Goal: Task Accomplishment & Management: Manage account settings

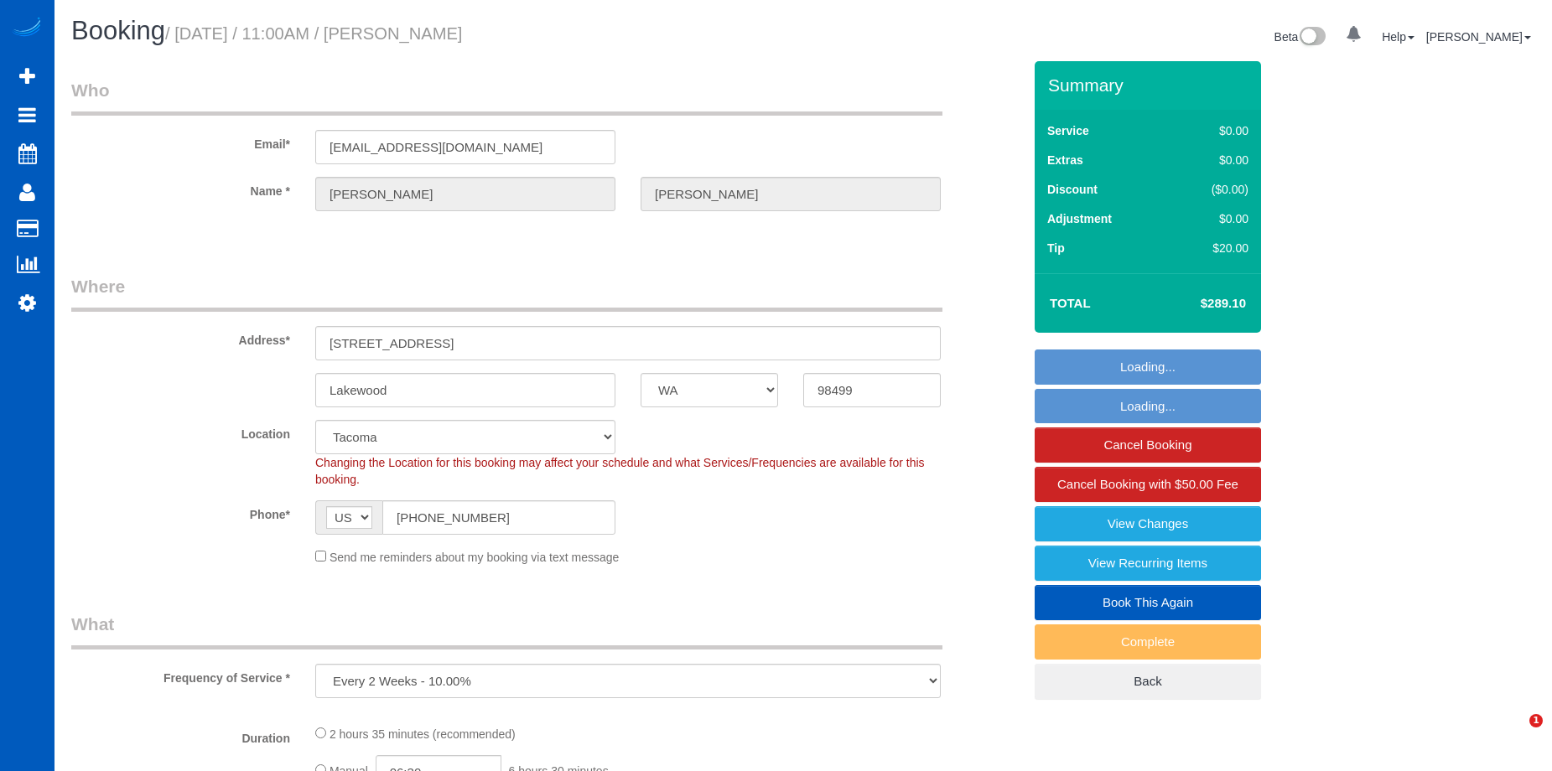
select select "WA"
select select "object:818"
select select "spot1"
select select "199"
select select "2501"
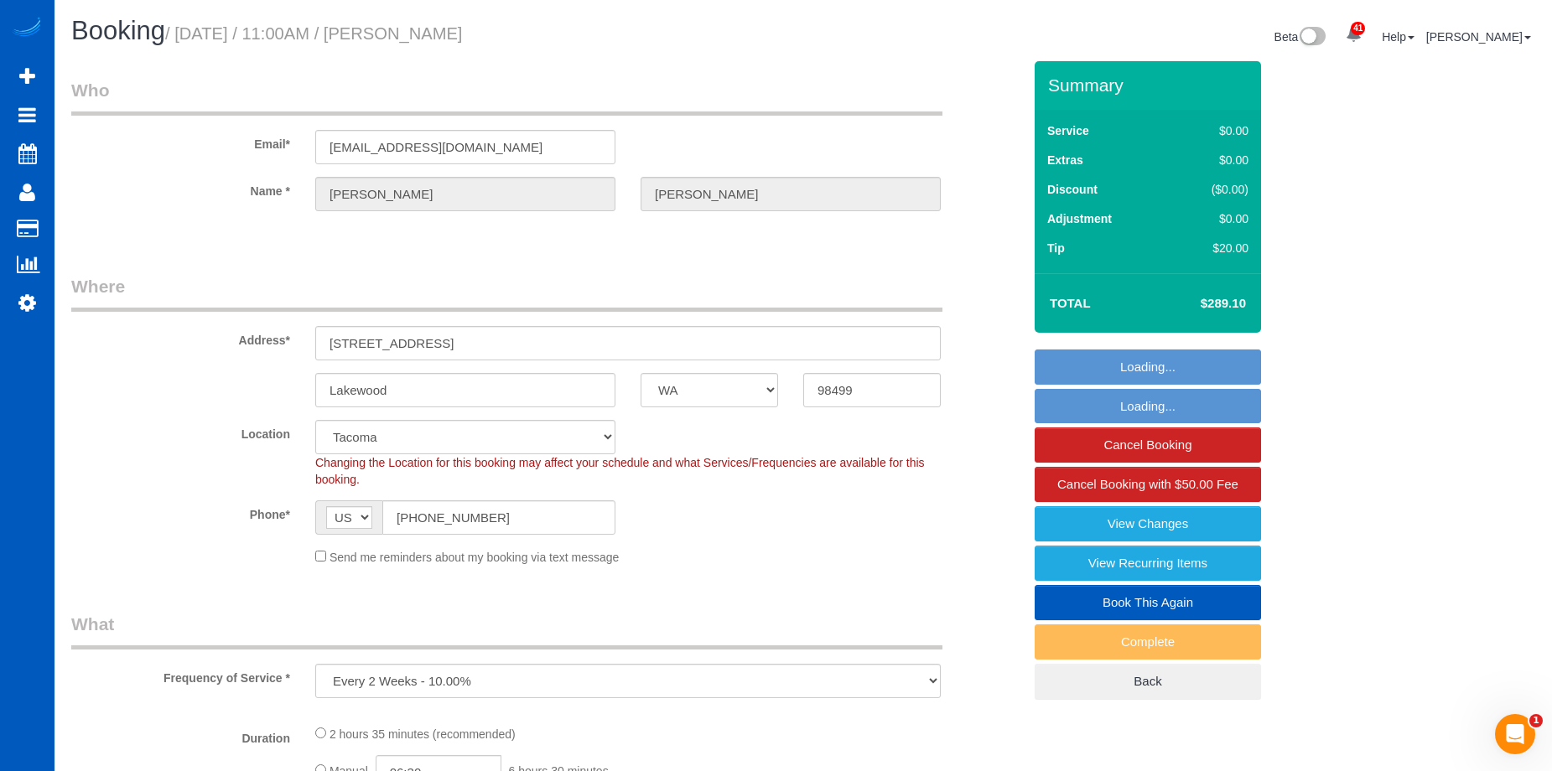
select select "4"
select select "3"
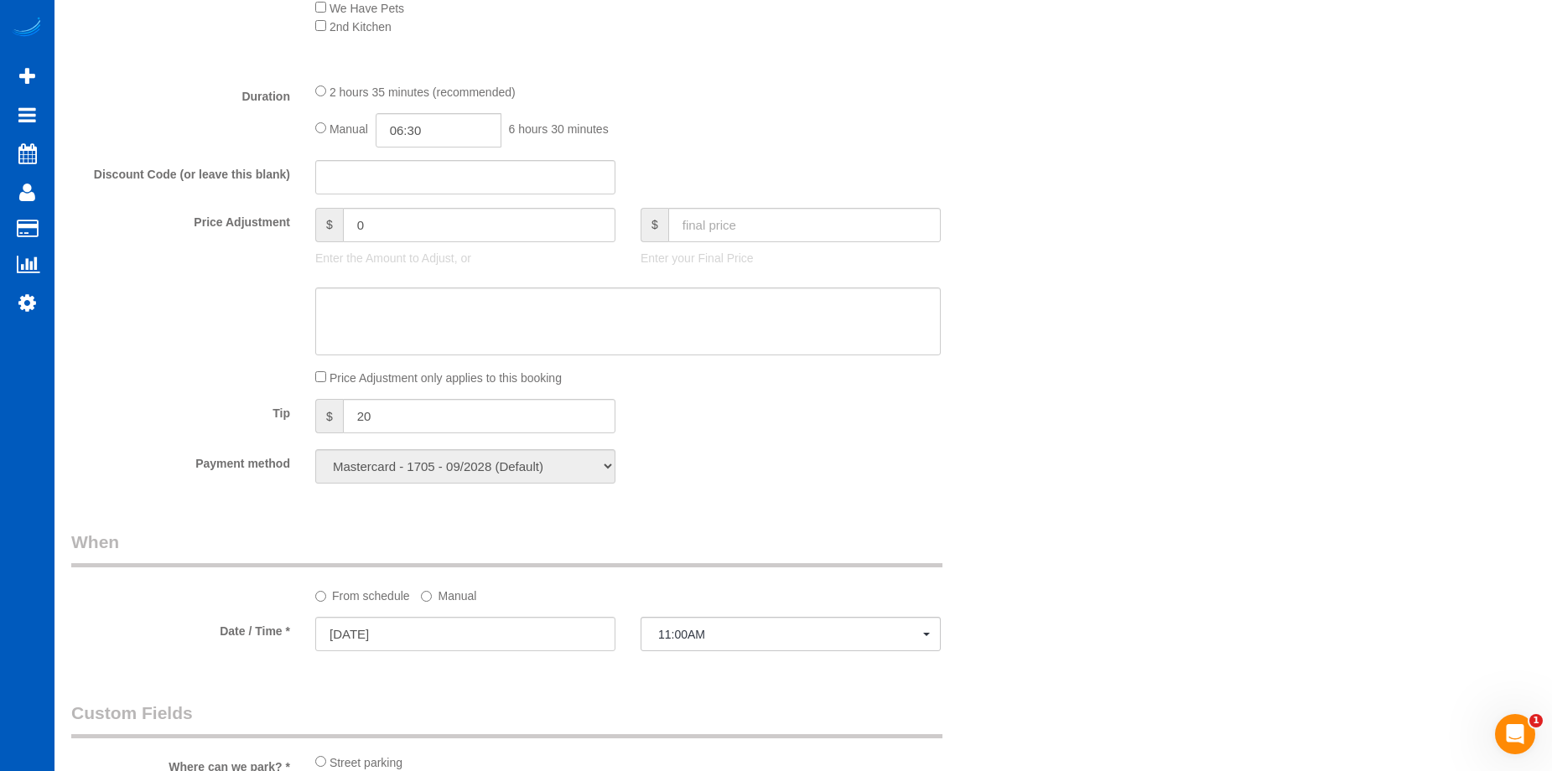
scroll to position [1425, 0]
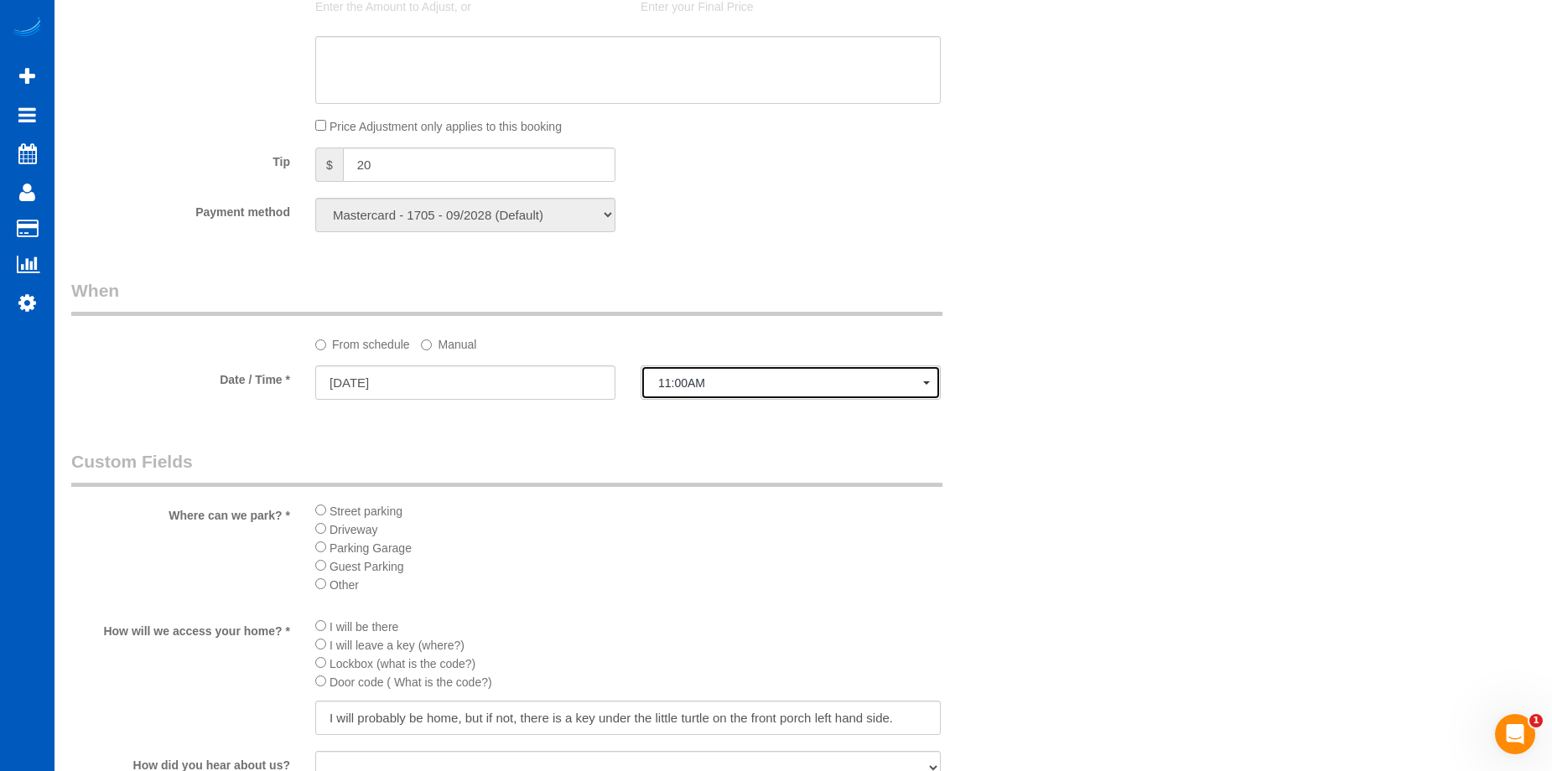
click at [694, 373] on button "11:00AM" at bounding box center [790, 383] width 300 height 34
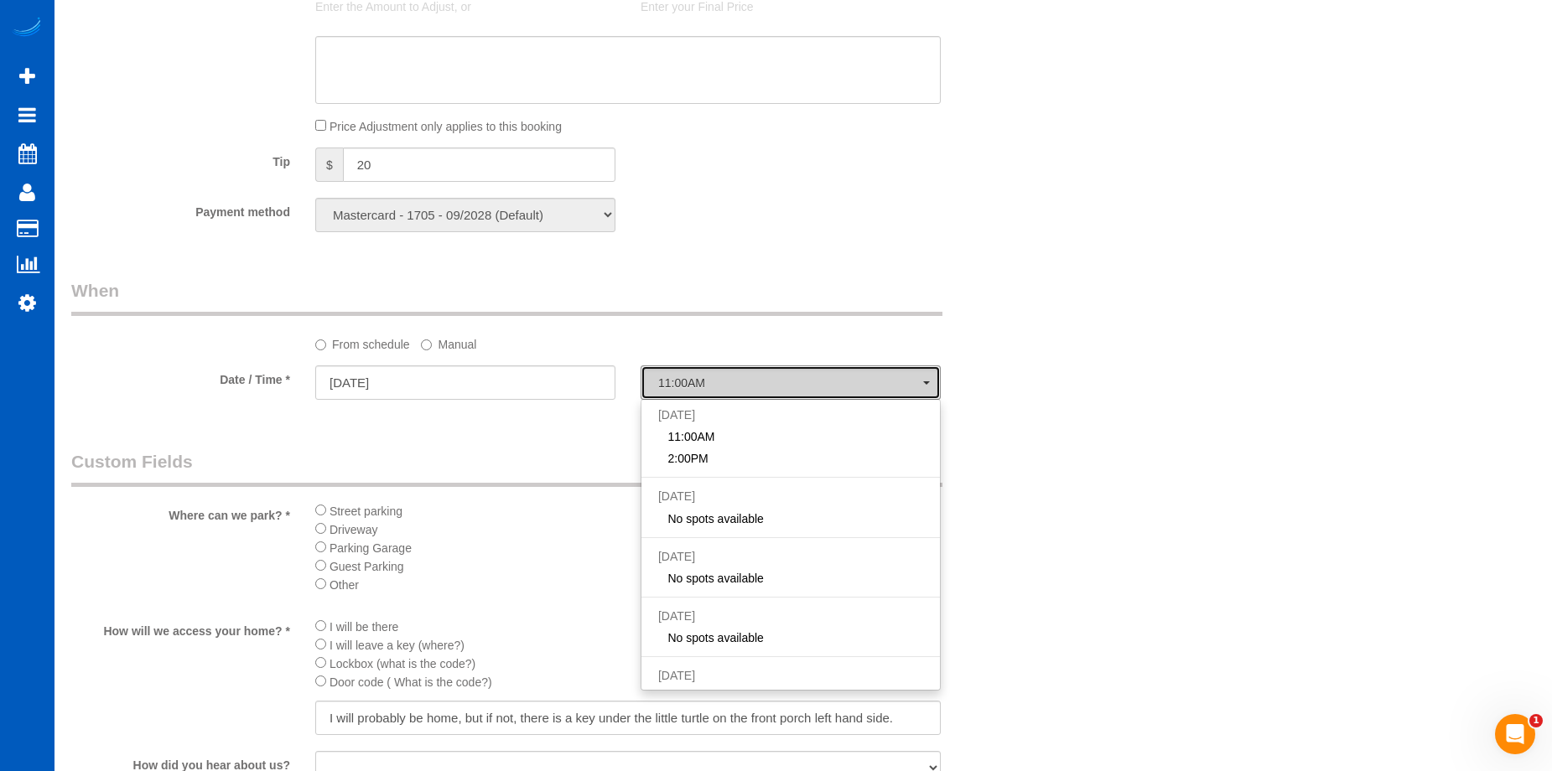
click at [703, 376] on span "11:00AM" at bounding box center [790, 382] width 265 height 13
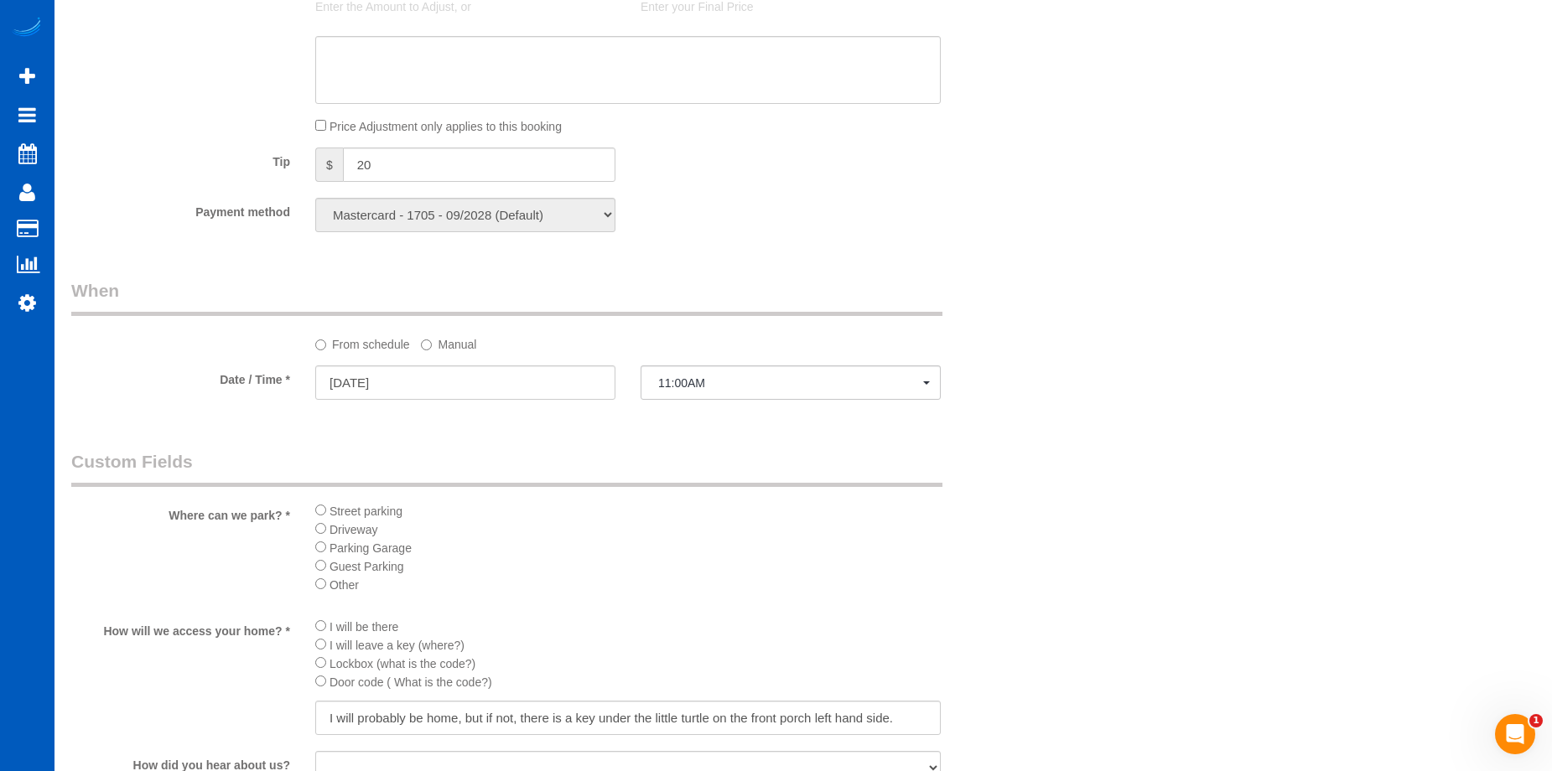
click at [457, 344] on label "Manual" at bounding box center [448, 341] width 55 height 23
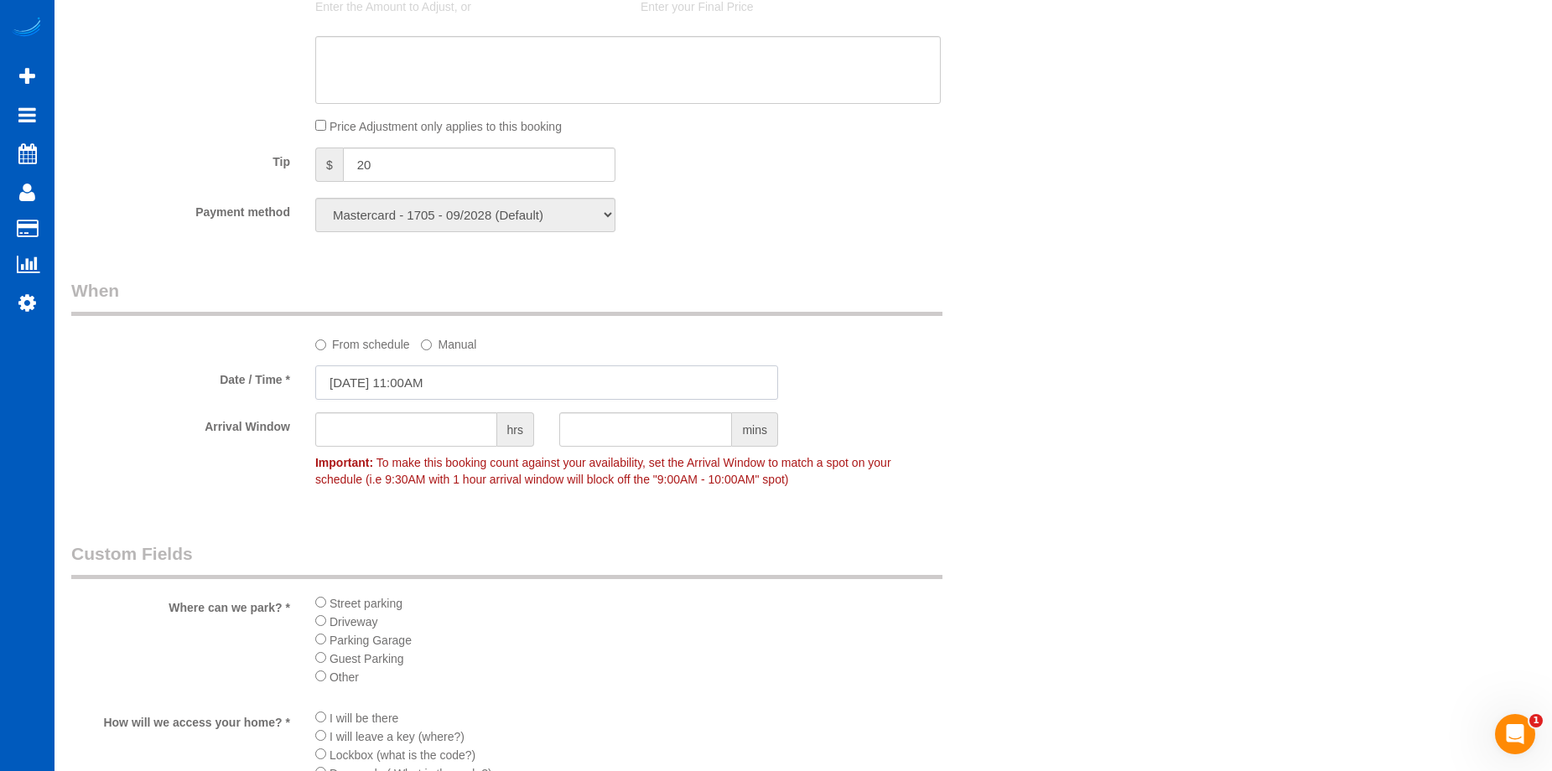
click at [468, 368] on input "10/09/2025 11:00AM" at bounding box center [546, 383] width 463 height 34
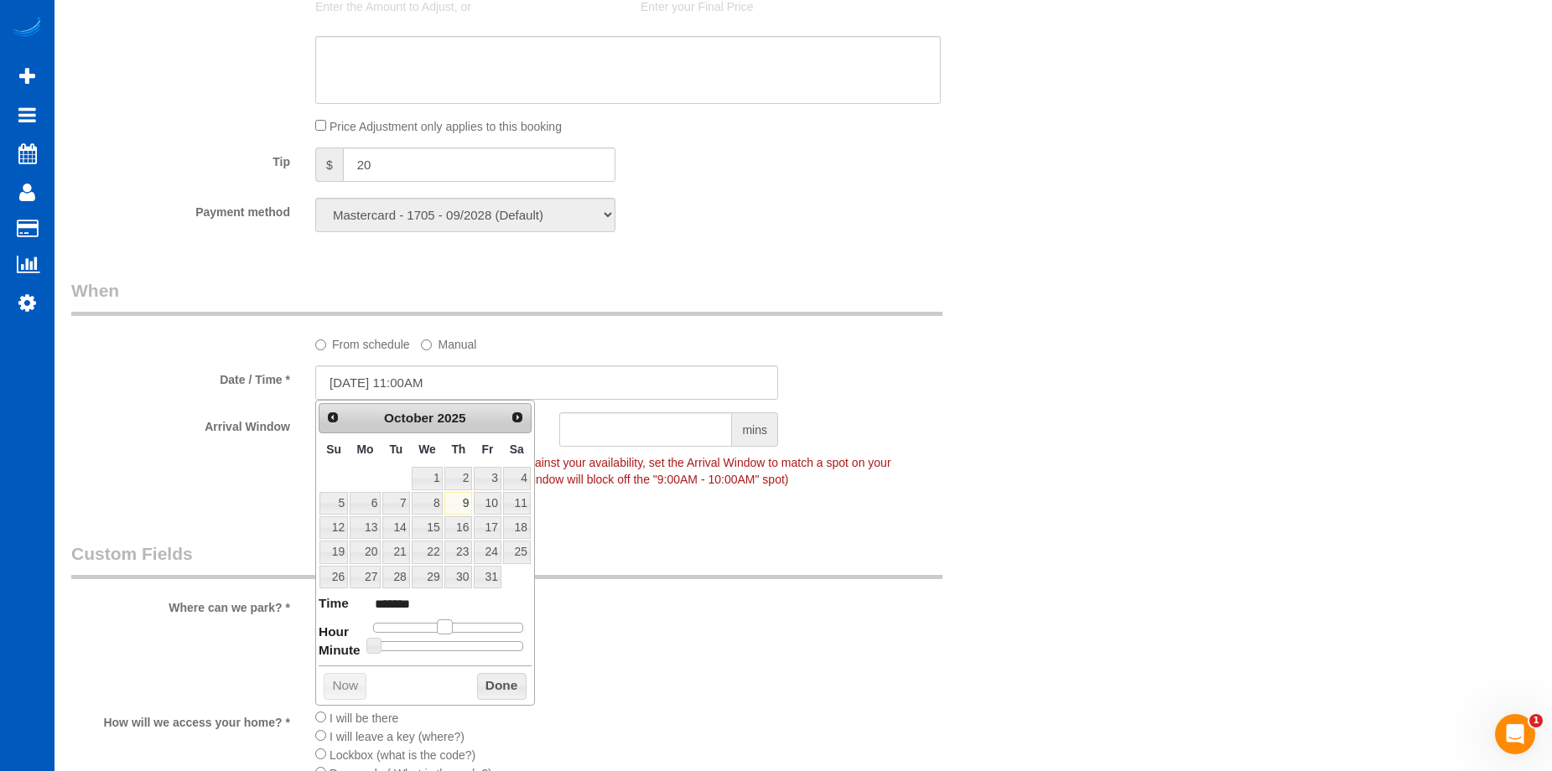
type input "10/09/2025 10:00AM"
type input "*******"
type input "10/09/2025 9:00AM"
type input "******"
drag, startPoint x: 440, startPoint y: 623, endPoint x: 425, endPoint y: 623, distance: 15.1
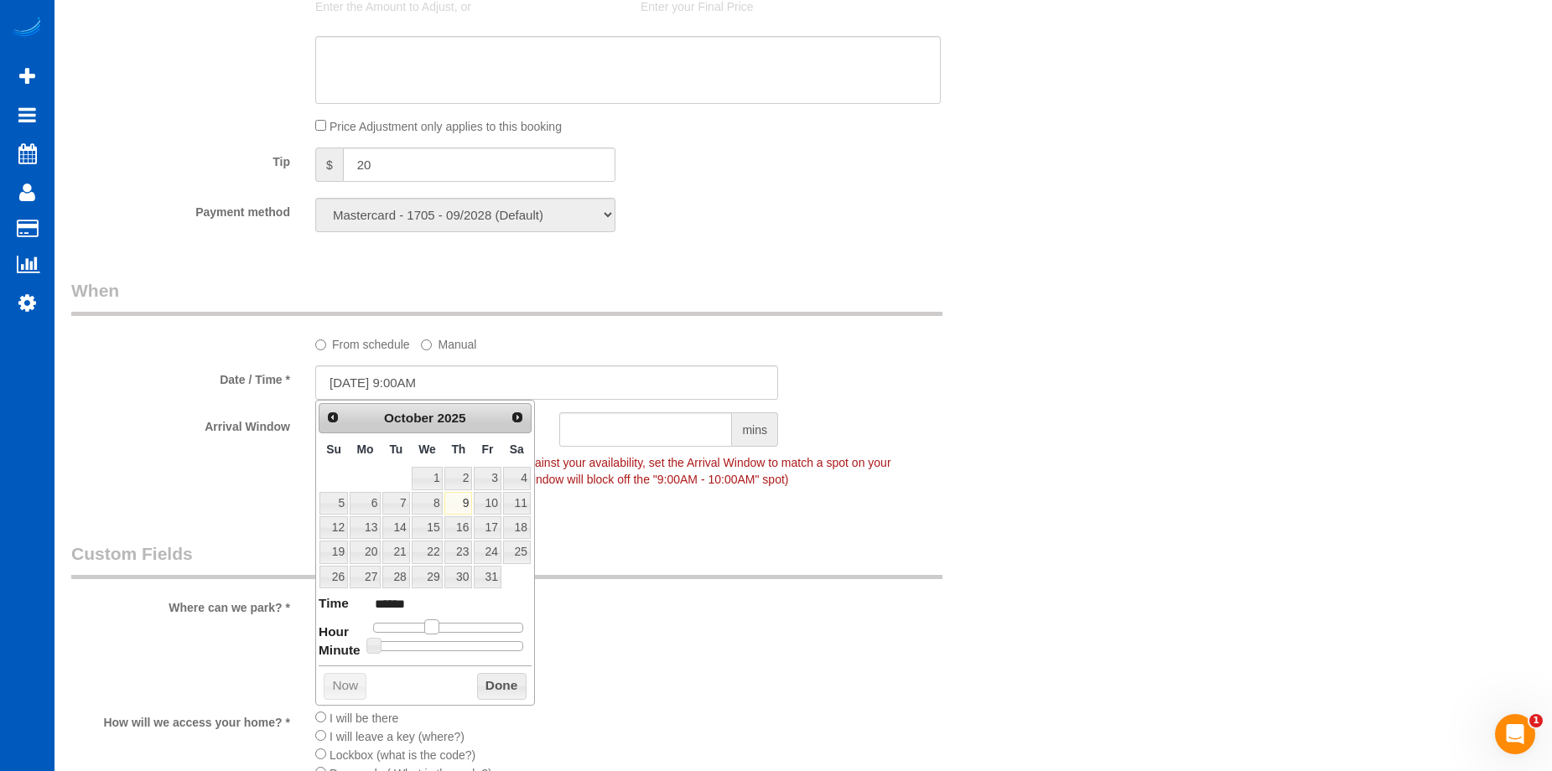
click at [425, 623] on span at bounding box center [431, 627] width 15 height 15
click at [501, 681] on button "Done" at bounding box center [501, 686] width 49 height 27
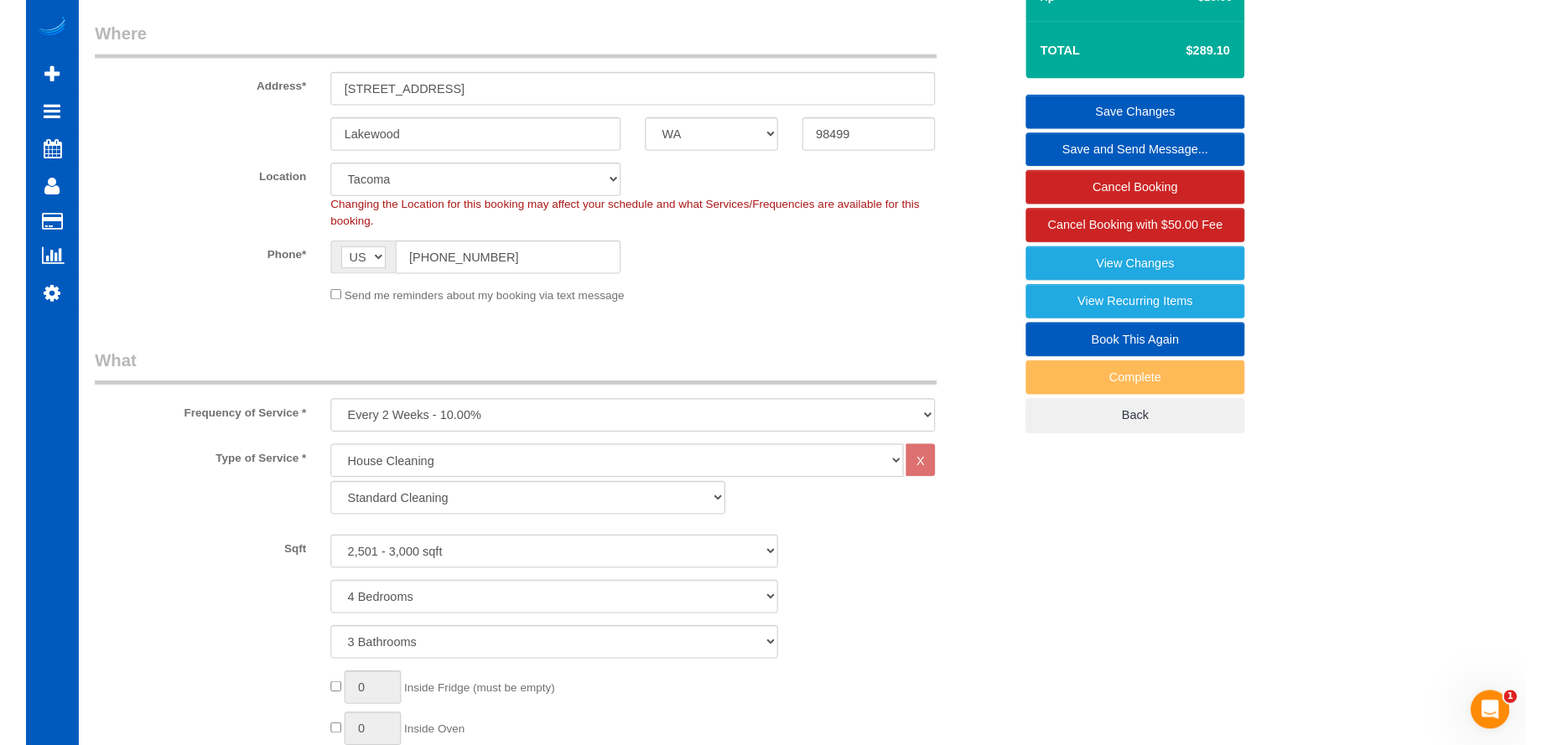
scroll to position [0, 0]
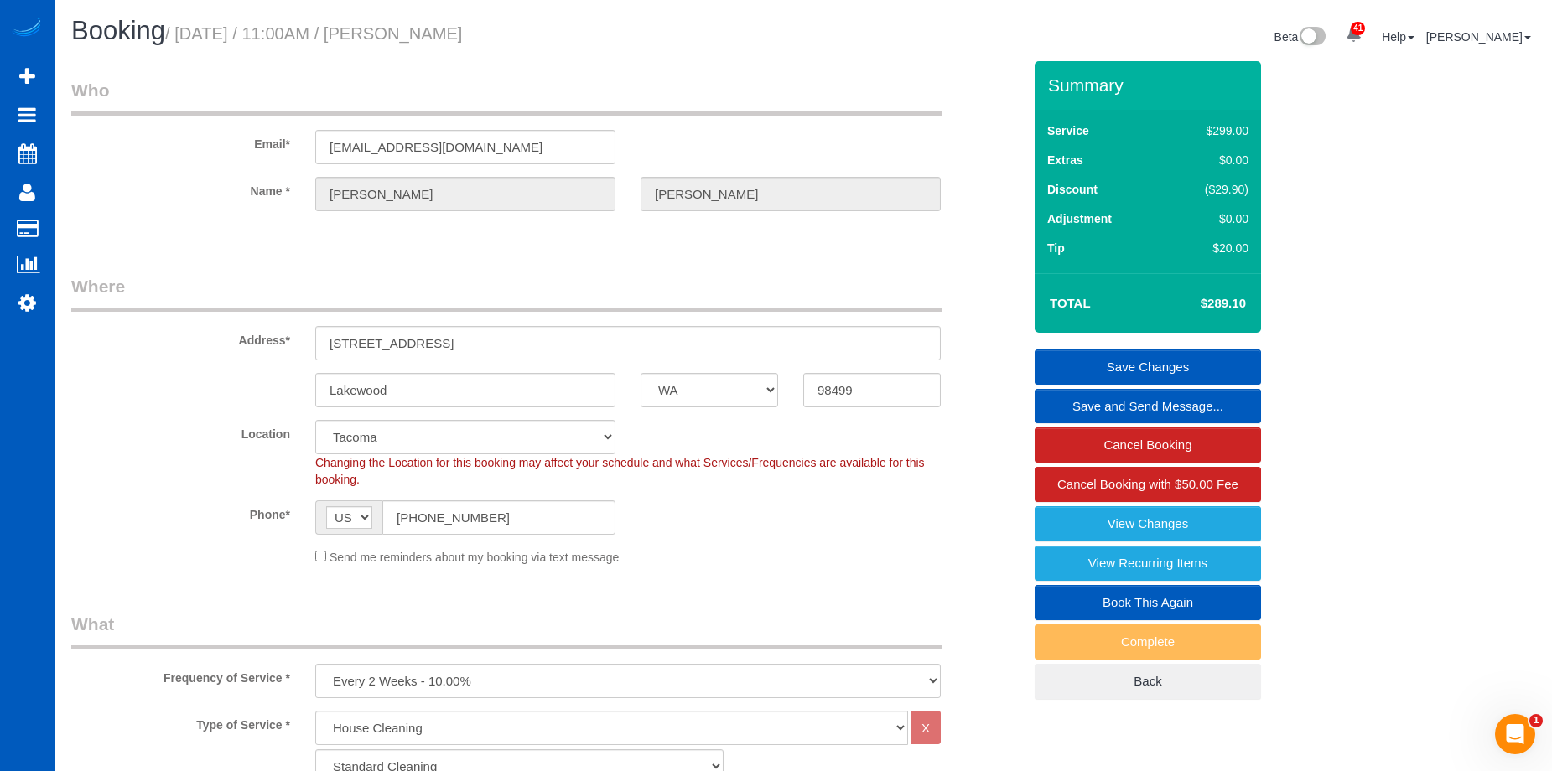
click at [1091, 364] on link "Save Changes" at bounding box center [1147, 367] width 226 height 35
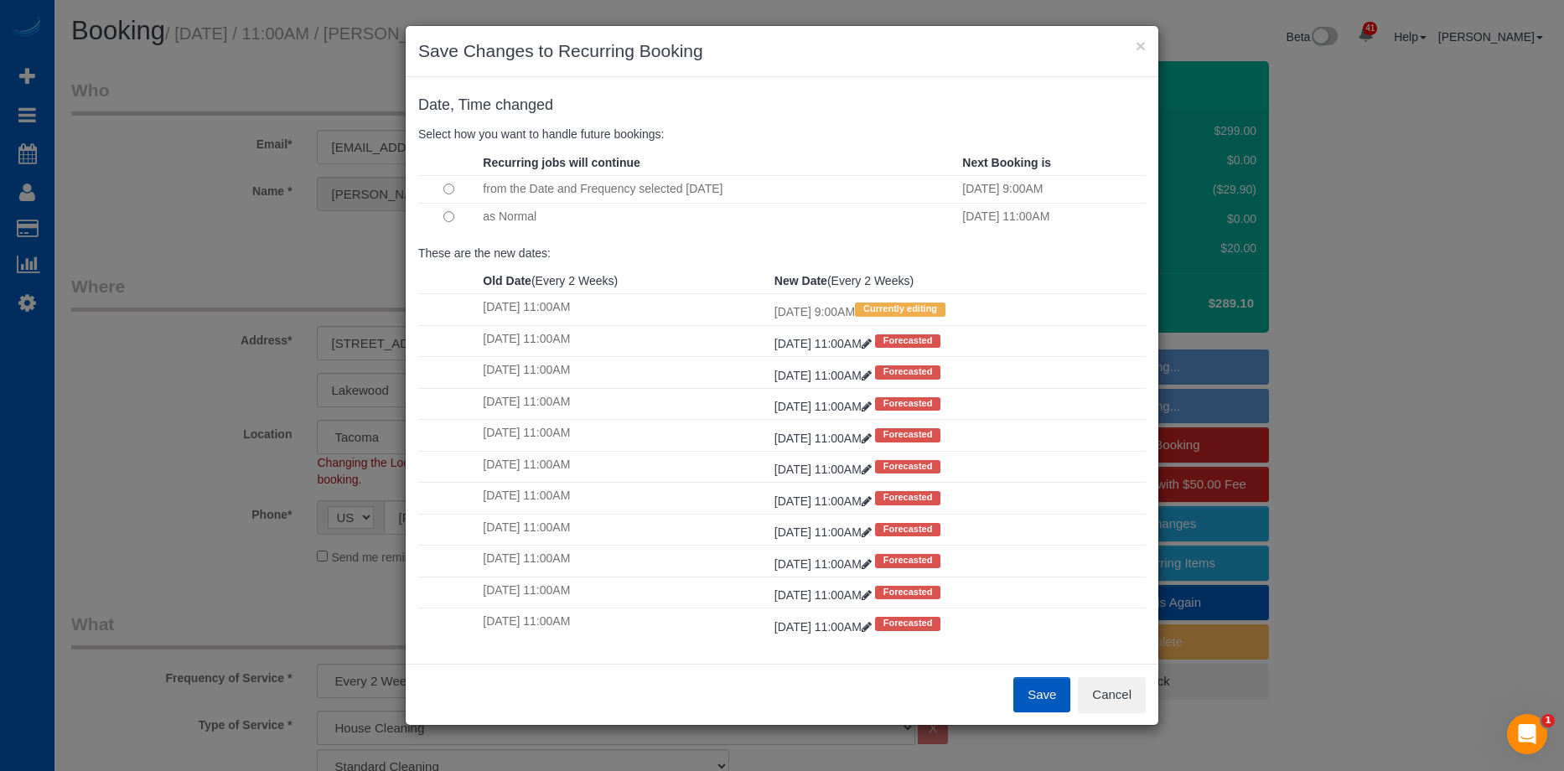
click at [1036, 688] on button "Save" at bounding box center [1042, 694] width 57 height 35
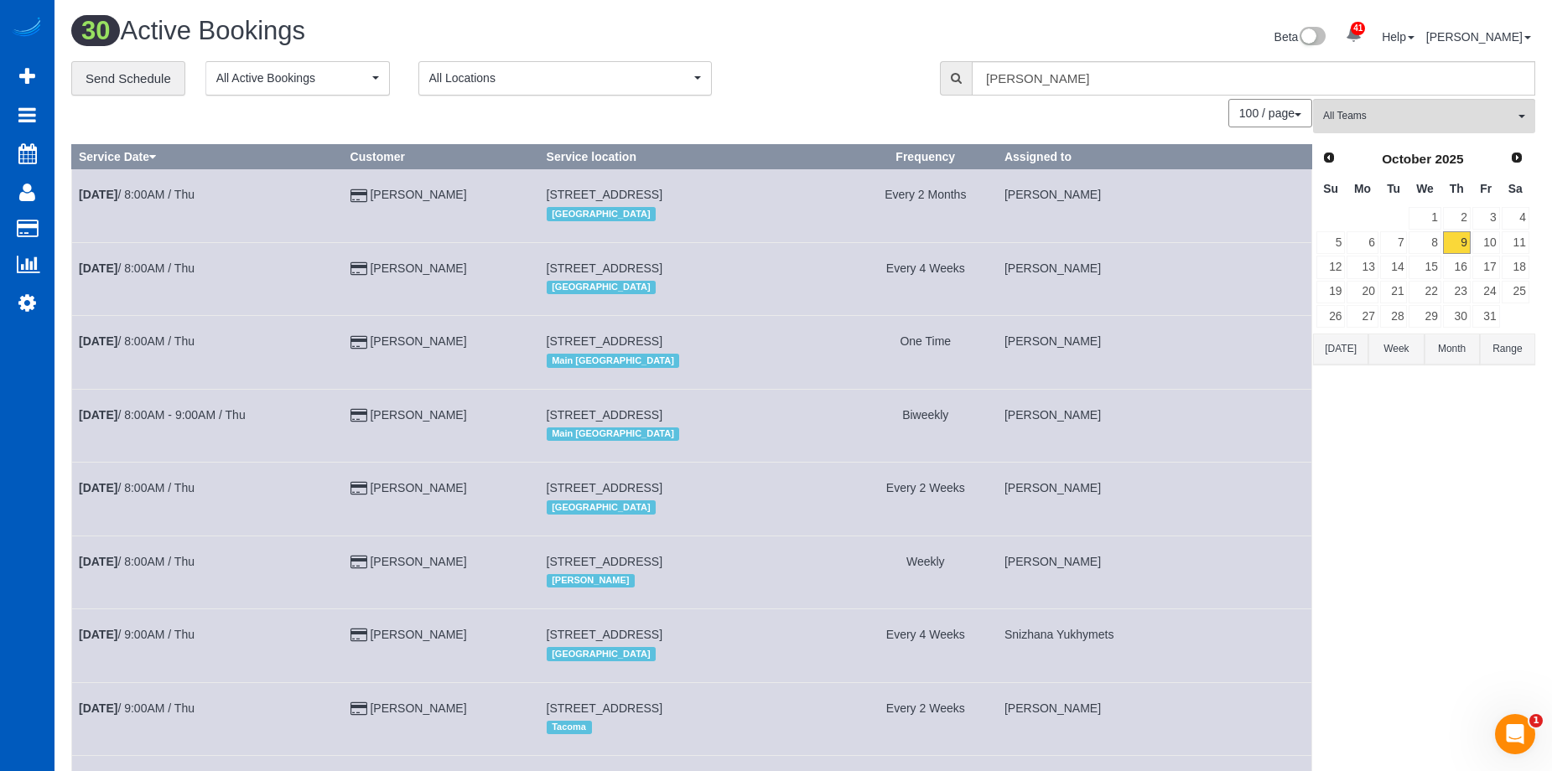
click at [771, 389] on td "14025 3rd Ave Nw, Seattle, WA 98177 Main Seattle" at bounding box center [696, 425] width 314 height 73
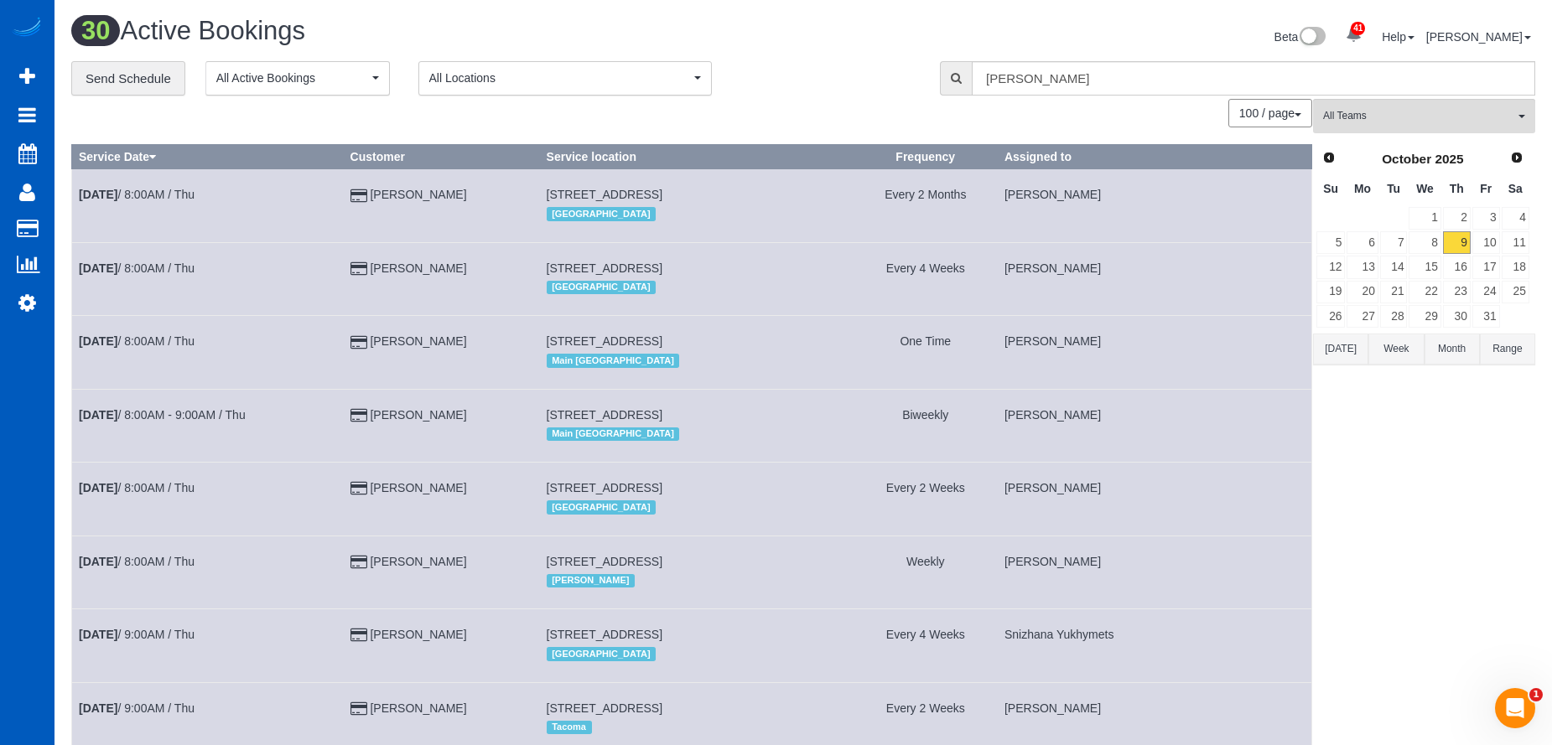
click at [869, 81] on div "**********" at bounding box center [492, 78] width 843 height 35
click at [1486, 239] on link "10" at bounding box center [1486, 242] width 28 height 23
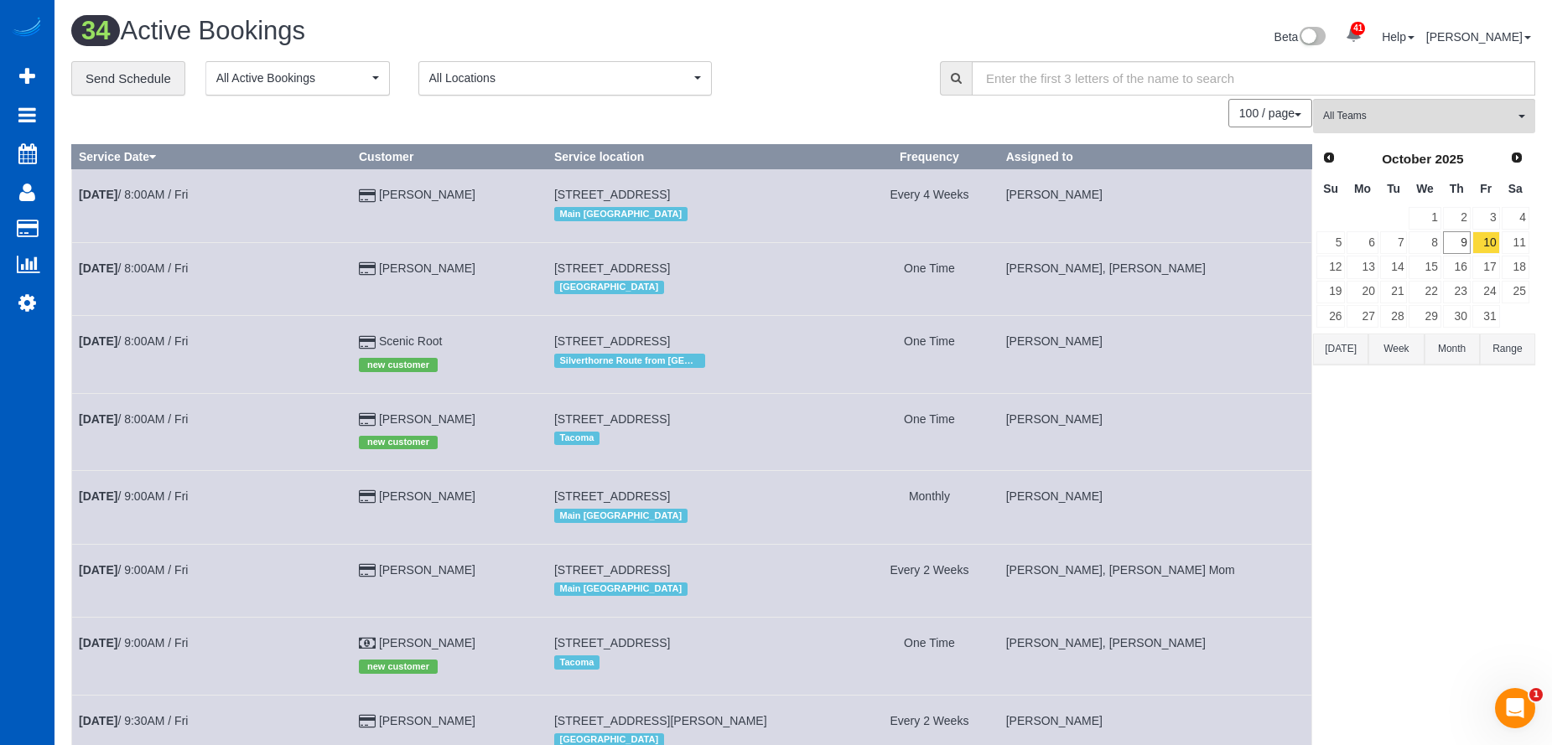
click at [659, 257] on td "10223 Nw Wilshire Ln, Portland, OR 97229 Portland" at bounding box center [703, 278] width 313 height 73
click at [1491, 293] on link "24" at bounding box center [1486, 292] width 28 height 23
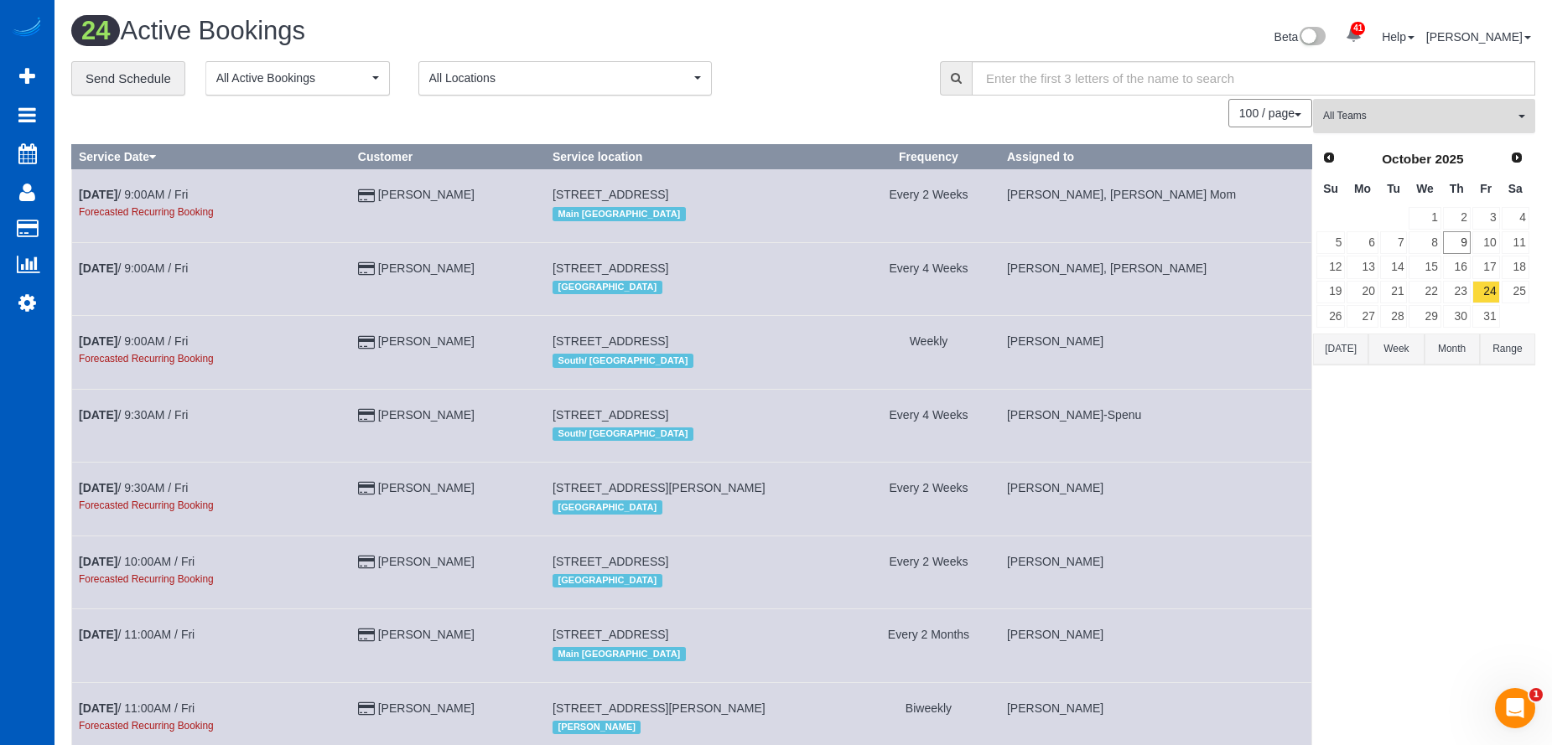
click at [1443, 114] on span "All Teams" at bounding box center [1418, 116] width 191 height 14
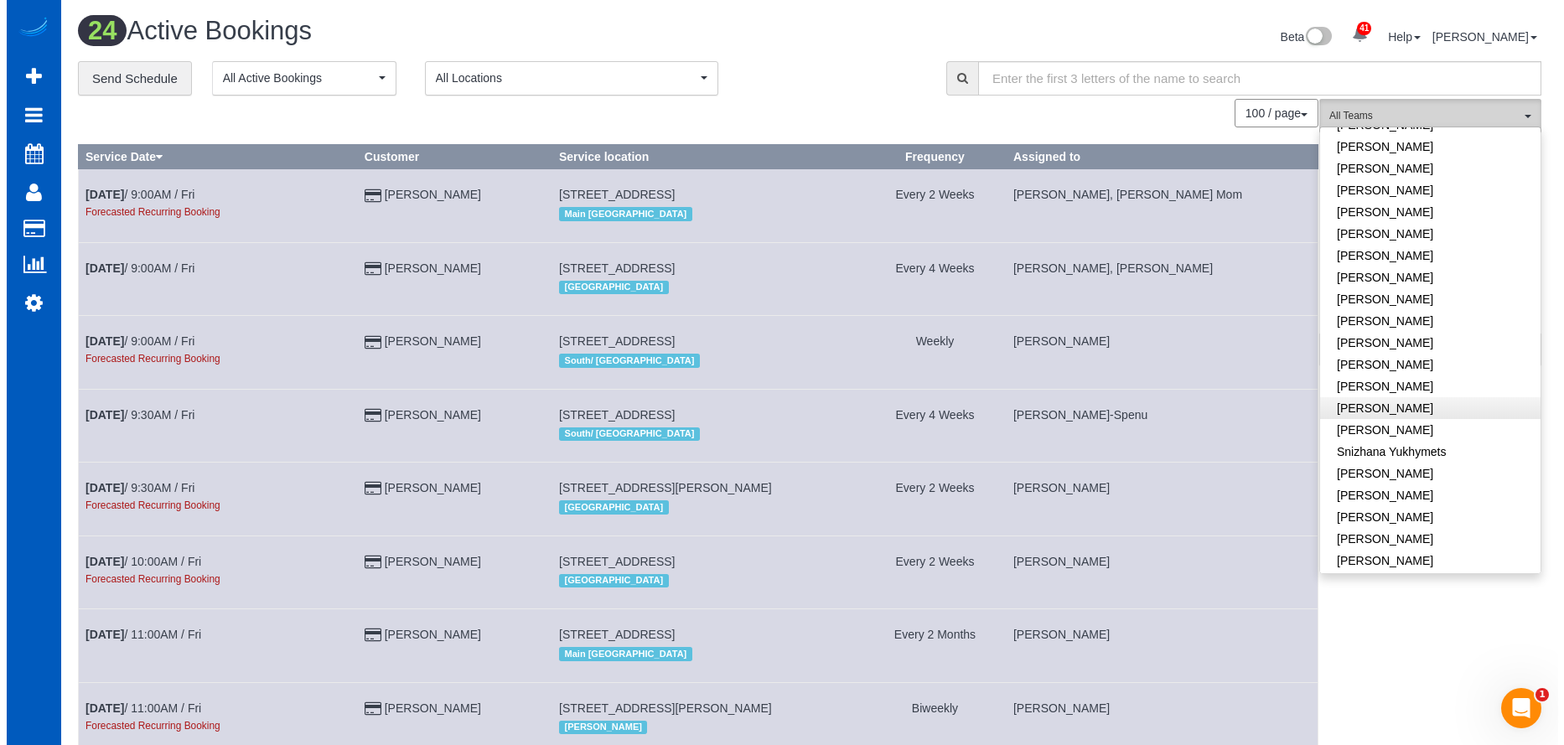
scroll to position [1006, 0]
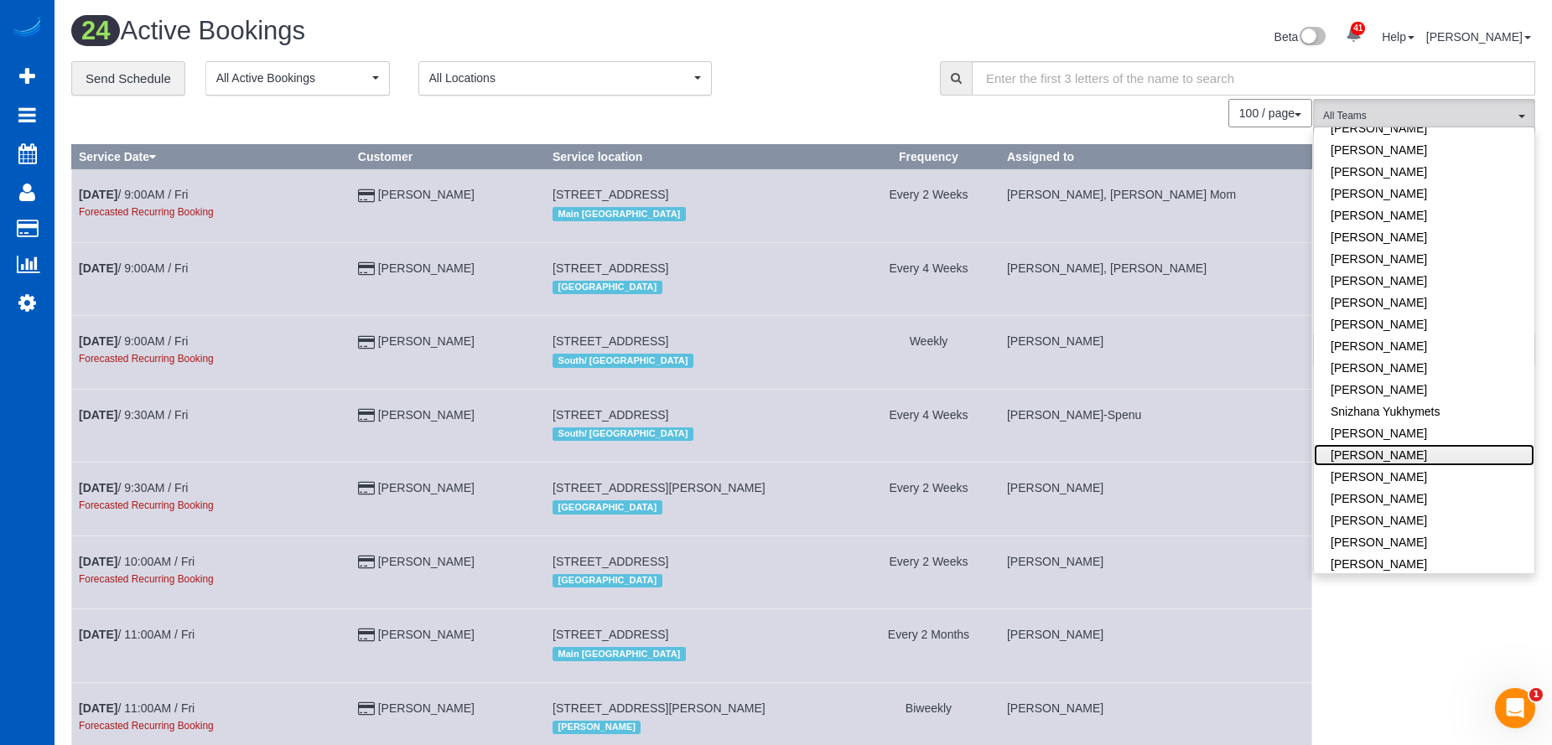
click at [1394, 444] on link "[PERSON_NAME]" at bounding box center [1424, 455] width 220 height 22
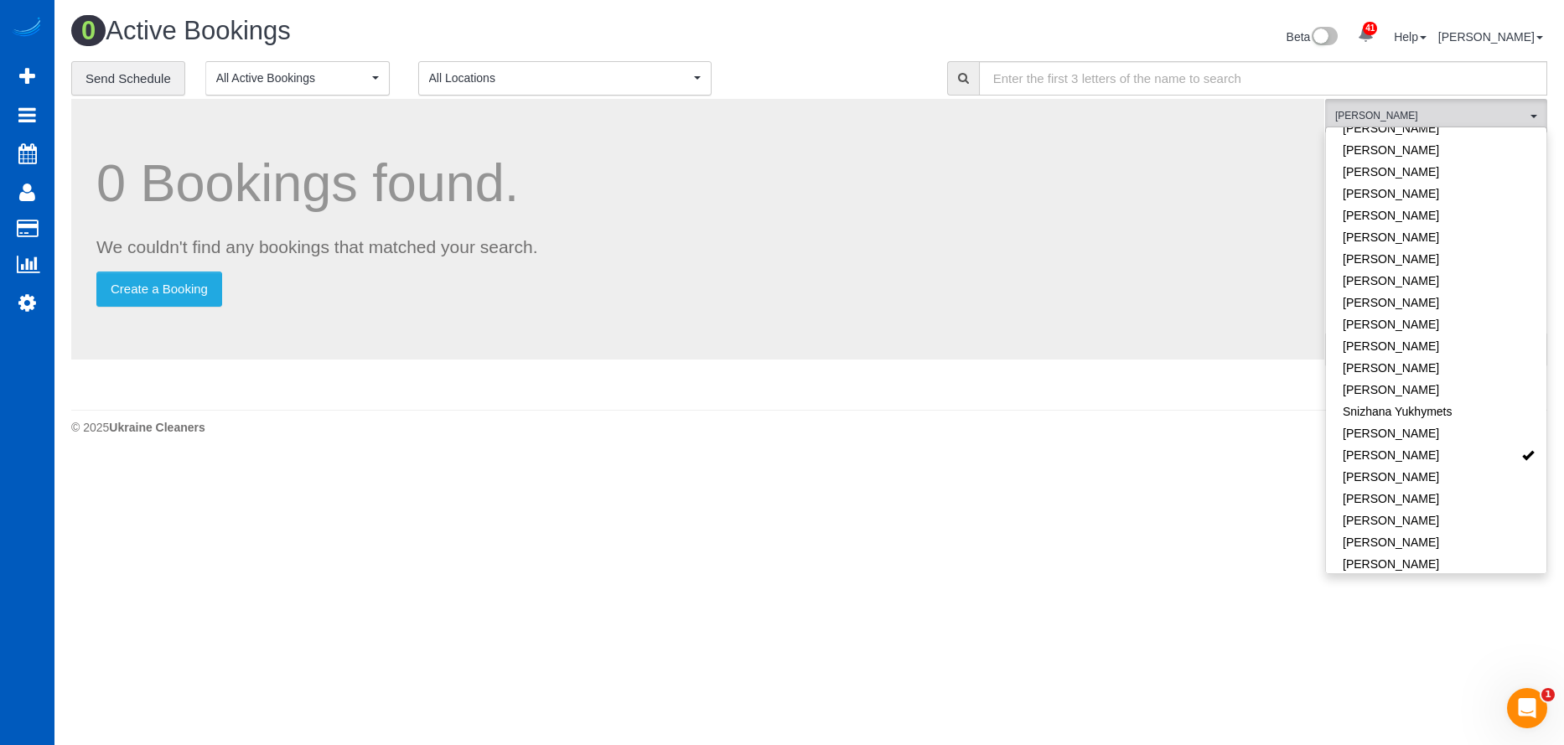
click at [875, 79] on div "**********" at bounding box center [496, 78] width 851 height 35
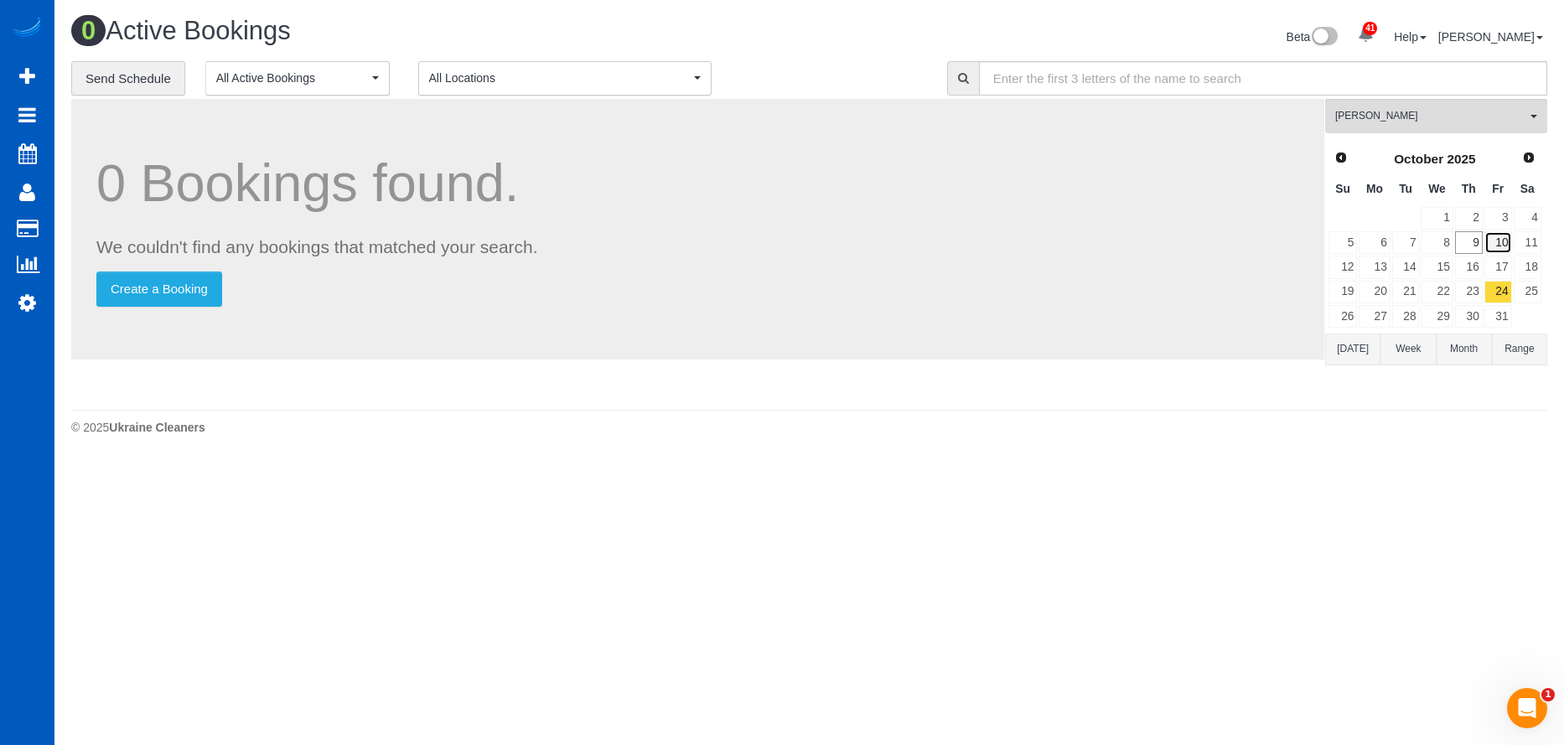
click at [1496, 249] on link "10" at bounding box center [1499, 242] width 28 height 23
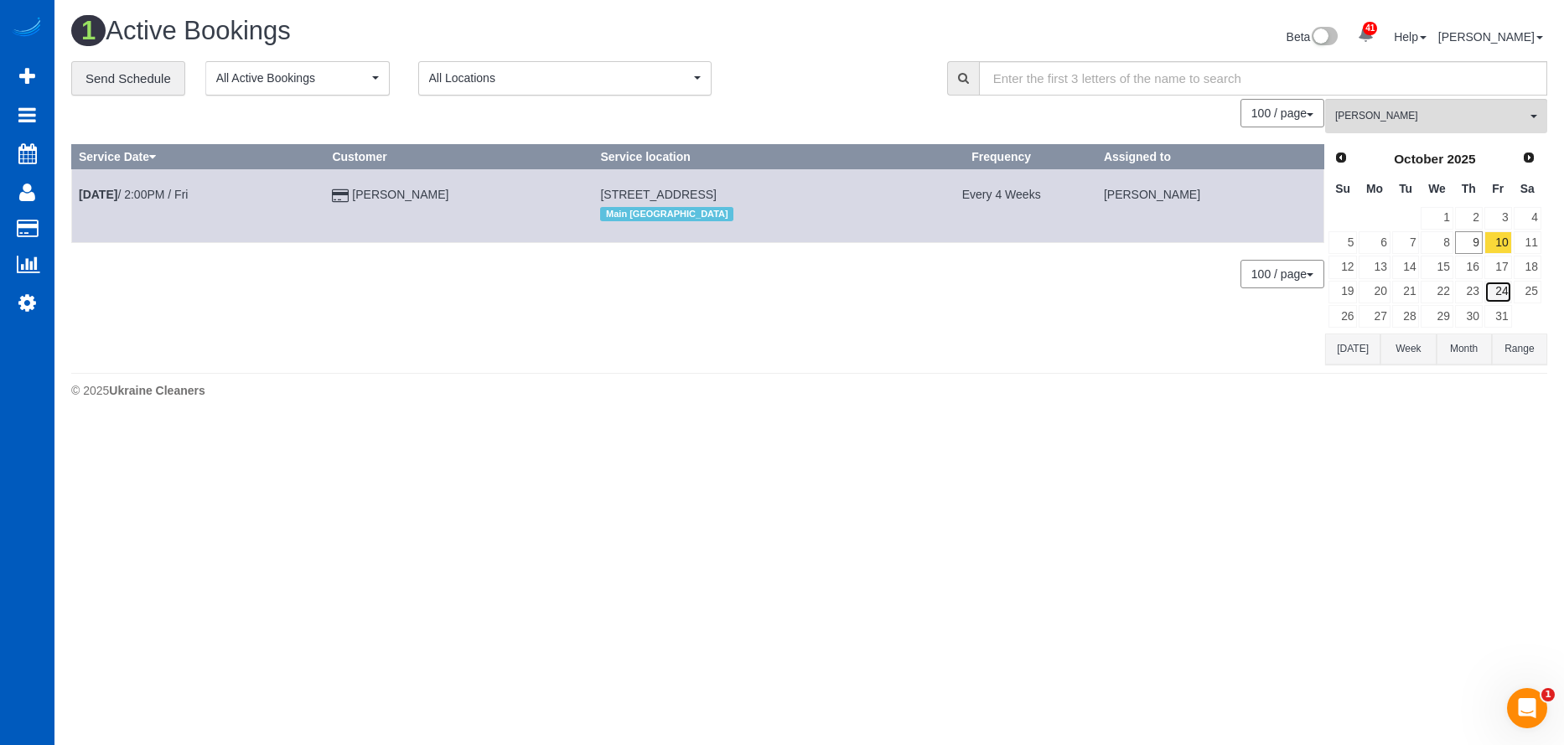
click at [1499, 287] on link "24" at bounding box center [1499, 292] width 28 height 23
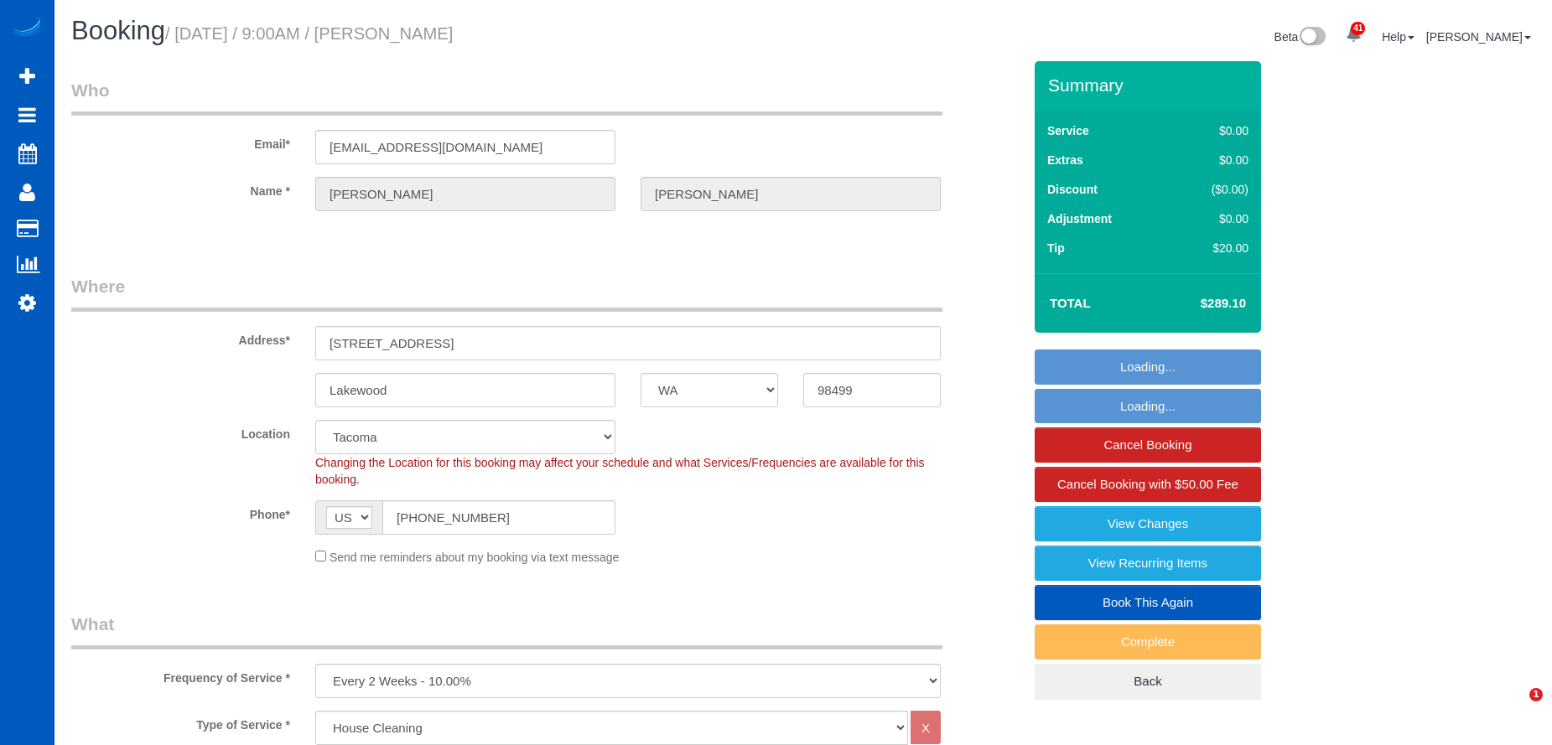
select select "WA"
select select "199"
select select "2501"
select select "4"
select select "3"
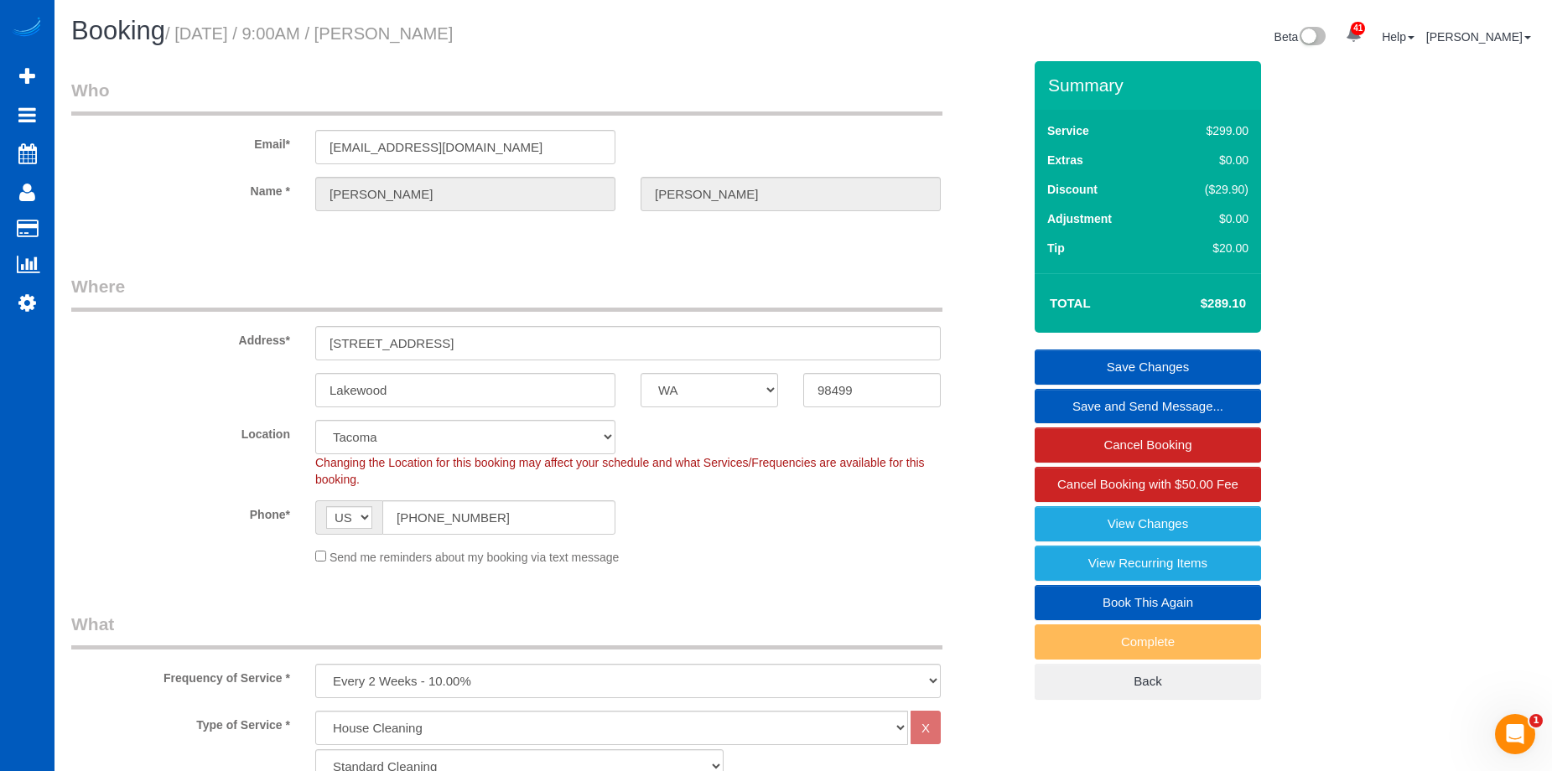
click at [1081, 402] on link "Save and Send Message..." at bounding box center [1147, 406] width 226 height 35
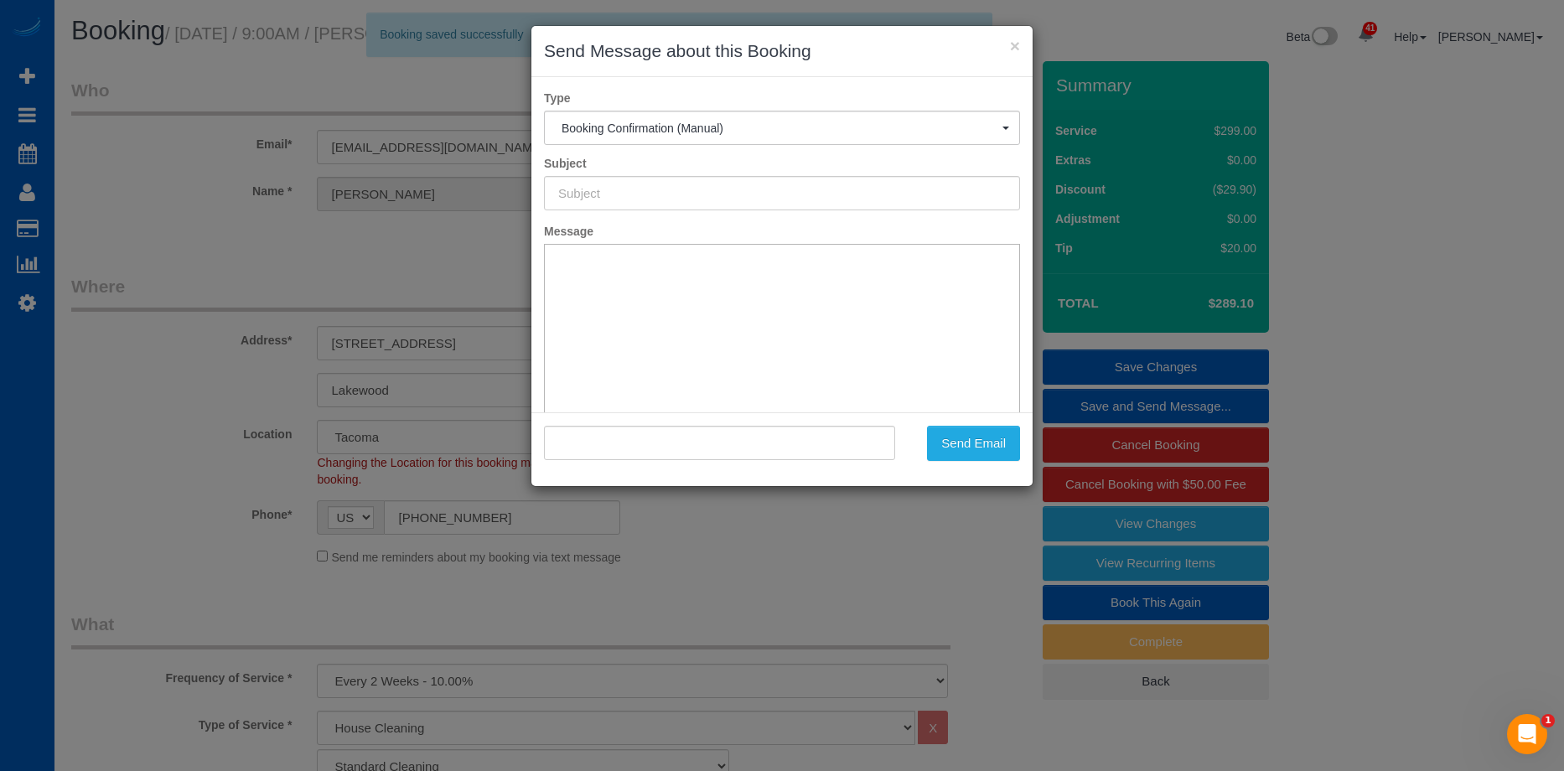
type input "Cleaning Service Confirmed!"
type input ""Brooke Mckasson" <brookemckasson@gmail.com>"
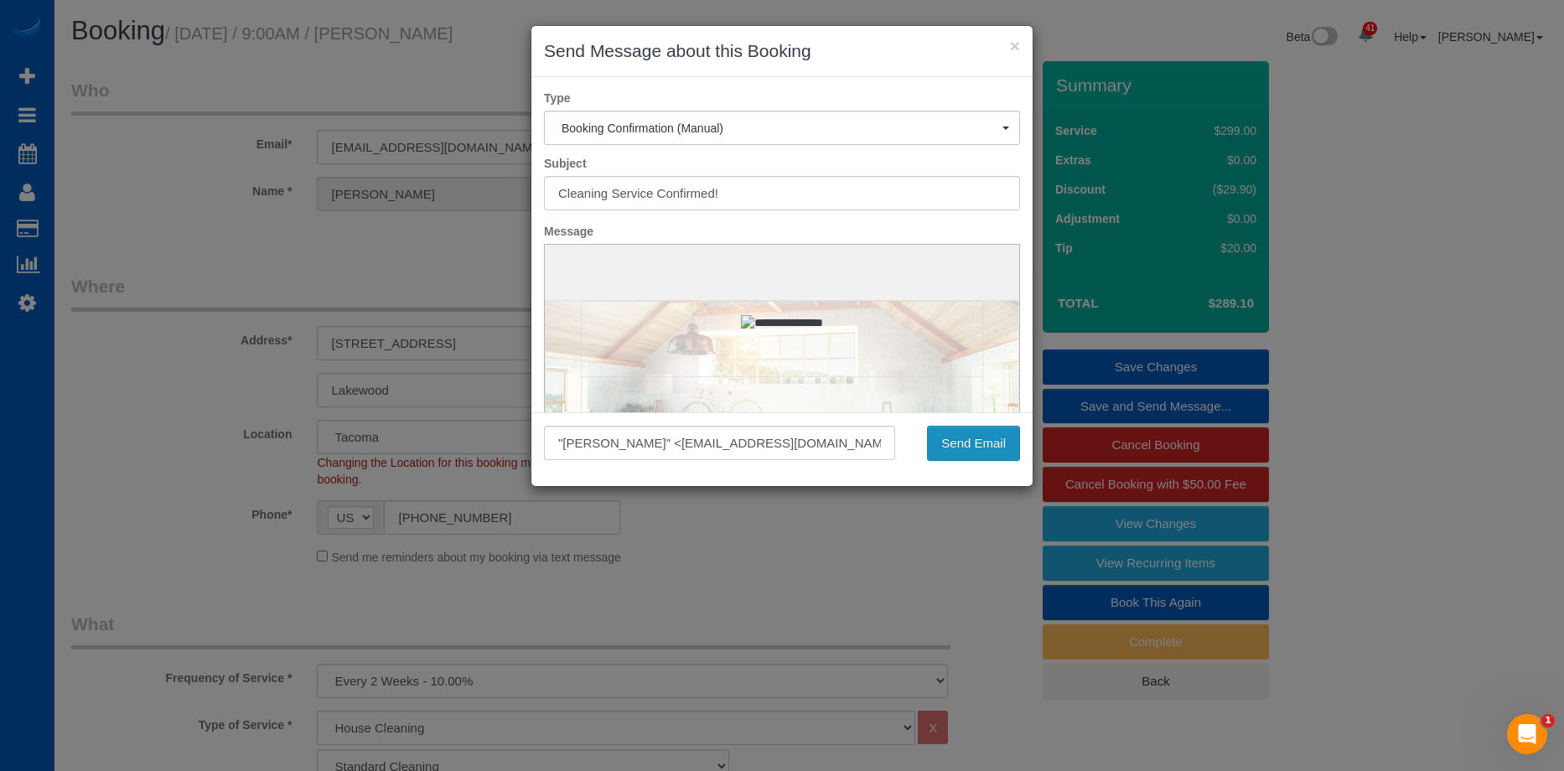
click at [984, 433] on button "Send Email" at bounding box center [973, 443] width 93 height 35
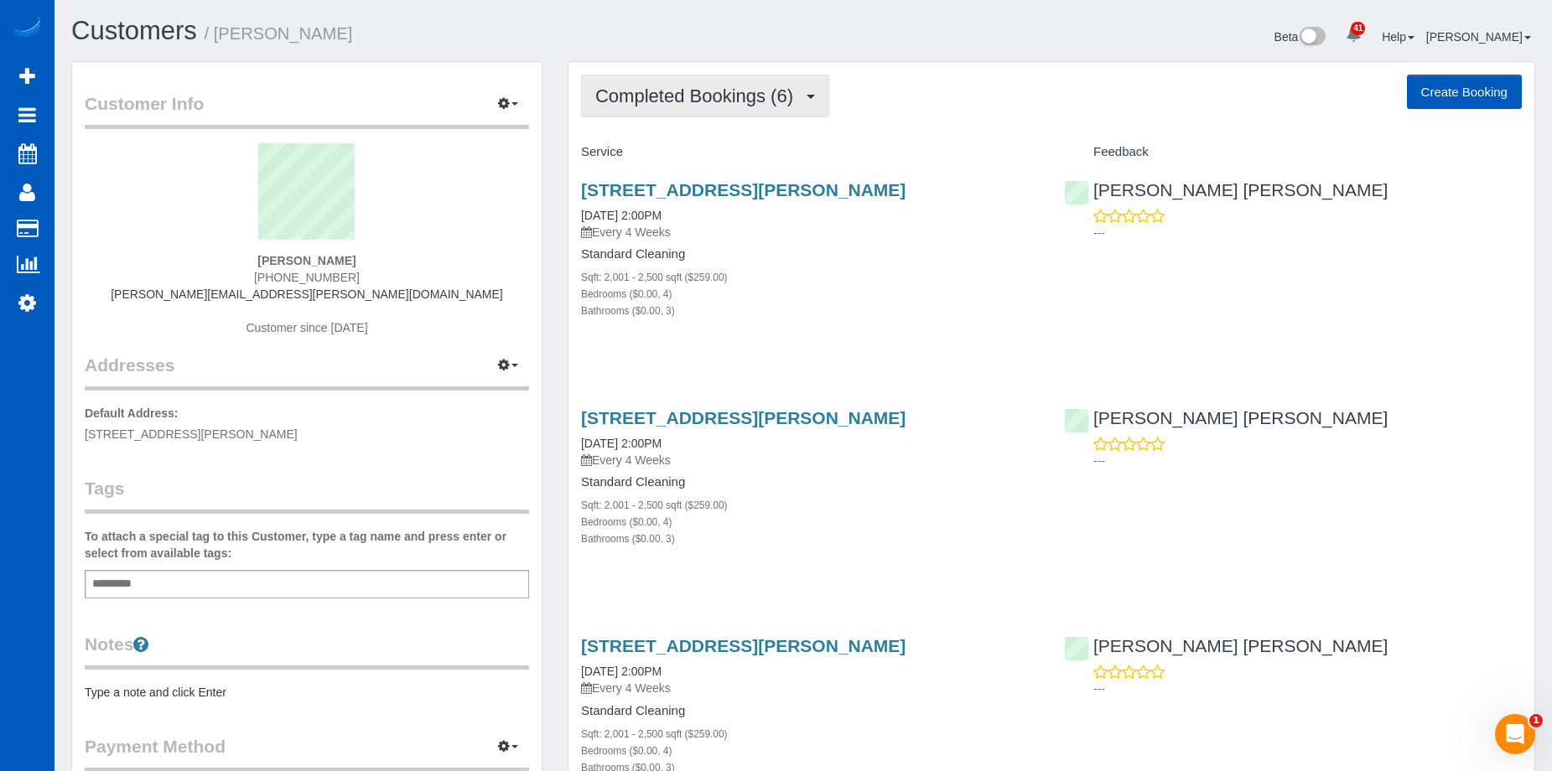
click at [738, 93] on span "Completed Bookings (6)" at bounding box center [698, 96] width 206 height 21
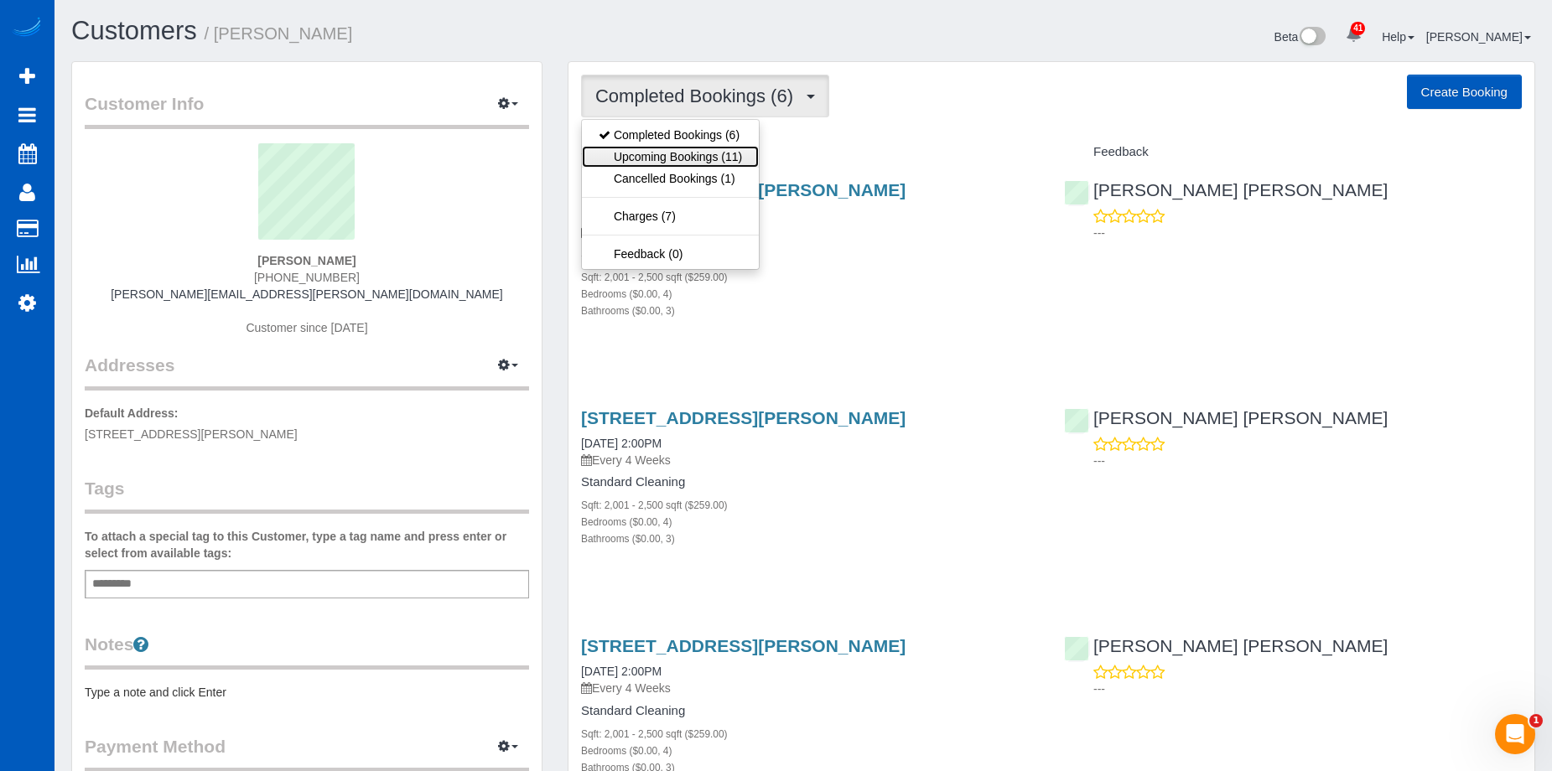
click at [715, 147] on link "Upcoming Bookings (11)" at bounding box center [670, 157] width 177 height 22
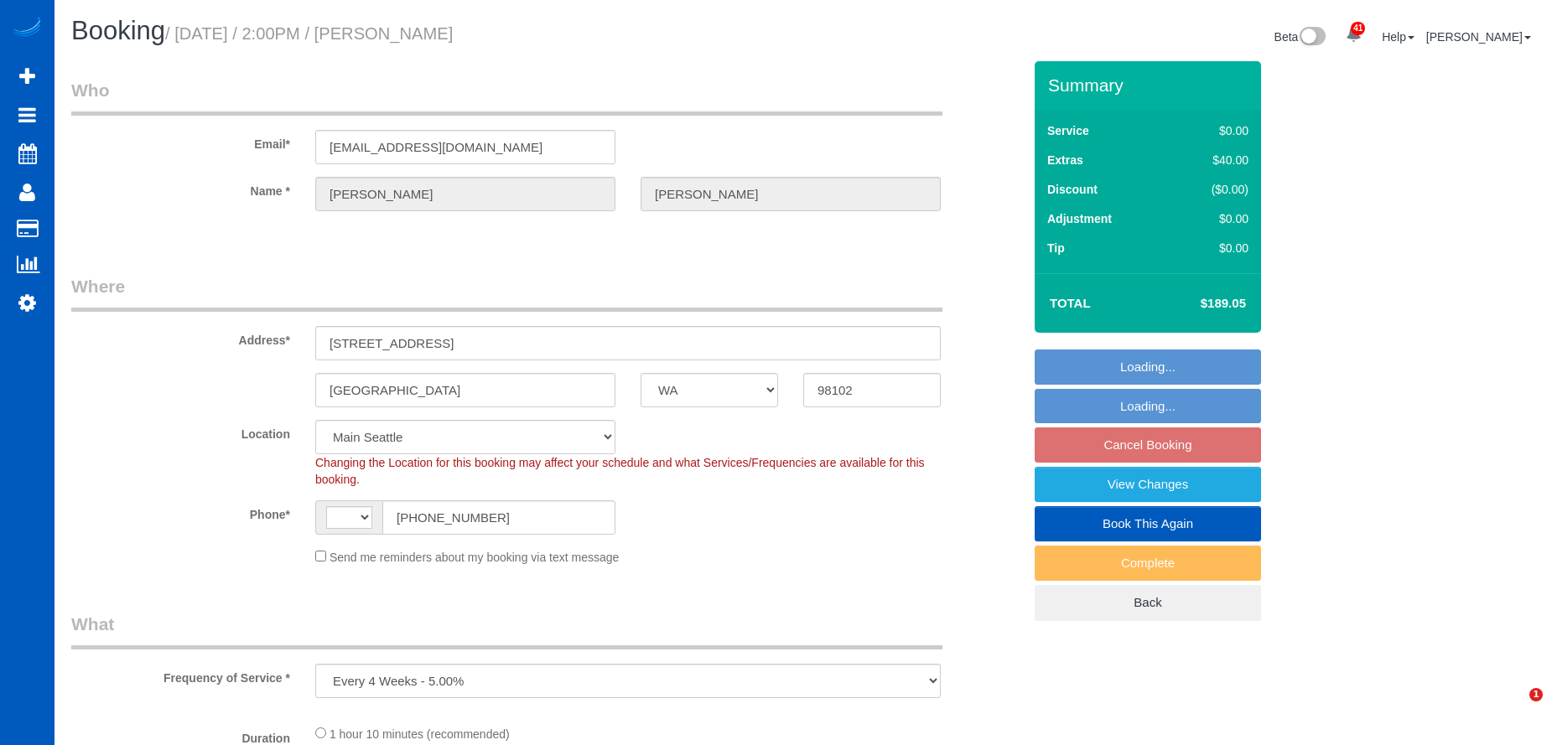
select select "WA"
select select "object:1059"
select select "string:[GEOGRAPHIC_DATA]"
select select "string:fspay-44a8a8da-8fcb-4afd-ba58-f8ccca73867a"
select select "199"
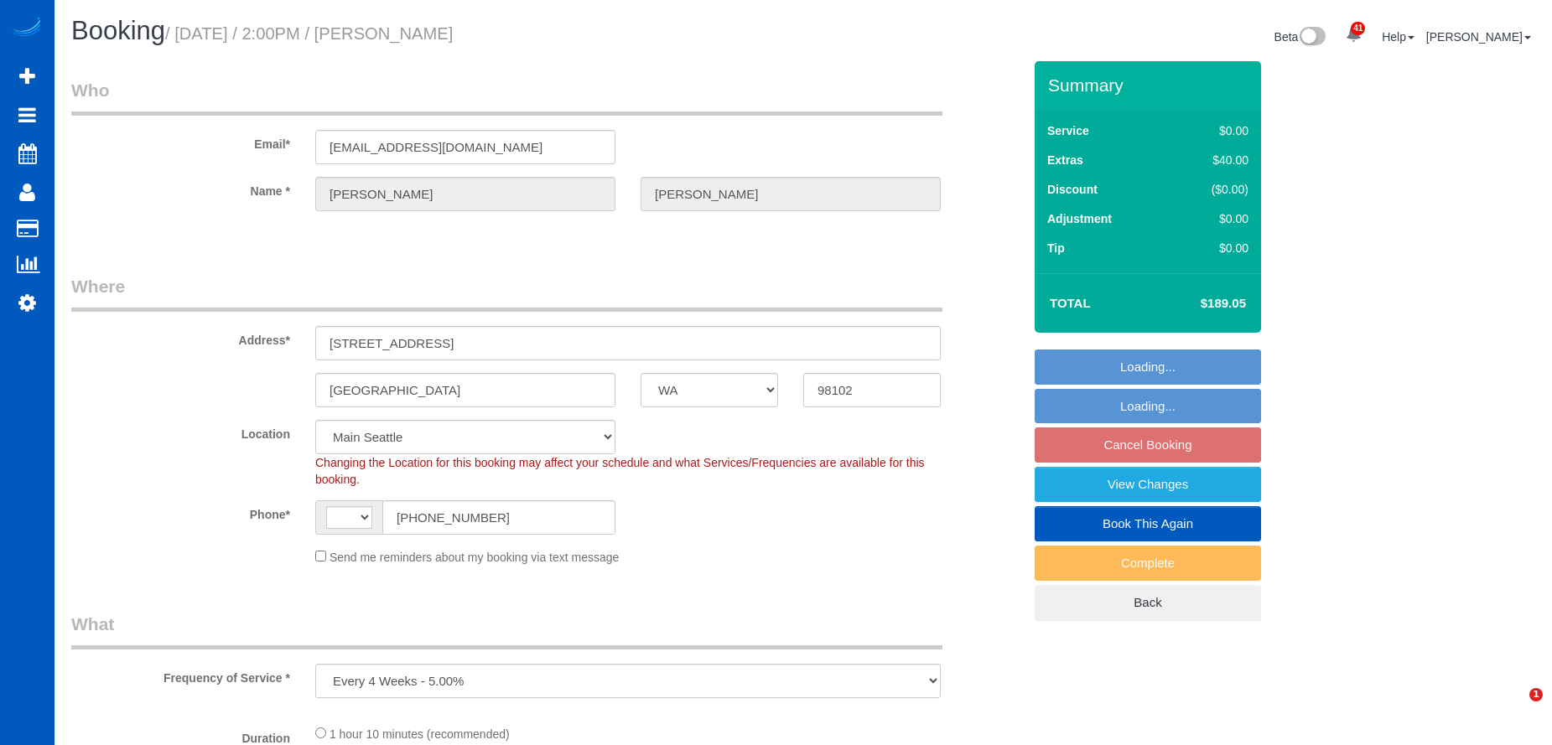
select select "spot3"
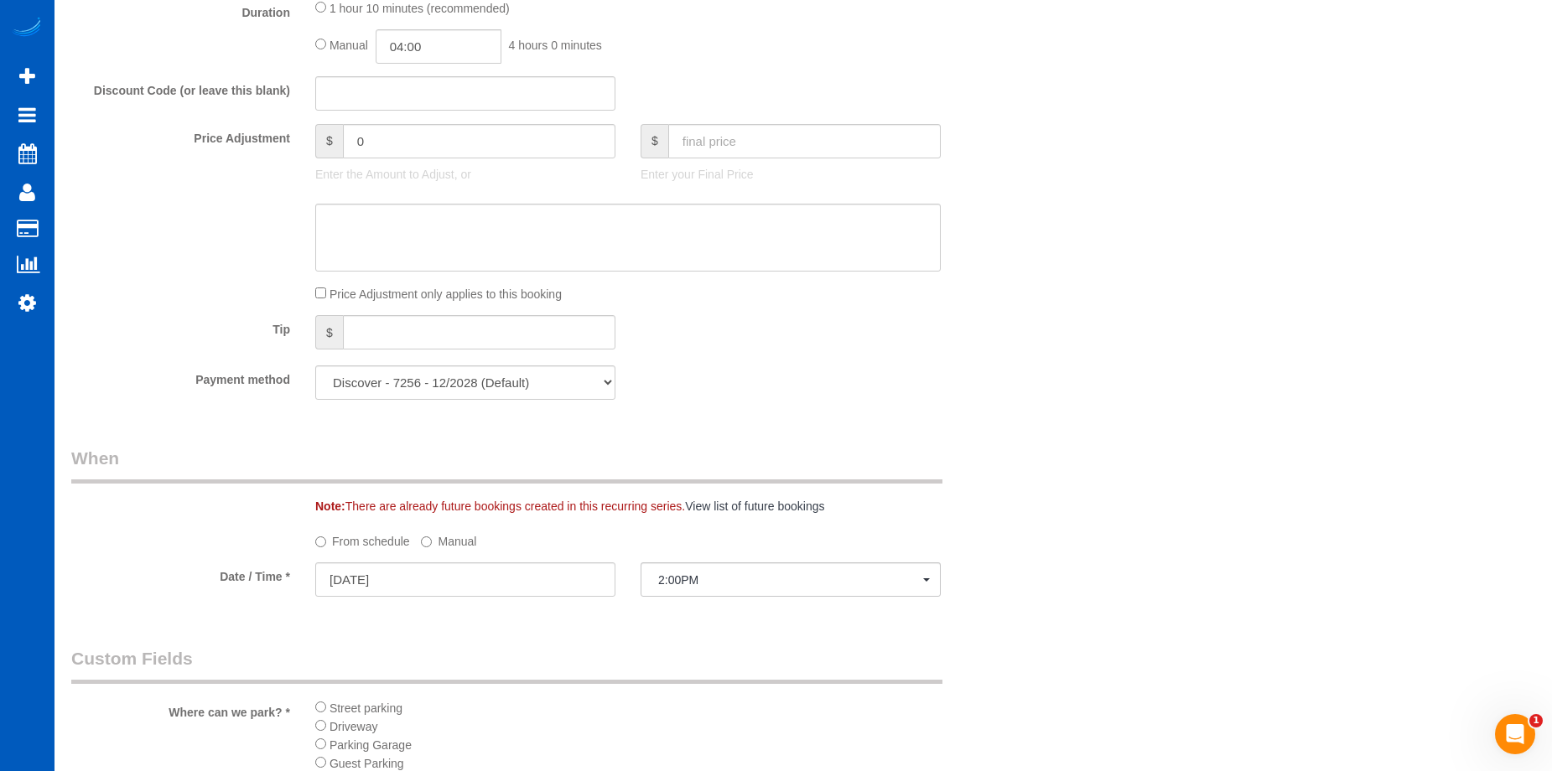
scroll to position [1509, 0]
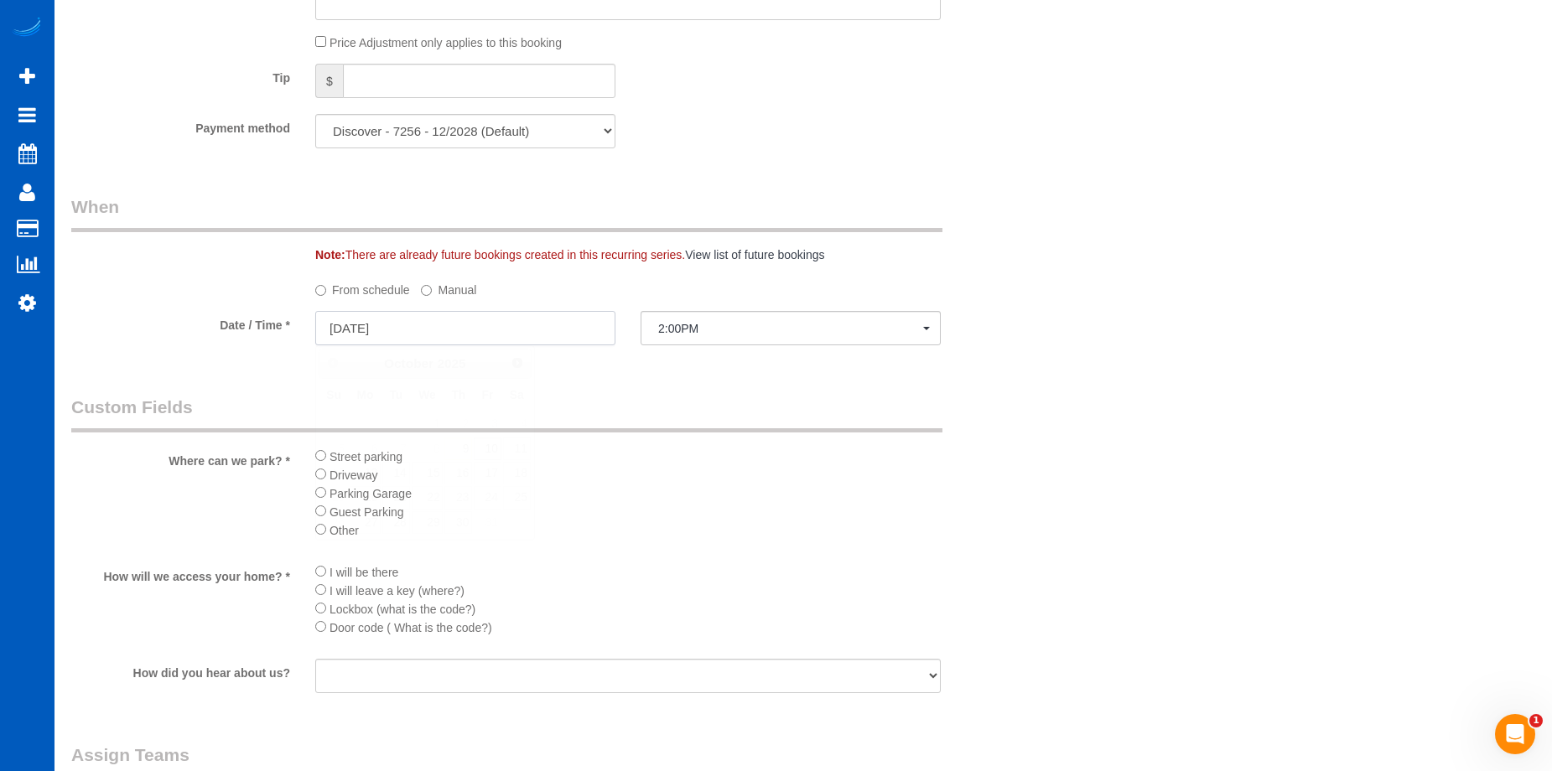
click at [495, 329] on input "10/10/2025" at bounding box center [465, 328] width 300 height 34
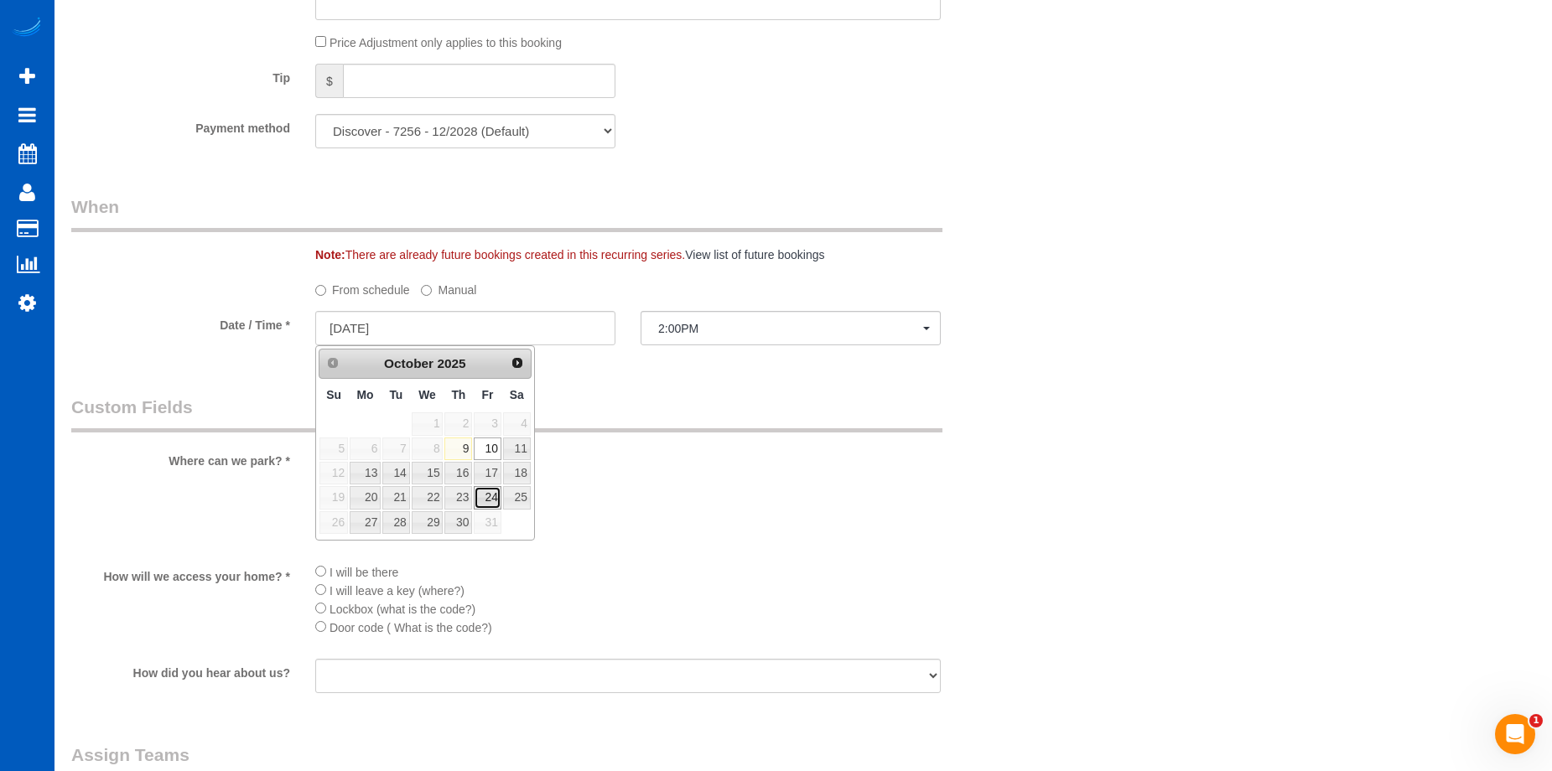
click at [485, 495] on link "24" at bounding box center [487, 497] width 27 height 23
type input "10/24/2025"
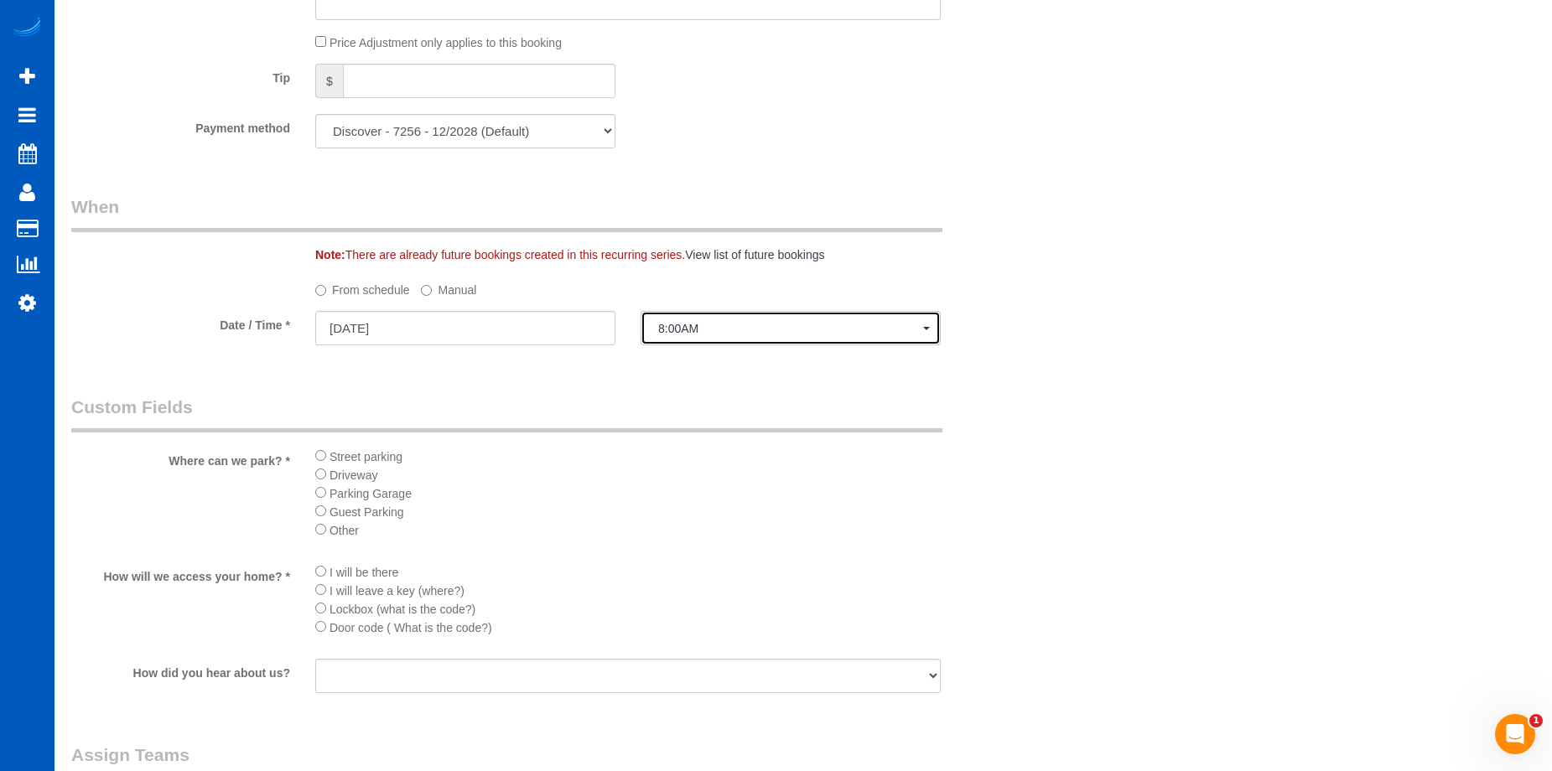
click at [741, 322] on span "8:00AM" at bounding box center [790, 328] width 265 height 13
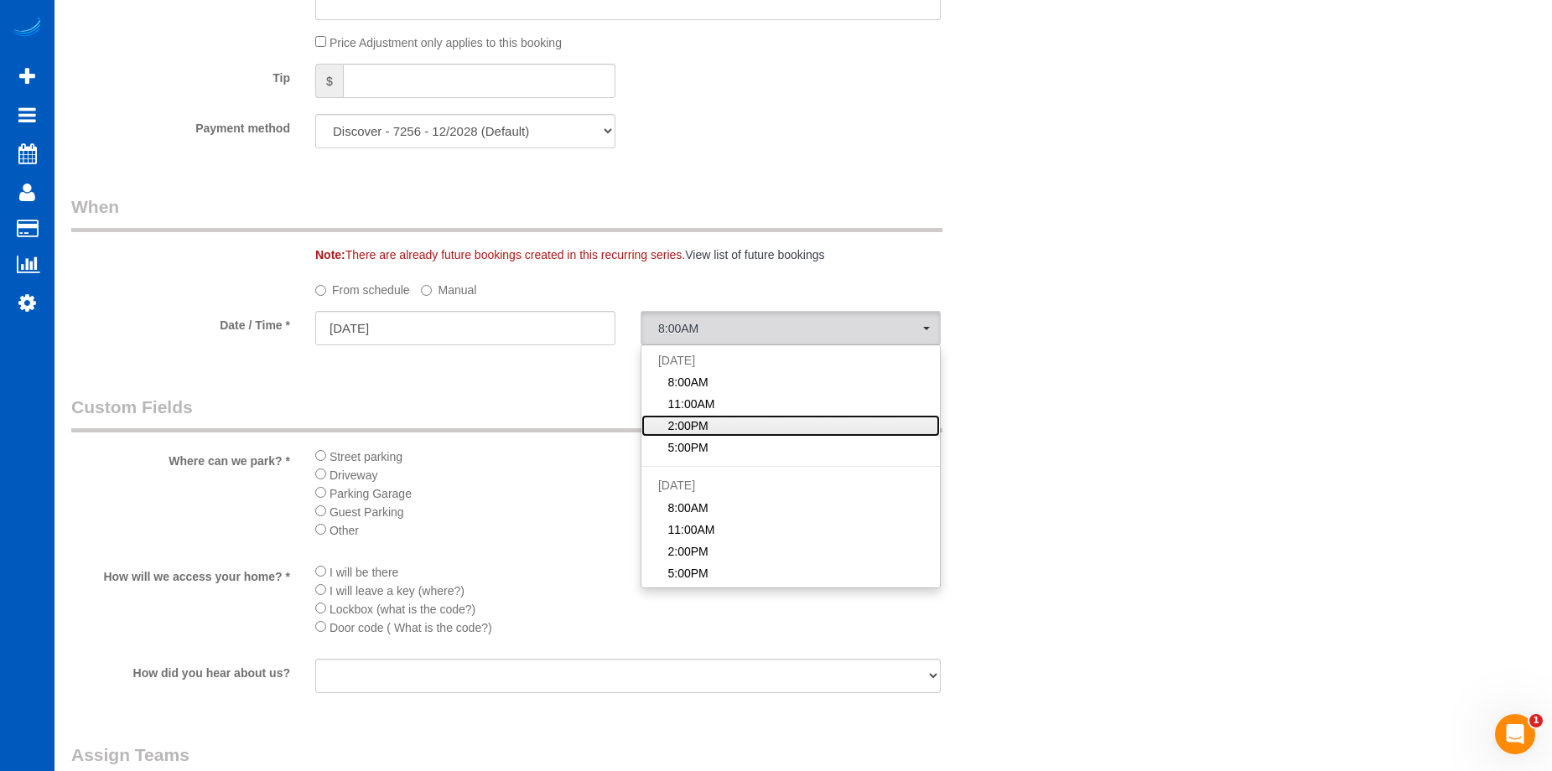
click at [751, 419] on link "2:00PM" at bounding box center [790, 426] width 298 height 22
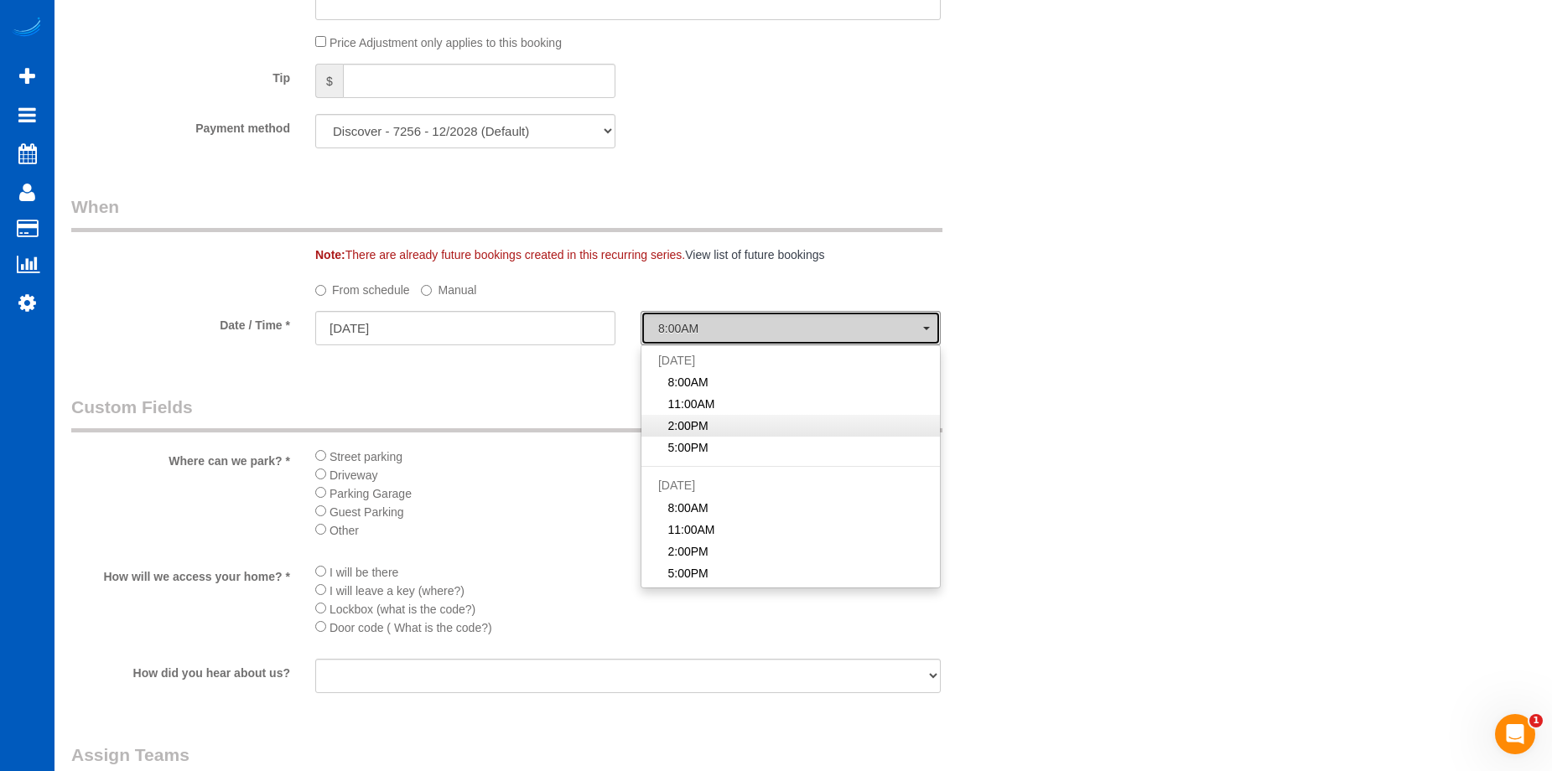
select select "spot19"
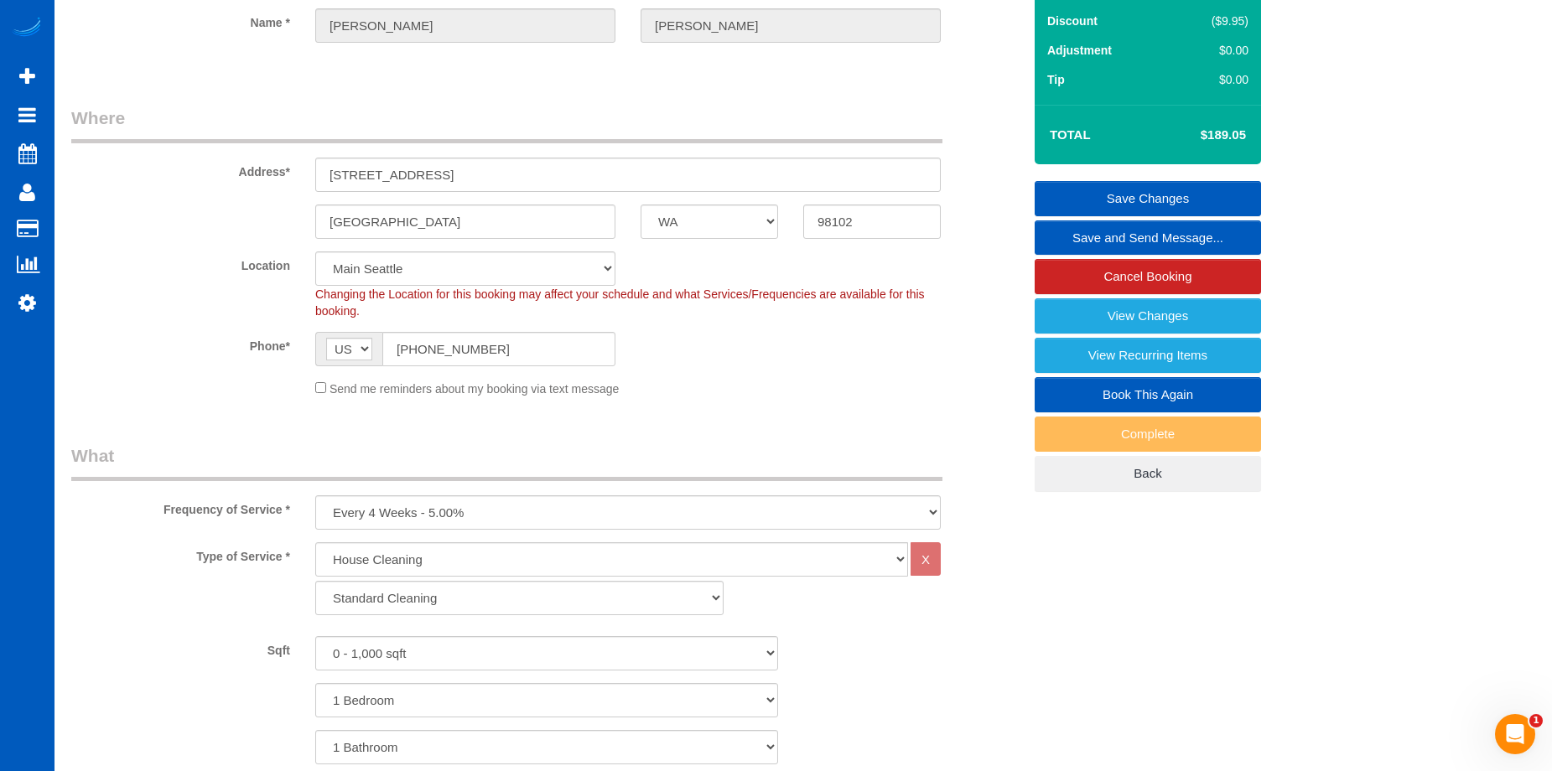
scroll to position [168, 0]
click at [1081, 198] on link "Save Changes" at bounding box center [1147, 199] width 226 height 35
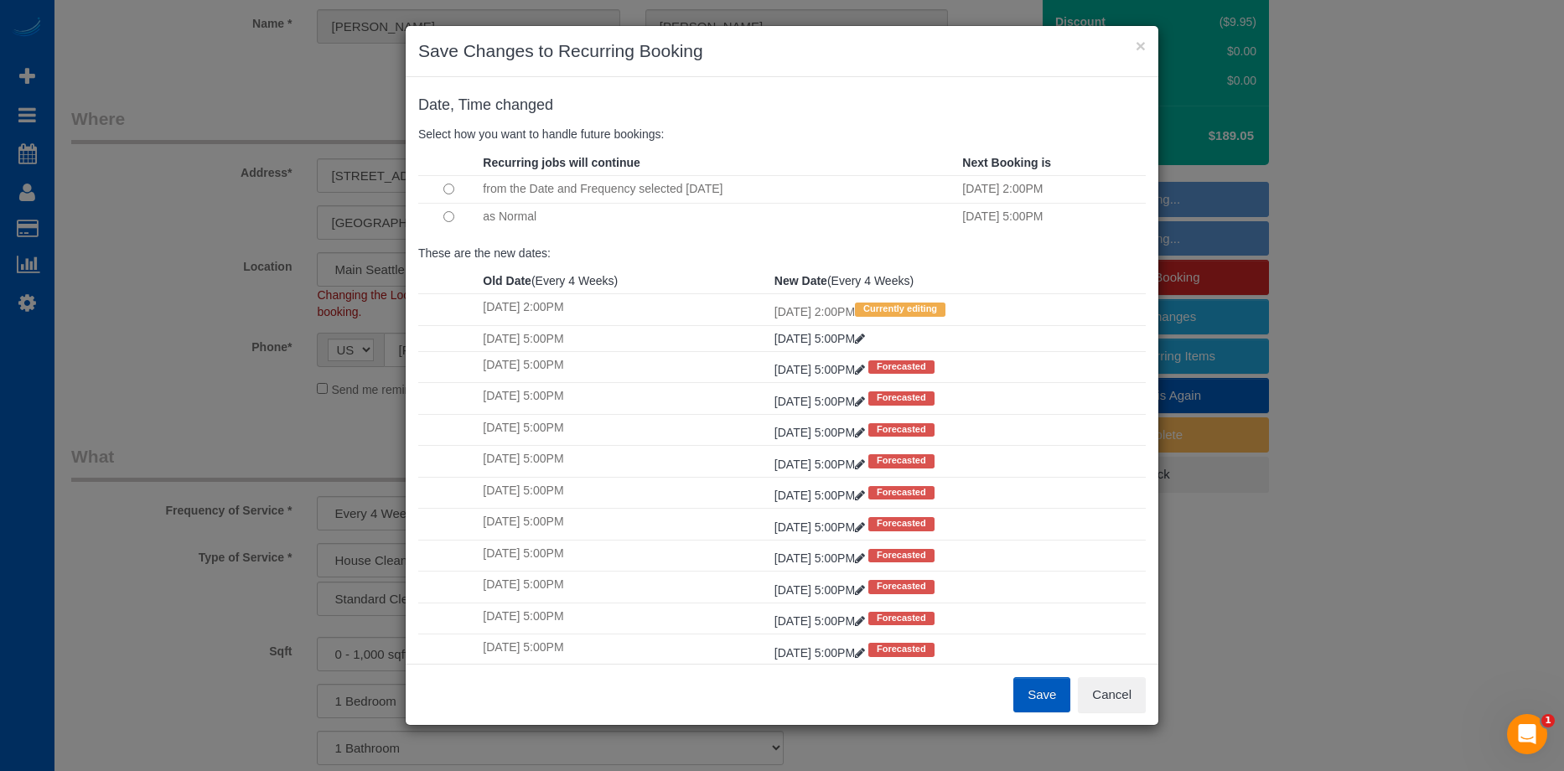
click at [454, 192] on td at bounding box center [448, 189] width 60 height 28
drag, startPoint x: 1119, startPoint y: 692, endPoint x: 1101, endPoint y: 702, distance: 20.6
click at [1120, 692] on button "Cancel" at bounding box center [1112, 694] width 68 height 35
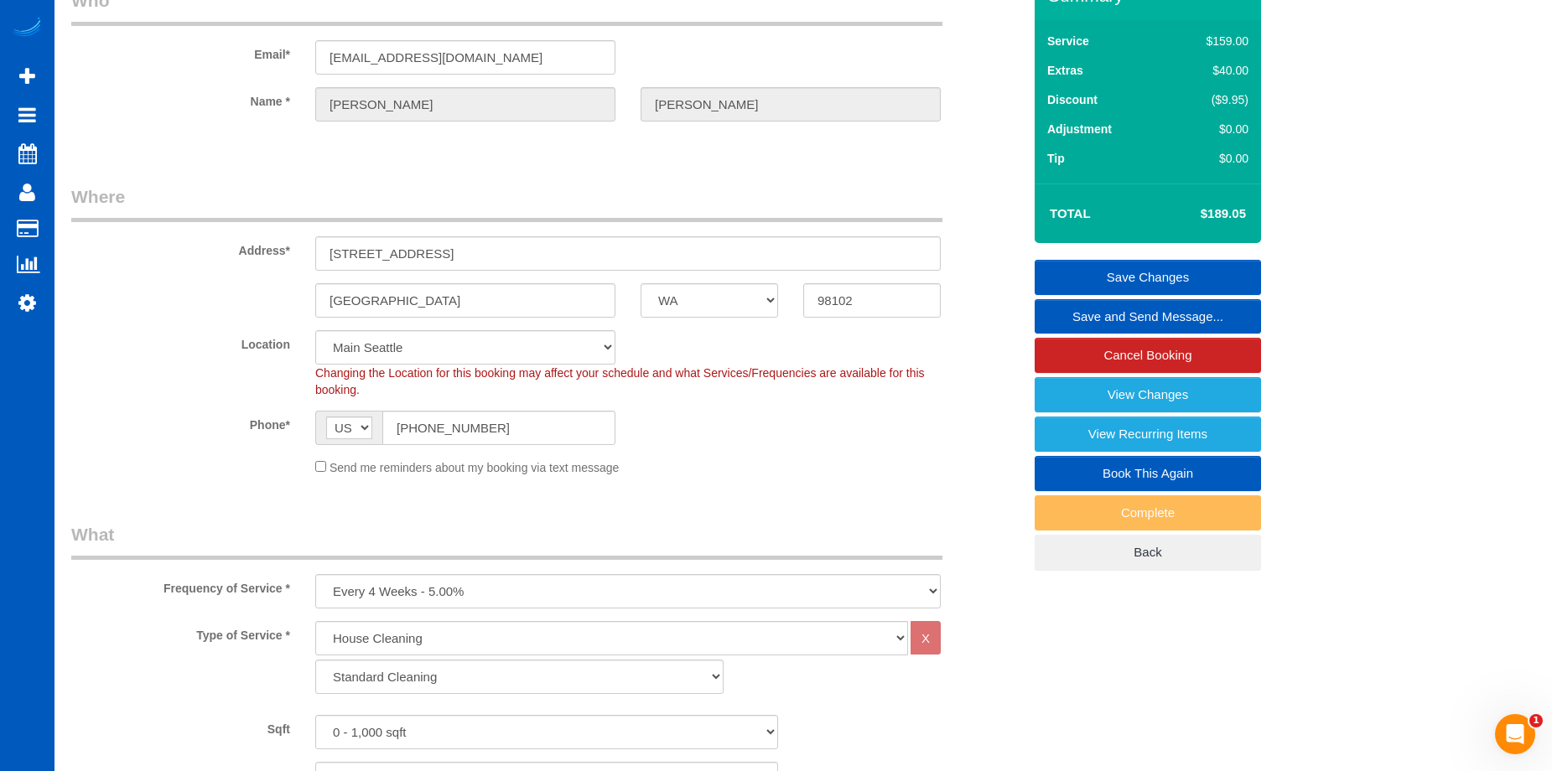
scroll to position [84, 0]
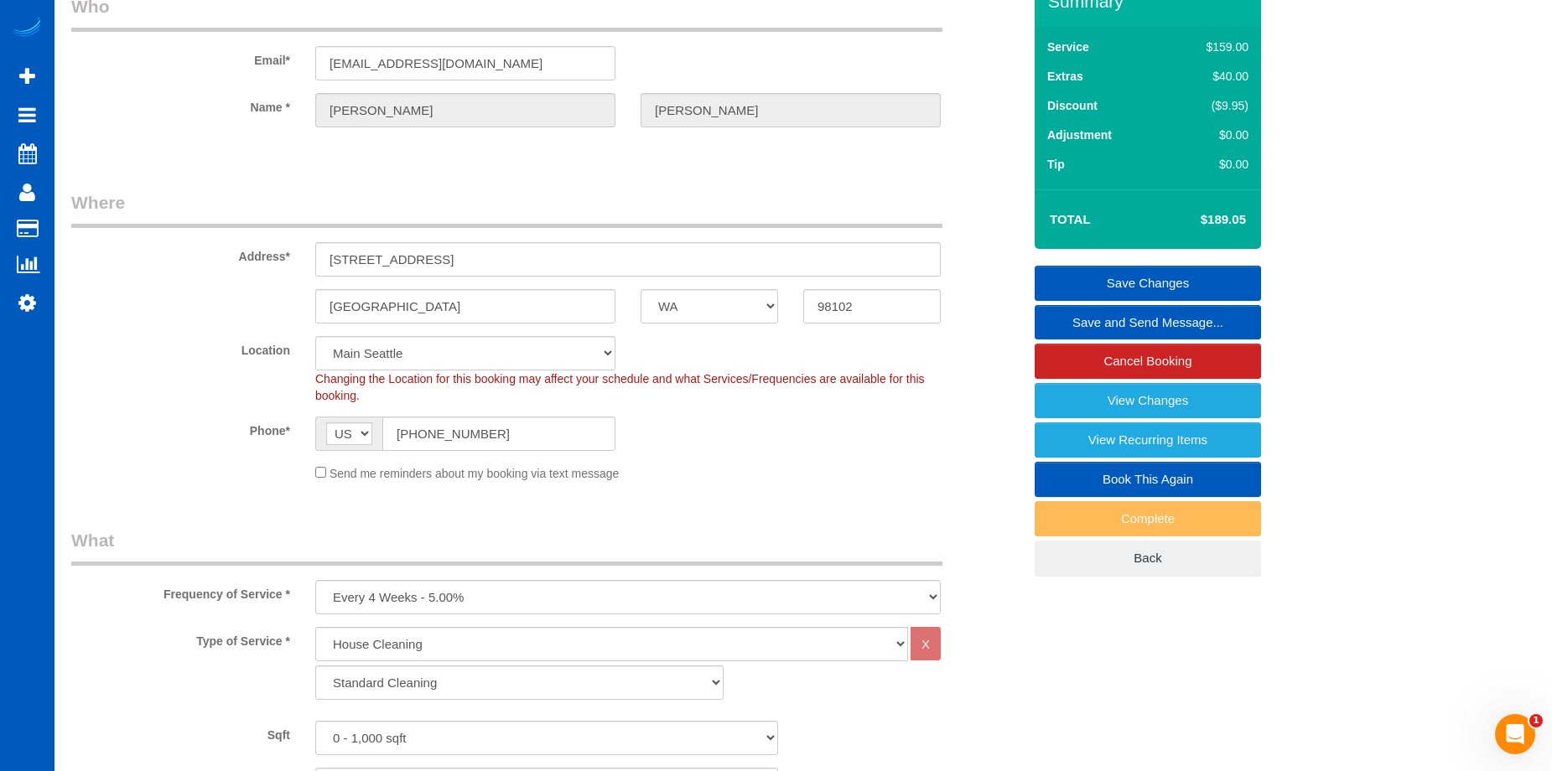
click at [1102, 283] on link "Save Changes" at bounding box center [1147, 283] width 226 height 35
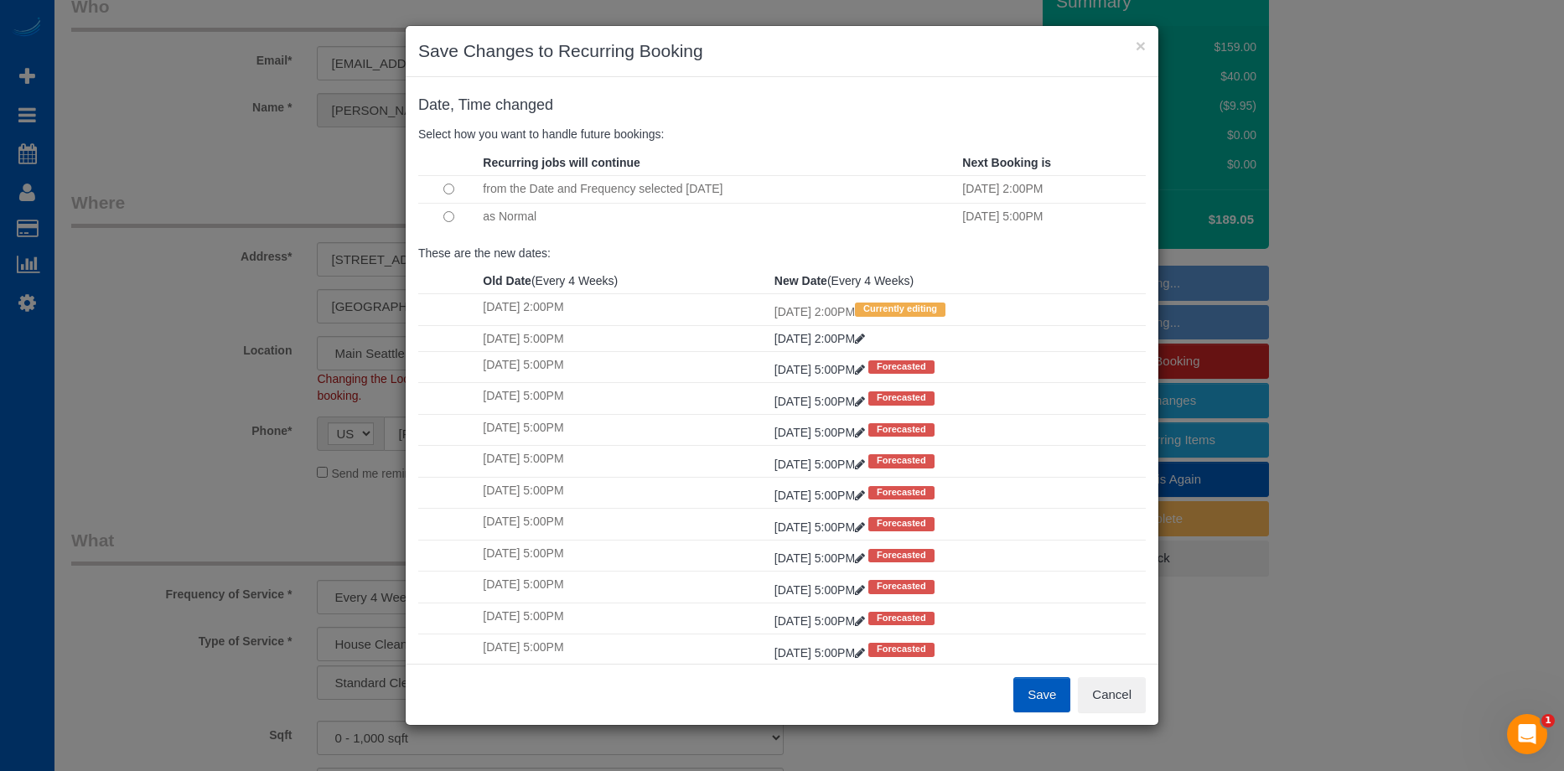
click at [1050, 693] on button "Save" at bounding box center [1042, 694] width 57 height 35
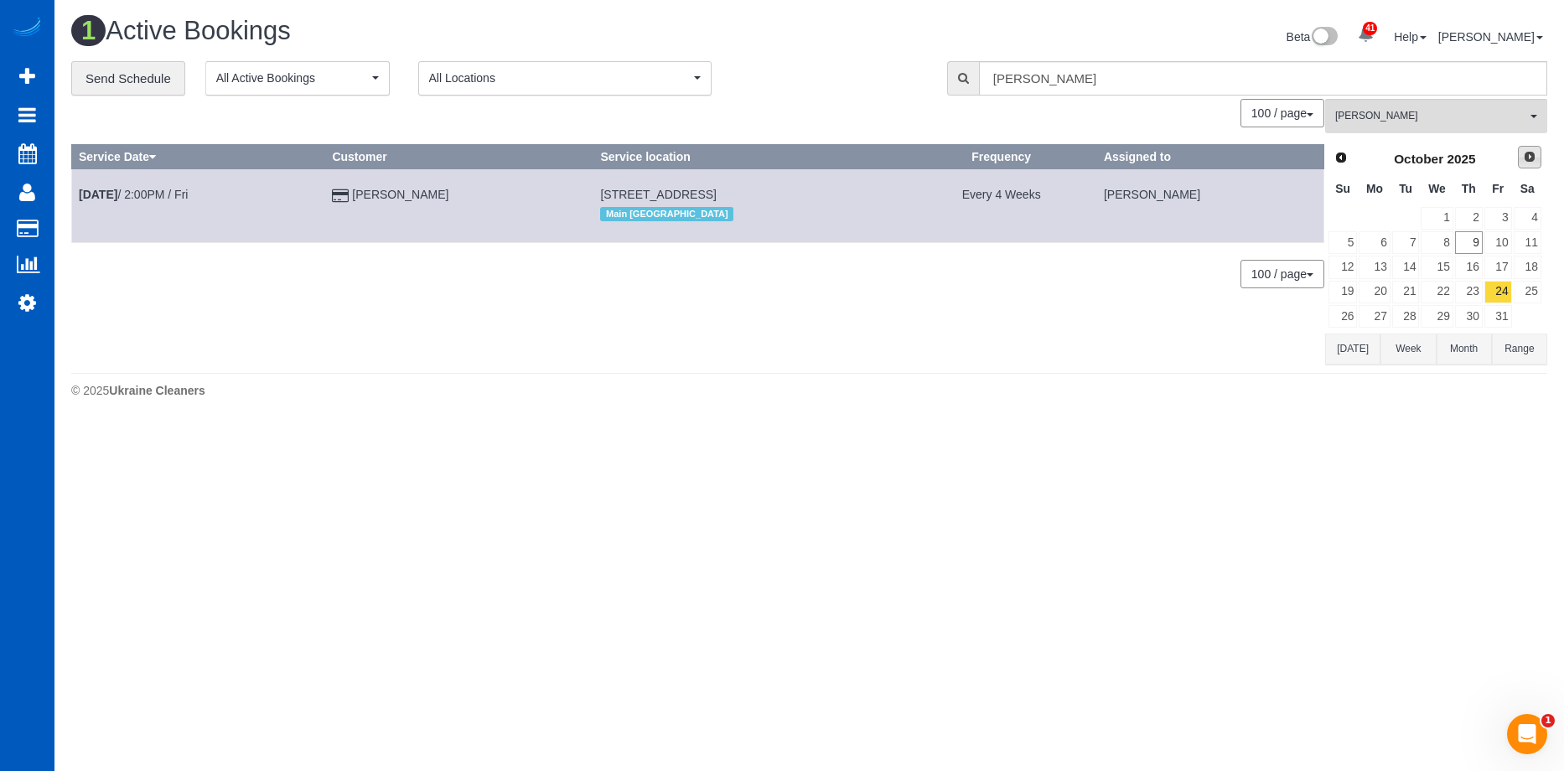
click at [1529, 155] on span "Next" at bounding box center [1529, 156] width 13 height 13
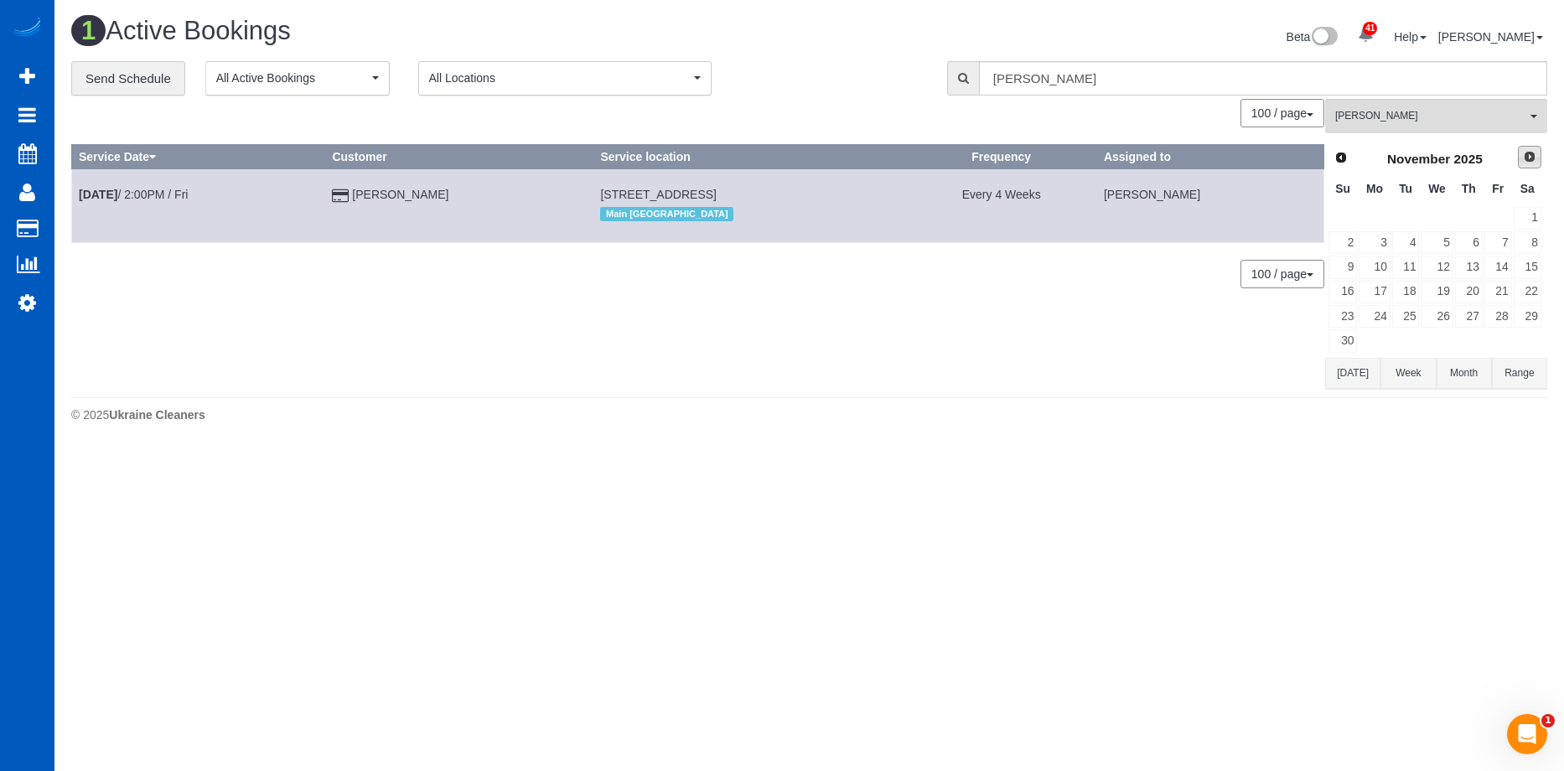
click at [1528, 160] on span "Next" at bounding box center [1529, 156] width 13 height 13
click at [1402, 117] on span "[PERSON_NAME]" at bounding box center [1430, 116] width 191 height 14
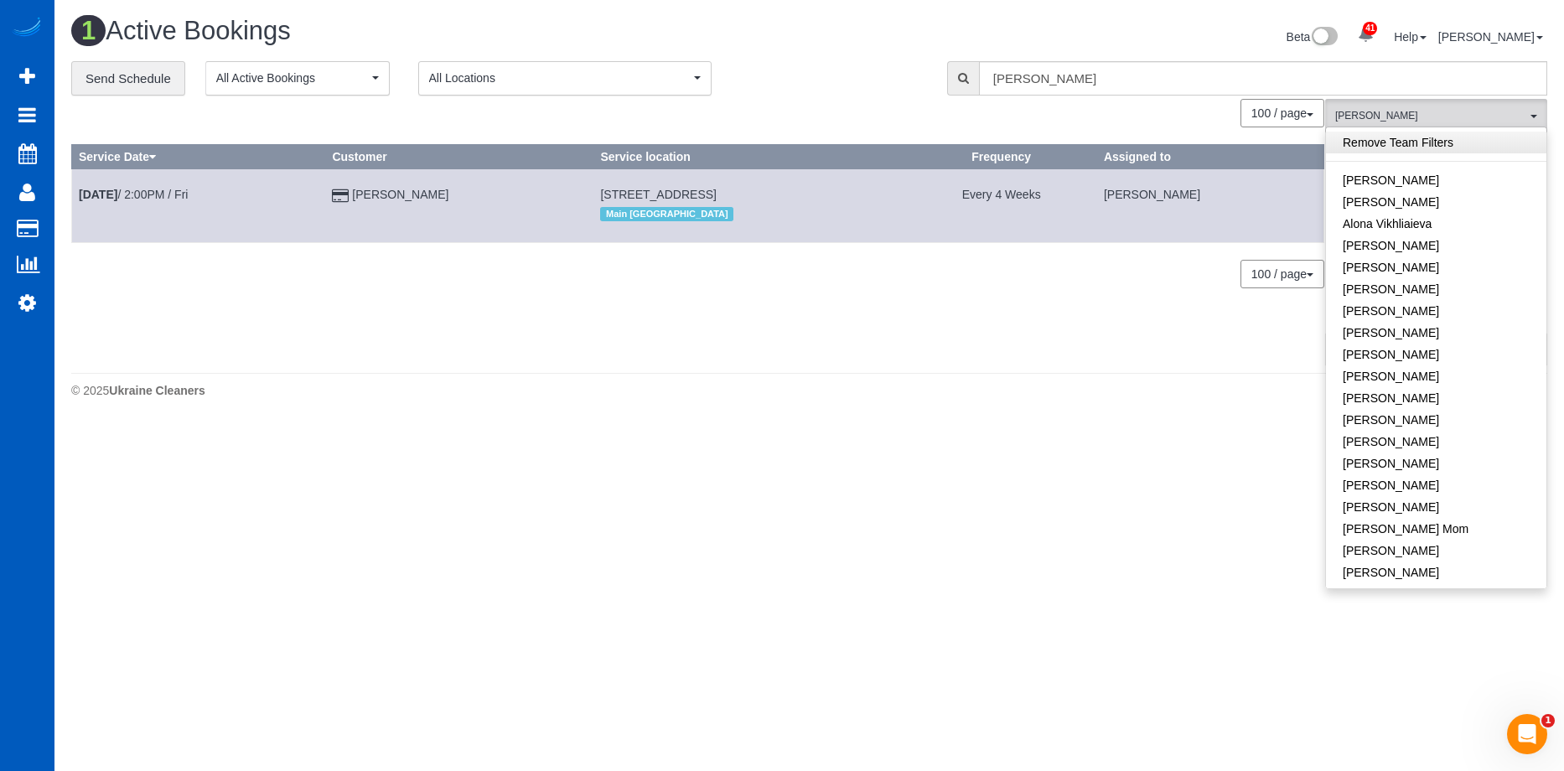
click at [1429, 133] on link "Remove Team Filters" at bounding box center [1436, 143] width 220 height 22
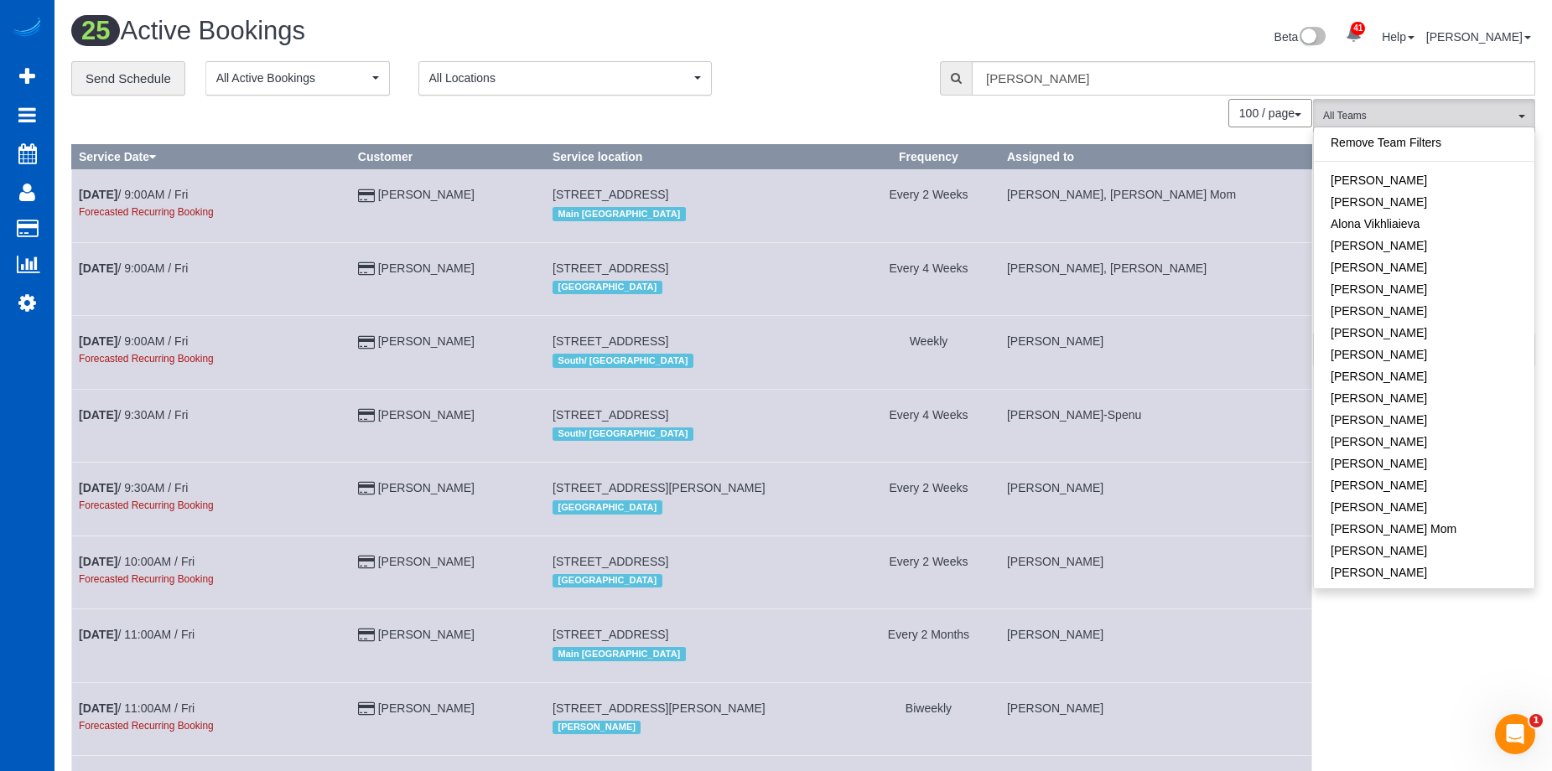
click at [873, 83] on div "**********" at bounding box center [492, 78] width 843 height 35
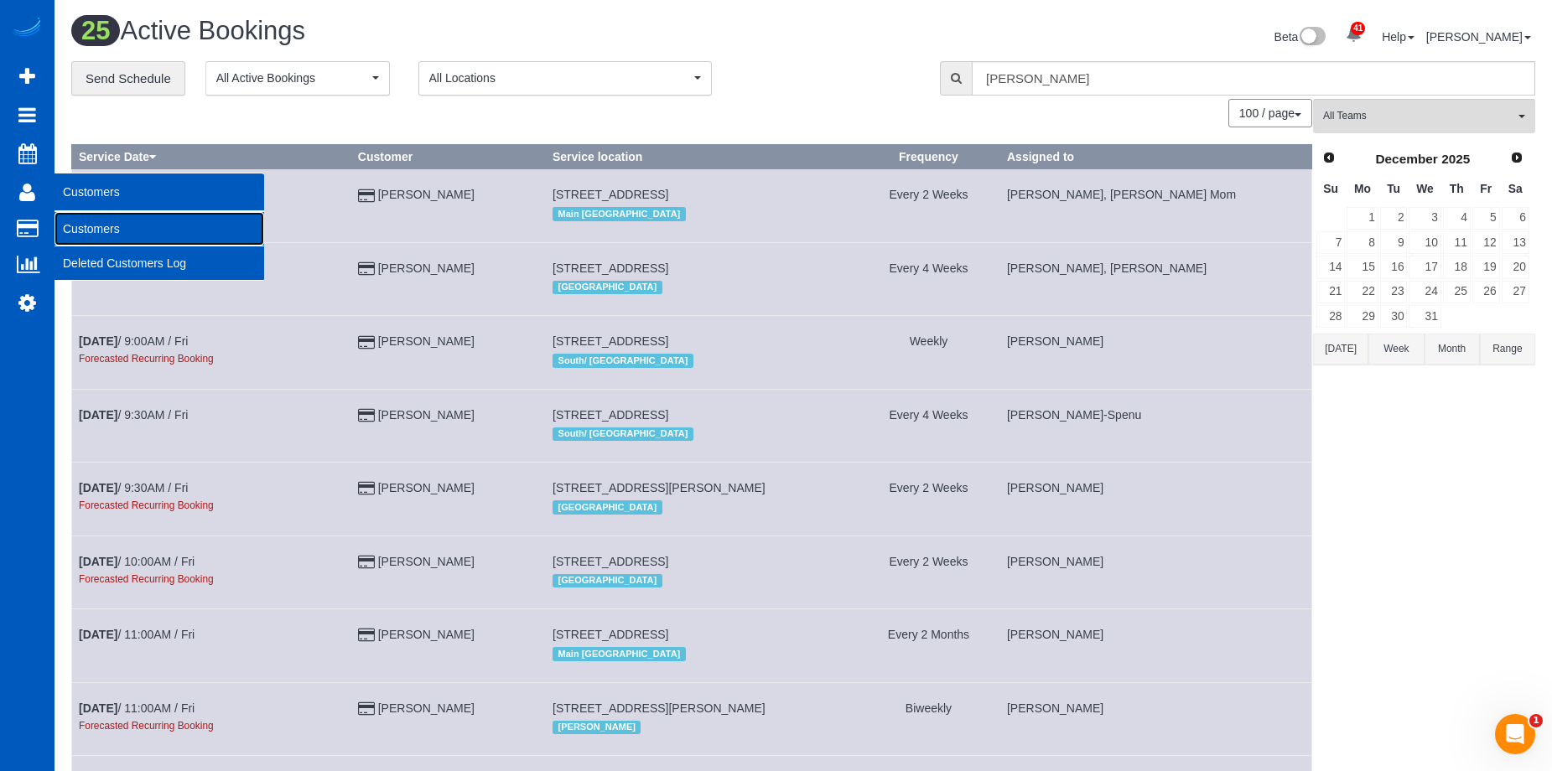
click at [88, 223] on link "Customers" at bounding box center [159, 229] width 210 height 34
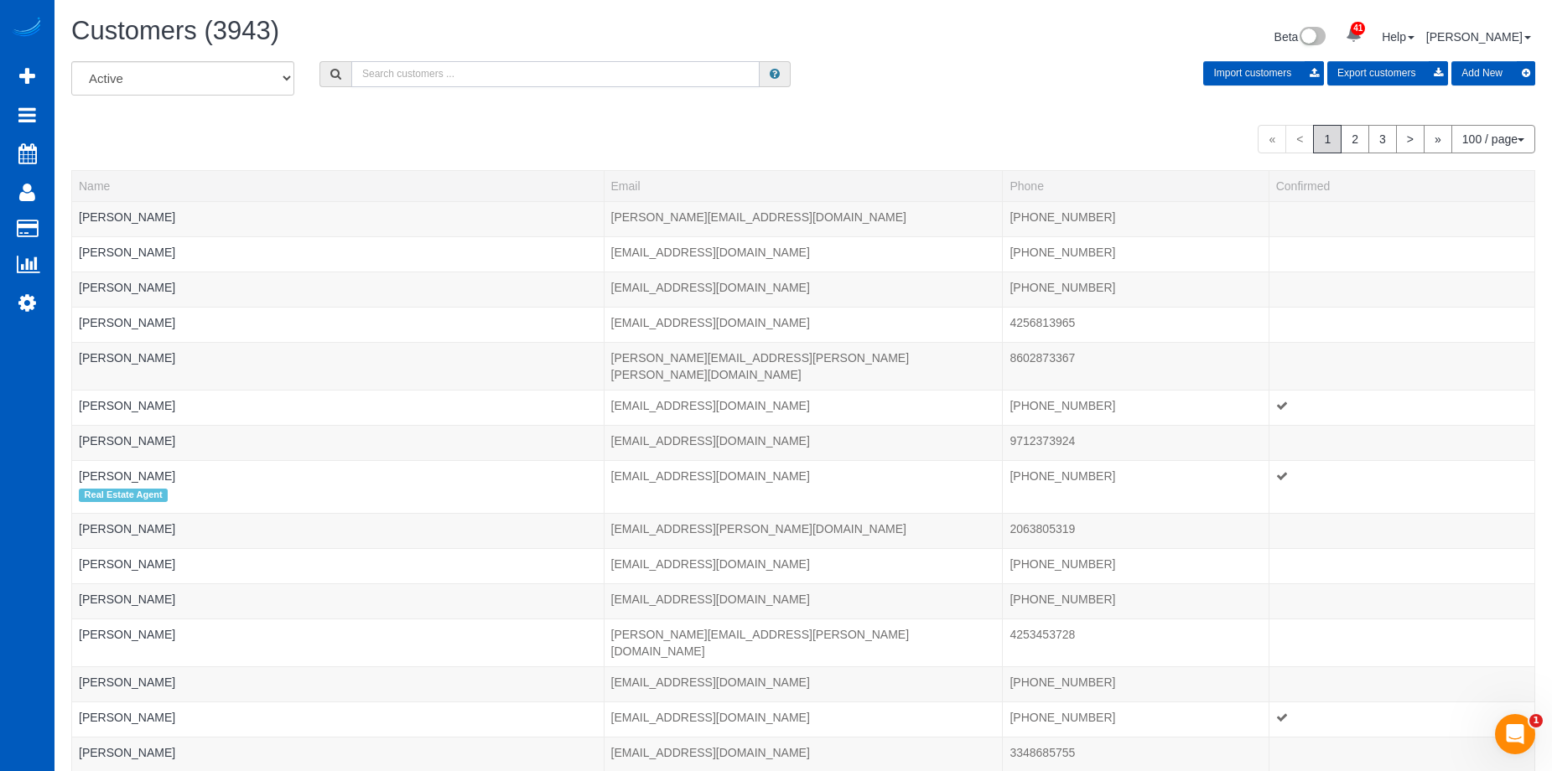
click at [500, 74] on input "text" at bounding box center [555, 74] width 408 height 26
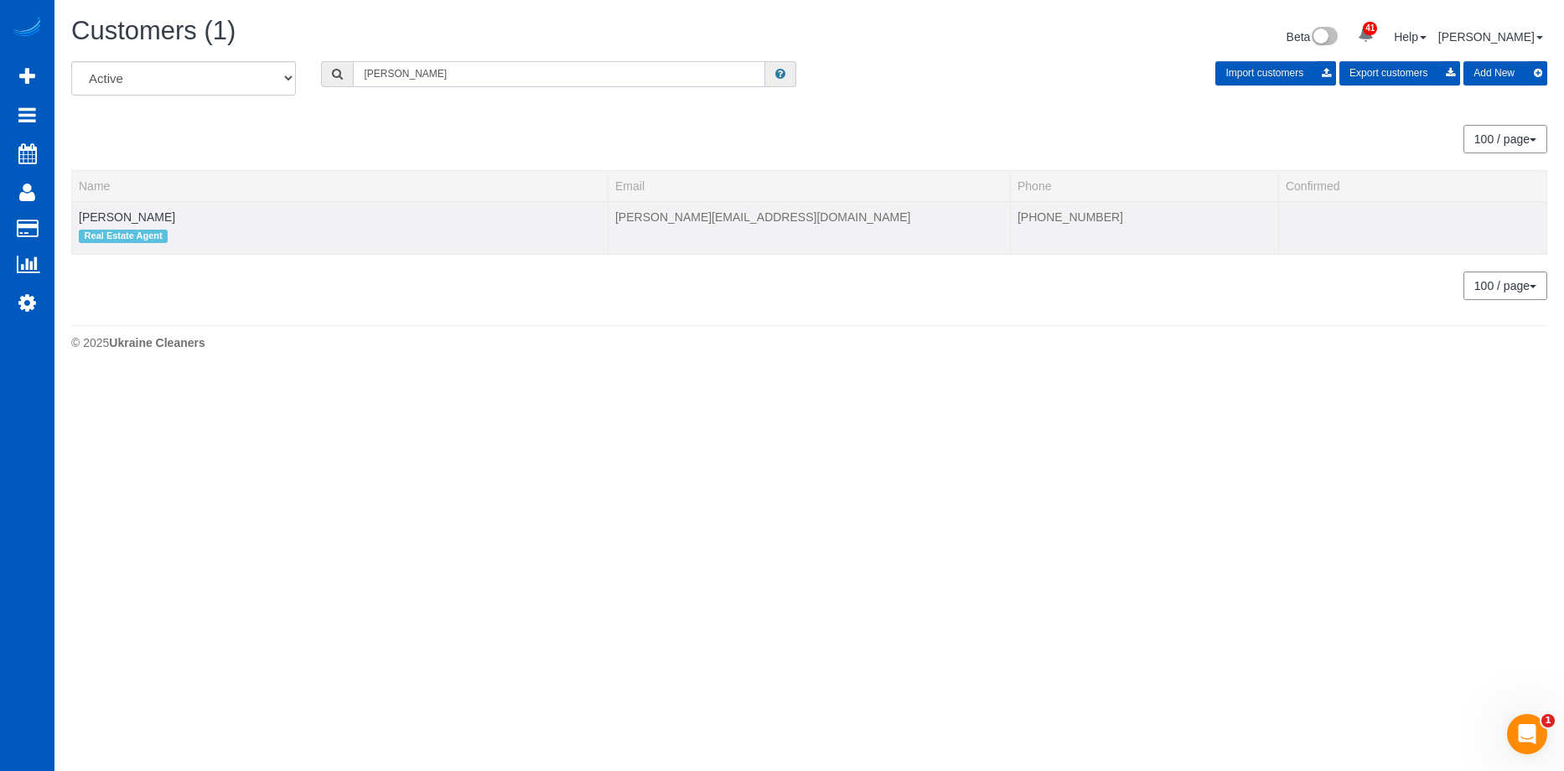
type input "Stephanie Johnson"
click at [162, 208] on td "Stephanie Johnson Real Estate Agent" at bounding box center [340, 227] width 537 height 53
click at [157, 218] on link "Stephanie Johnson" at bounding box center [127, 216] width 96 height 13
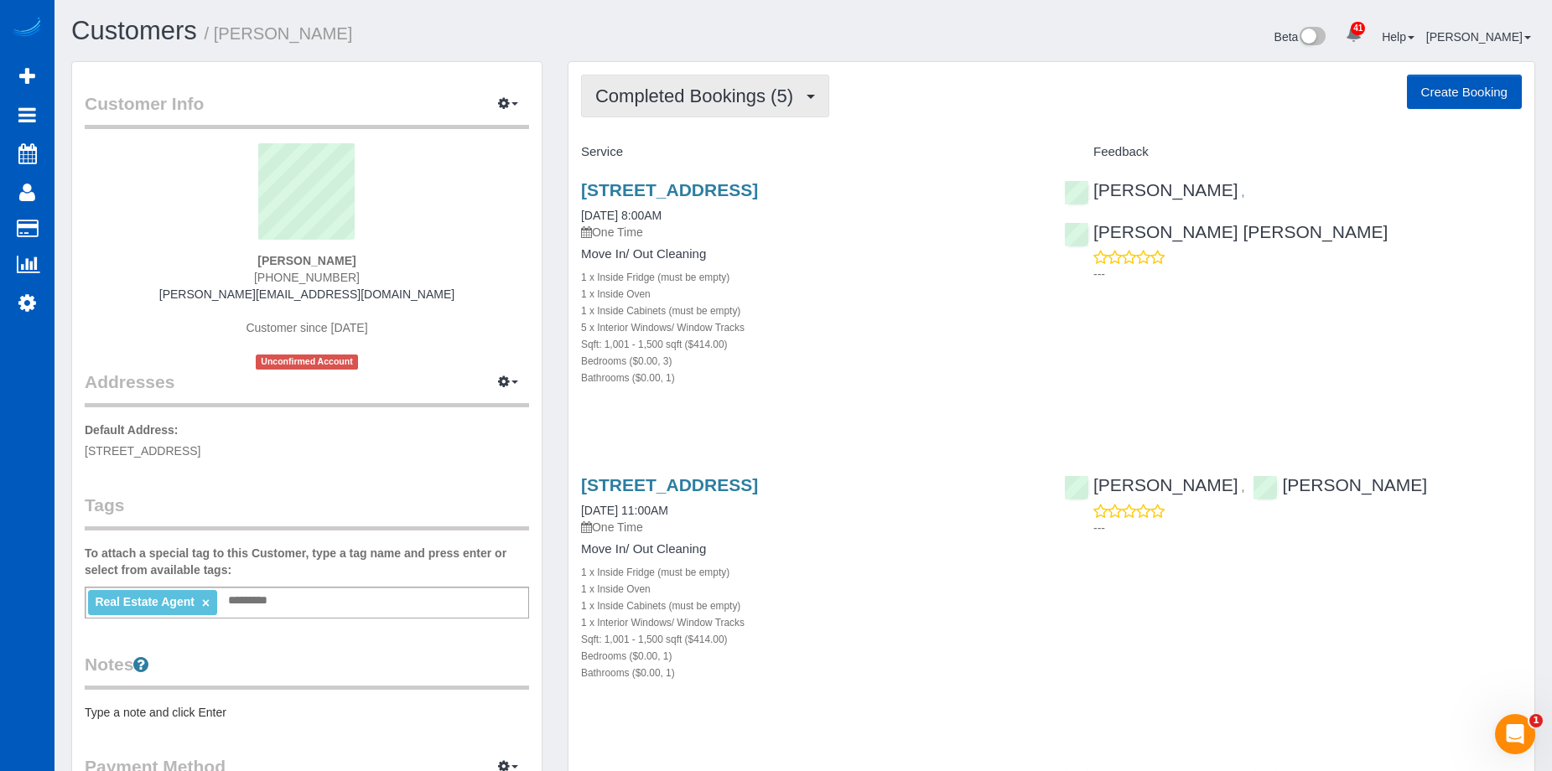
click at [740, 101] on span "Completed Bookings (5)" at bounding box center [698, 96] width 206 height 21
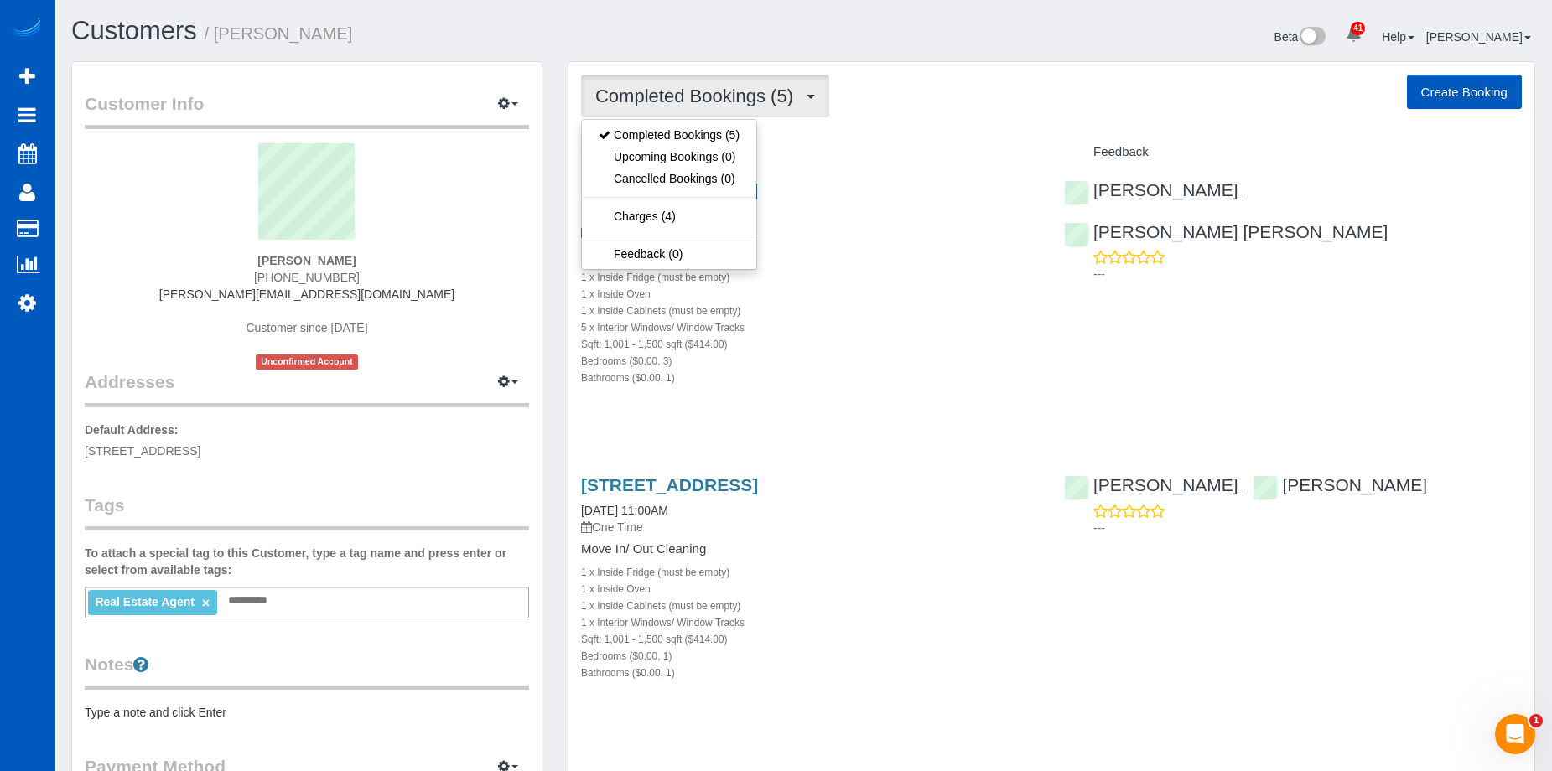
click at [743, 98] on span "Completed Bookings (5)" at bounding box center [698, 96] width 206 height 21
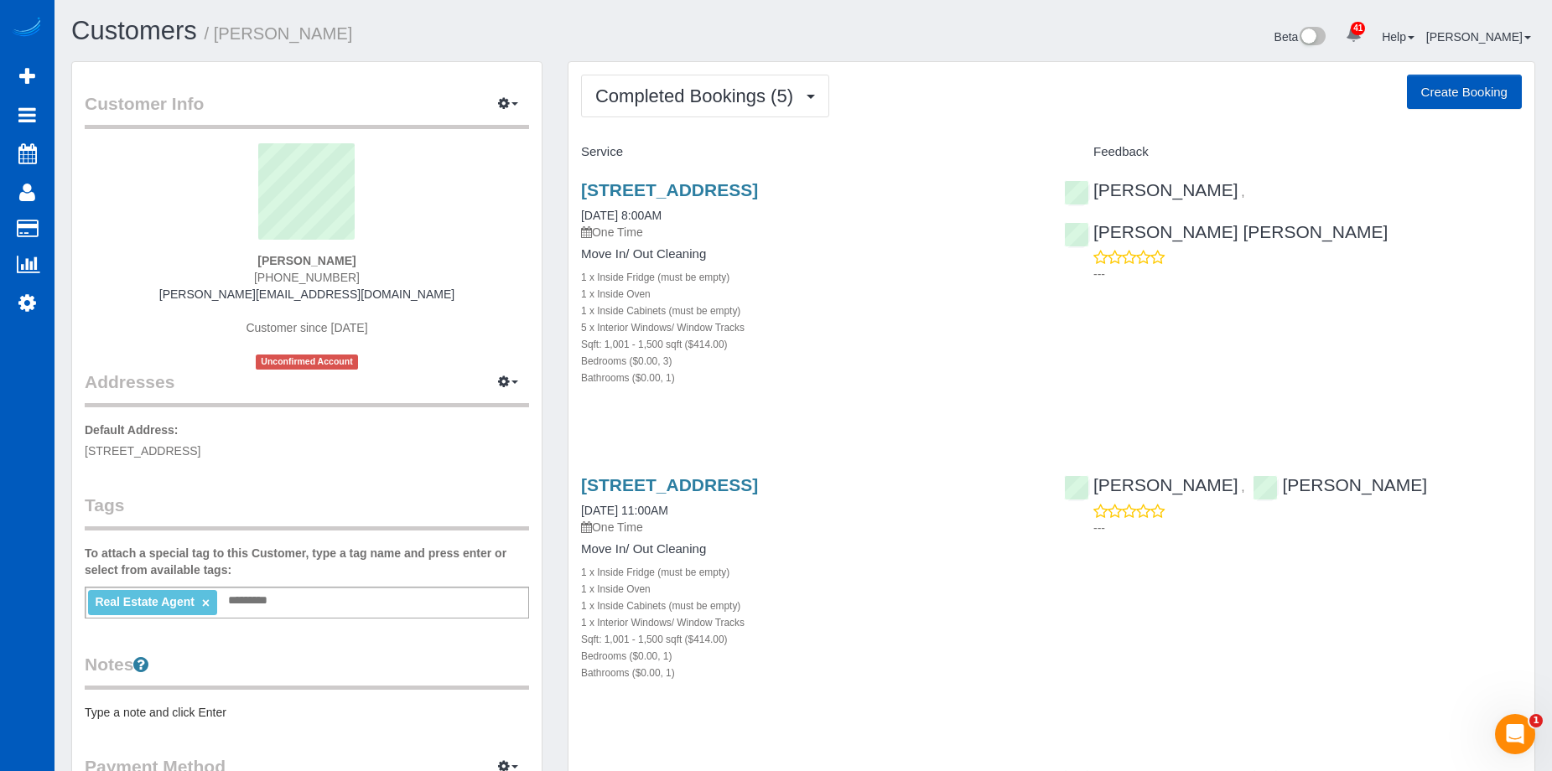
click at [1445, 90] on button "Create Booking" at bounding box center [1464, 92] width 115 height 35
select select "WA"
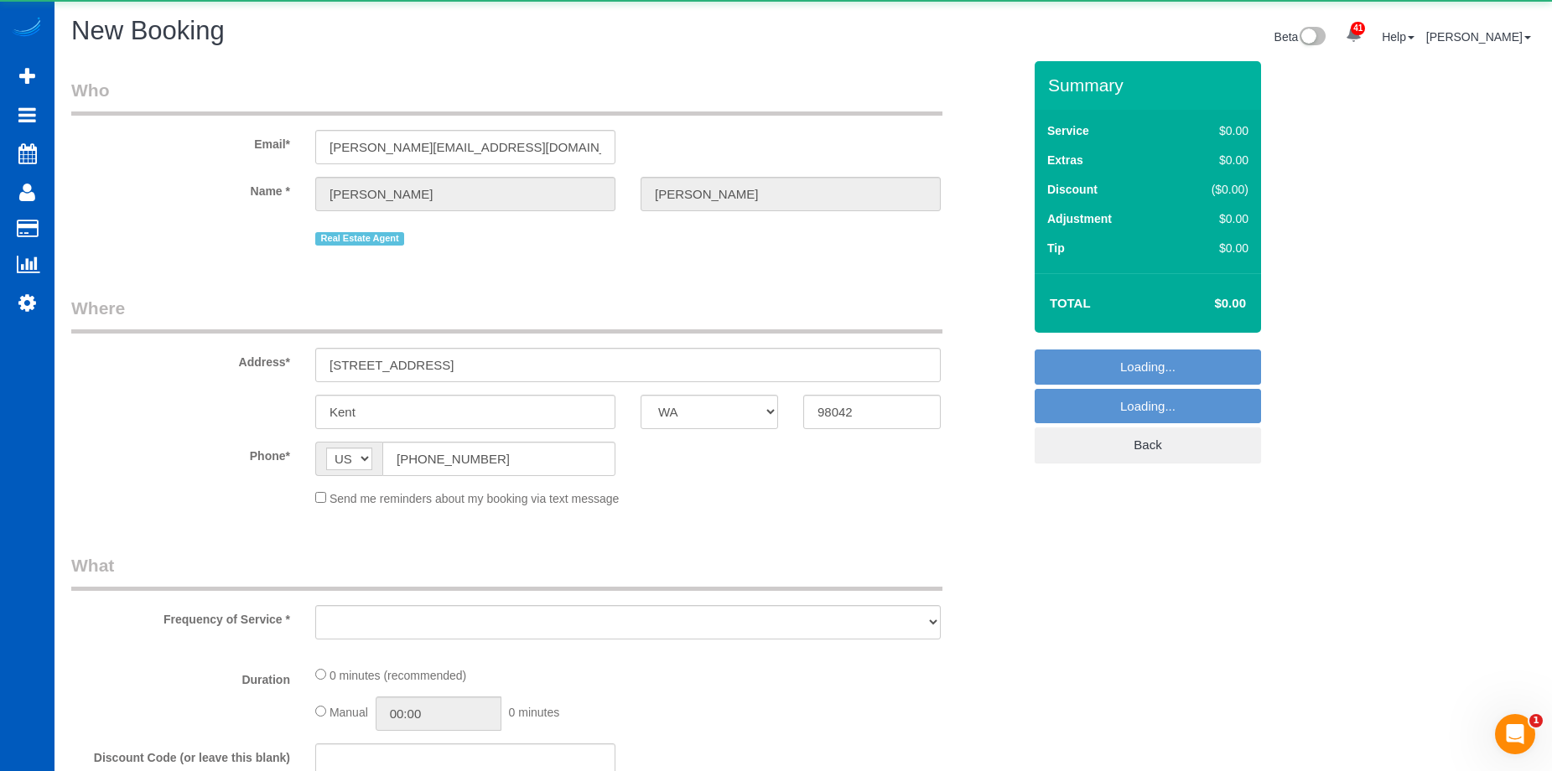
select select "object:3747"
select select "199"
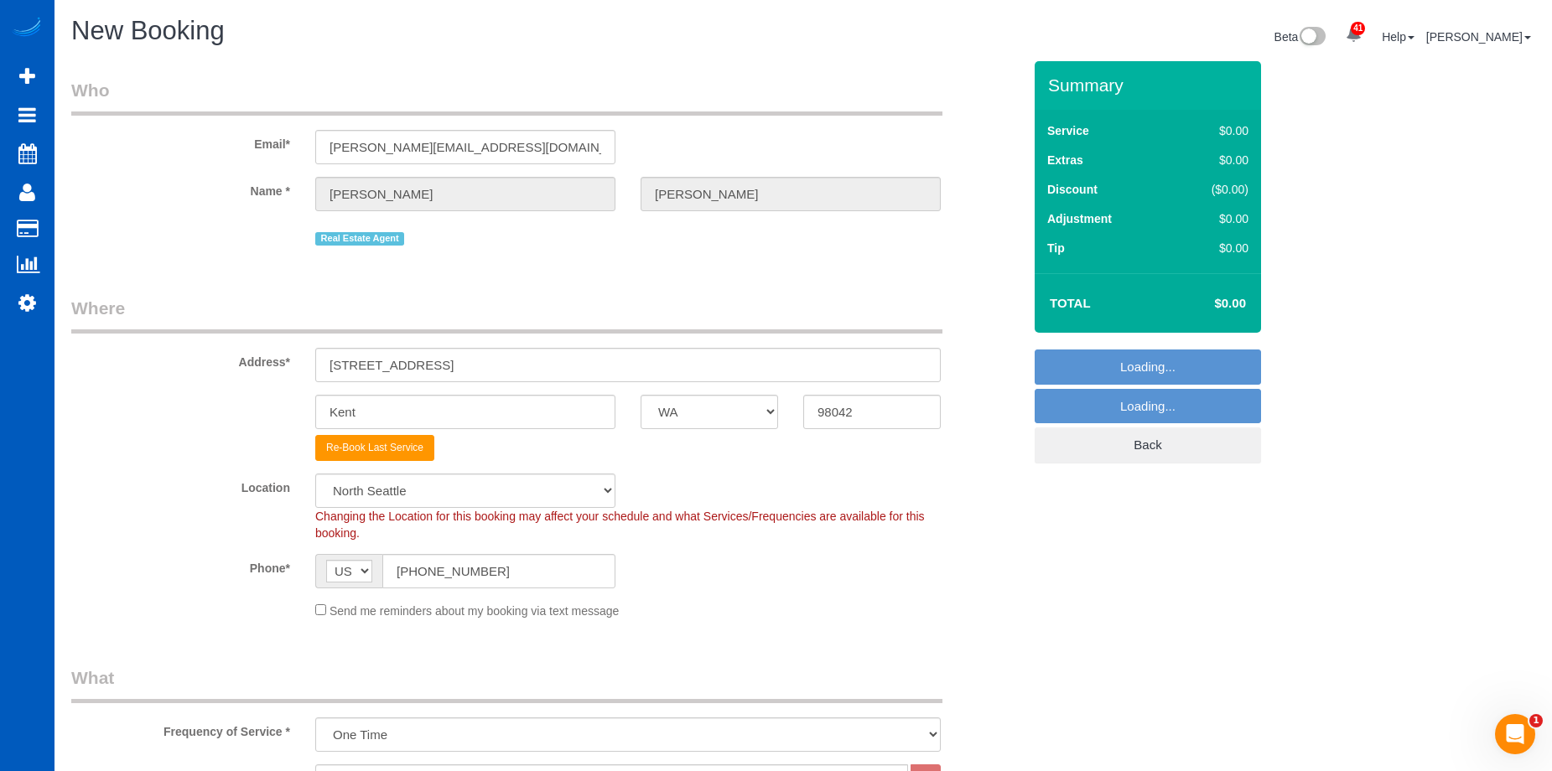
select select "object:3873"
select select "8"
select select "object:3962"
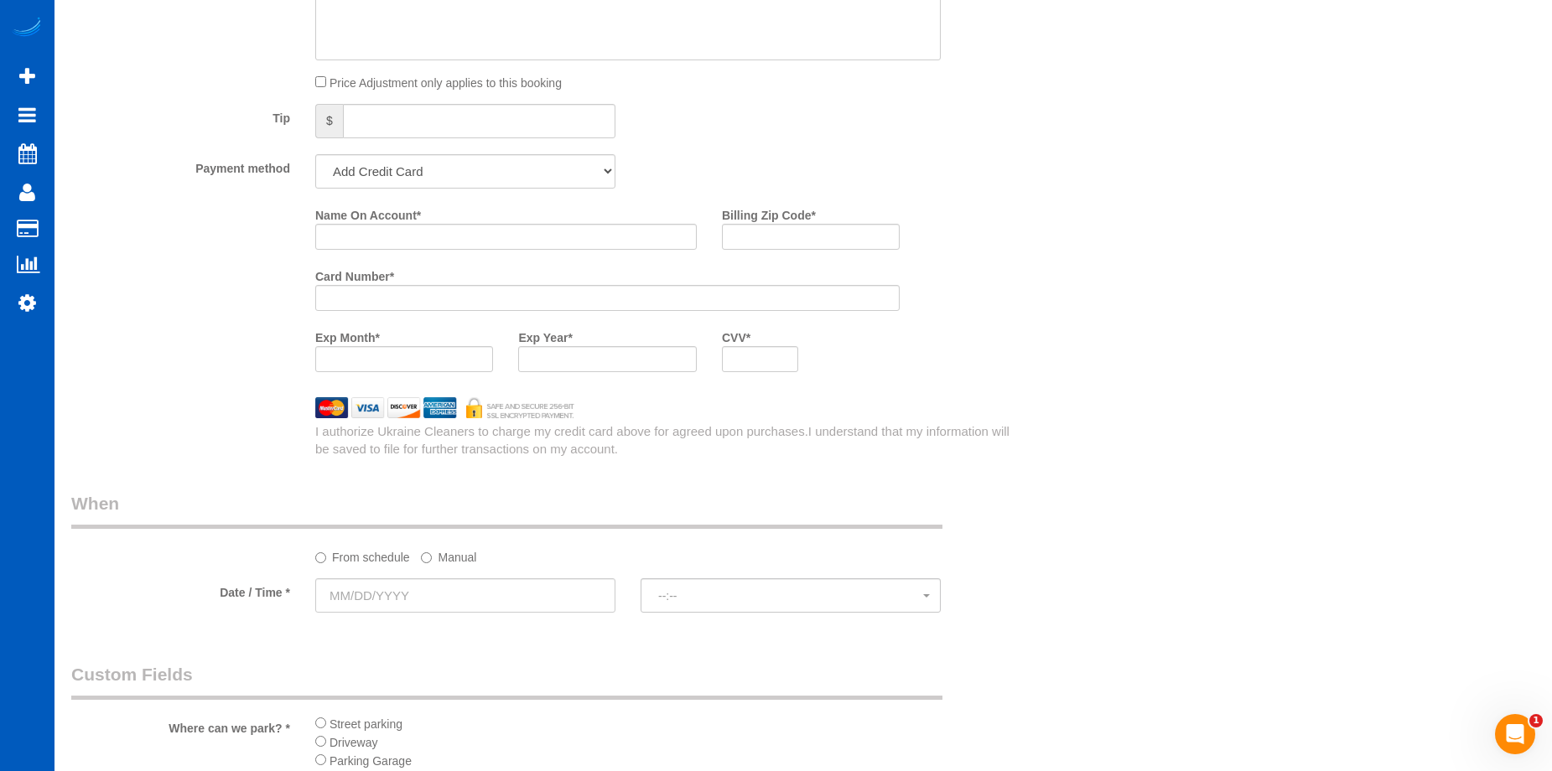
scroll to position [1509, 0]
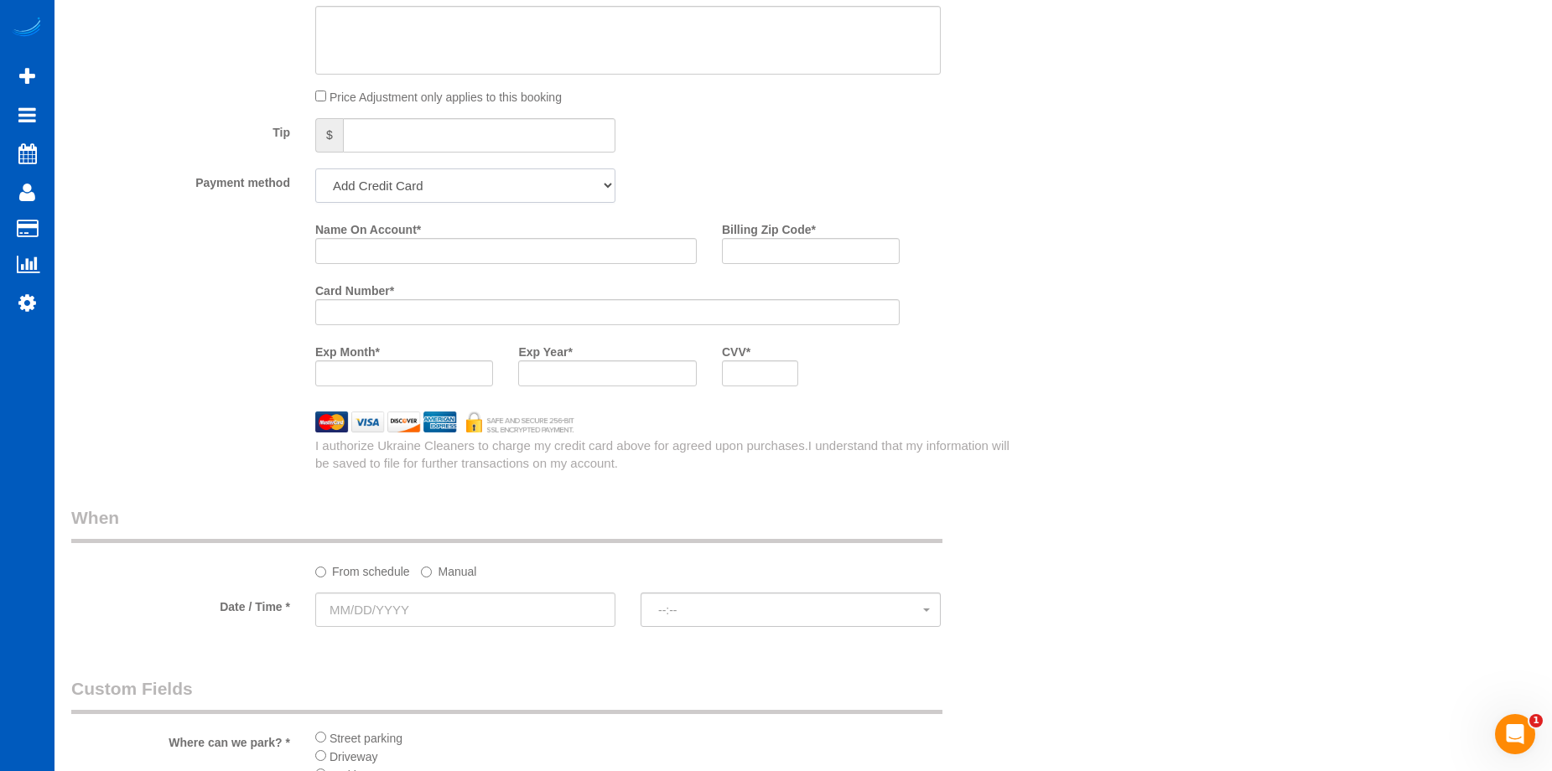
click at [540, 179] on select "Add Credit Card Cash Check Paypal" at bounding box center [465, 185] width 300 height 34
select select "string:cash"
click at [315, 168] on select "Add Credit Card Cash Check Paypal" at bounding box center [465, 185] width 300 height 34
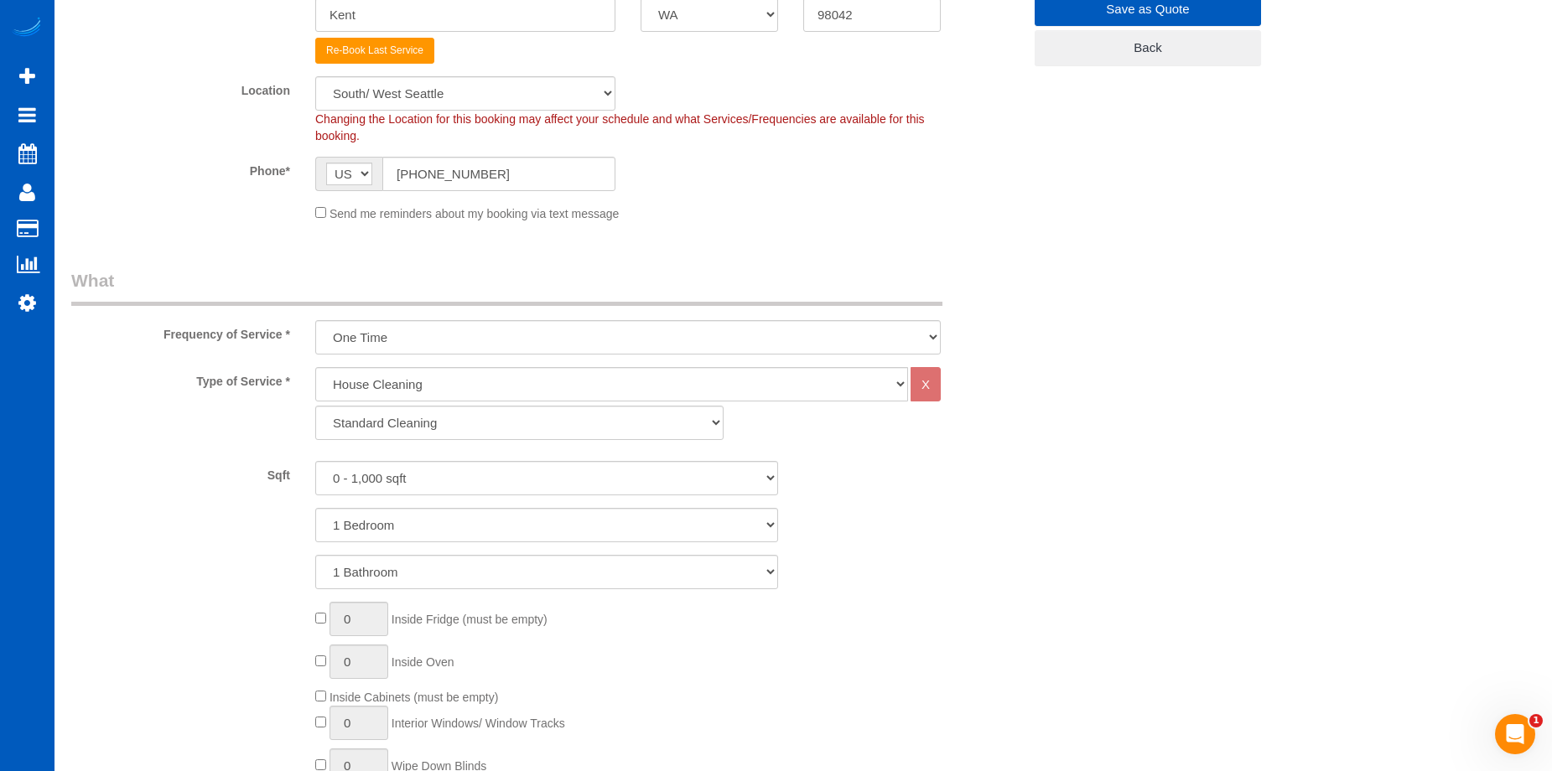
scroll to position [148, 0]
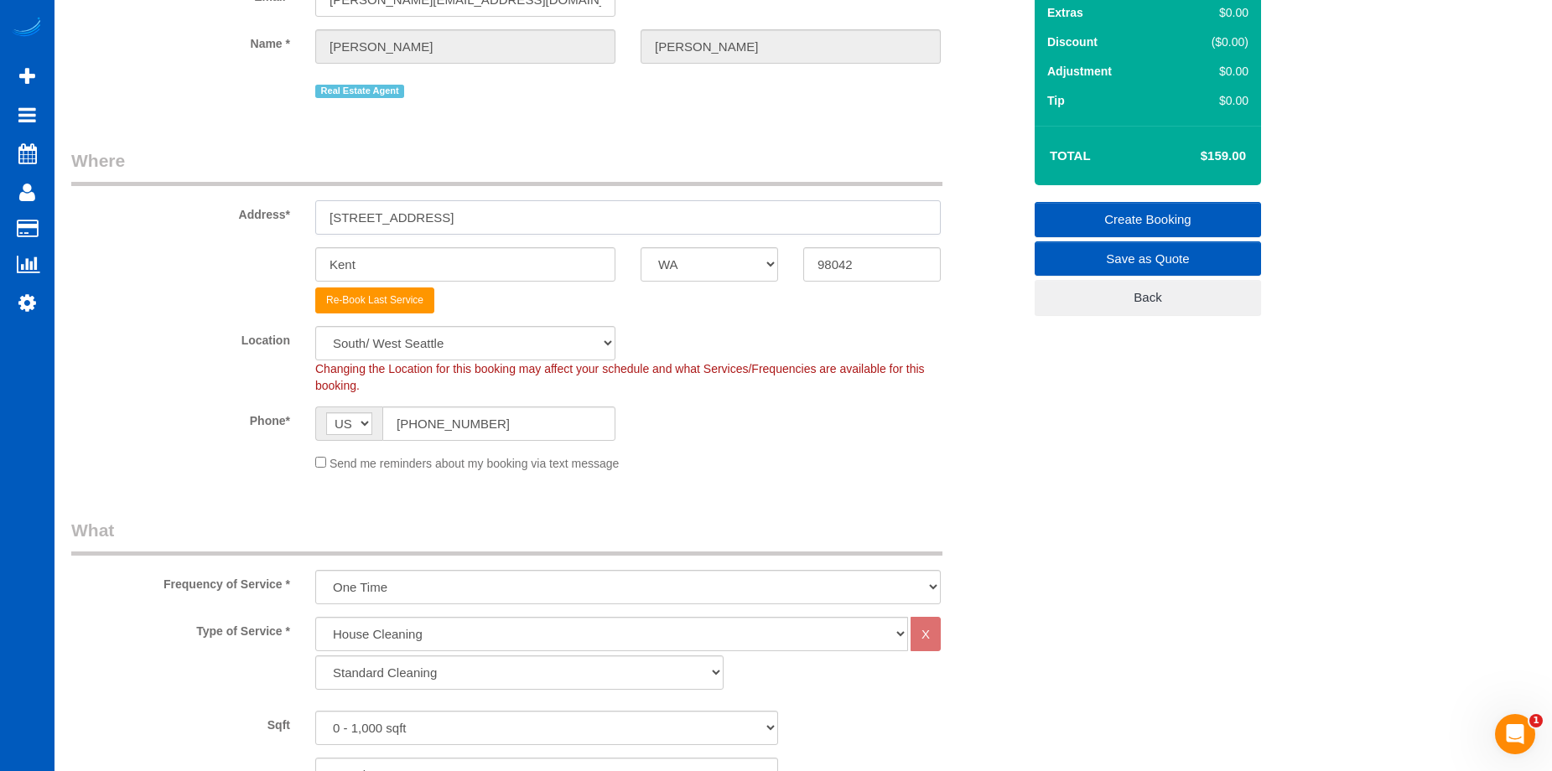
drag, startPoint x: 478, startPoint y: 215, endPoint x: 236, endPoint y: 207, distance: 242.4
click at [236, 207] on div "Address* 25815 135th Ln SE #13" at bounding box center [547, 191] width 976 height 86
paste input "902 S 7th St #2"
click at [403, 215] on input "902 S 7th St #2" at bounding box center [627, 217] width 625 height 34
drag, startPoint x: 408, startPoint y: 218, endPoint x: 447, endPoint y: 175, distance: 57.6
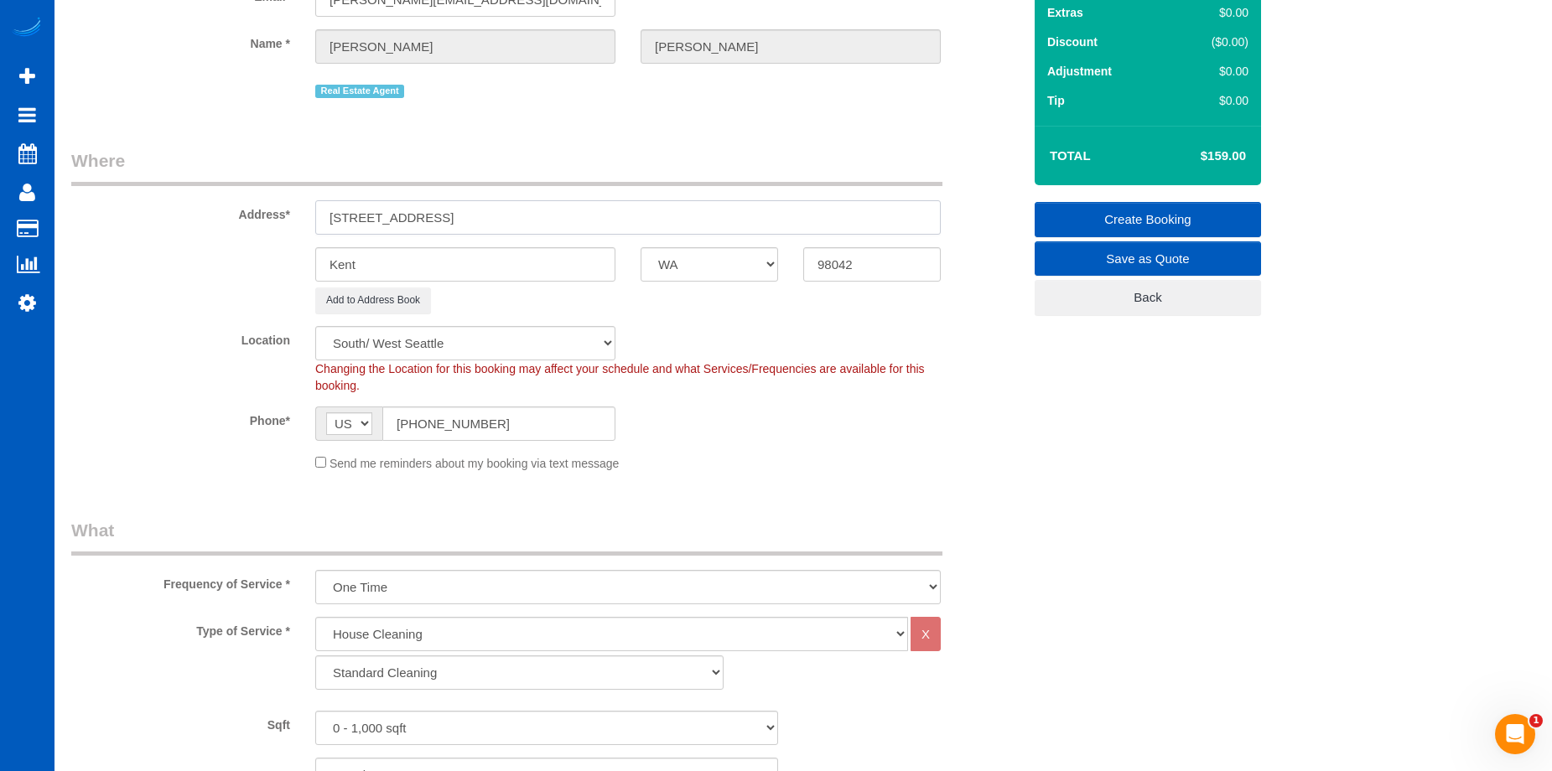
click at [408, 217] on input "902 S 7th St #2" at bounding box center [627, 217] width 625 height 34
type input "902 S 7th St - 2"
click at [847, 274] on input "98042" at bounding box center [871, 264] width 137 height 34
drag, startPoint x: 863, startPoint y: 267, endPoint x: 803, endPoint y: 261, distance: 59.8
click at [807, 262] on input "98042" at bounding box center [871, 264] width 137 height 34
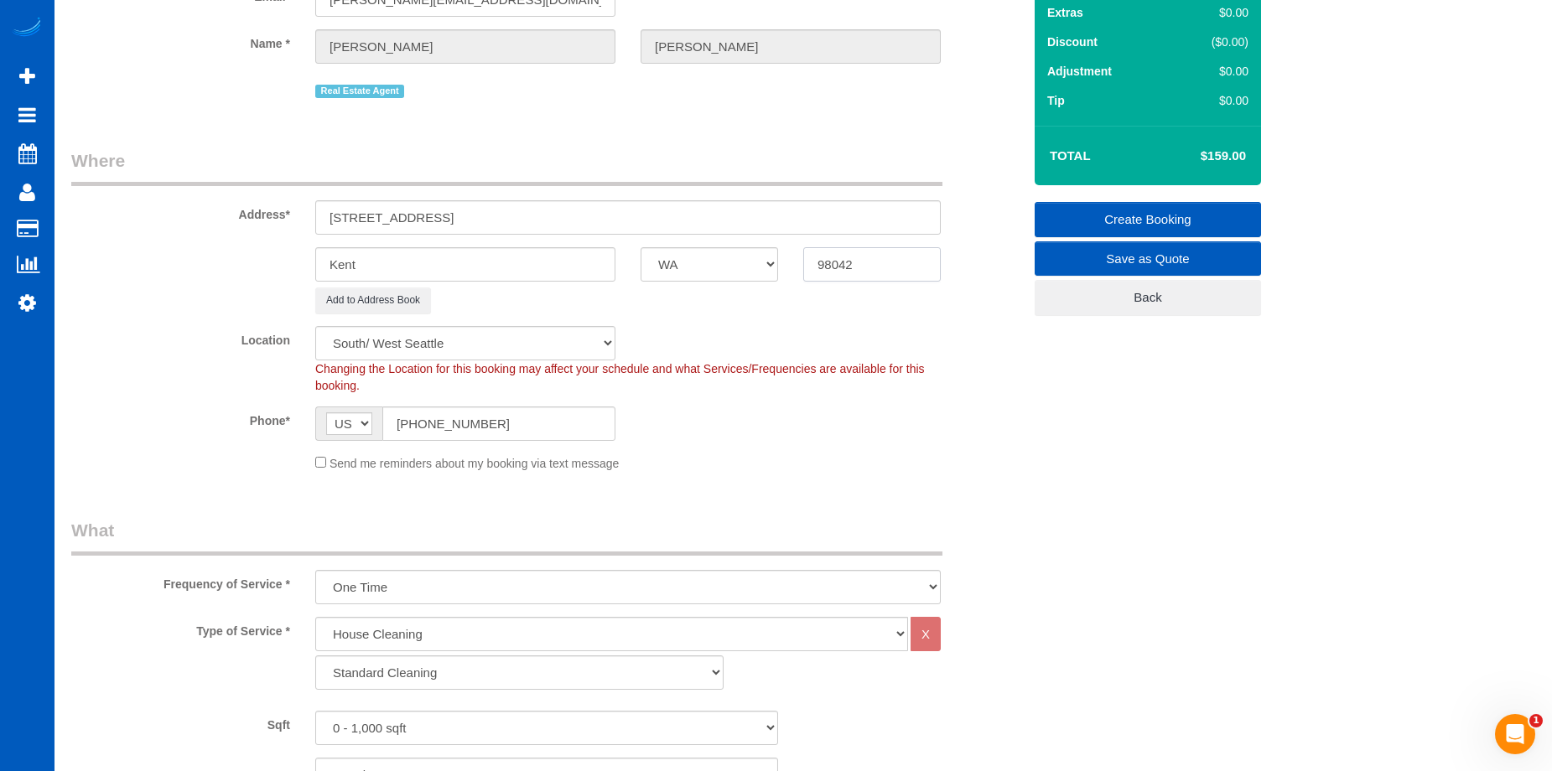
paste input "405"
type input "98405"
click at [468, 271] on input "Kent" at bounding box center [465, 264] width 300 height 34
select select "2"
select select "object:4099"
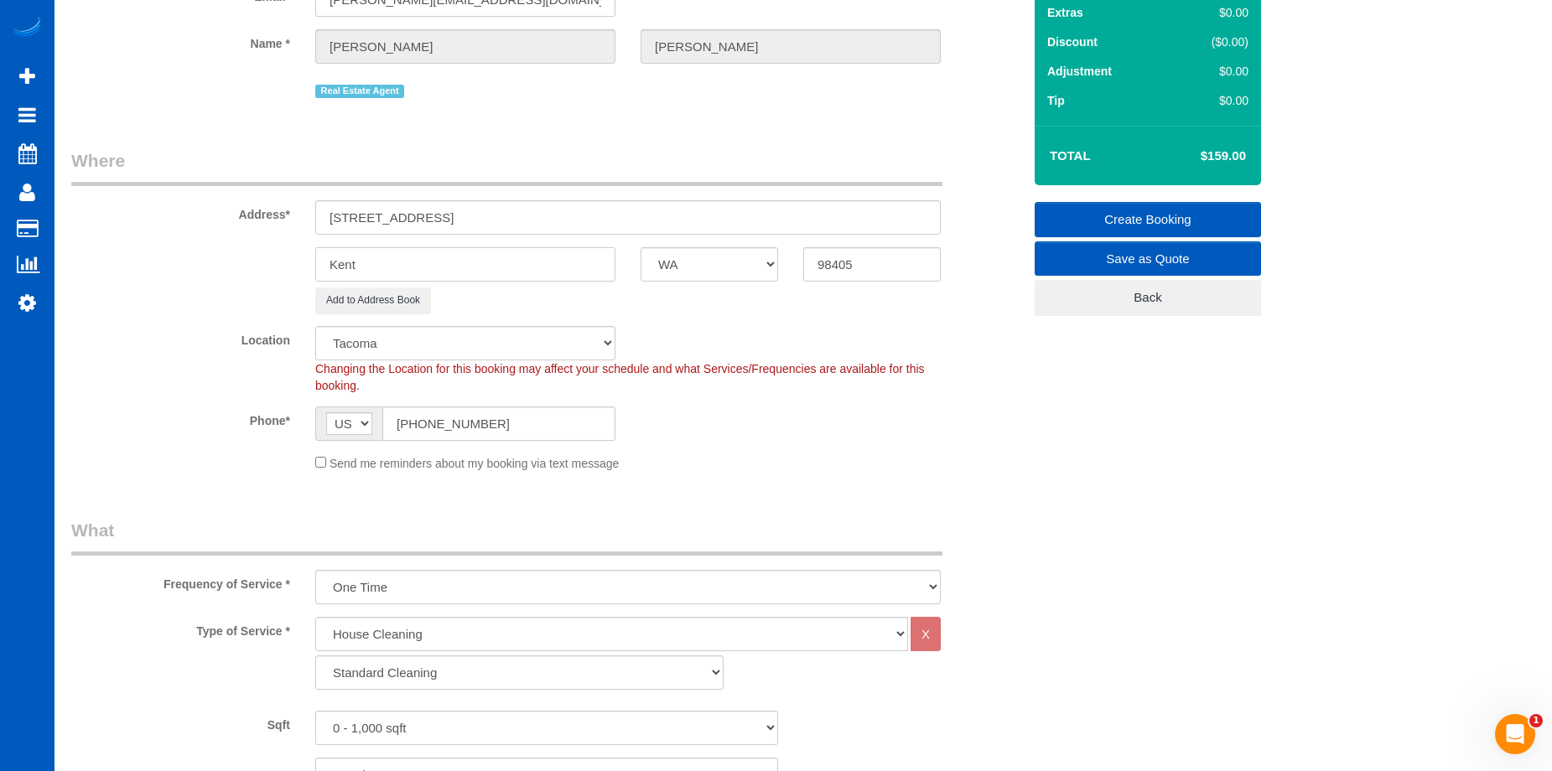
drag, startPoint x: 383, startPoint y: 256, endPoint x: 258, endPoint y: 256, distance: 124.9
click at [258, 256] on div "Kent AK AL AR AZ CA CO CT DC DE FL GA HI IA ID IL IN KS KY LA MA MD ME MI MN MO…" at bounding box center [547, 264] width 976 height 34
paste input "Tacoma"
type input "Tacoma"
click at [897, 422] on div "Phone* AF AL DZ AD AO AI AQ AG AR AM AW AU AT AZ BS BH BD BB BY BE BZ BJ BM BT …" at bounding box center [547, 424] width 976 height 34
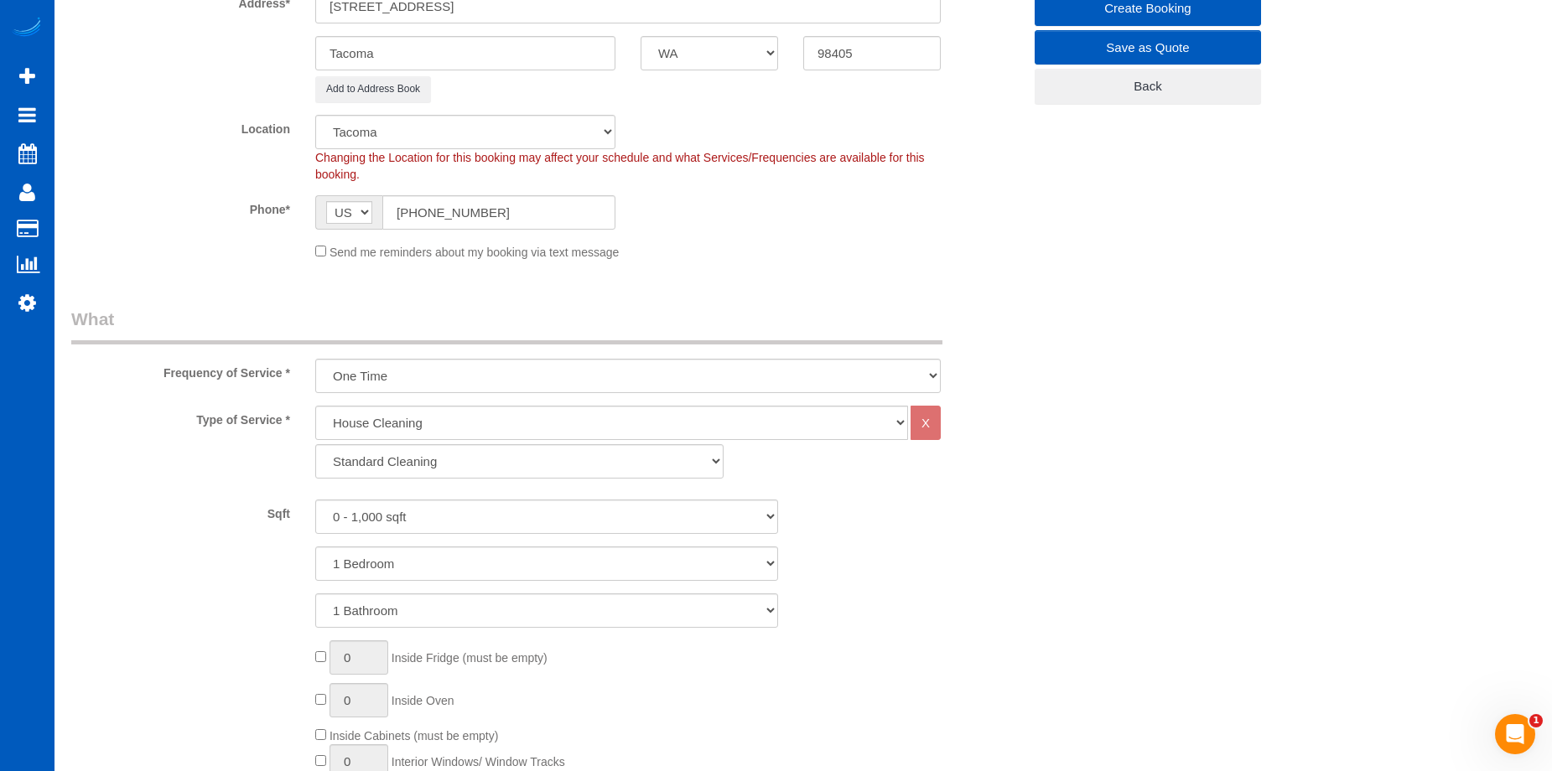
scroll to position [399, 0]
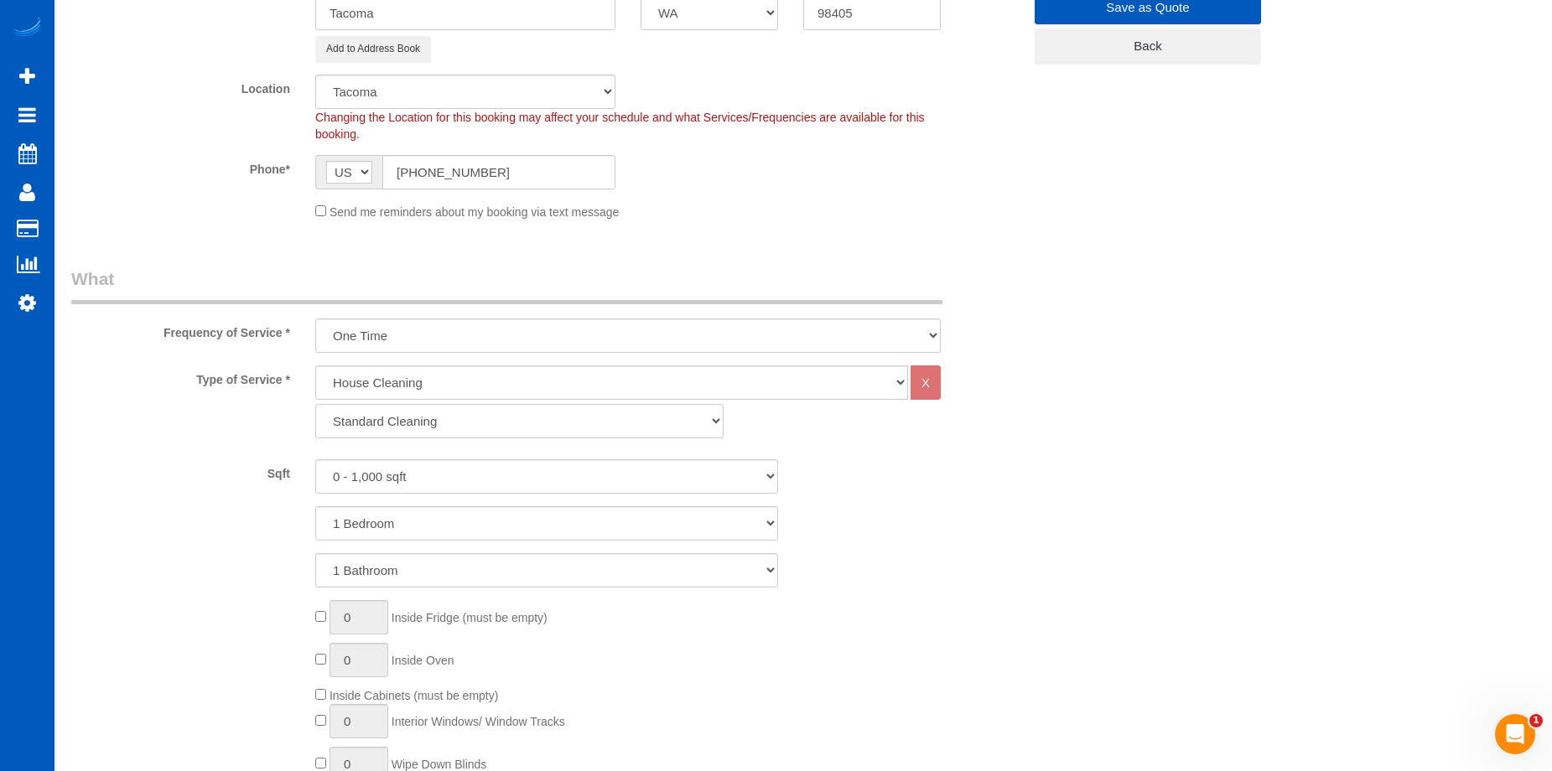
click at [634, 418] on select "Standard Cleaning Deep Cleaning Move In/ Out Cleaning" at bounding box center [519, 421] width 408 height 34
click at [640, 432] on select "Standard Cleaning Deep Cleaning Move In/ Out Cleaning" at bounding box center [519, 421] width 408 height 34
select select "368"
click at [315, 404] on select "Standard Cleaning Deep Cleaning Move In/ Out Cleaning" at bounding box center [519, 421] width 408 height 34
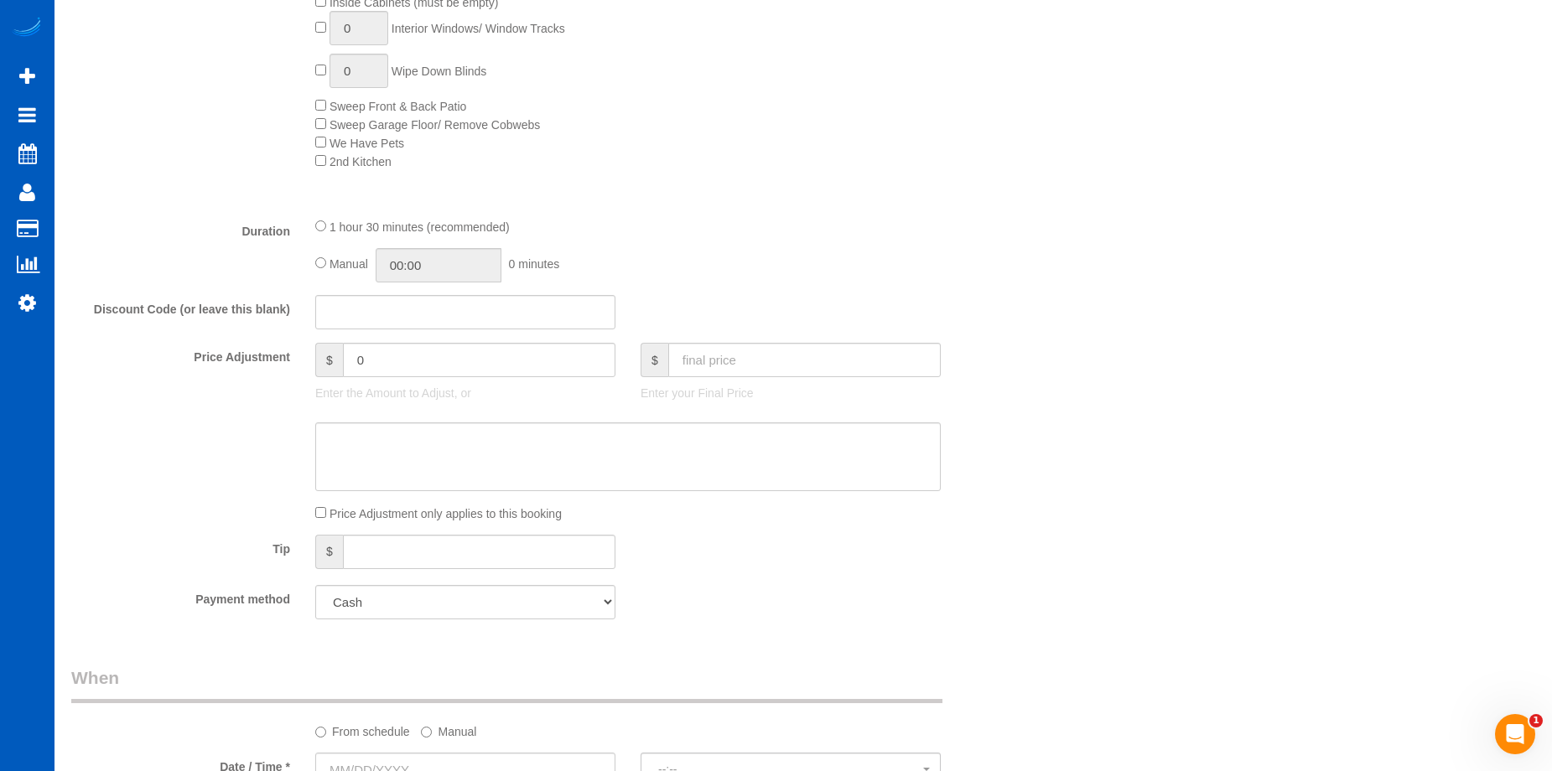
scroll to position [1070, 0]
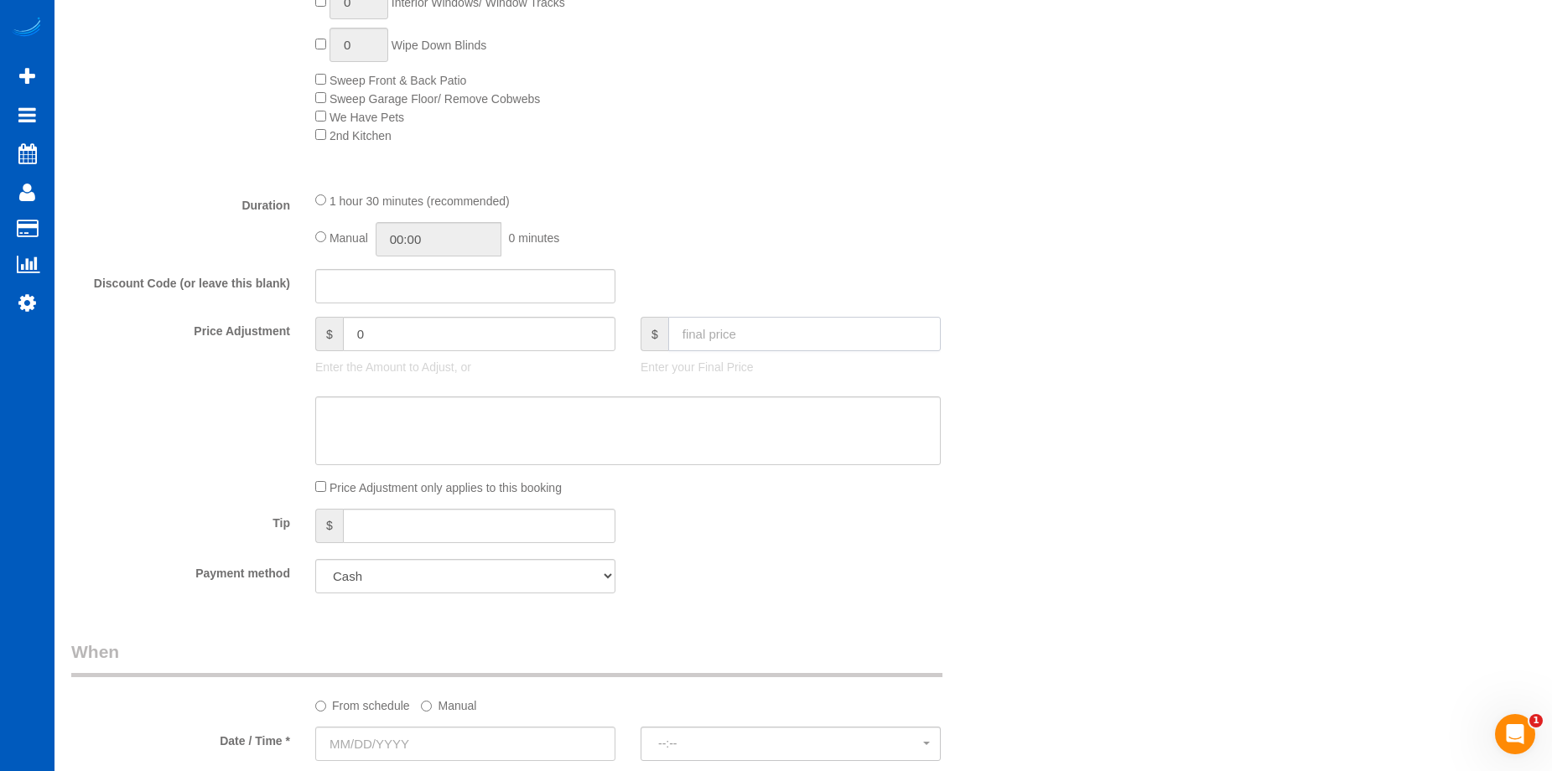
click at [733, 319] on input "text" at bounding box center [804, 334] width 272 height 34
type input "0"
click at [705, 431] on textarea at bounding box center [627, 431] width 625 height 69
type input "-364"
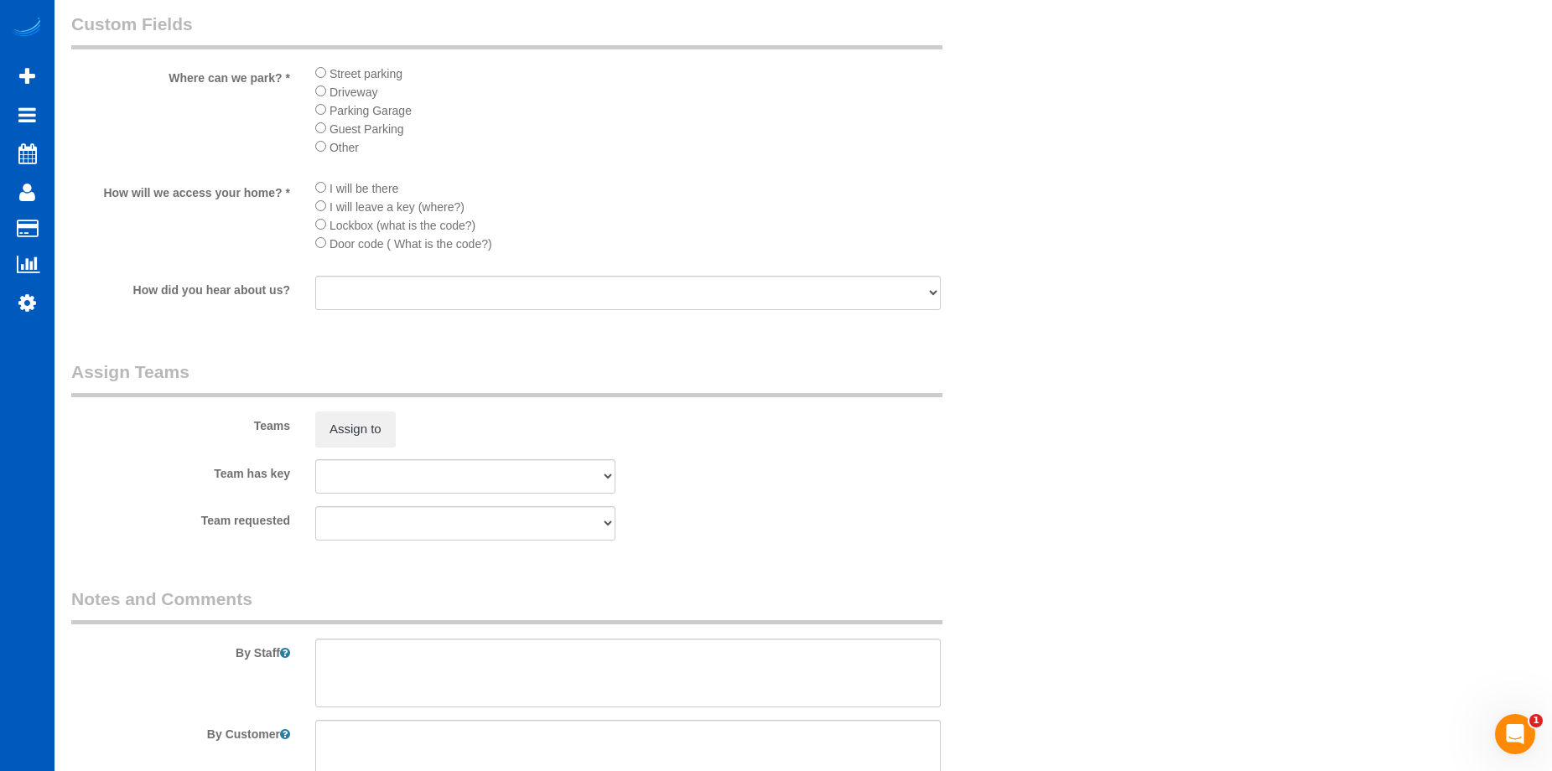
scroll to position [2027, 0]
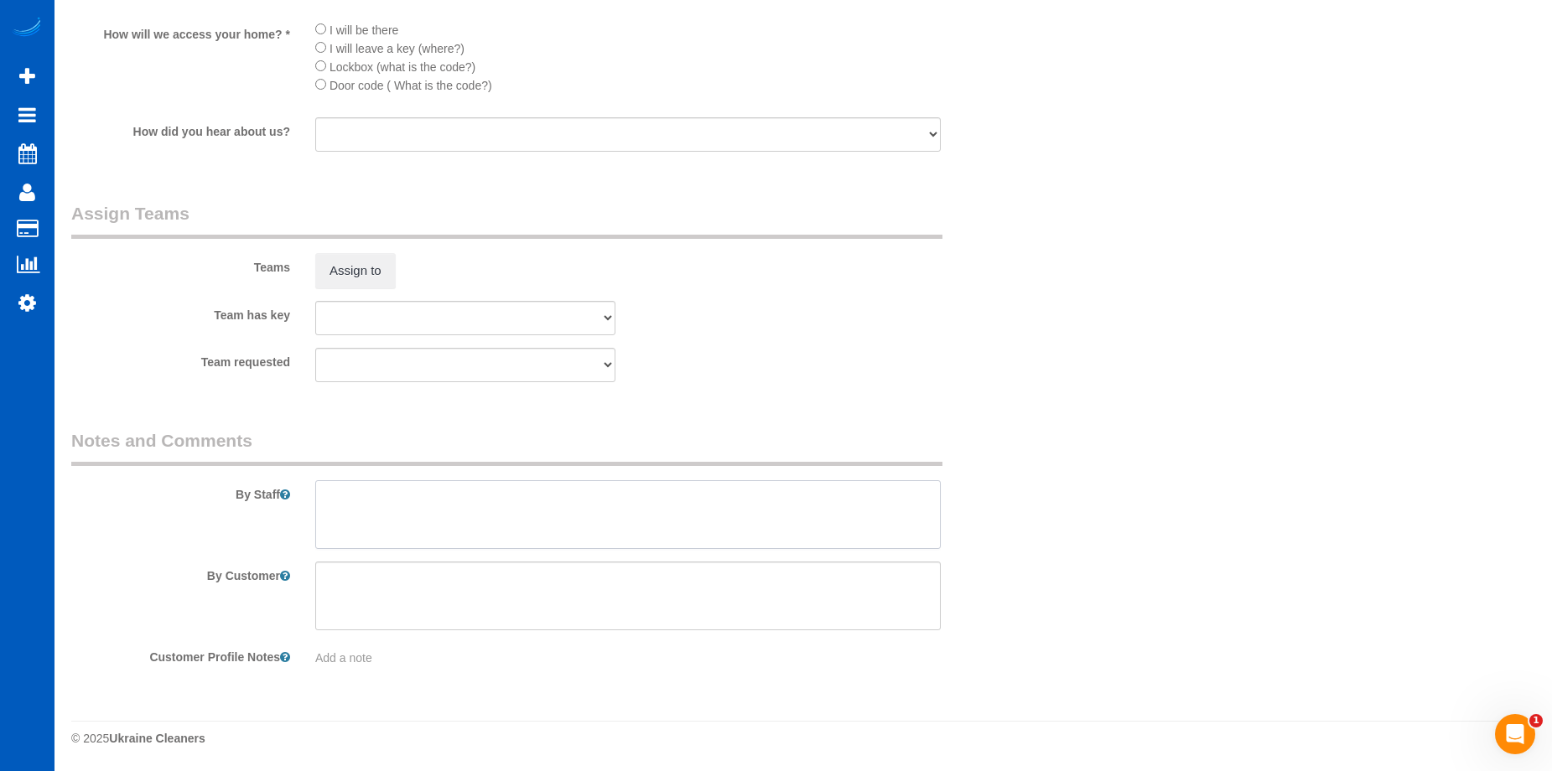
click at [474, 524] on textarea at bounding box center [627, 514] width 625 height 69
paste textarea "https://docs.google.com/document/d/e/2PACX-1vRx4xx2mCaFnbUjn7eenU3ZPsXVkK8iS-aE…"
click at [383, 527] on textarea at bounding box center [627, 514] width 625 height 69
type textarea "Hourly - Let Anna know how long you spend there. Instructions: https://docs.goo…"
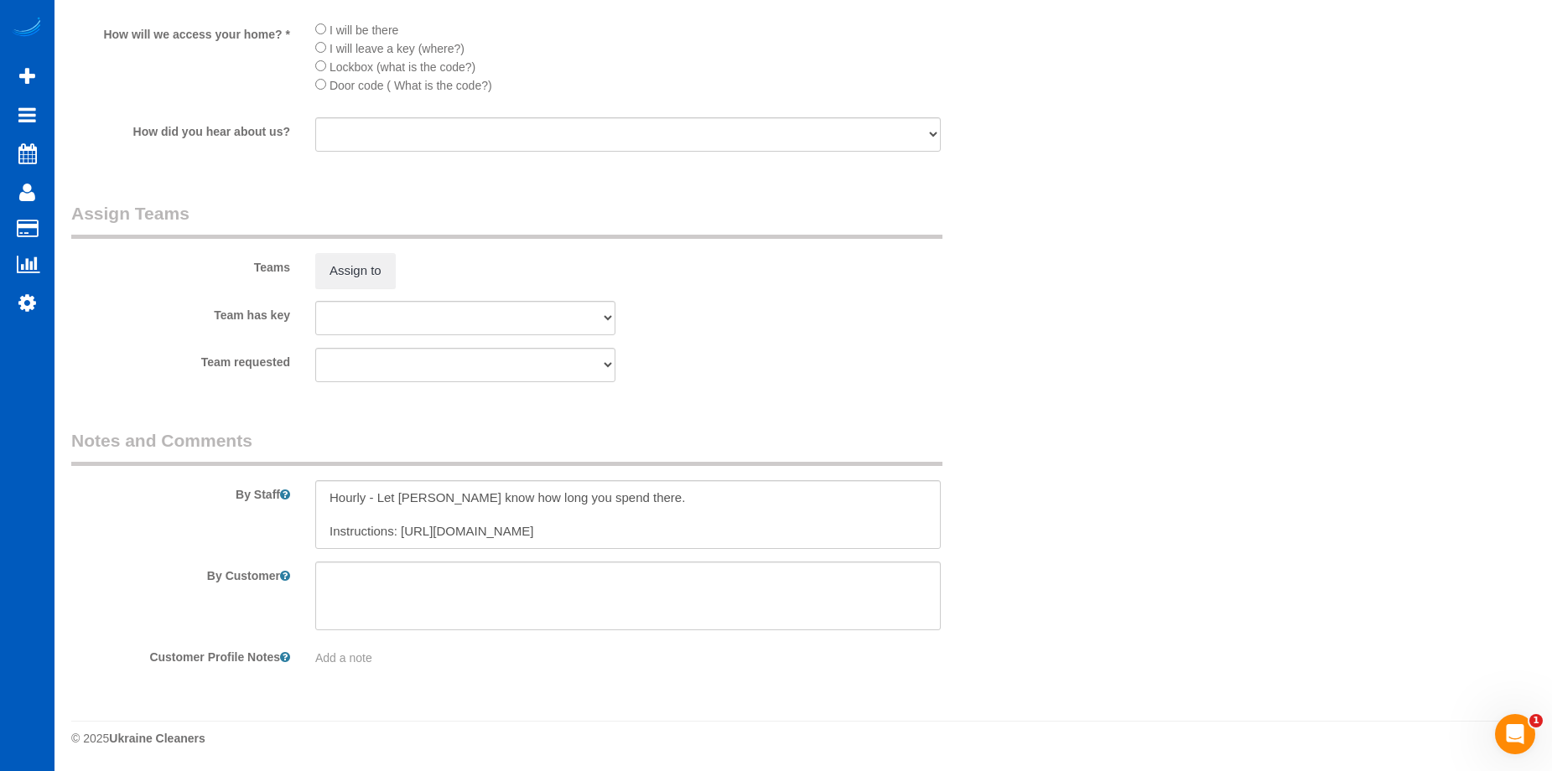
click at [867, 295] on sui-booking-teams "Teams Assign to Team has key Alina Kruchok Anzhela Trokhymiuk Dominika Markovet…" at bounding box center [546, 291] width 951 height 181
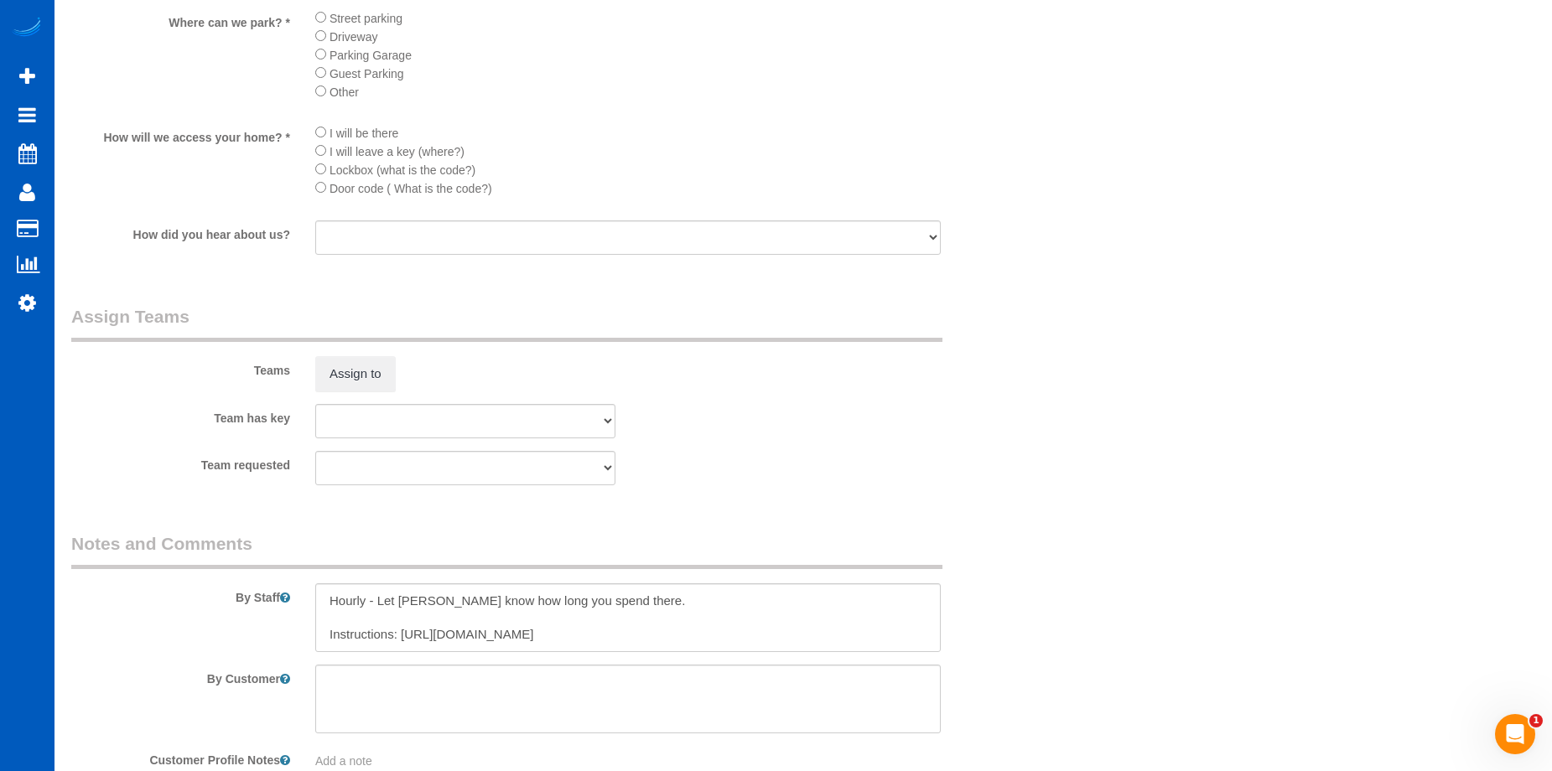
scroll to position [1692, 0]
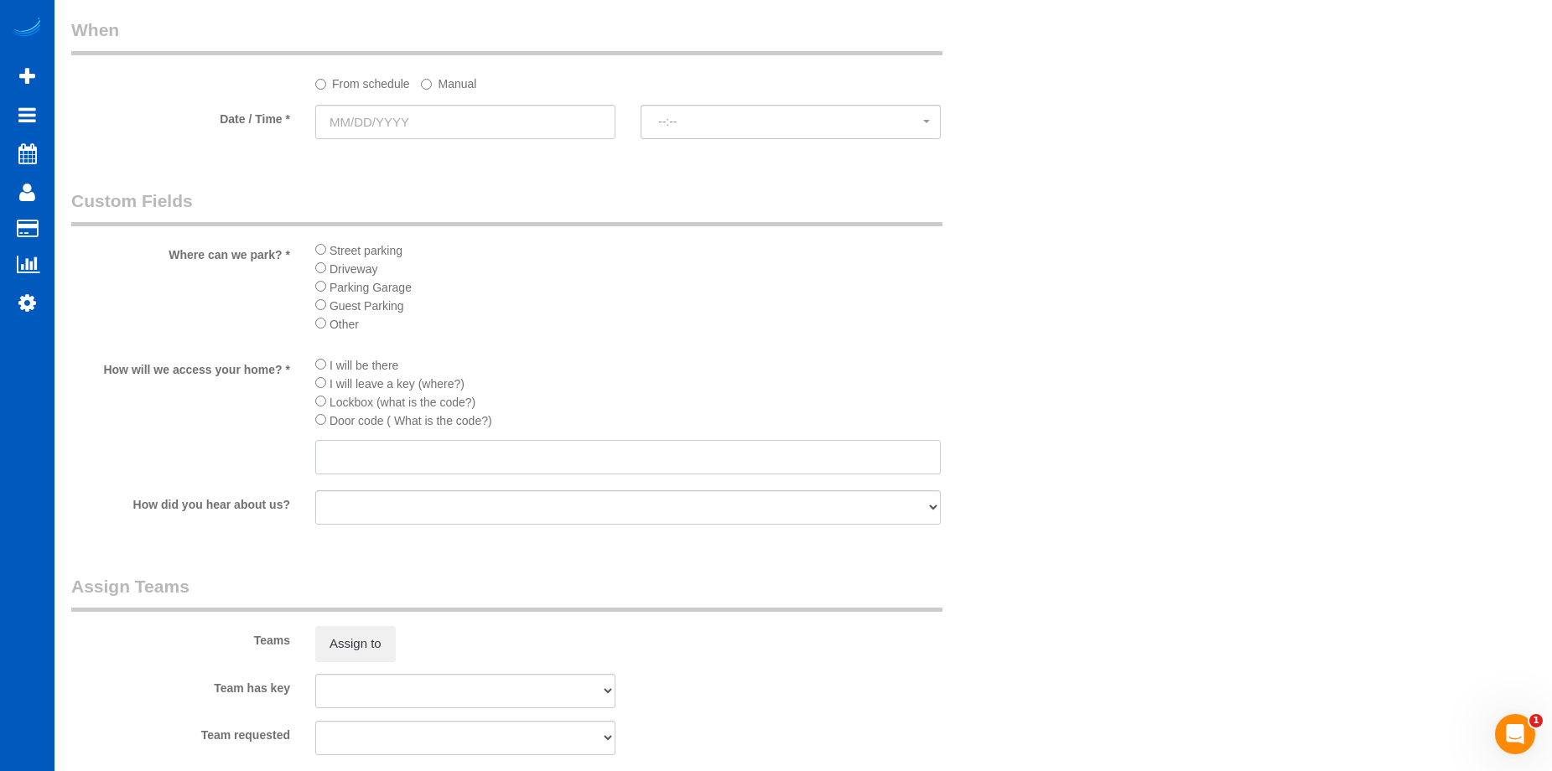
click at [429, 446] on input "text" at bounding box center [627, 457] width 625 height 34
type input "9317"
click at [580, 360] on li "I will be there" at bounding box center [627, 364] width 625 height 18
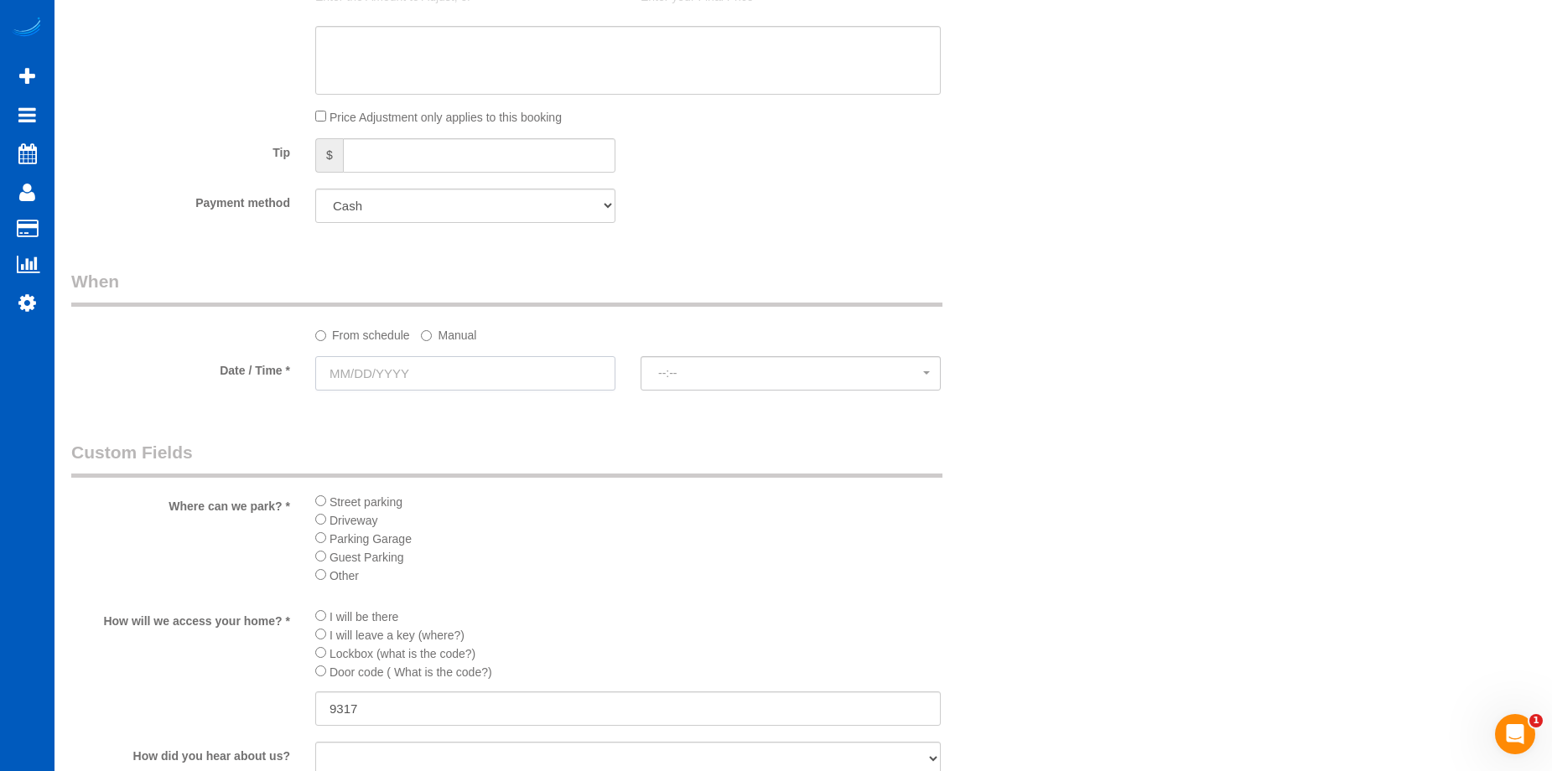
click at [555, 377] on input "text" at bounding box center [465, 373] width 300 height 34
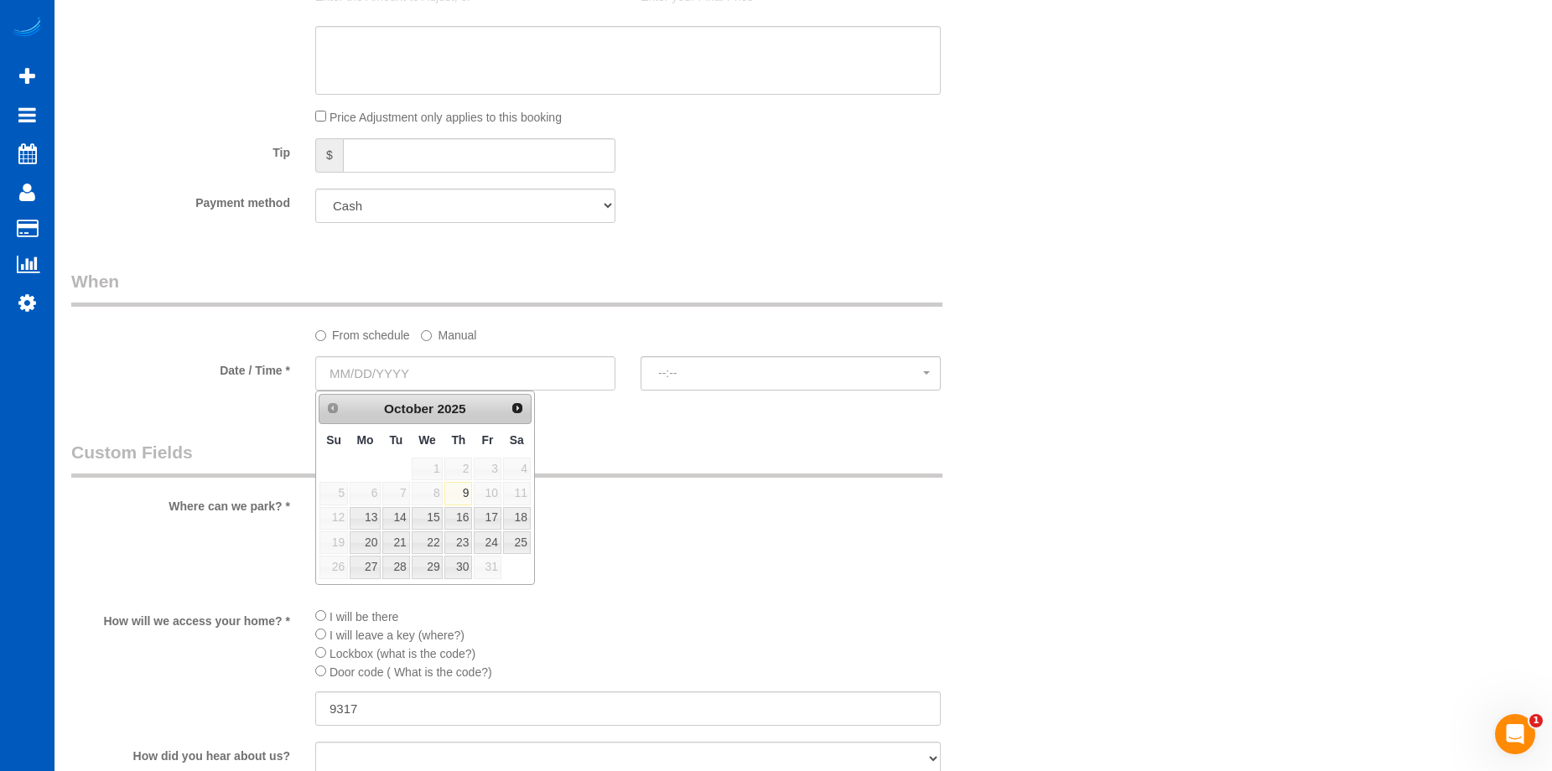
click at [622, 453] on legend "Custom Fields" at bounding box center [506, 459] width 871 height 38
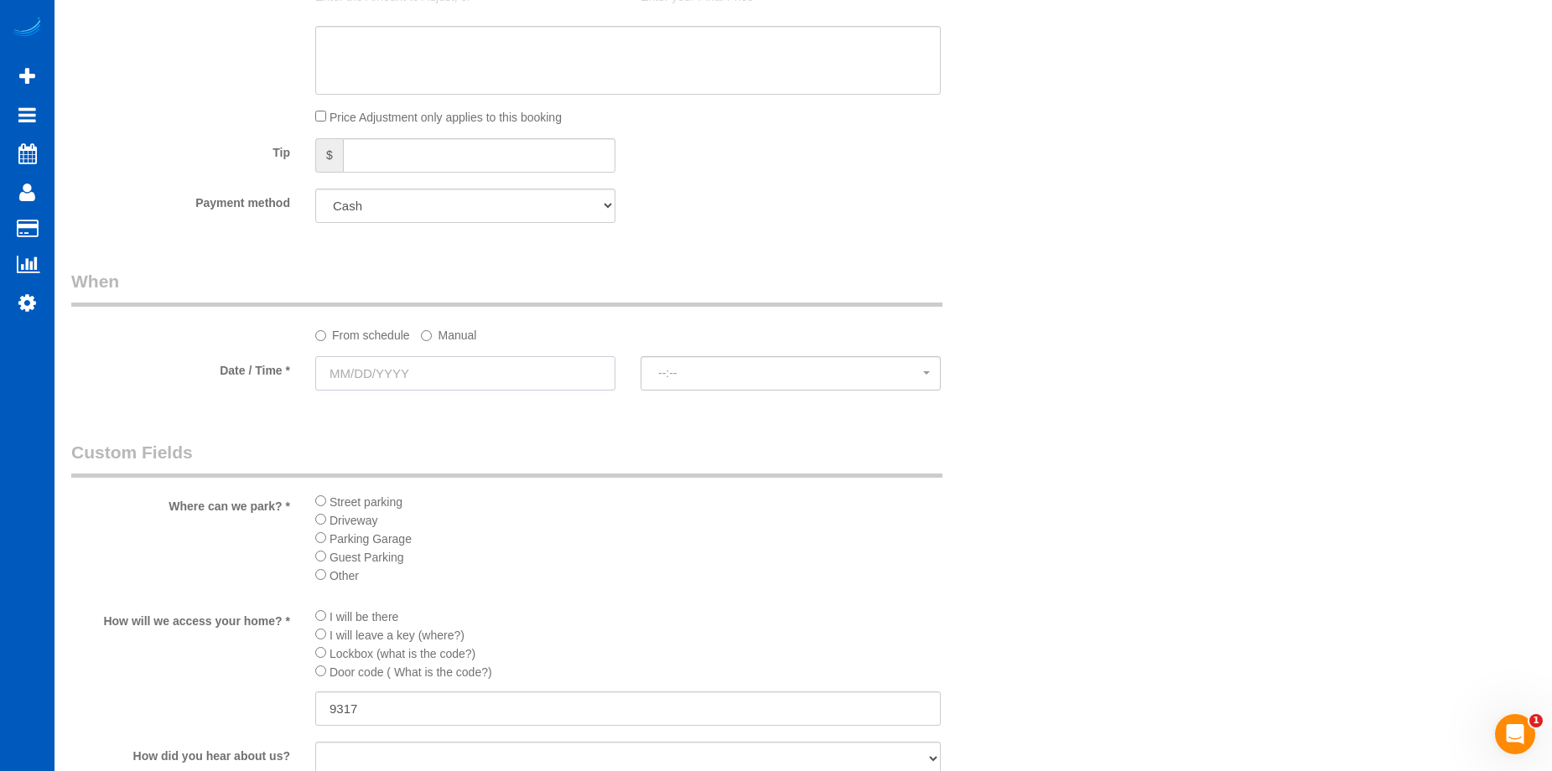
click at [518, 373] on input "text" at bounding box center [465, 373] width 300 height 34
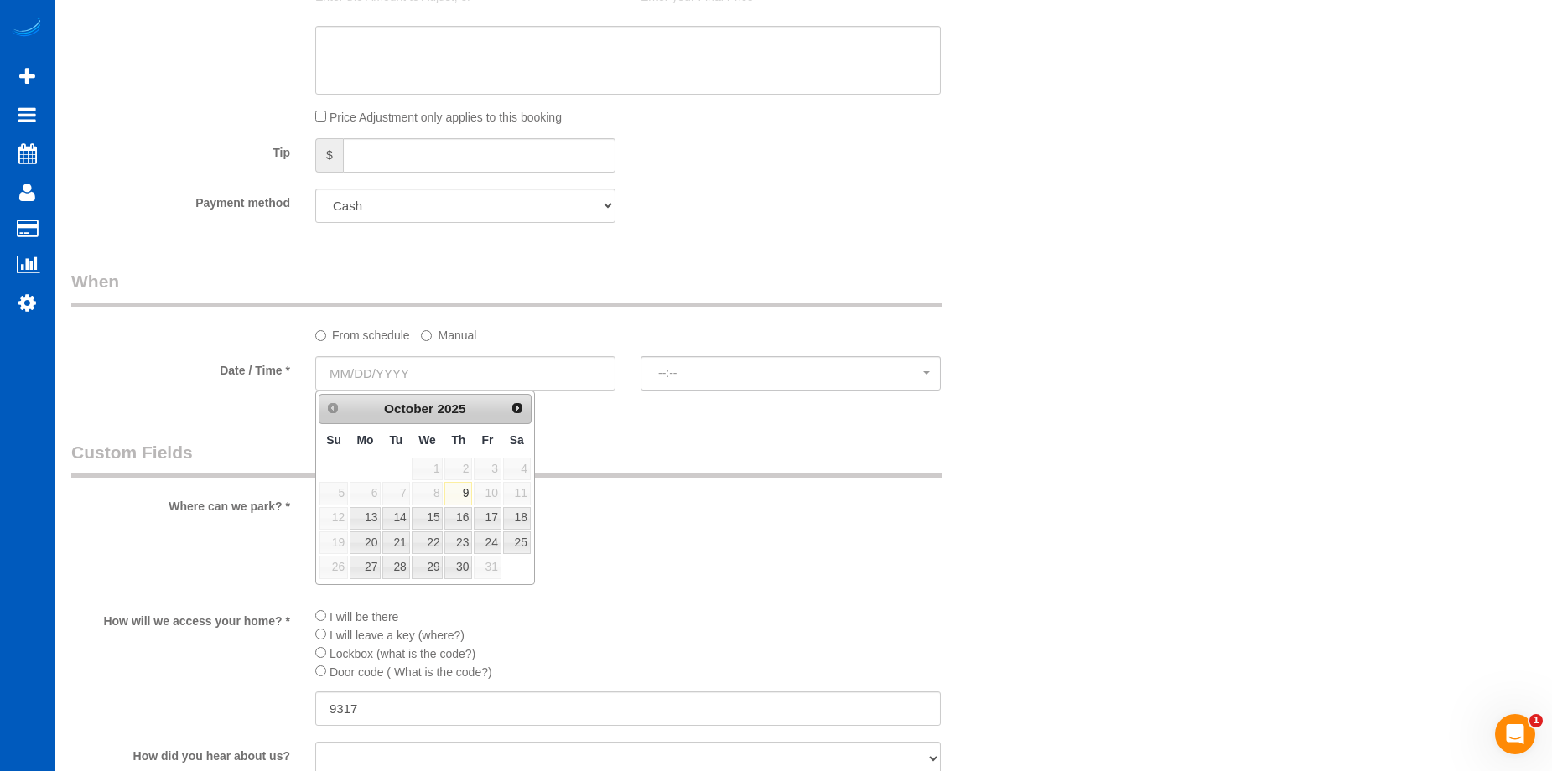
click at [488, 490] on span "10" at bounding box center [487, 493] width 27 height 23
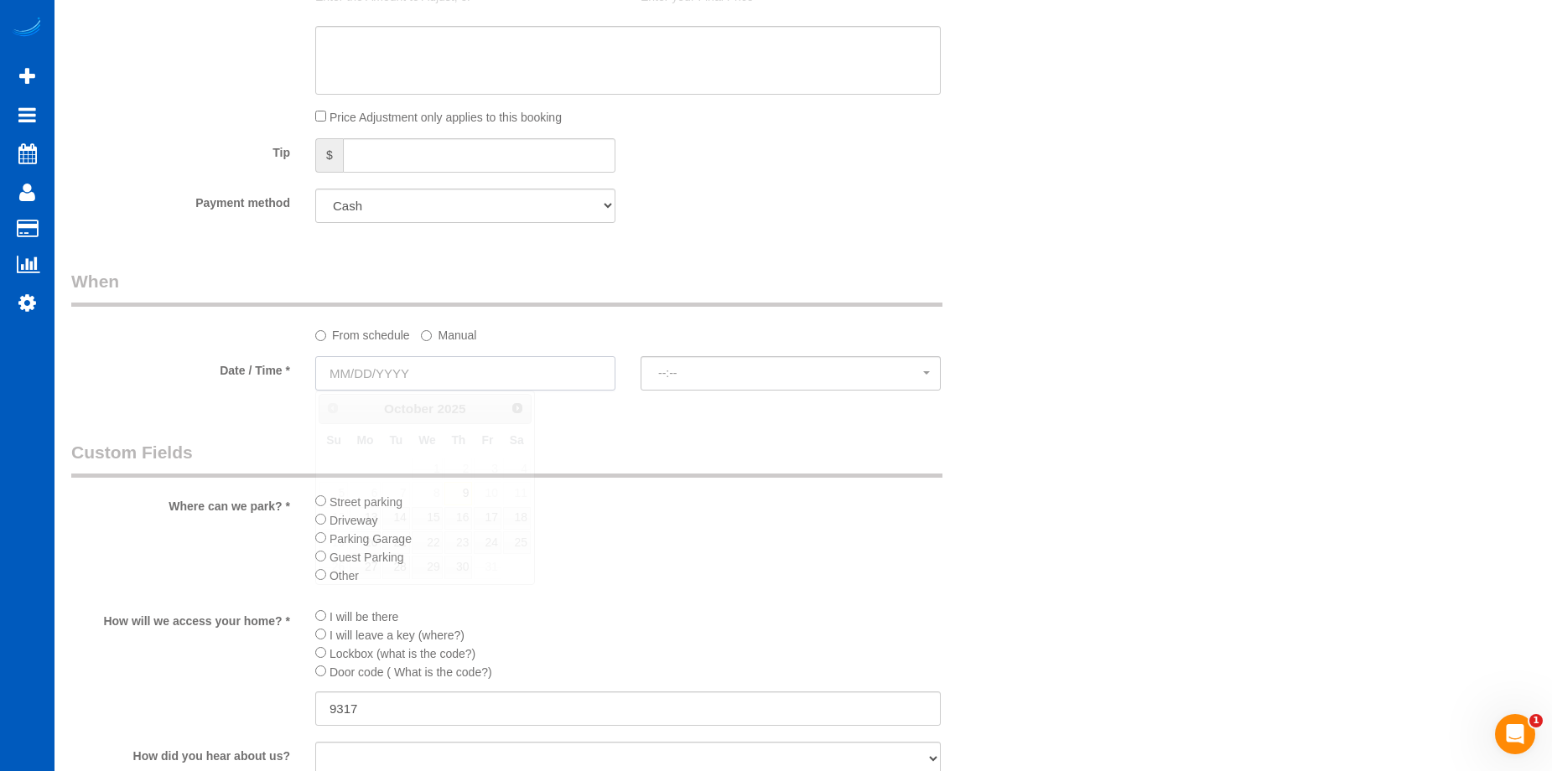
click at [570, 381] on input "text" at bounding box center [465, 373] width 300 height 34
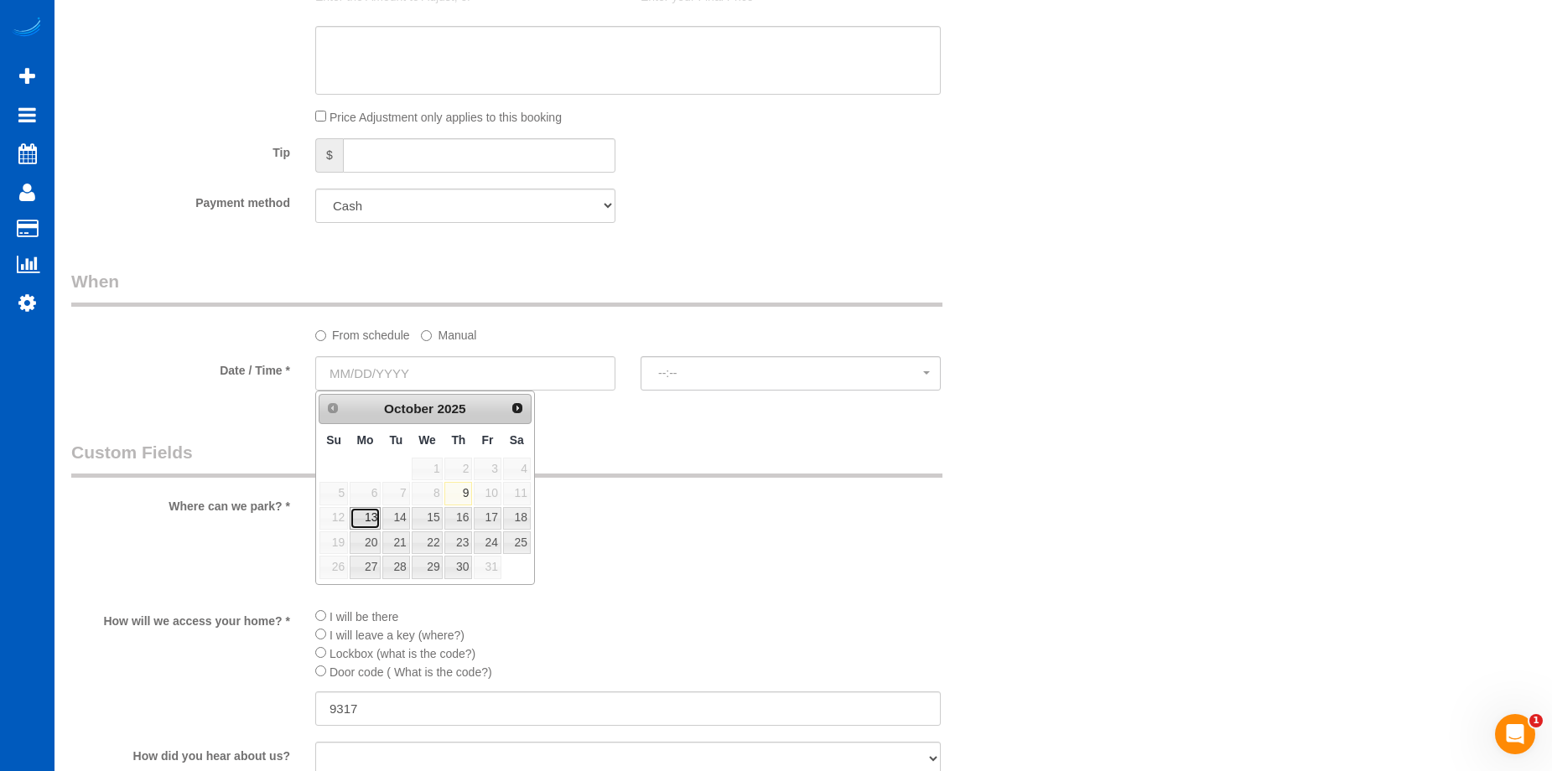
click at [360, 523] on link "13" at bounding box center [365, 518] width 31 height 23
type input "10/13/2025"
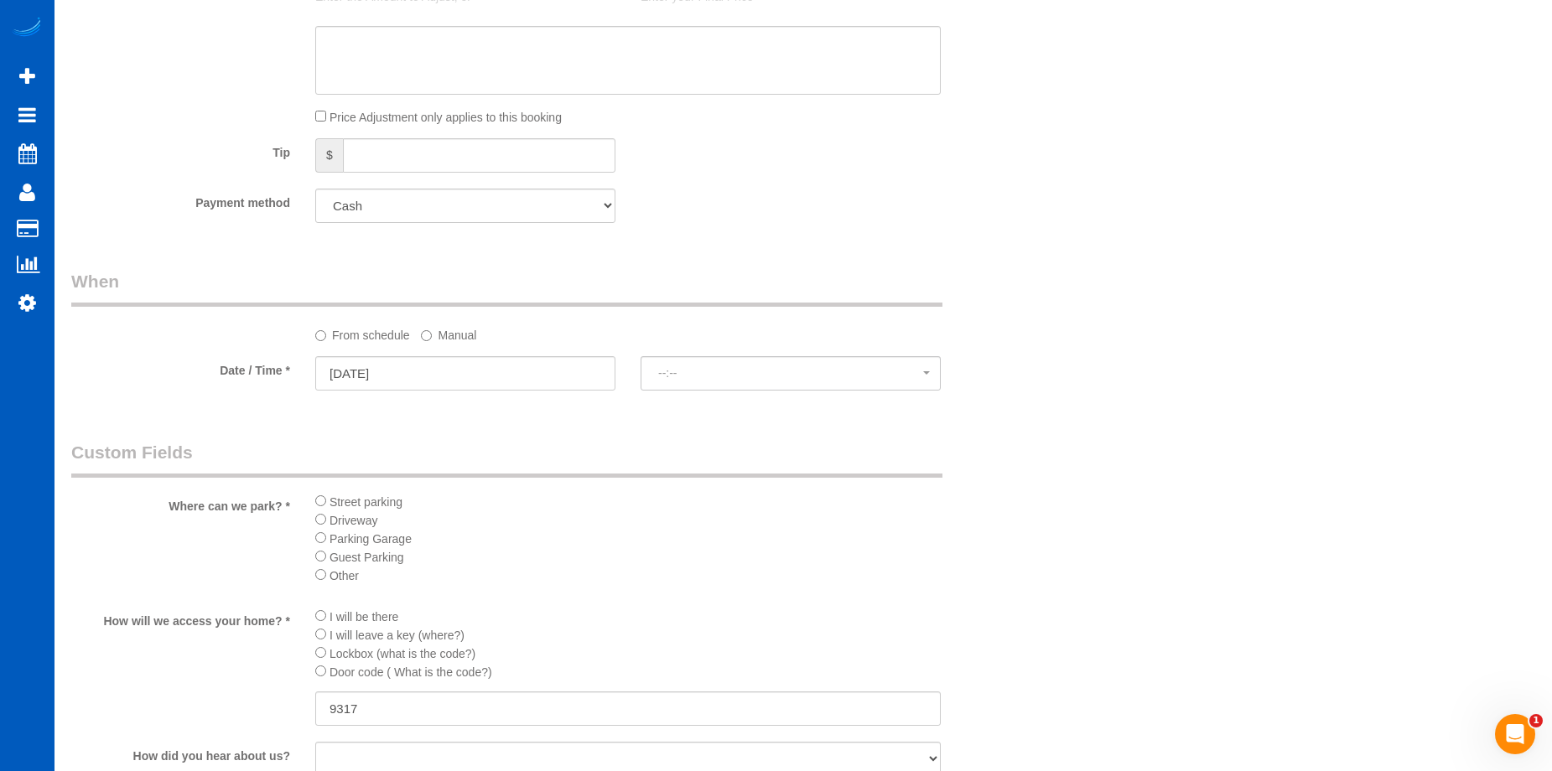
select select "spot34"
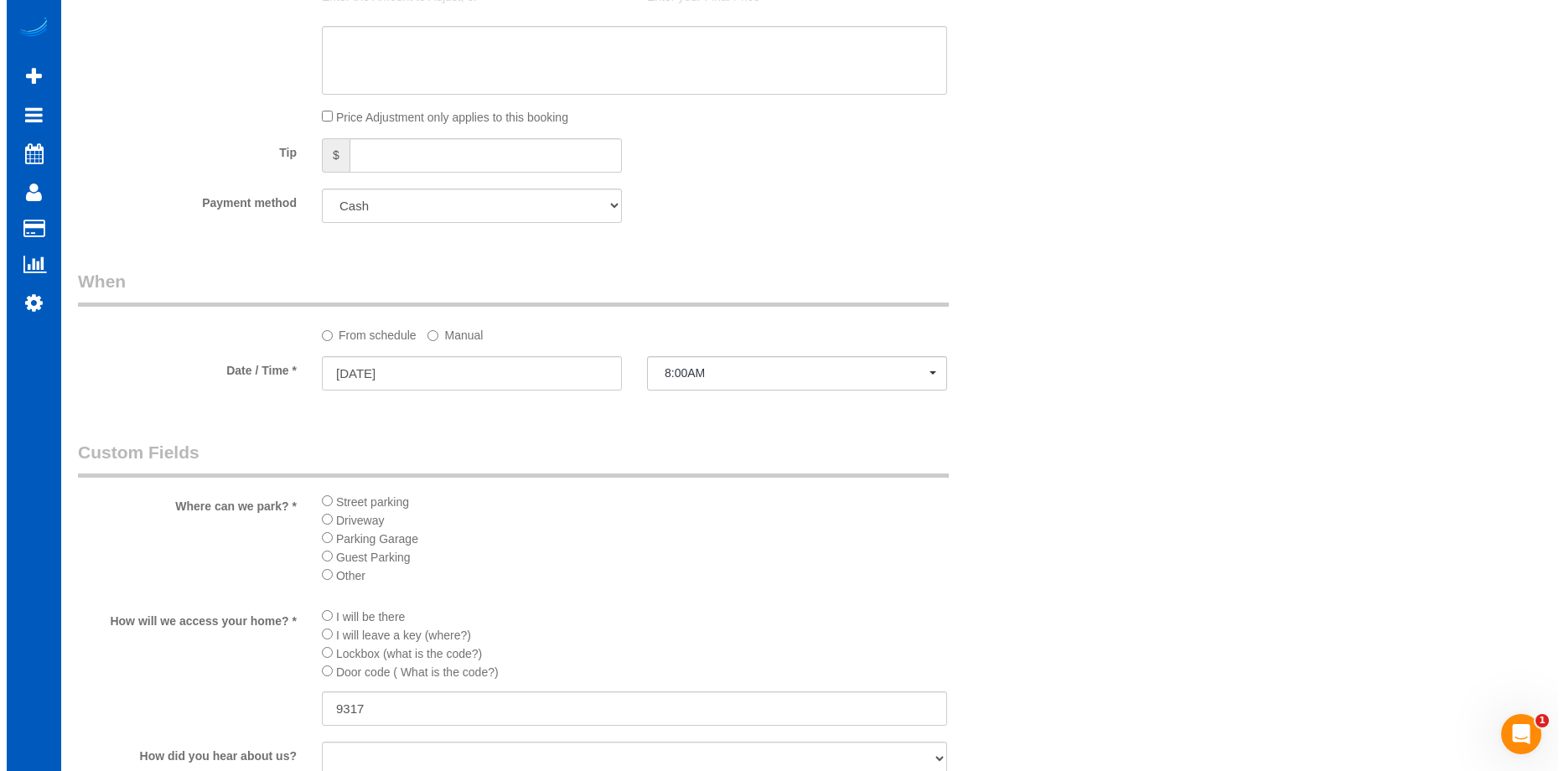
scroll to position [1692, 0]
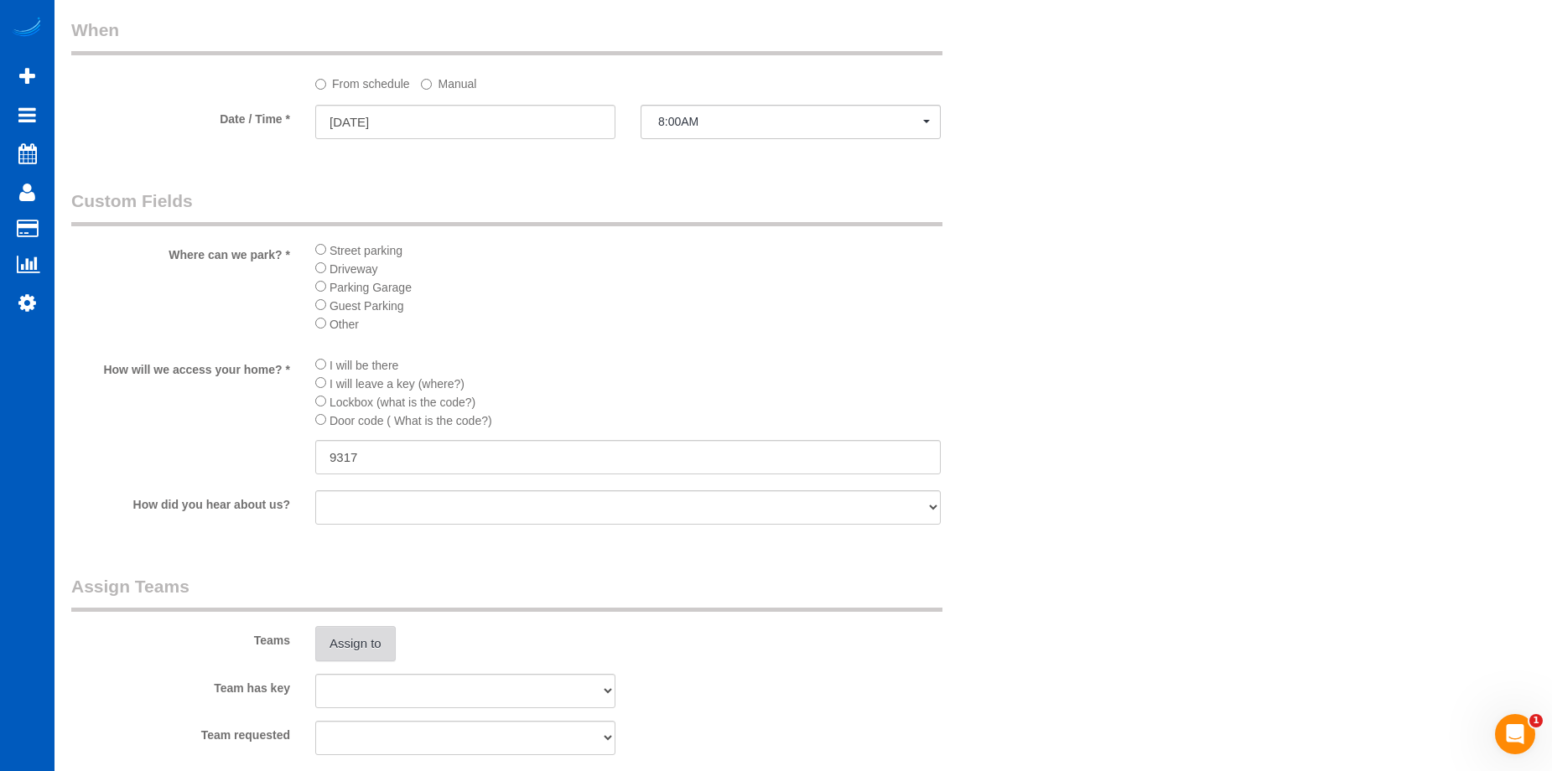
click at [371, 632] on button "Assign to" at bounding box center [355, 643] width 80 height 35
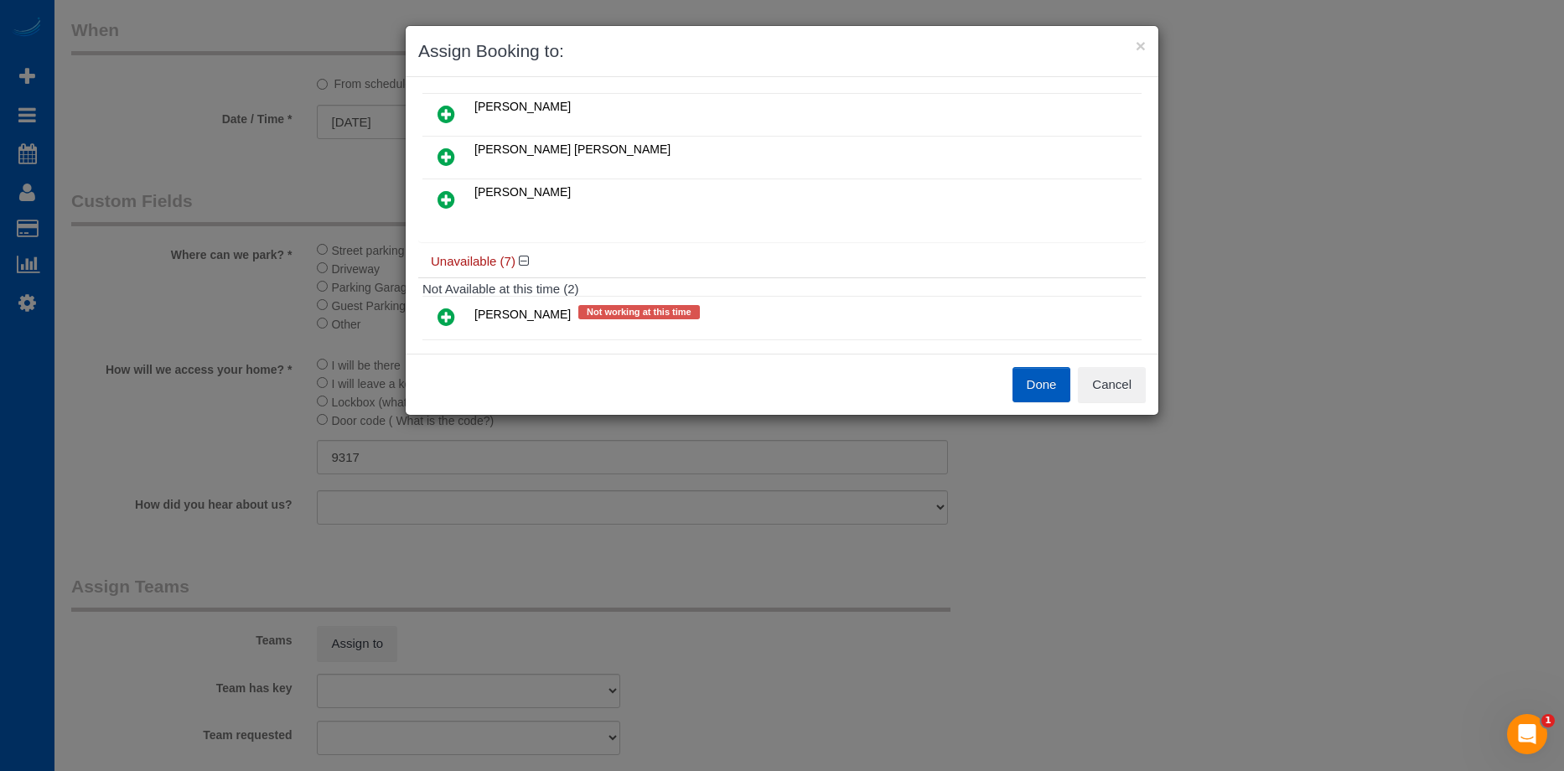
scroll to position [0, 0]
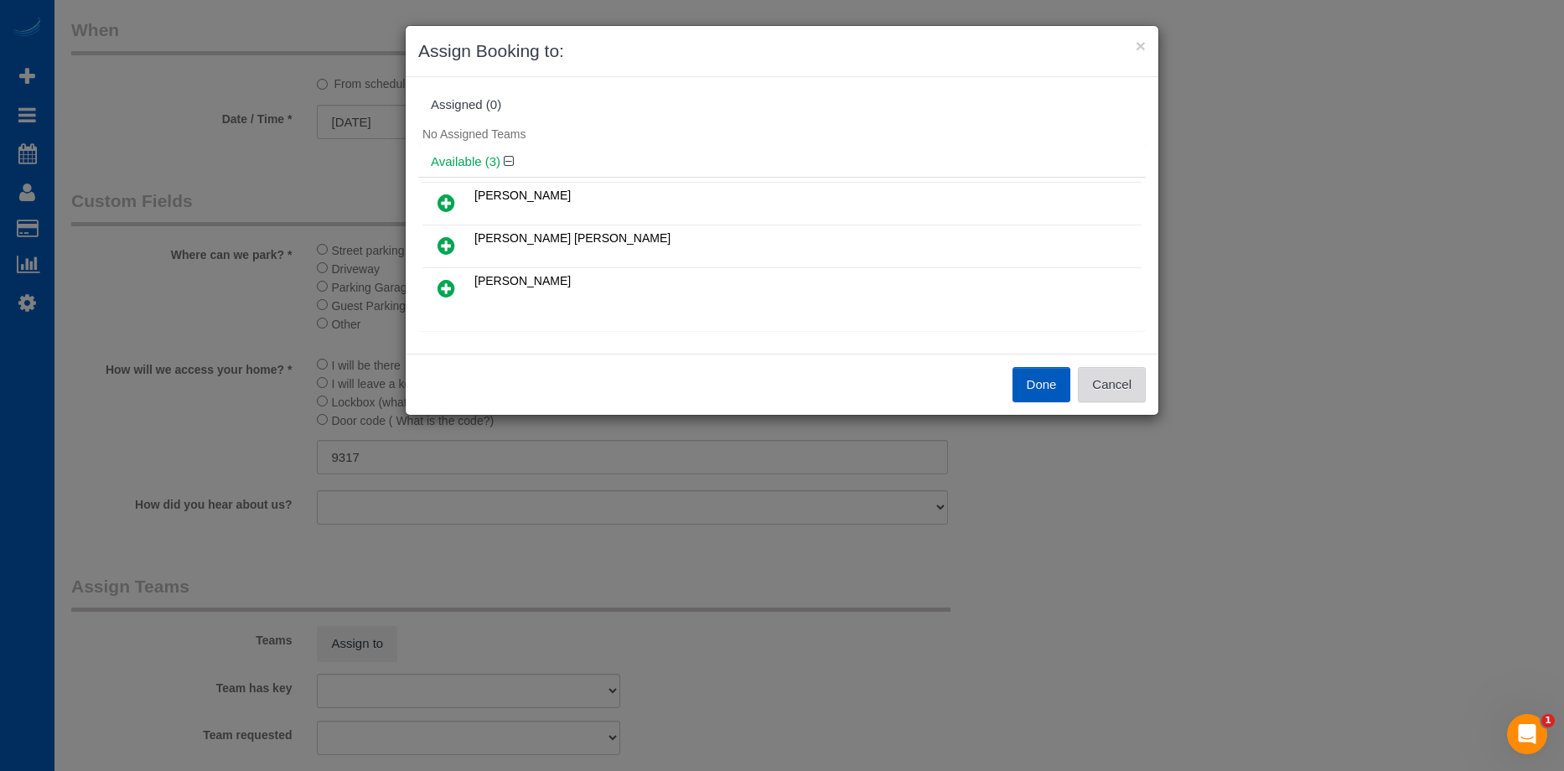
click at [1102, 386] on button "Cancel" at bounding box center [1112, 384] width 68 height 35
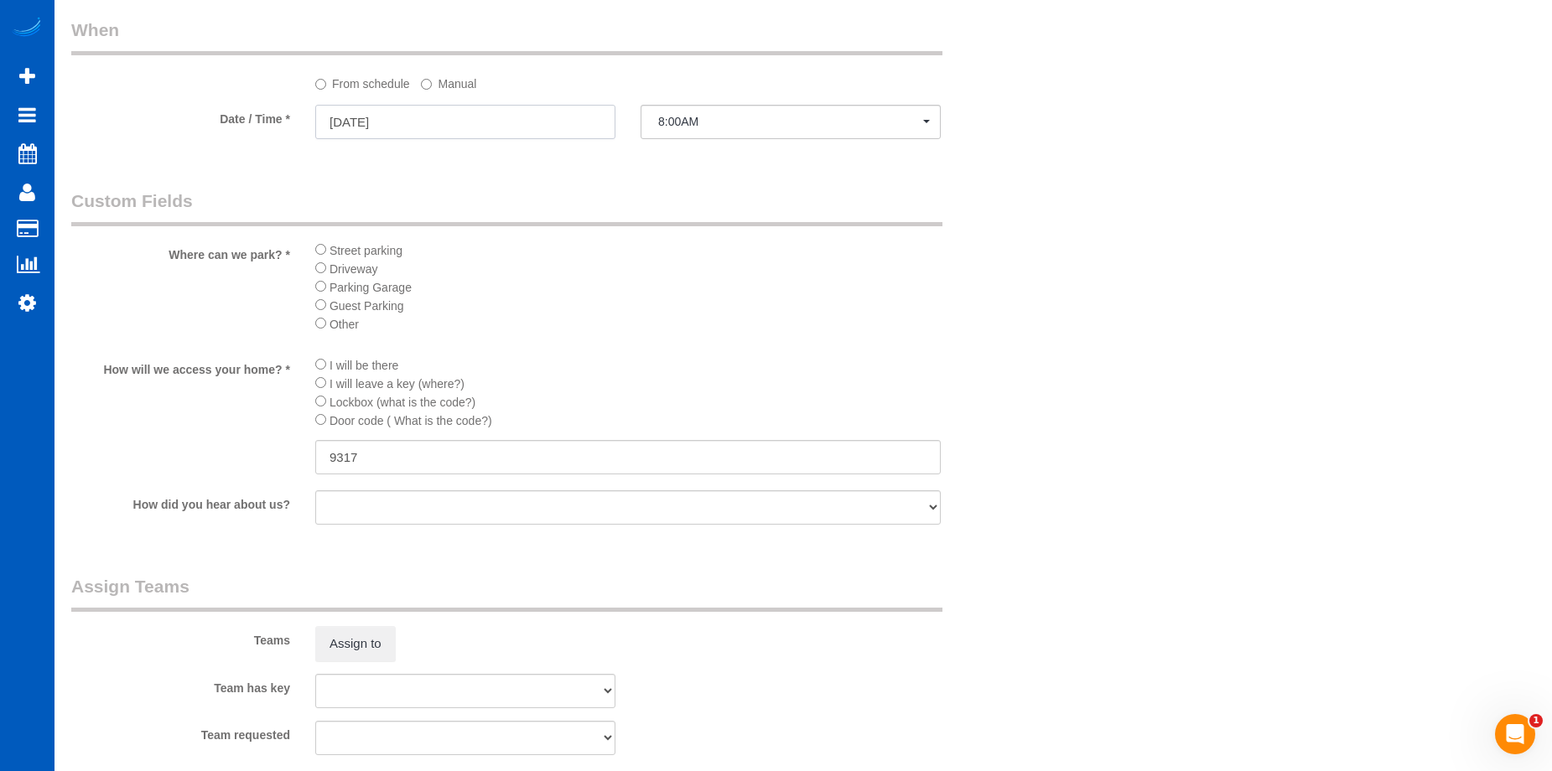
click at [428, 111] on input "10/13/2025" at bounding box center [465, 122] width 300 height 34
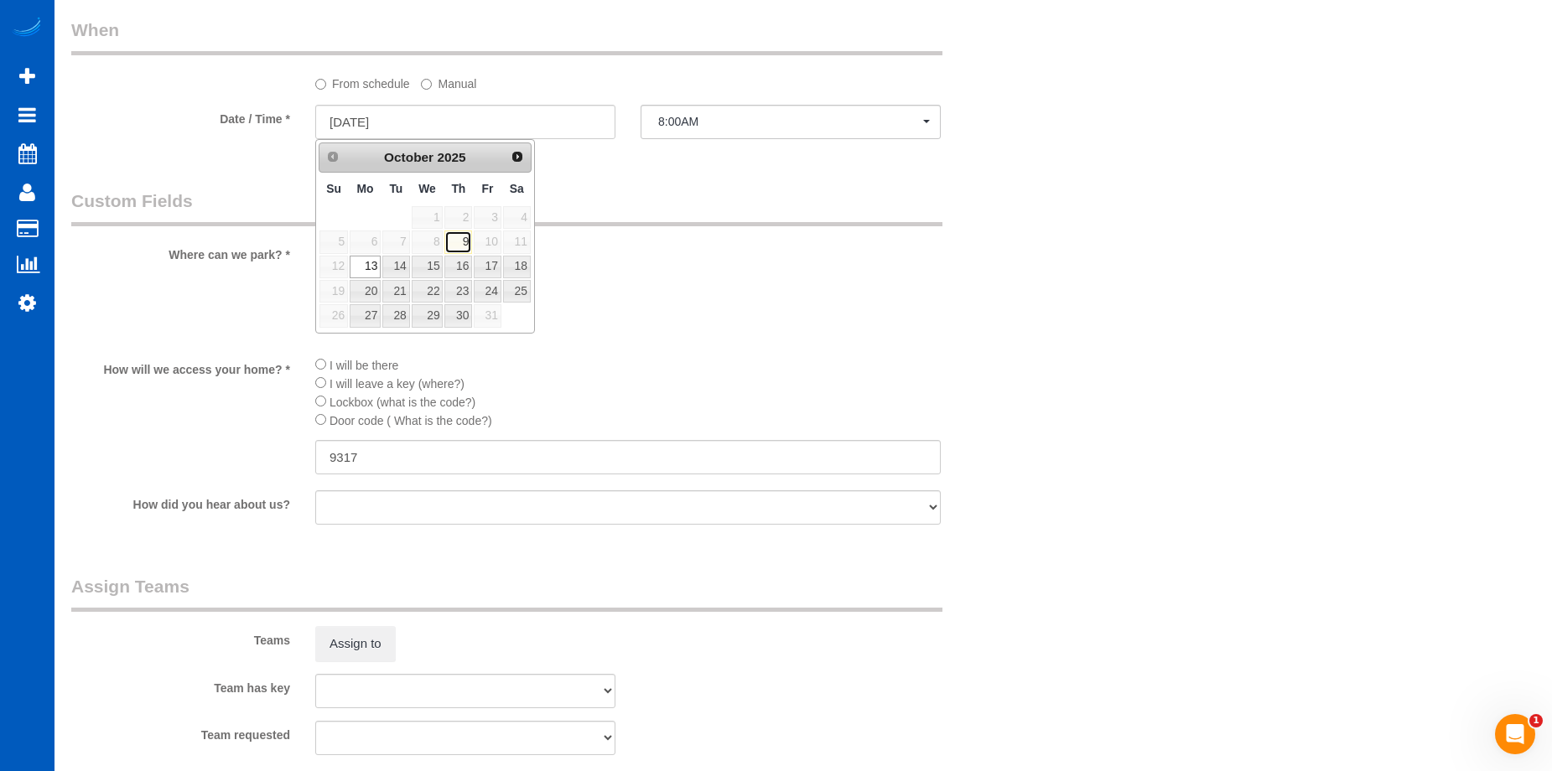
click at [458, 236] on link "9" at bounding box center [458, 242] width 28 height 23
type input "10/09/2025"
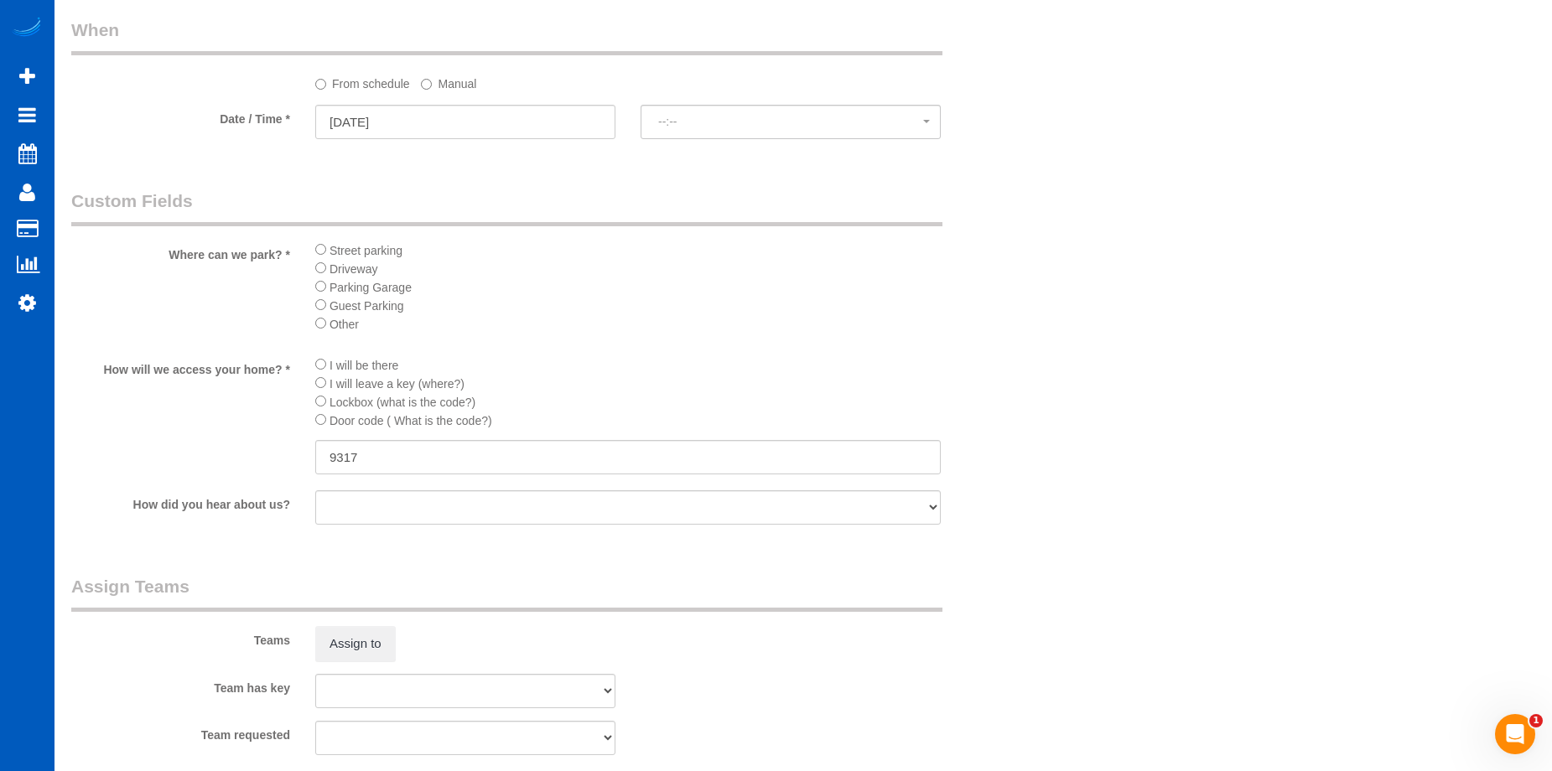
select select "spot49"
click at [669, 117] on span "2:00PM" at bounding box center [790, 121] width 265 height 13
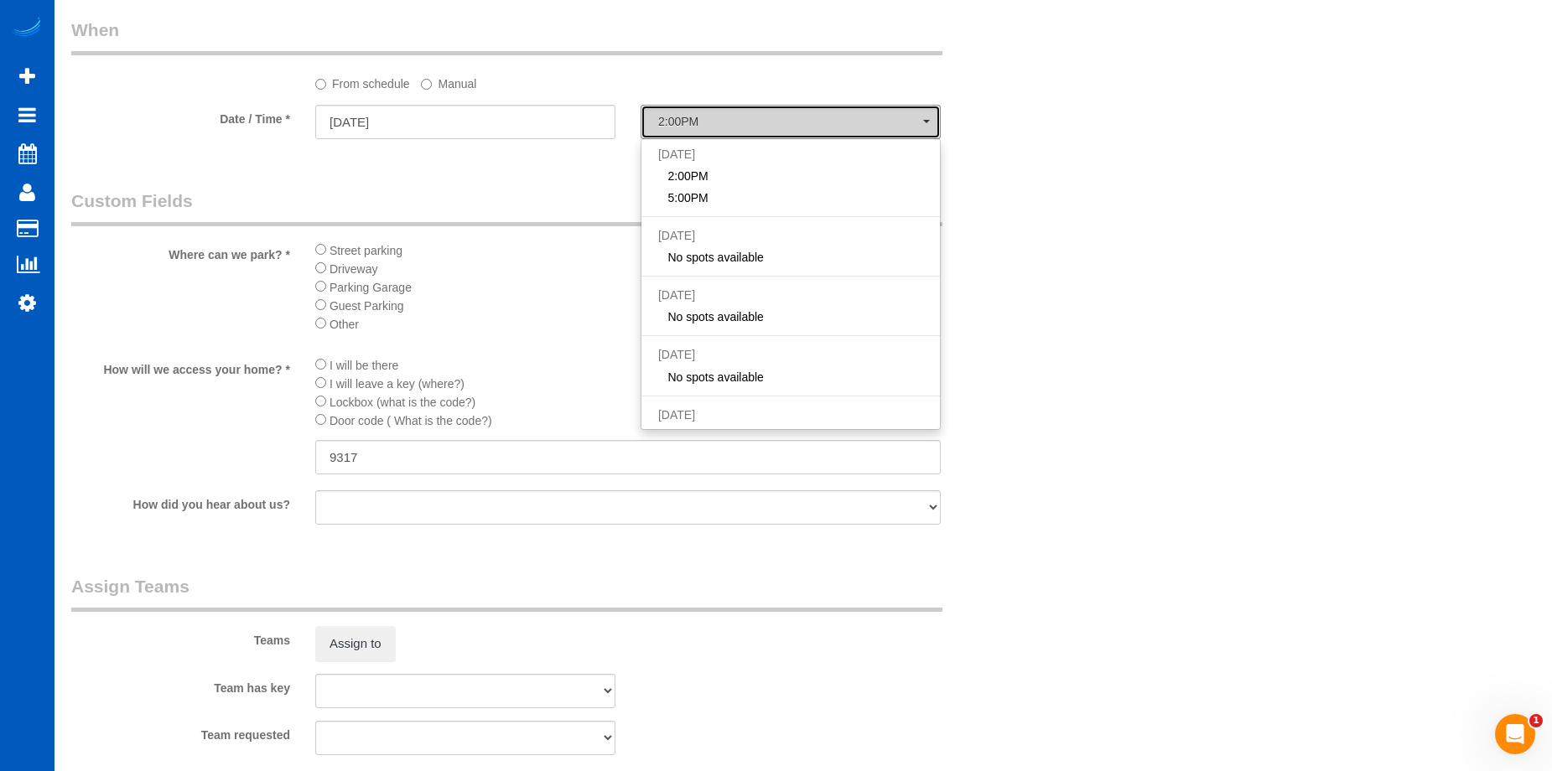
click at [671, 117] on span "2:00PM" at bounding box center [790, 121] width 265 height 13
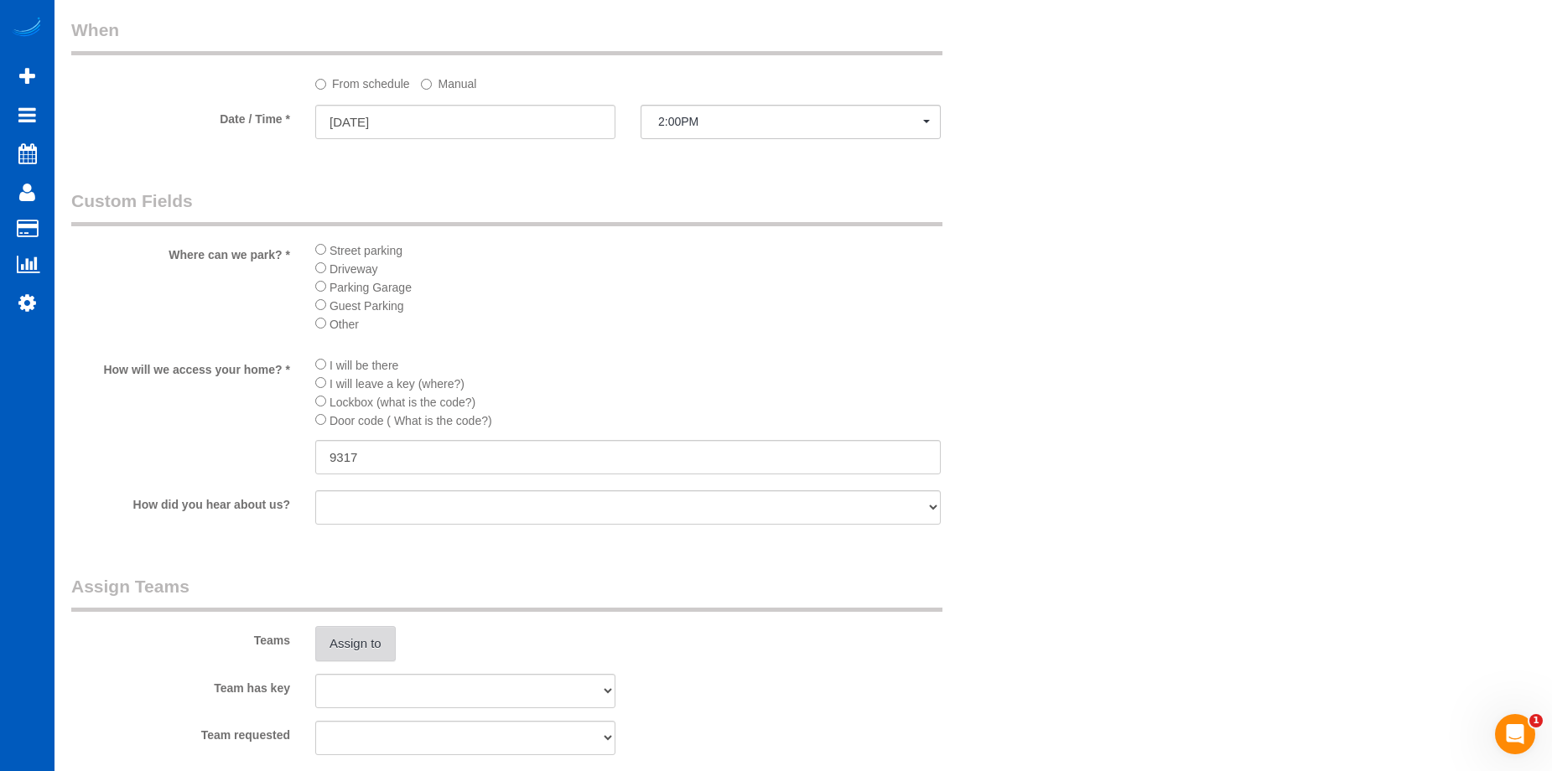
click at [335, 643] on button "Assign to" at bounding box center [355, 643] width 80 height 35
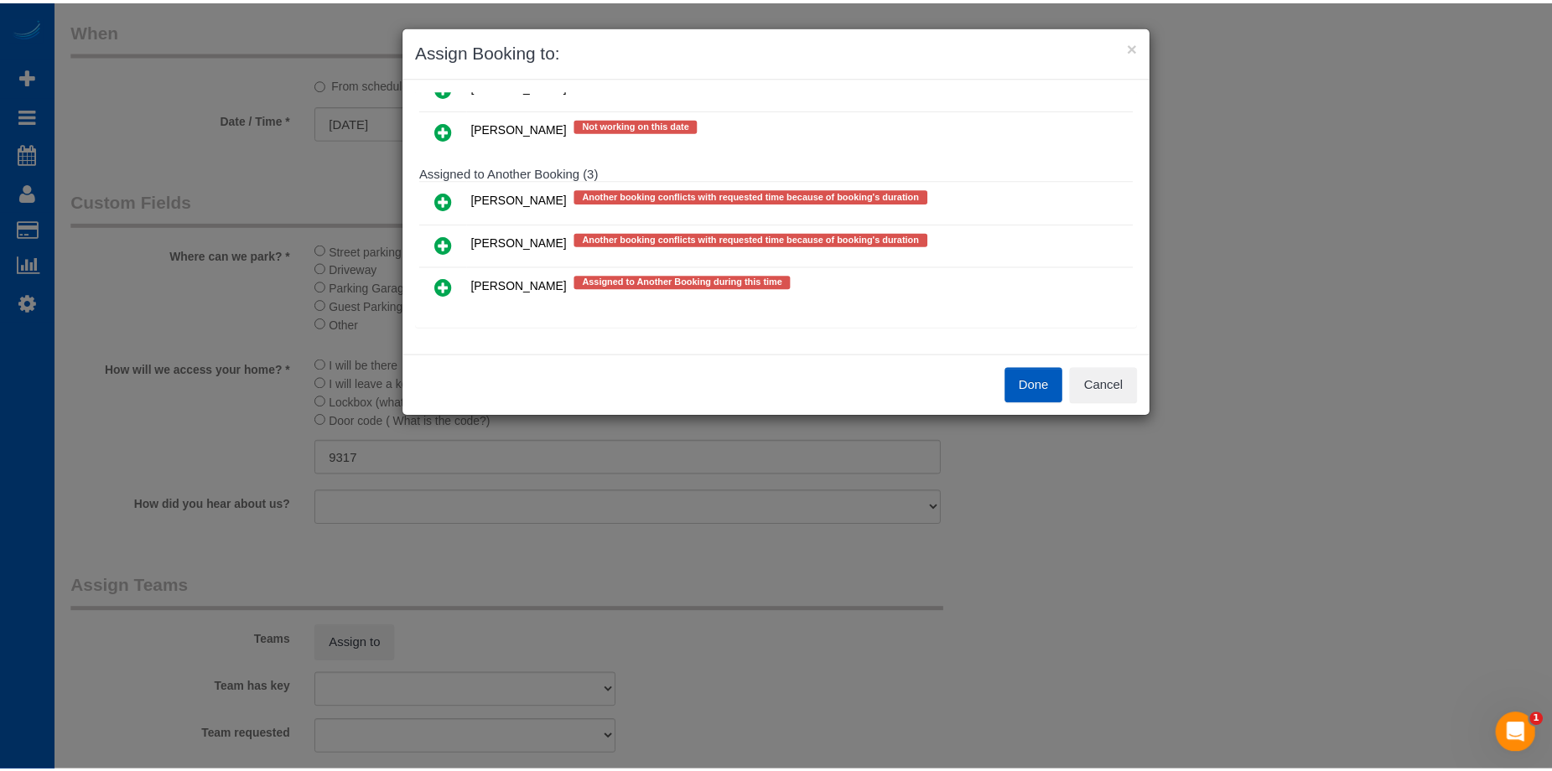
scroll to position [407, 0]
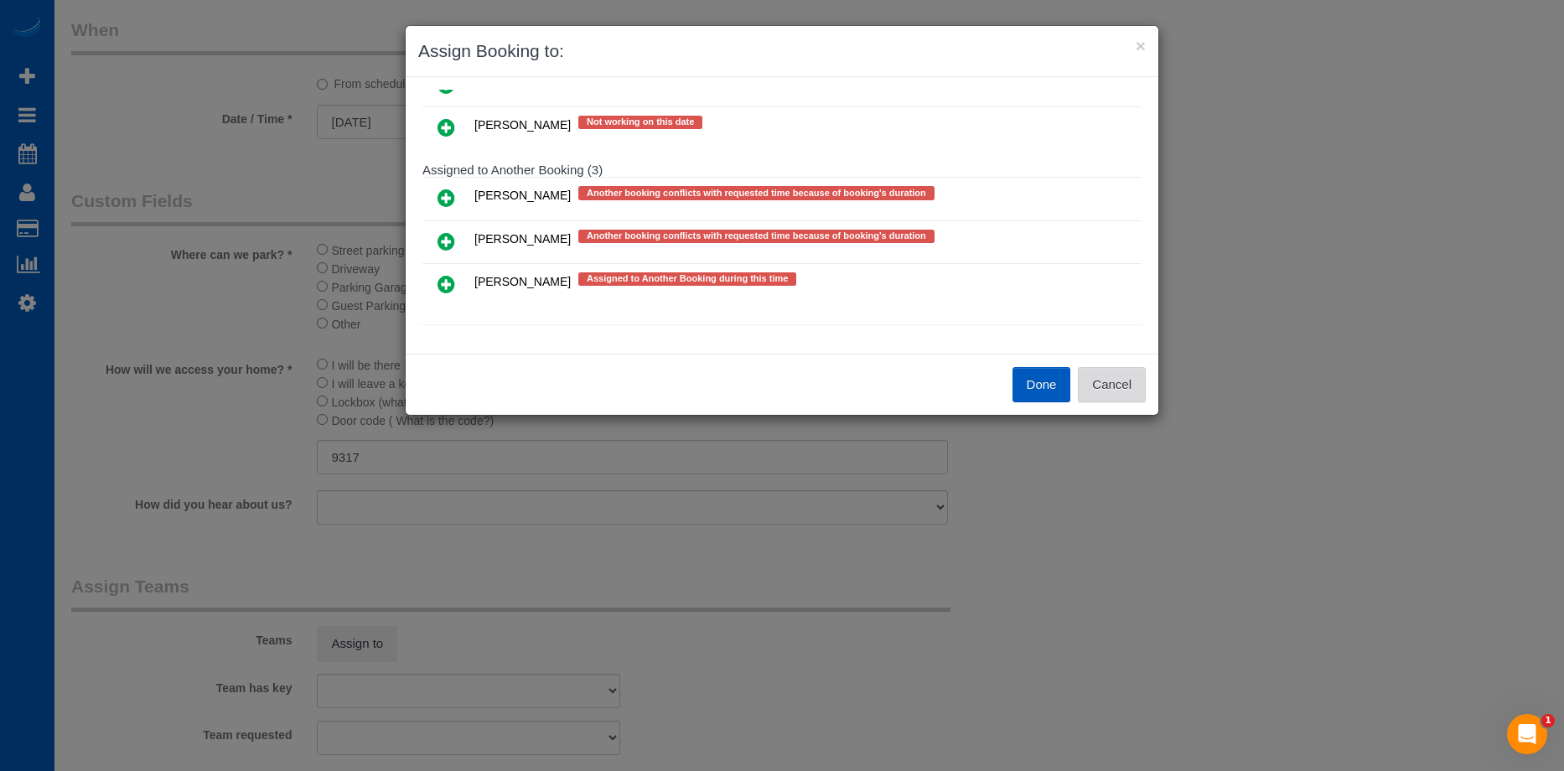
click at [1105, 384] on button "Cancel" at bounding box center [1112, 384] width 68 height 35
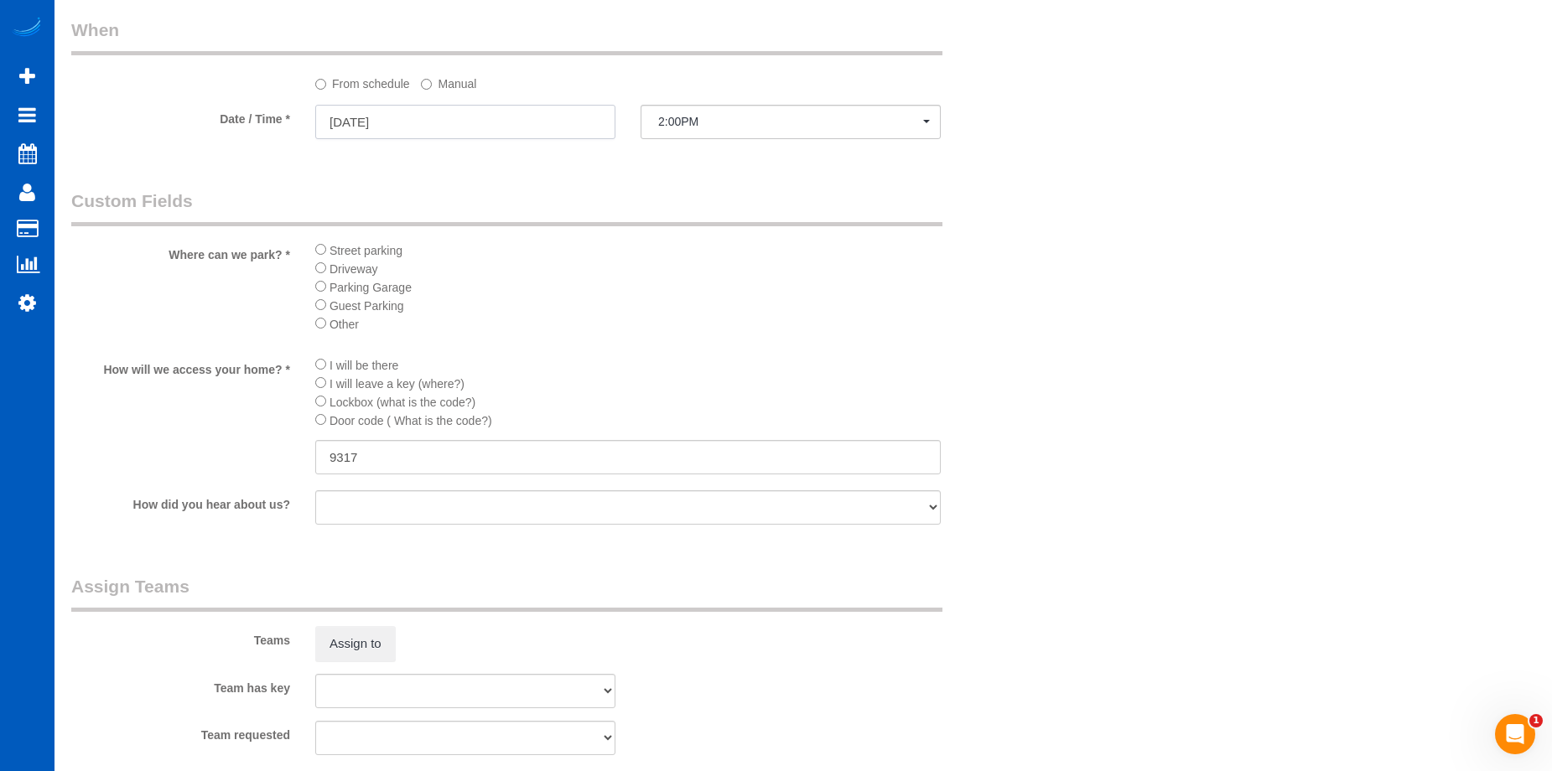
click at [431, 117] on input "10/09/2025" at bounding box center [465, 122] width 300 height 34
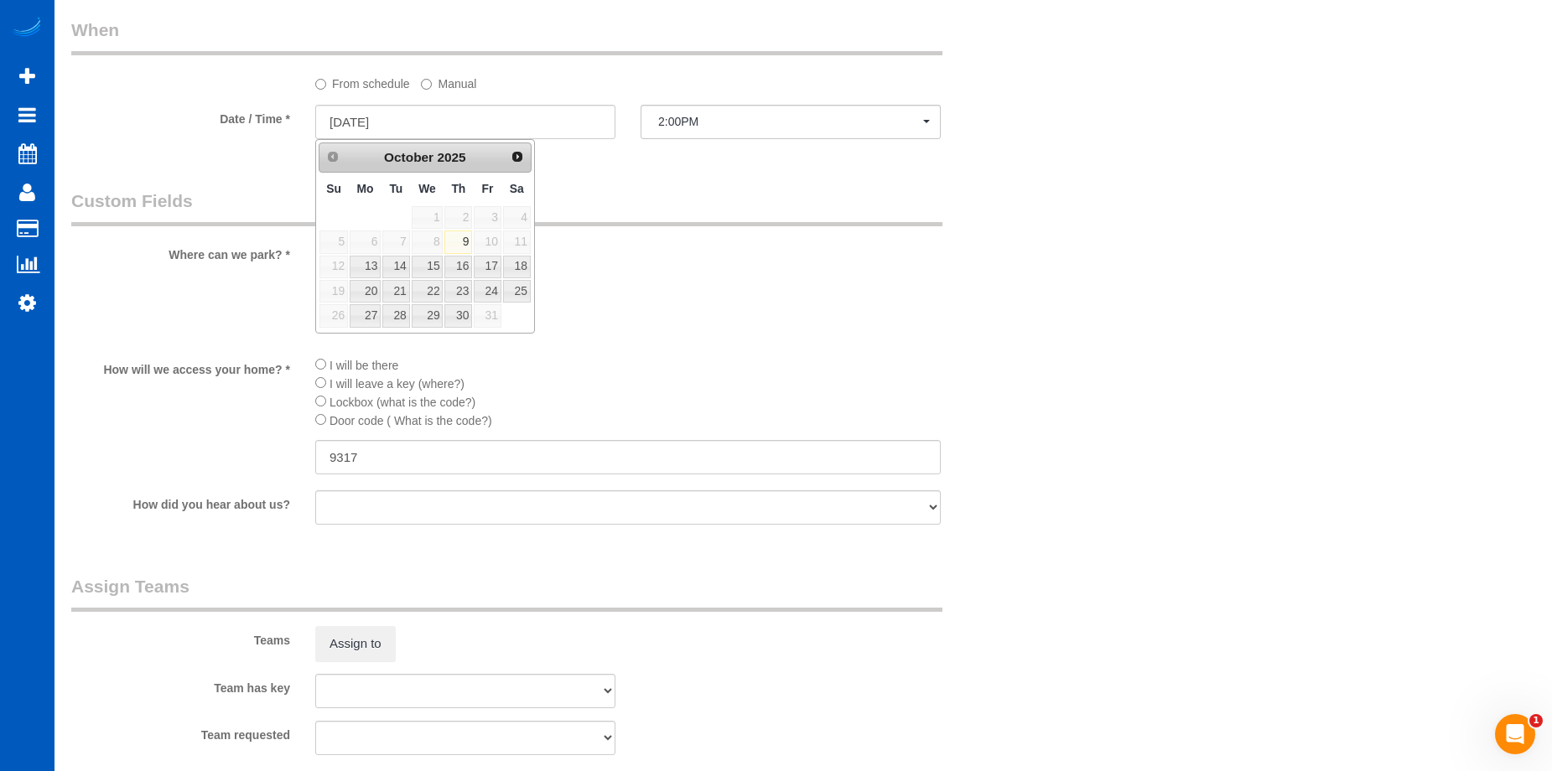
click at [446, 91] on label "Manual" at bounding box center [448, 81] width 55 height 23
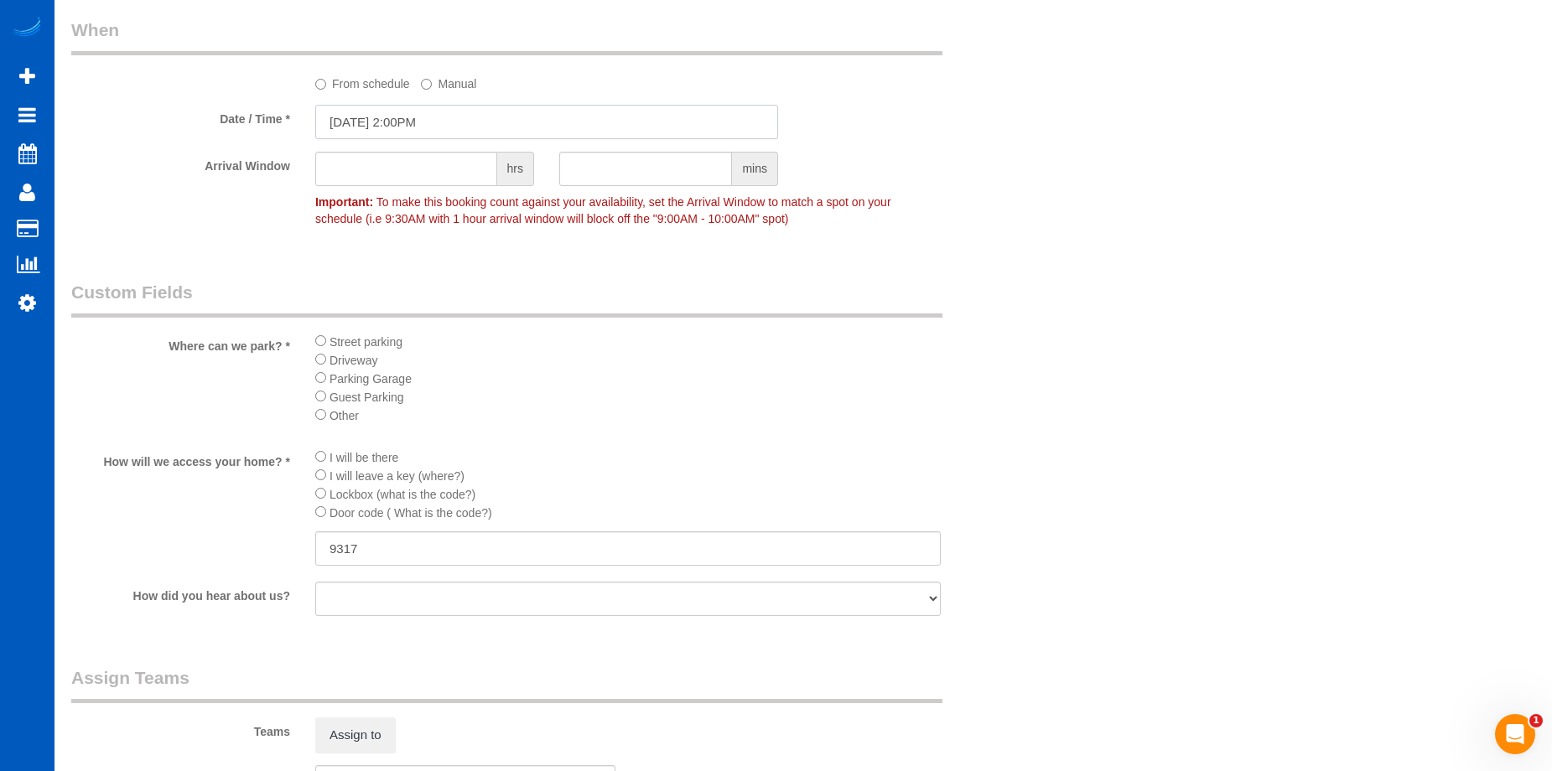
click at [428, 122] on input "10/09/2025 2:00PM" at bounding box center [546, 122] width 463 height 34
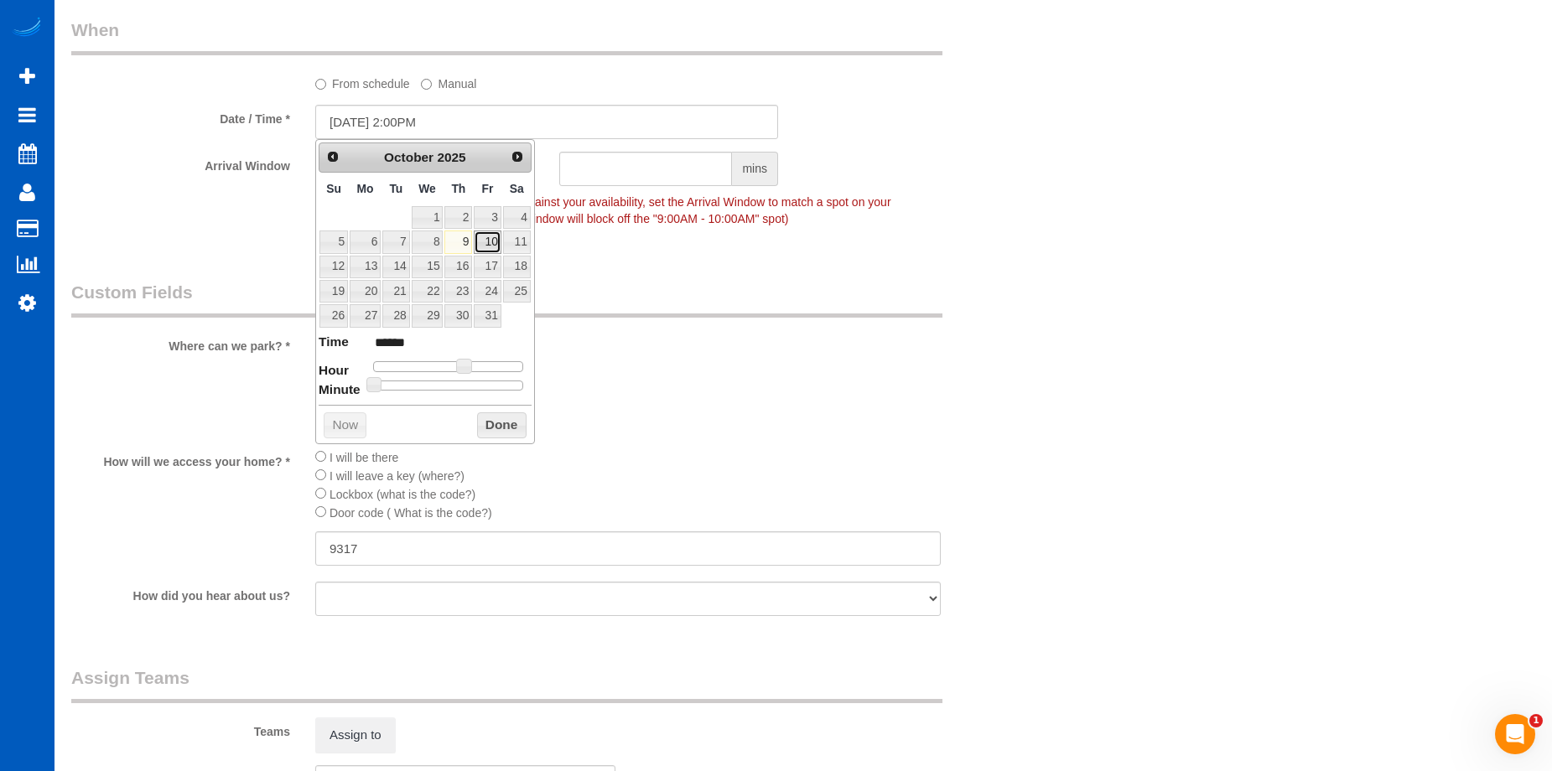
click at [478, 241] on link "10" at bounding box center [487, 242] width 27 height 23
type input "10/10/2025 1:00PM"
type input "******"
type input "10/10/2025 12:00PM"
type input "*******"
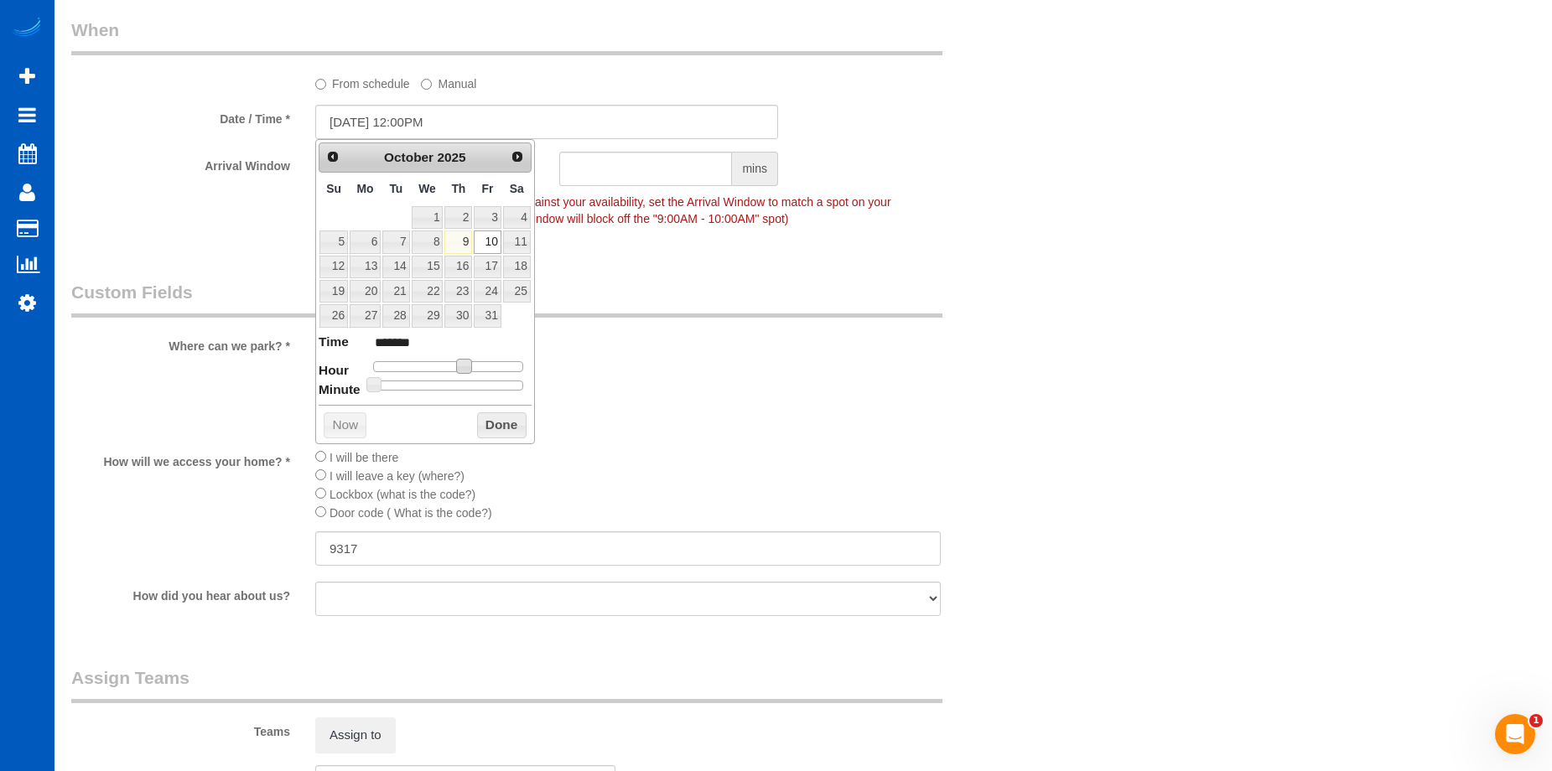
type input "10/10/2025 11:00AM"
type input "*******"
type input "10/10/2025 10:00AM"
type input "*******"
type input "10/10/2025 9:00AM"
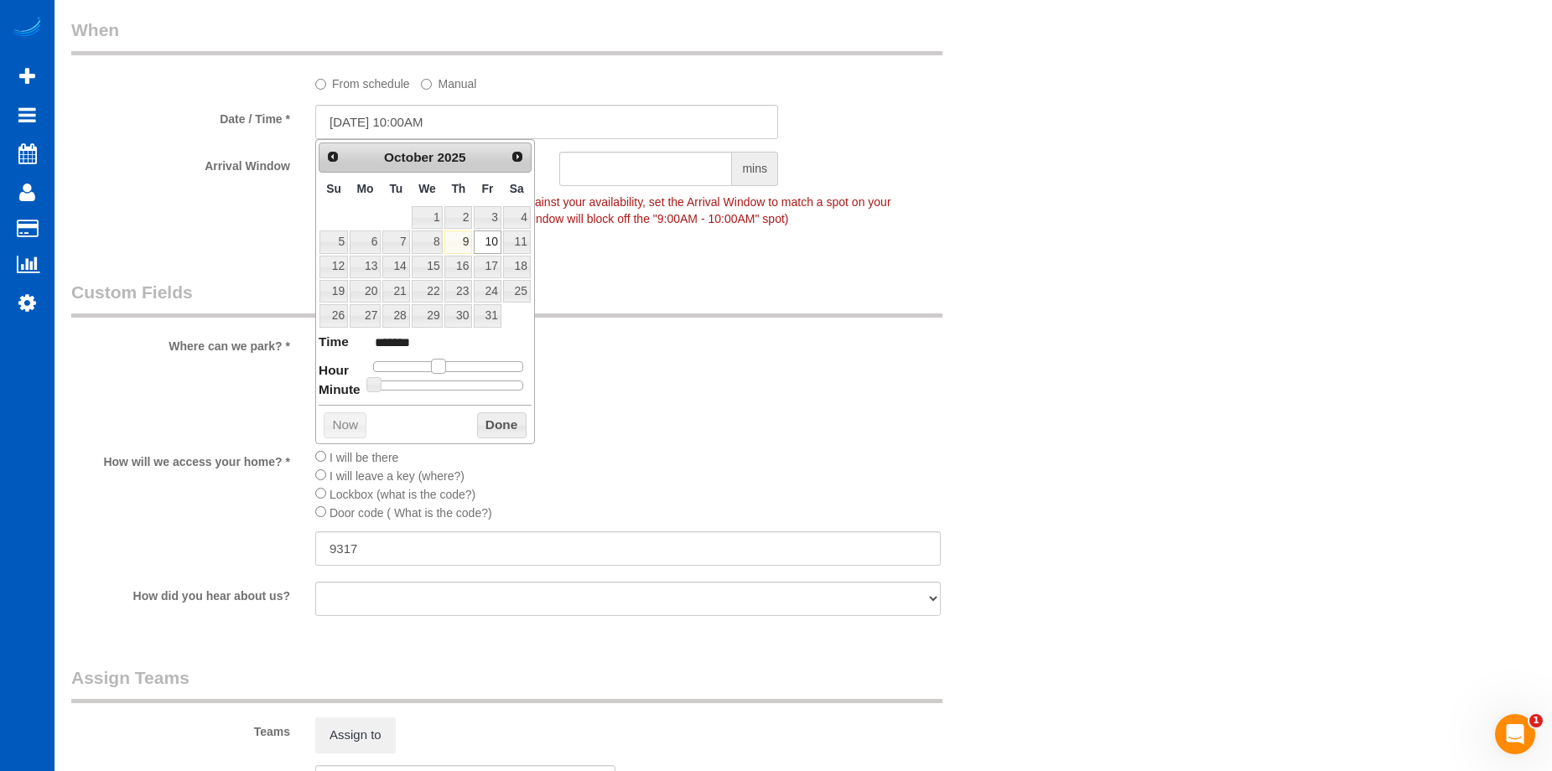
type input "******"
type input "10/10/2025 8:00AM"
type input "******"
drag, startPoint x: 464, startPoint y: 360, endPoint x: 424, endPoint y: 369, distance: 40.5
click at [424, 369] on span at bounding box center [424, 366] width 15 height 15
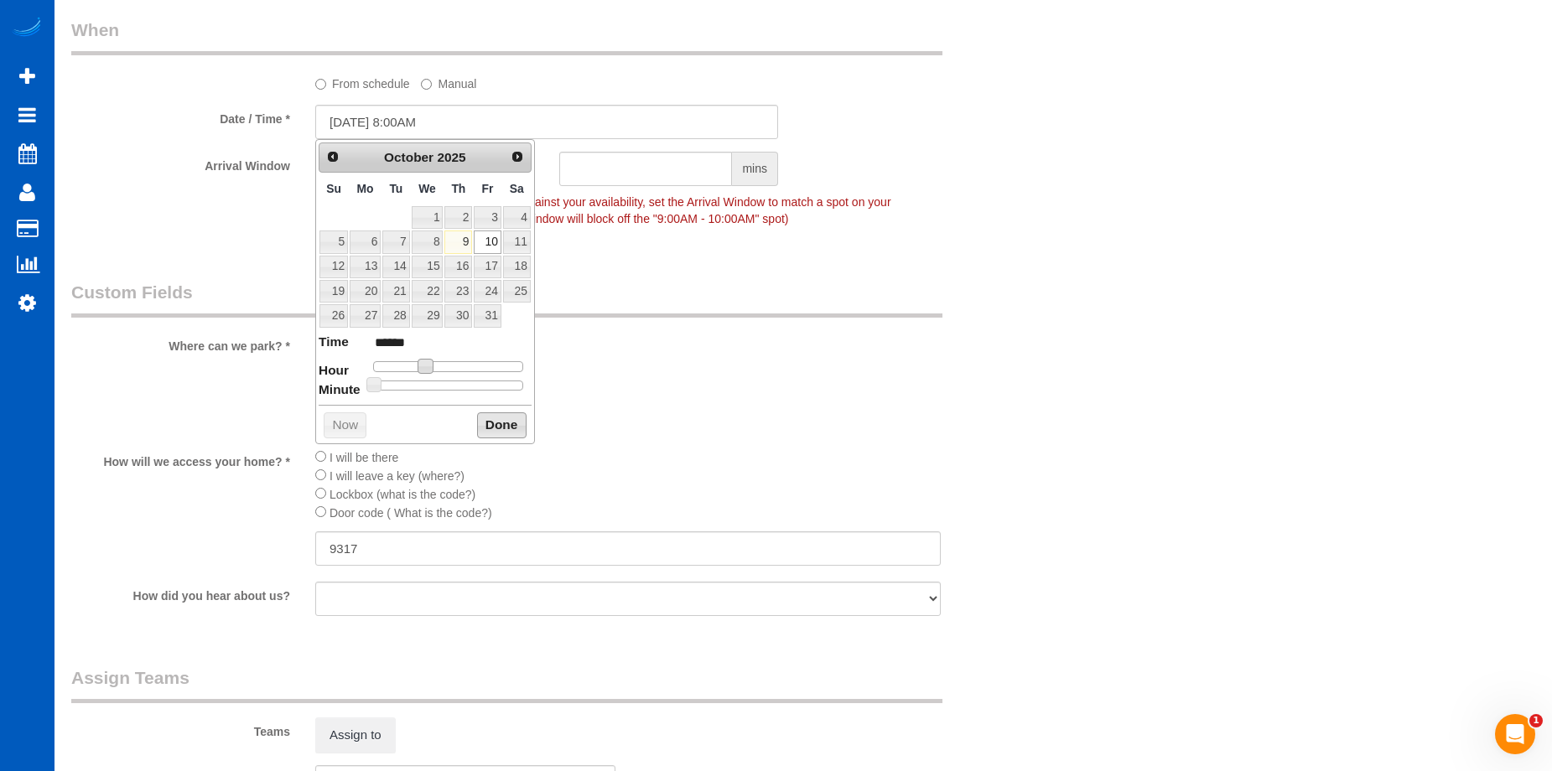
click at [503, 432] on button "Done" at bounding box center [501, 425] width 49 height 27
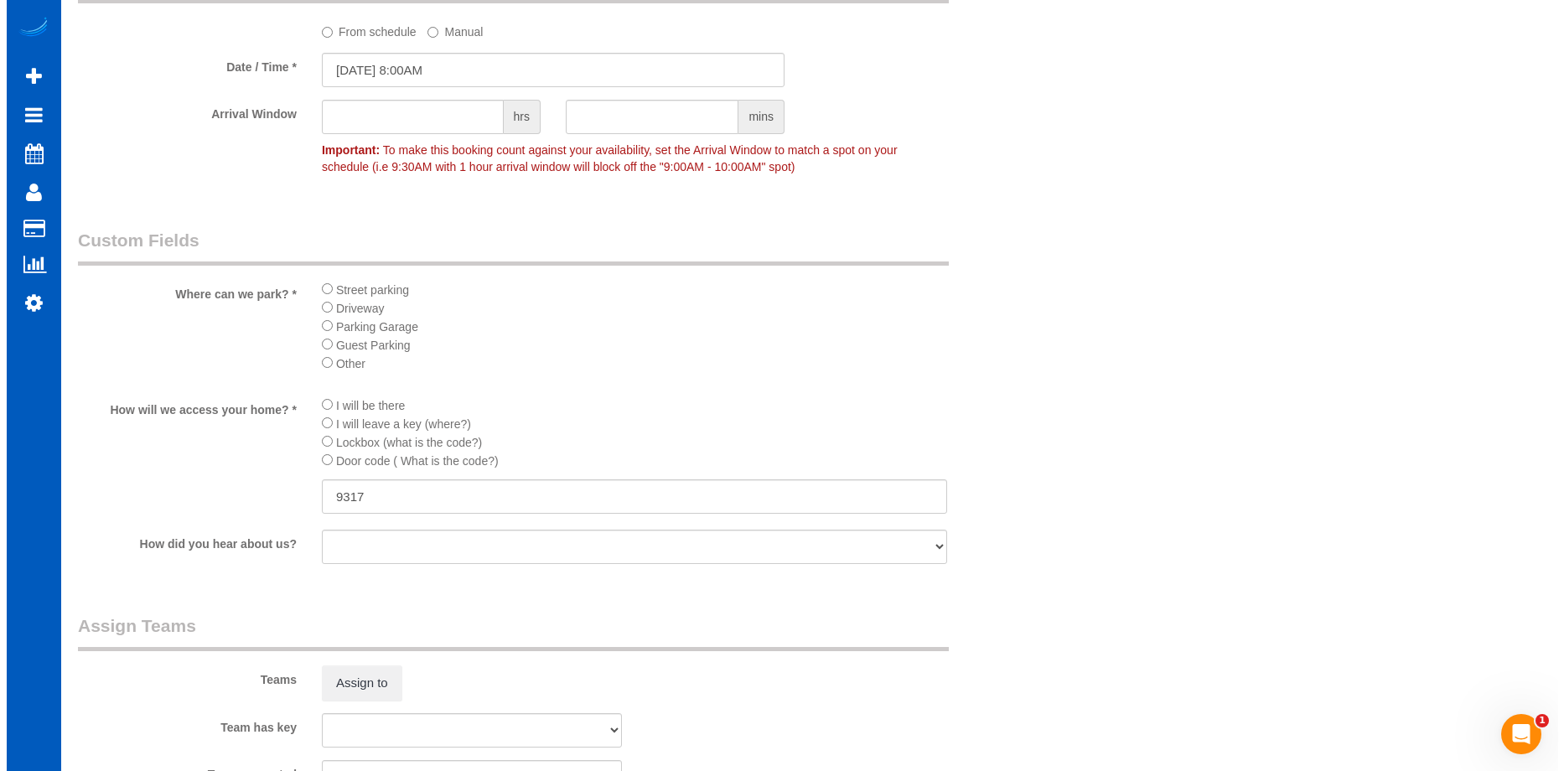
scroll to position [1859, 0]
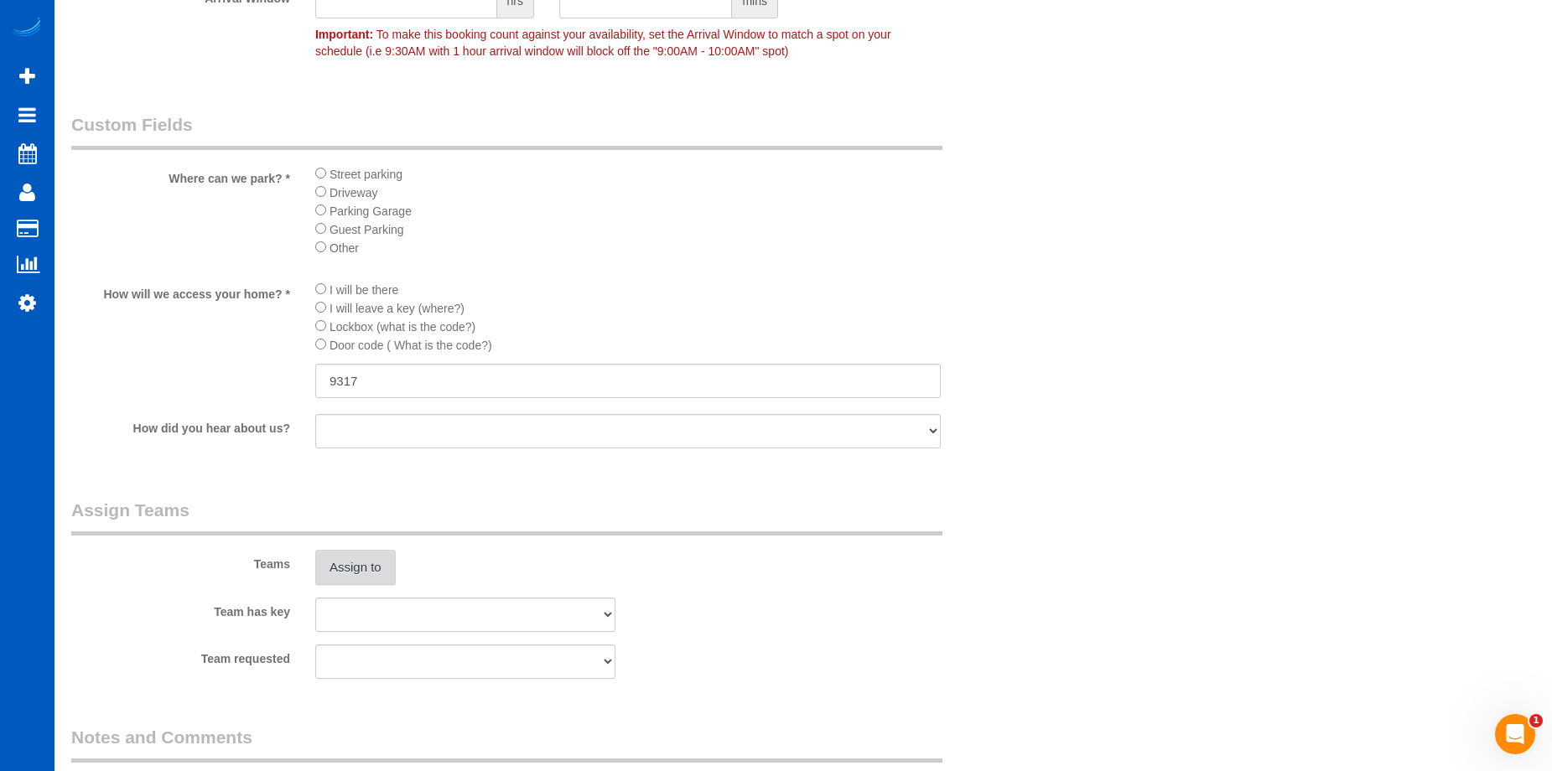
click at [362, 564] on button "Assign to" at bounding box center [355, 567] width 80 height 35
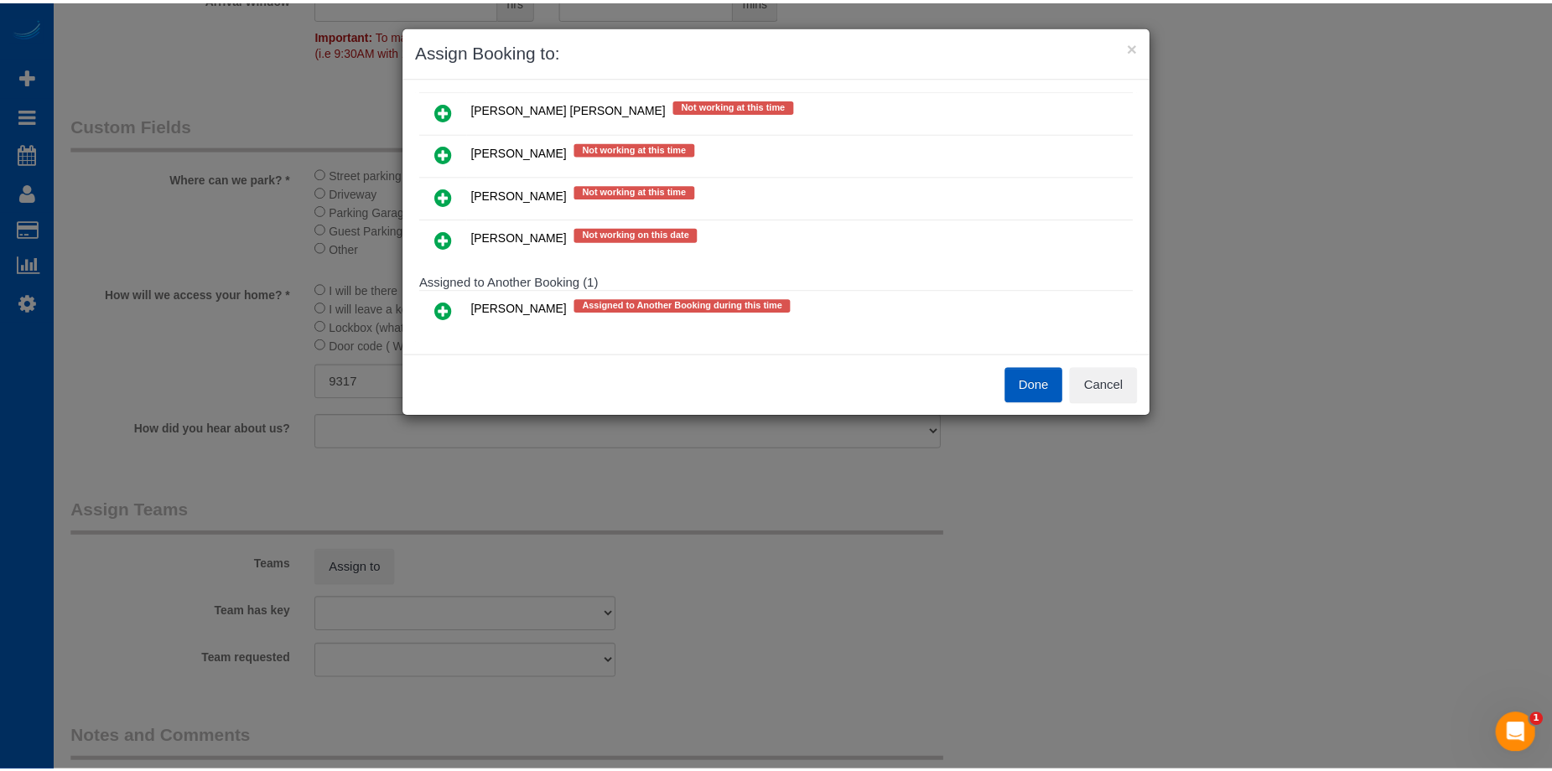
scroll to position [407, 0]
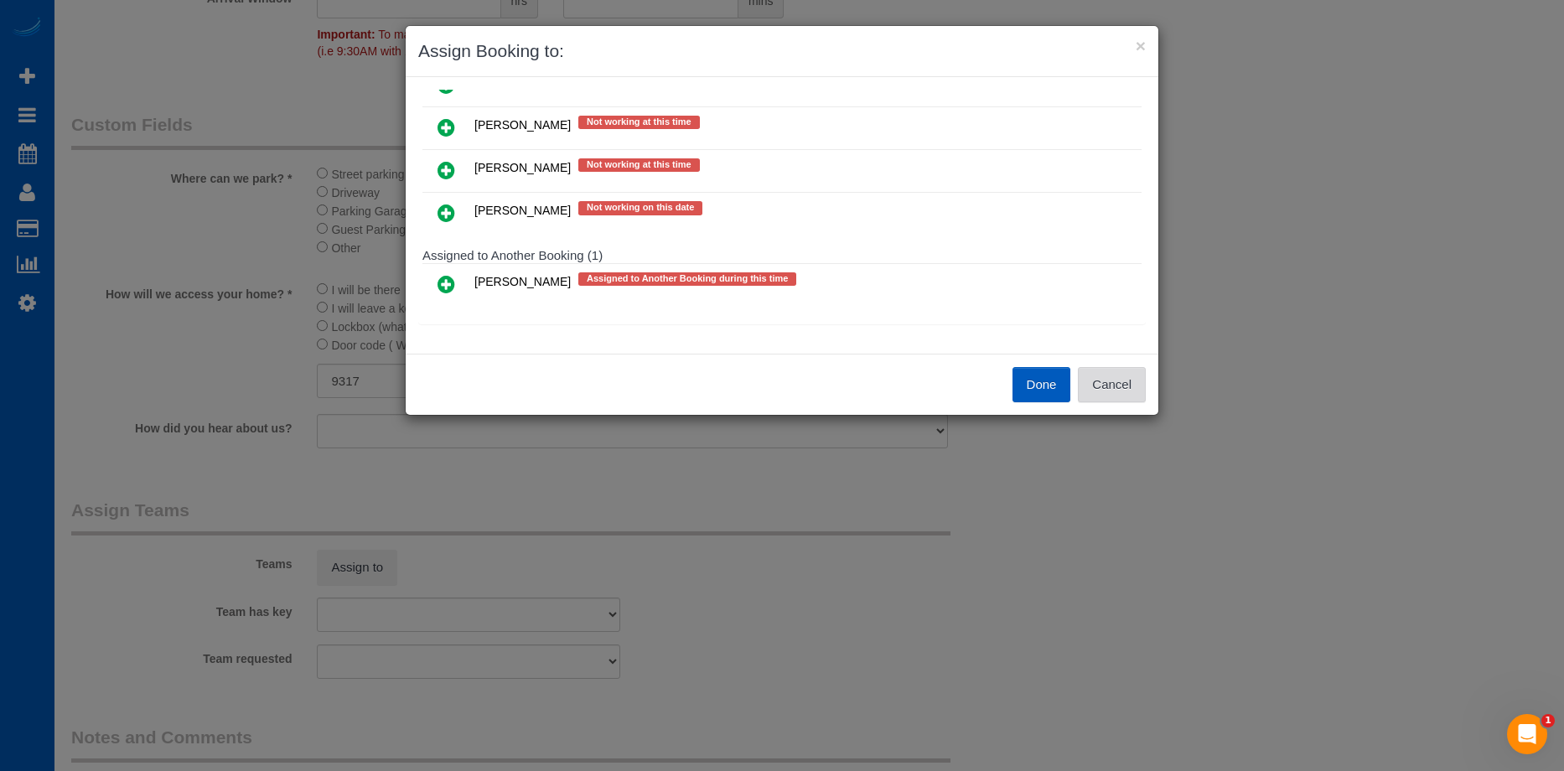
click at [1115, 386] on button "Cancel" at bounding box center [1112, 384] width 68 height 35
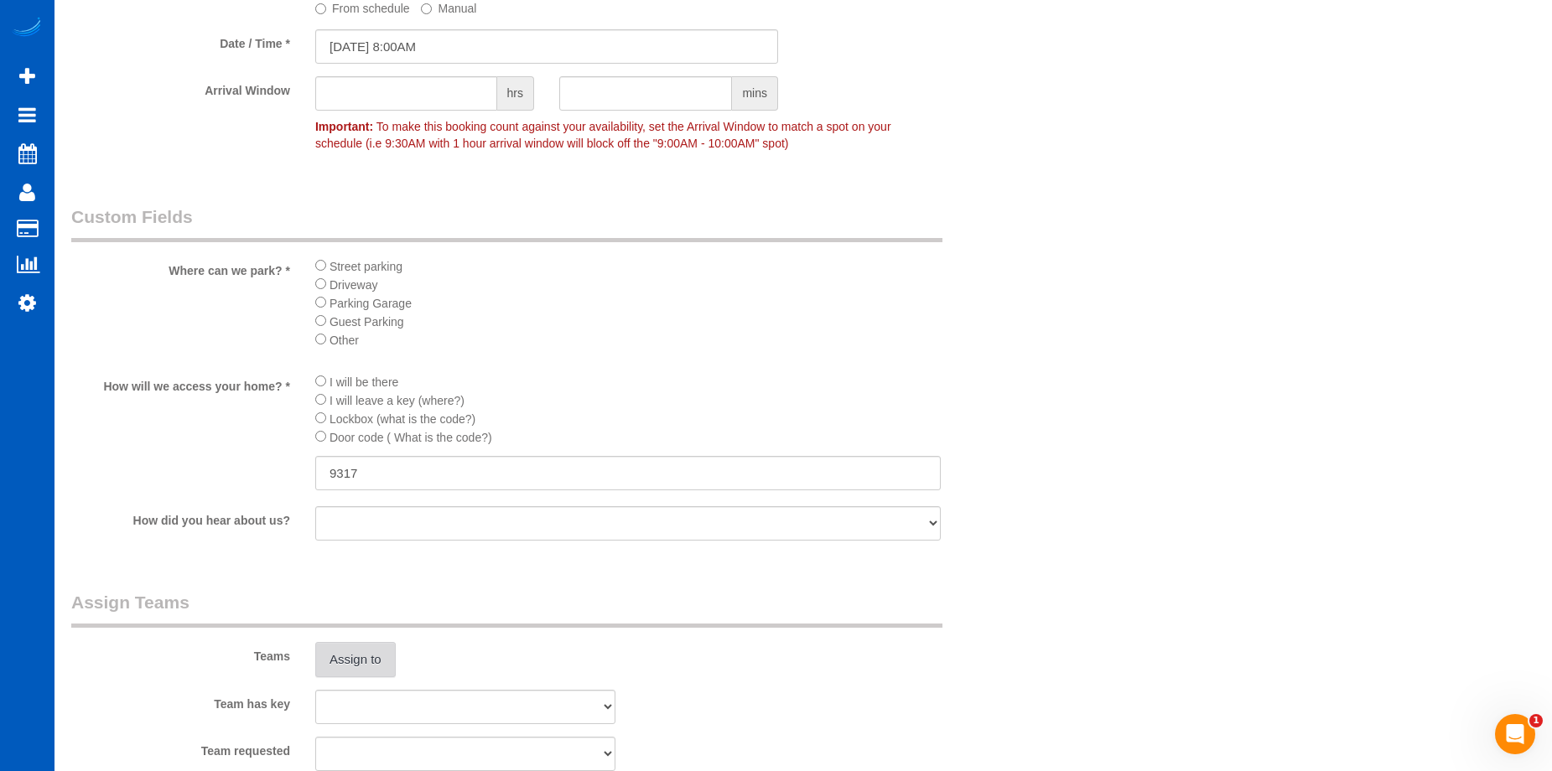
scroll to position [1692, 0]
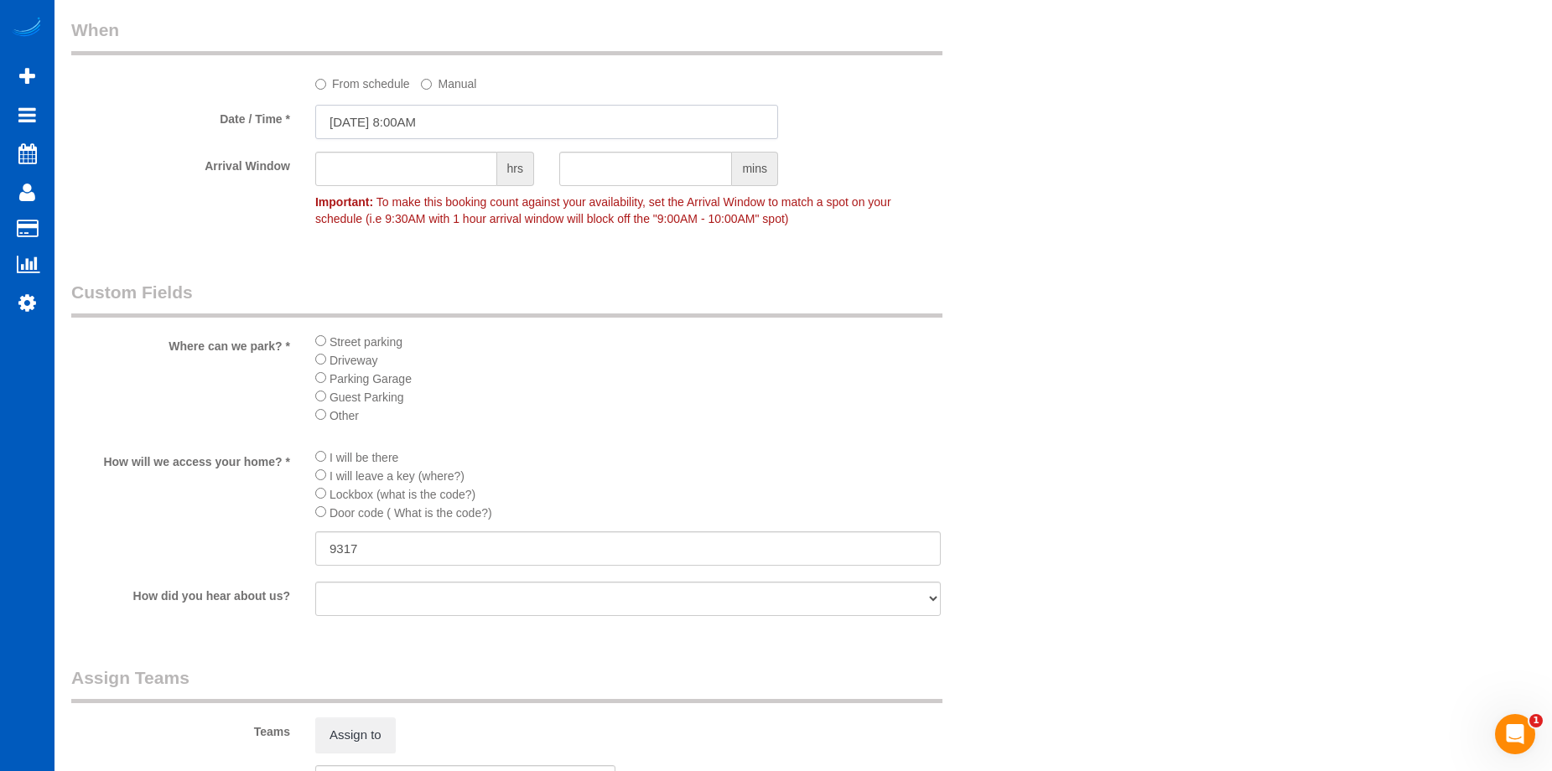
click at [489, 119] on input "10/10/2025 8:00AM" at bounding box center [546, 122] width 463 height 34
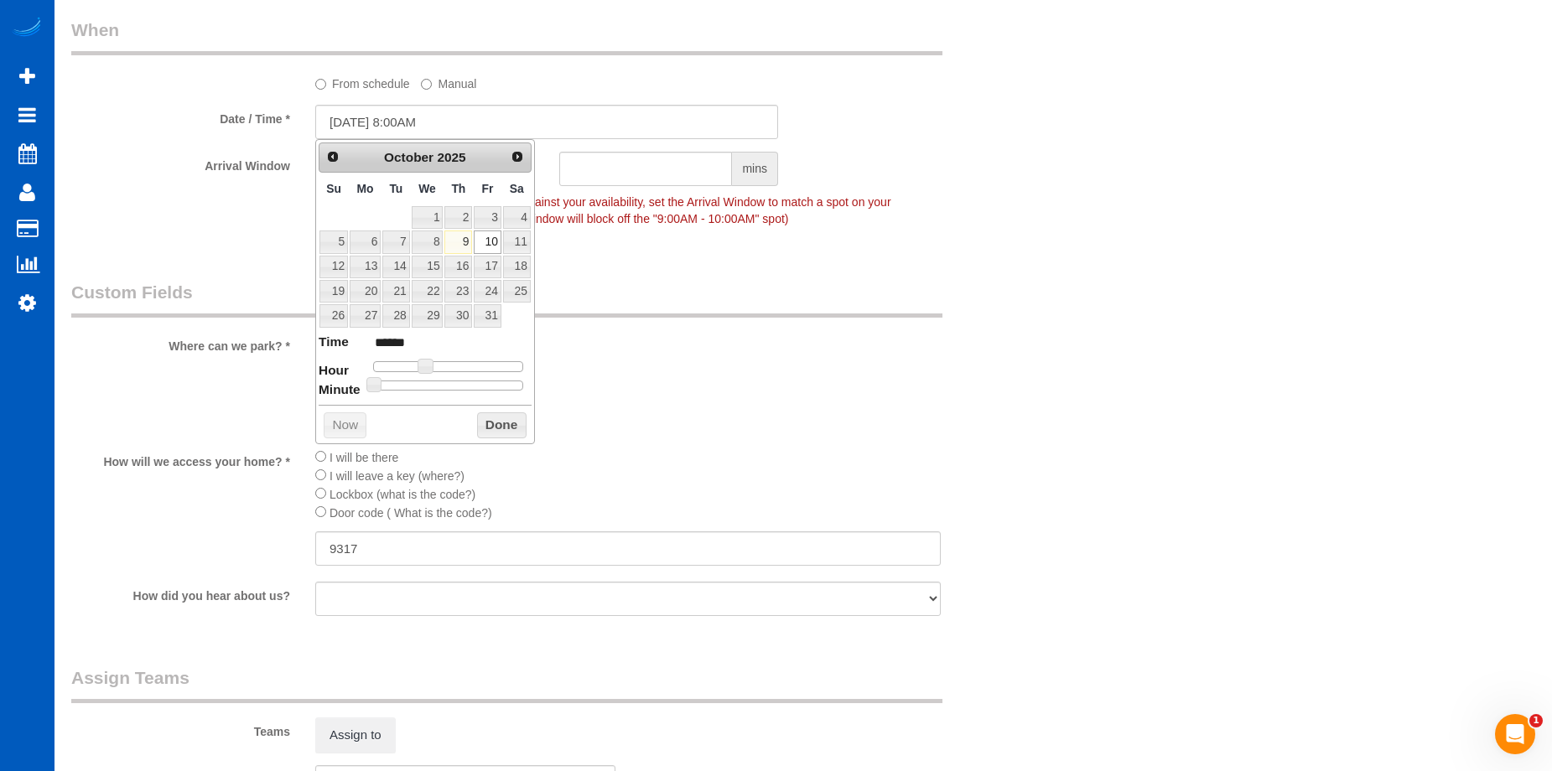
click at [328, 90] on label "From schedule" at bounding box center [362, 81] width 95 height 23
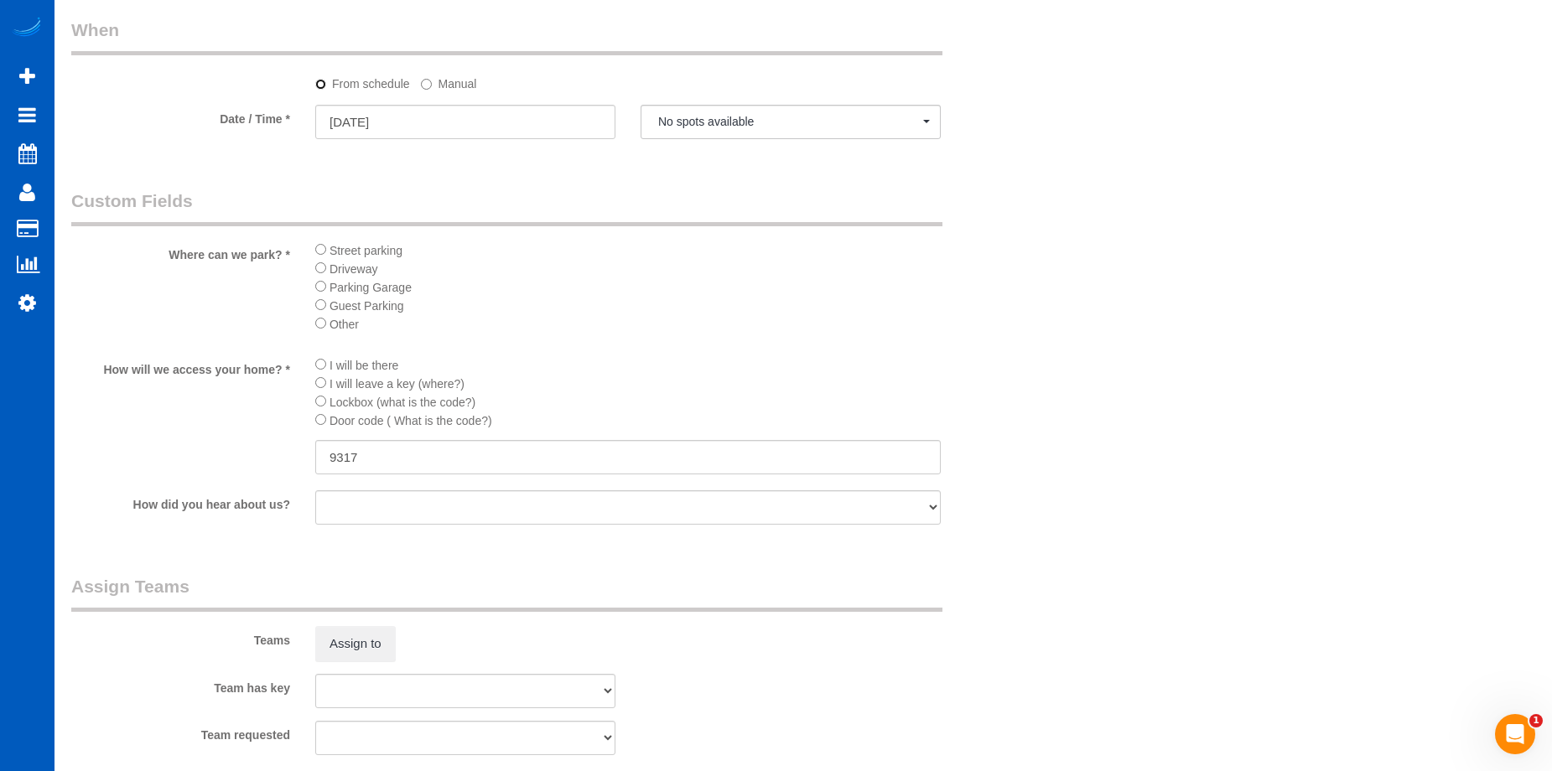
select select "spot58"
click at [583, 119] on input "10/10/2025" at bounding box center [465, 122] width 300 height 34
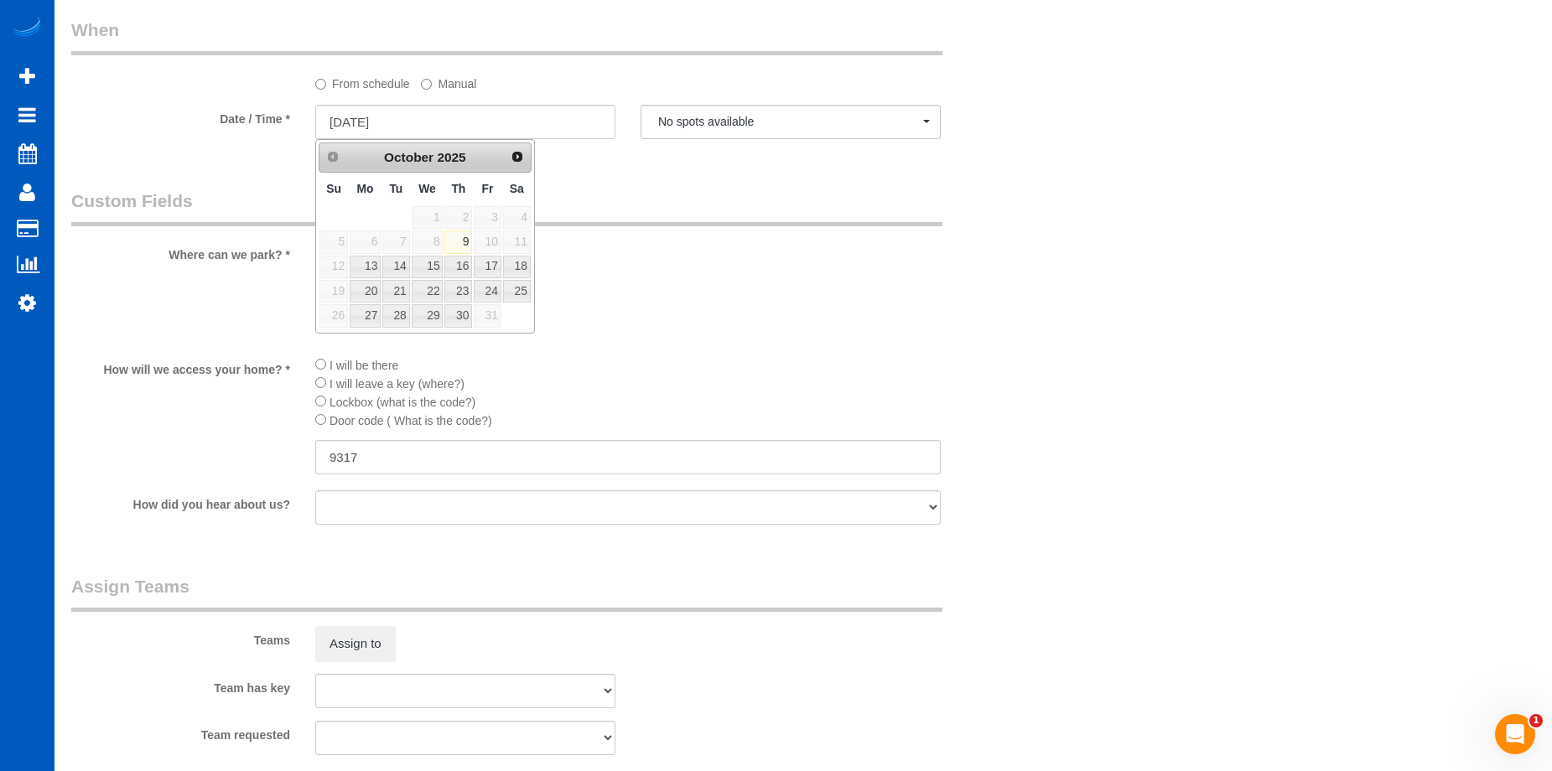
click at [441, 88] on label "Manual" at bounding box center [448, 81] width 55 height 23
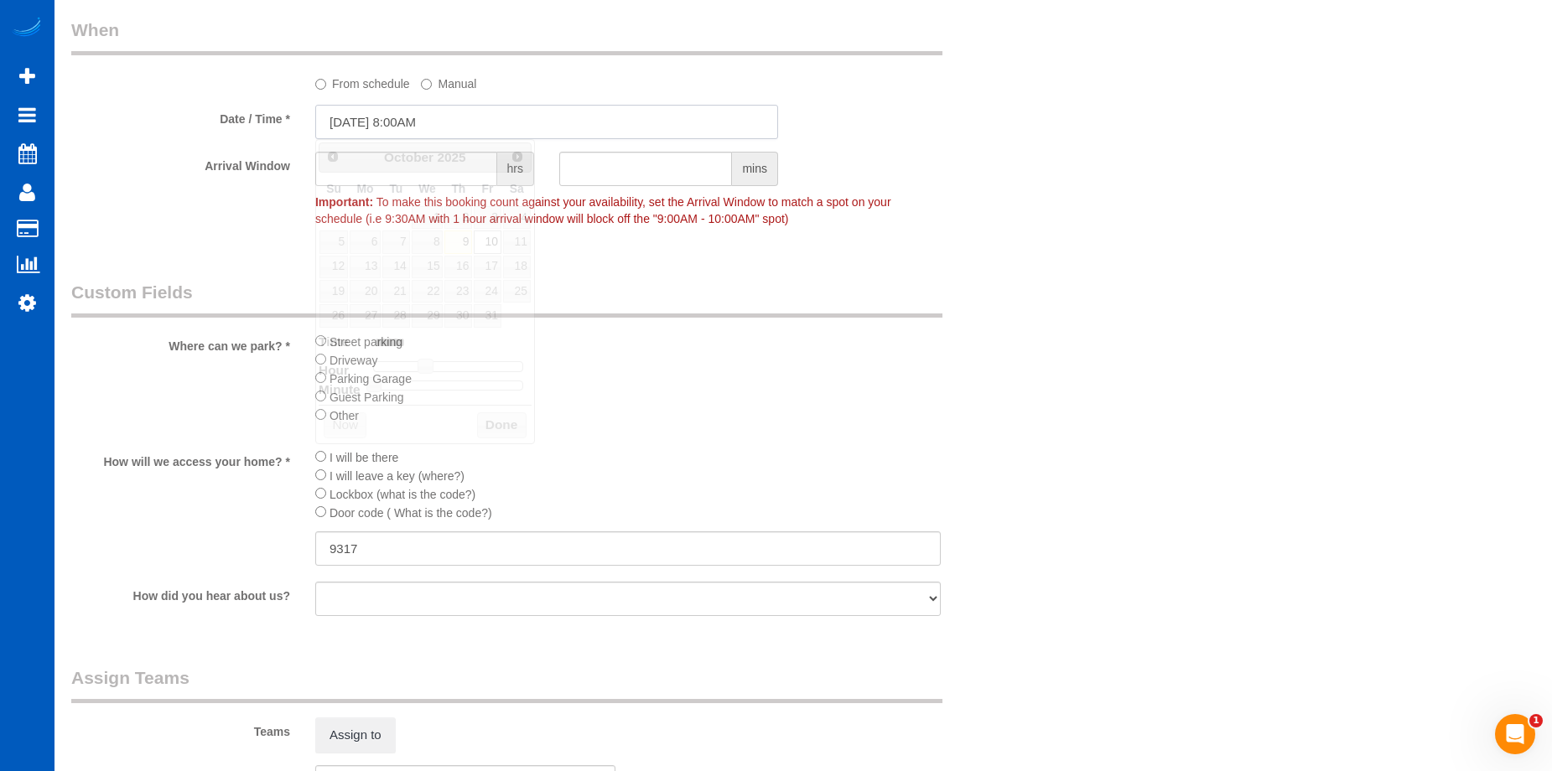
click at [422, 120] on input "10/10/2025 8:00AM" at bounding box center [546, 122] width 463 height 34
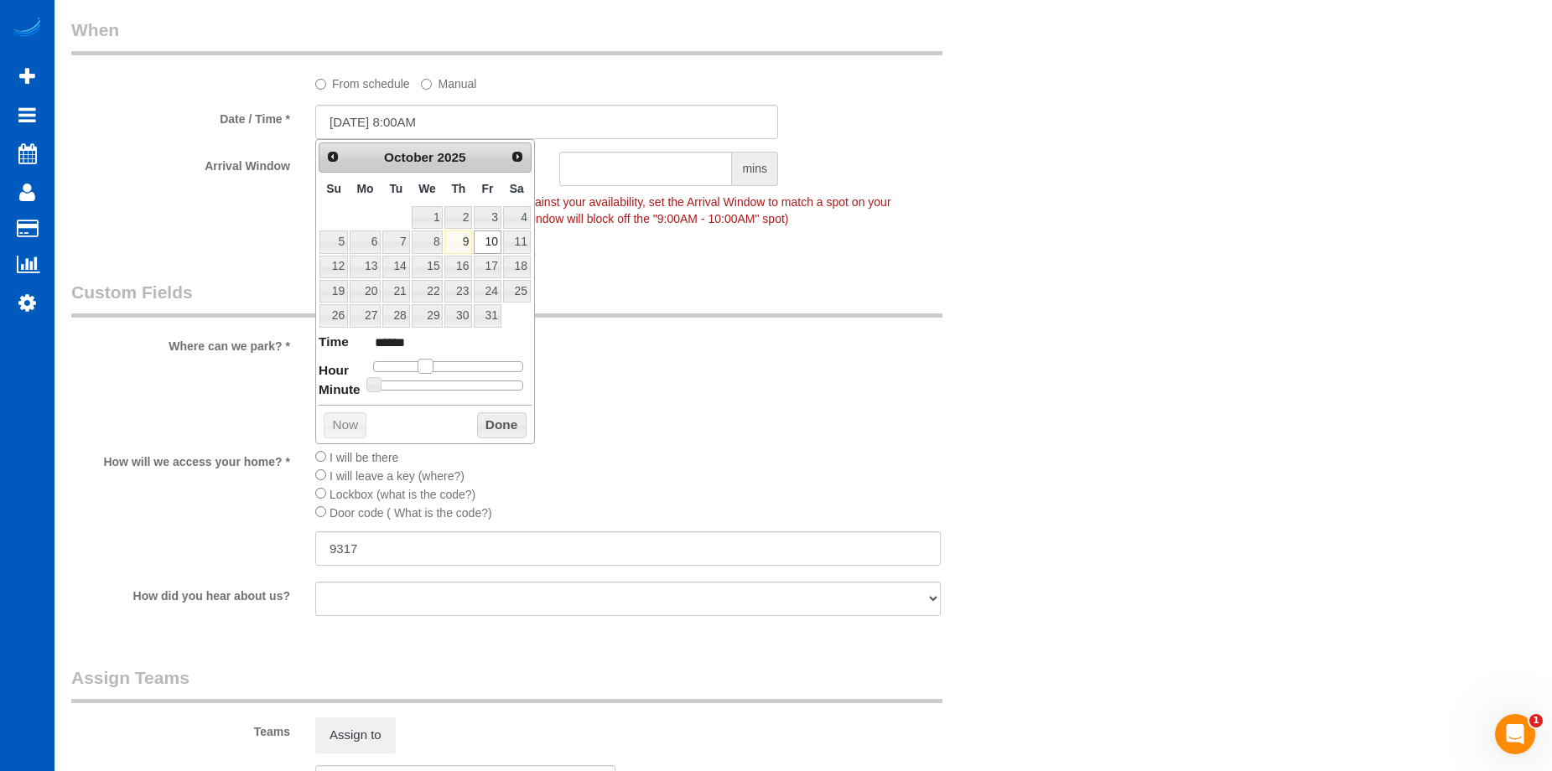
type input "10/10/2025 9:00AM"
type input "******"
type input "10/10/2025 10:00AM"
type input "*******"
type input "10/10/2025 11:00AM"
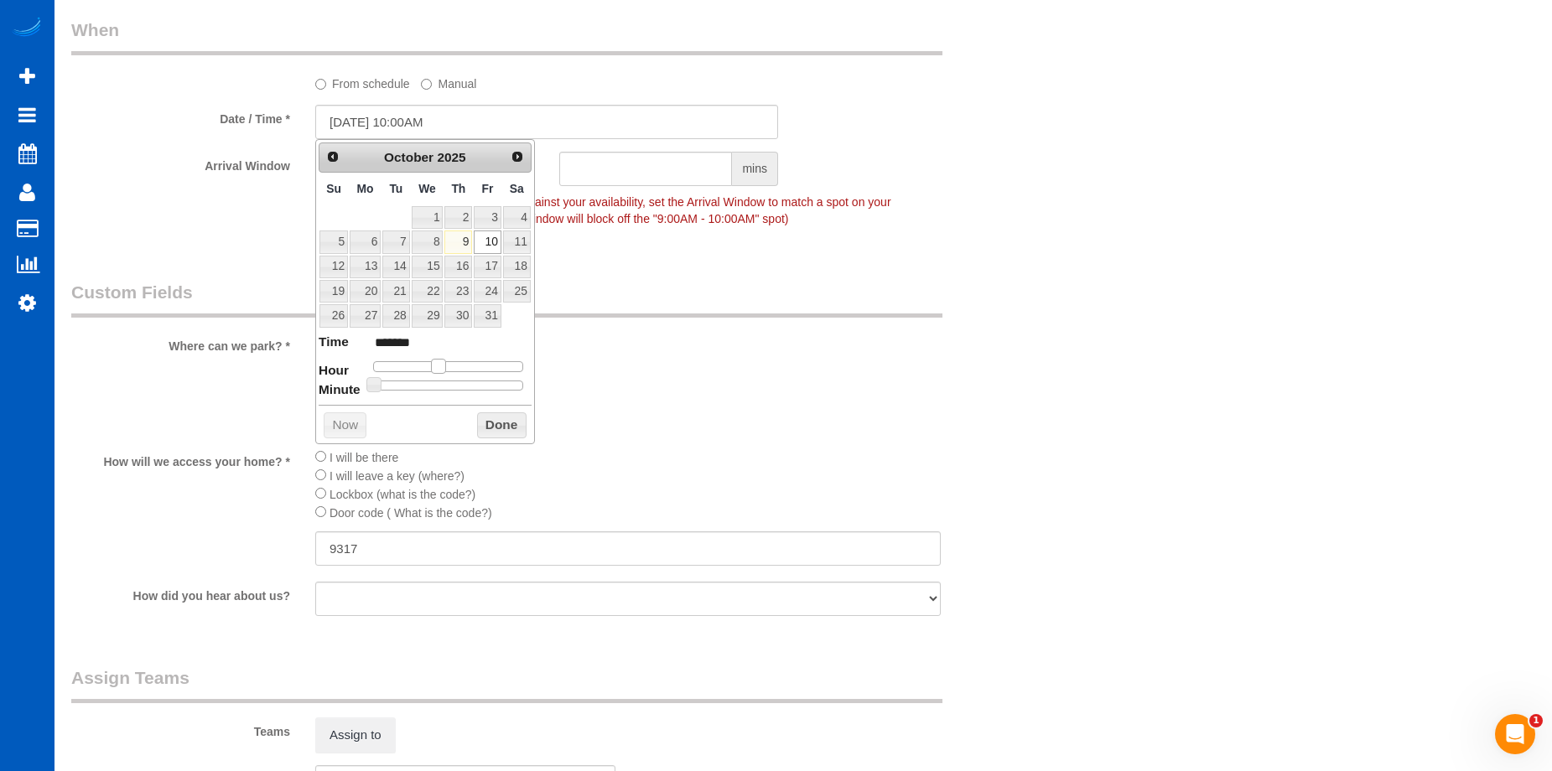
type input "*******"
drag, startPoint x: 431, startPoint y: 368, endPoint x: 449, endPoint y: 366, distance: 18.5
click at [449, 366] on span at bounding box center [444, 366] width 15 height 15
click at [503, 417] on button "Done" at bounding box center [501, 425] width 49 height 27
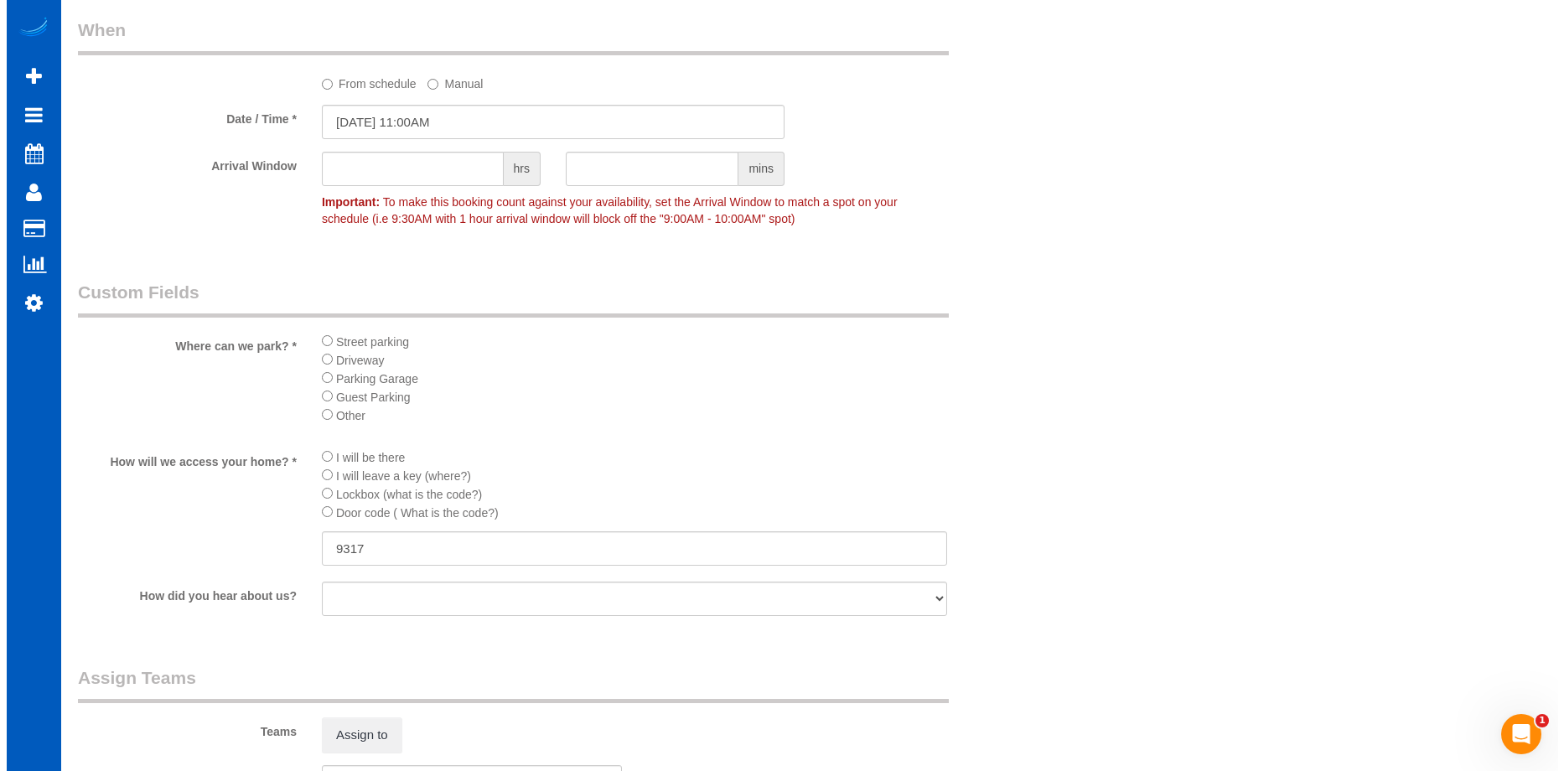
scroll to position [1776, 0]
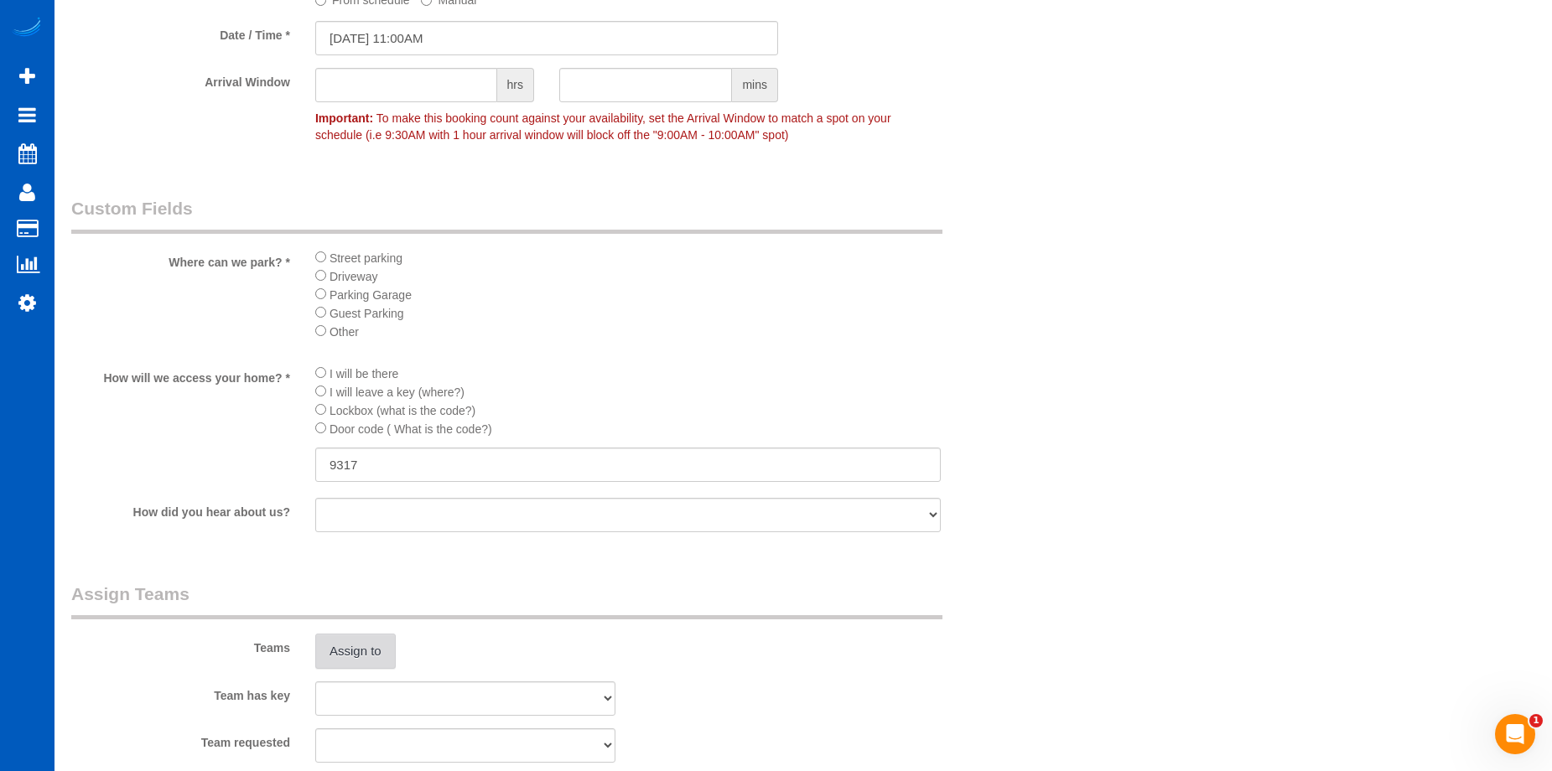
click at [366, 661] on button "Assign to" at bounding box center [355, 651] width 80 height 35
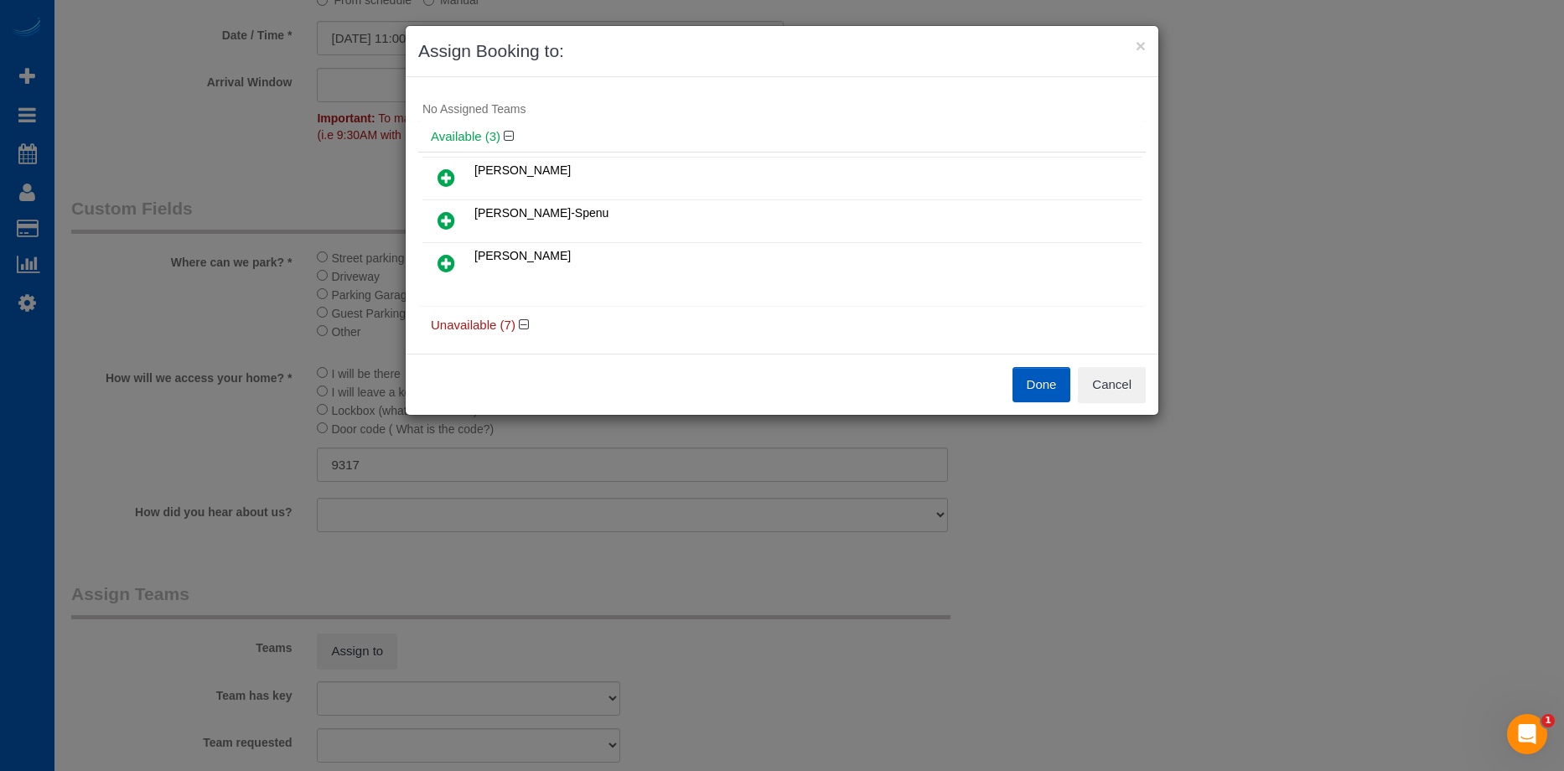
scroll to position [0, 0]
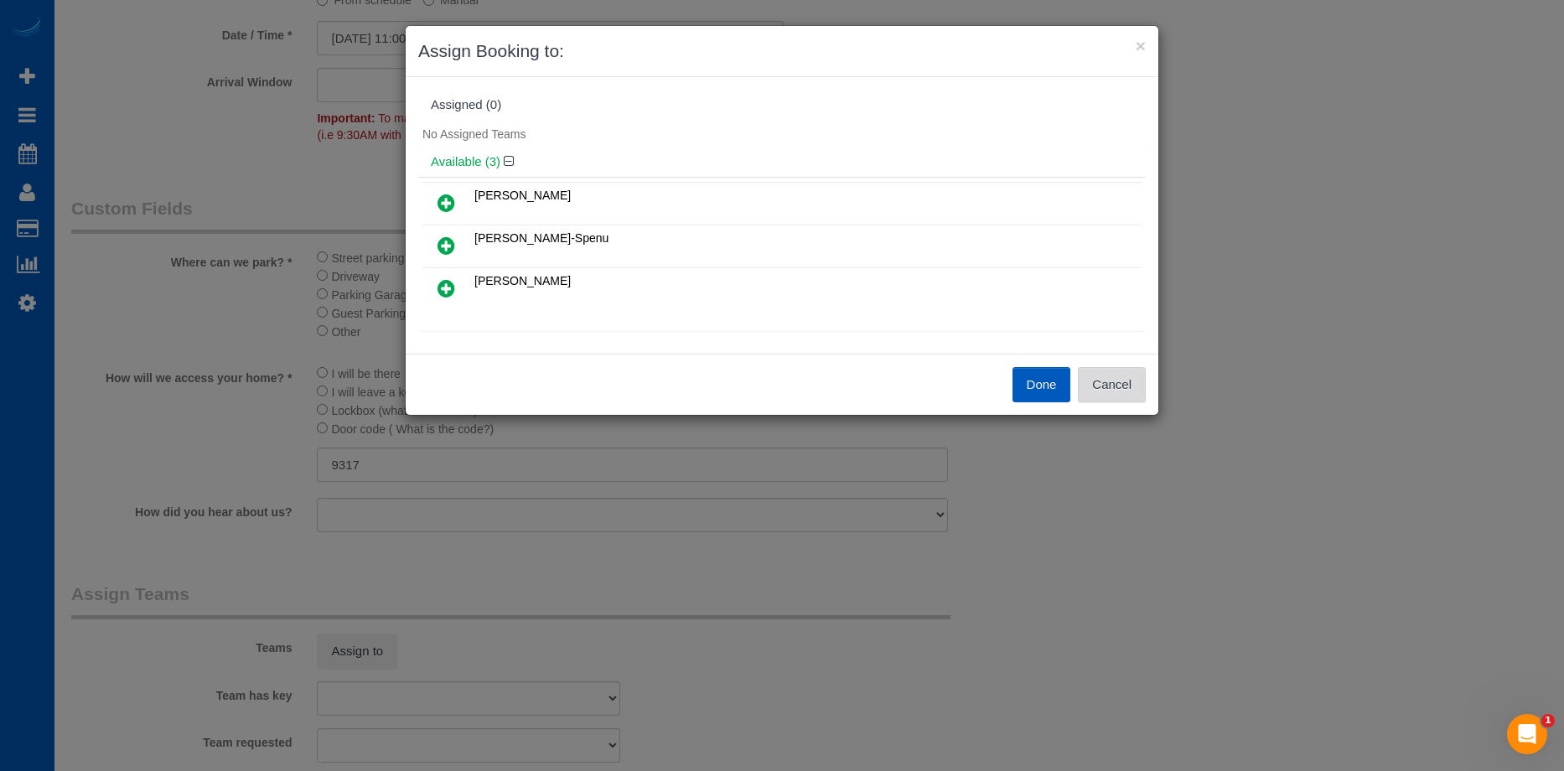
click at [1125, 389] on button "Cancel" at bounding box center [1112, 384] width 68 height 35
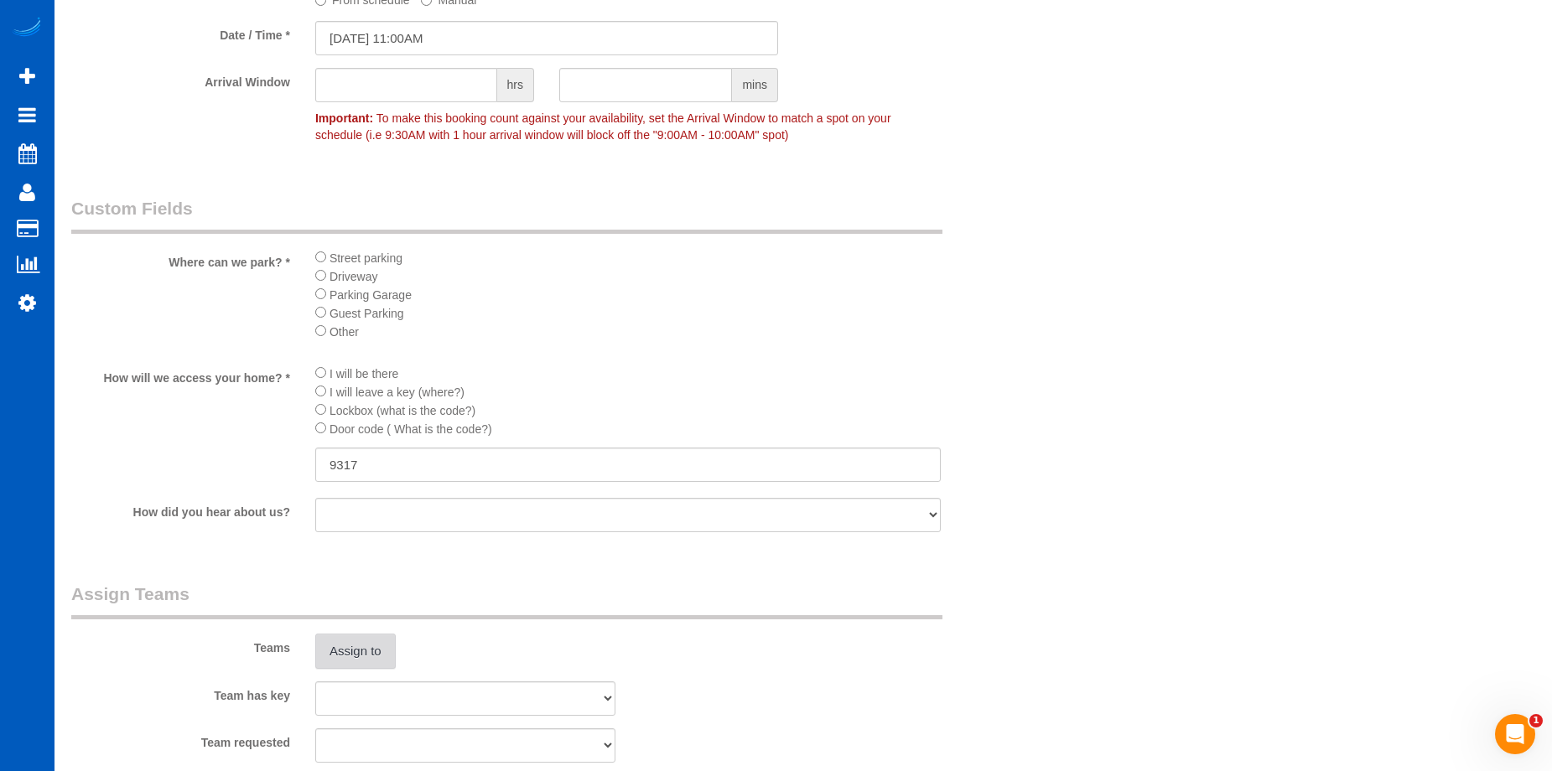
click at [386, 651] on button "Assign to" at bounding box center [355, 651] width 80 height 35
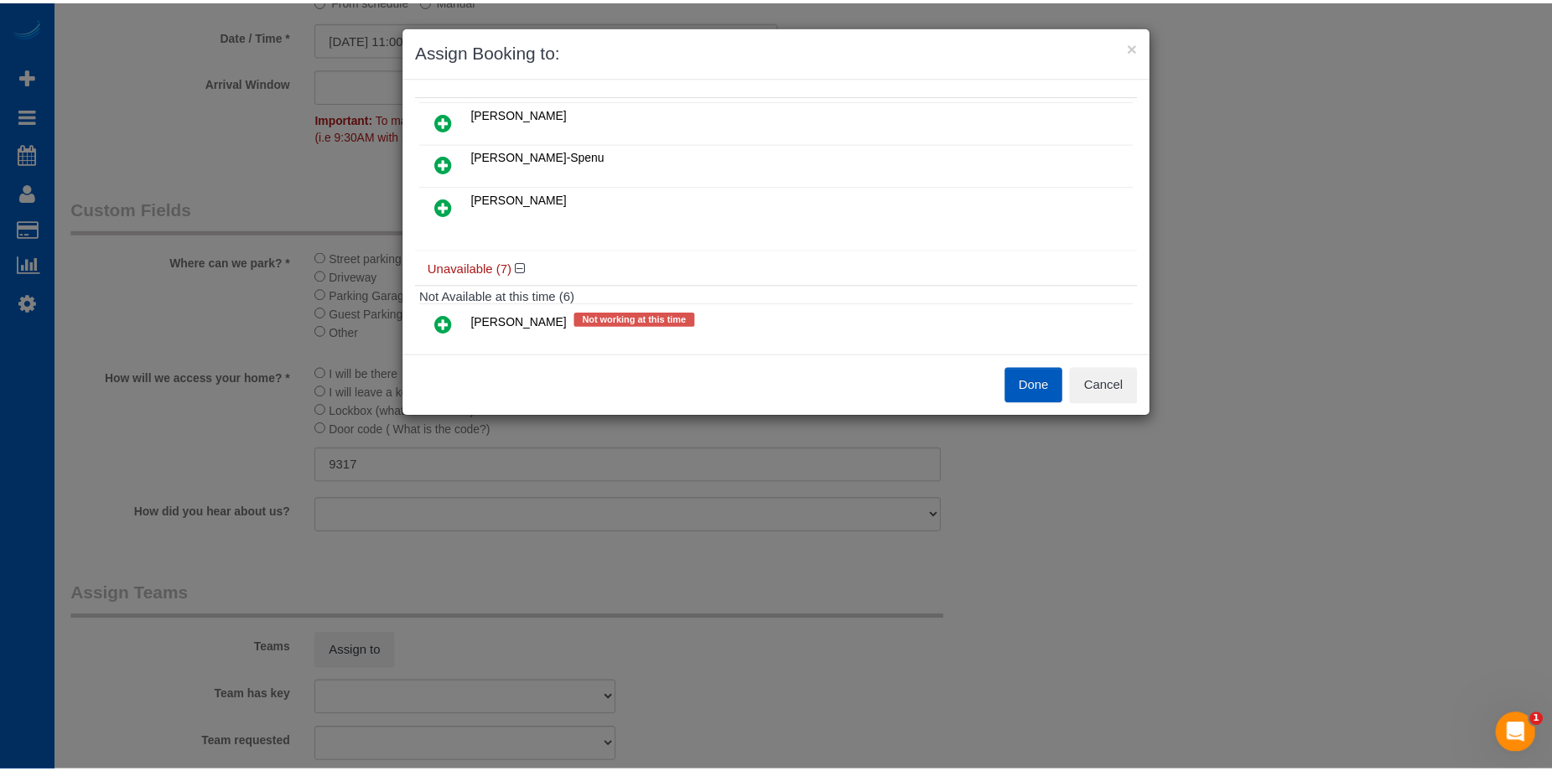
scroll to position [72, 0]
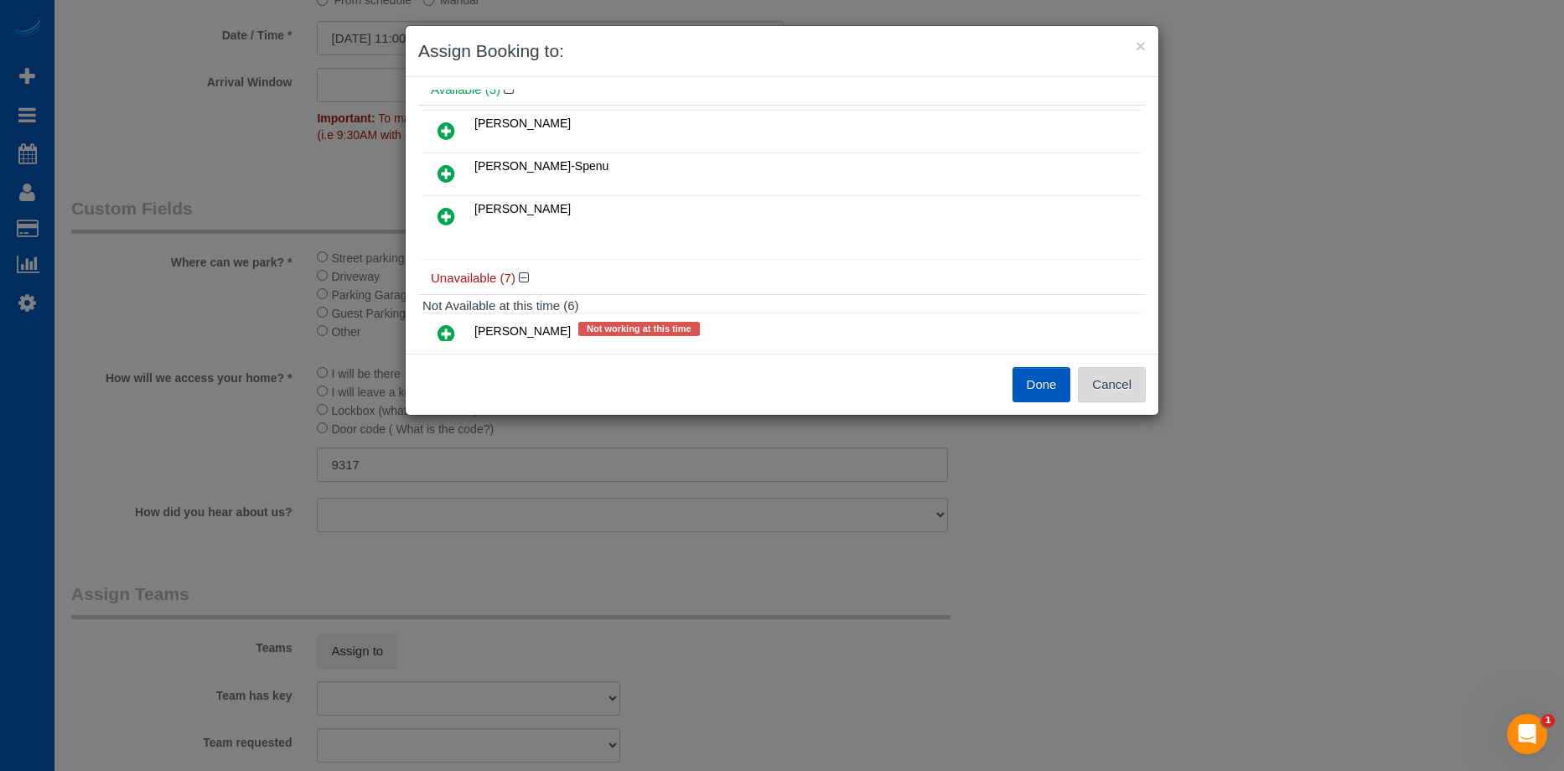
click at [1127, 383] on button "Cancel" at bounding box center [1112, 384] width 68 height 35
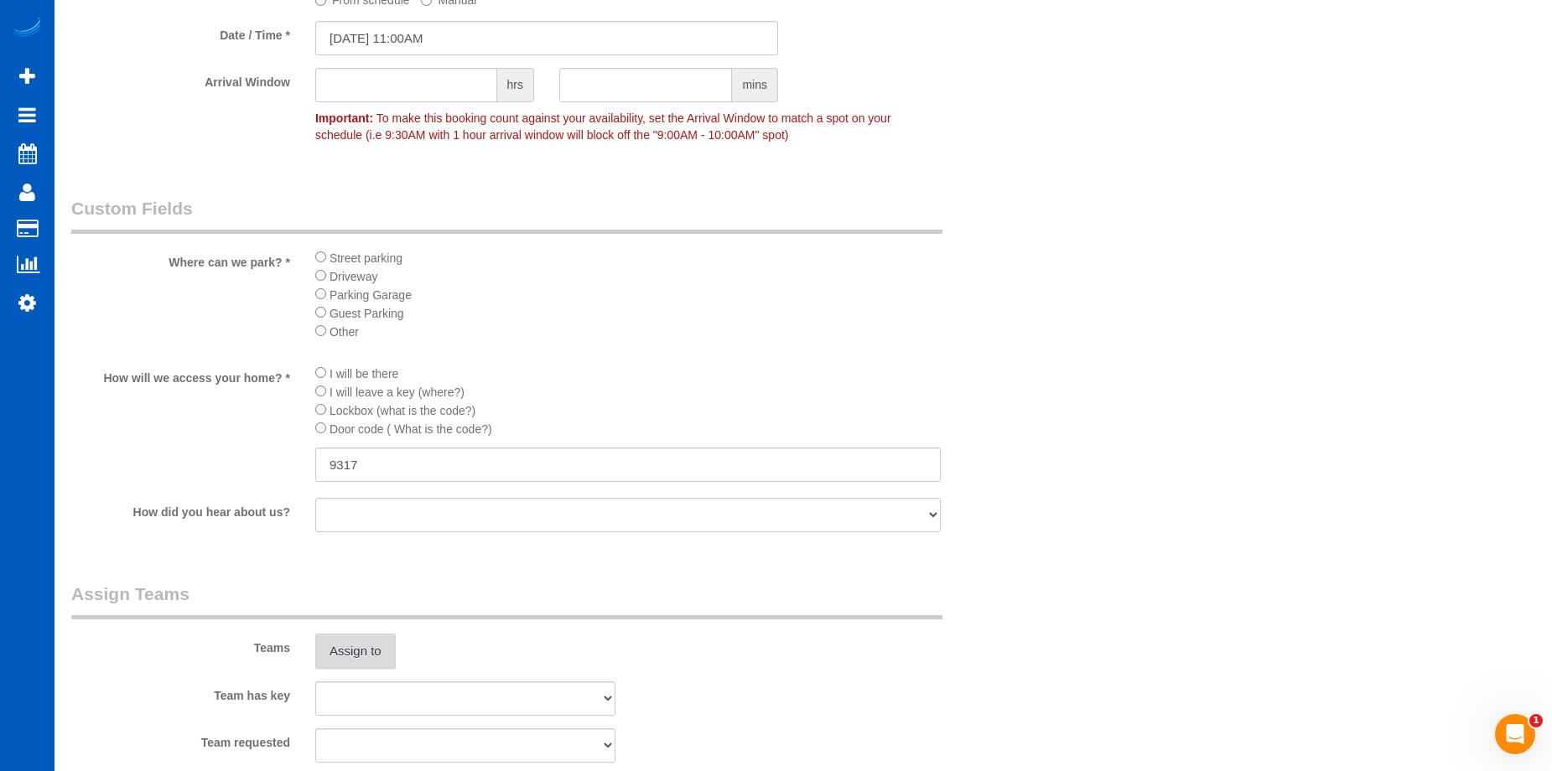
scroll to position [1692, 0]
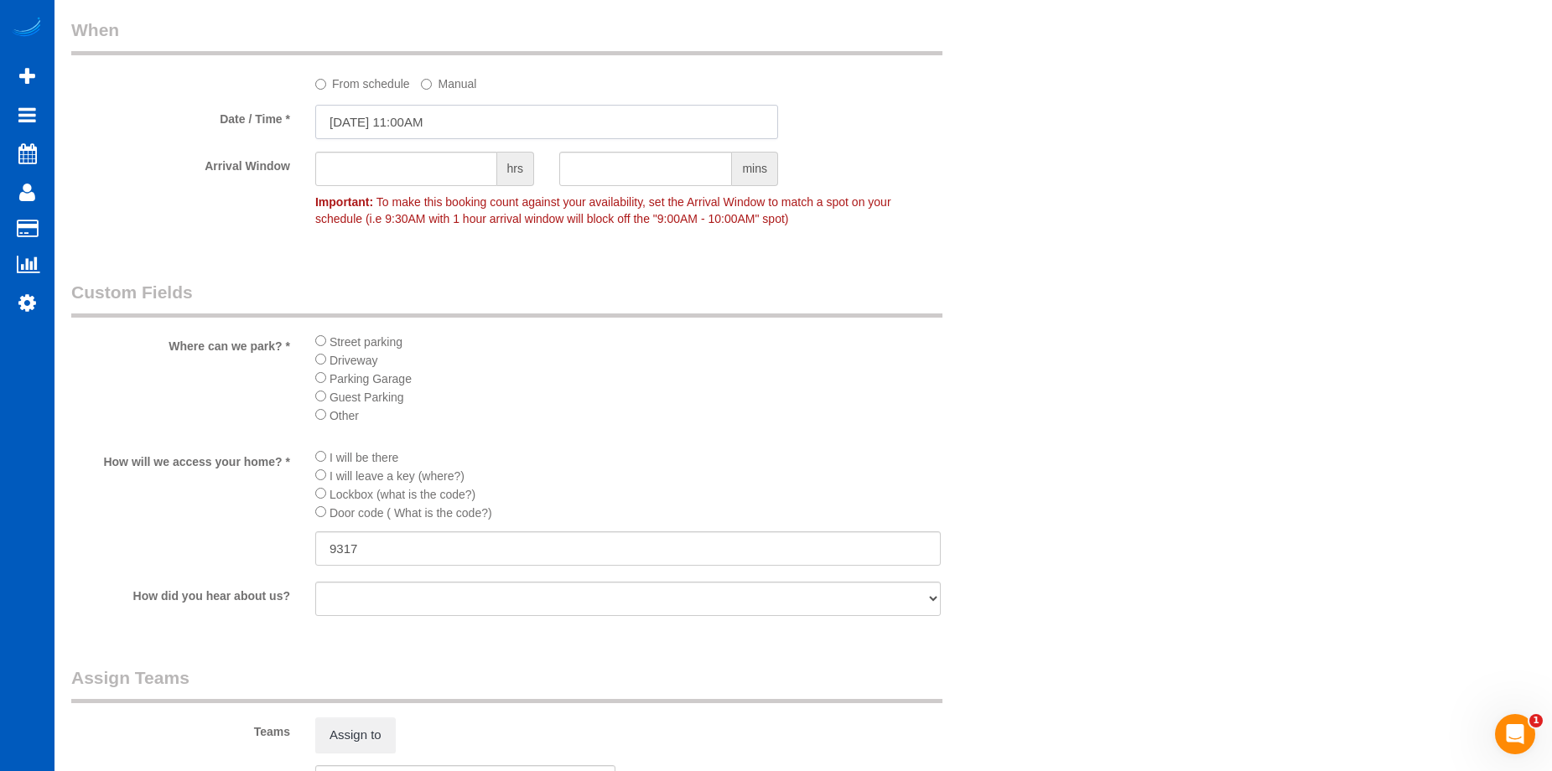
click at [397, 114] on input "10/10/2025 11:00AM" at bounding box center [546, 122] width 463 height 34
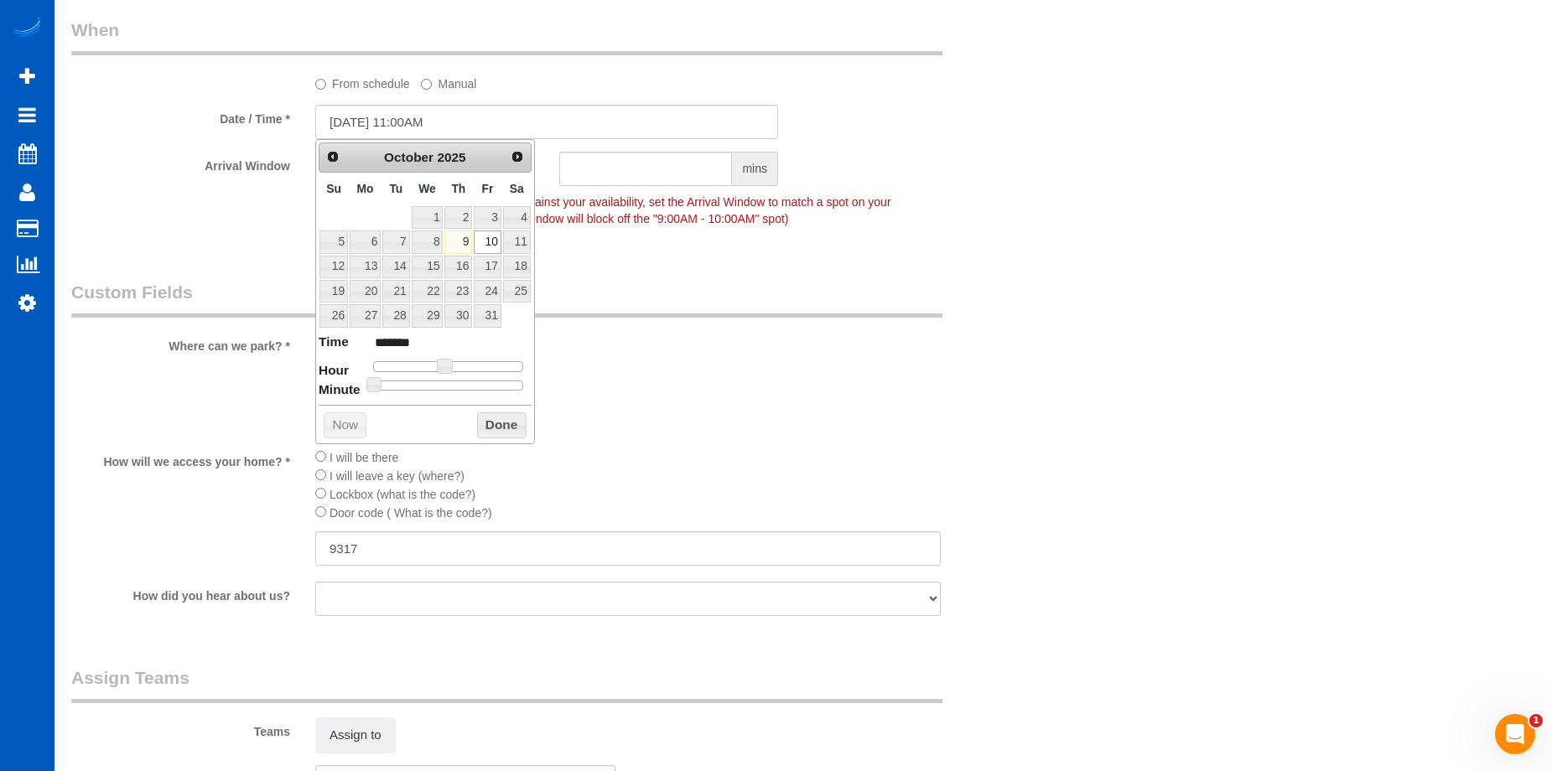
type input "10/10/2025 12:00PM"
type input "*******"
type input "10/10/2025 1:00PM"
type input "******"
type input "10/10/2025 2:00PM"
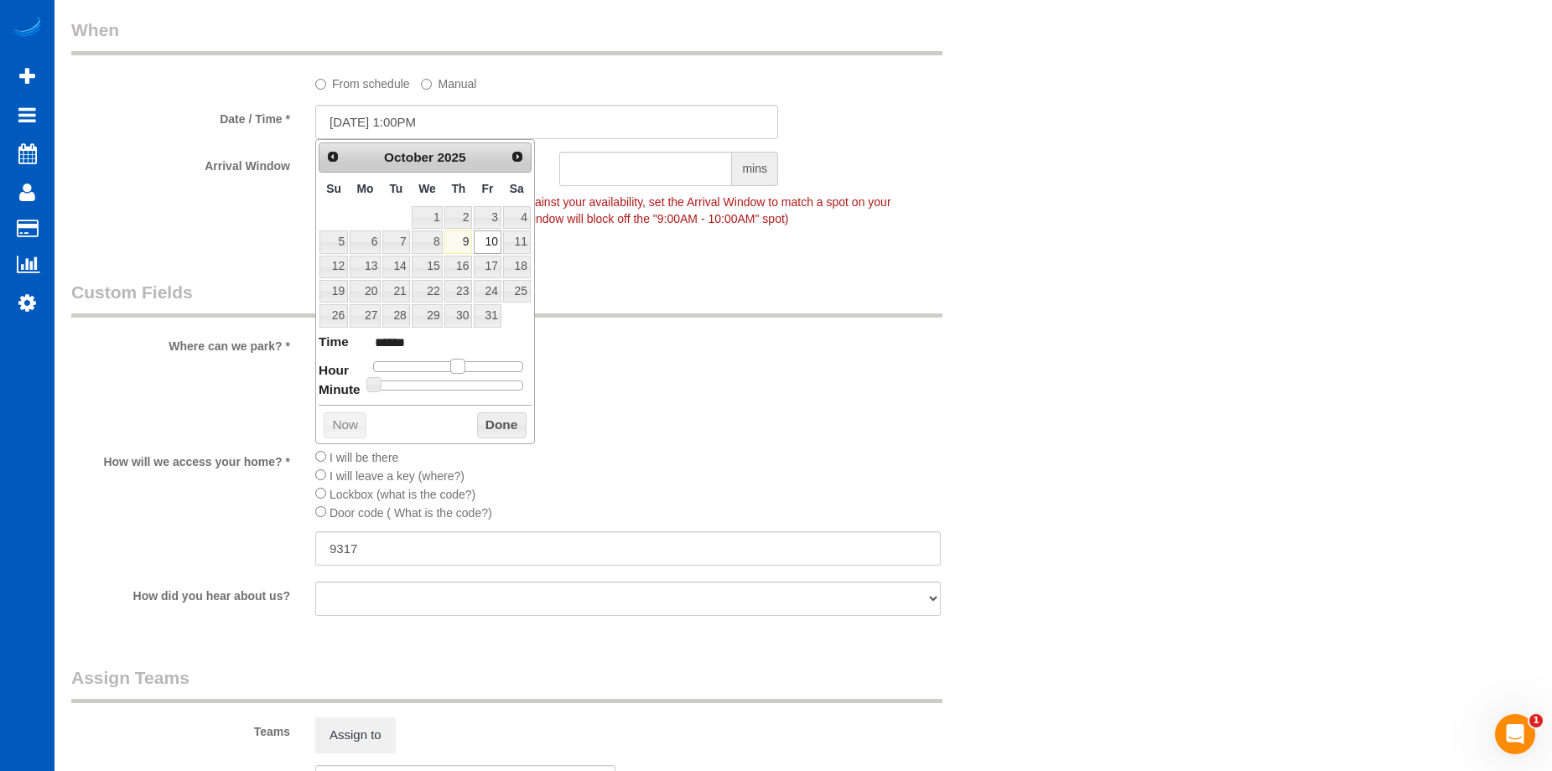
type input "******"
drag, startPoint x: 453, startPoint y: 367, endPoint x: 462, endPoint y: 367, distance: 9.2
click at [462, 367] on div at bounding box center [448, 366] width 150 height 10
click at [493, 414] on button "Done" at bounding box center [501, 425] width 49 height 27
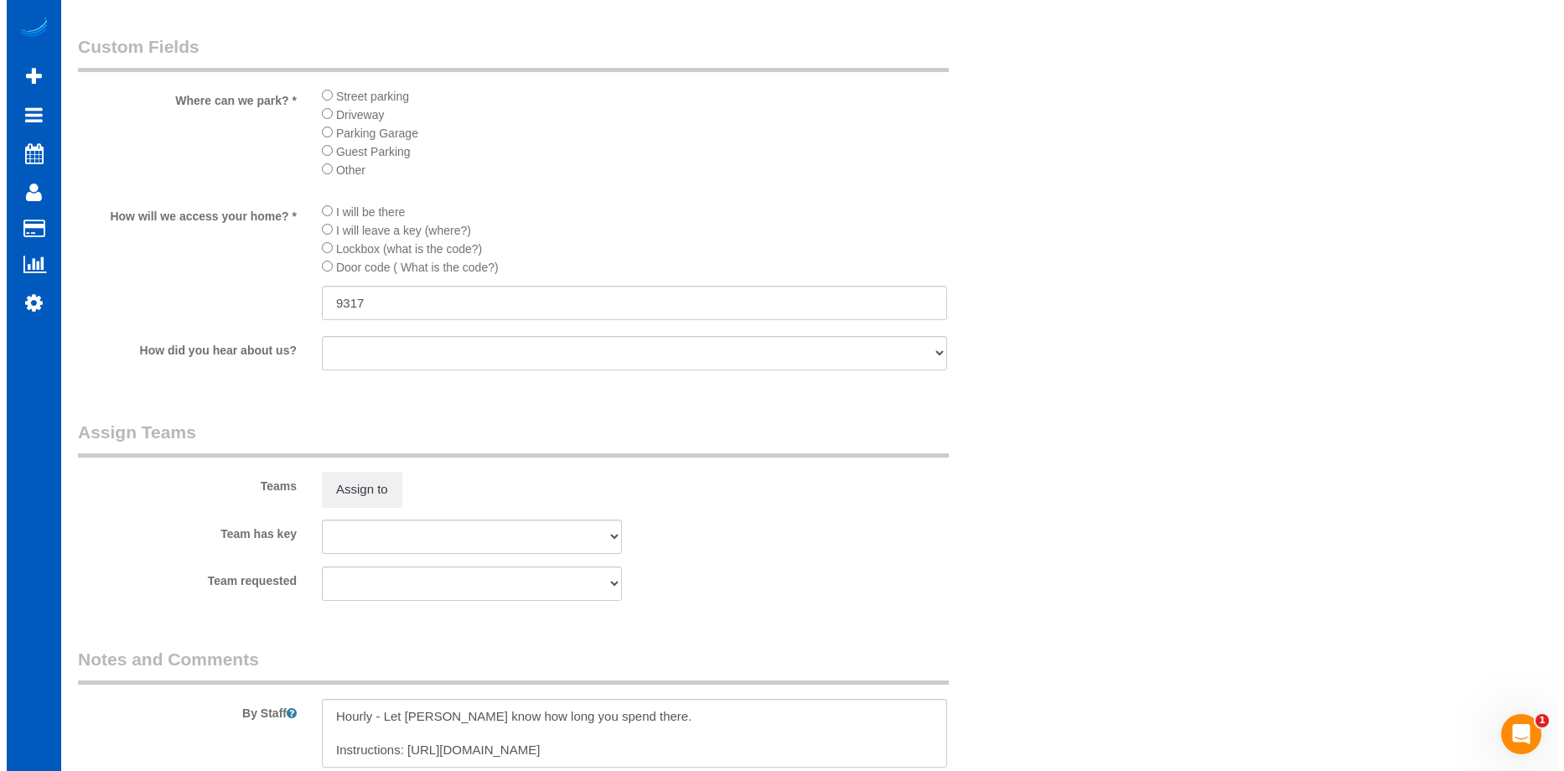
scroll to position [1943, 0]
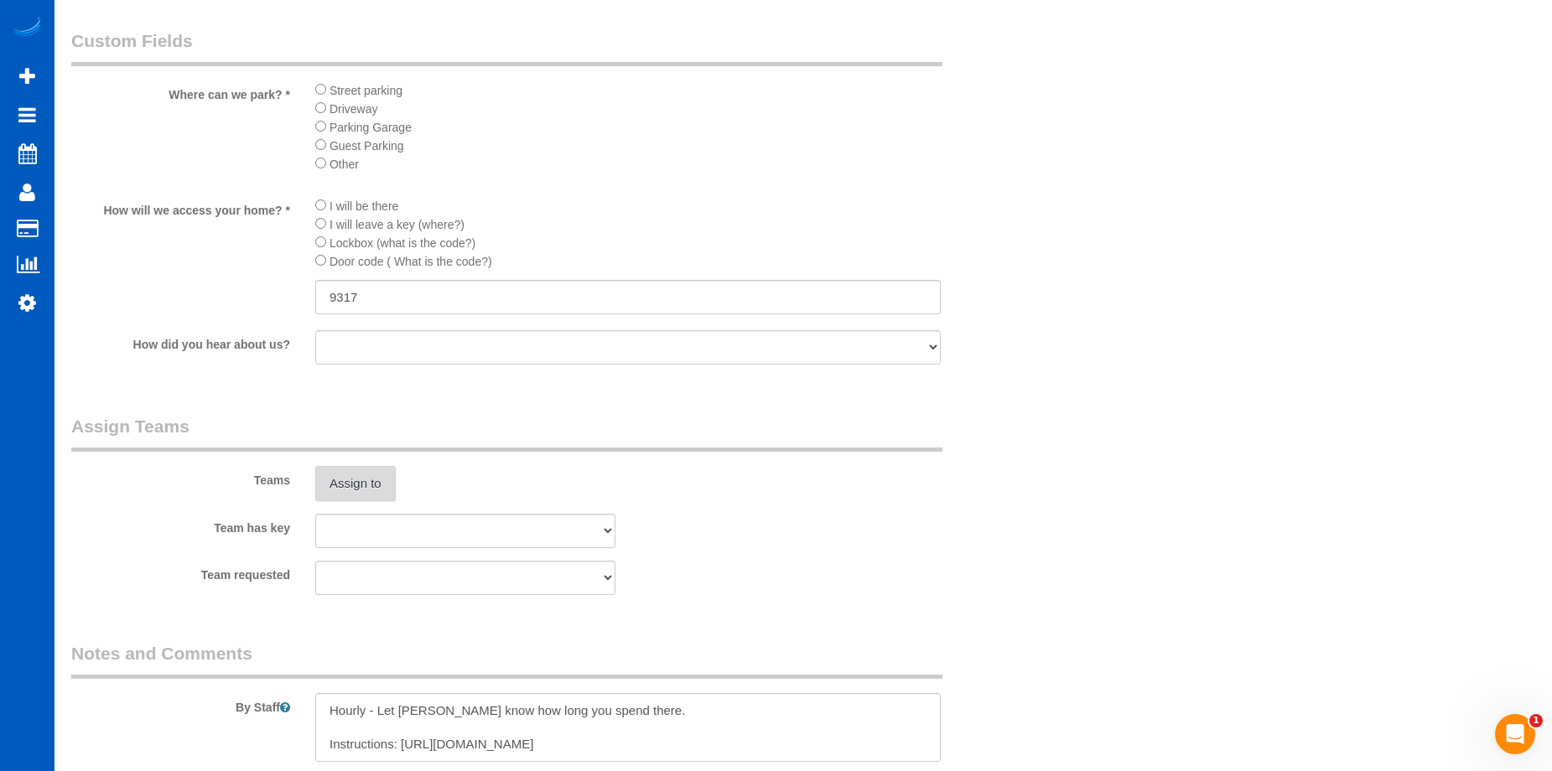
click at [374, 487] on button "Assign to" at bounding box center [355, 483] width 80 height 35
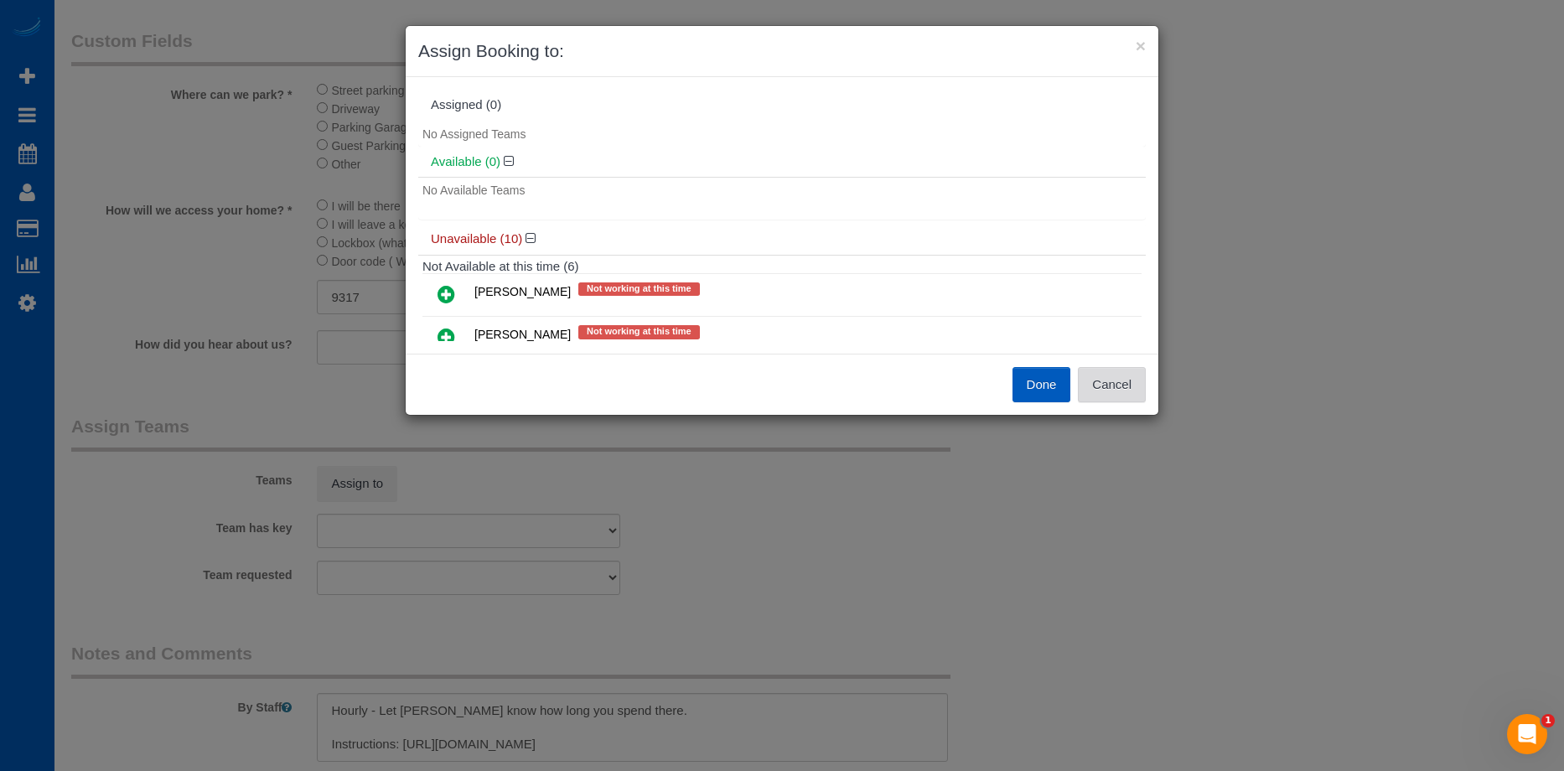
click at [1125, 377] on button "Cancel" at bounding box center [1112, 384] width 68 height 35
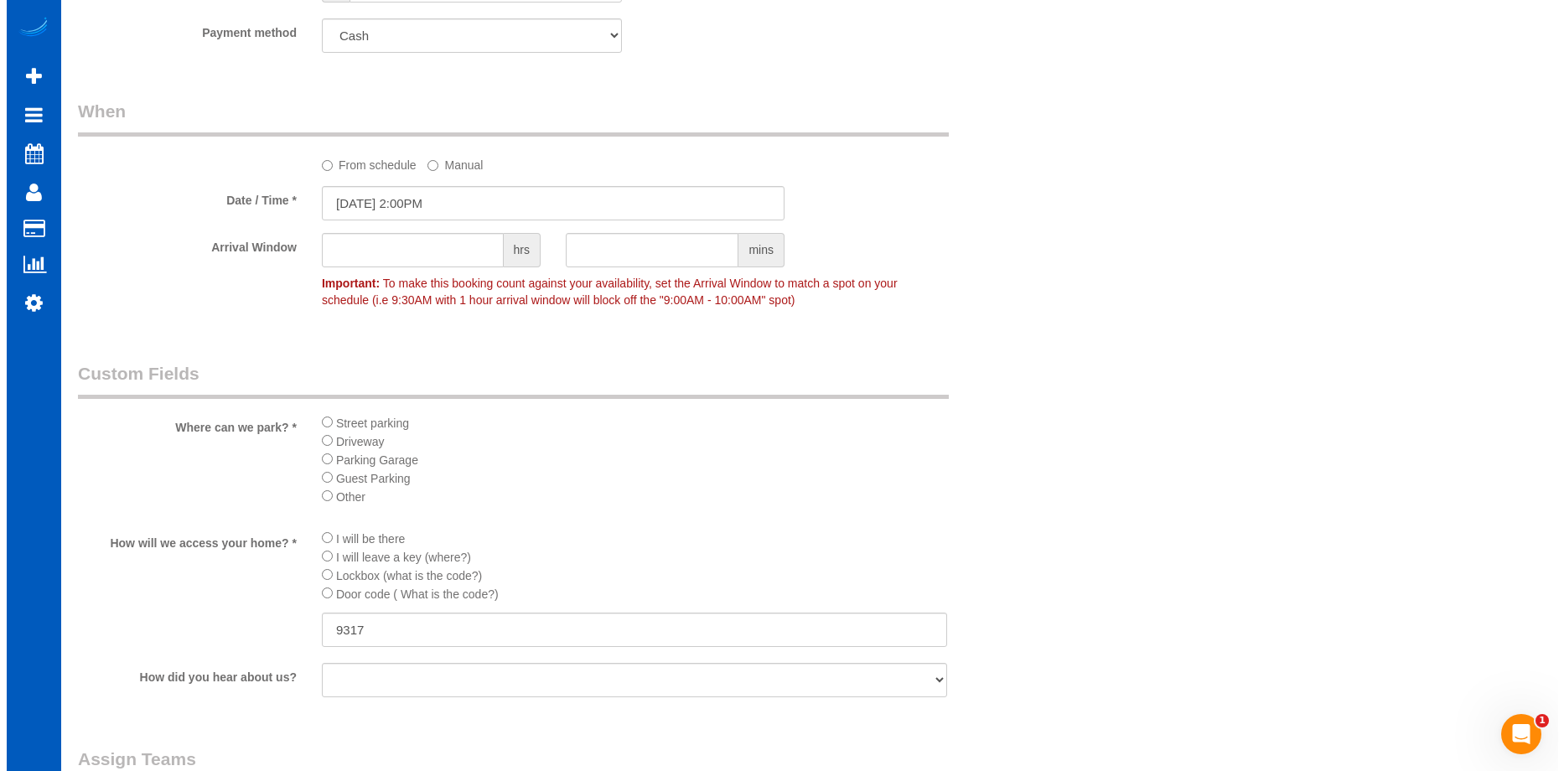
scroll to position [1608, 0]
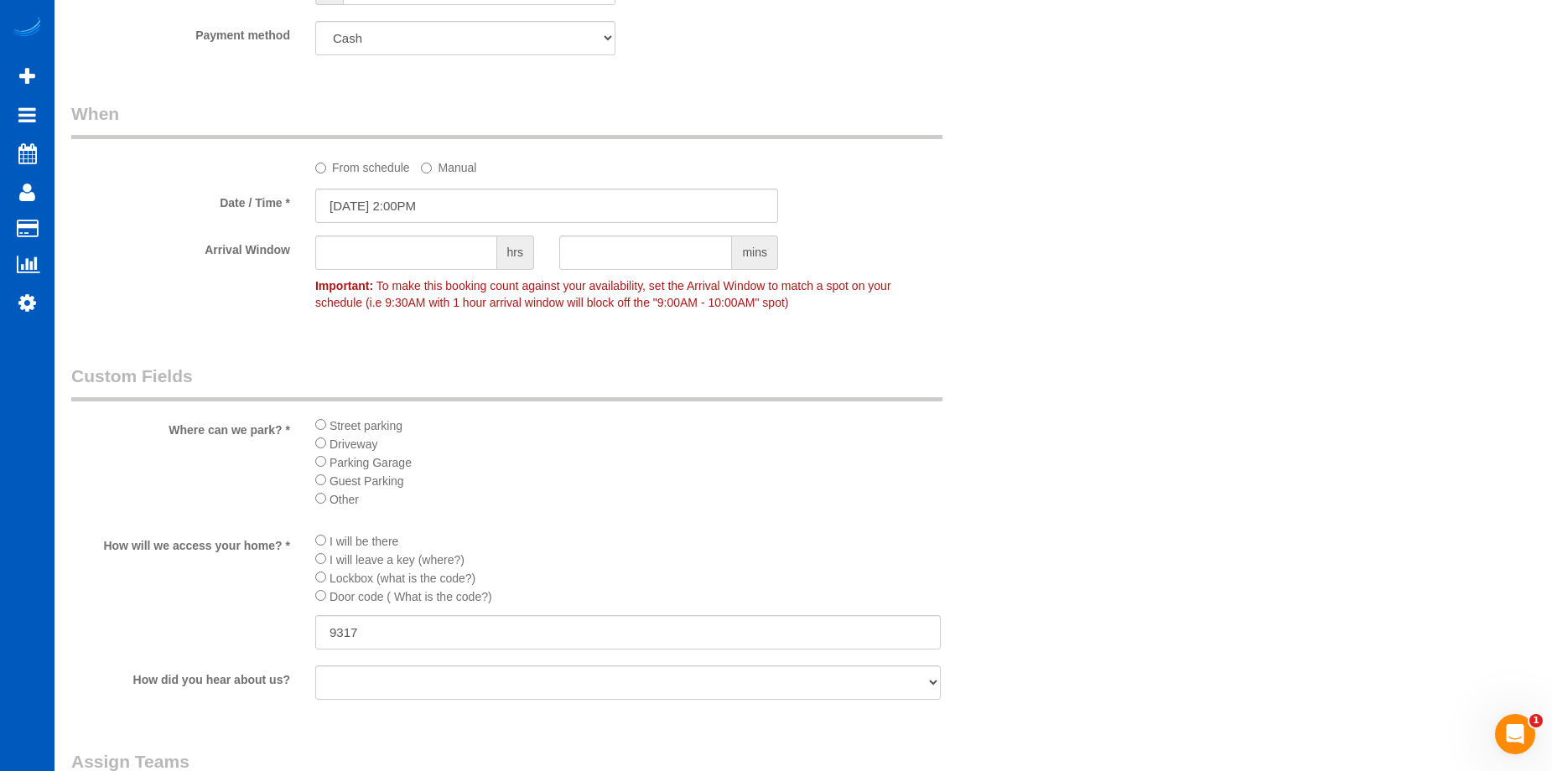
click at [354, 165] on label "From schedule" at bounding box center [362, 164] width 95 height 23
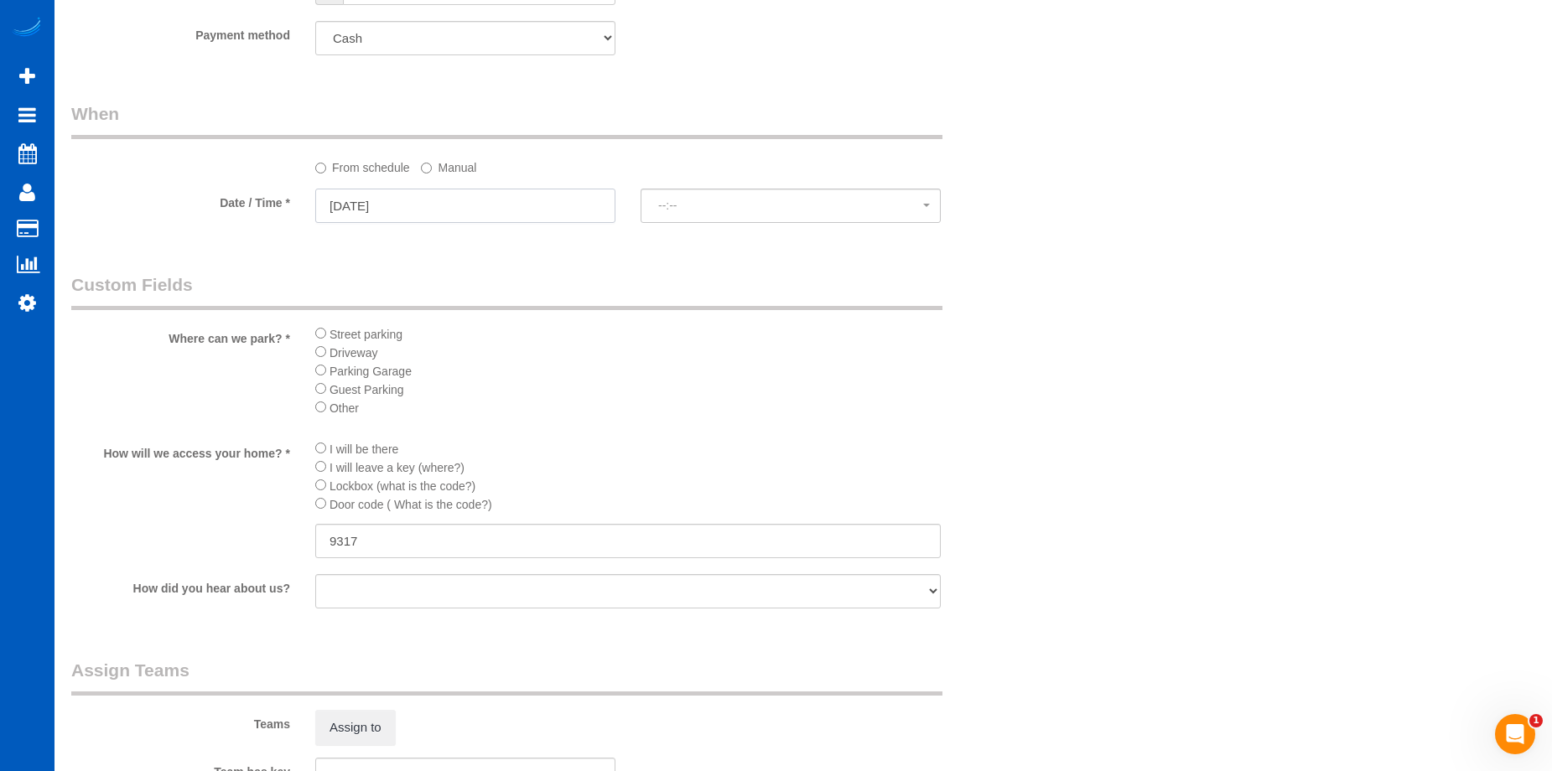
click at [420, 196] on input "10/10/2025" at bounding box center [465, 206] width 300 height 34
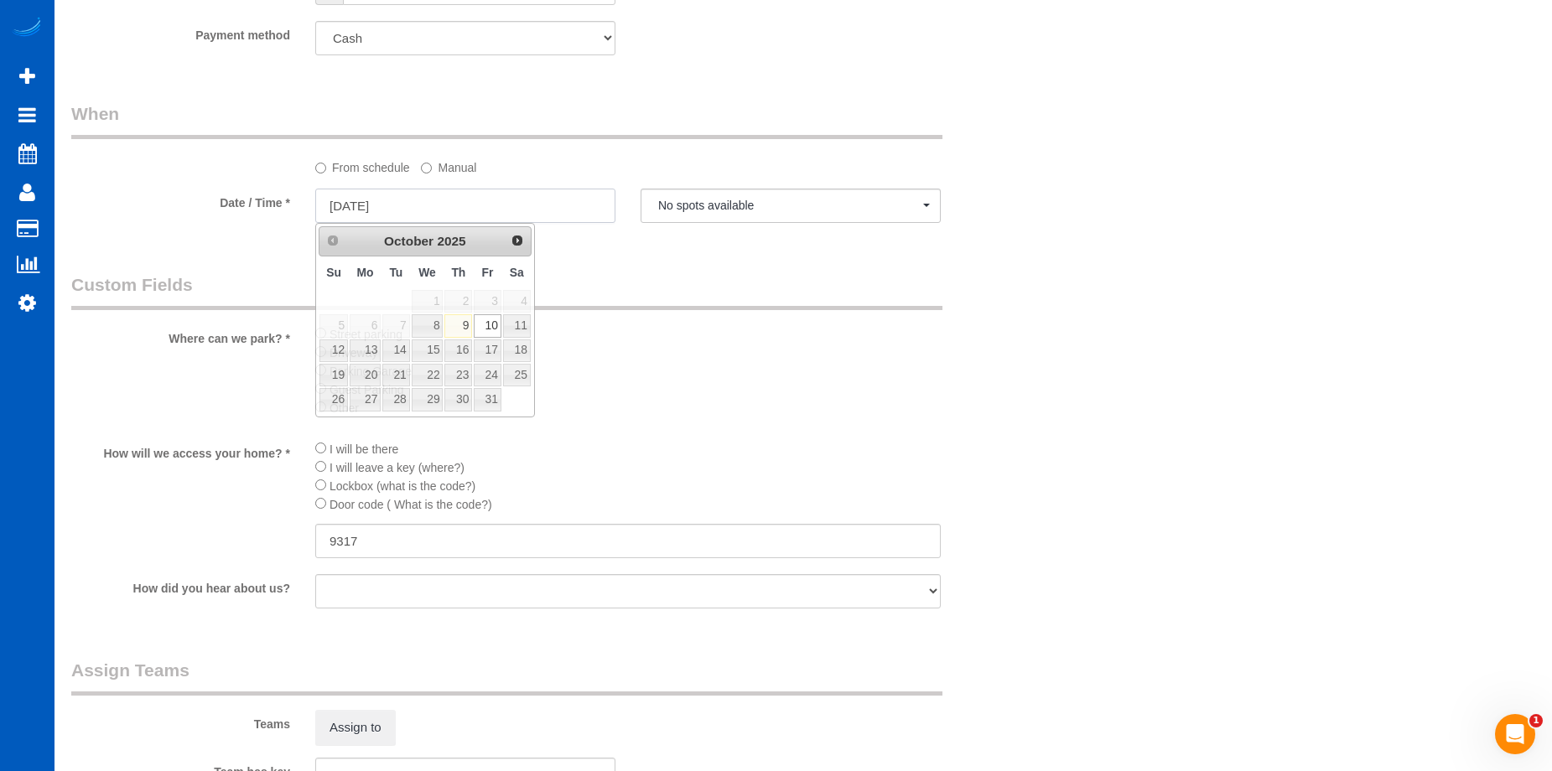
select select "spot68"
click at [466, 324] on link "9" at bounding box center [458, 325] width 28 height 23
type input "10/09/2025"
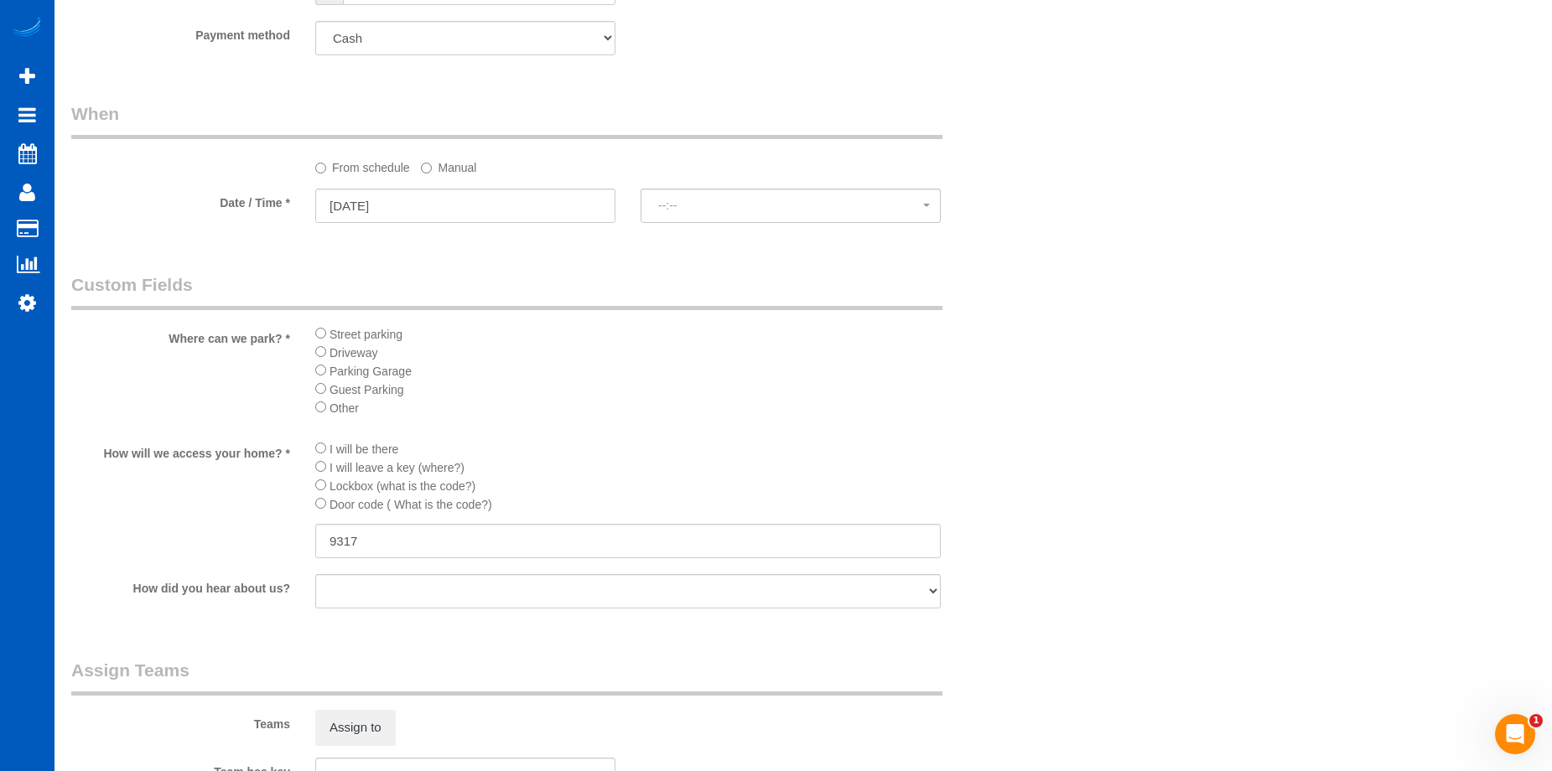
select select "spot78"
click at [370, 727] on button "Assign to" at bounding box center [355, 727] width 80 height 35
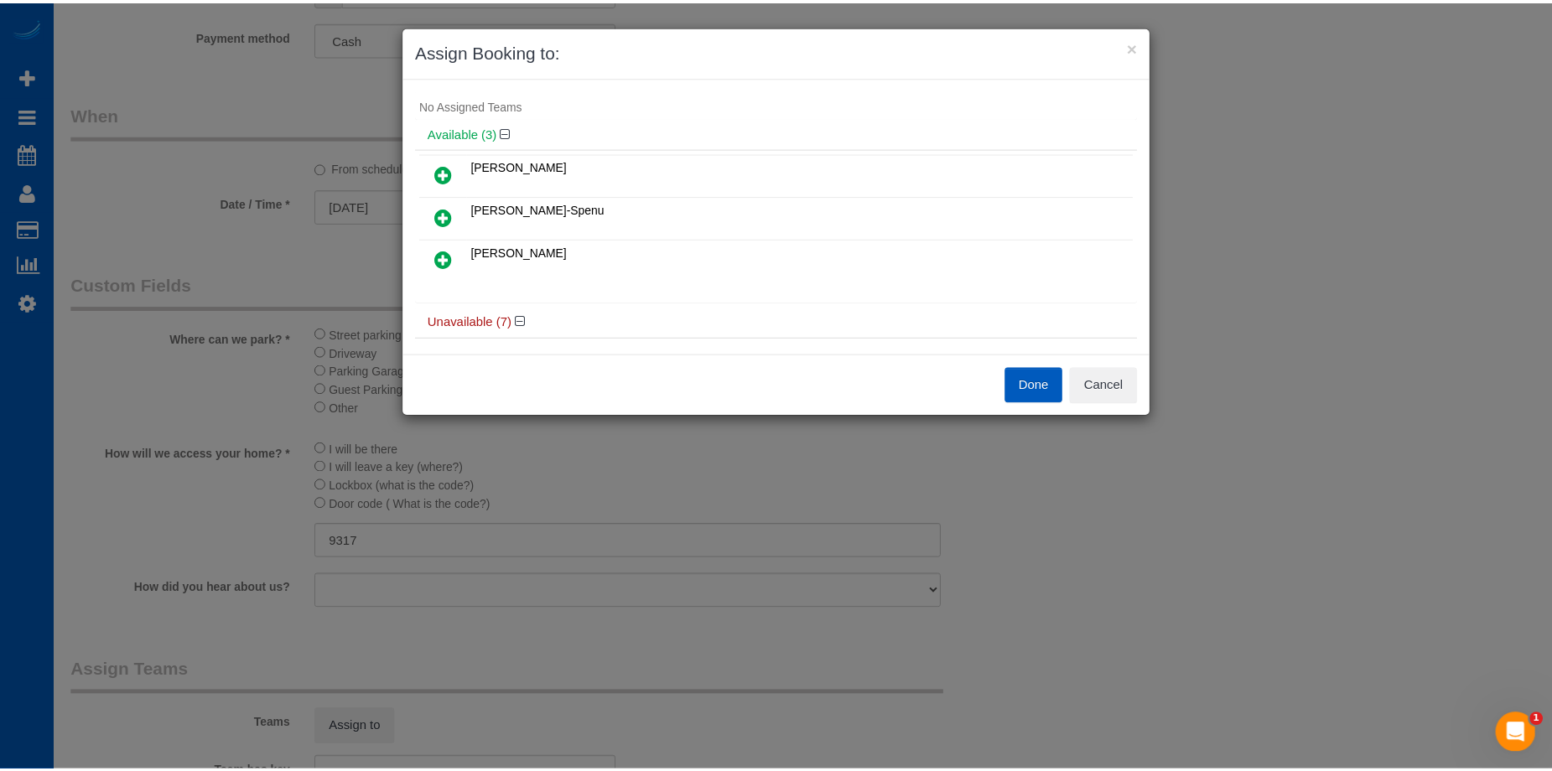
scroll to position [0, 0]
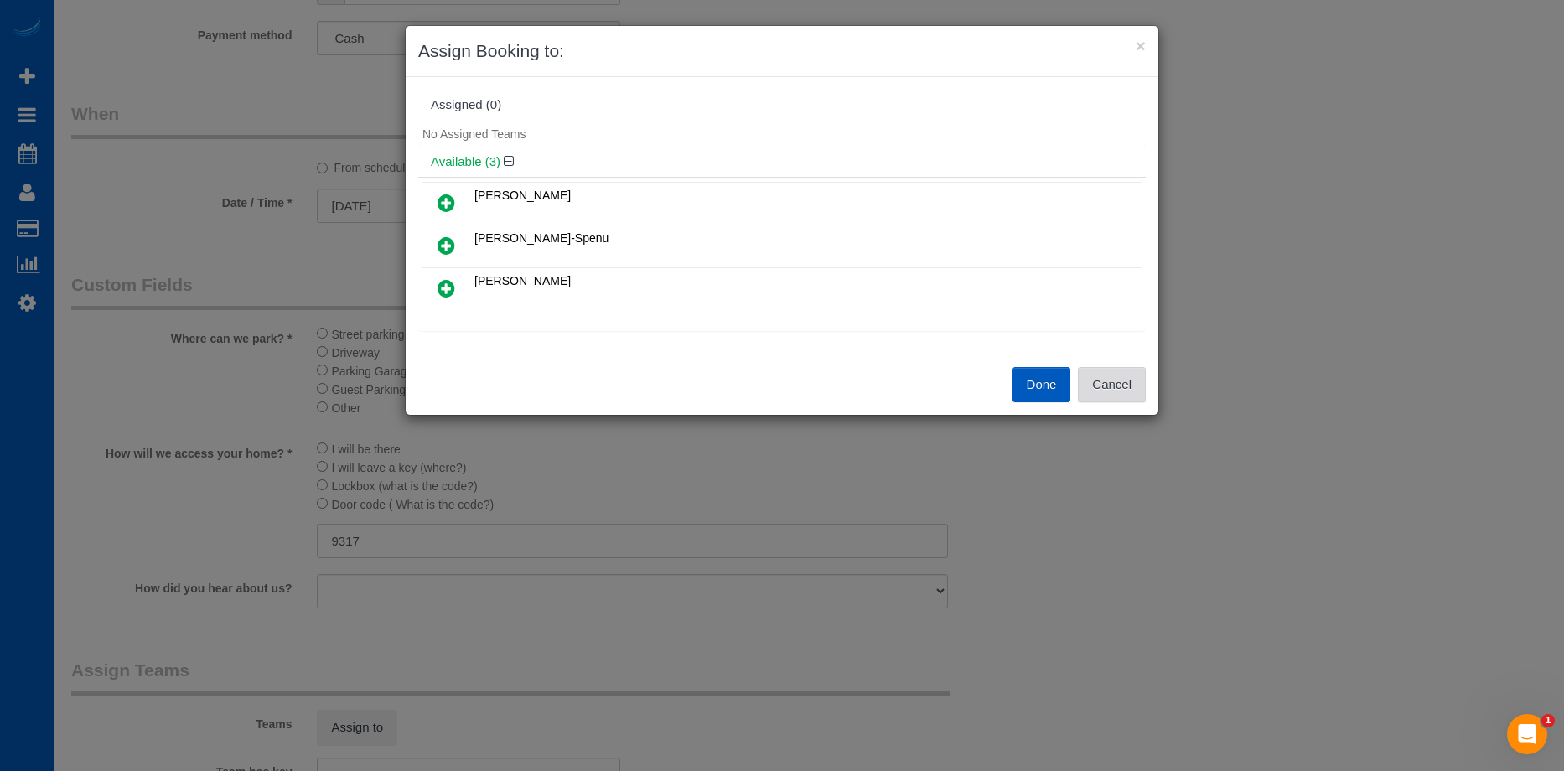
click at [1114, 377] on button "Cancel" at bounding box center [1112, 384] width 68 height 35
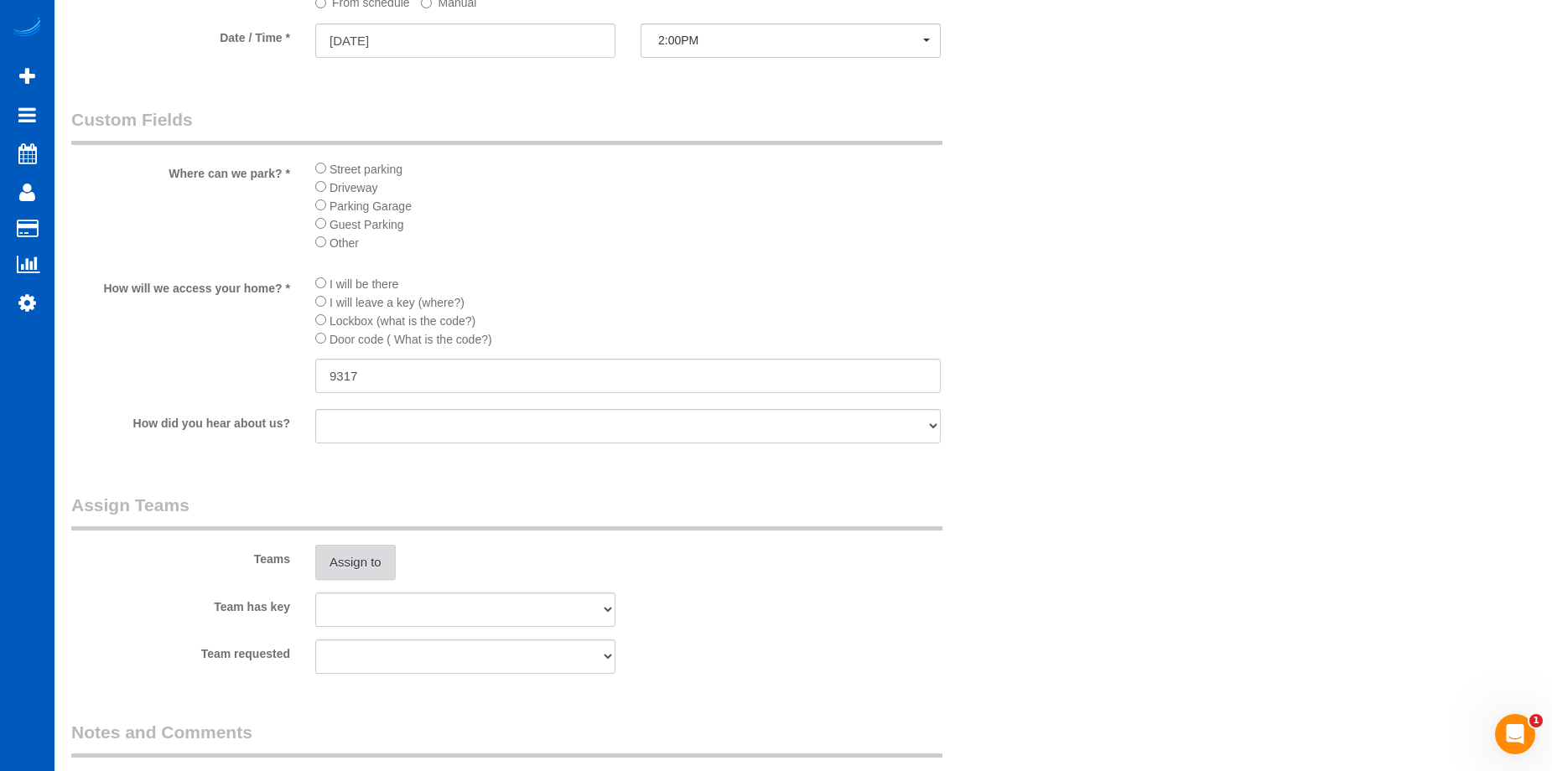
scroll to position [1692, 0]
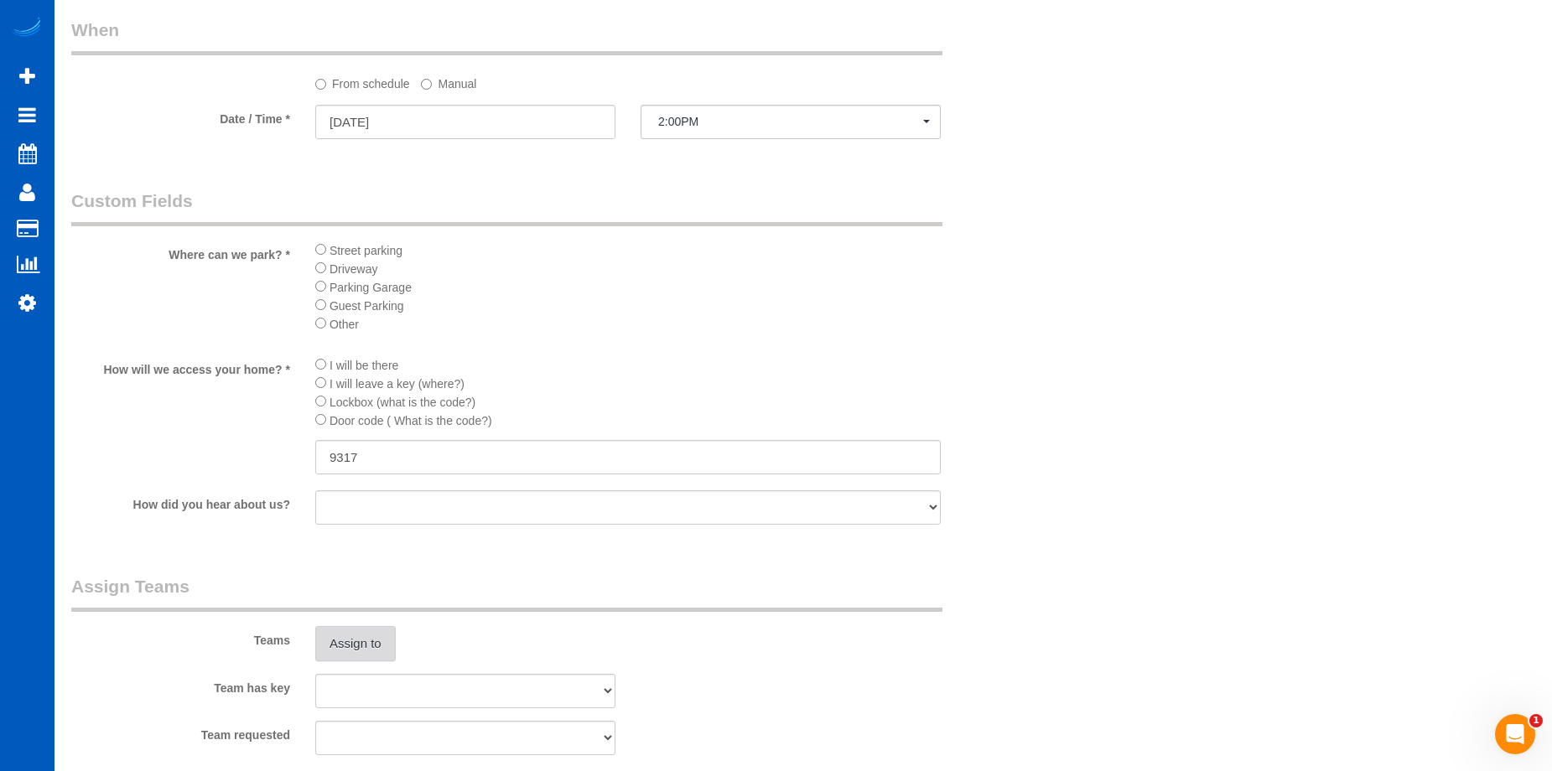
click at [376, 640] on button "Assign to" at bounding box center [355, 643] width 80 height 35
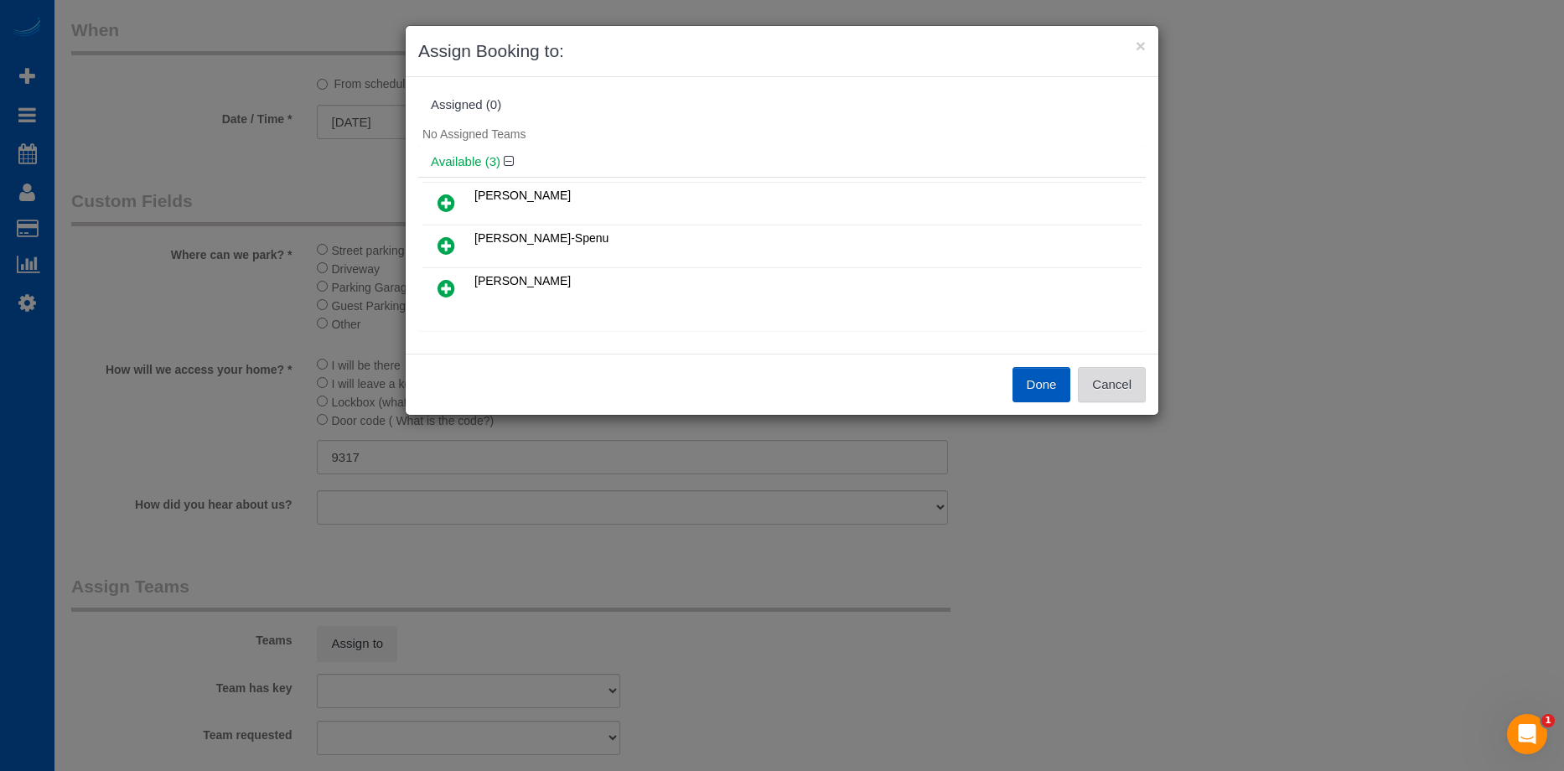
click at [1134, 376] on button "Cancel" at bounding box center [1112, 384] width 68 height 35
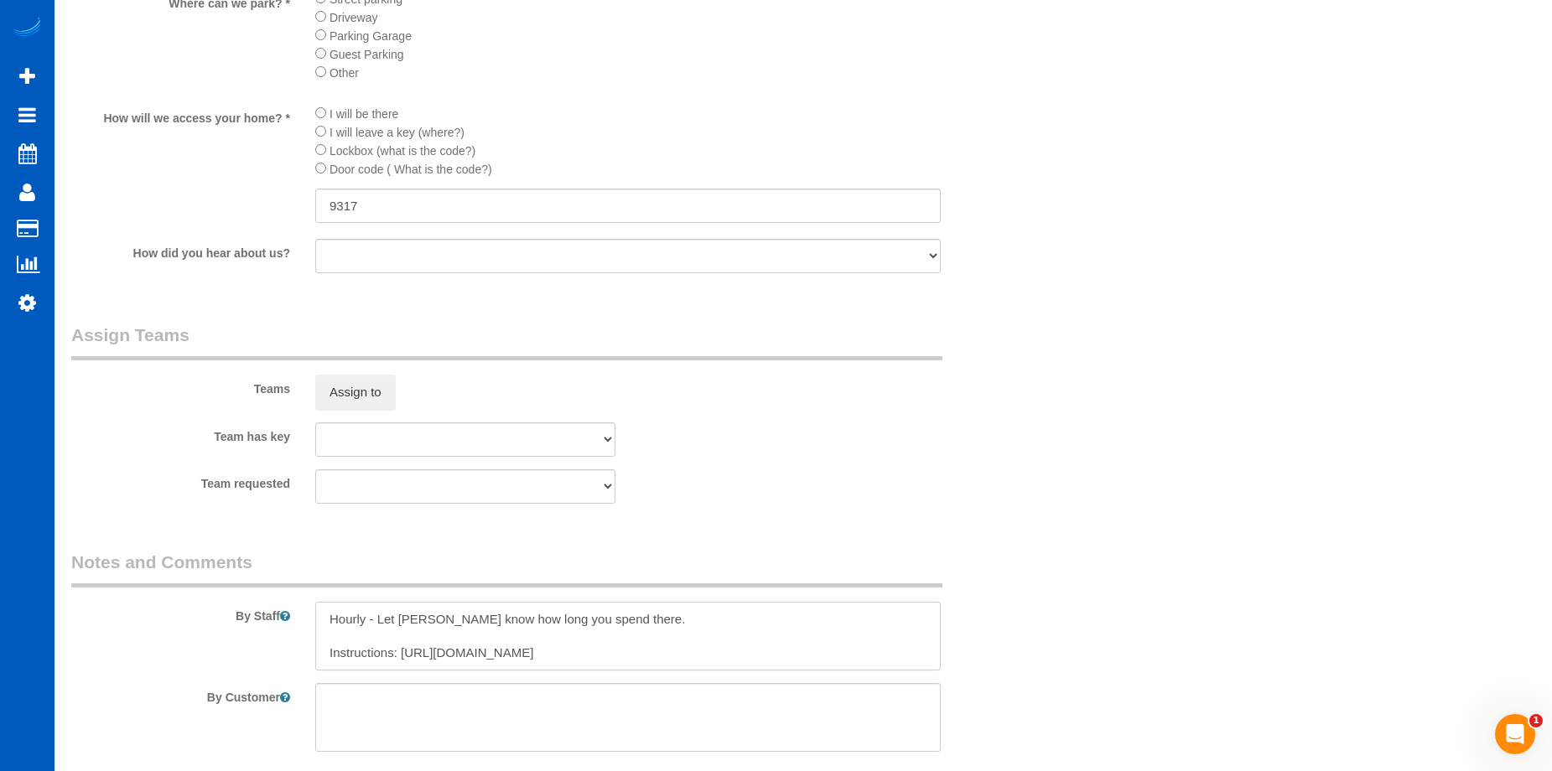
scroll to position [17, 0]
drag, startPoint x: 401, startPoint y: 646, endPoint x: 699, endPoint y: 656, distance: 298.6
click at [699, 656] on textarea at bounding box center [627, 636] width 625 height 69
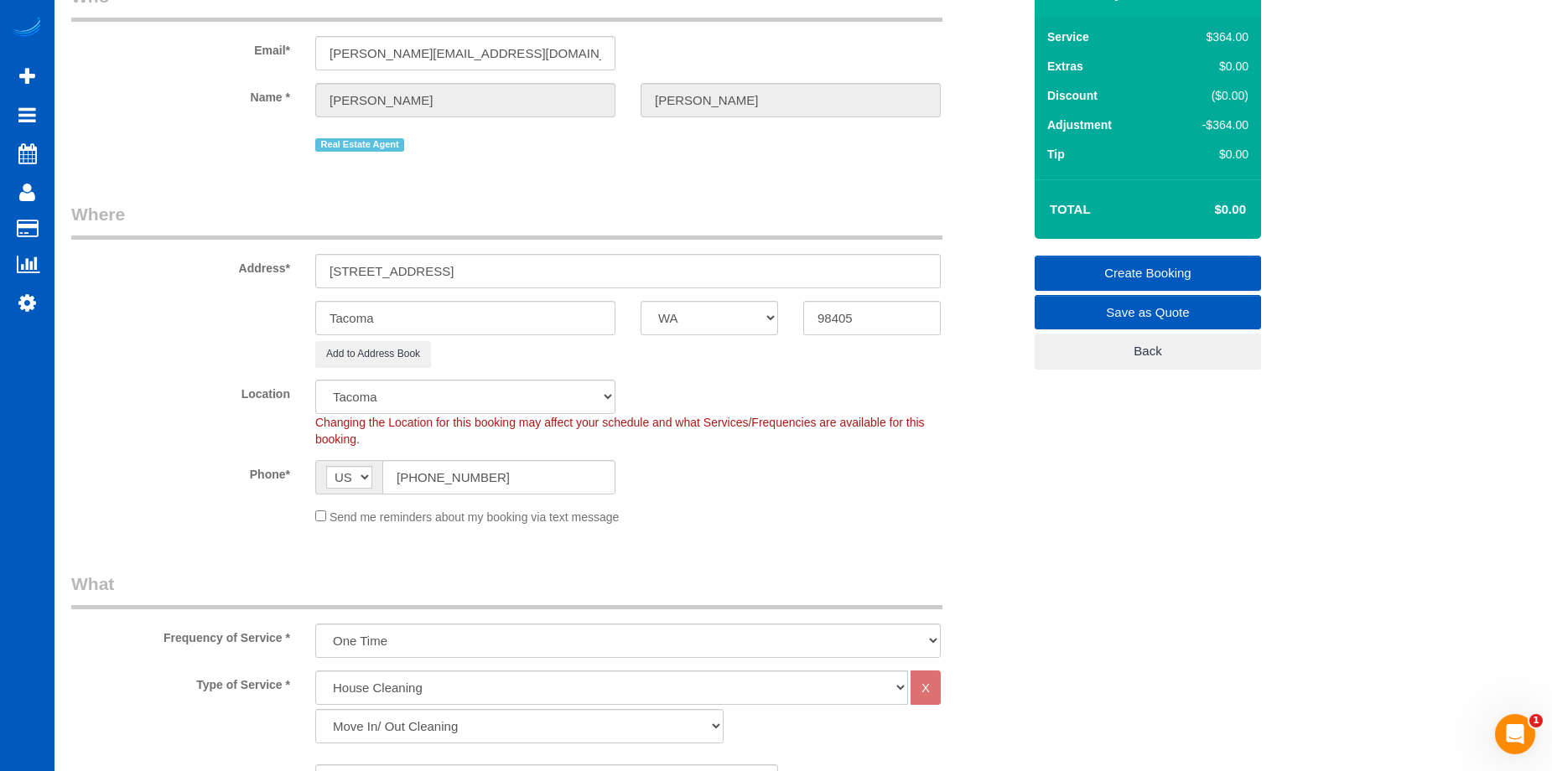
scroll to position [335, 0]
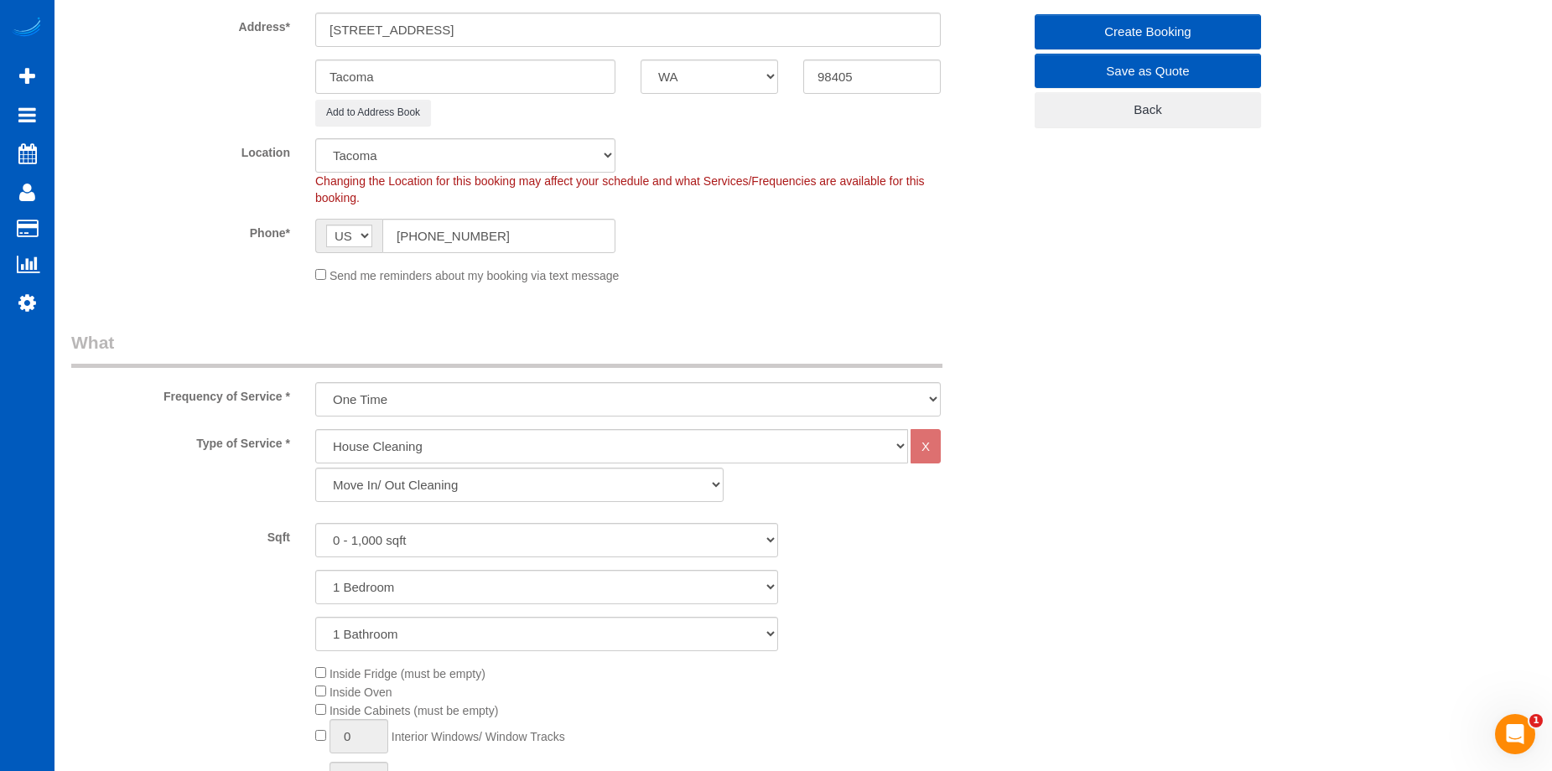
select select "spot87"
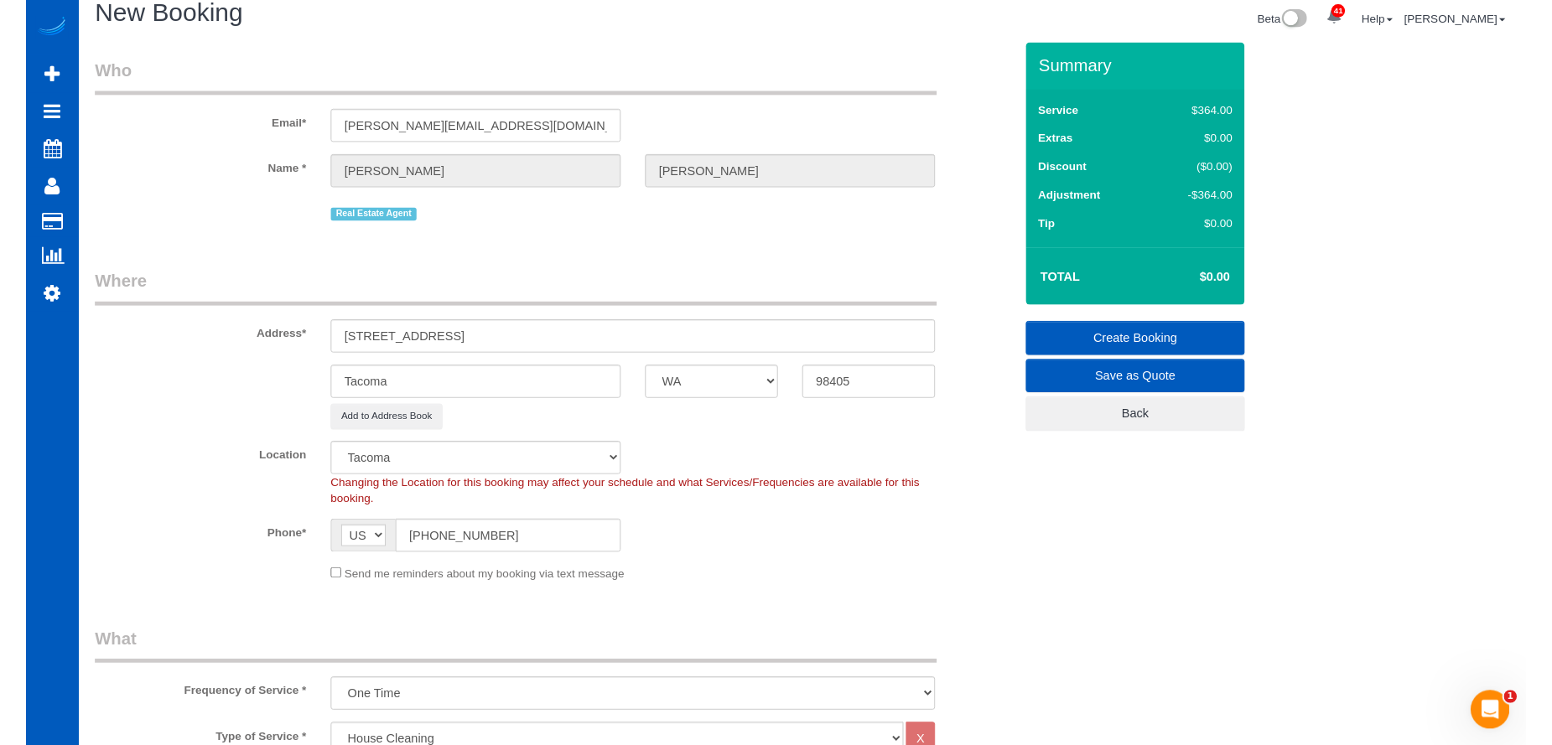
scroll to position [0, 0]
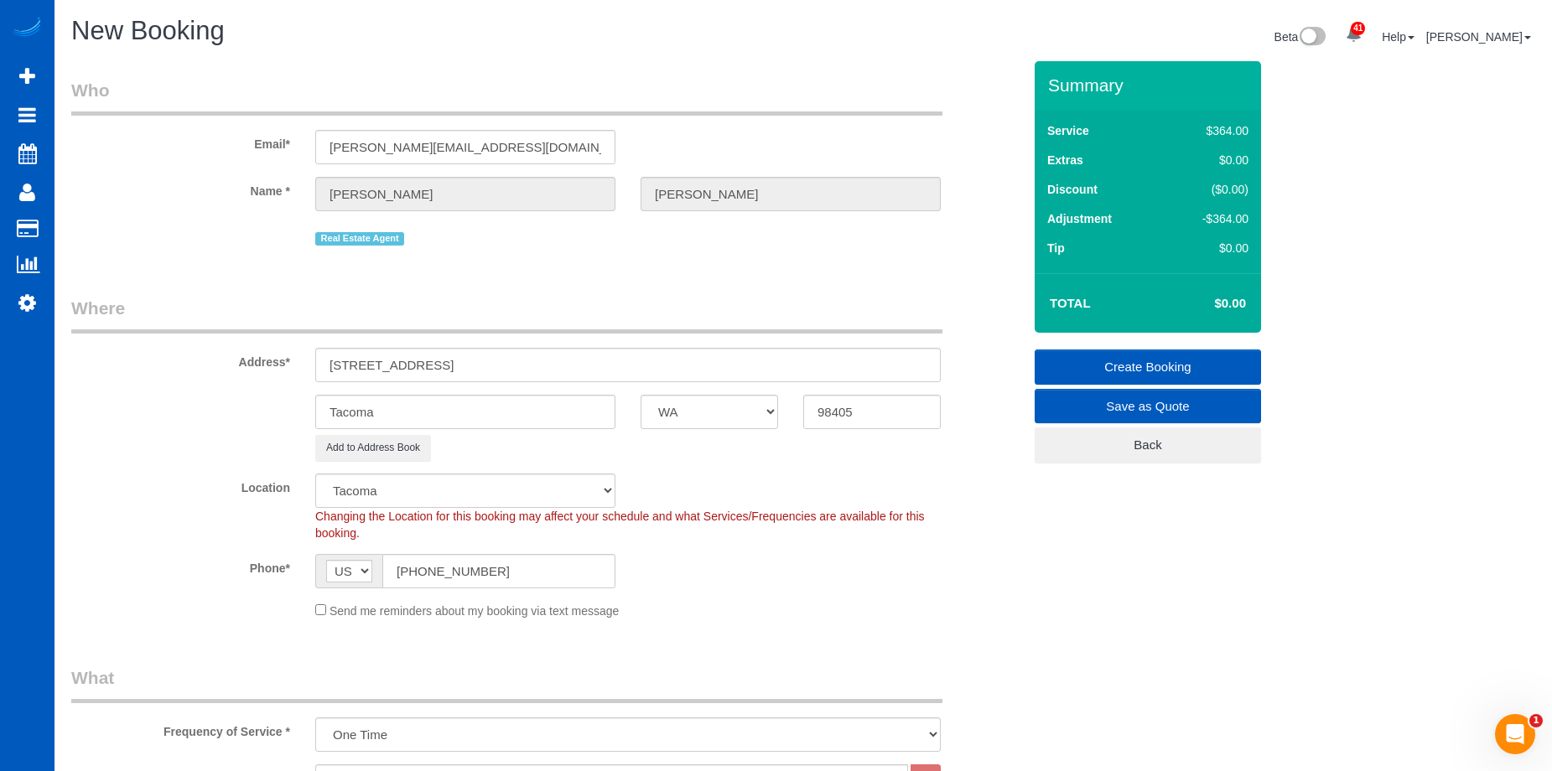
click at [1066, 367] on link "Create Booking" at bounding box center [1147, 367] width 226 height 35
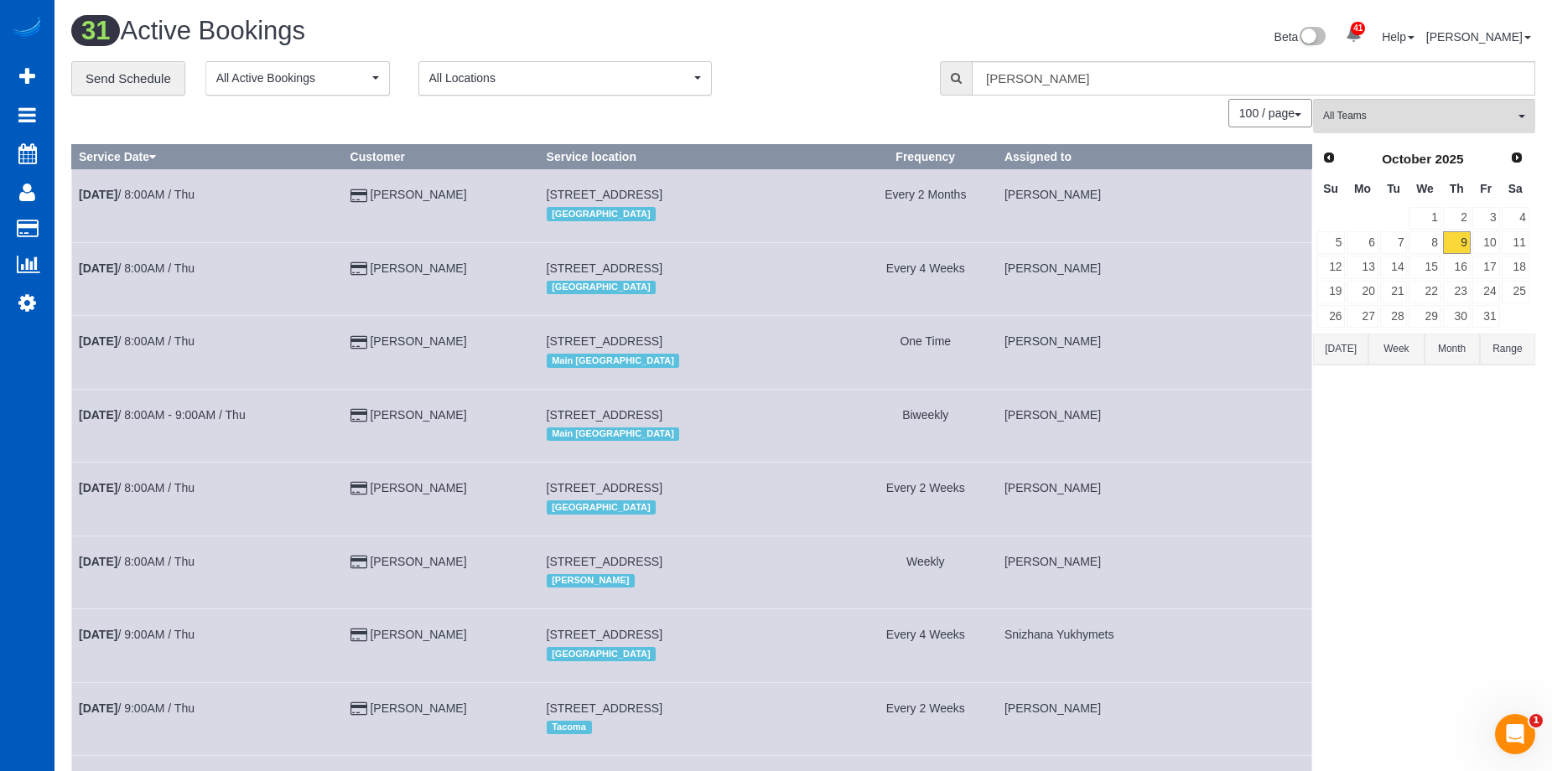
click at [772, 325] on td "714 E Pike St , Unit Lw3, Lw3, Seattle, WA 98122 Main Seattle" at bounding box center [696, 352] width 314 height 73
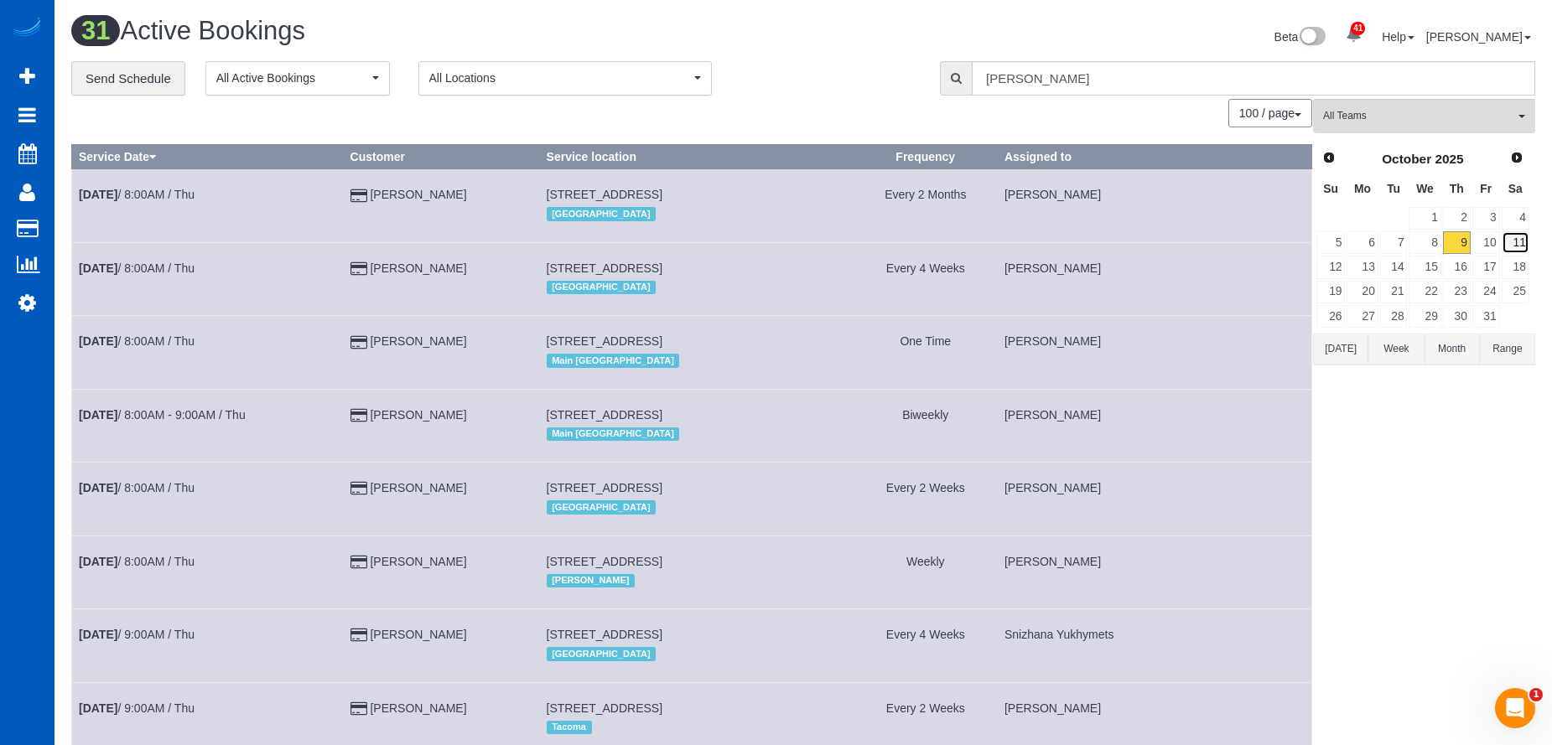
click at [1516, 237] on link "11" at bounding box center [1515, 242] width 28 height 23
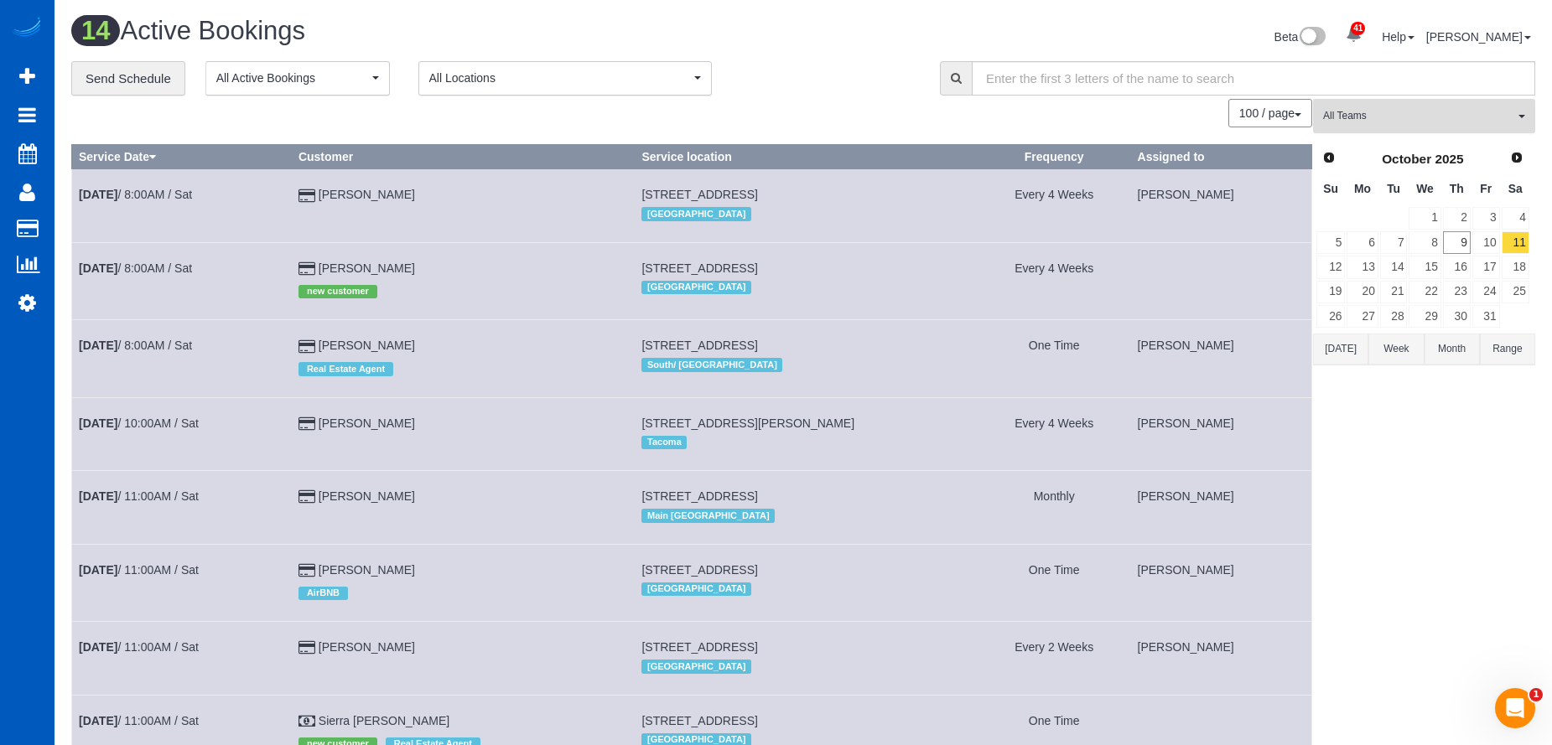
click at [1459, 114] on span "All Teams" at bounding box center [1418, 116] width 191 height 14
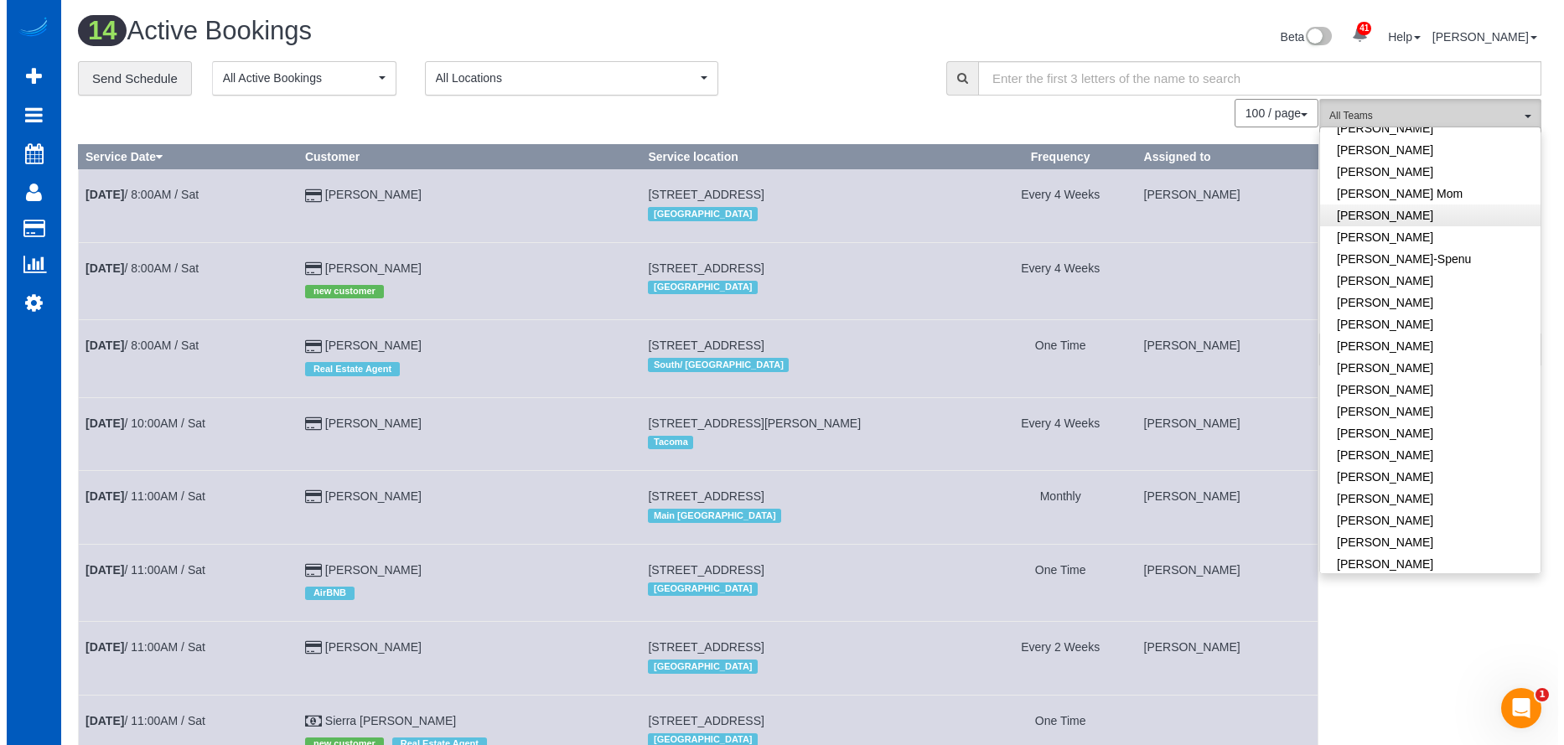
scroll to position [419, 0]
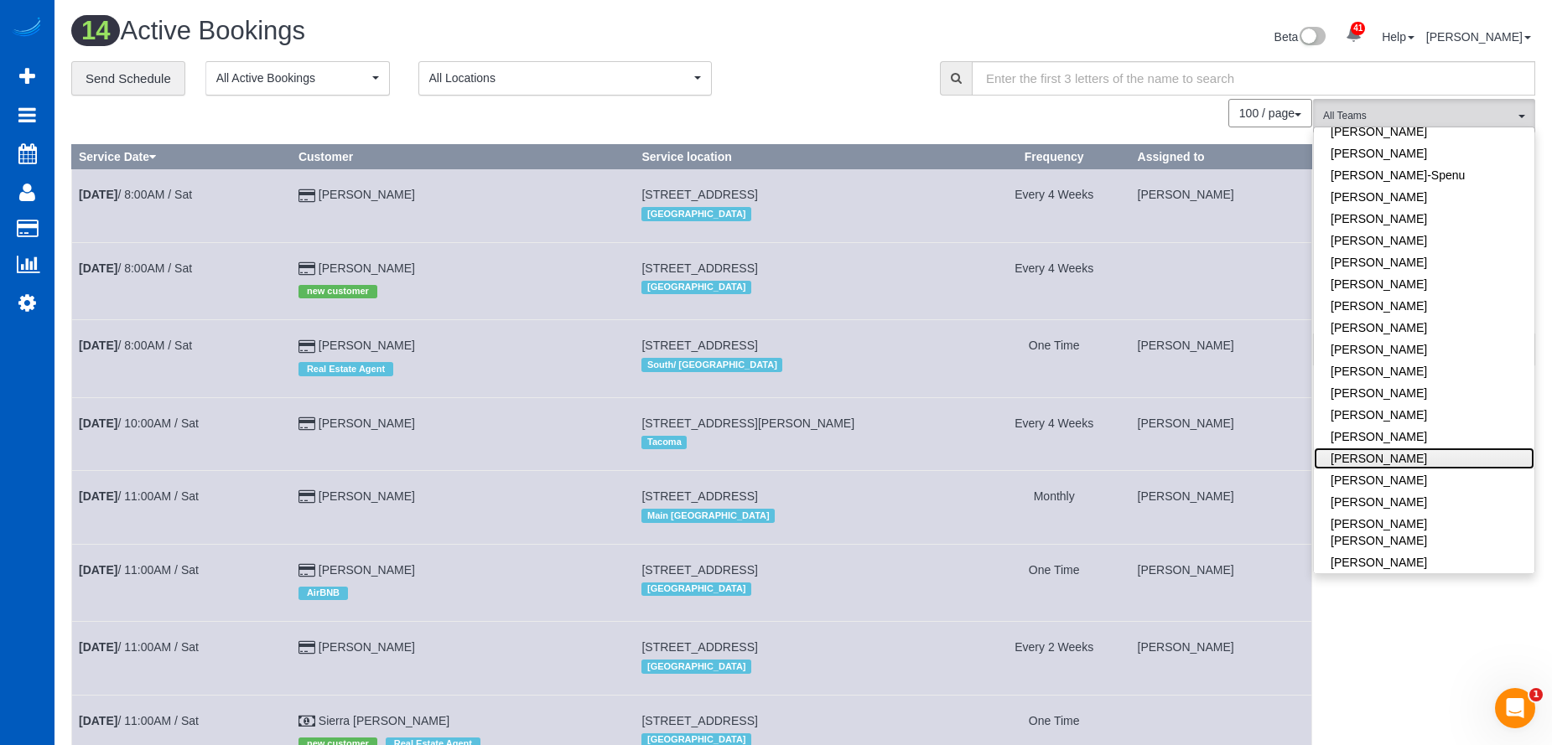
click at [1435, 455] on link "Milena Kasianchyk" at bounding box center [1424, 459] width 220 height 22
click at [899, 100] on div "100 / page 10 / page 20 / page 30 / page 40 / page 50 / page 100 / page" at bounding box center [691, 113] width 1241 height 29
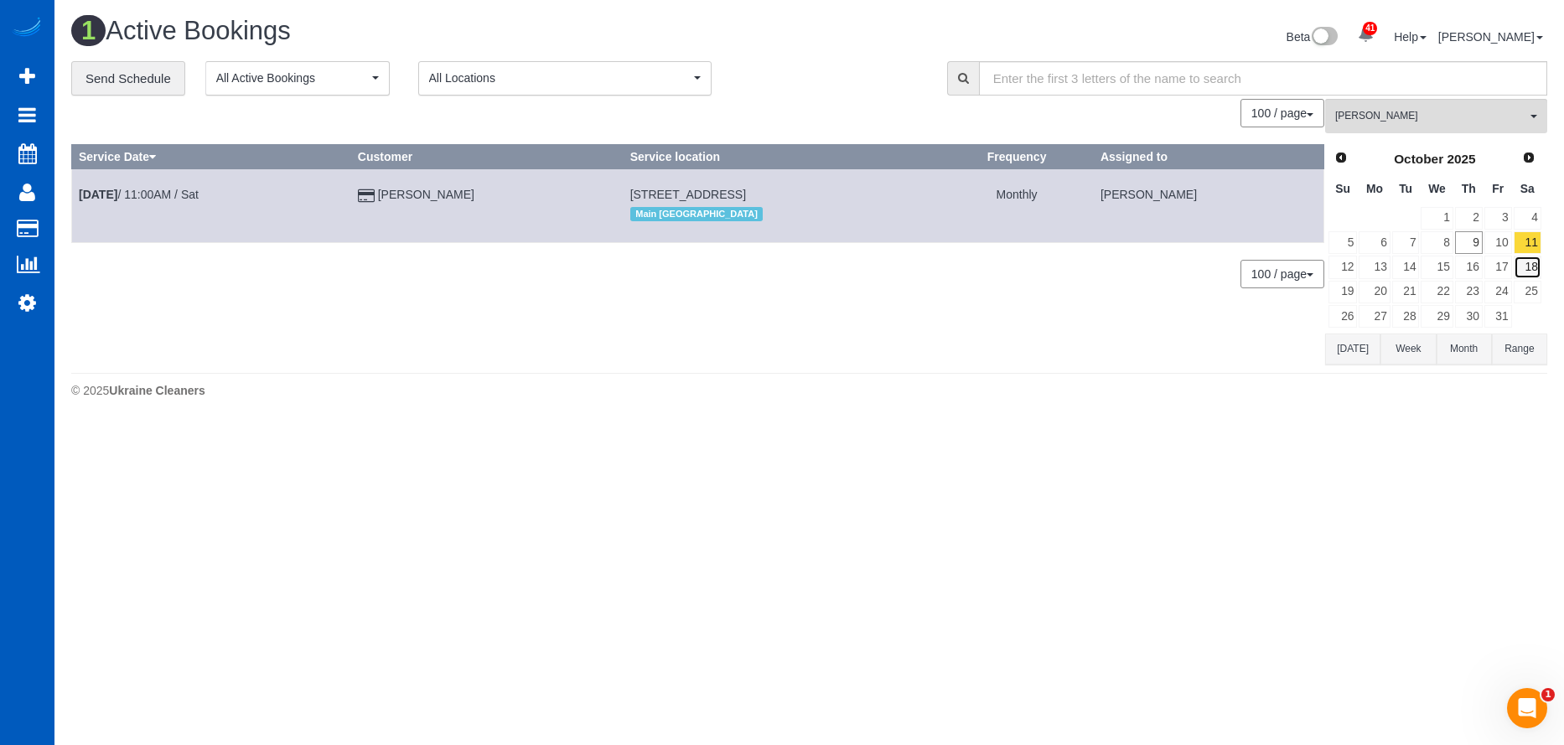
click at [1527, 269] on link "18" at bounding box center [1528, 267] width 28 height 23
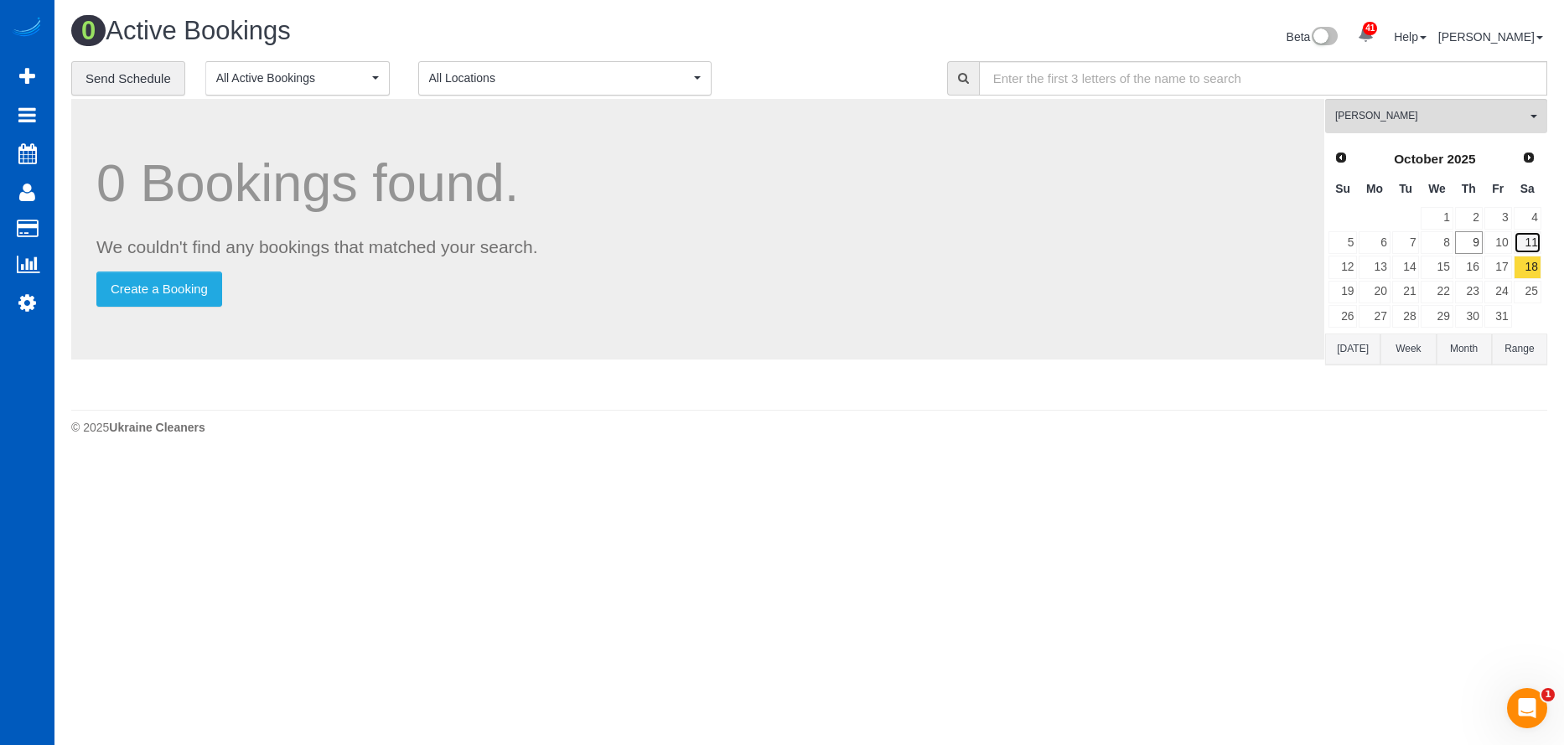
click at [1530, 239] on link "11" at bounding box center [1528, 242] width 28 height 23
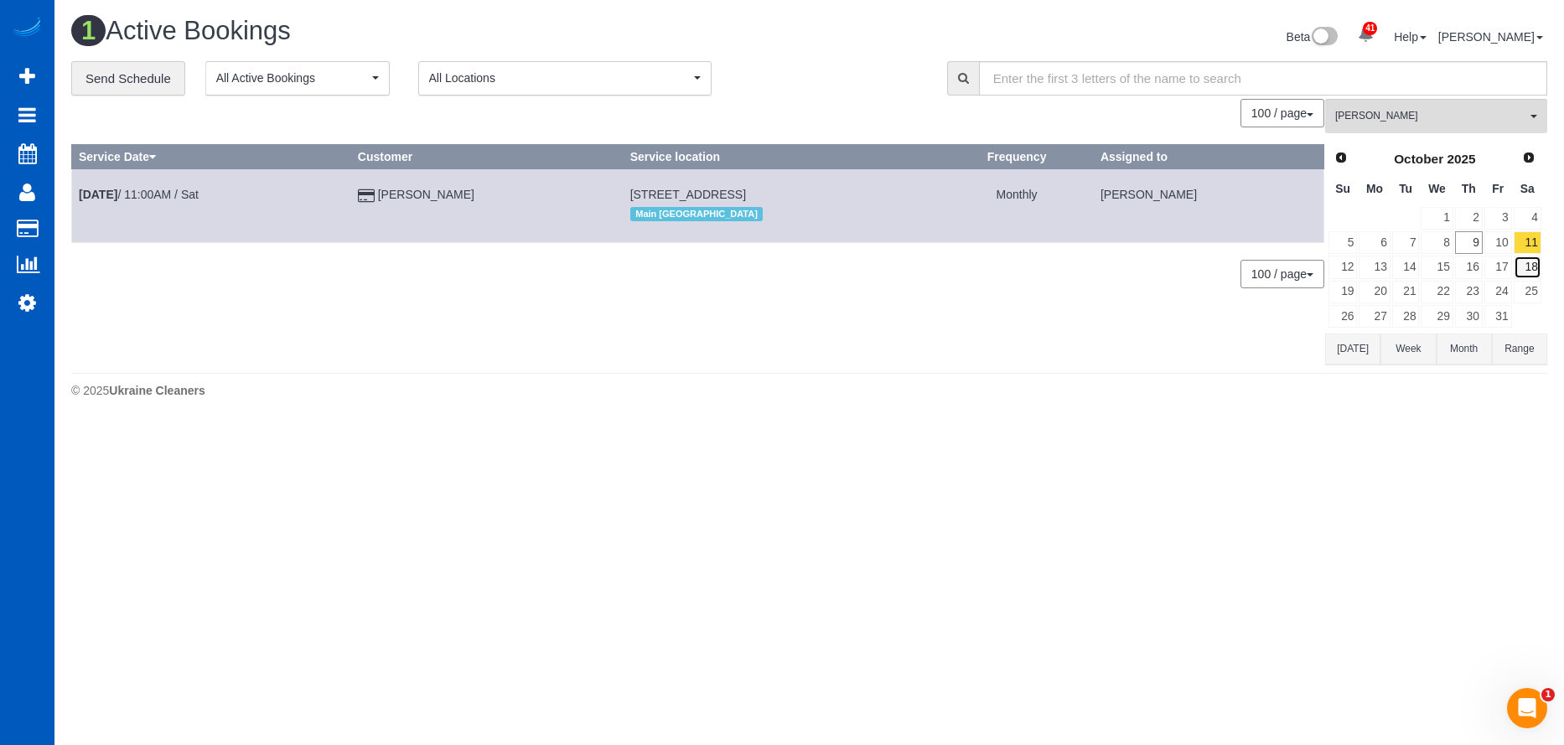
click at [1529, 262] on link "18" at bounding box center [1528, 267] width 28 height 23
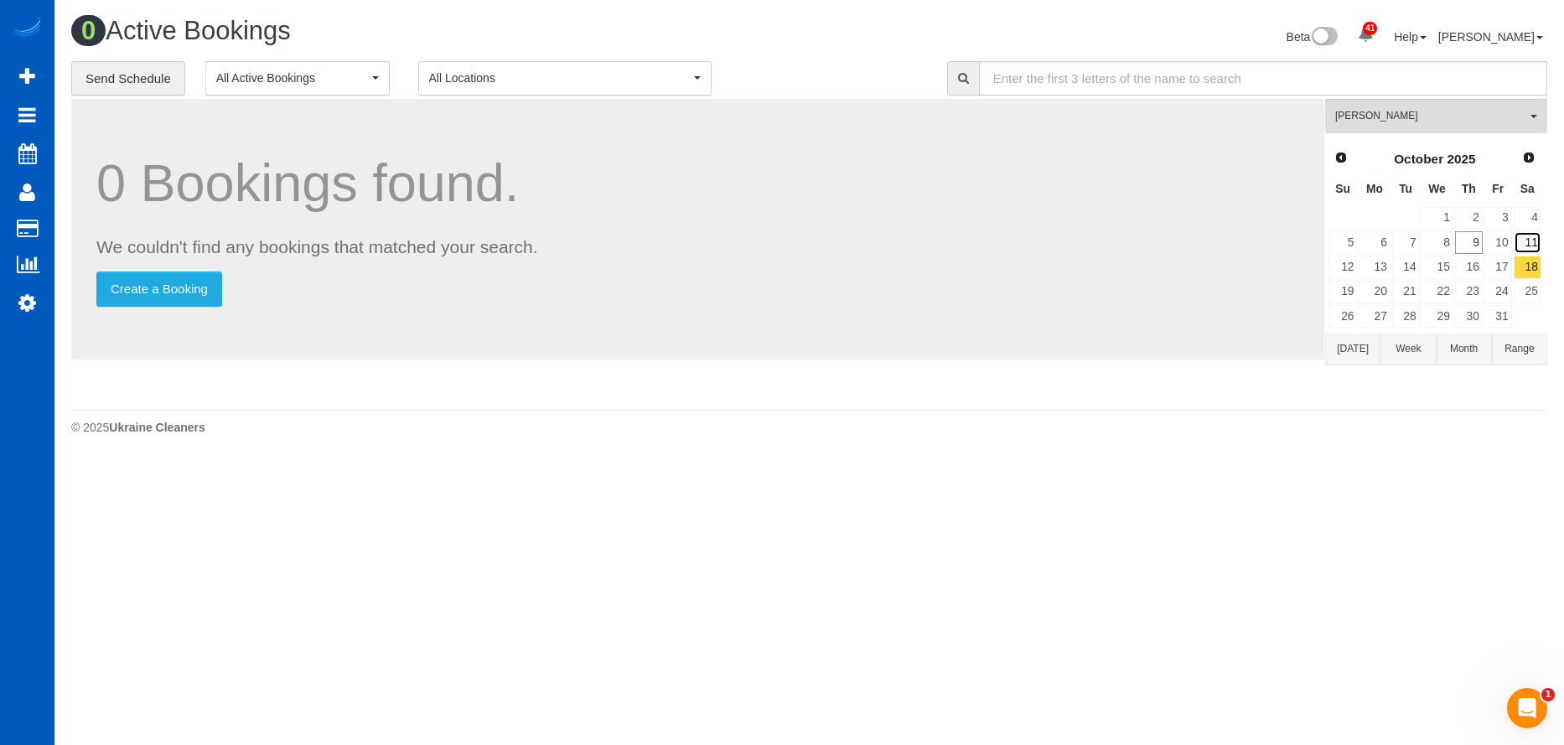
click at [1524, 236] on link "11" at bounding box center [1528, 242] width 28 height 23
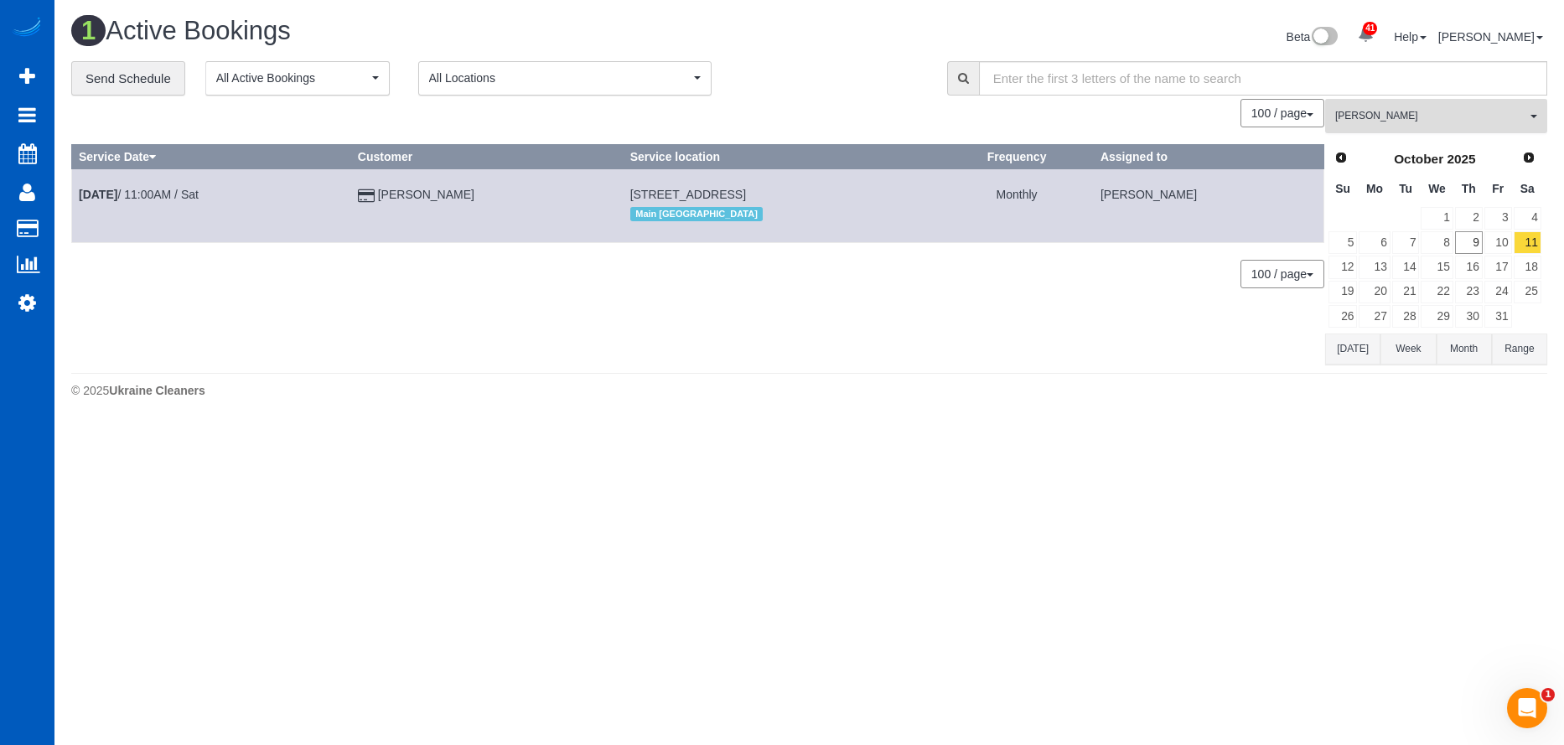
click at [1365, 106] on button "Milena Kasianchyk All Teams" at bounding box center [1436, 116] width 222 height 34
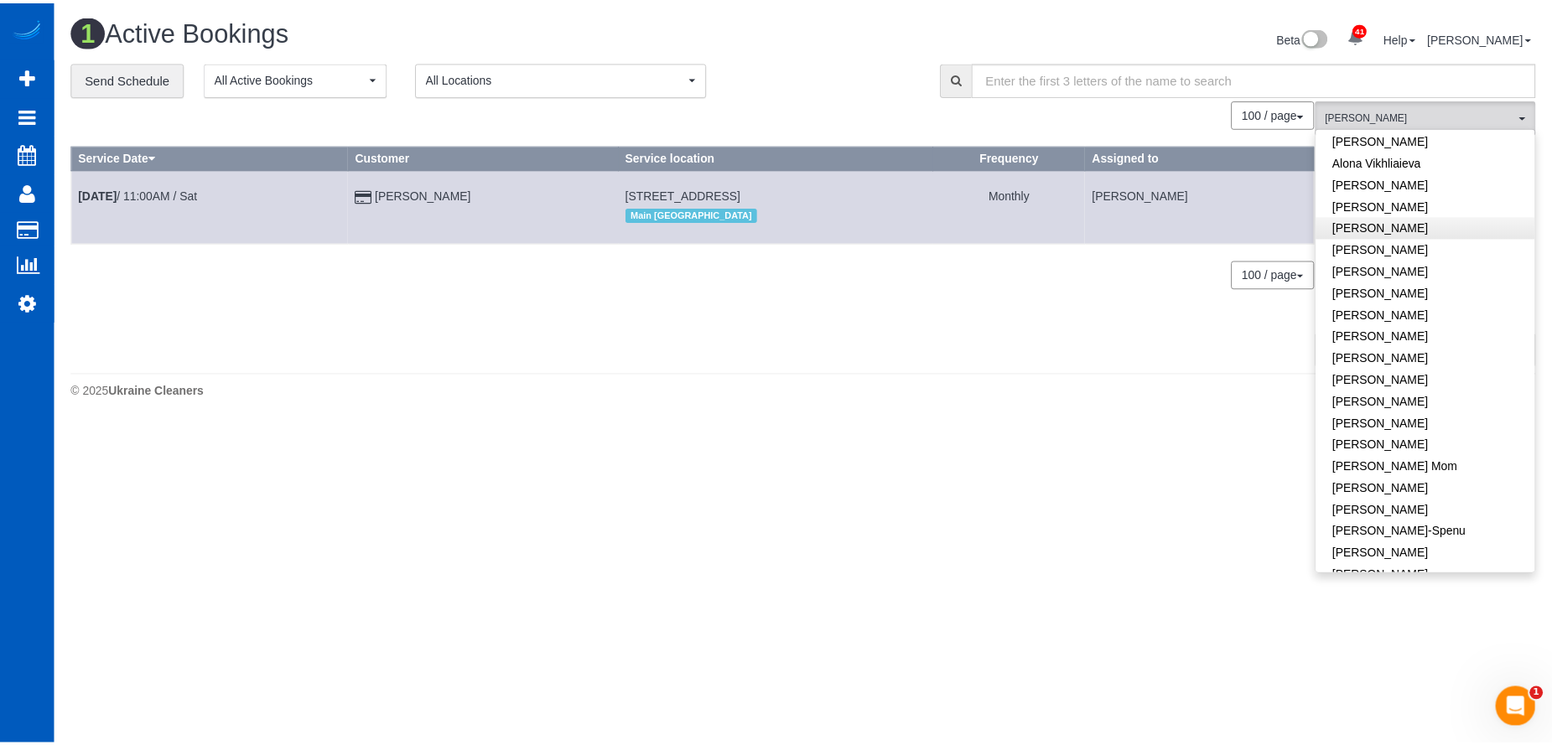
scroll to position [0, 0]
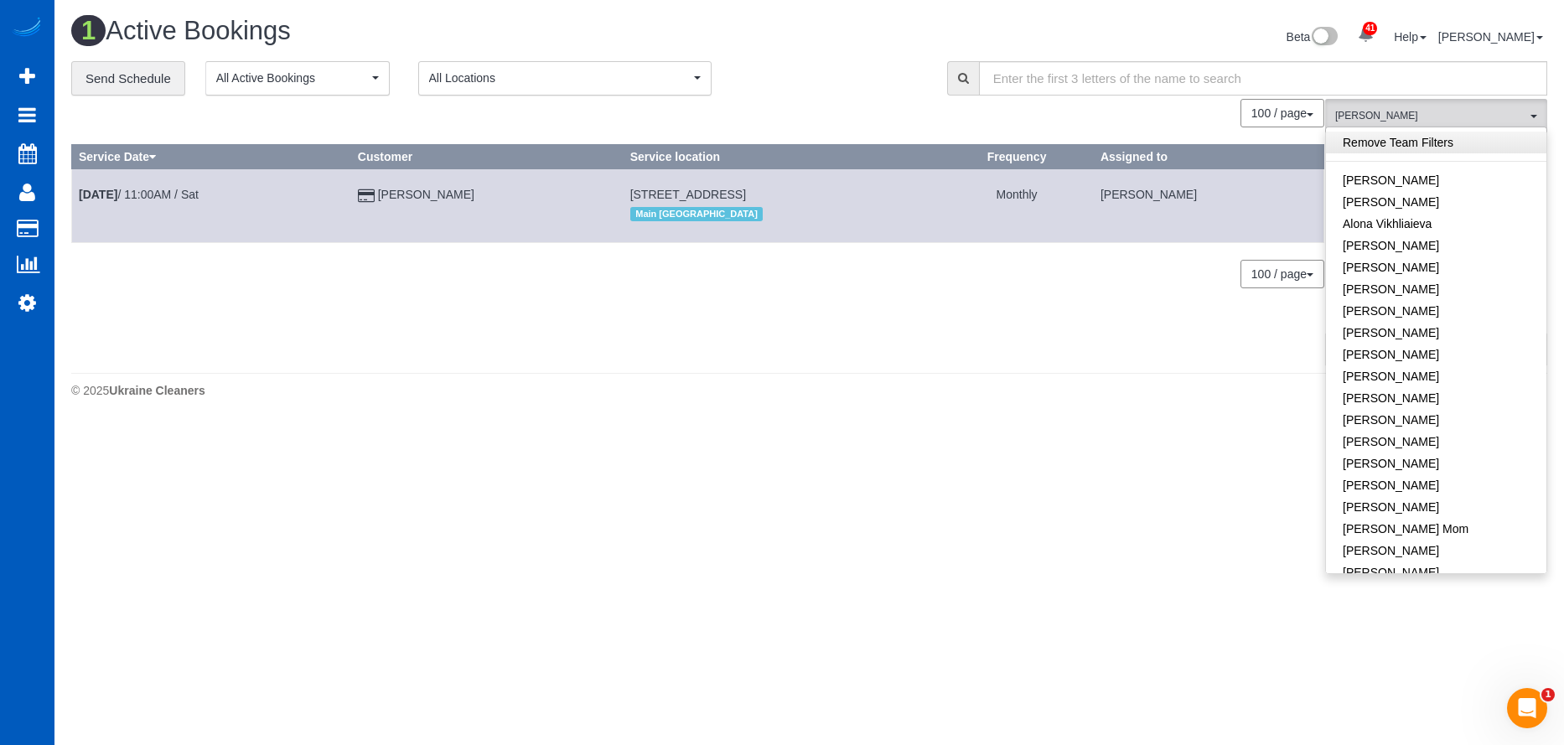
click at [1413, 141] on link "Remove Team Filters" at bounding box center [1436, 143] width 220 height 22
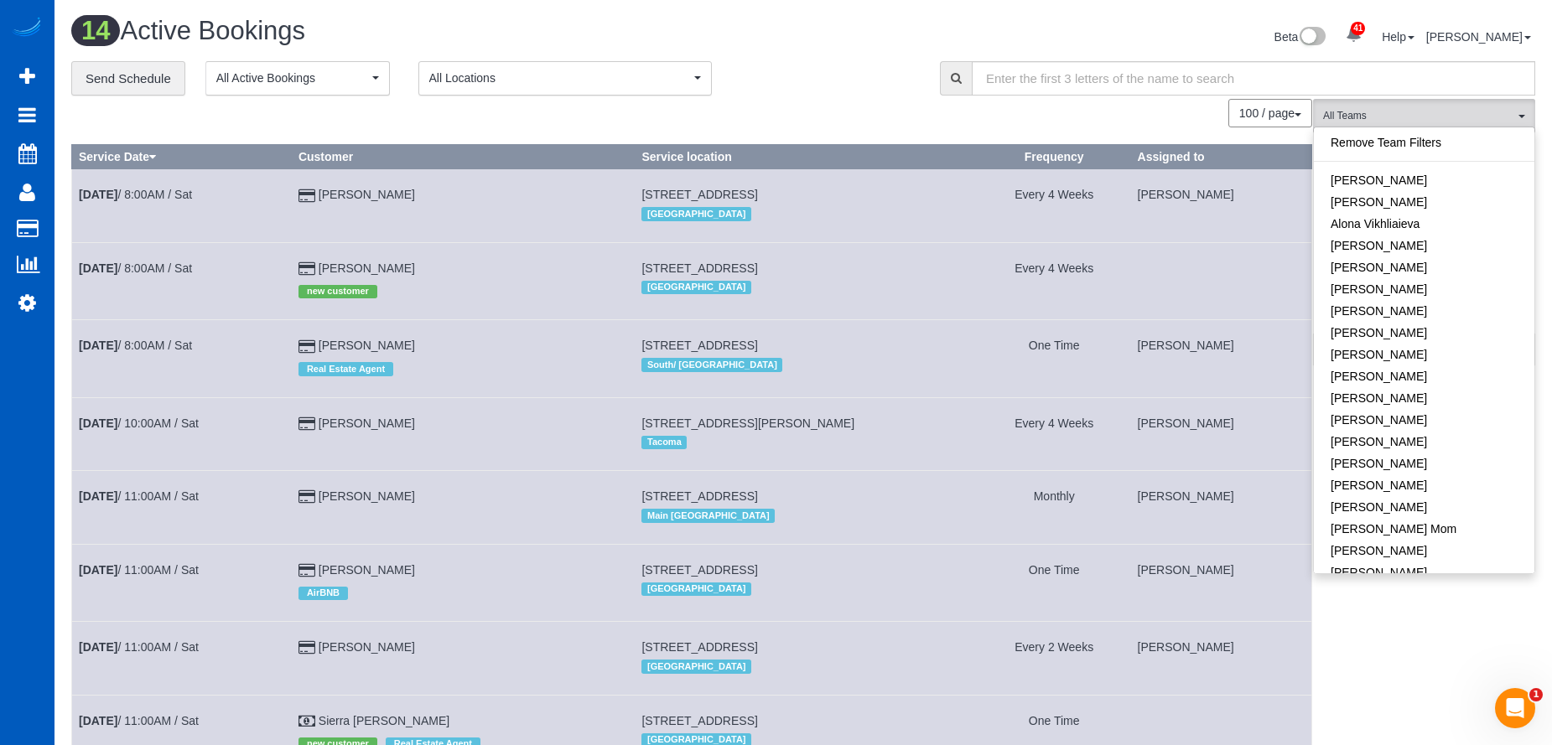
click at [876, 40] on div "Beta 41 Your Notifications You have 0 alerts × You have 3 to charge for 10/06/2…" at bounding box center [1175, 39] width 744 height 44
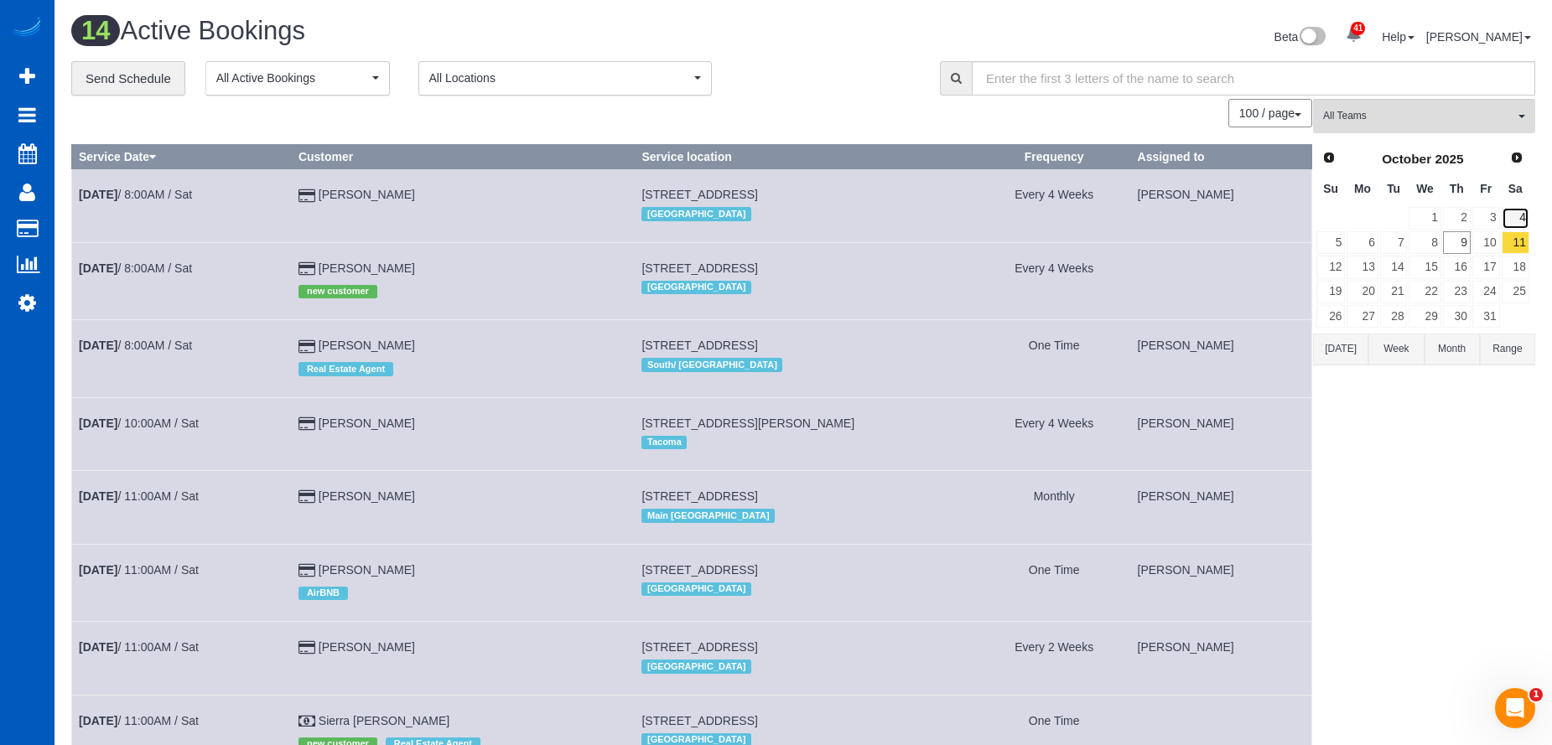
click at [1525, 219] on link "4" at bounding box center [1515, 218] width 28 height 23
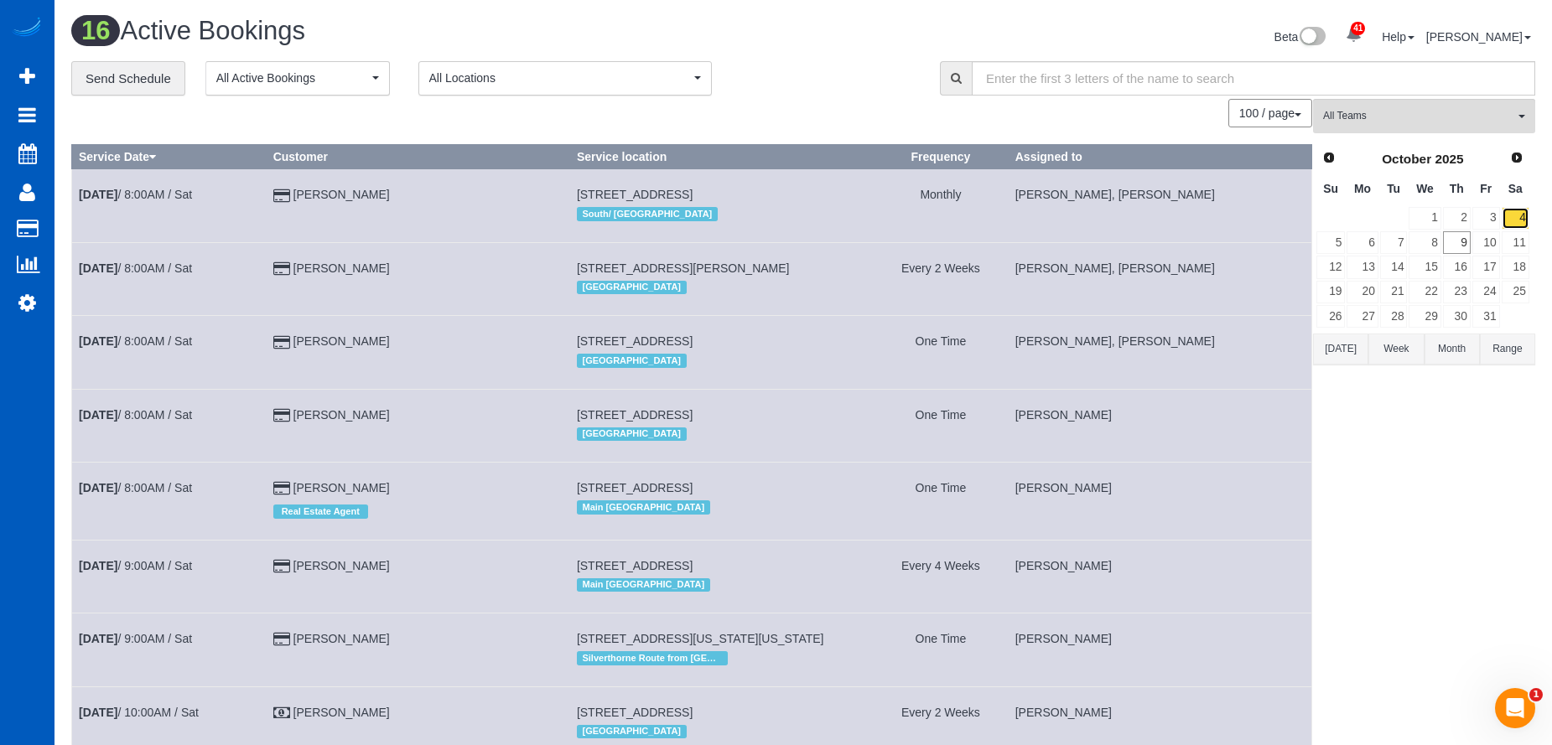
click at [1516, 210] on link "4" at bounding box center [1515, 218] width 28 height 23
click at [884, 19] on div "Beta 41 Your Notifications You have 0 alerts × You have 3 to charge for 10/06/2…" at bounding box center [1175, 39] width 744 height 44
click at [441, 299] on td "Rebecca VanBebber" at bounding box center [417, 278] width 303 height 73
click at [490, 226] on td "Zachary Knox" at bounding box center [417, 205] width 303 height 73
click at [513, 373] on td "Kevin Cai" at bounding box center [417, 352] width 303 height 73
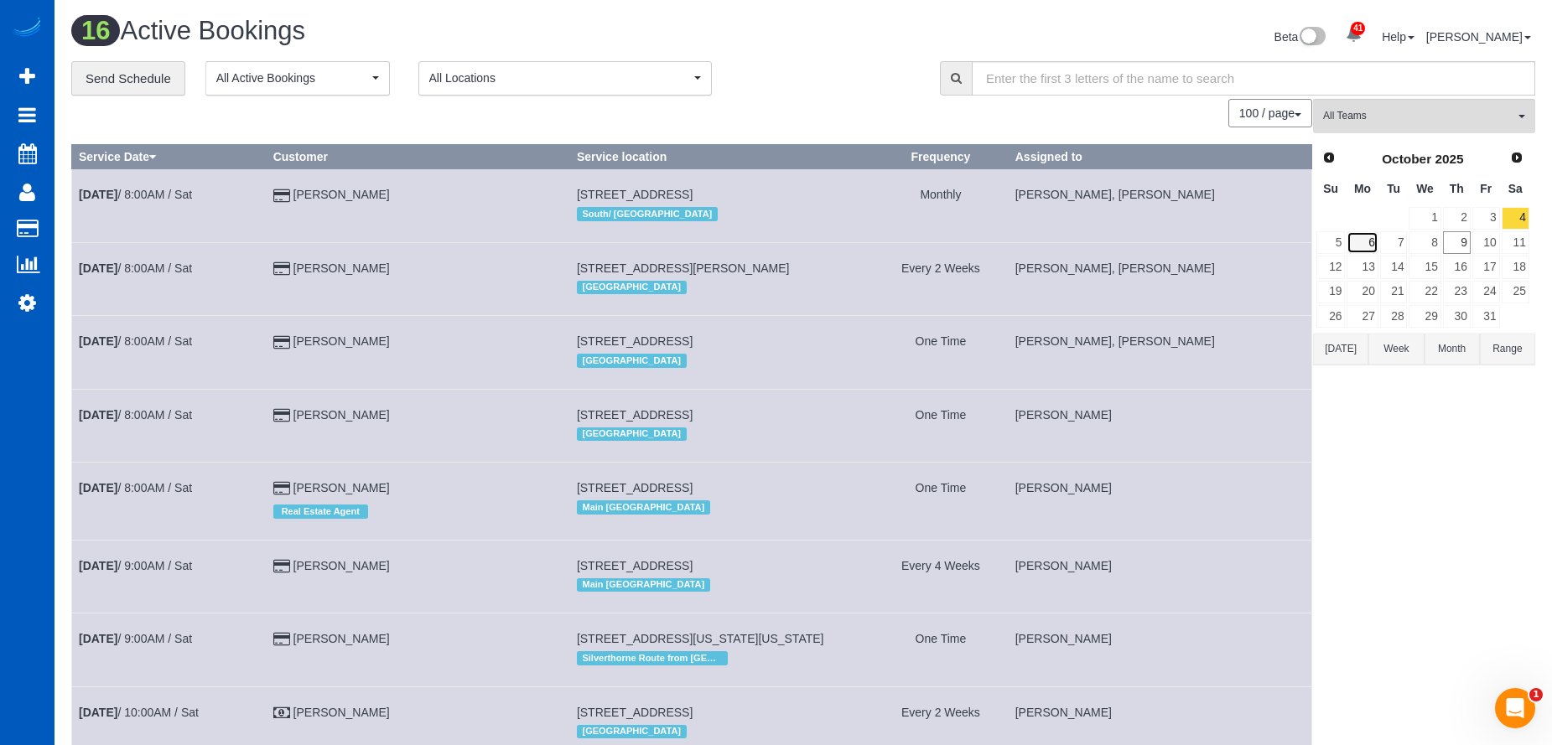
click at [1374, 246] on link "6" at bounding box center [1361, 242] width 31 height 23
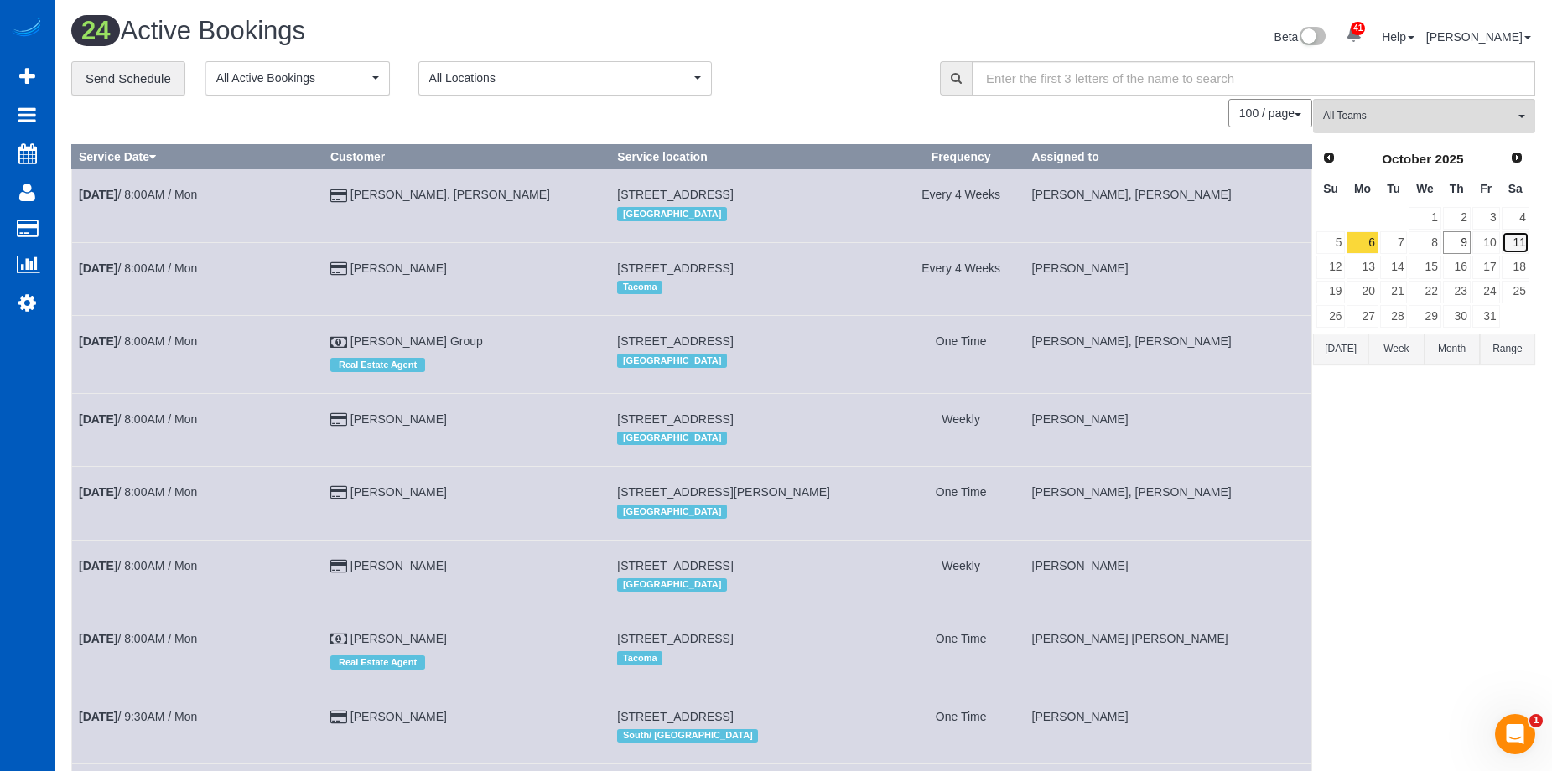
click at [1524, 237] on link "11" at bounding box center [1515, 242] width 28 height 23
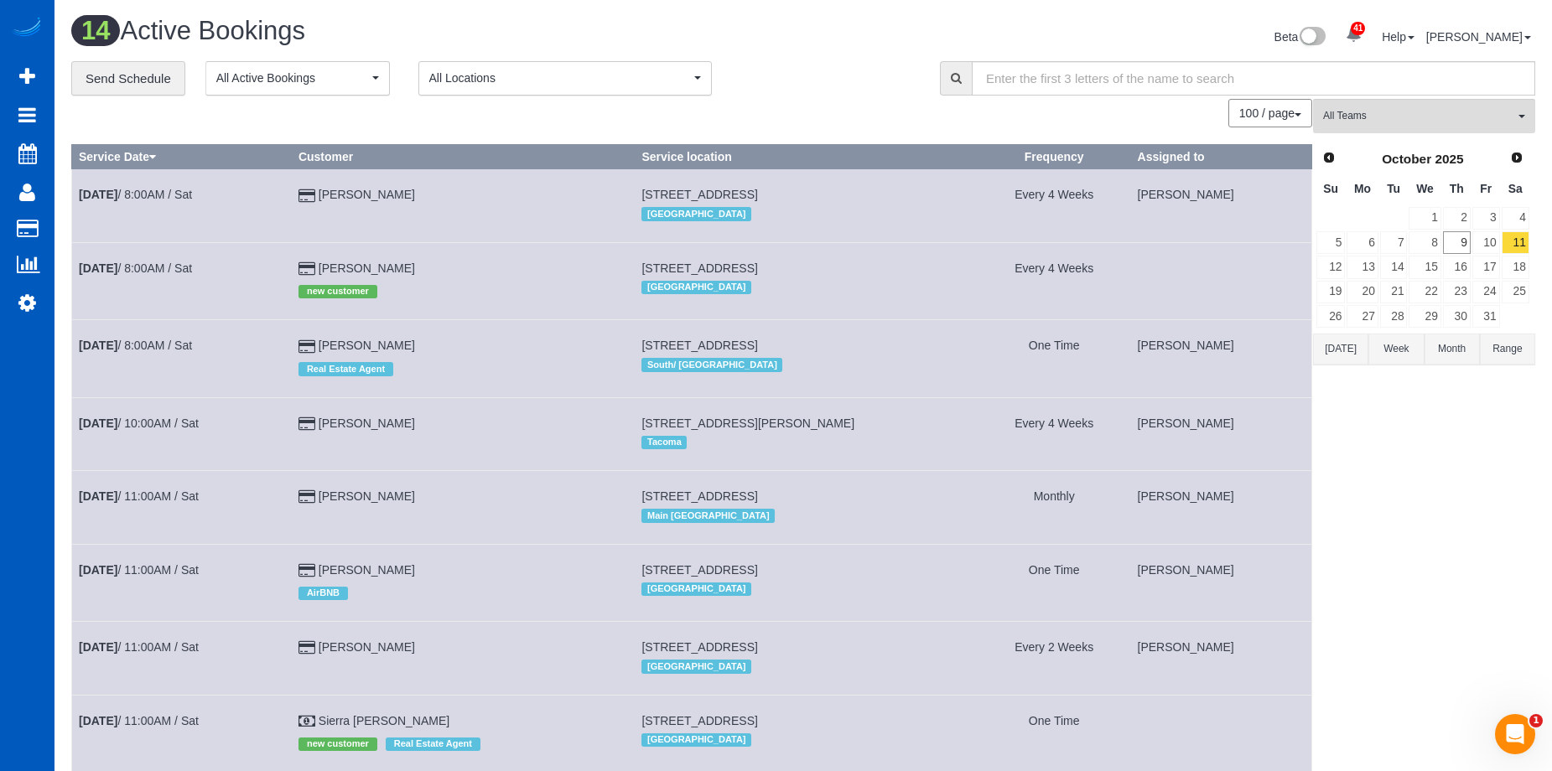
click at [507, 237] on td "Amanda Wolfe" at bounding box center [462, 205] width 343 height 73
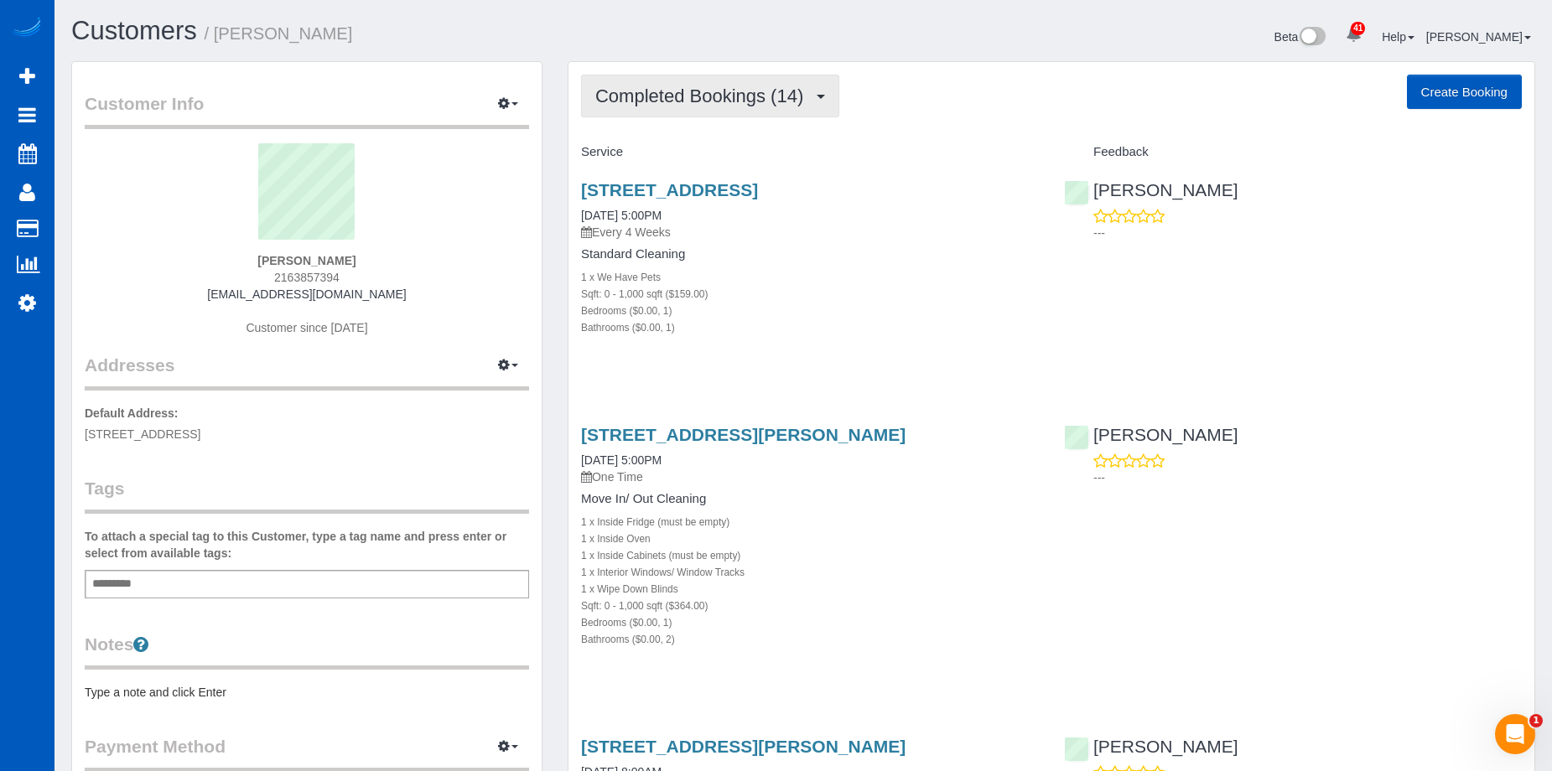
click at [771, 87] on span "Completed Bookings (14)" at bounding box center [703, 96] width 216 height 21
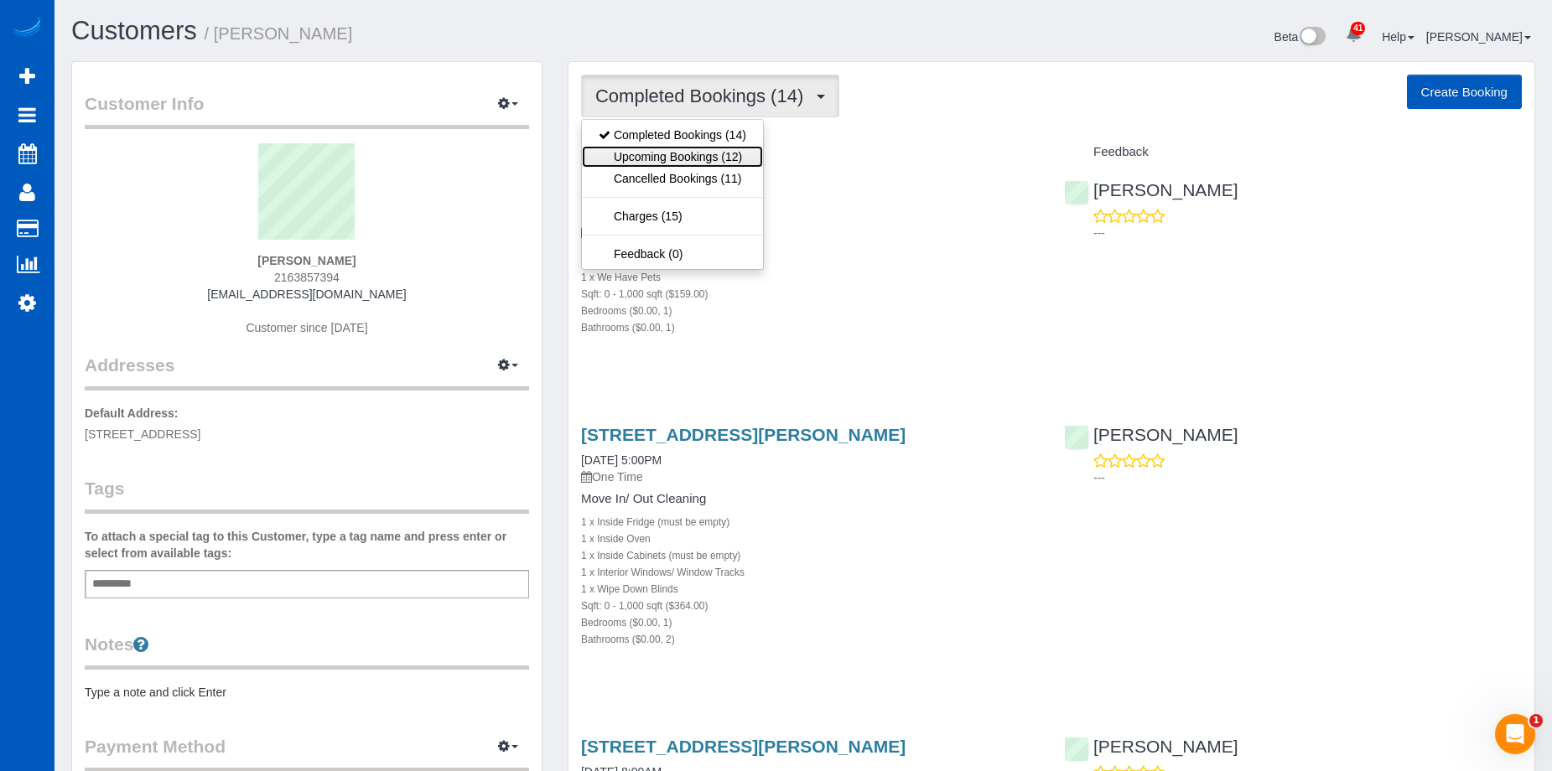
click at [730, 151] on link "Upcoming Bookings (12)" at bounding box center [672, 157] width 181 height 22
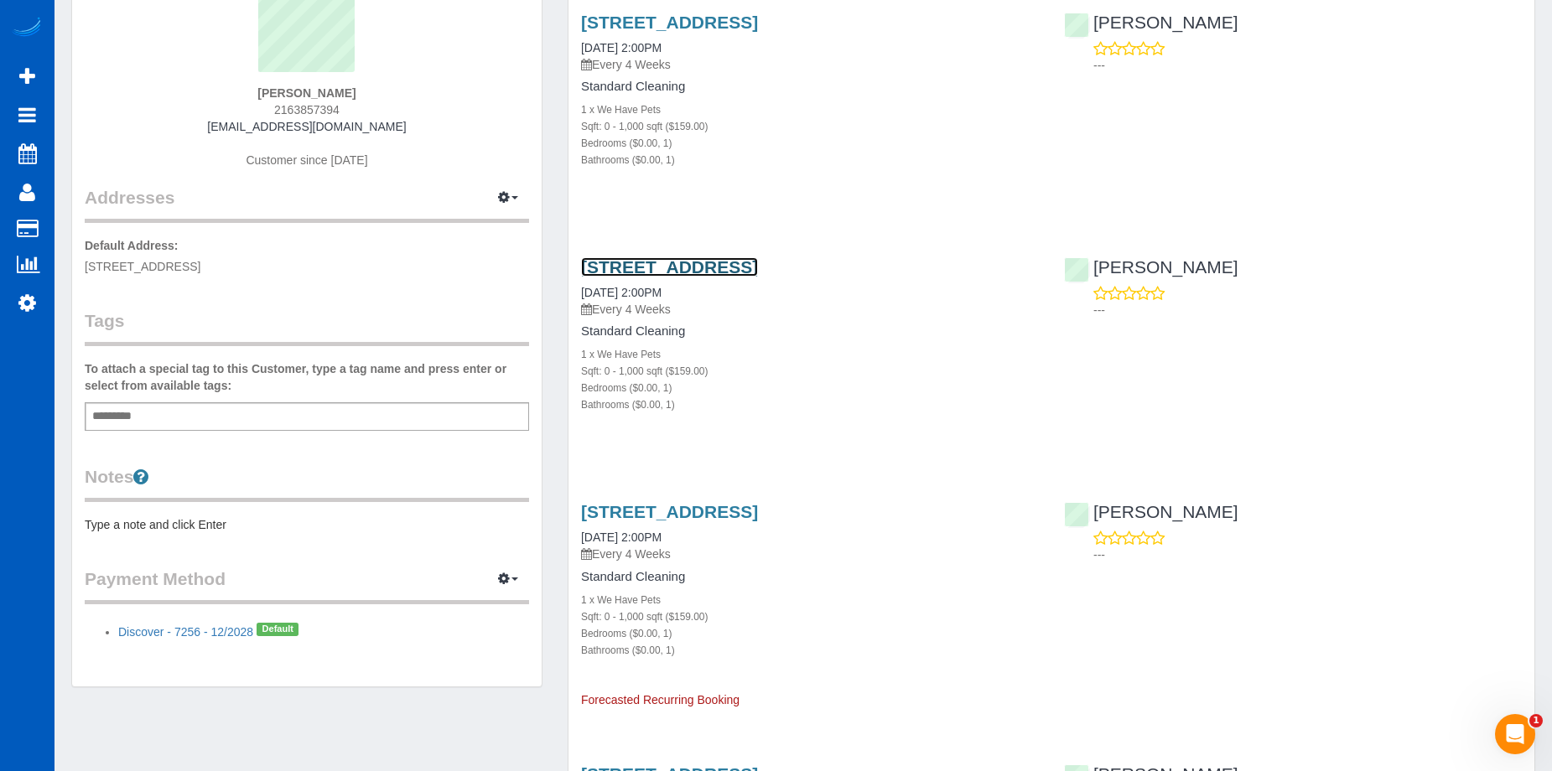
scroll to position [84, 0]
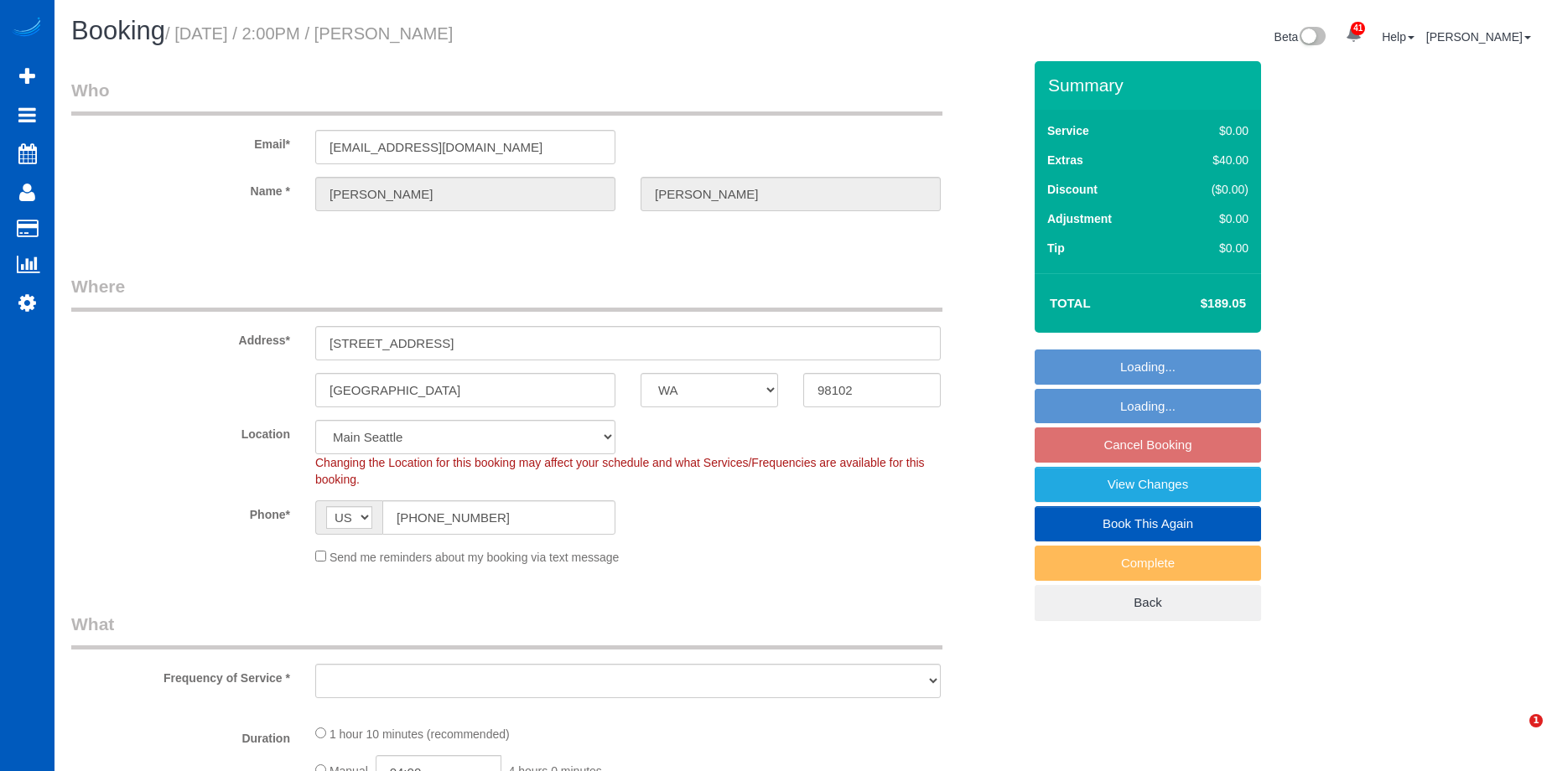
select select "WA"
select select "object:1151"
select select "spot2"
select select "199"
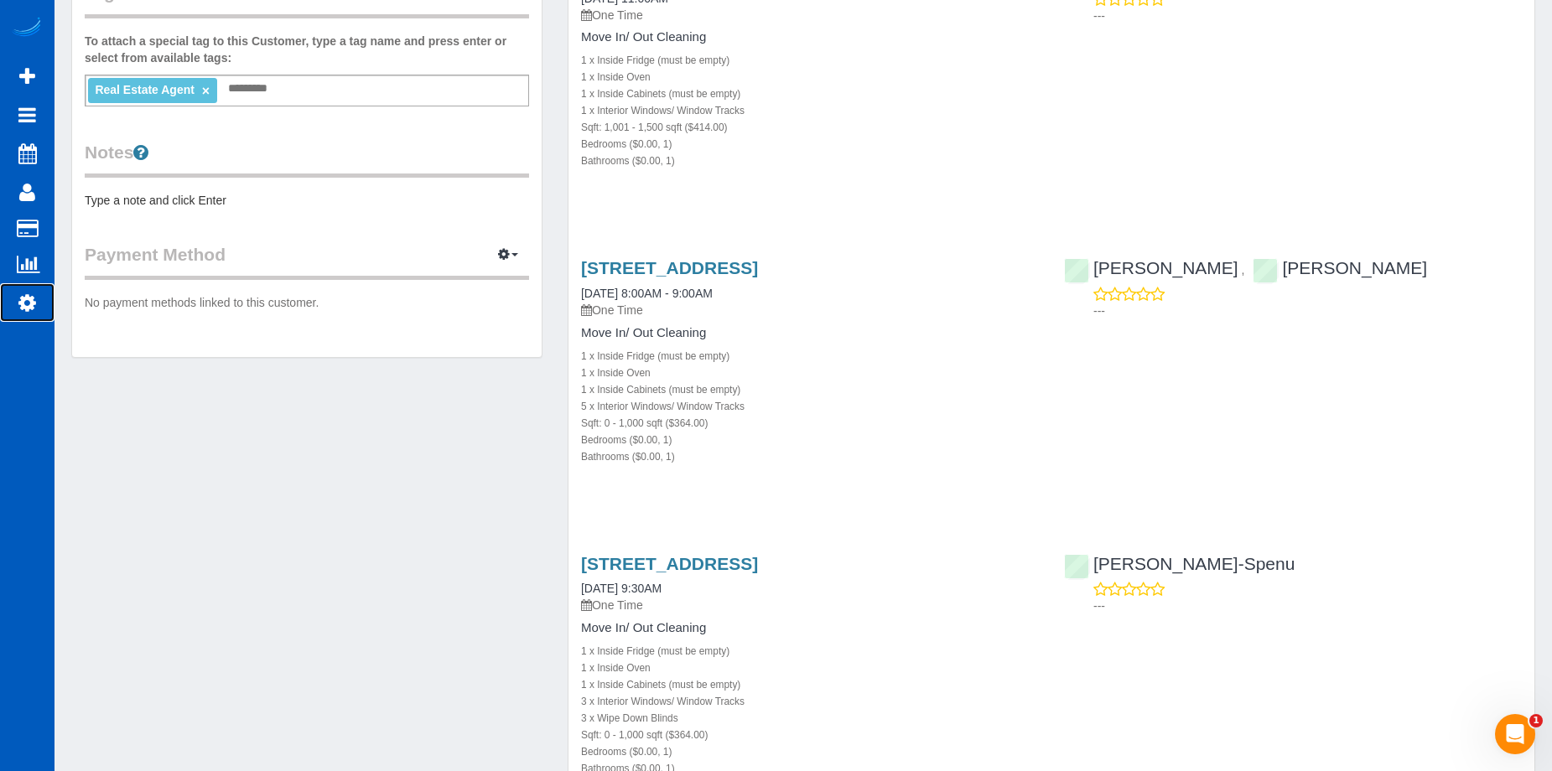
scroll to position [335, 0]
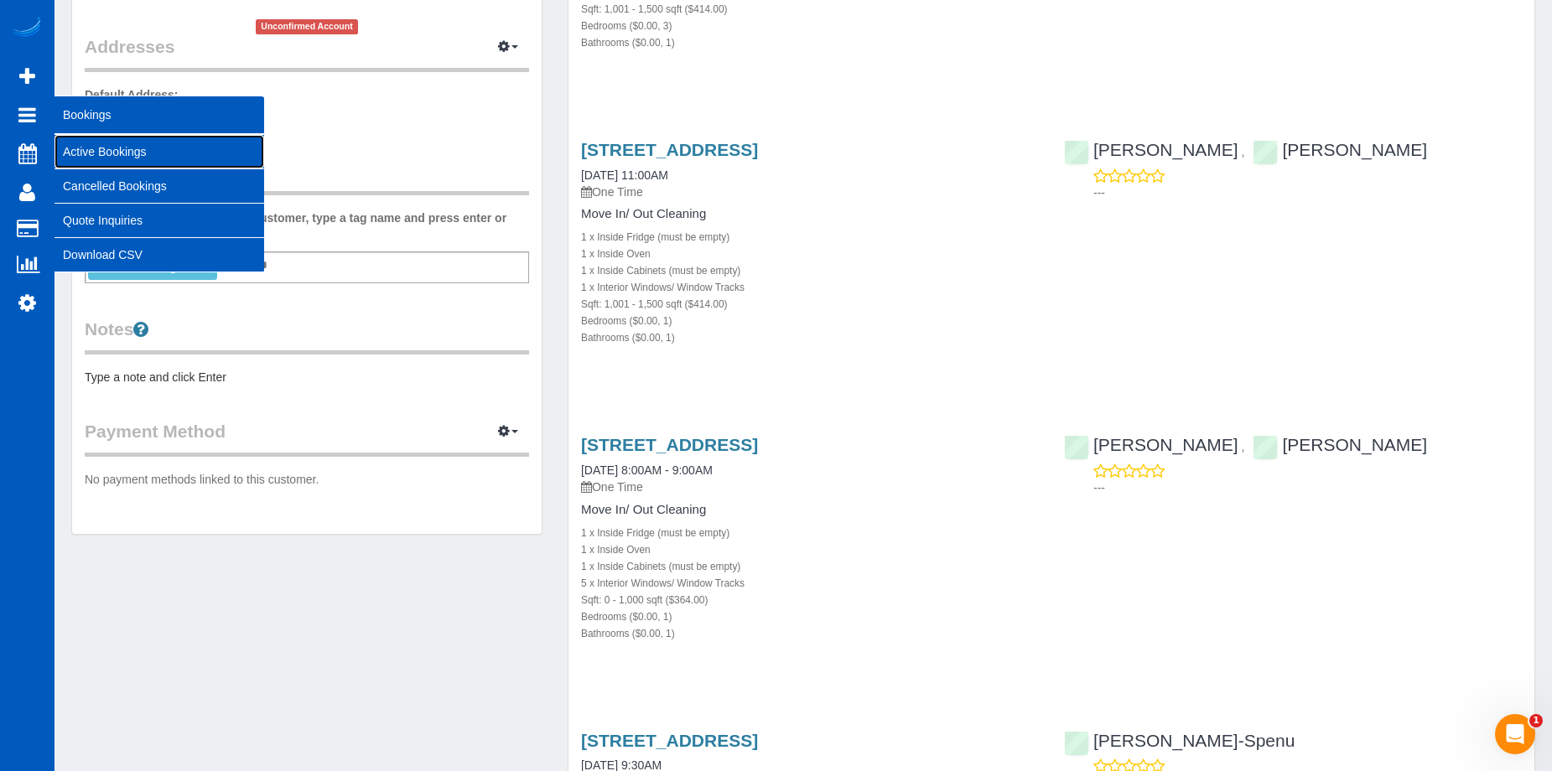
click at [68, 145] on link "Active Bookings" at bounding box center [159, 152] width 210 height 34
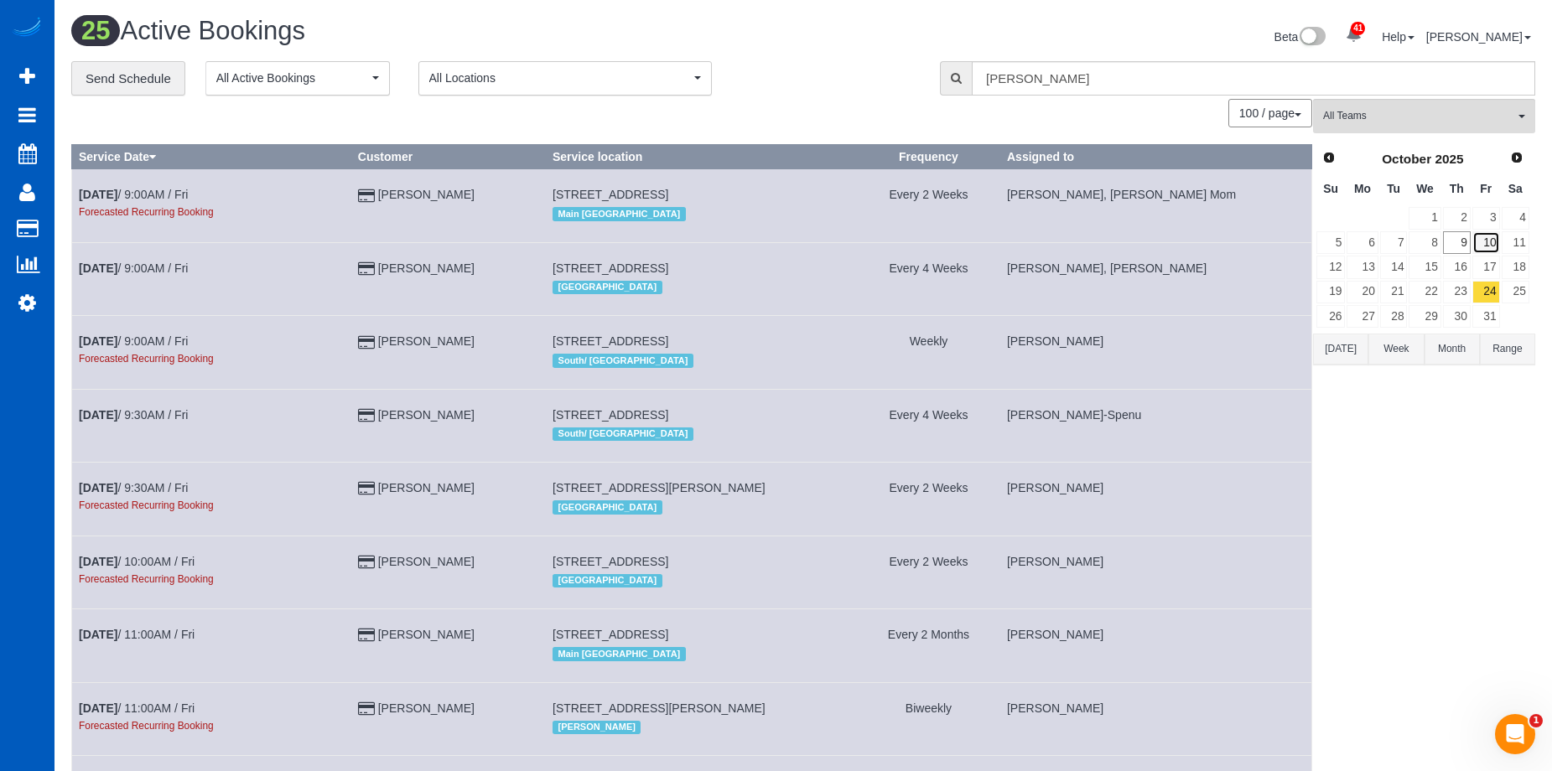
click at [1486, 246] on link "10" at bounding box center [1486, 242] width 28 height 23
click at [1484, 117] on span "All Teams" at bounding box center [1418, 116] width 191 height 14
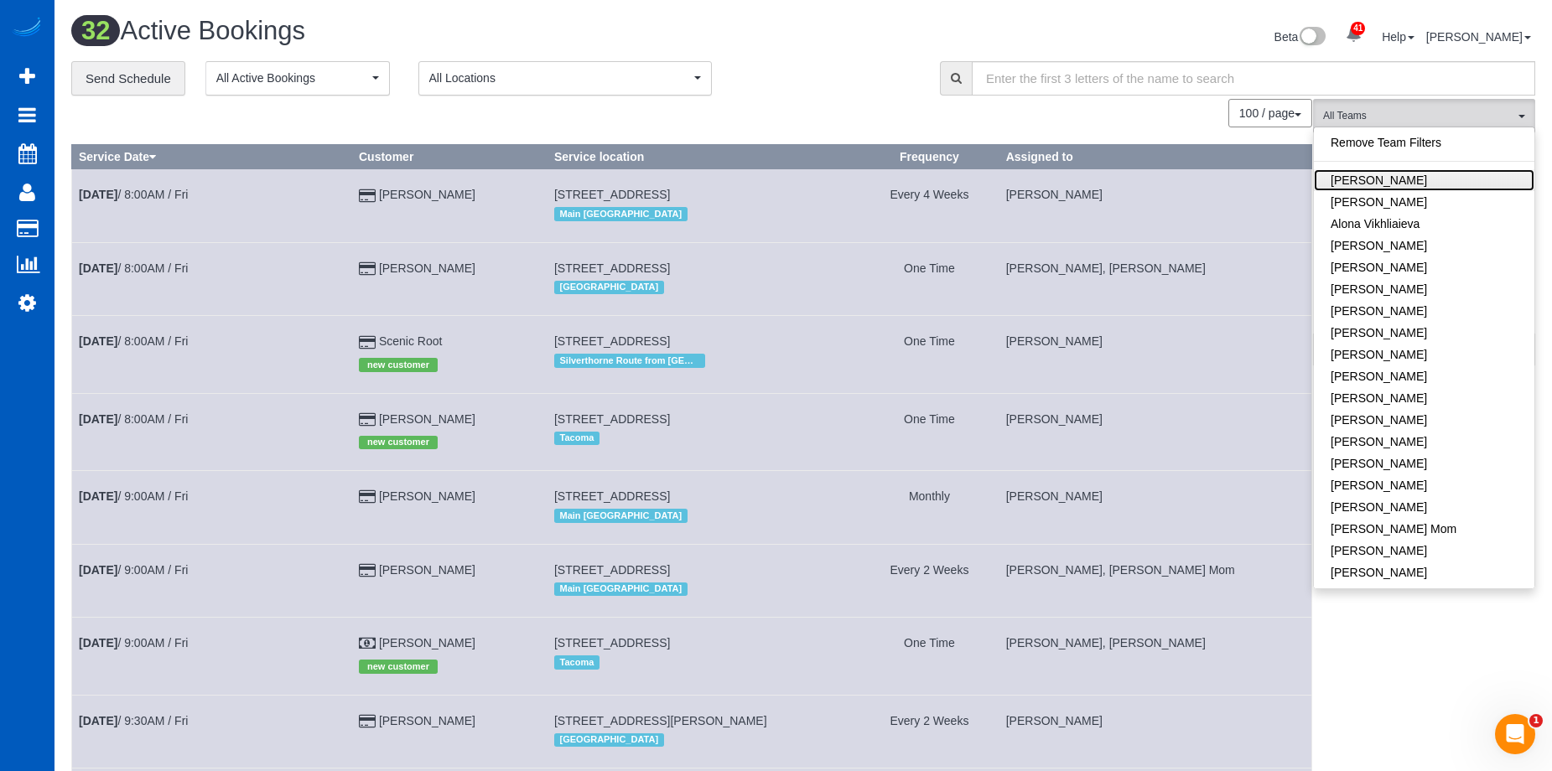
click at [1456, 177] on link "[PERSON_NAME]" at bounding box center [1424, 180] width 220 height 22
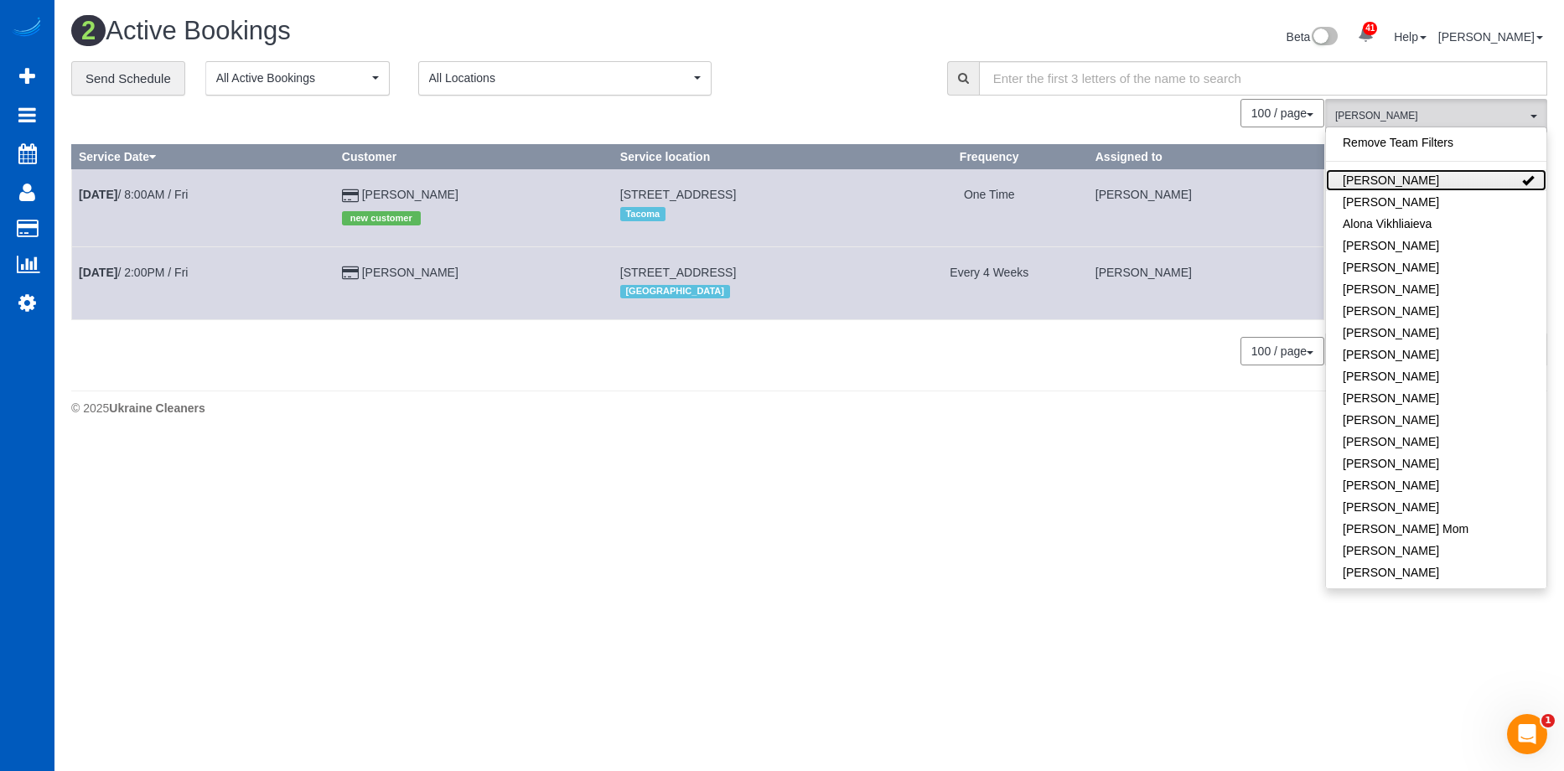
click at [1456, 177] on link "[PERSON_NAME]" at bounding box center [1436, 180] width 220 height 22
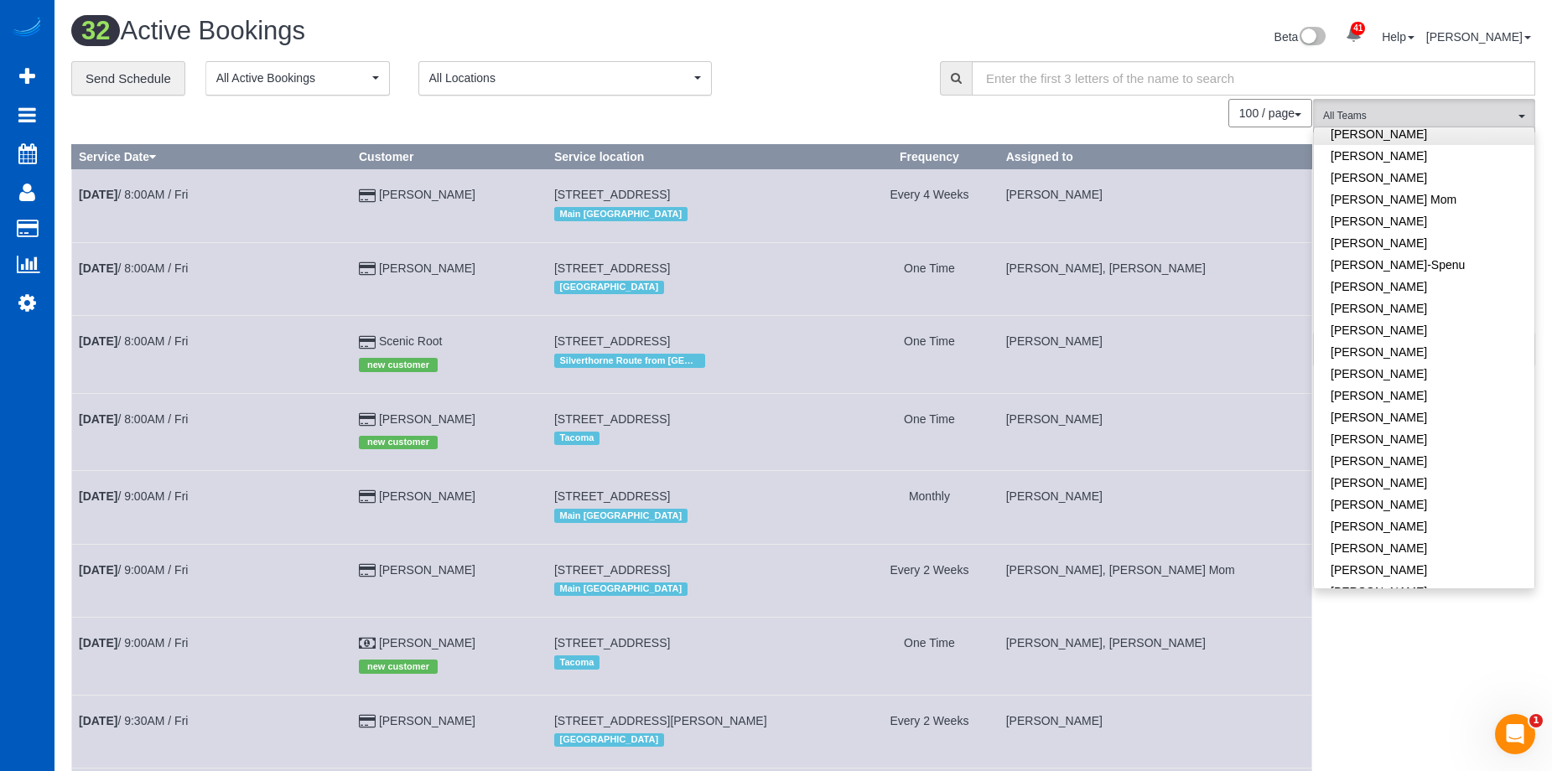
scroll to position [335, 0]
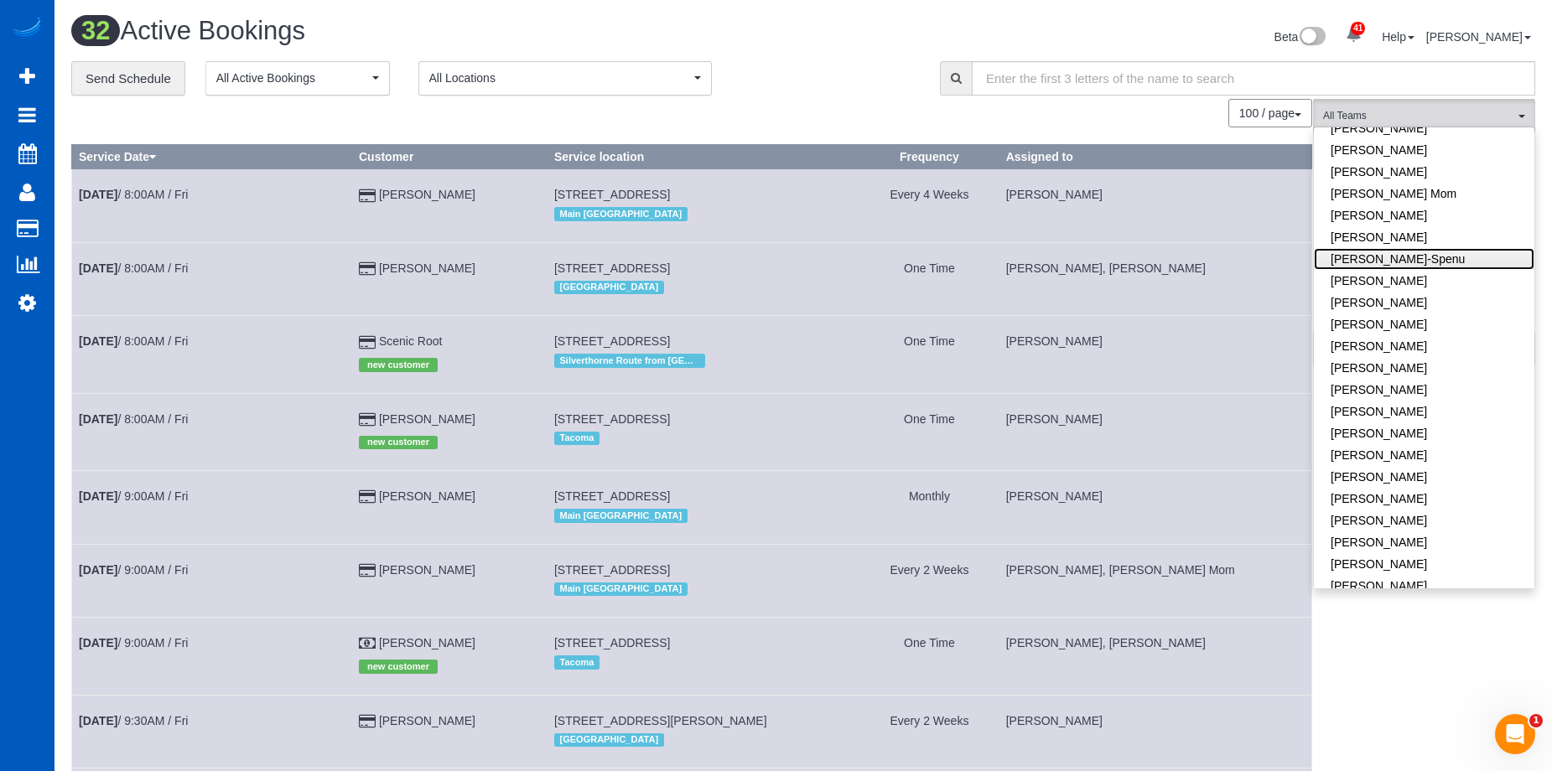
click at [1439, 256] on link "[PERSON_NAME]-Spenu" at bounding box center [1424, 259] width 220 height 22
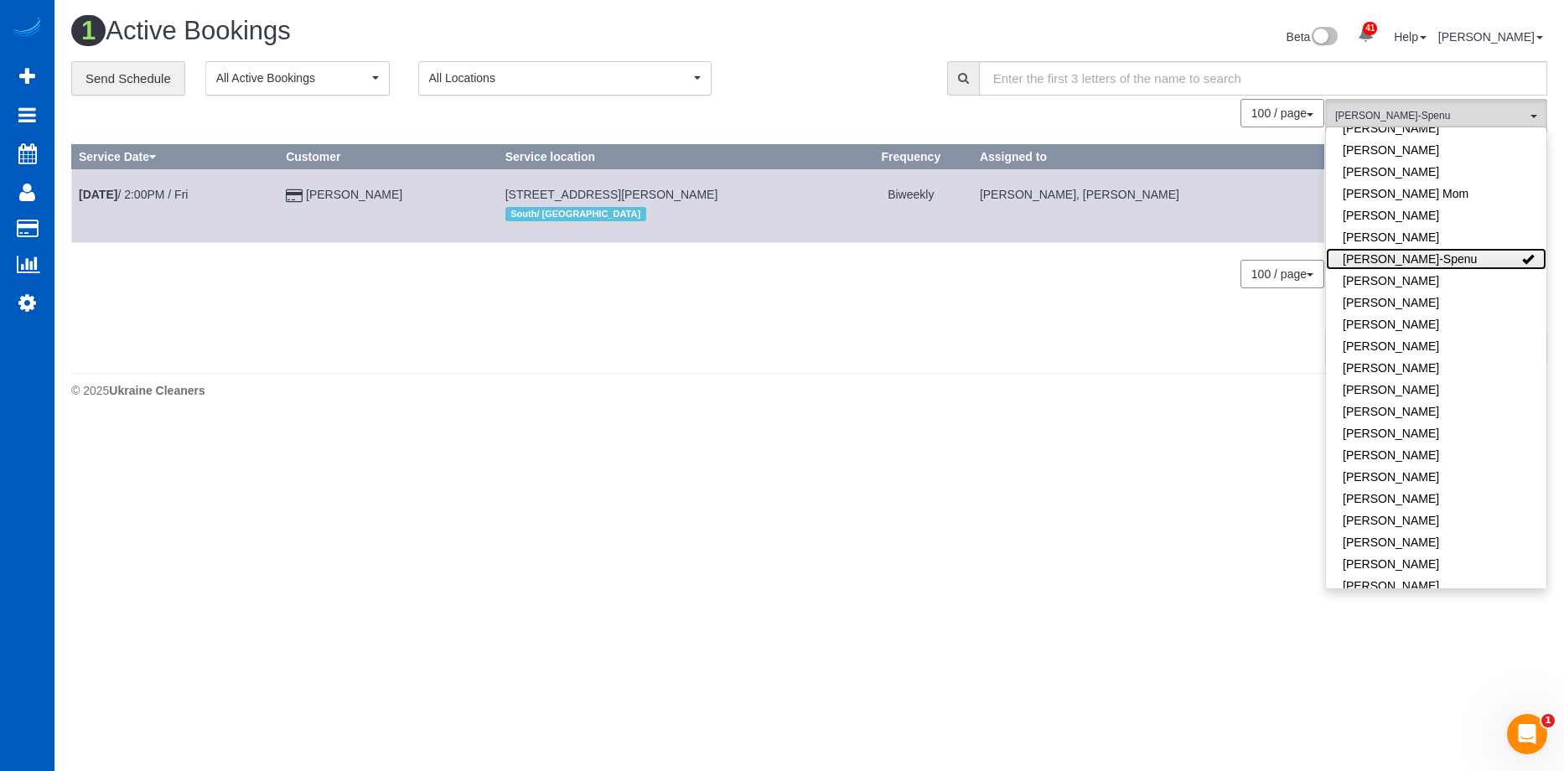
click at [1439, 256] on link "[PERSON_NAME]-Spenu" at bounding box center [1436, 259] width 220 height 22
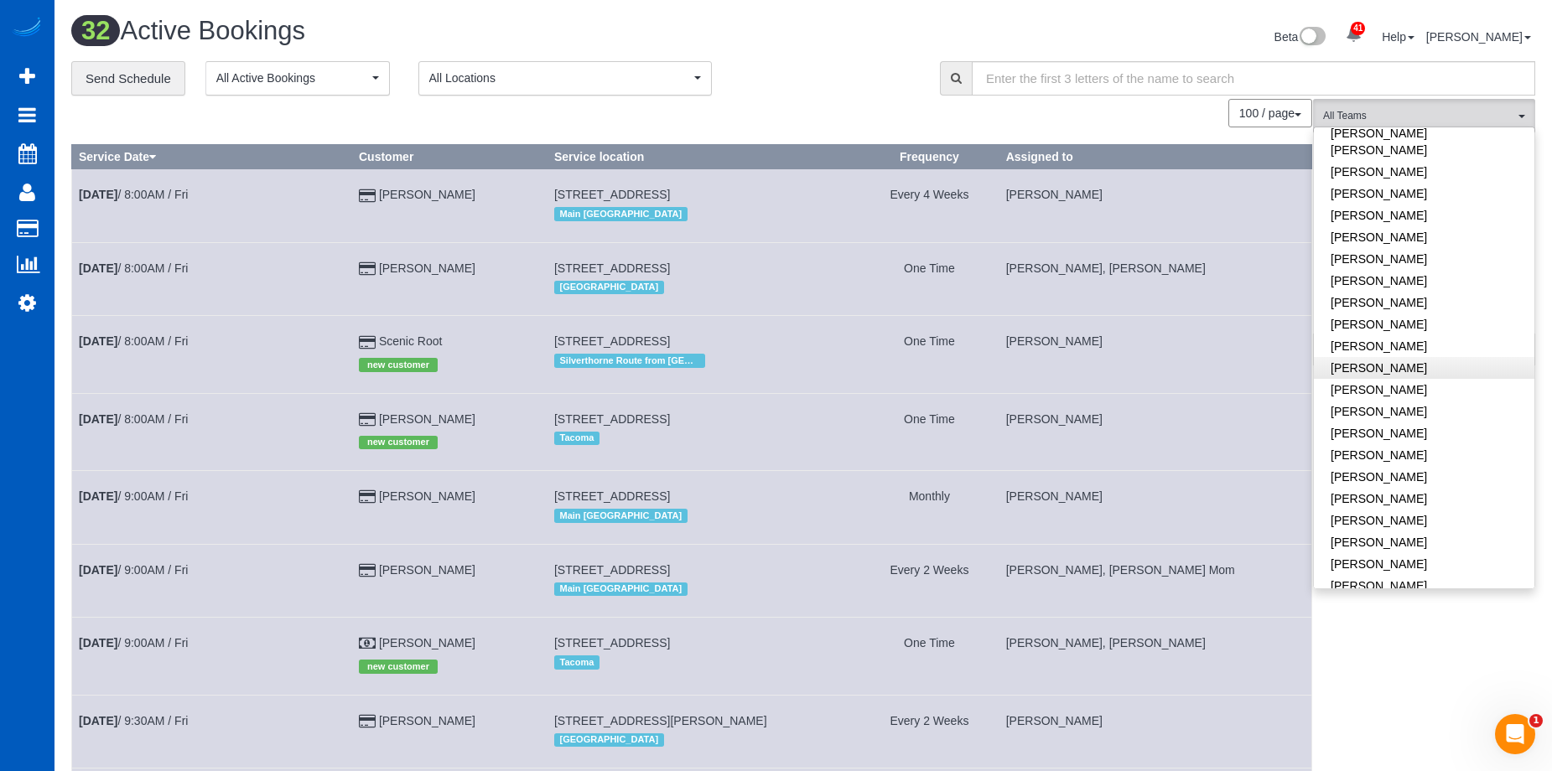
scroll to position [838, 0]
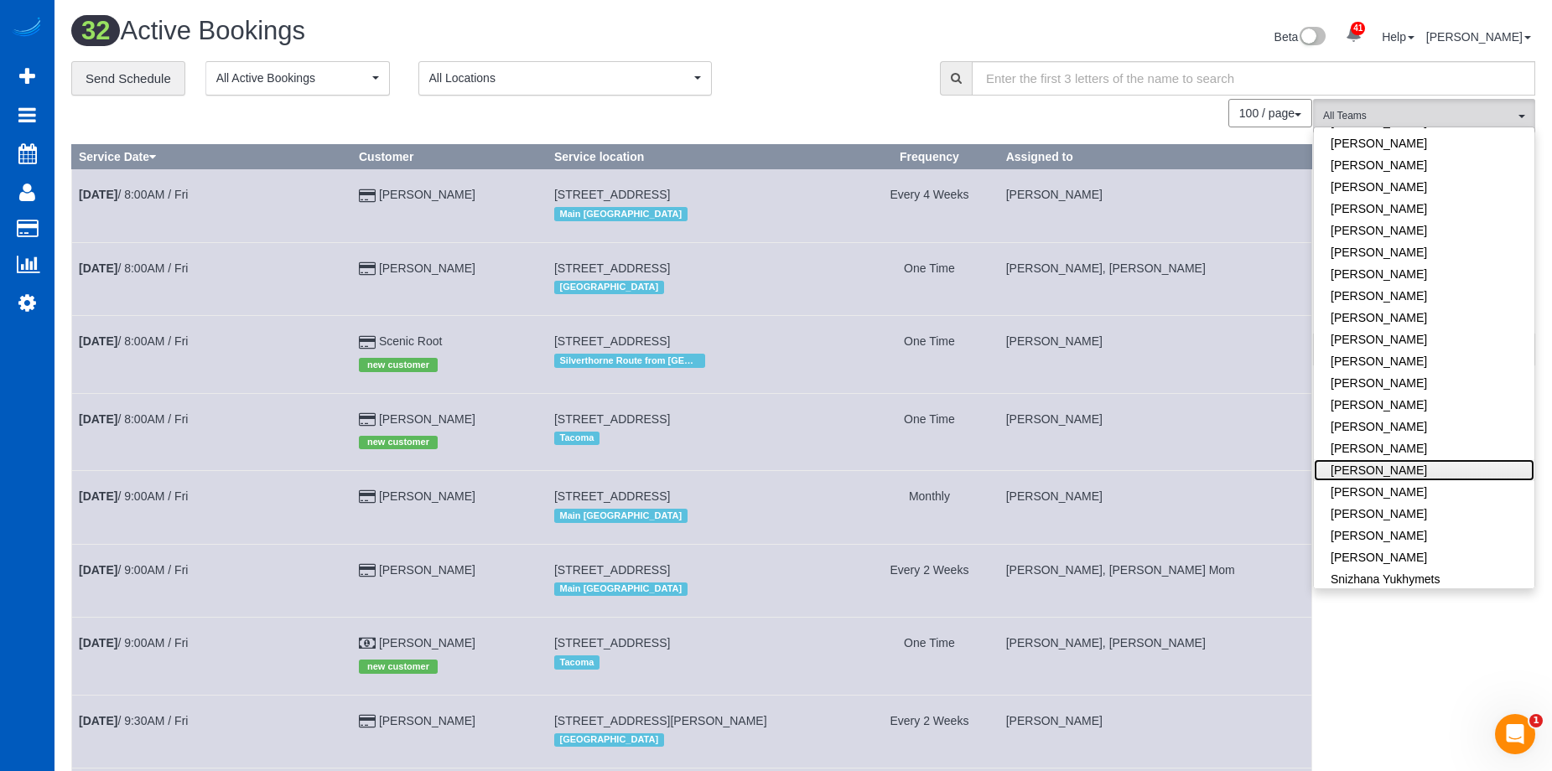
click at [1429, 459] on link "[PERSON_NAME]" at bounding box center [1424, 470] width 220 height 22
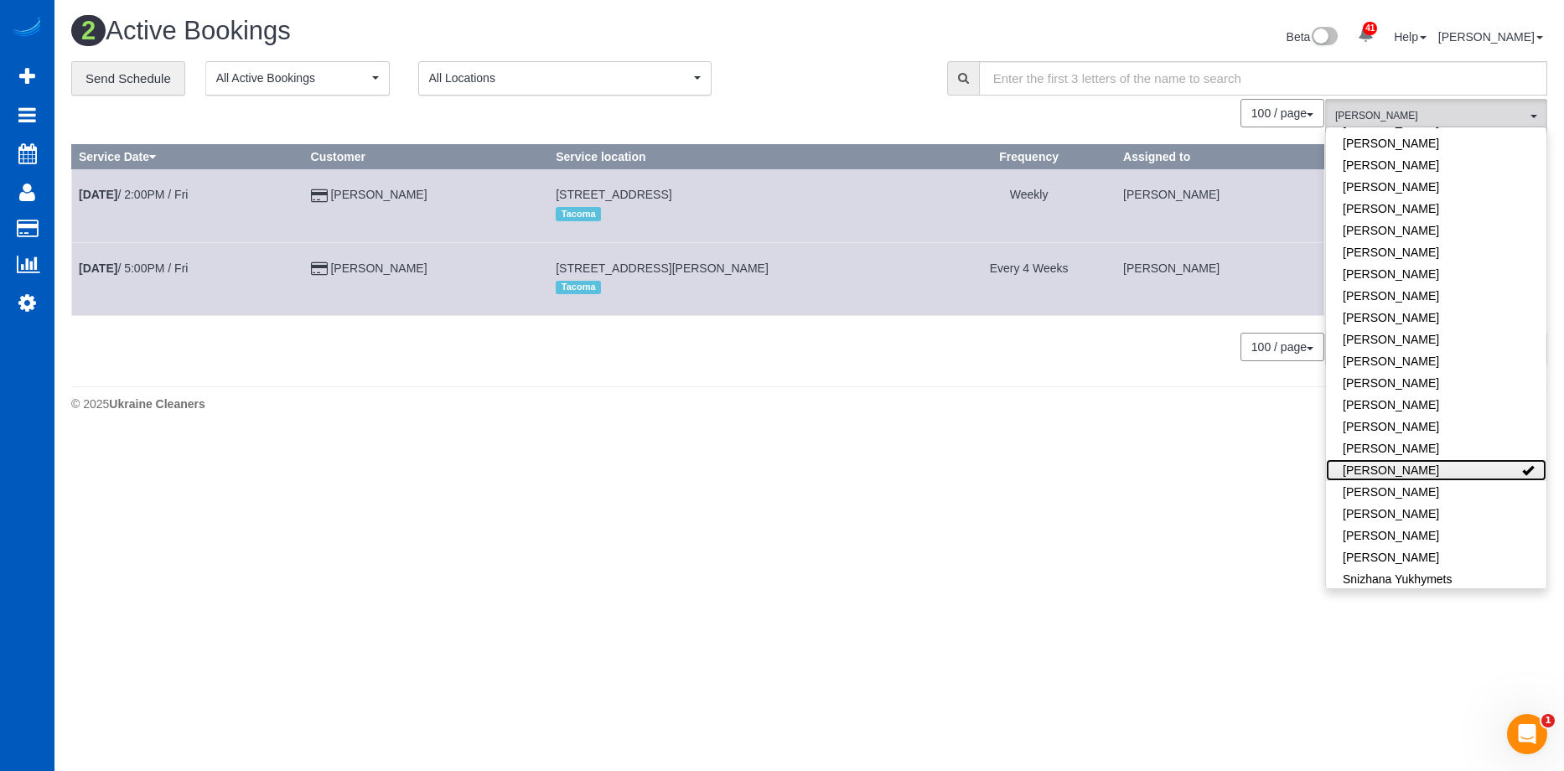
click at [1449, 459] on link "[PERSON_NAME]" at bounding box center [1436, 470] width 220 height 22
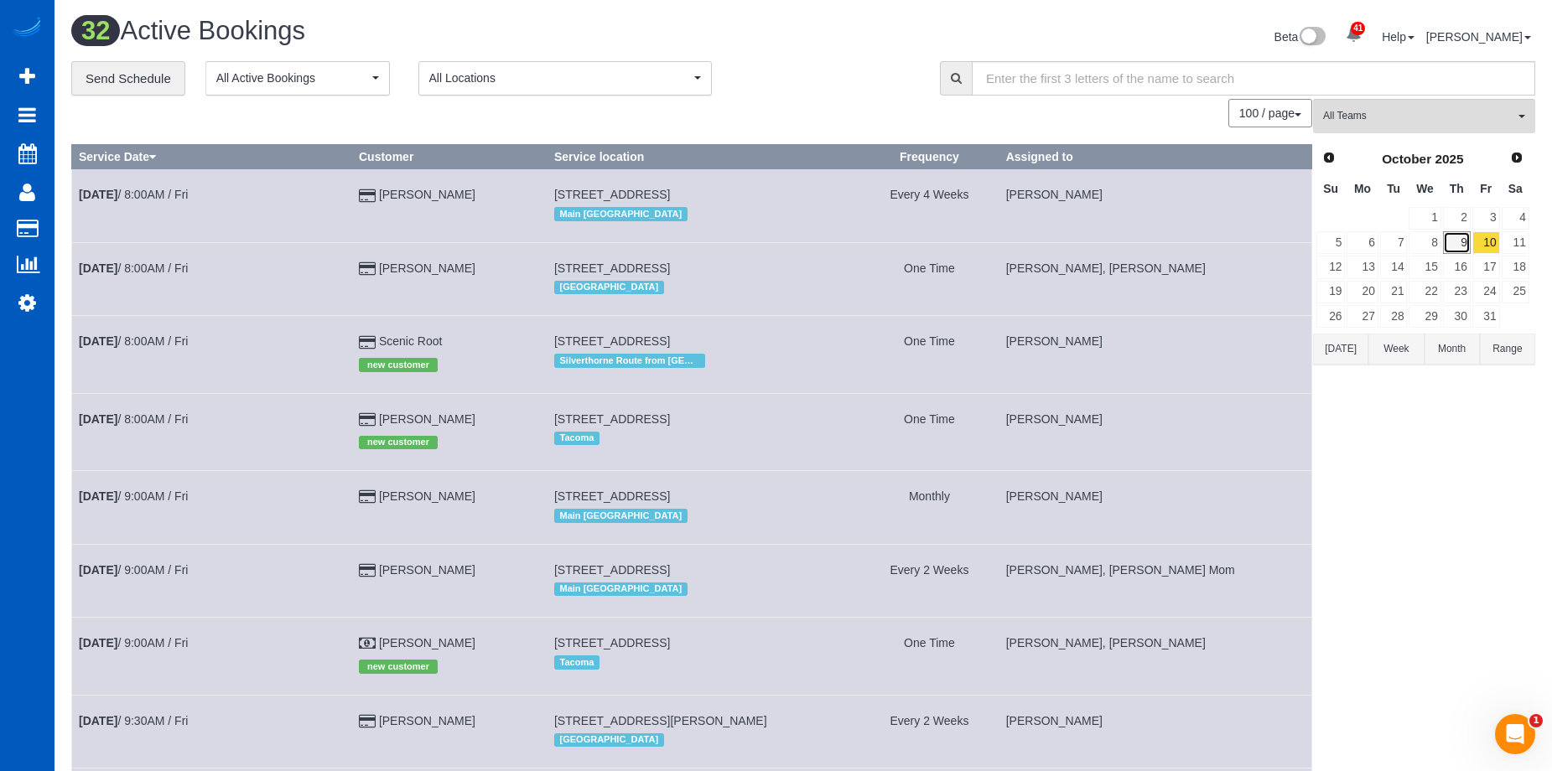
click at [1449, 241] on link "9" at bounding box center [1457, 242] width 28 height 23
click at [1452, 122] on span "All Teams" at bounding box center [1418, 116] width 191 height 14
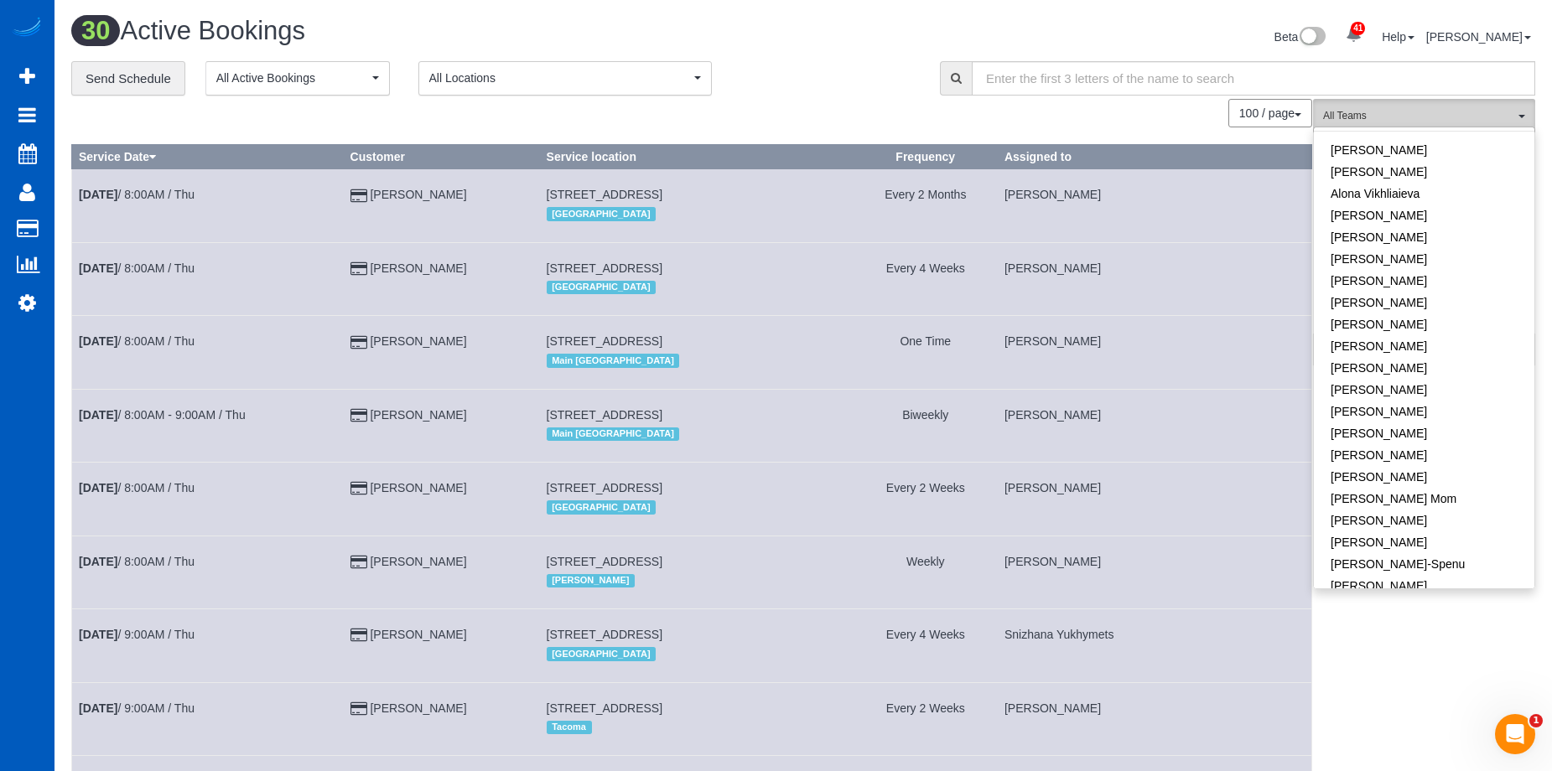
scroll to position [0, 0]
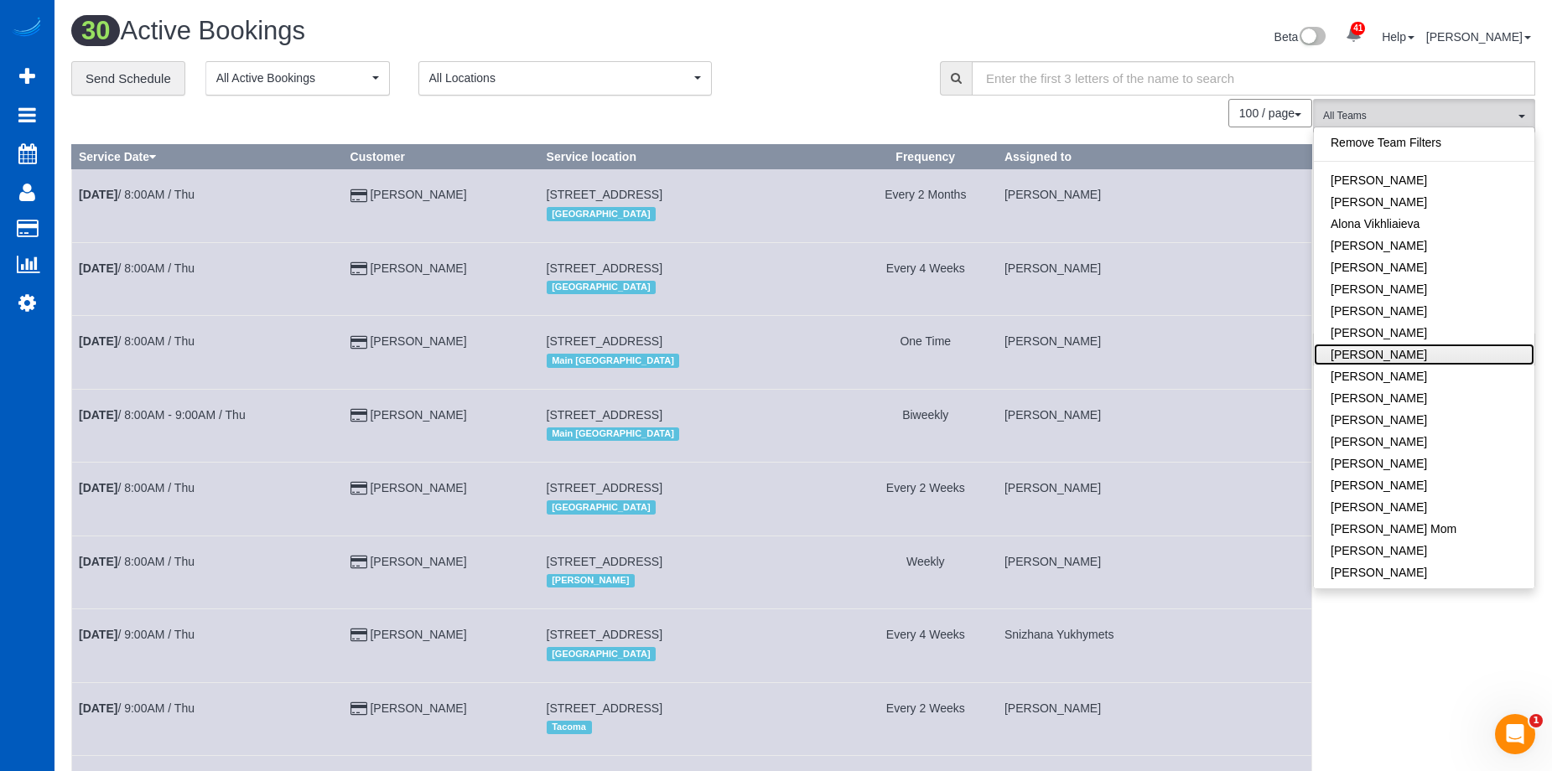
click at [1432, 346] on link "[PERSON_NAME]" at bounding box center [1424, 355] width 220 height 22
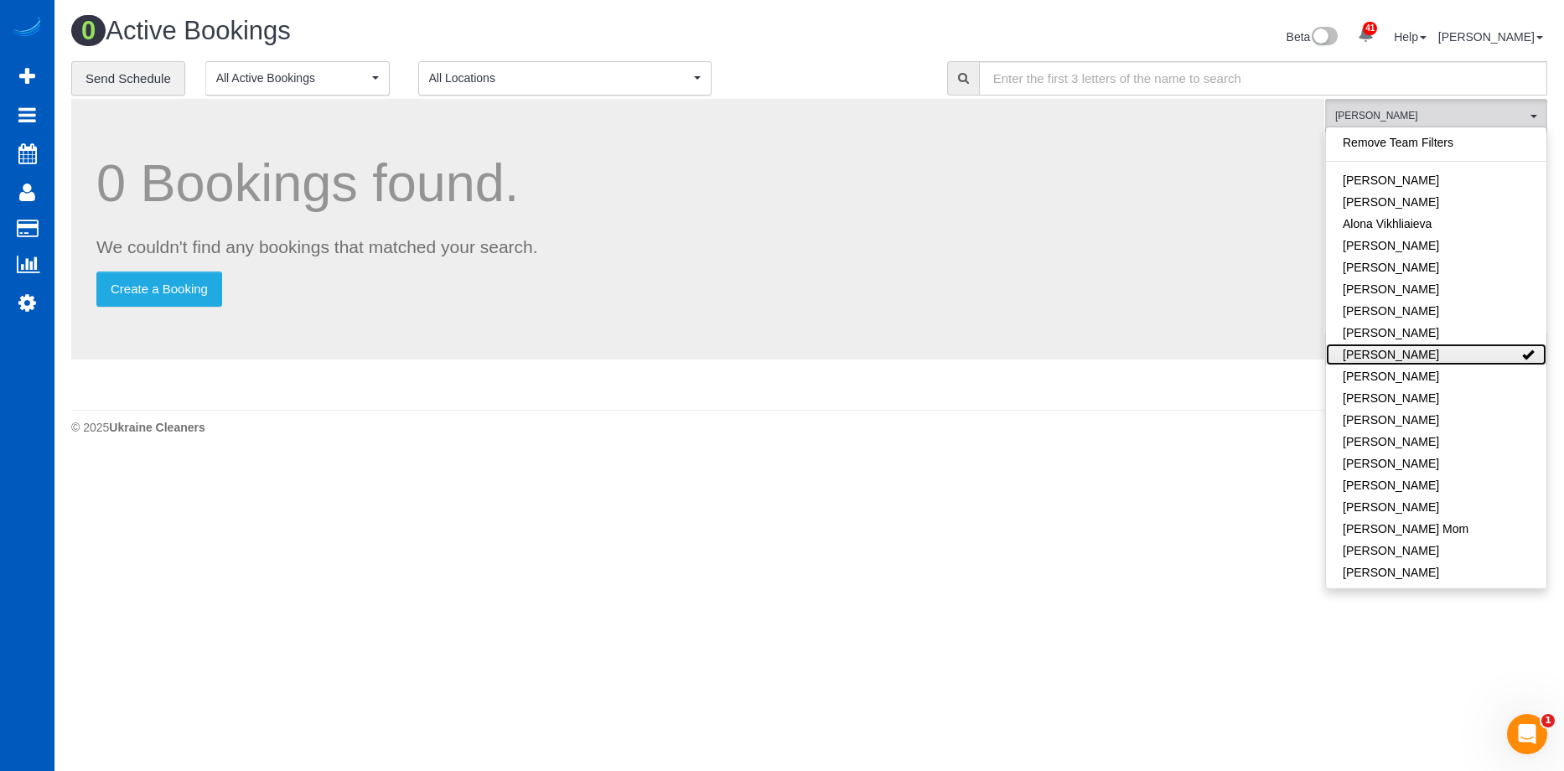
click at [1481, 352] on link "[PERSON_NAME]" at bounding box center [1436, 355] width 220 height 22
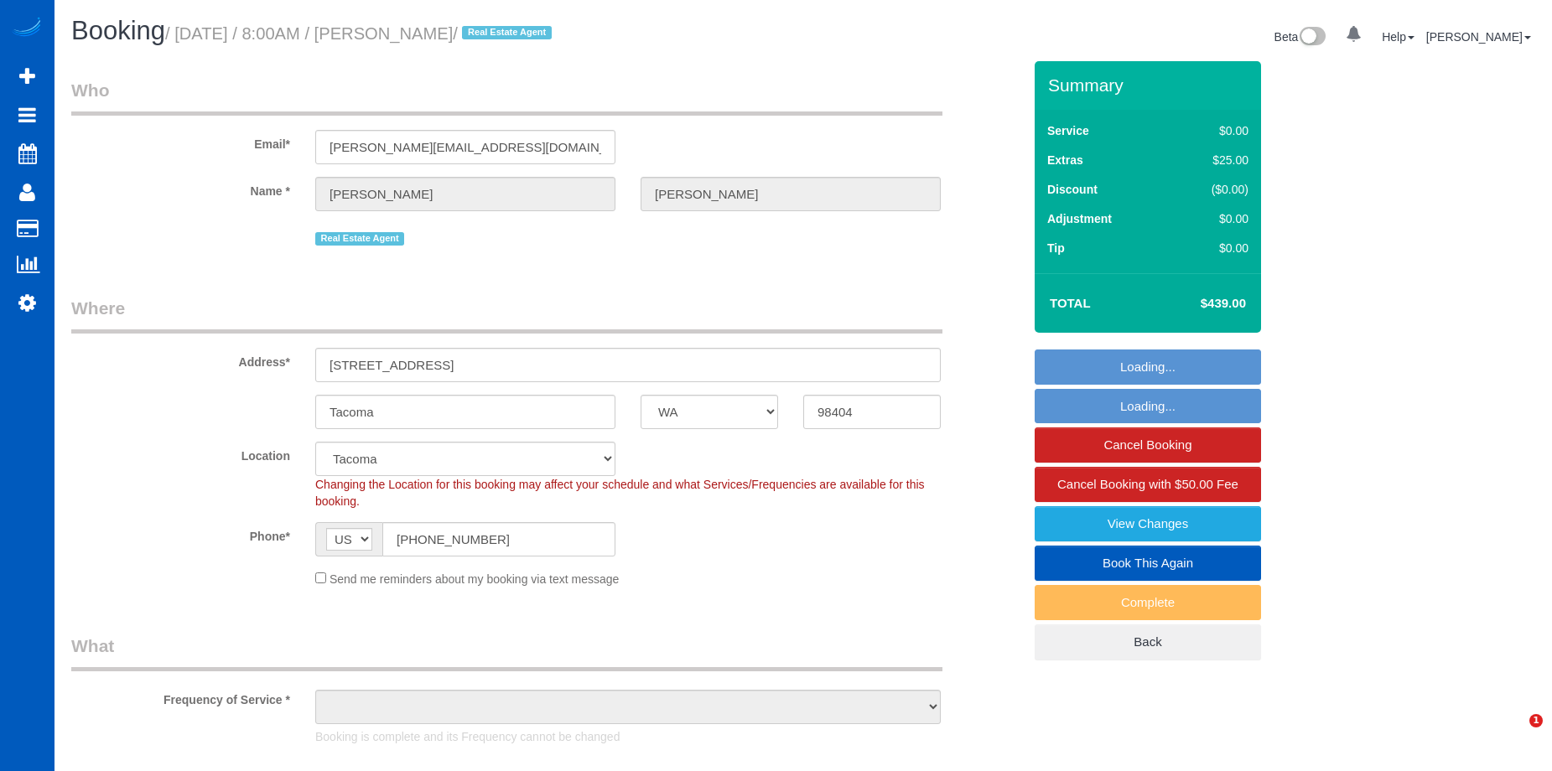
select select "WA"
select select "object:980"
select select "spot1"
select select "object:1120"
select select "199"
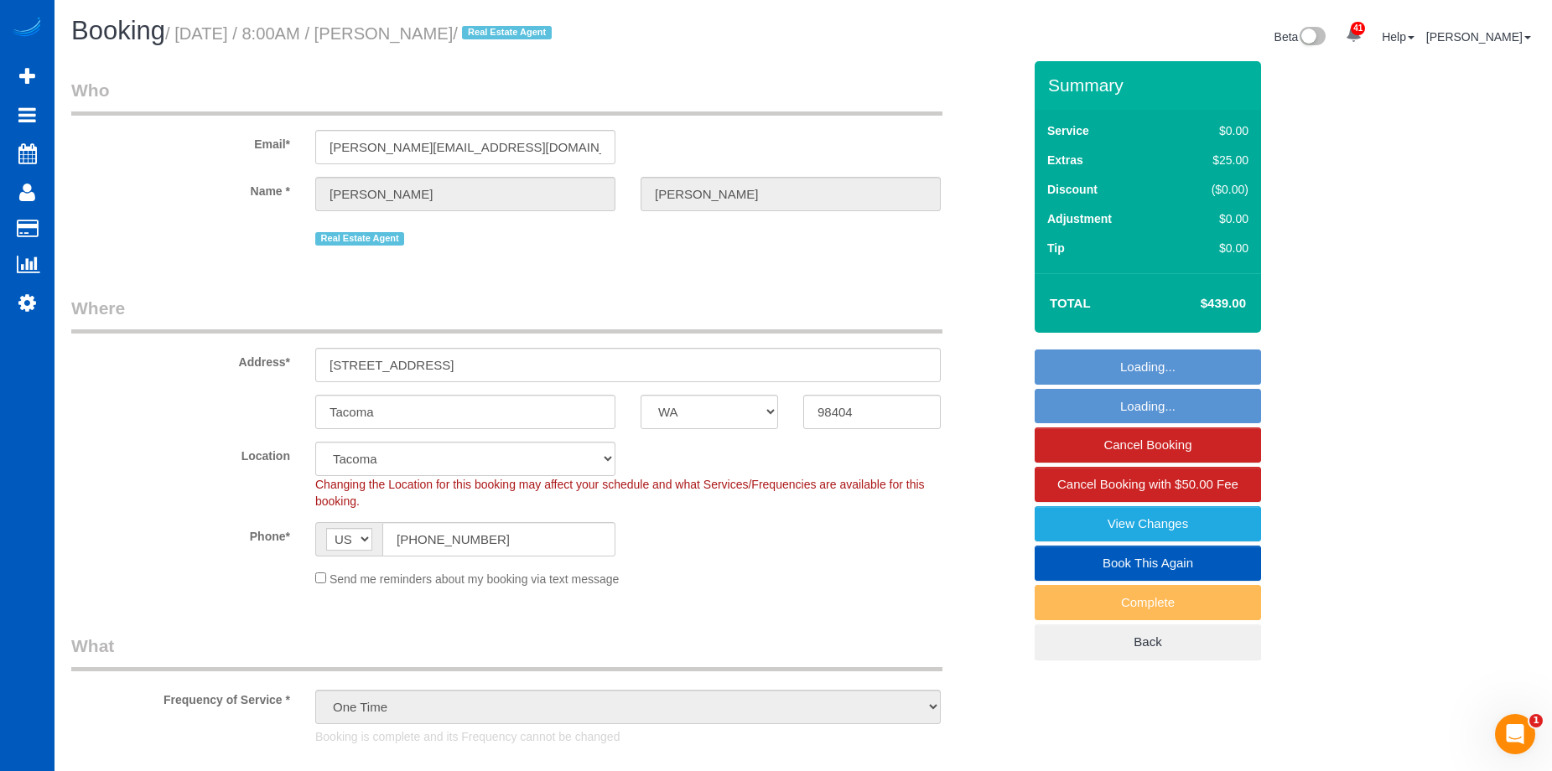
select select "1001"
select select "3"
select select "1001"
select select "3"
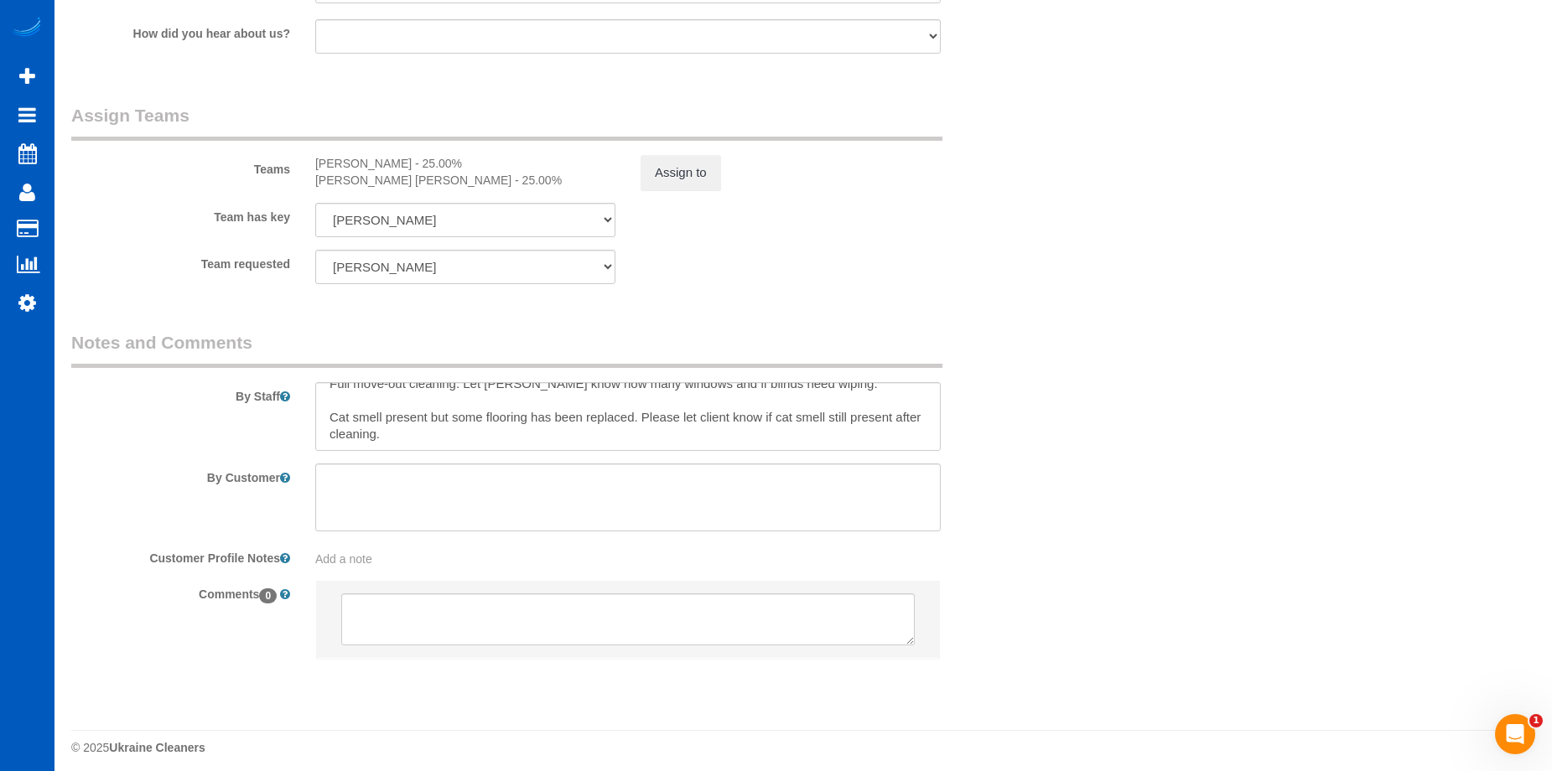
scroll to position [2207, 0]
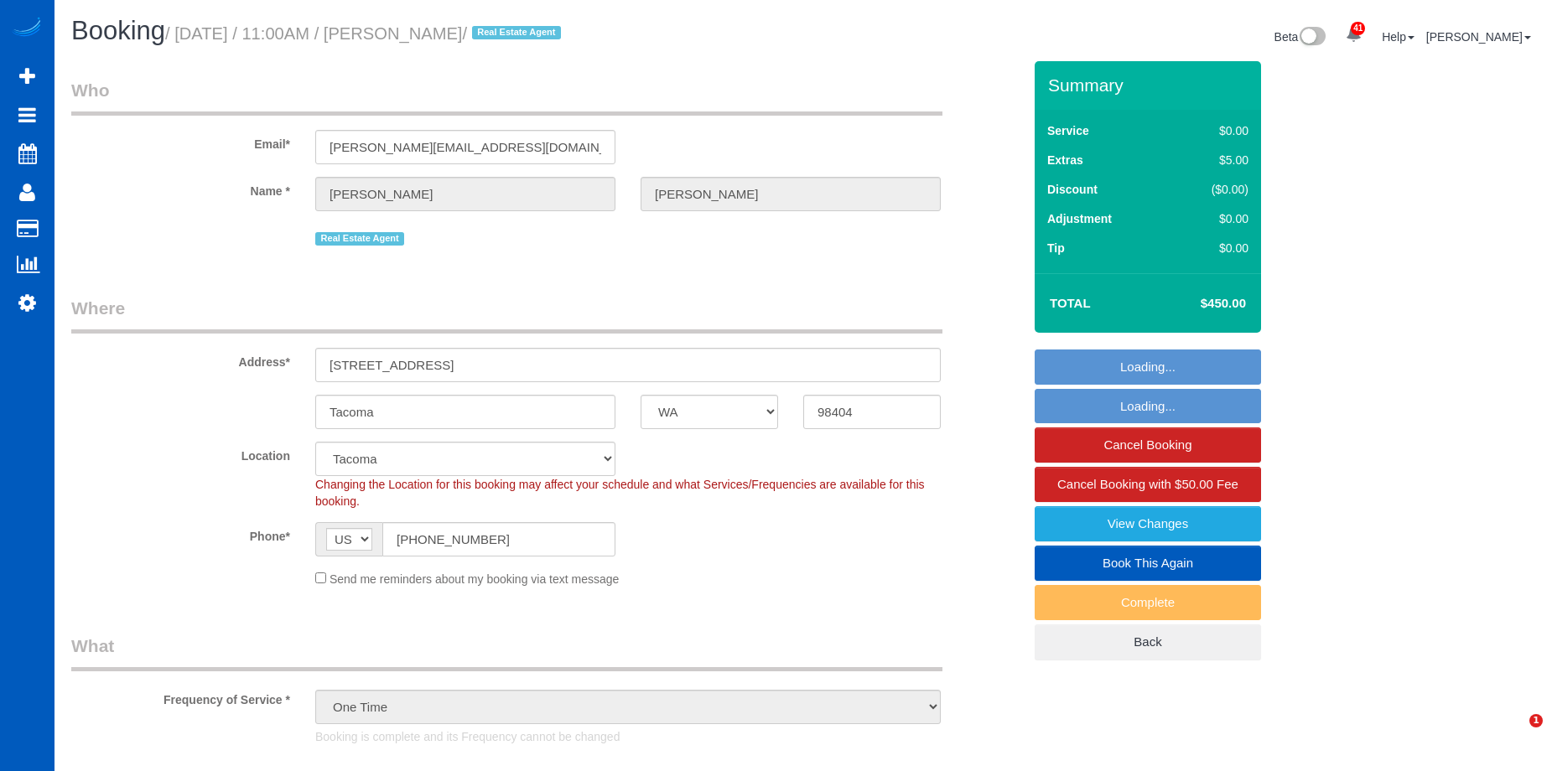
select select "WA"
select select "spot1"
select select "199"
select select "1001"
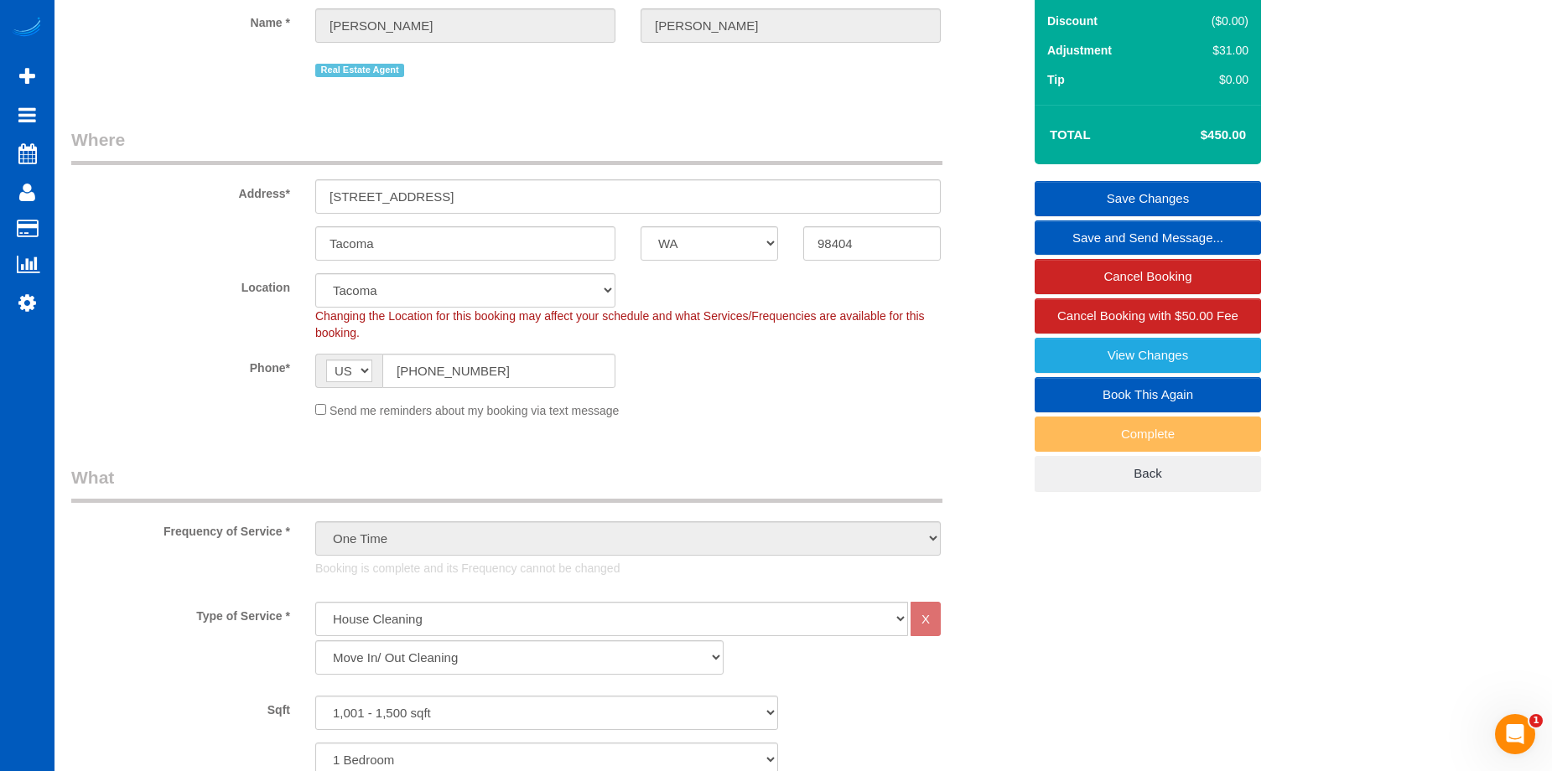
scroll to position [168, 0]
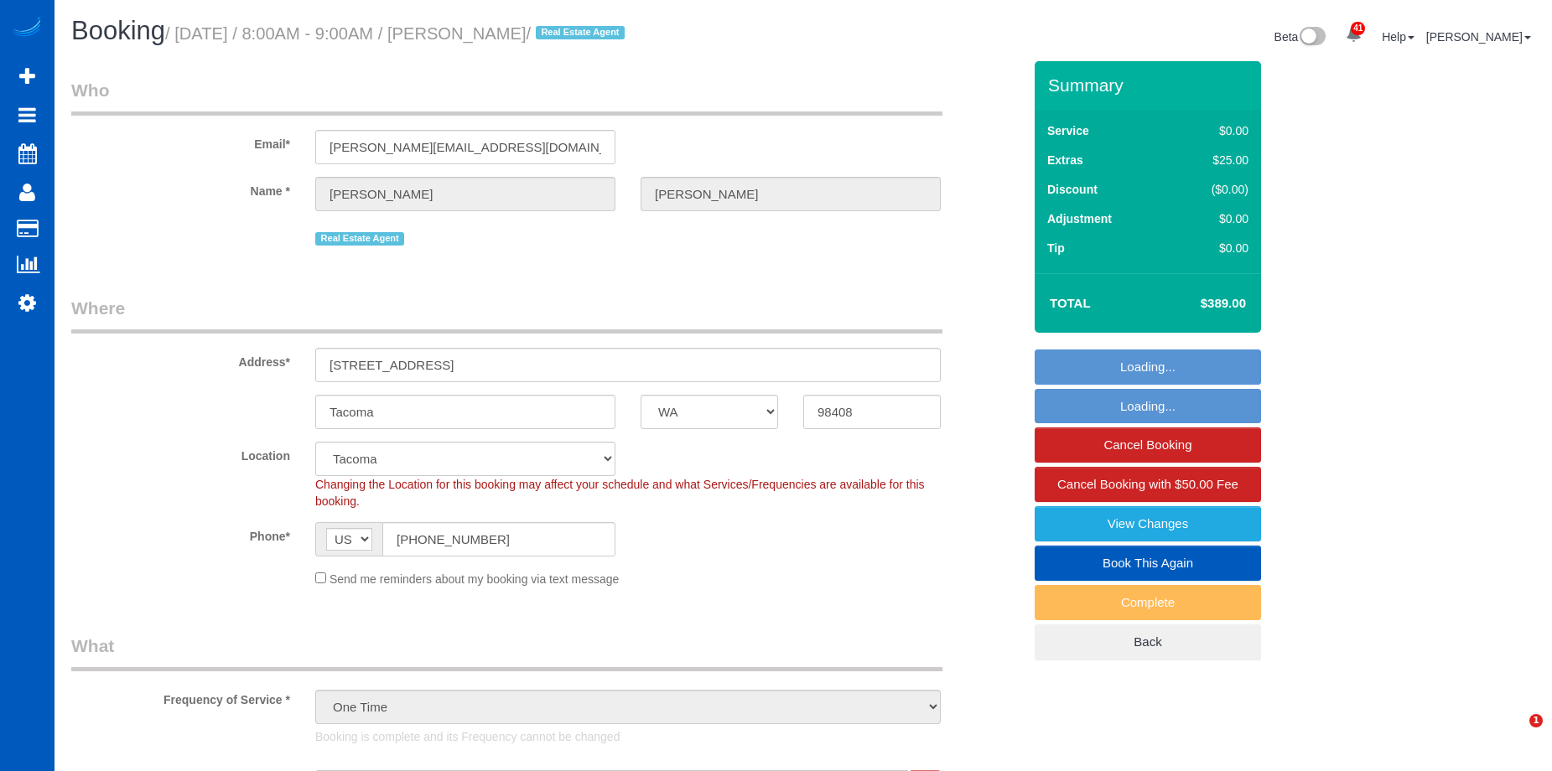
select select "WA"
select select "199"
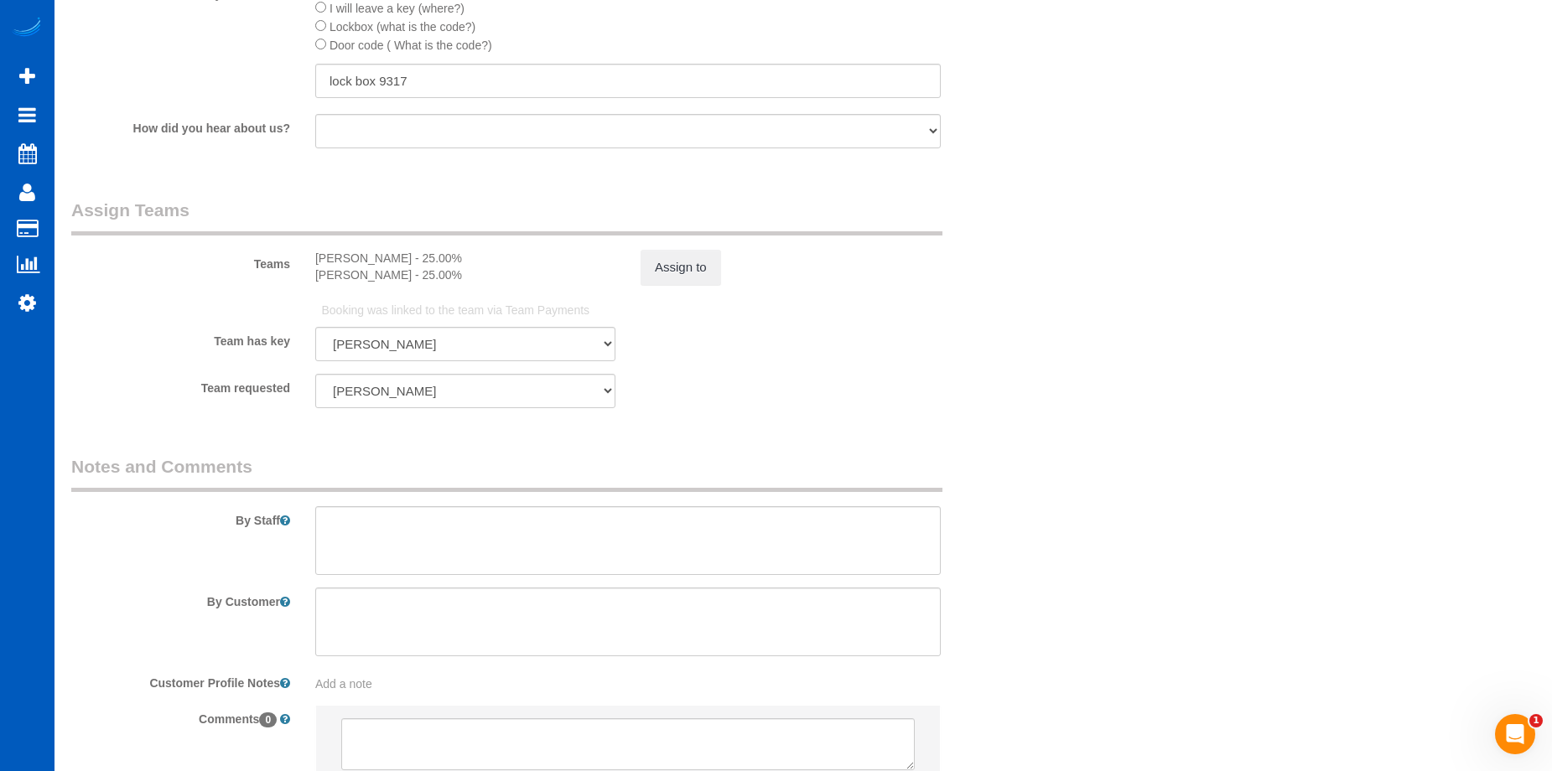
scroll to position [2329, 0]
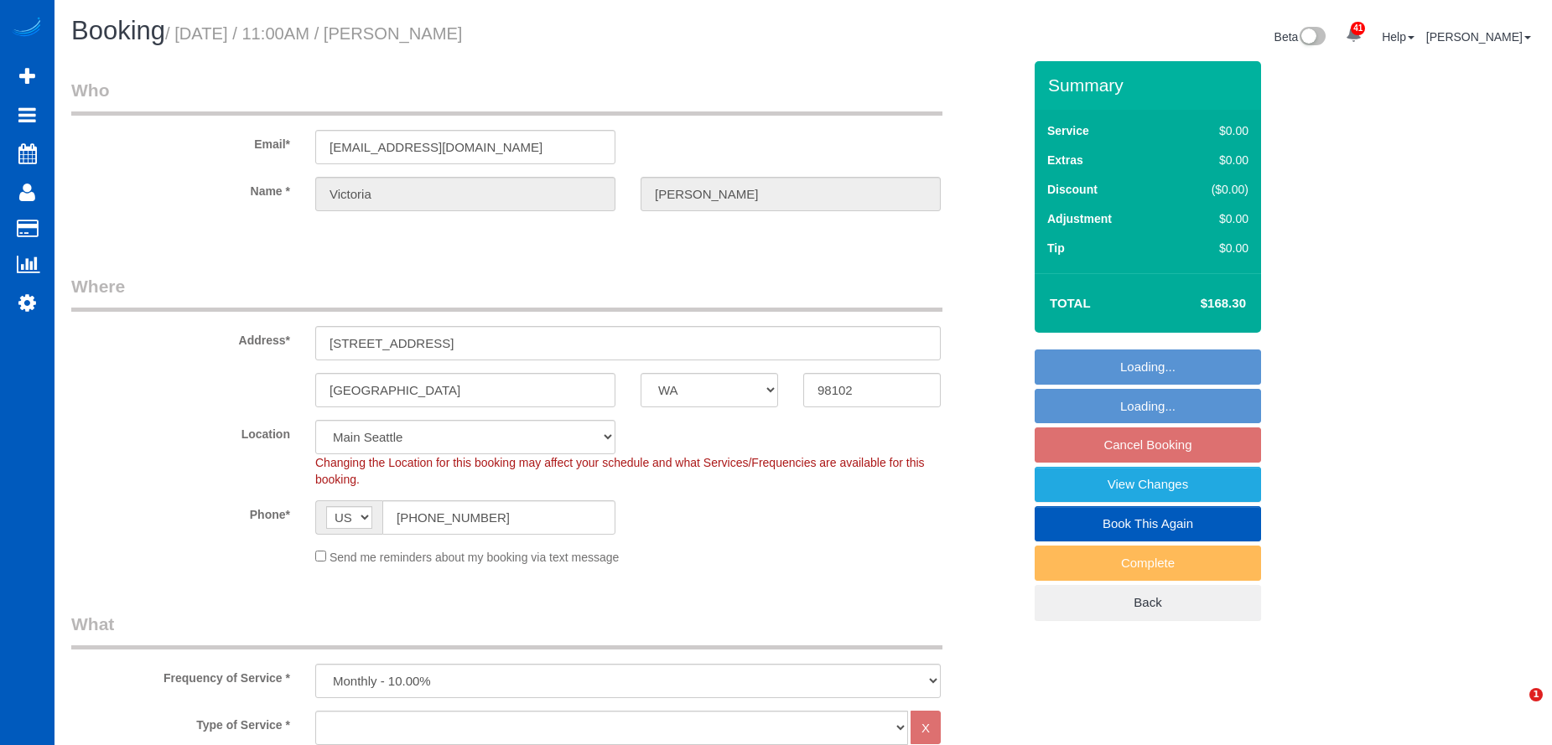
select select "WA"
select select "spot2"
select select "2"
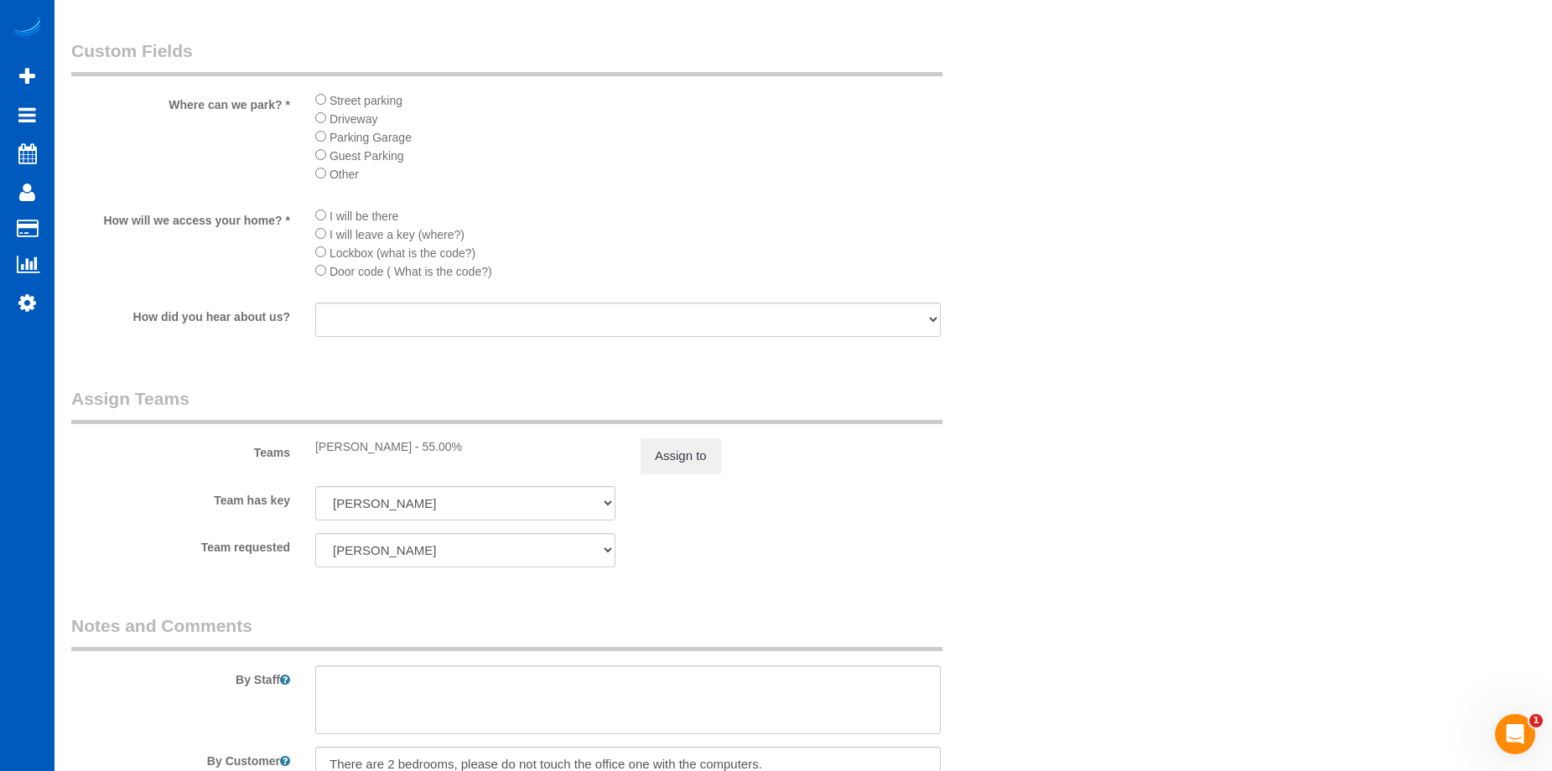
scroll to position [1341, 0]
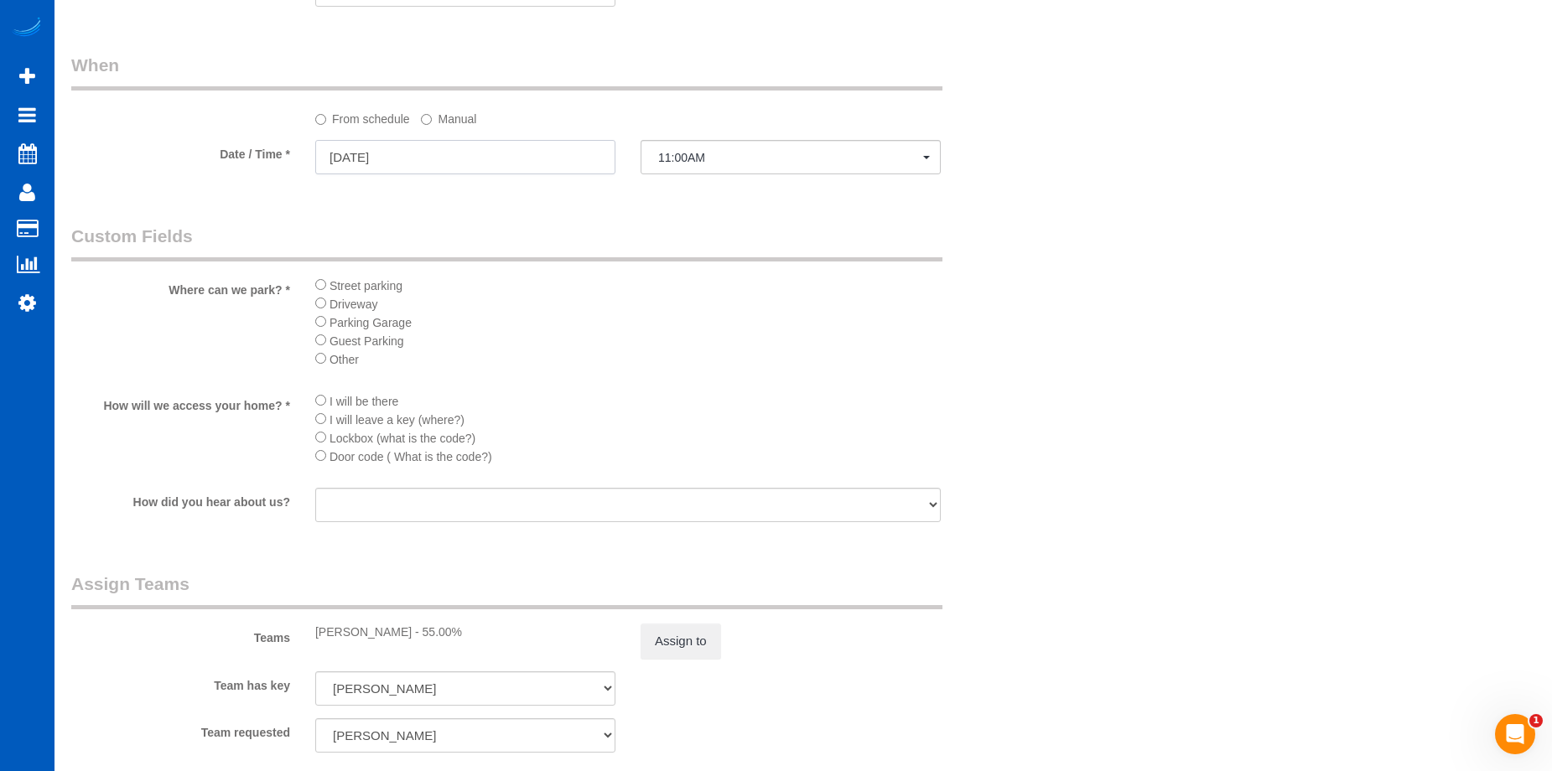
click at [498, 158] on input "[DATE]" at bounding box center [465, 157] width 300 height 34
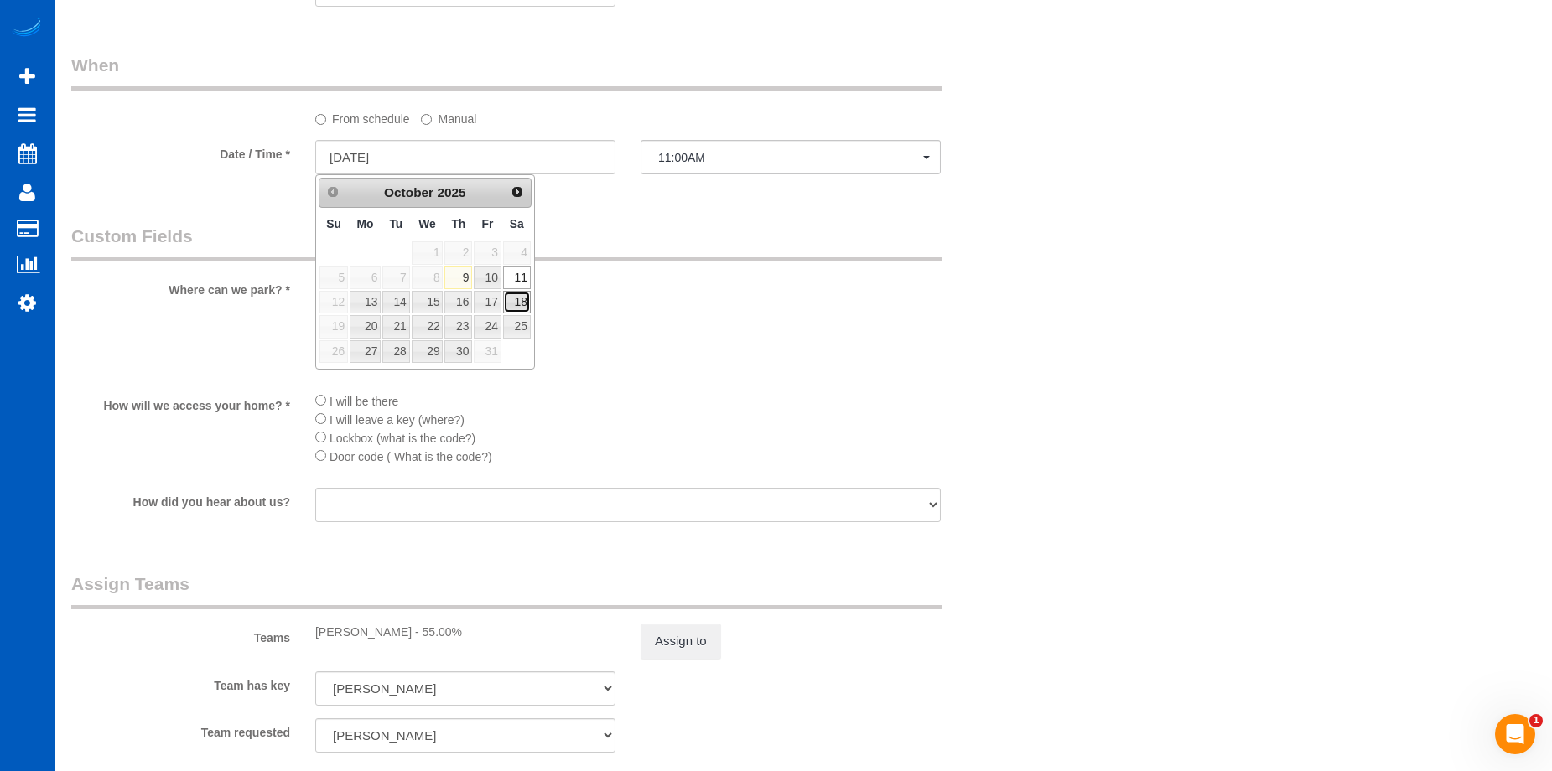
click at [521, 298] on link "18" at bounding box center [517, 302] width 28 height 23
type input "[DATE]"
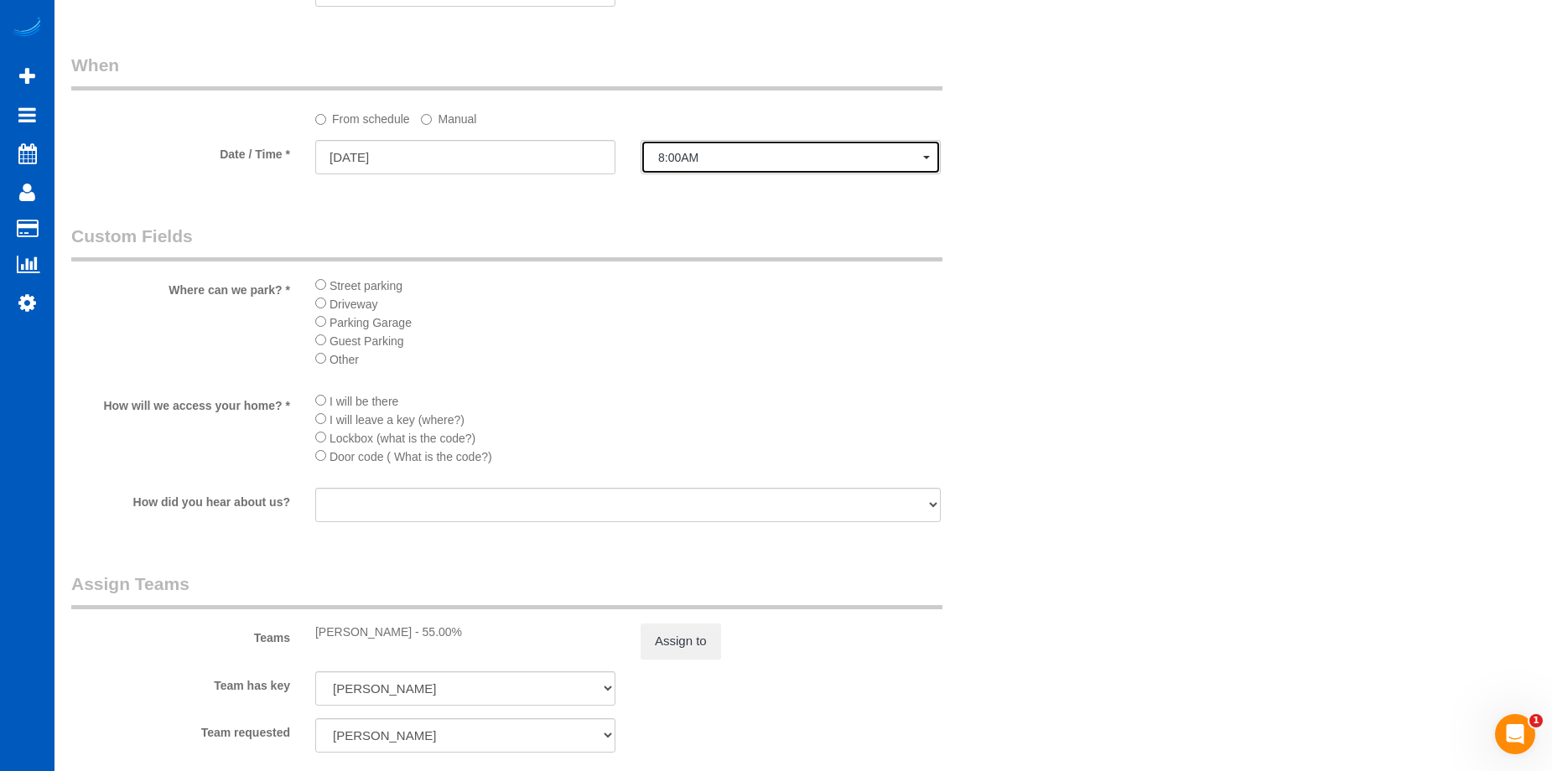
click at [704, 163] on span "8:00AM" at bounding box center [790, 157] width 265 height 13
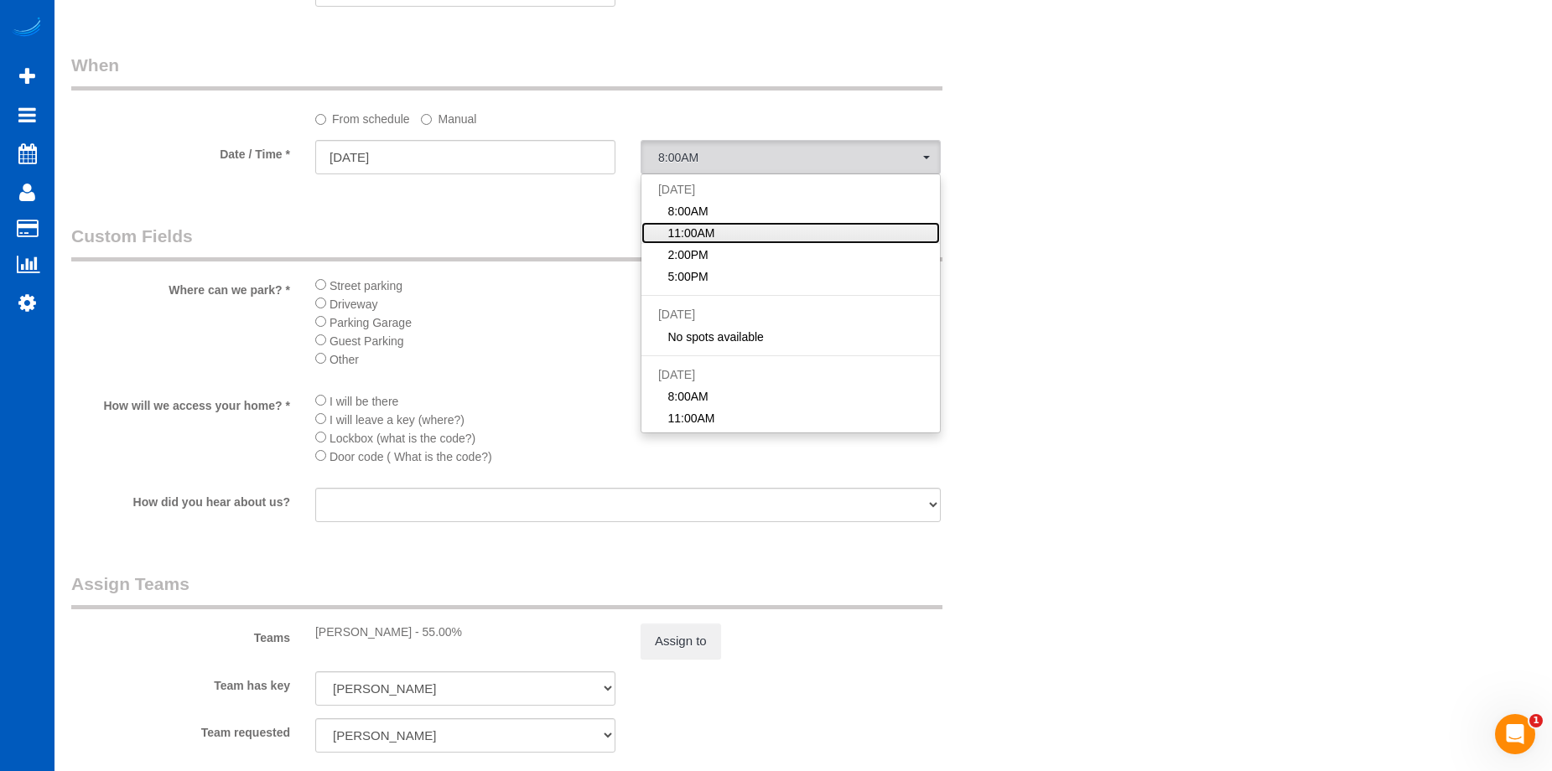
click at [719, 235] on link "11:00AM" at bounding box center [790, 233] width 298 height 22
select select "spot18"
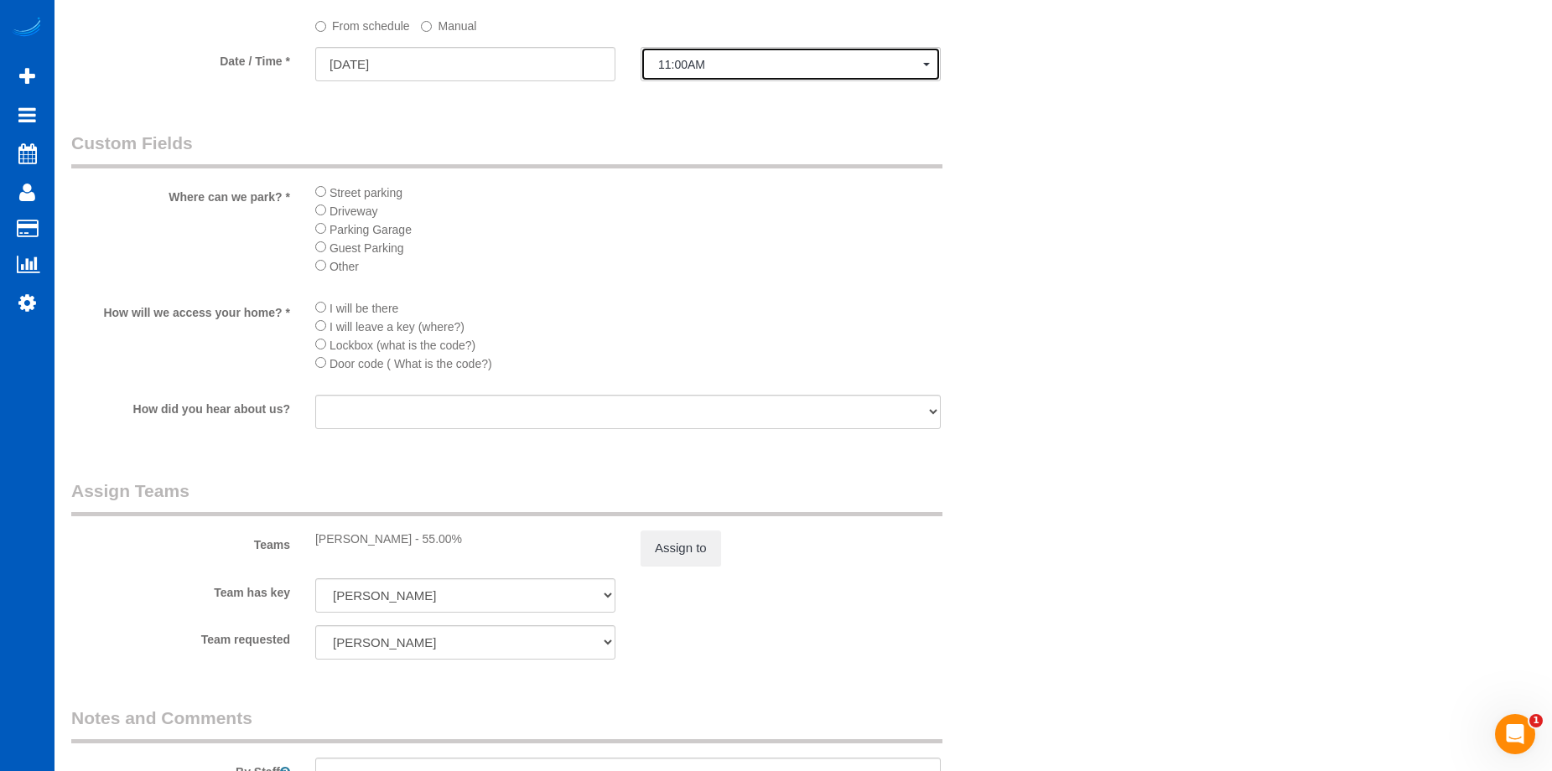
scroll to position [1593, 0]
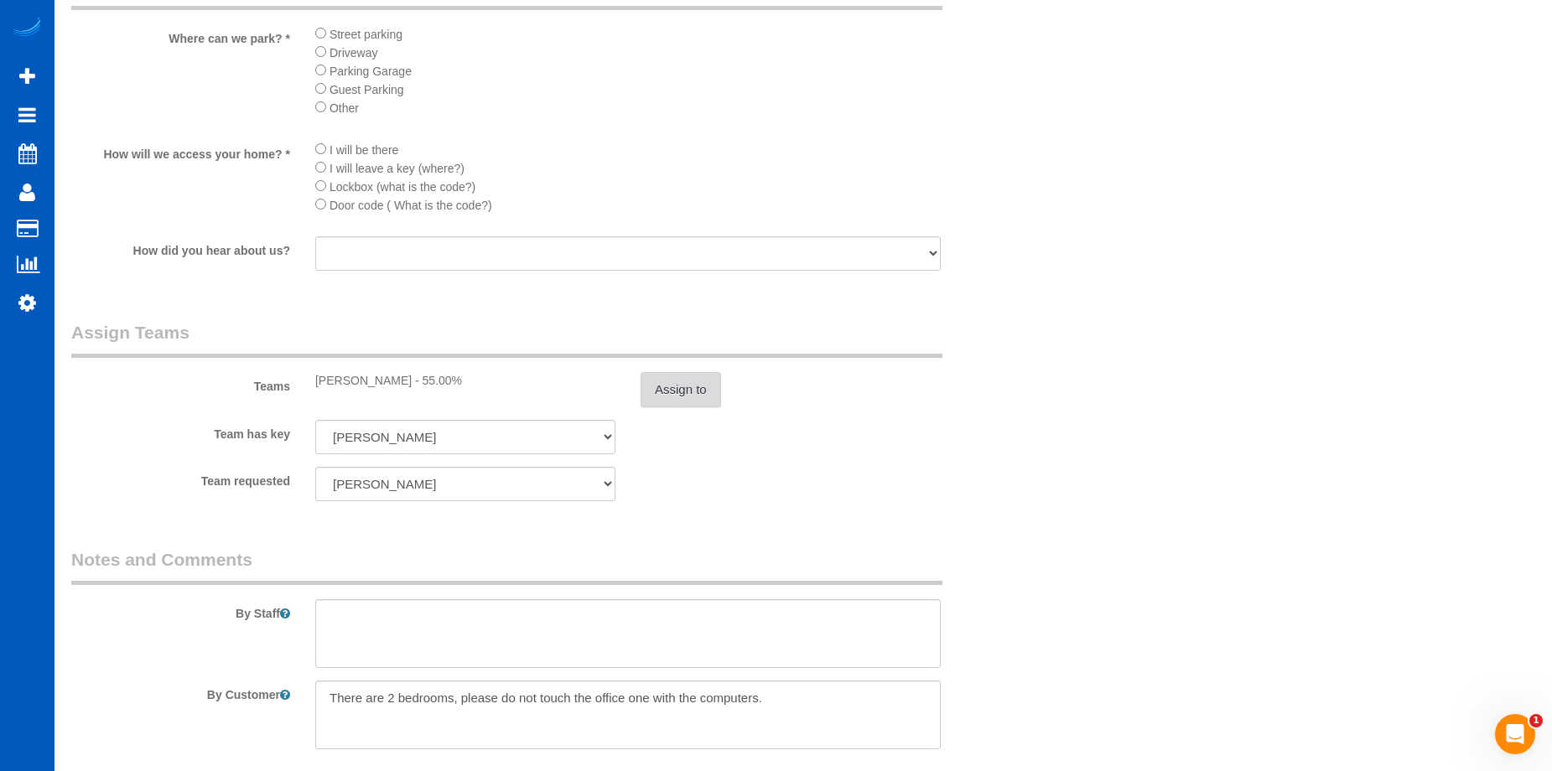
click at [675, 377] on button "Assign to" at bounding box center [680, 389] width 80 height 35
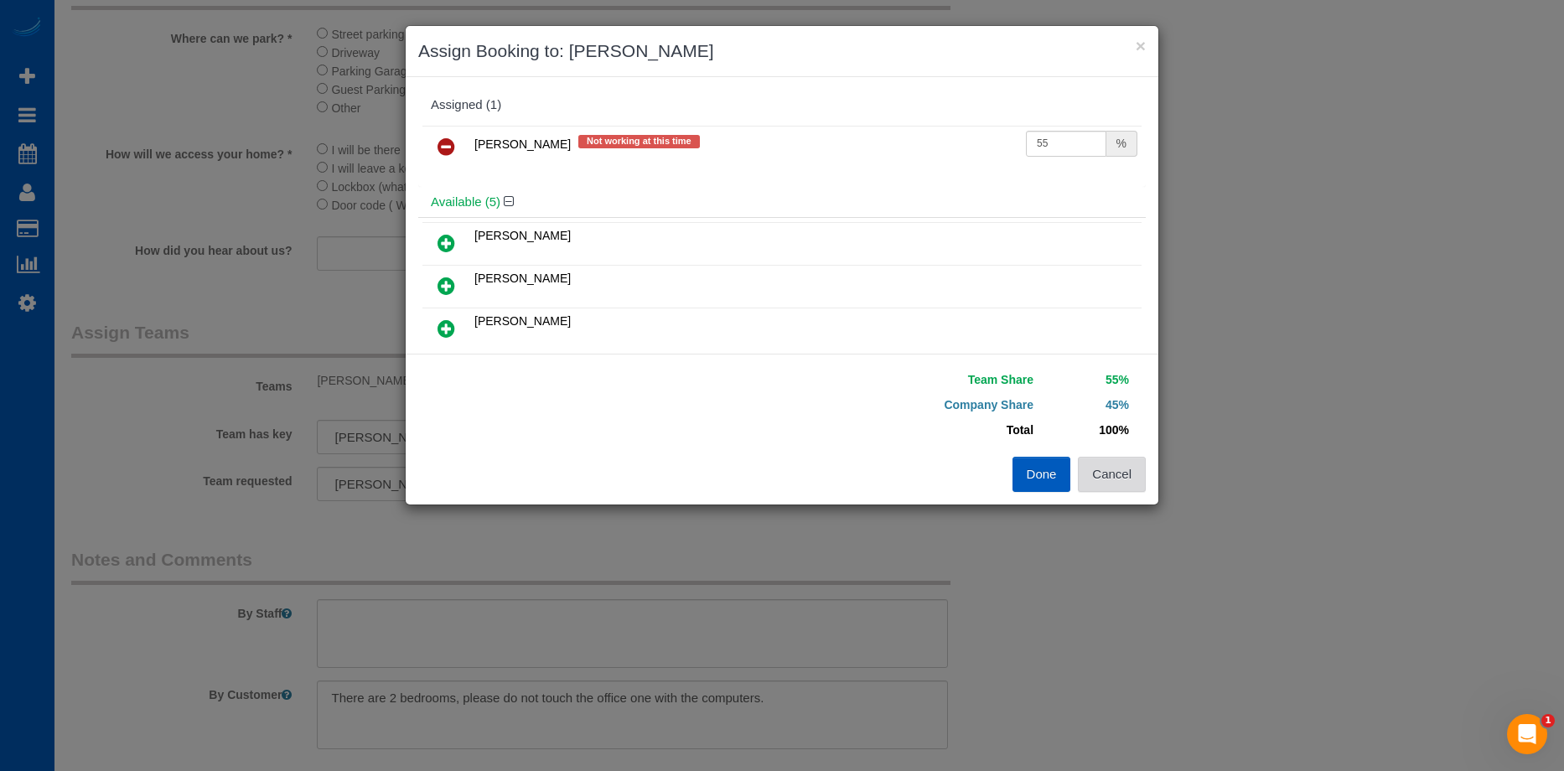
click at [1133, 464] on button "Cancel" at bounding box center [1112, 474] width 68 height 35
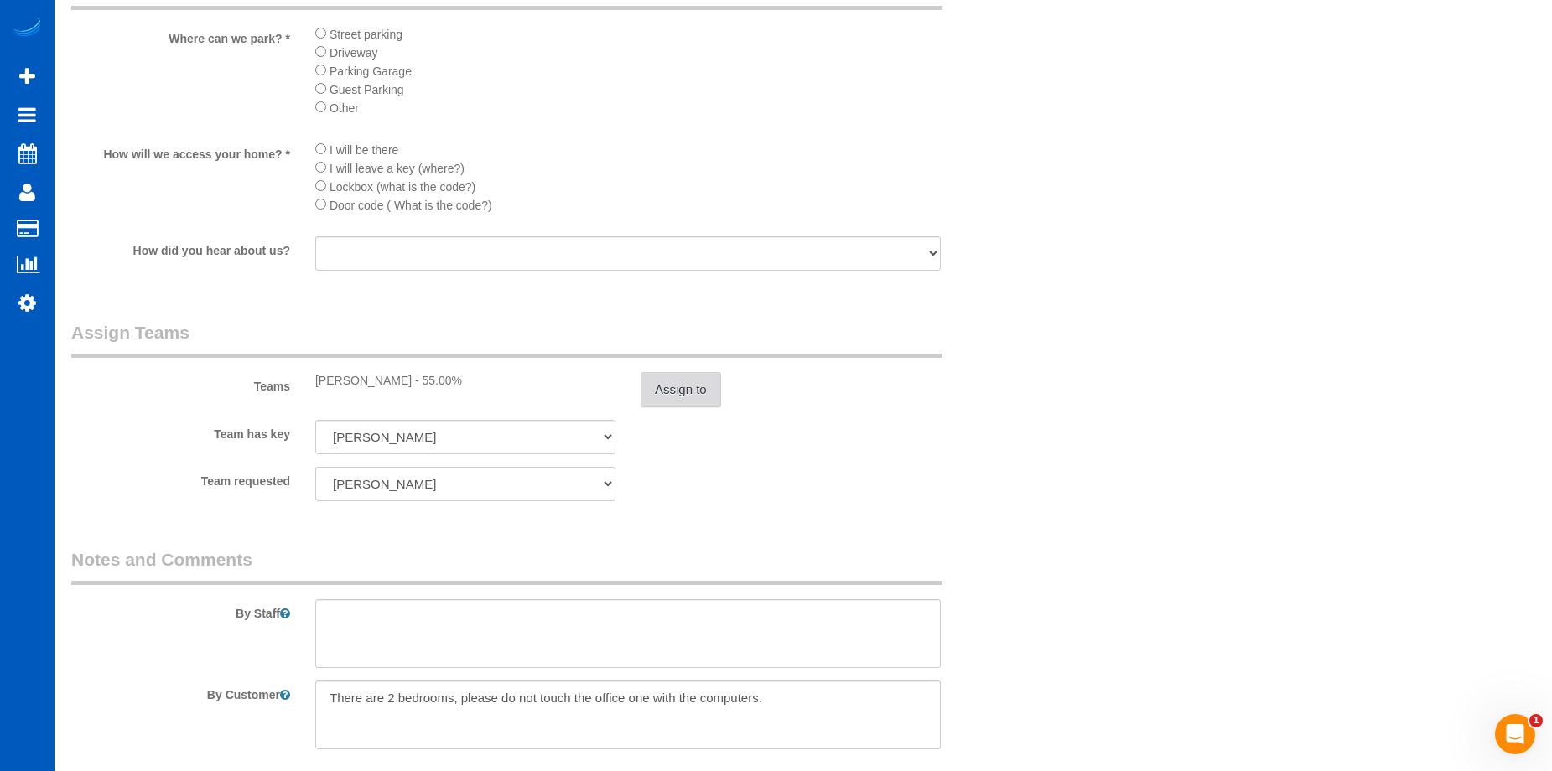
click at [678, 383] on button "Assign to" at bounding box center [680, 389] width 80 height 35
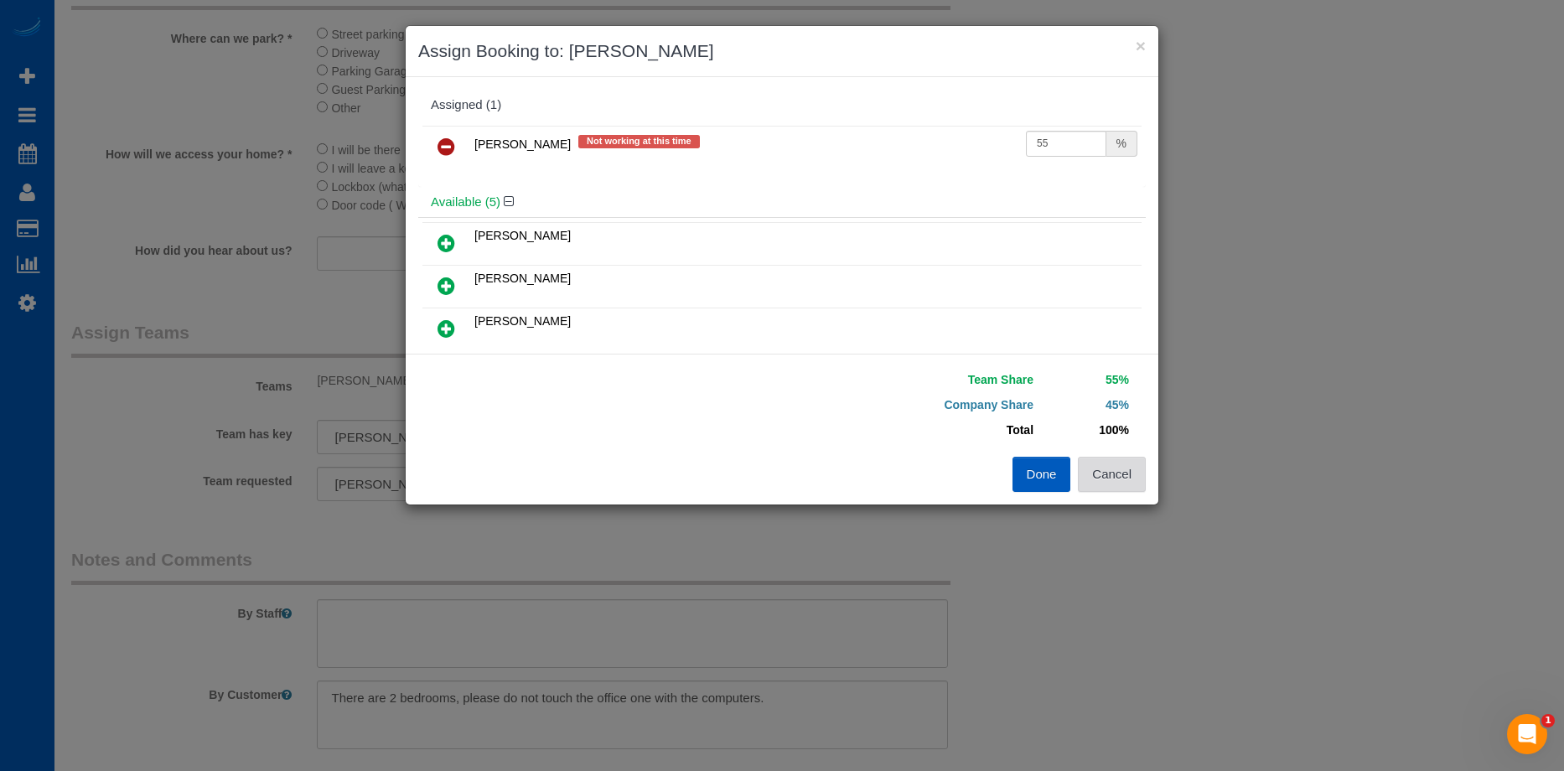
click at [1113, 465] on button "Cancel" at bounding box center [1112, 474] width 68 height 35
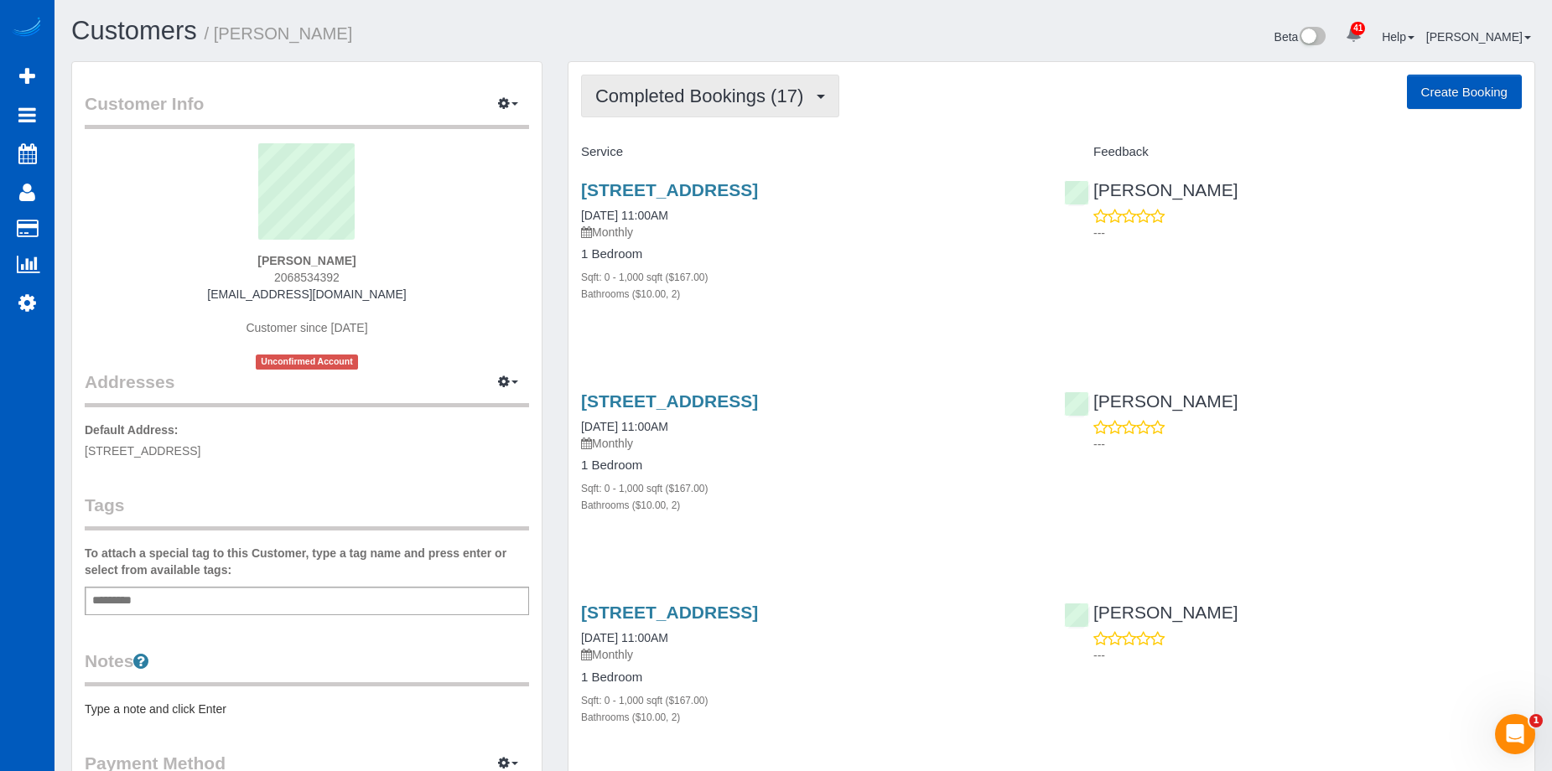
click at [802, 102] on span "Completed Bookings (17)" at bounding box center [703, 96] width 216 height 21
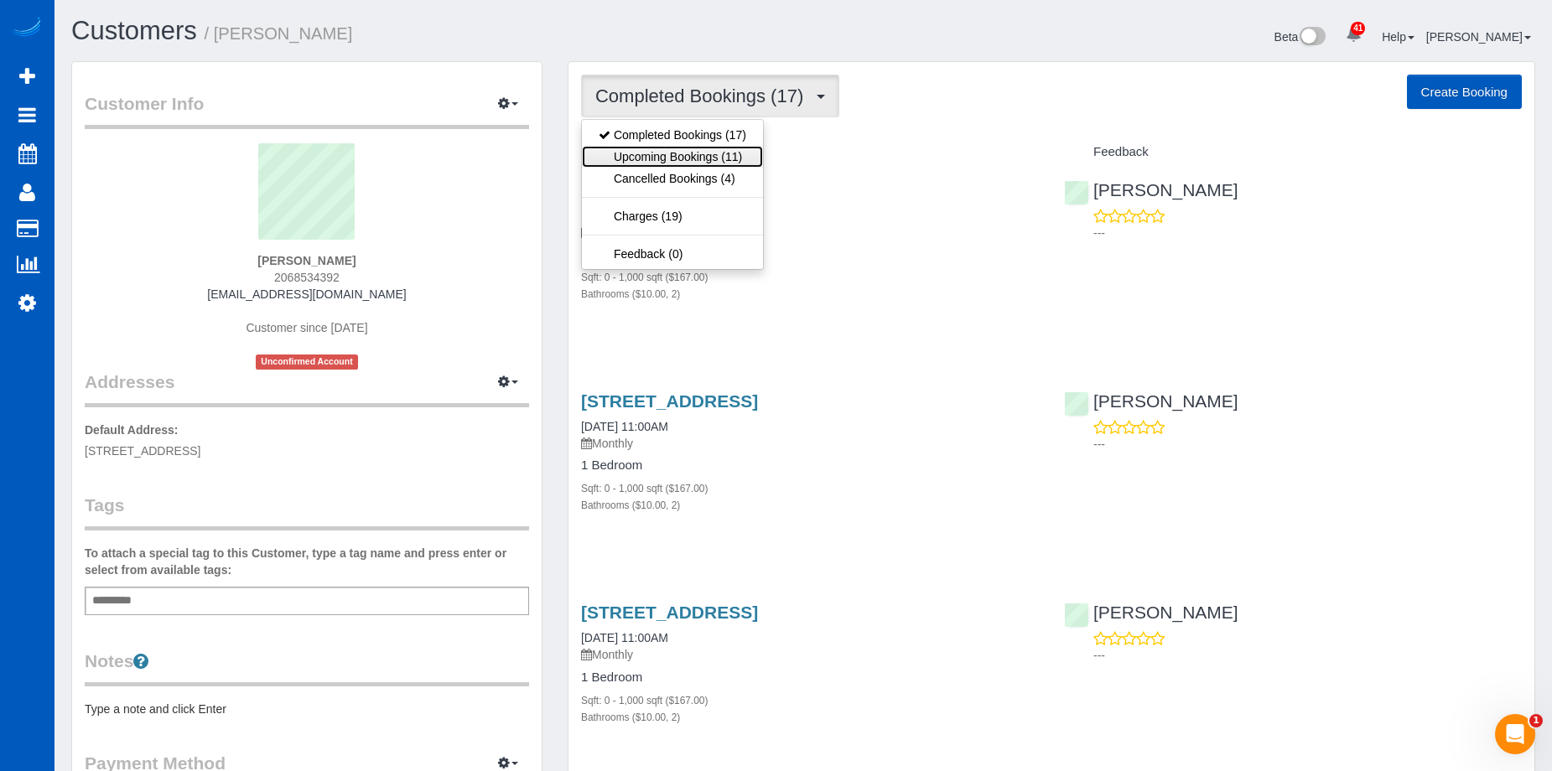
click at [717, 153] on link "Upcoming Bookings (11)" at bounding box center [672, 157] width 181 height 22
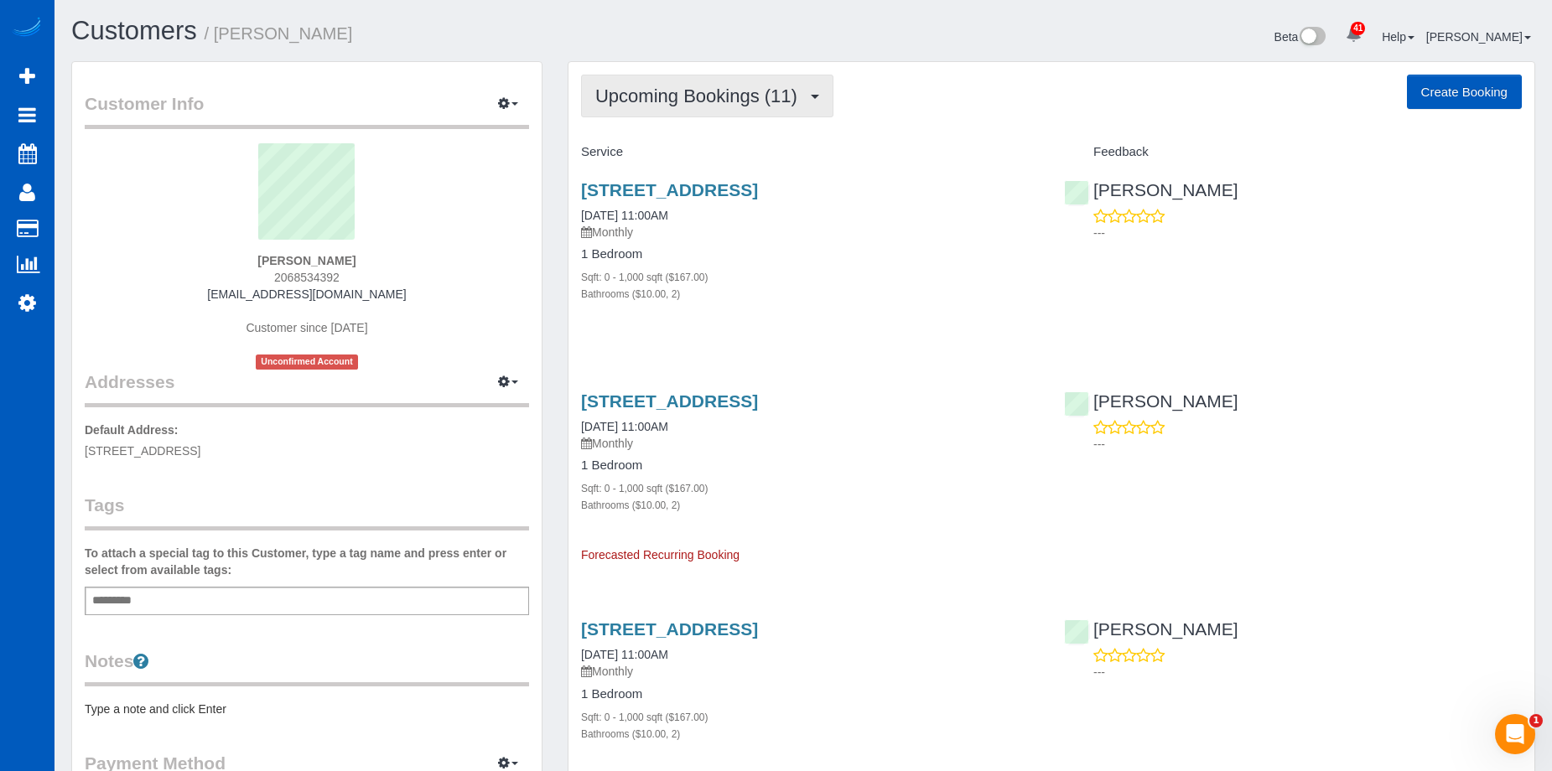
click at [796, 106] on span "Upcoming Bookings (11)" at bounding box center [700, 96] width 210 height 21
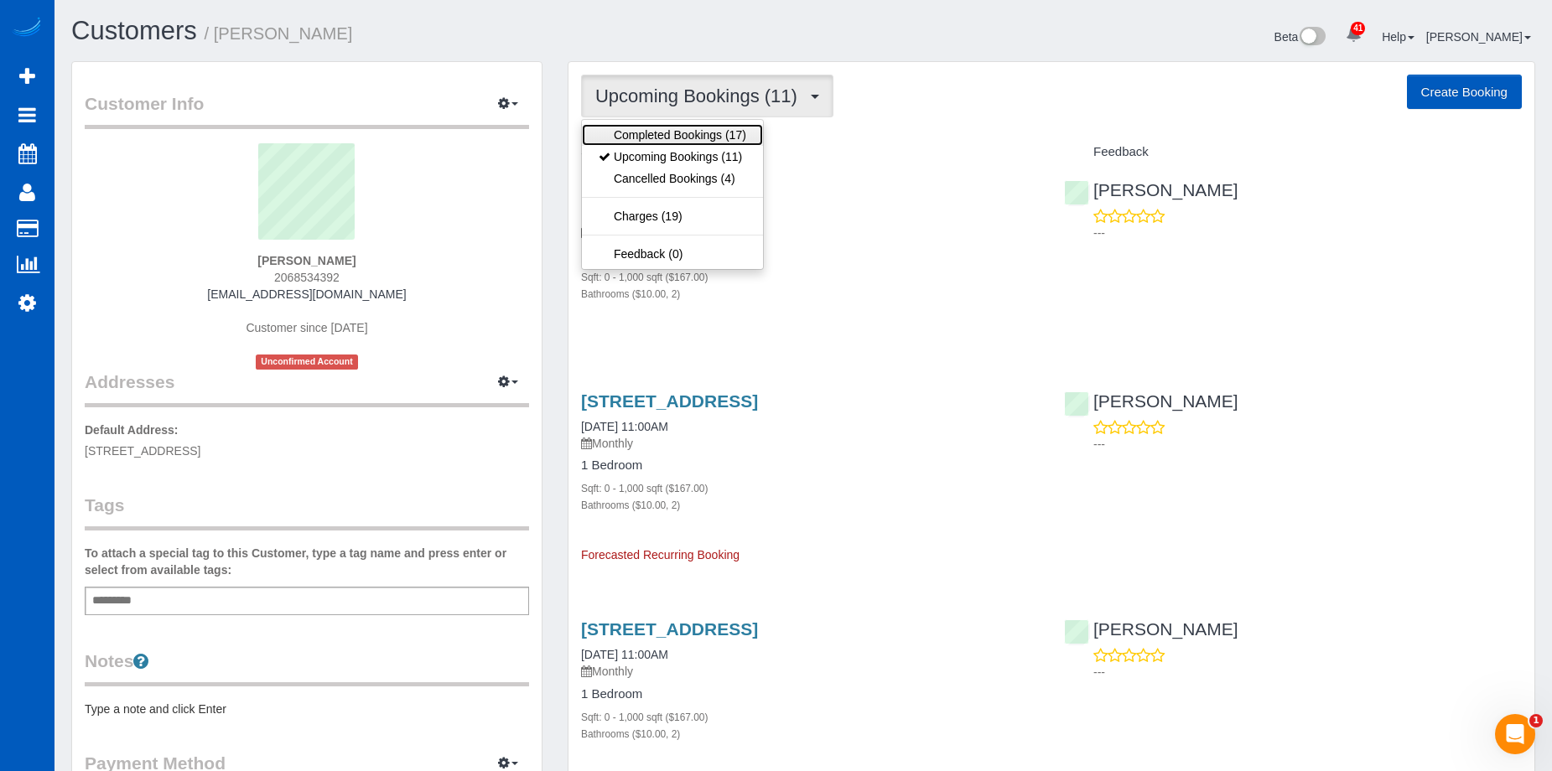
click at [752, 137] on link "Completed Bookings (17)" at bounding box center [672, 135] width 181 height 22
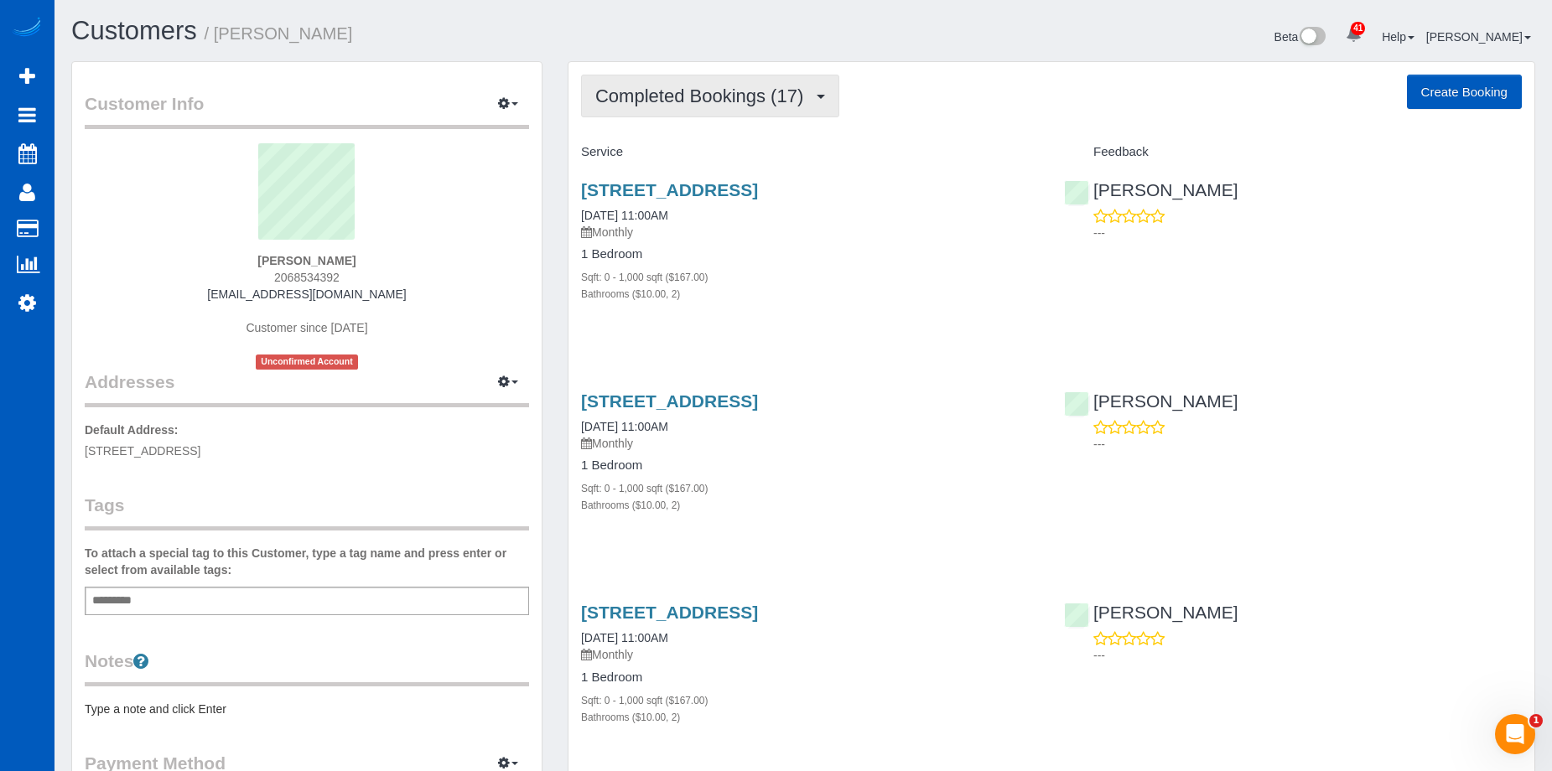
drag, startPoint x: 770, startPoint y: 121, endPoint x: 785, endPoint y: 99, distance: 26.5
click at [785, 99] on span "Completed Bookings (17)" at bounding box center [703, 96] width 216 height 21
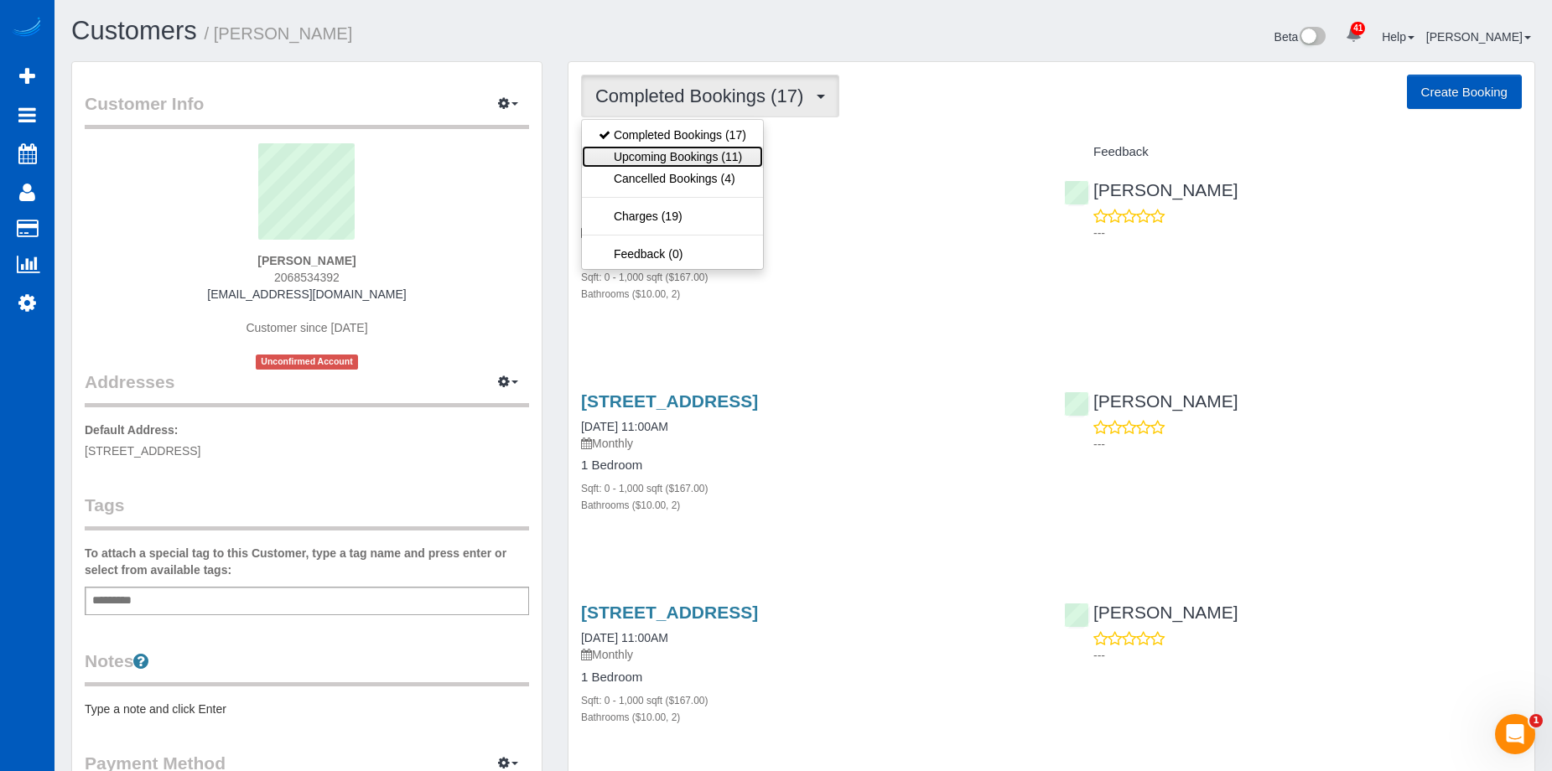
click at [738, 146] on link "Upcoming Bookings (11)" at bounding box center [672, 157] width 181 height 22
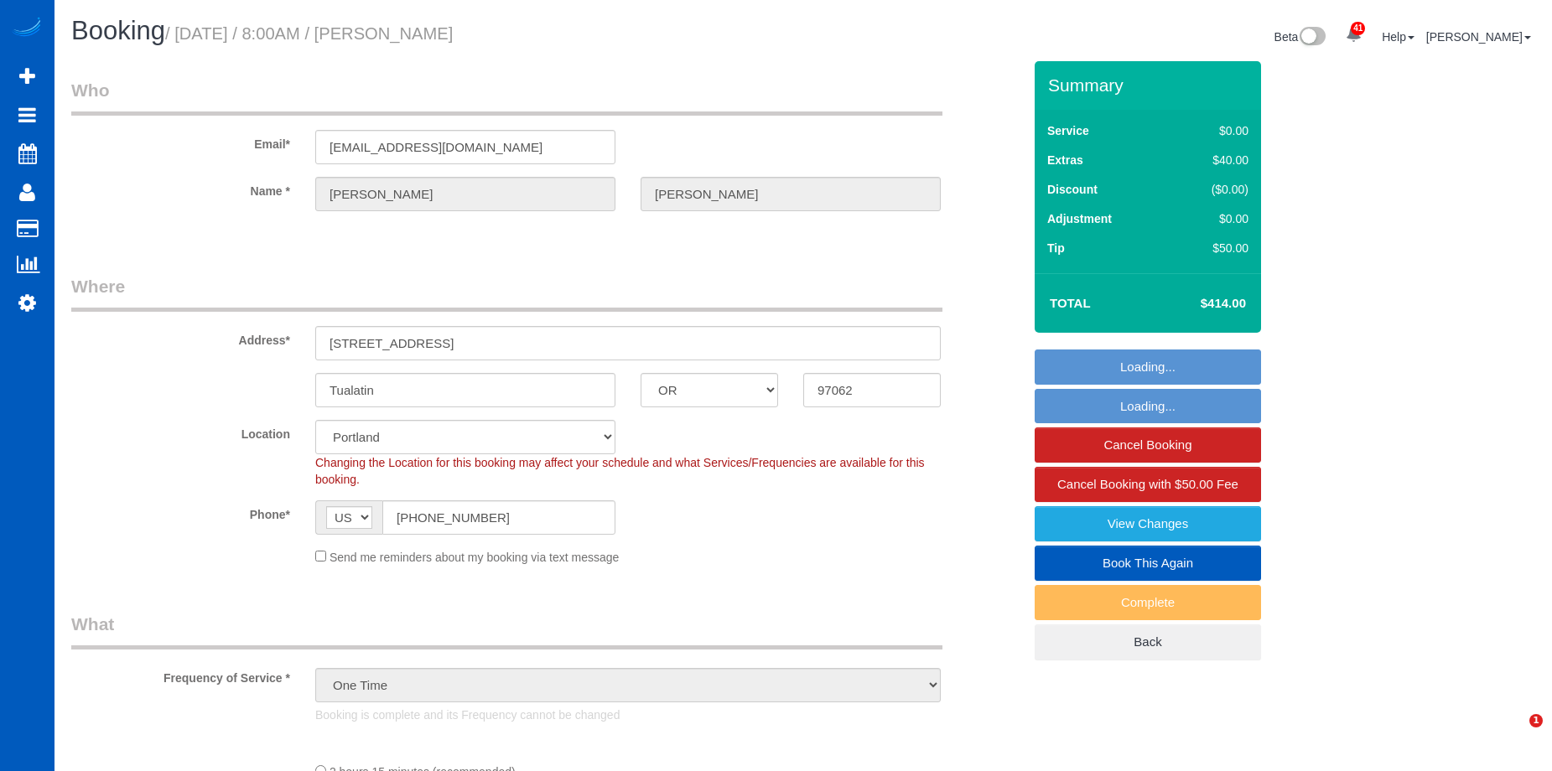
select select "OR"
select select "199"
select select "1501"
select select "3"
select select "2"
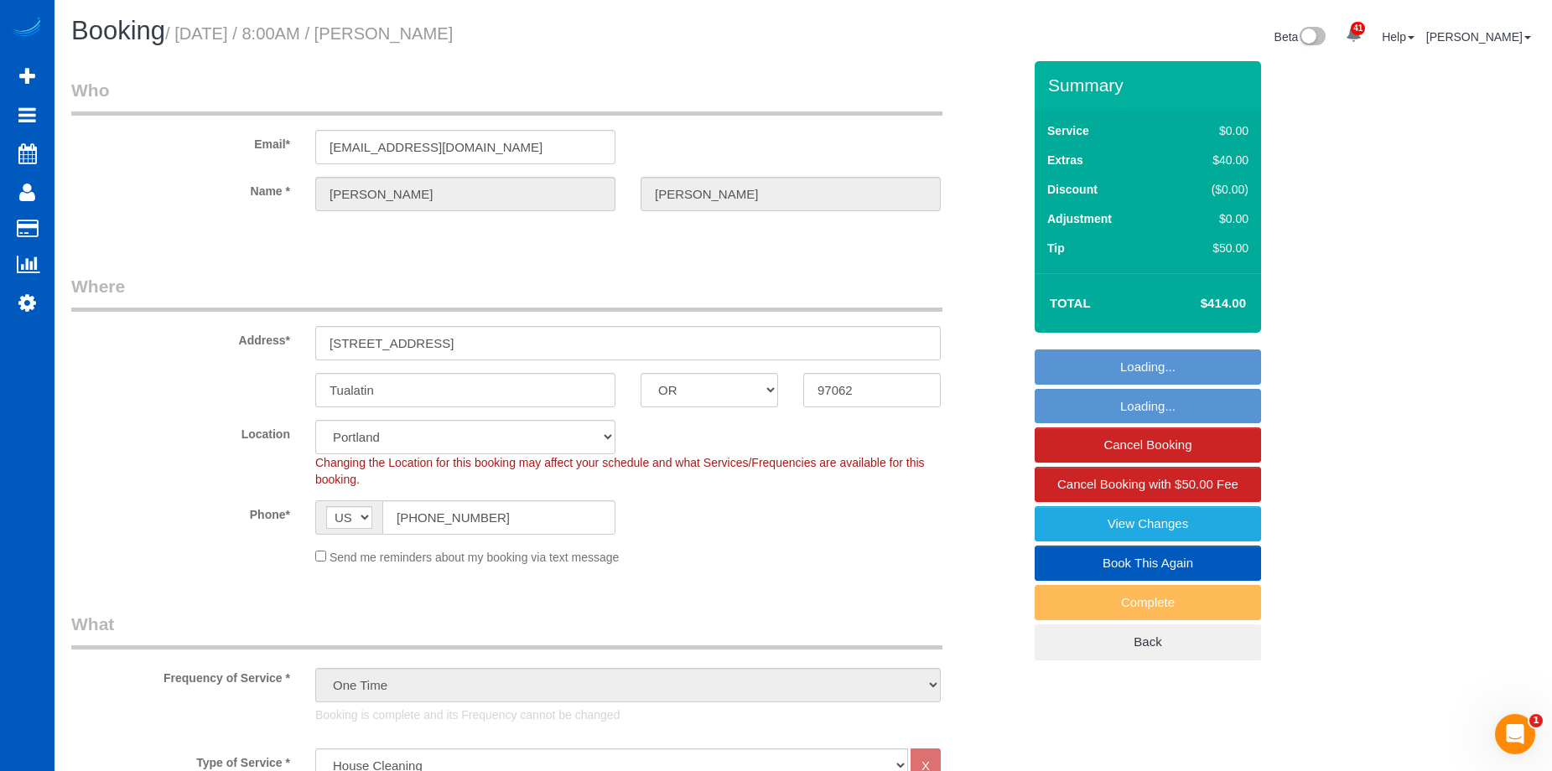
select select "object:1064"
select select "spot1"
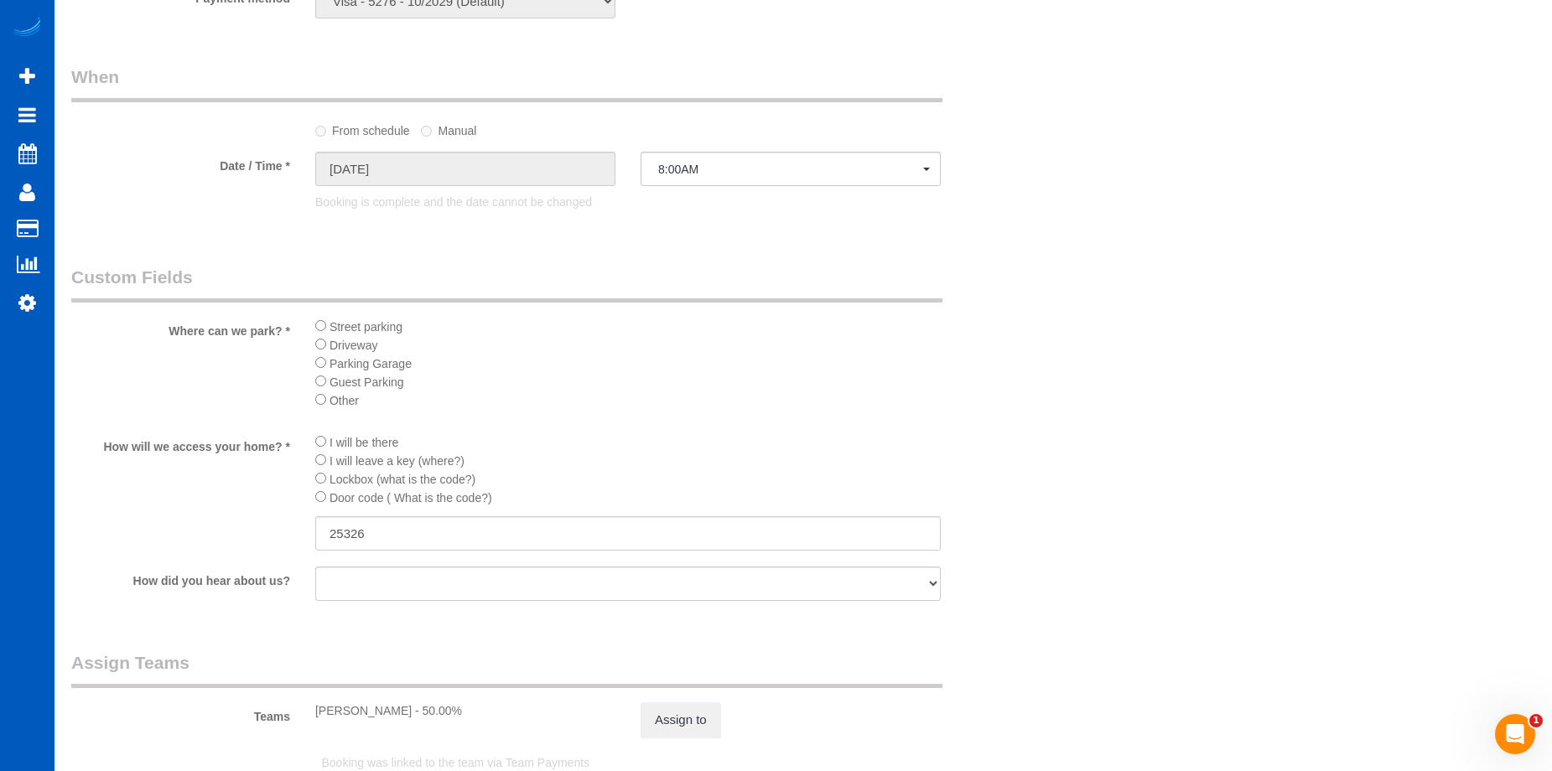
scroll to position [1928, 0]
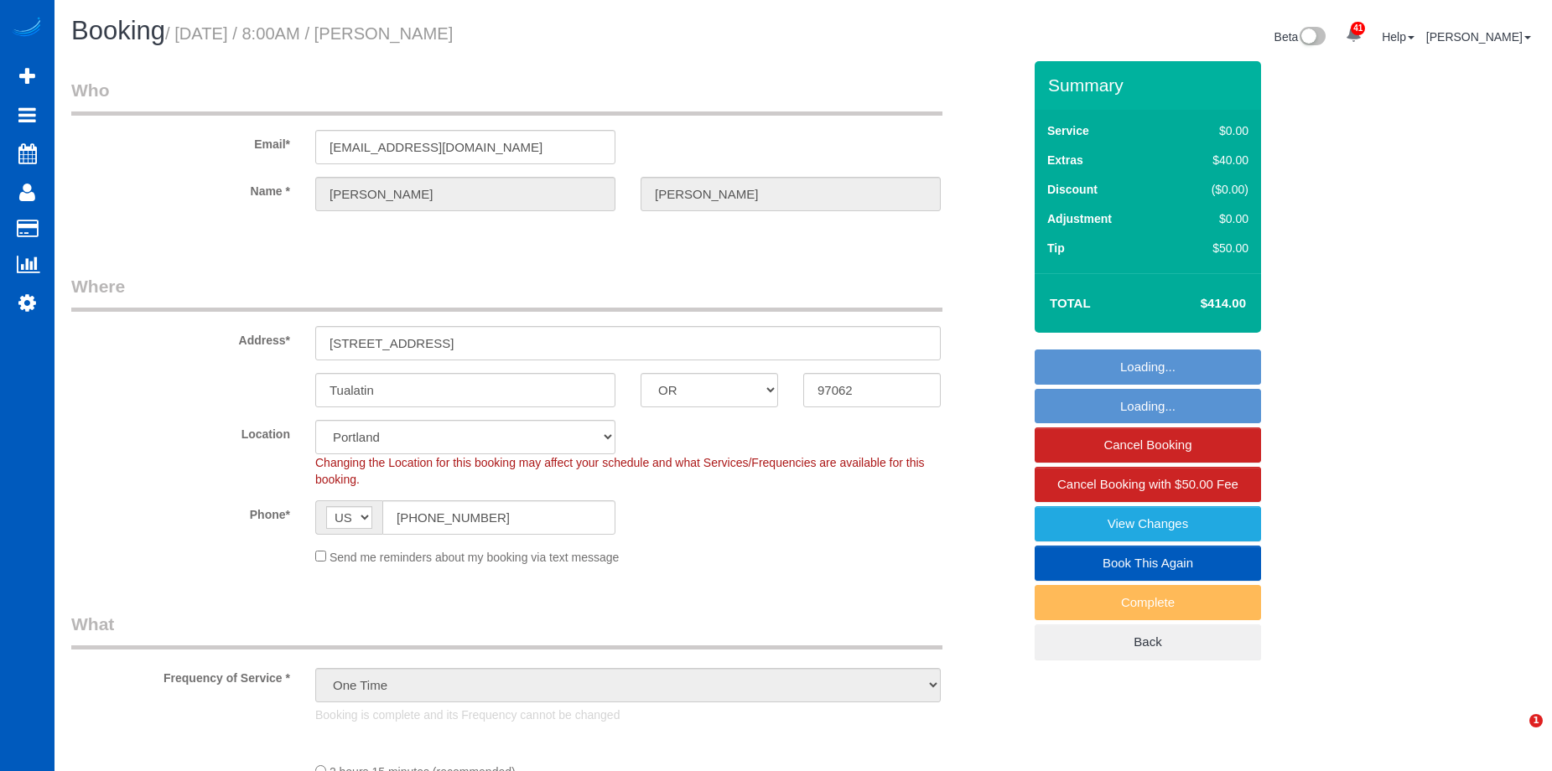
select select "OR"
select select "object:925"
select select "spot1"
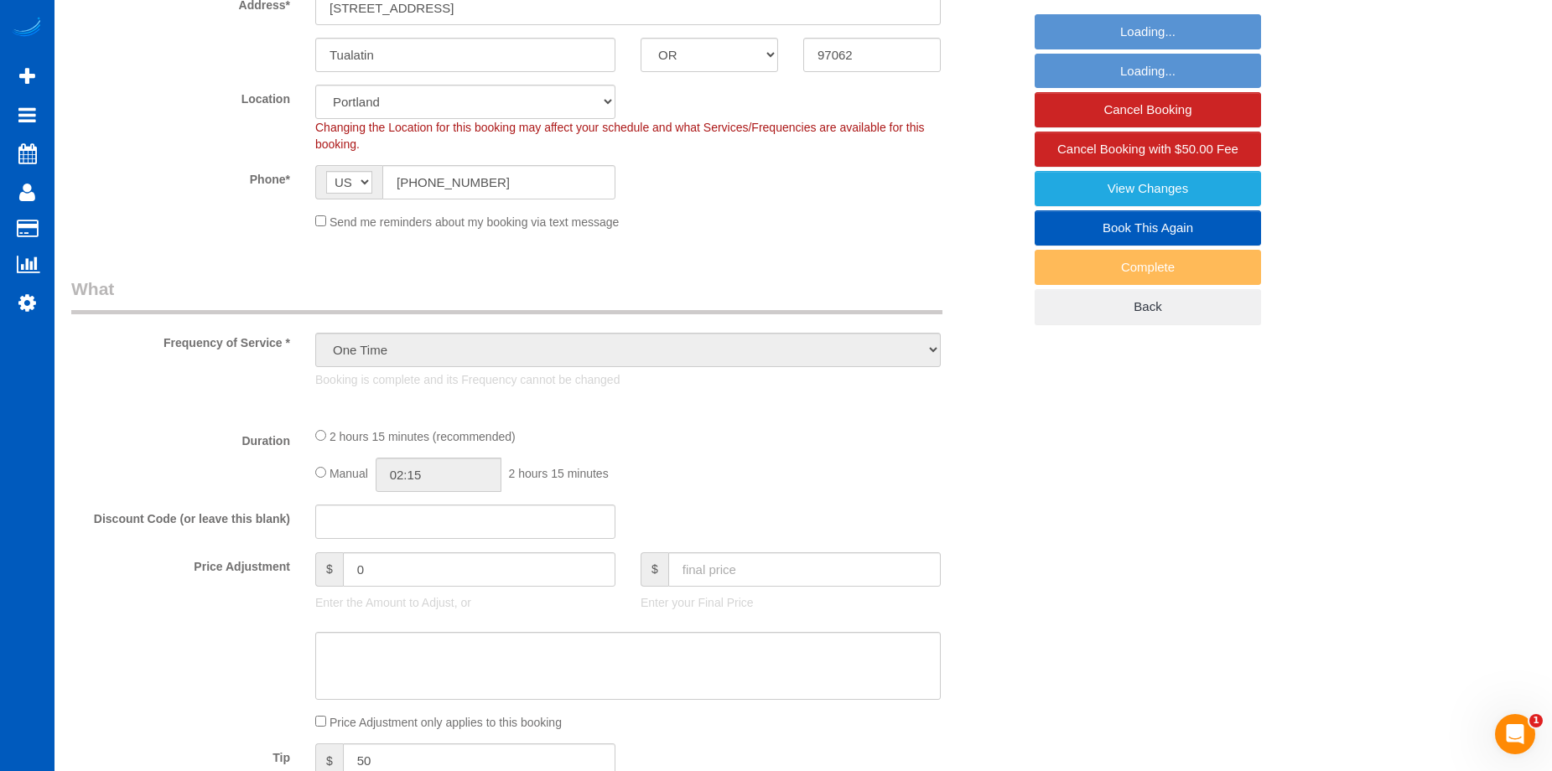
select select "199"
select select "1501"
select select "3"
select select "2"
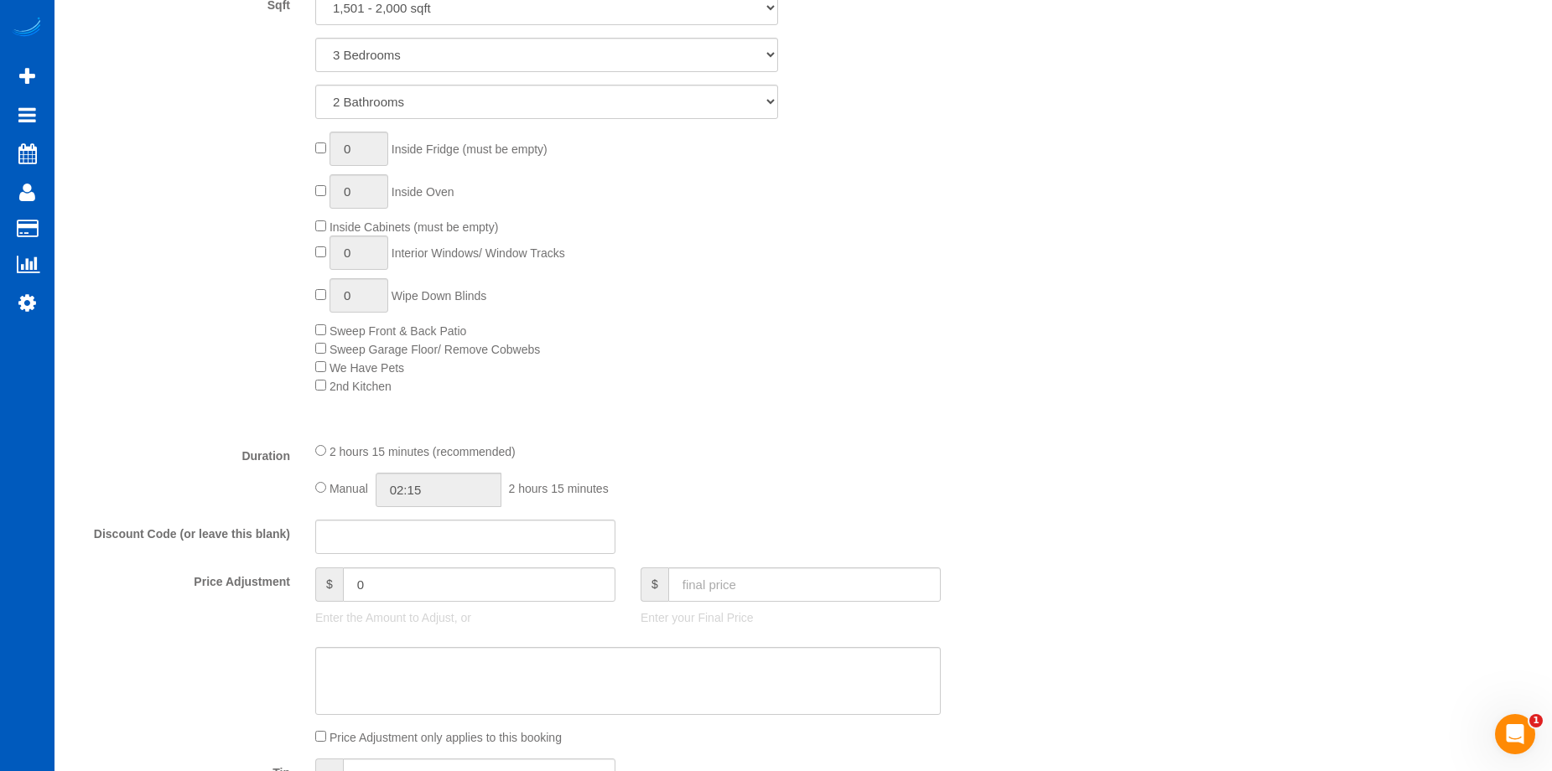
select select "1501"
select select "3"
select select "2"
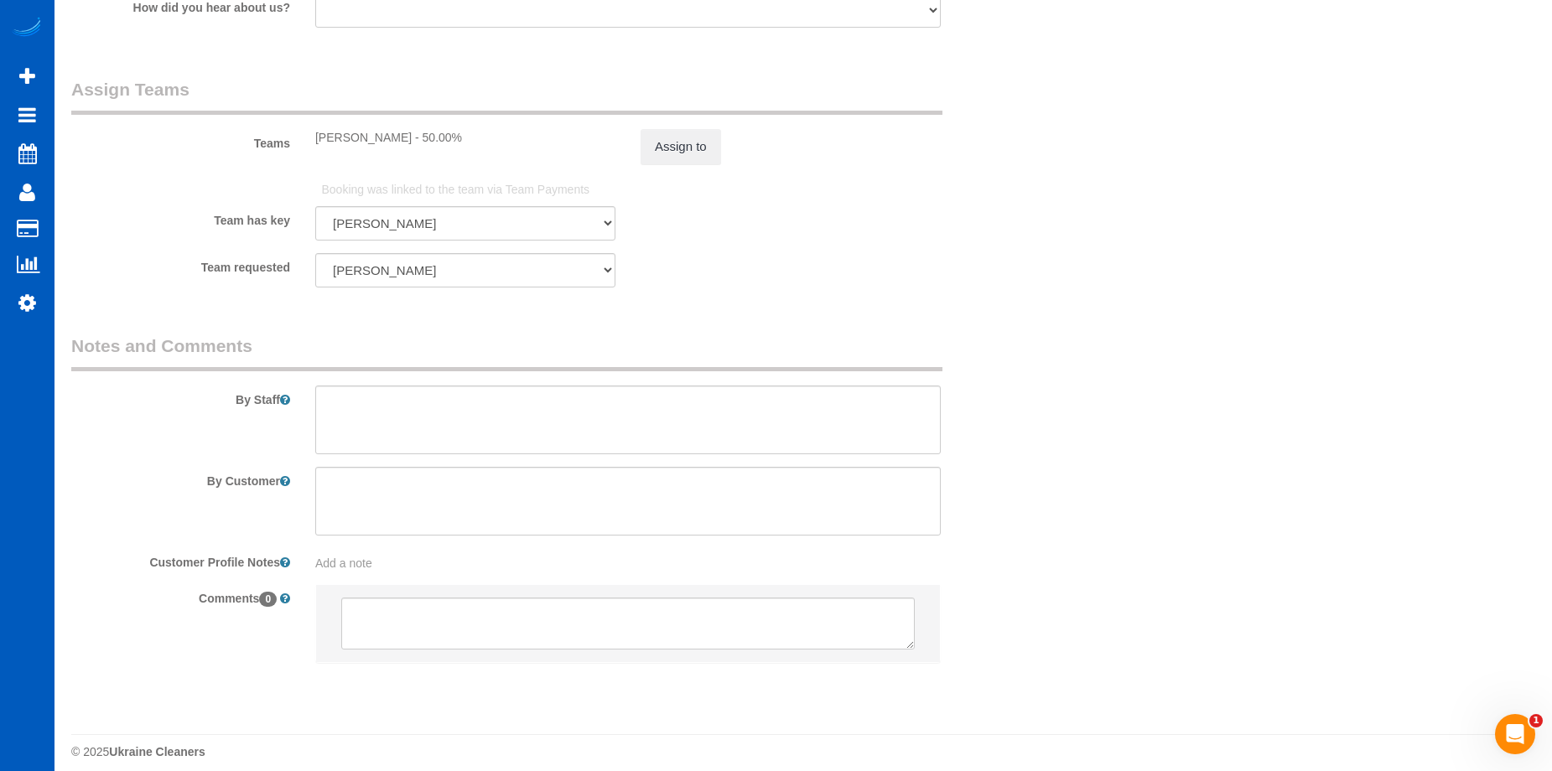
scroll to position [2263, 0]
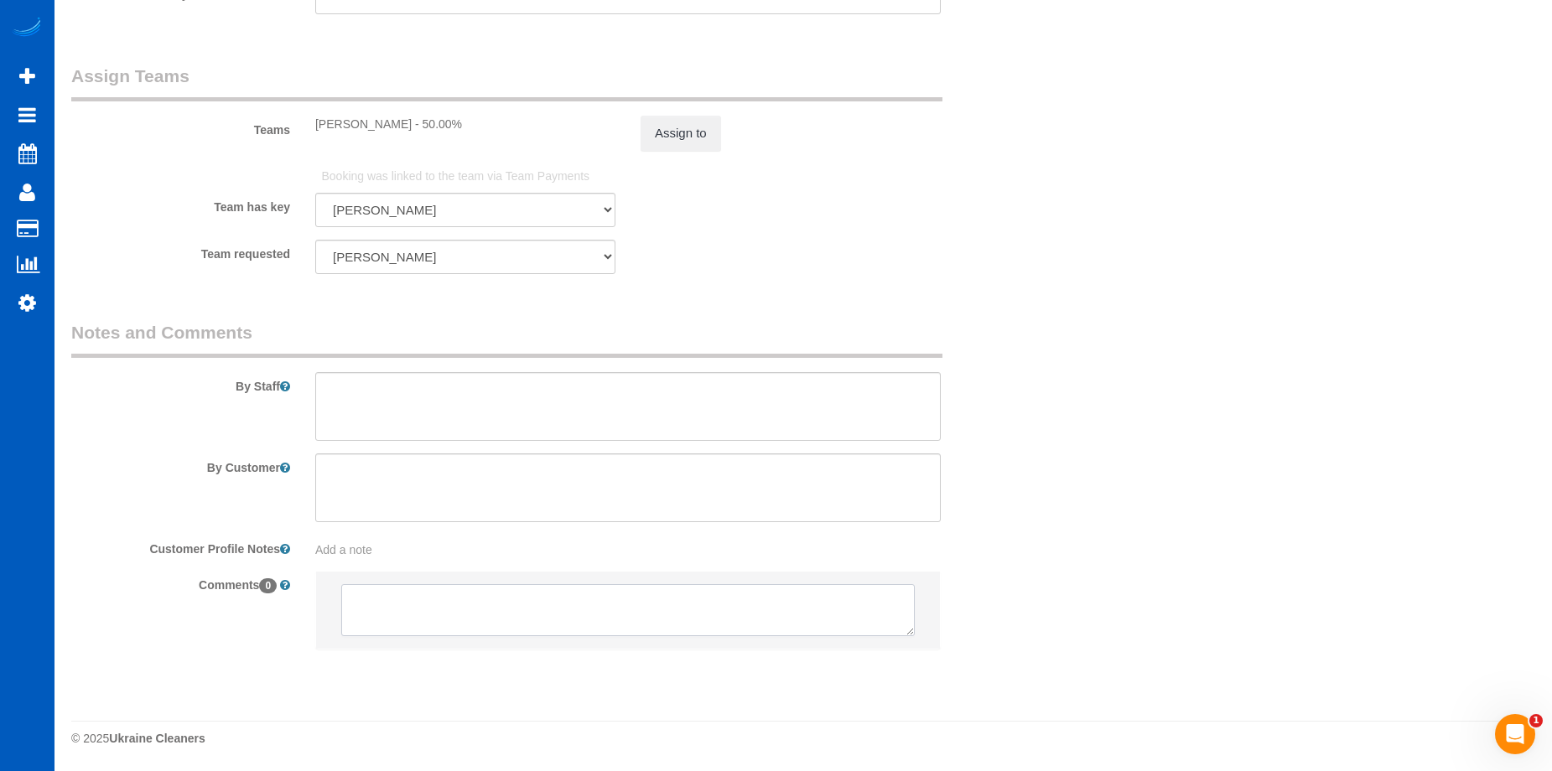
click at [501, 602] on textarea at bounding box center [627, 610] width 573 height 52
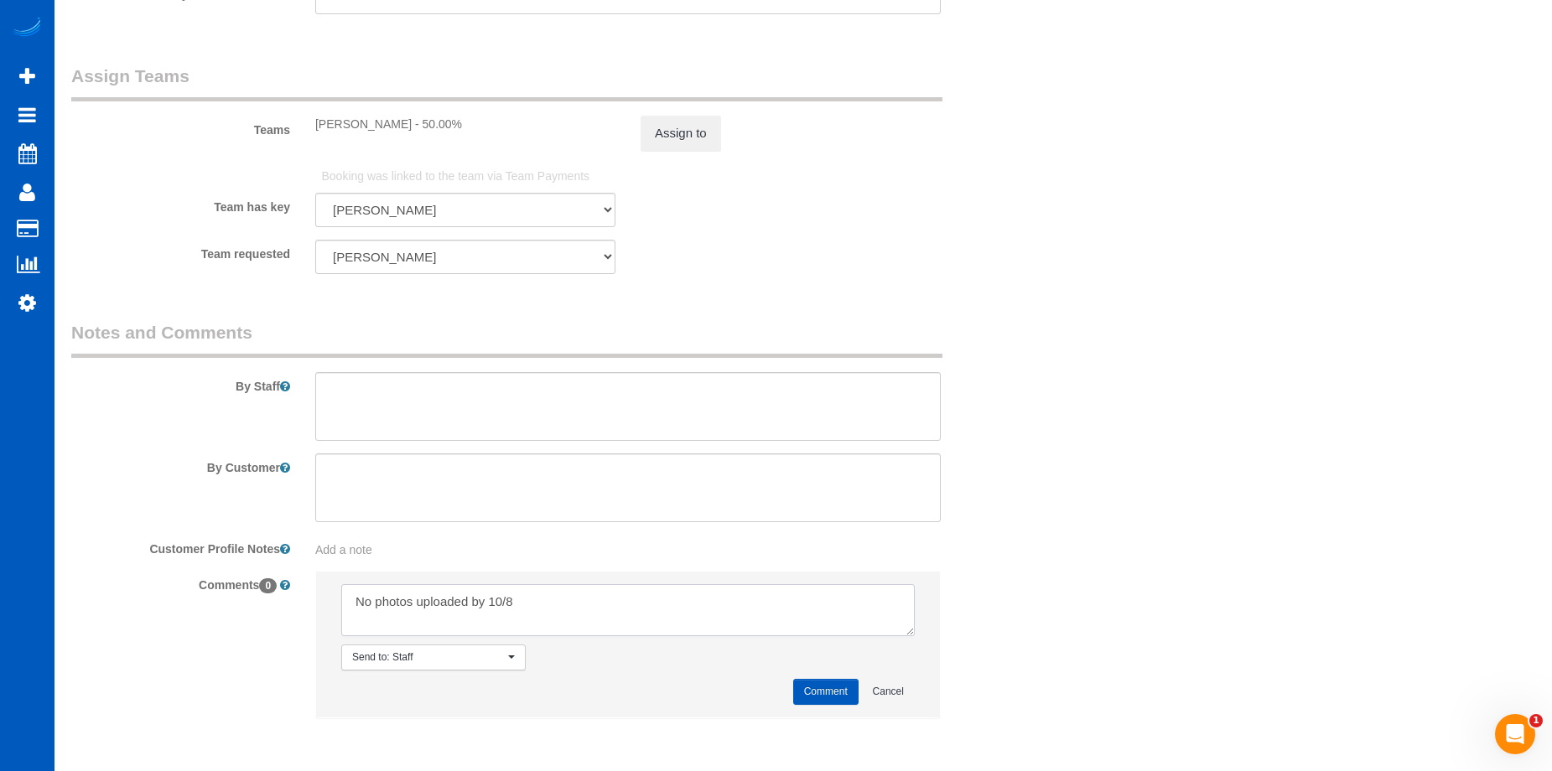
type textarea "No photos uploaded by 10/8"
click at [826, 691] on button "Comment" at bounding box center [825, 692] width 65 height 26
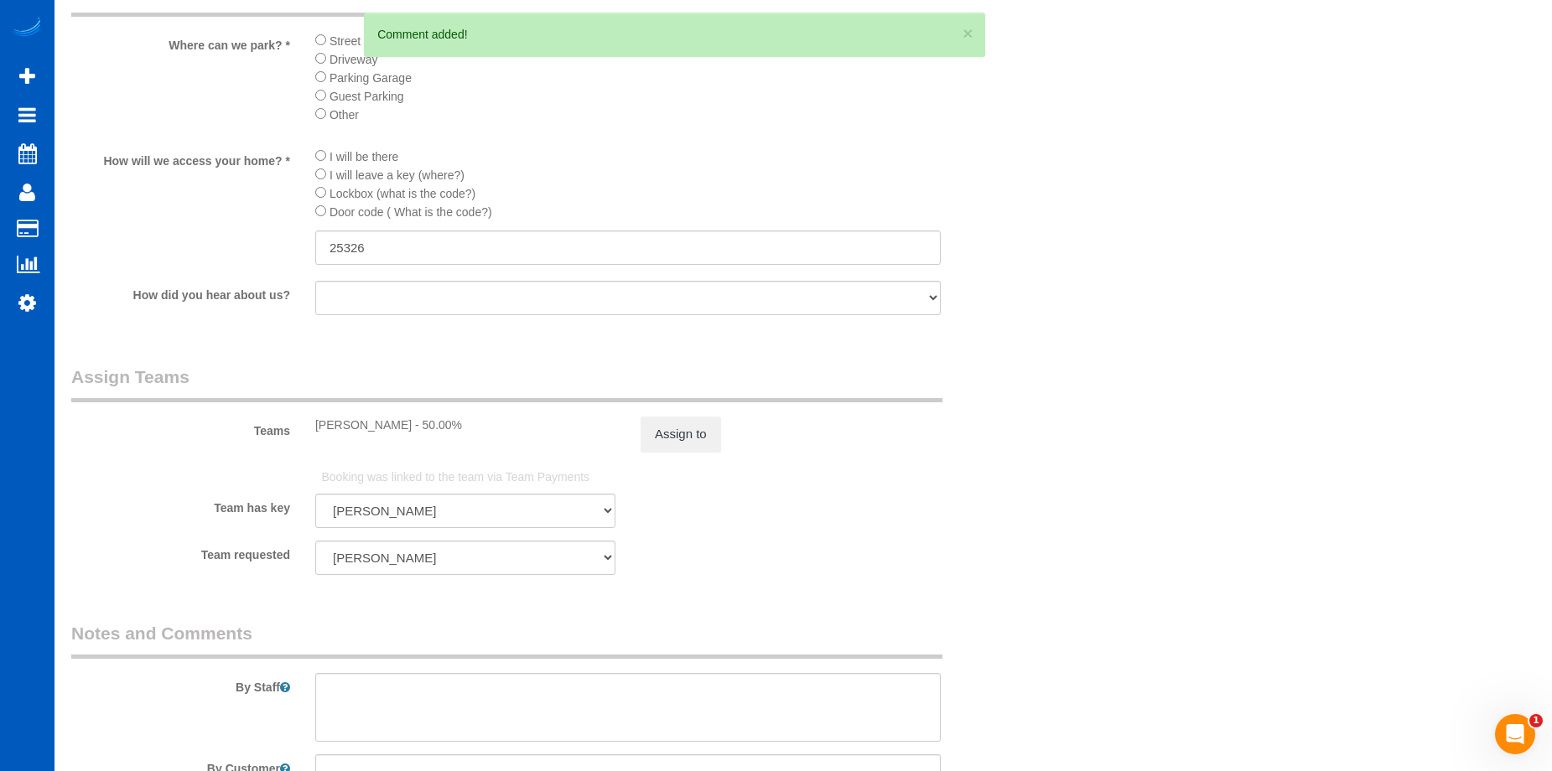
scroll to position [1928, 0]
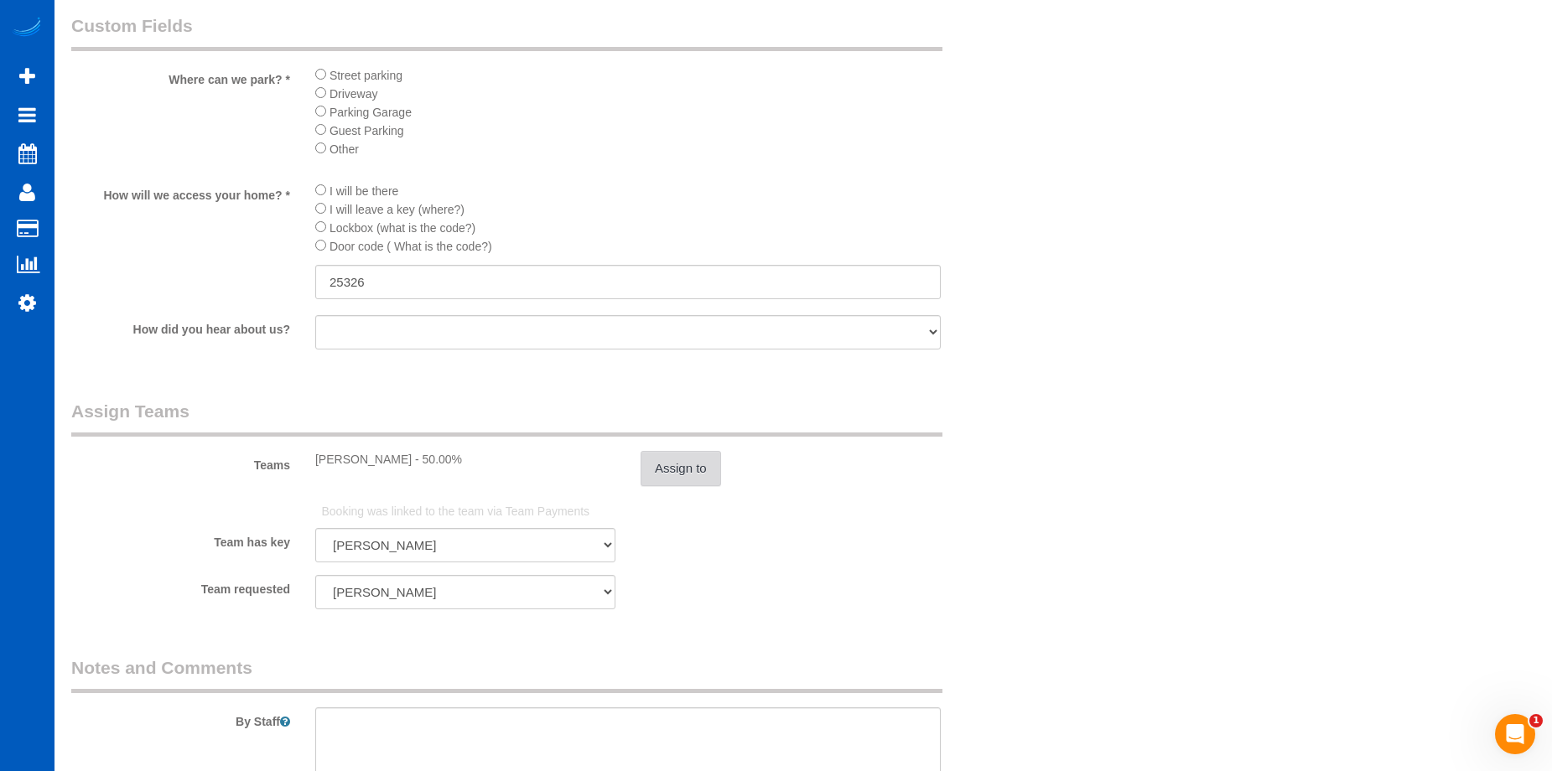
click at [667, 470] on button "Assign to" at bounding box center [680, 468] width 80 height 35
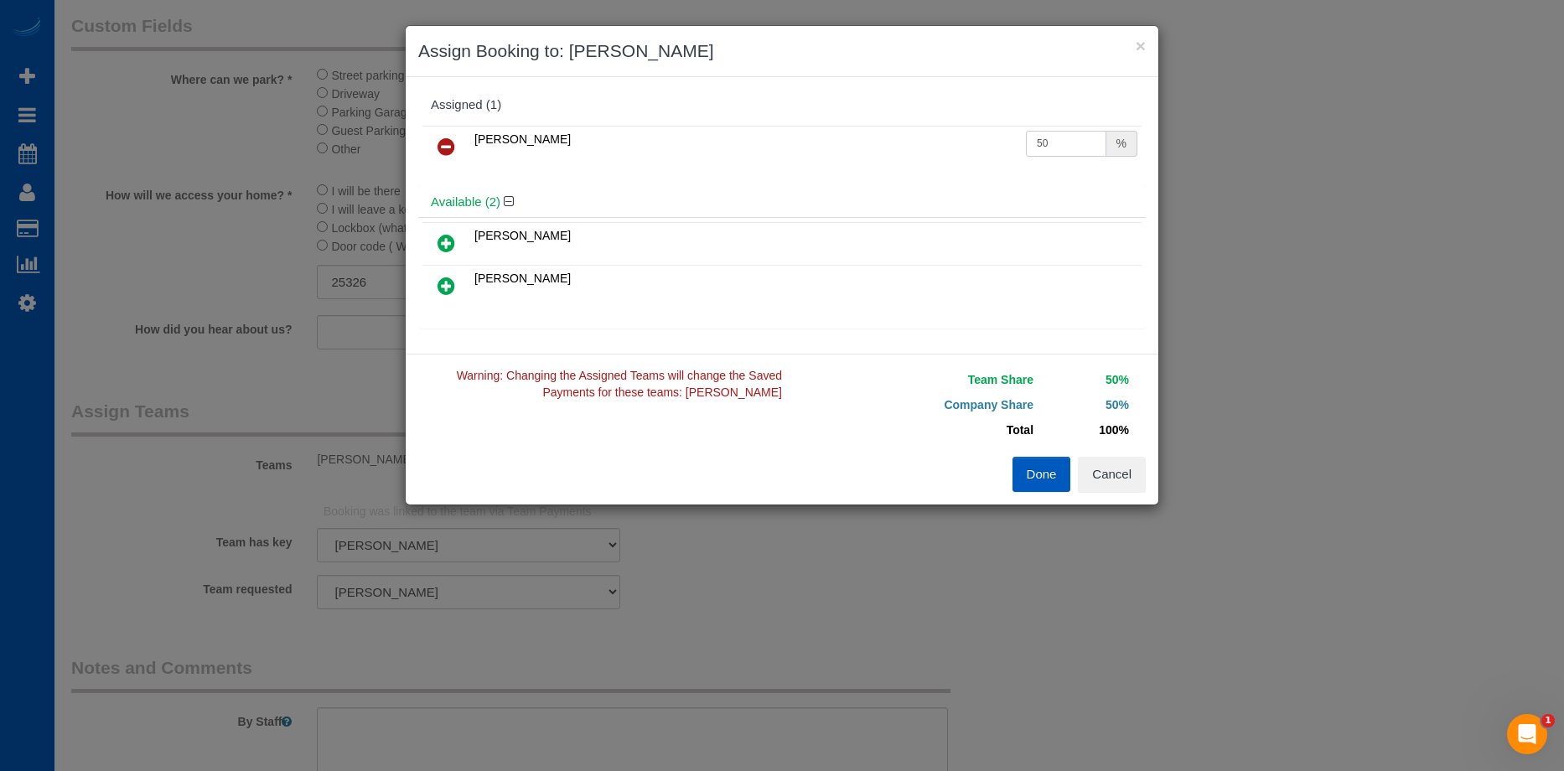
click at [1061, 144] on input "50" at bounding box center [1066, 144] width 80 height 26
drag, startPoint x: 1020, startPoint y: 144, endPoint x: 900, endPoint y: 146, distance: 119.9
click at [900, 146] on tr "Mariia Syrotiuk 50 %" at bounding box center [782, 147] width 719 height 43
type input "46.38"
click at [1044, 476] on button "Done" at bounding box center [1042, 474] width 59 height 35
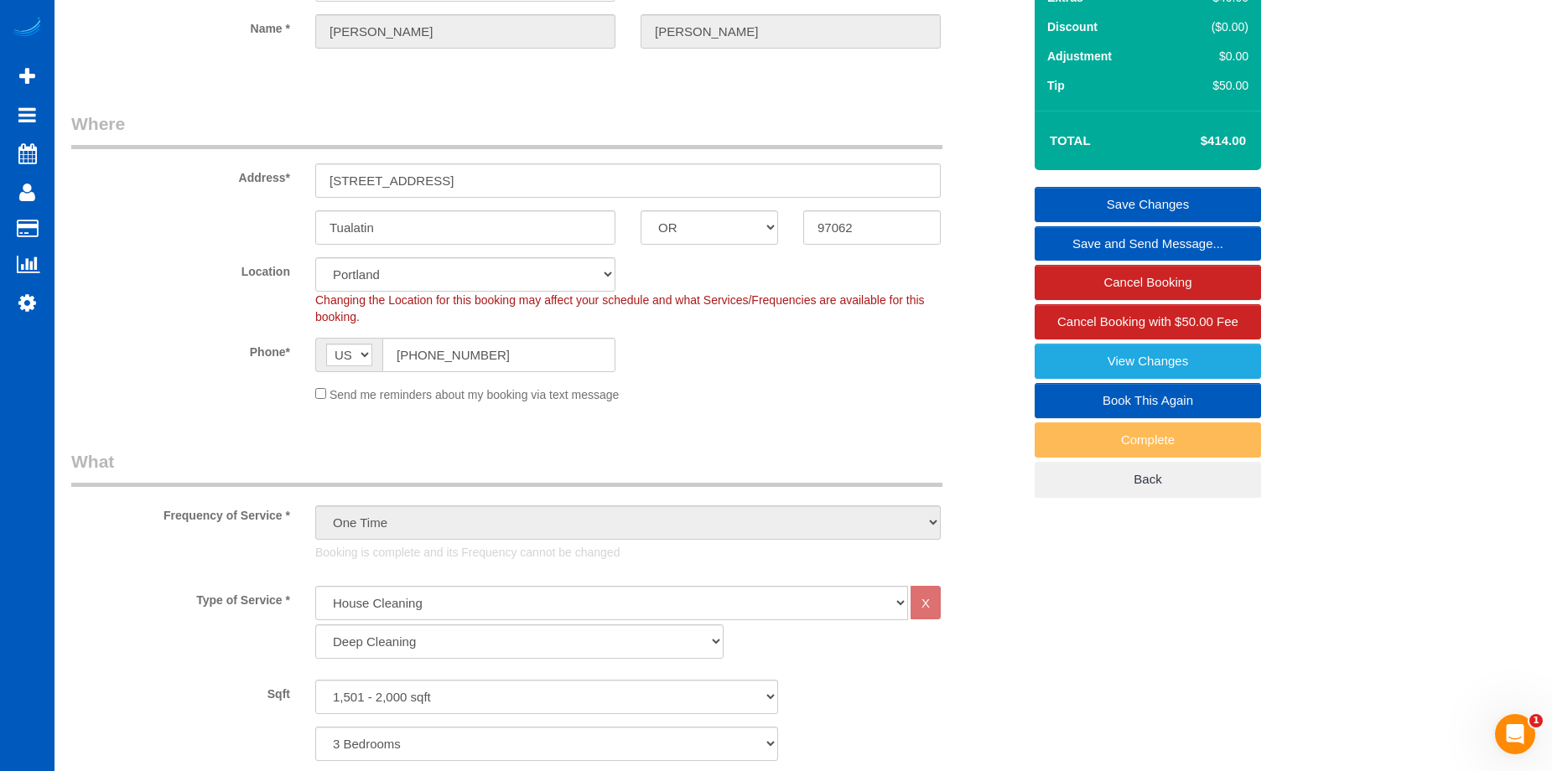
scroll to position [0, 0]
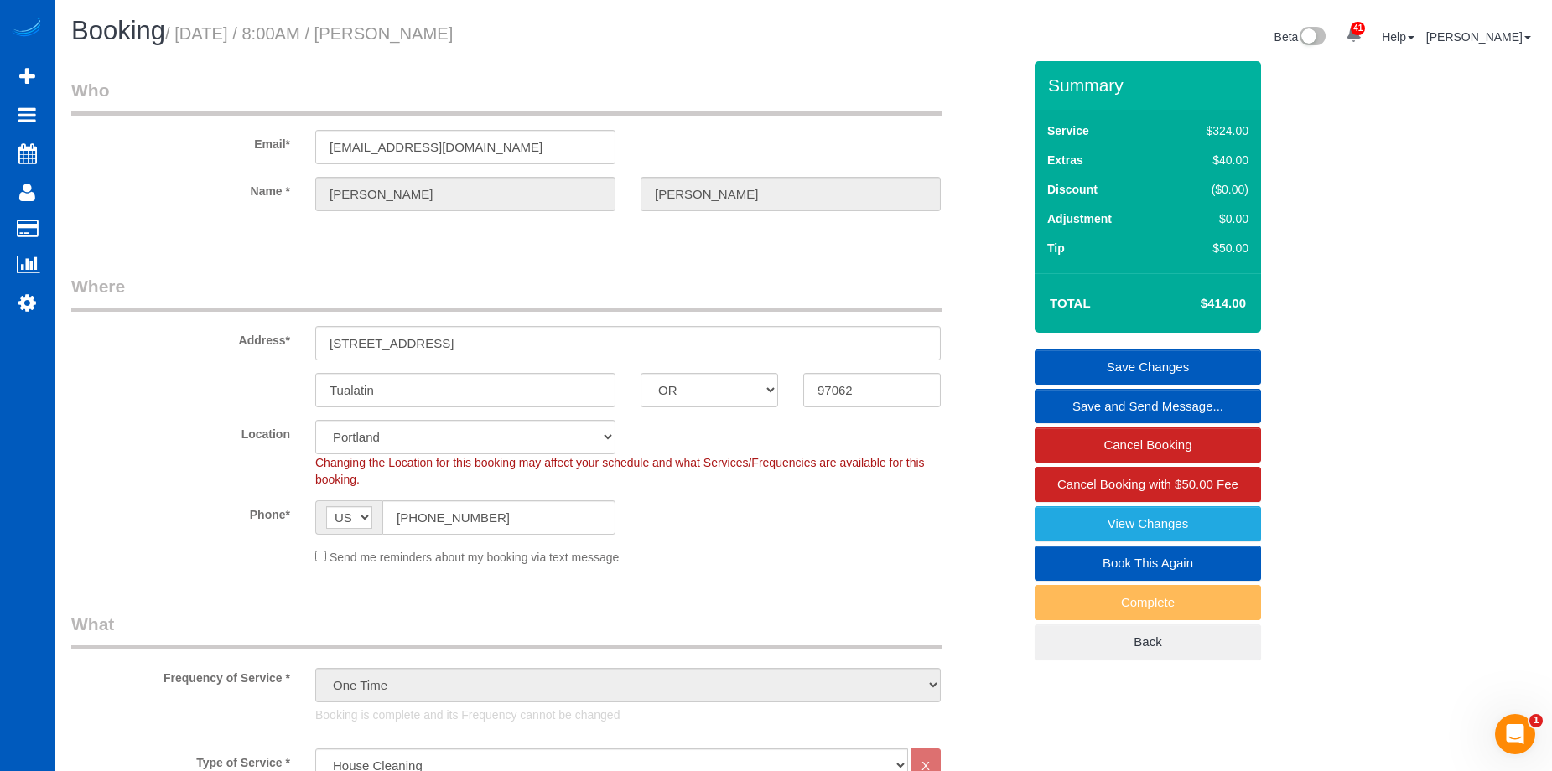
click at [1085, 358] on link "Save Changes" at bounding box center [1147, 367] width 226 height 35
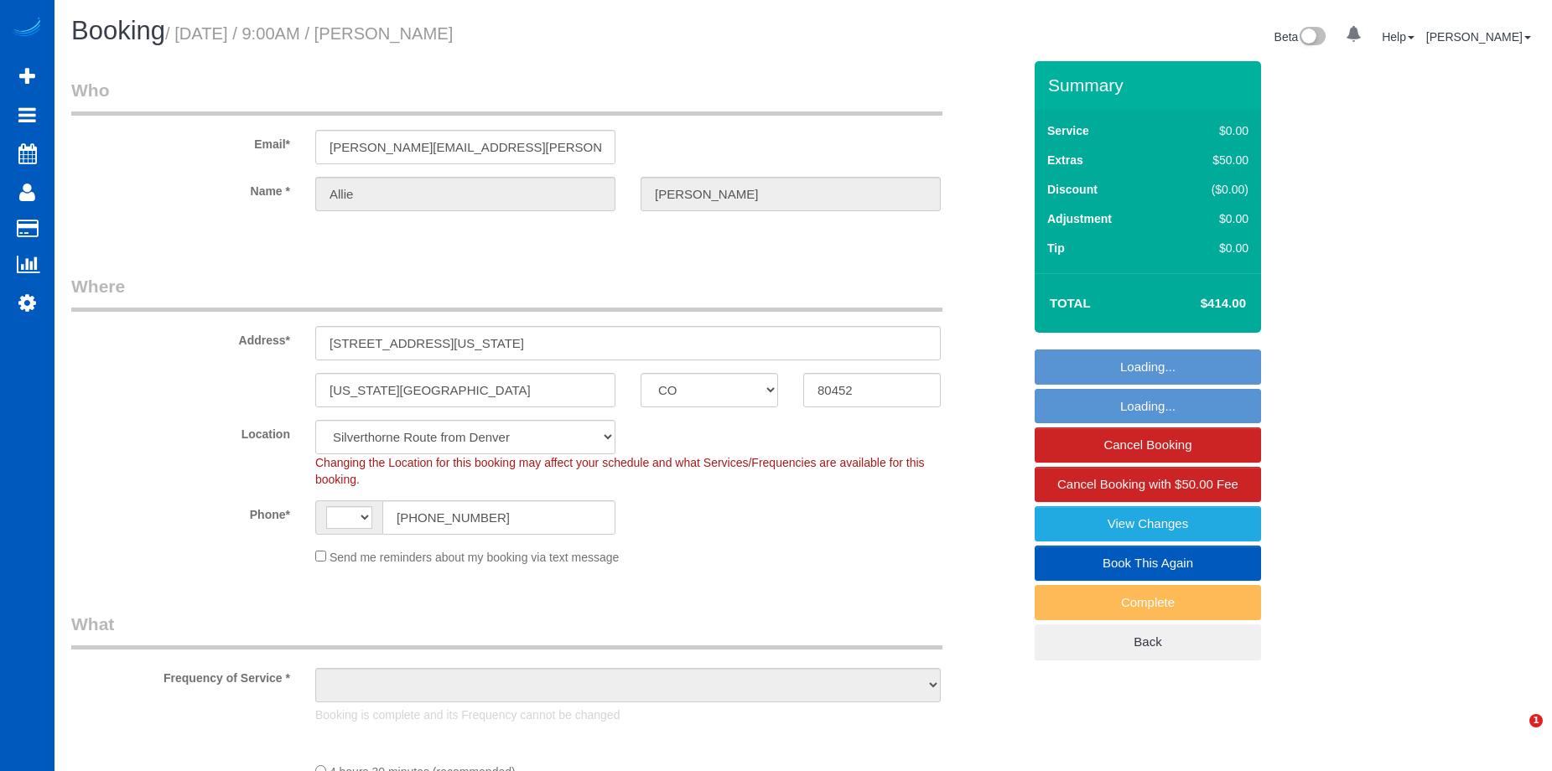
select select "CO"
select select "string:[GEOGRAPHIC_DATA]"
select select "object:1087"
select select "199"
select select "2"
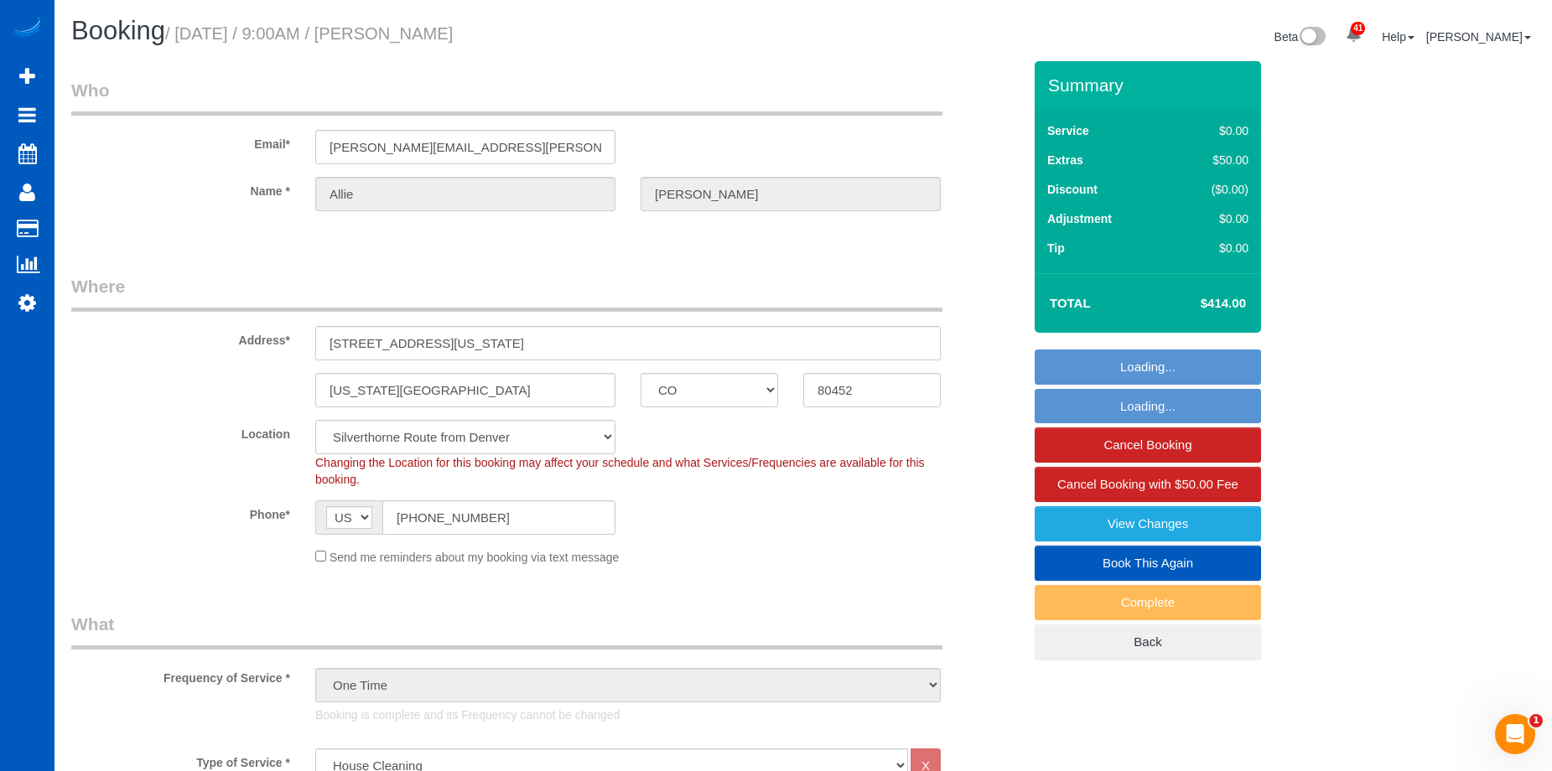
select select "2"
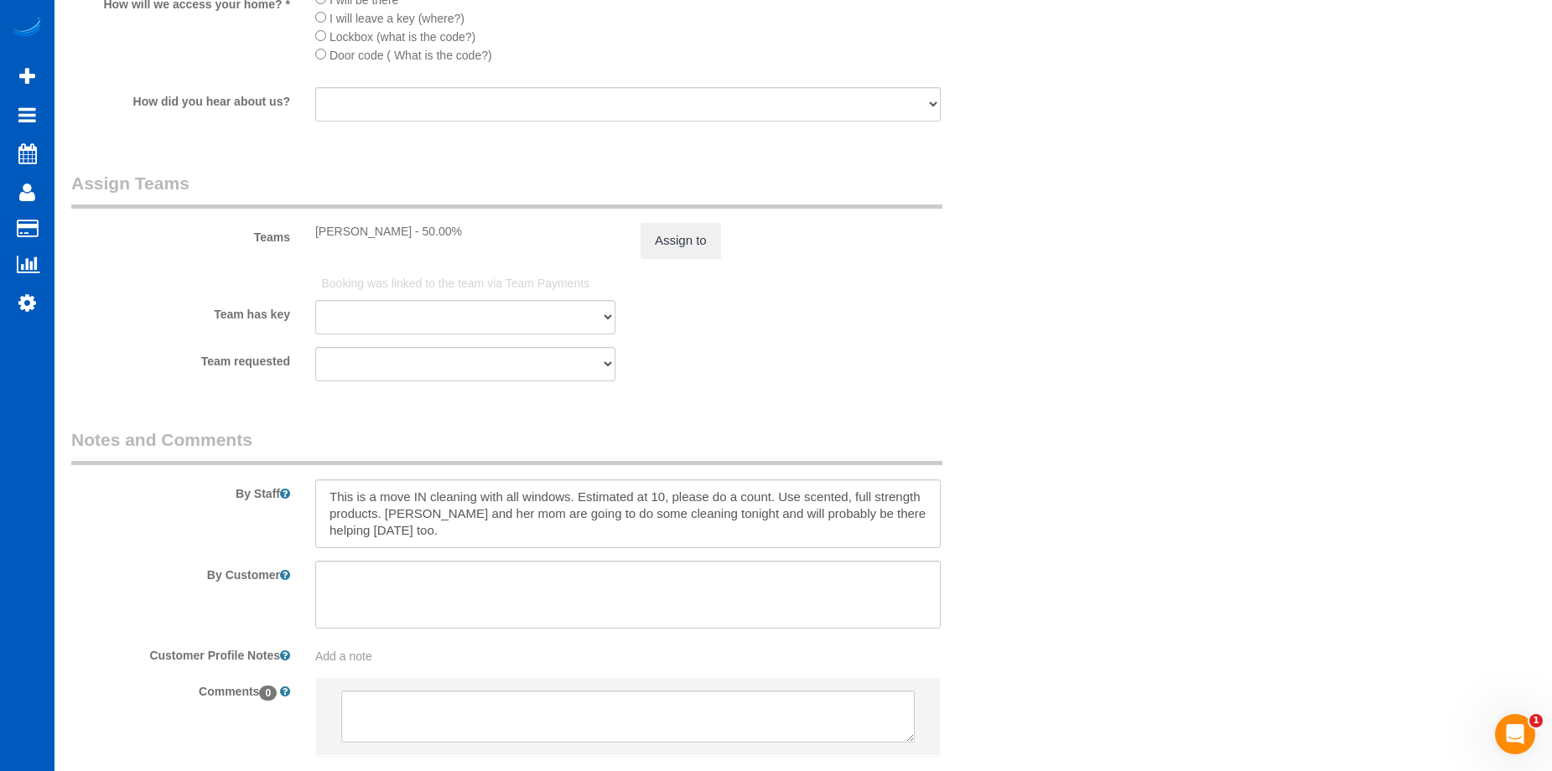
scroll to position [2268, 0]
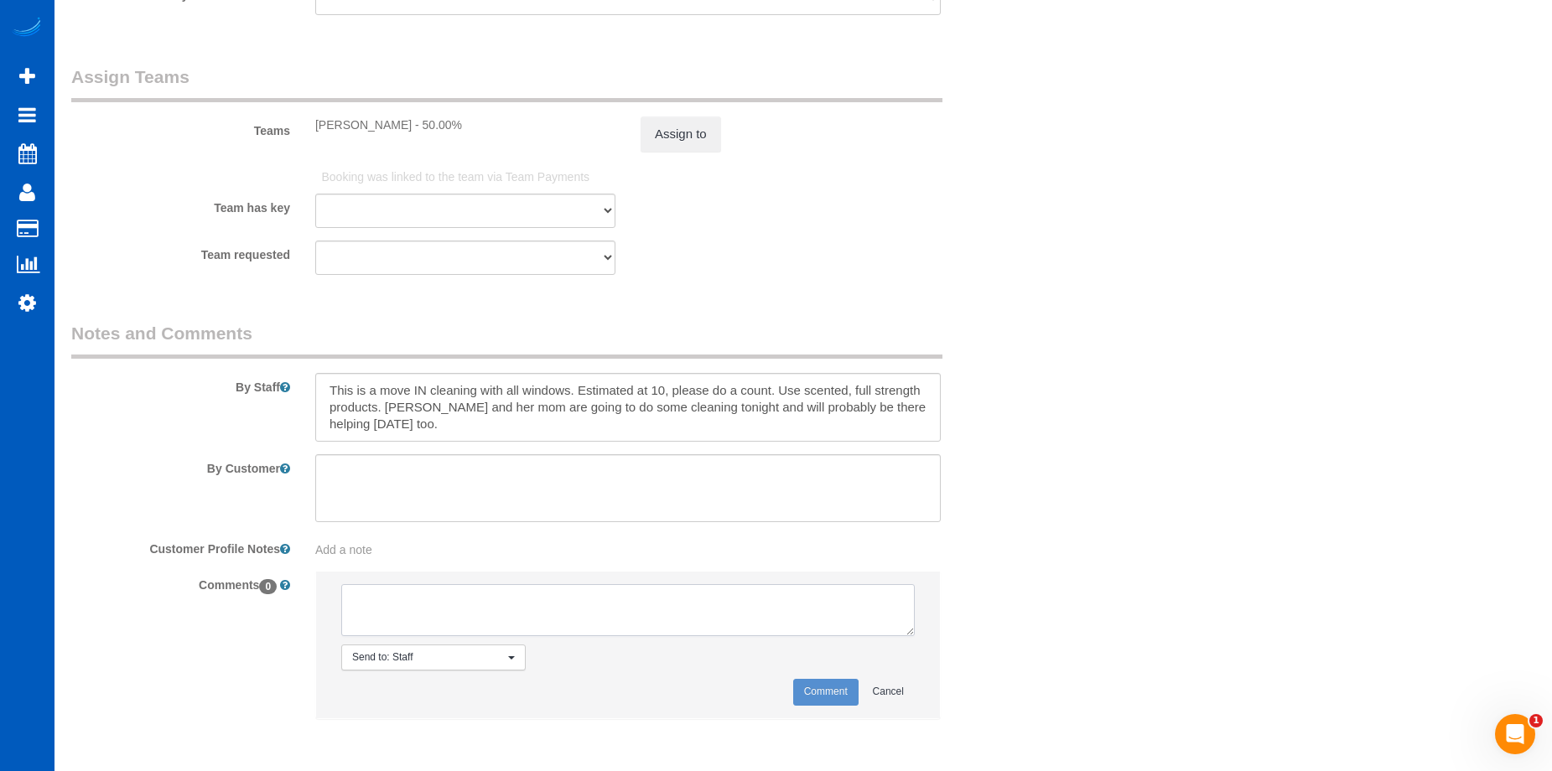
click at [444, 607] on textarea at bounding box center [627, 610] width 573 height 52
click at [470, 592] on textarea at bounding box center [627, 610] width 573 height 52
type textarea "No photos uploaded as of 10/8"
click at [806, 682] on button "Comment" at bounding box center [825, 692] width 65 height 26
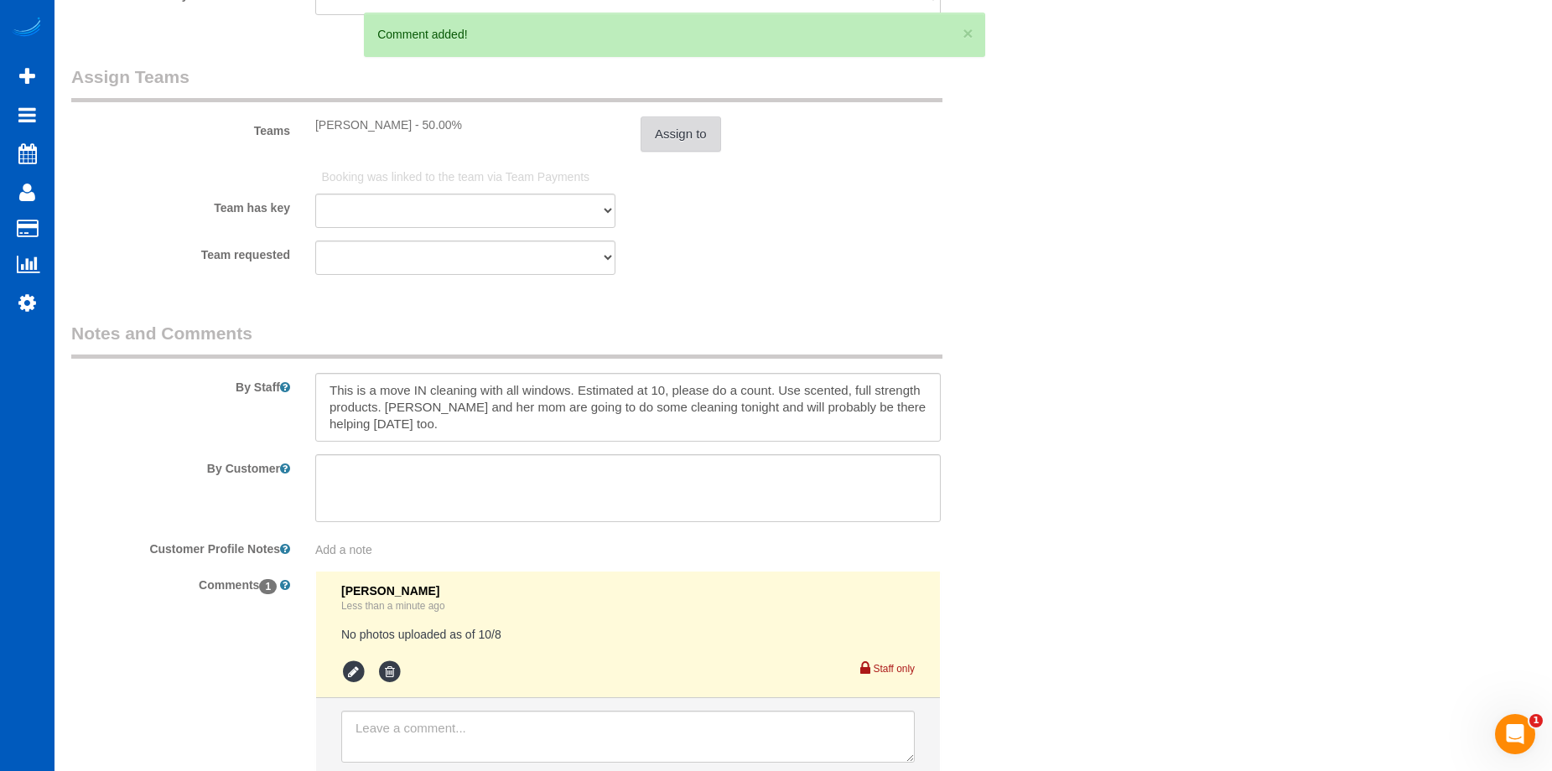
click at [682, 130] on button "Assign to" at bounding box center [680, 134] width 80 height 35
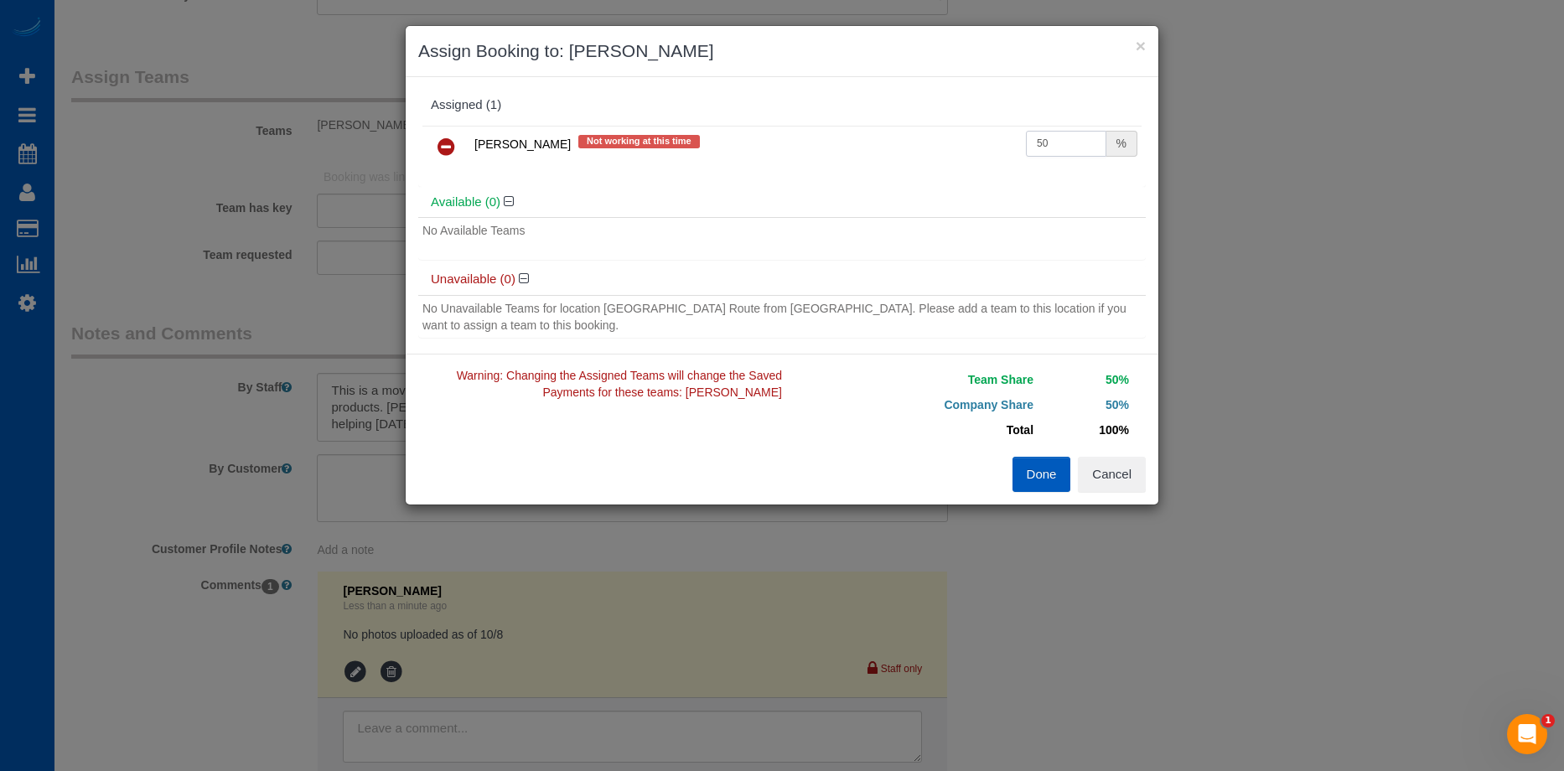
click at [1043, 135] on input "50" at bounding box center [1066, 144] width 80 height 26
drag, startPoint x: 1027, startPoint y: 139, endPoint x: 997, endPoint y: 146, distance: 30.9
click at [997, 146] on tr "Ivanna Atamaniuk Not working at this time 50 %" at bounding box center [782, 147] width 719 height 43
type input "46.38"
click at [1036, 464] on button "Done" at bounding box center [1042, 474] width 59 height 35
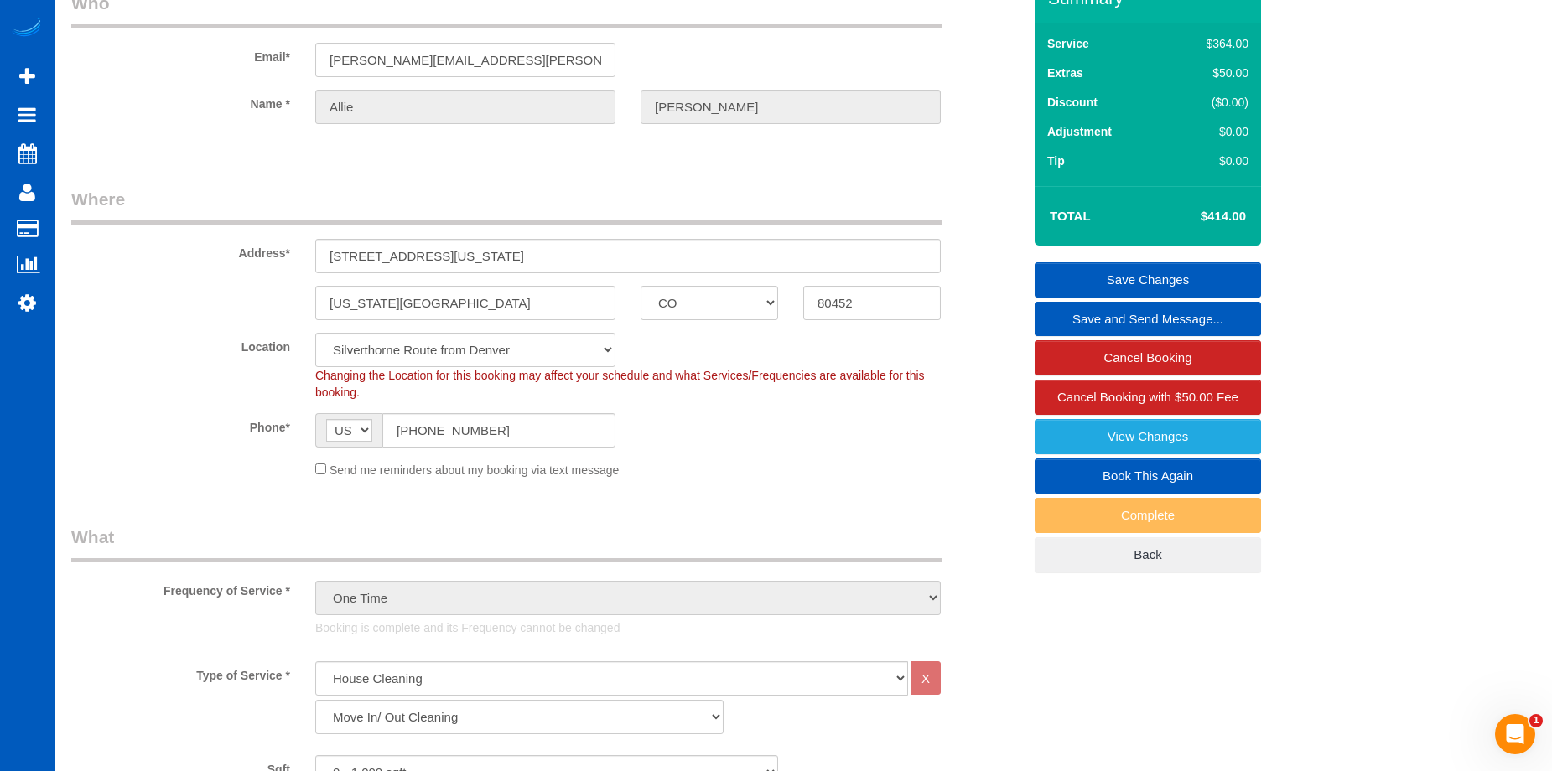
scroll to position [0, 0]
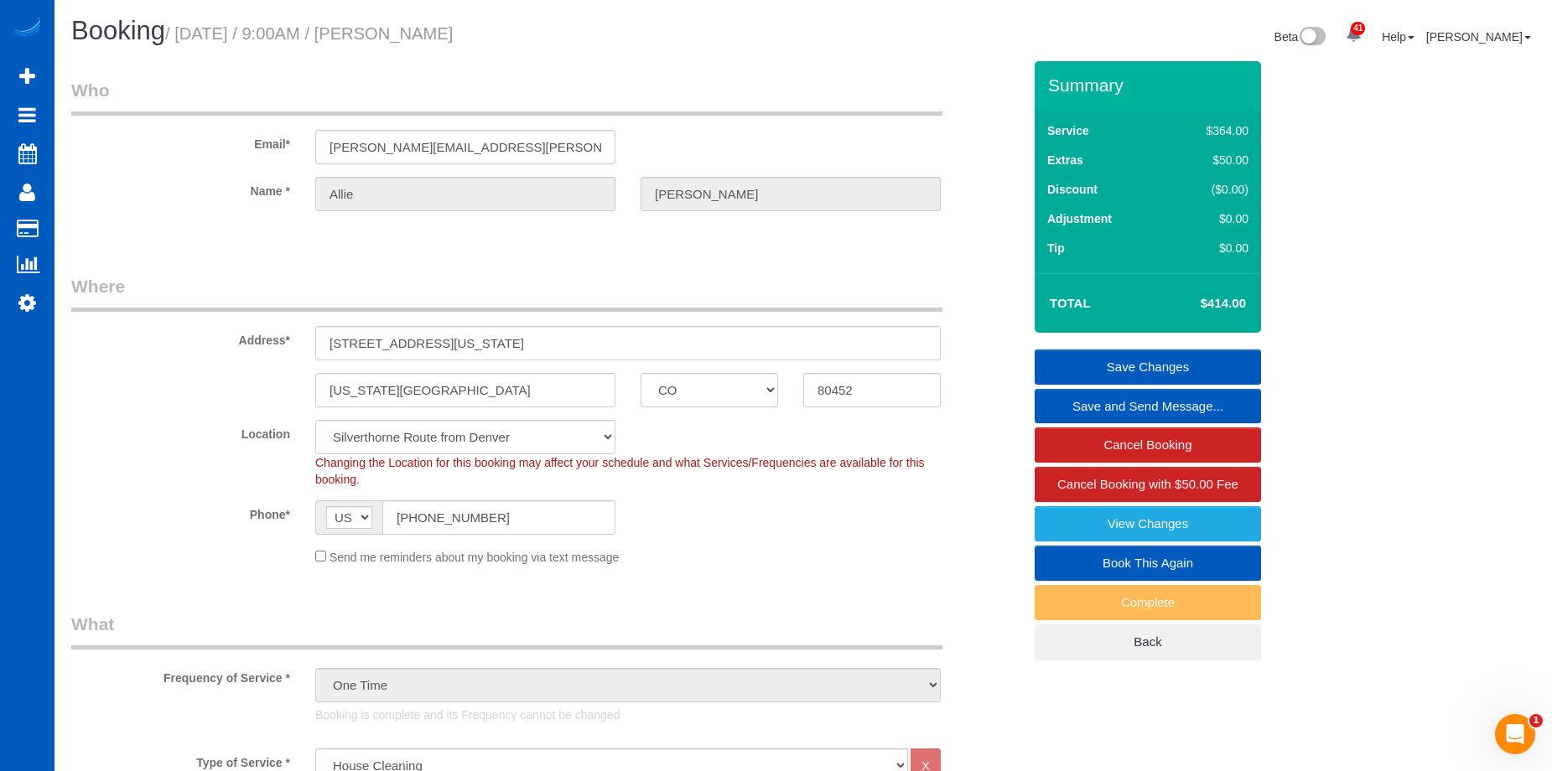
click at [1092, 356] on link "Save Changes" at bounding box center [1147, 367] width 226 height 35
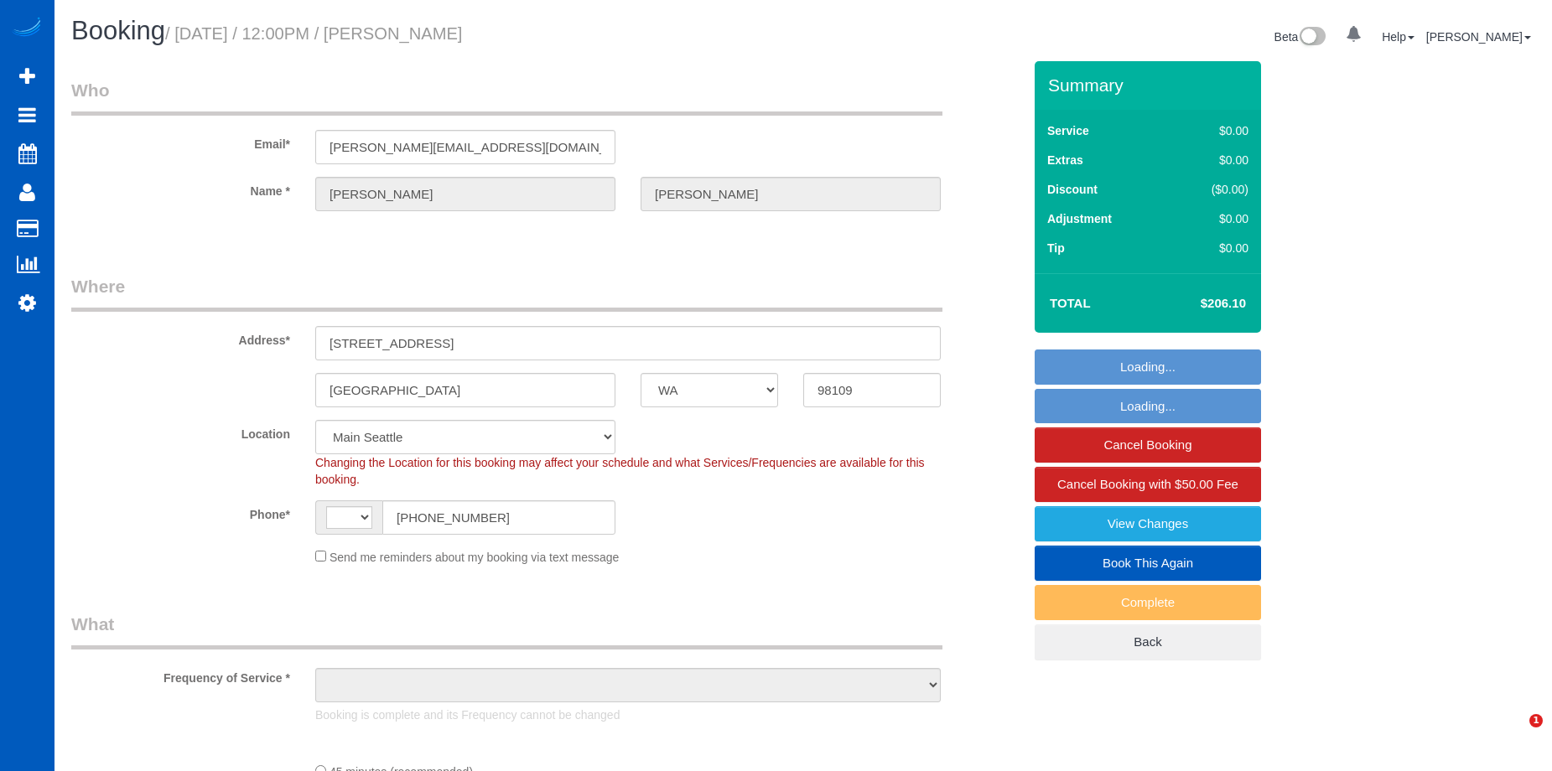
select select "WA"
select select "object:496"
select select "199"
select select "object:715"
select select "string:[GEOGRAPHIC_DATA]"
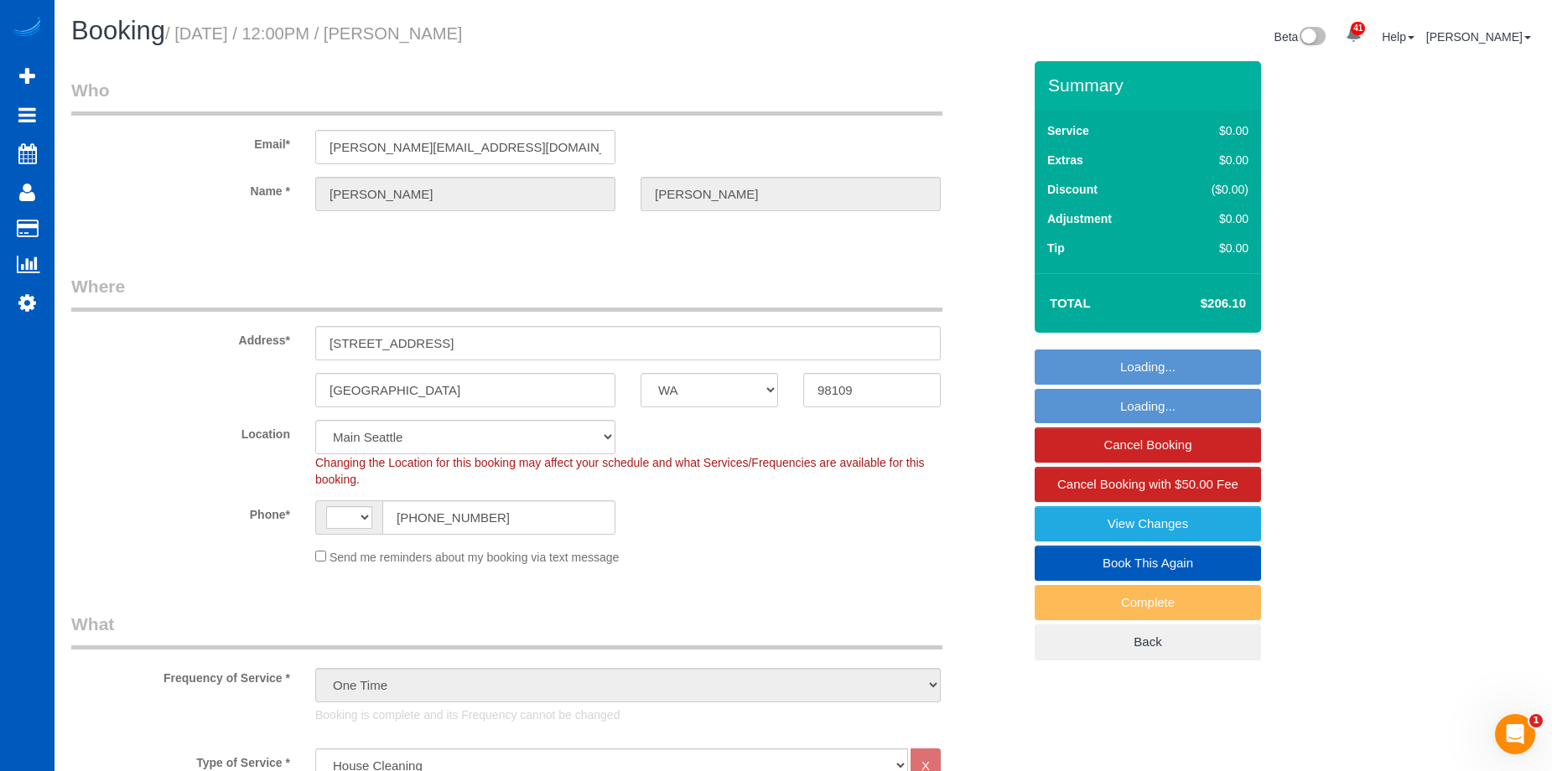
select select "string:fspay-62abe5c5-9688-41c1-8f4a-48a2d0589d7e"
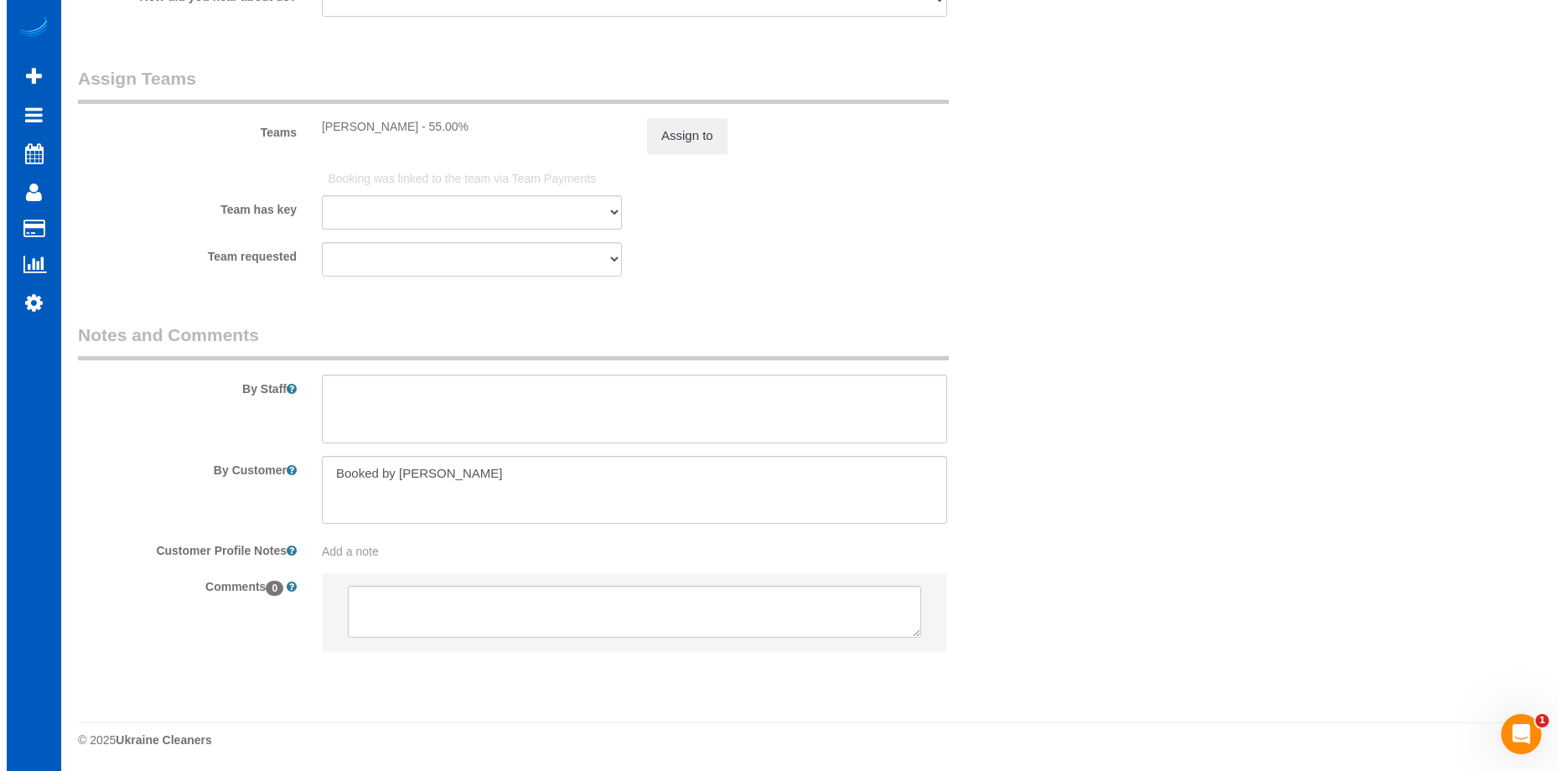
scroll to position [2317, 0]
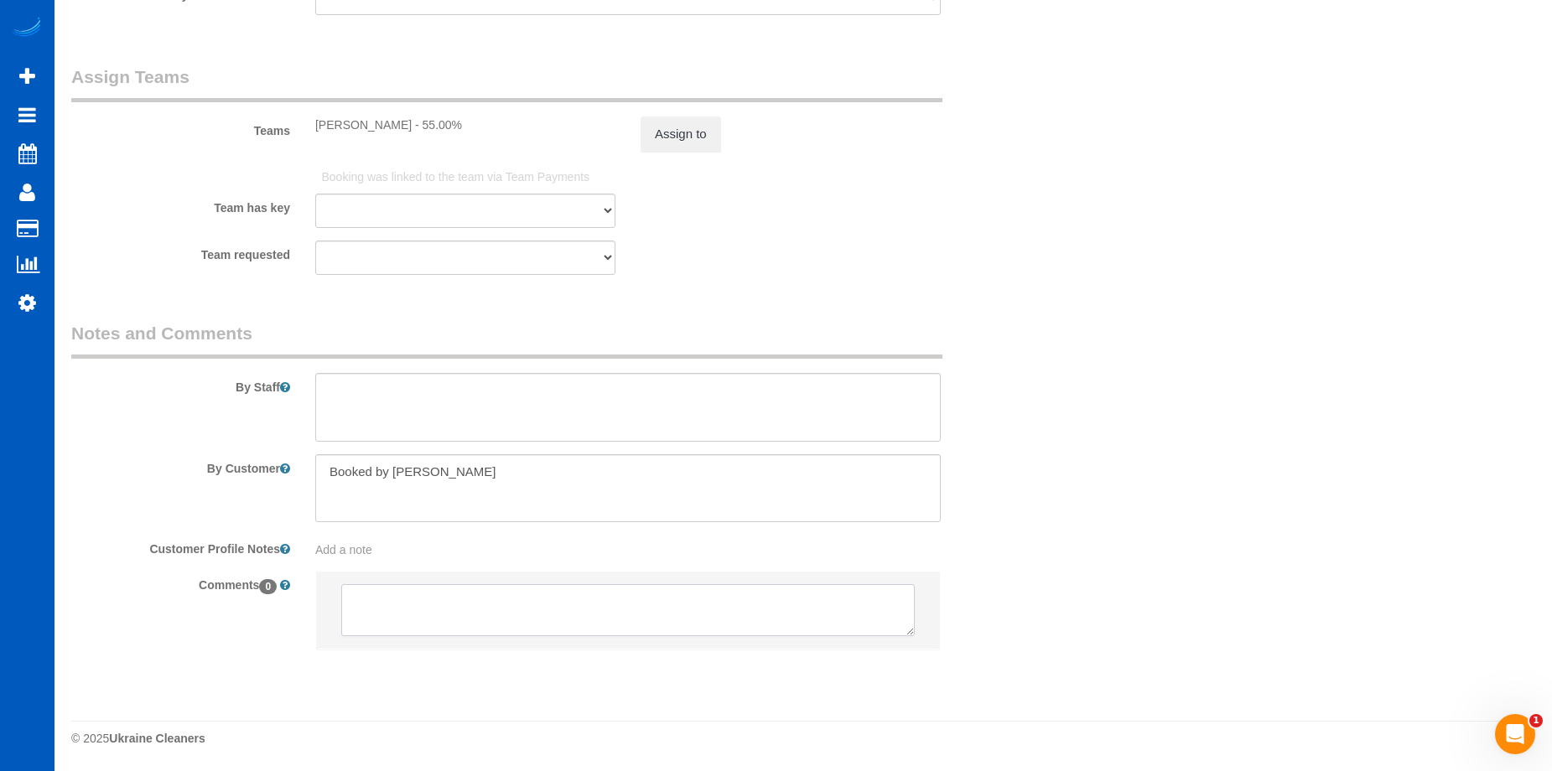
click at [588, 599] on textarea at bounding box center [627, 610] width 573 height 52
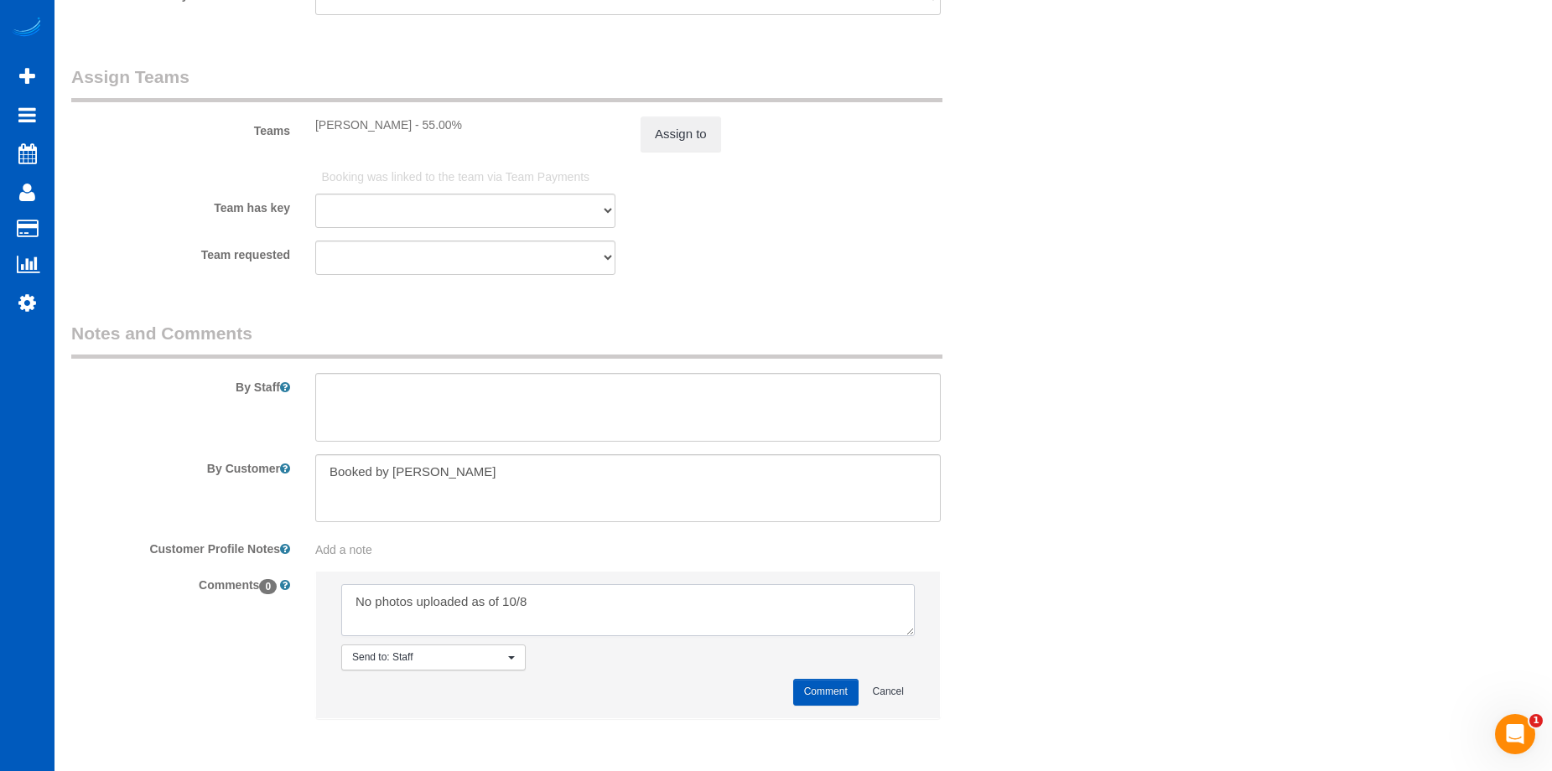
type textarea "No photos uploaded as of 10/8"
click at [809, 691] on button "Comment" at bounding box center [825, 692] width 65 height 26
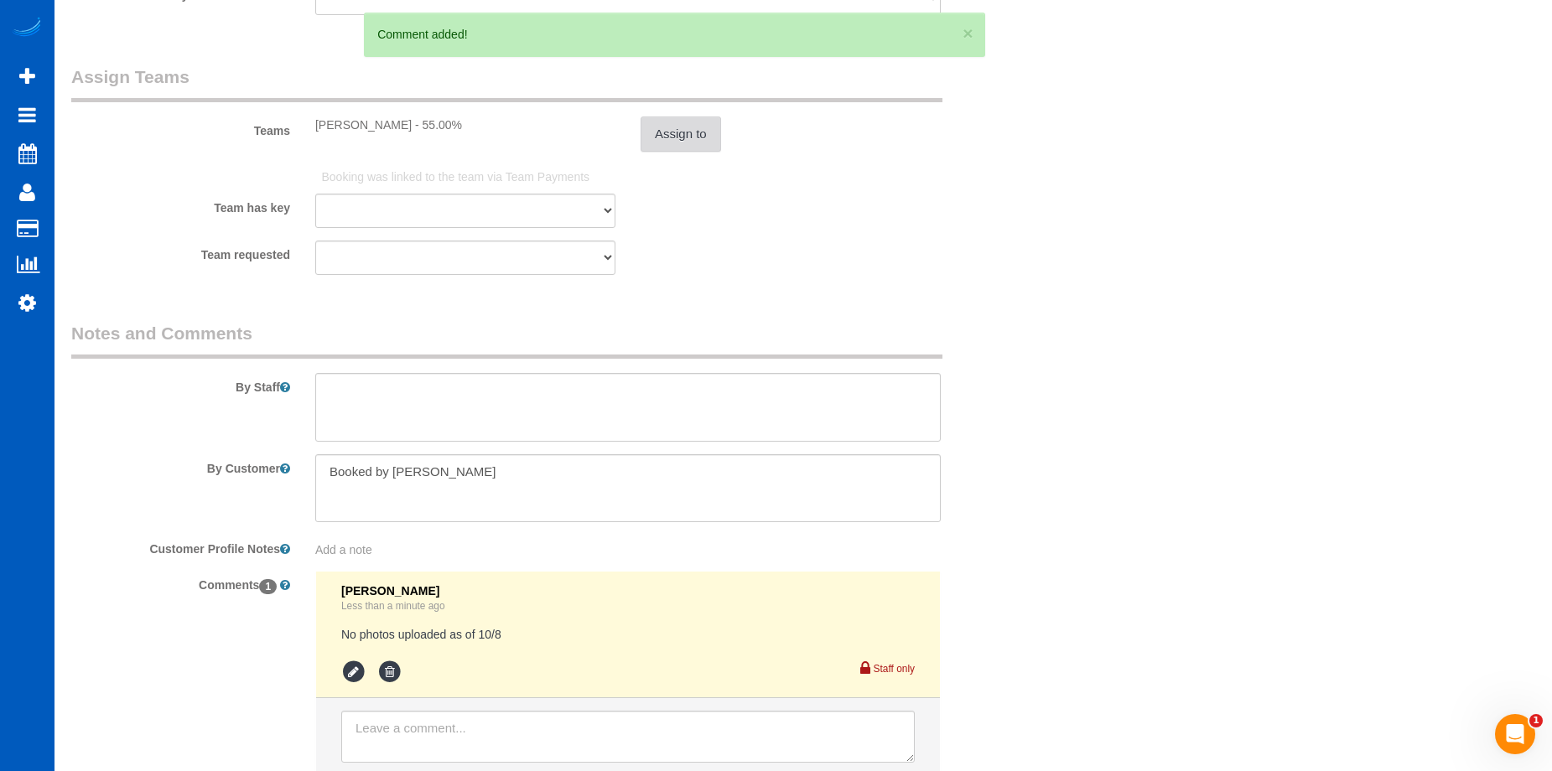
click at [674, 146] on button "Assign to" at bounding box center [680, 134] width 80 height 35
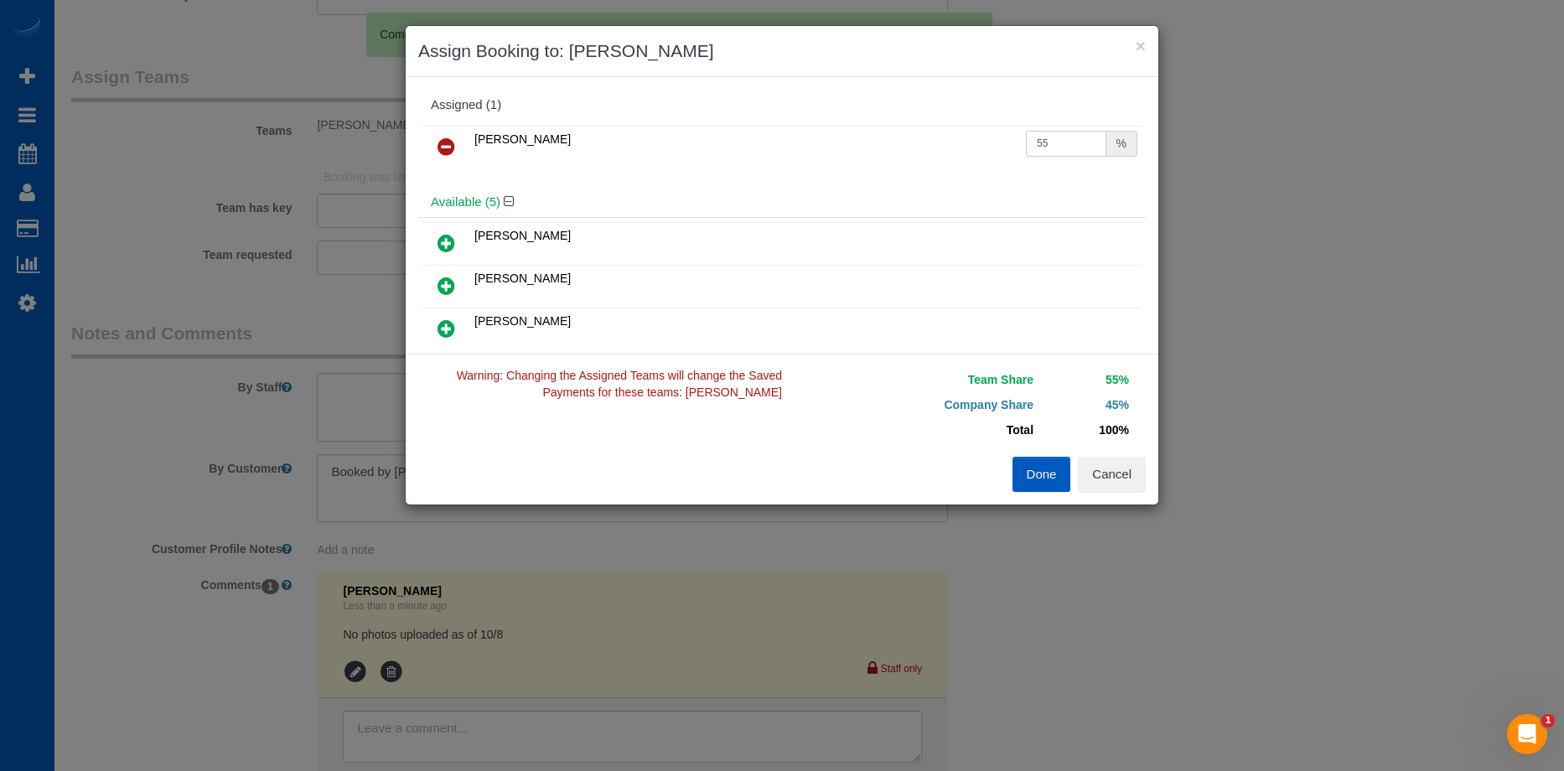
click at [1078, 147] on input "55" at bounding box center [1066, 144] width 80 height 26
drag, startPoint x: 978, startPoint y: 149, endPoint x: 936, endPoint y: 153, distance: 42.0
click at [936, 153] on tr "[PERSON_NAME] 55 %" at bounding box center [782, 147] width 719 height 43
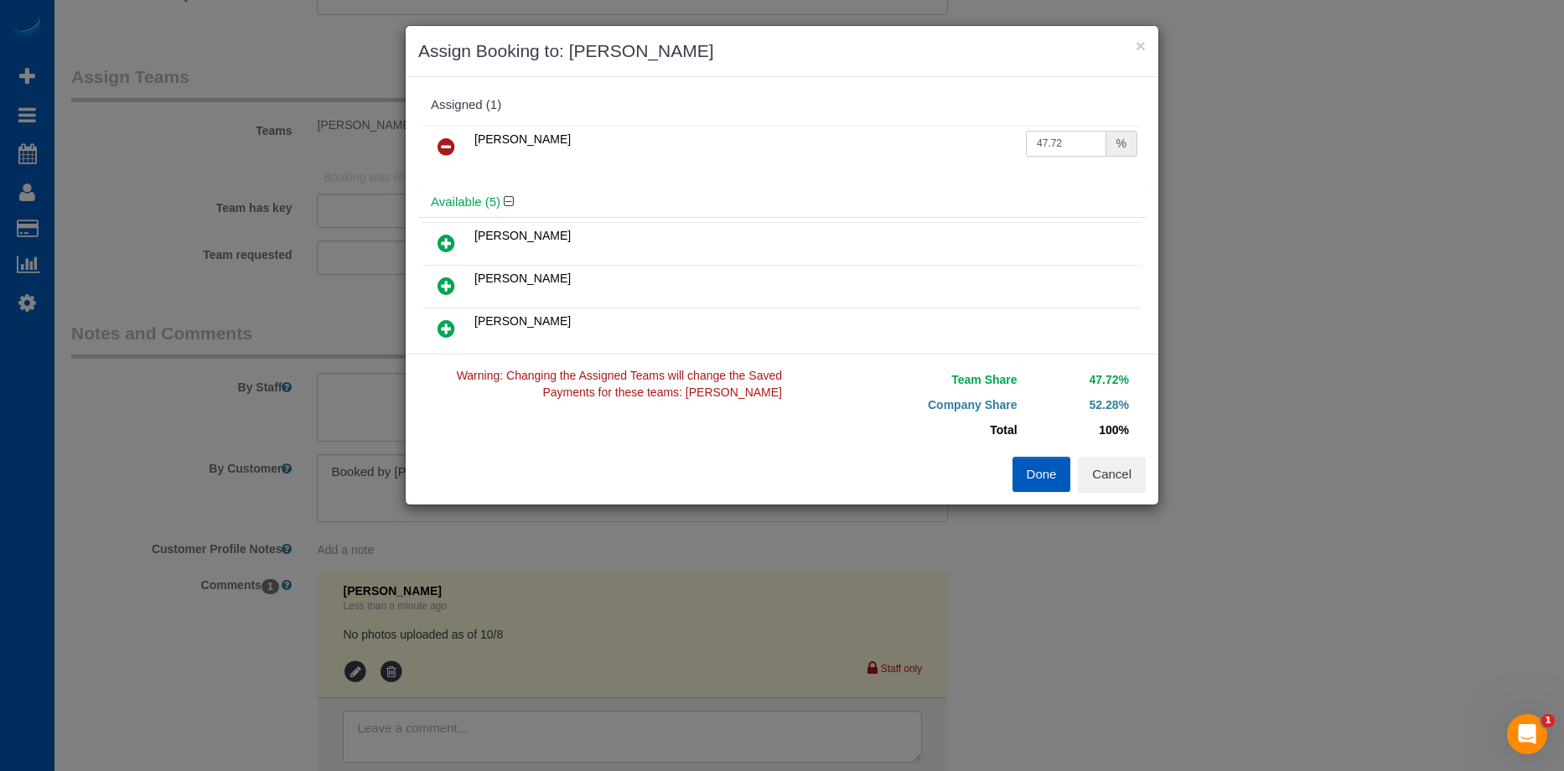
type input "47.72"
click at [1019, 475] on button "Done" at bounding box center [1042, 474] width 59 height 35
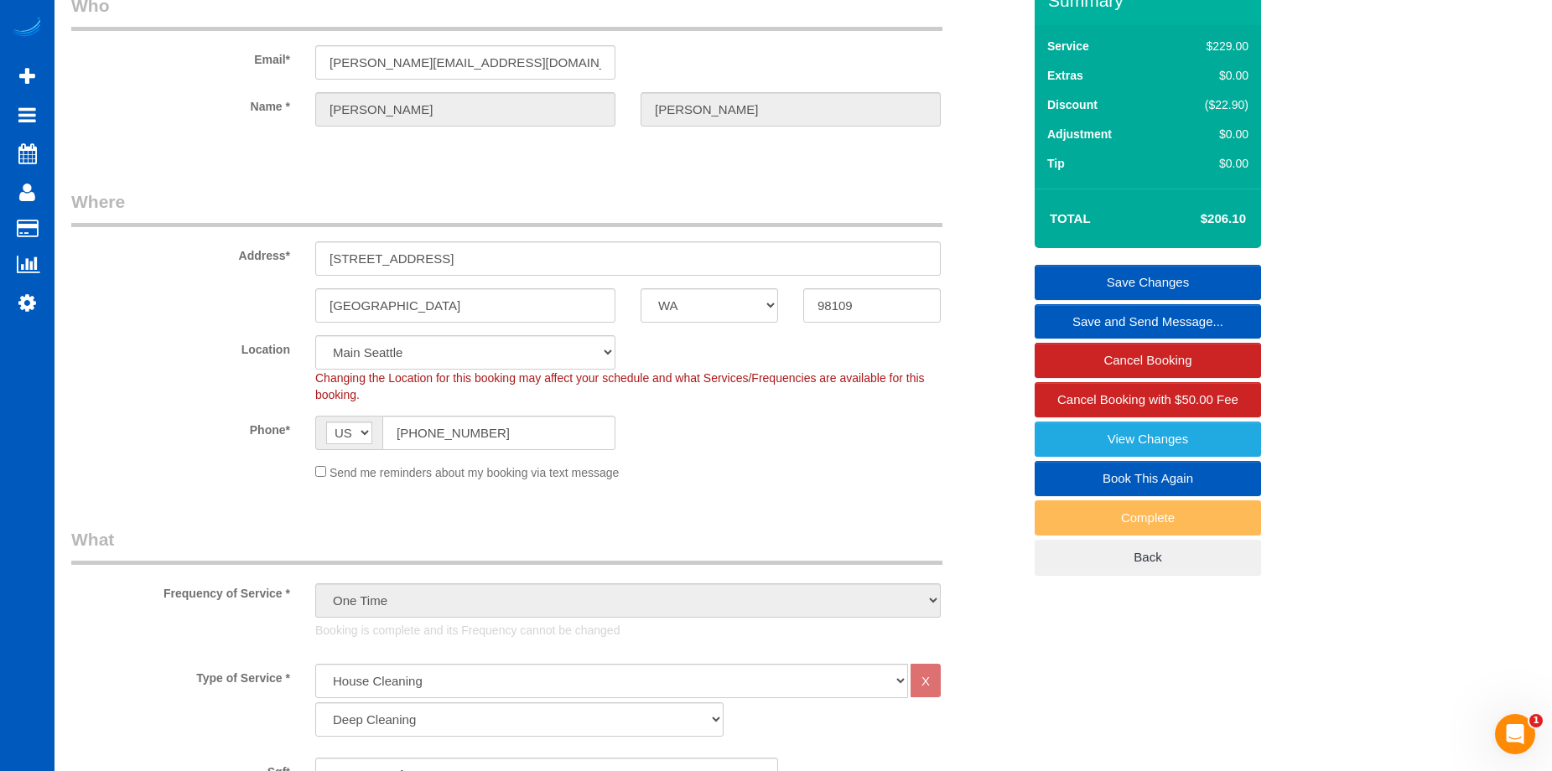
scroll to position [54, 0]
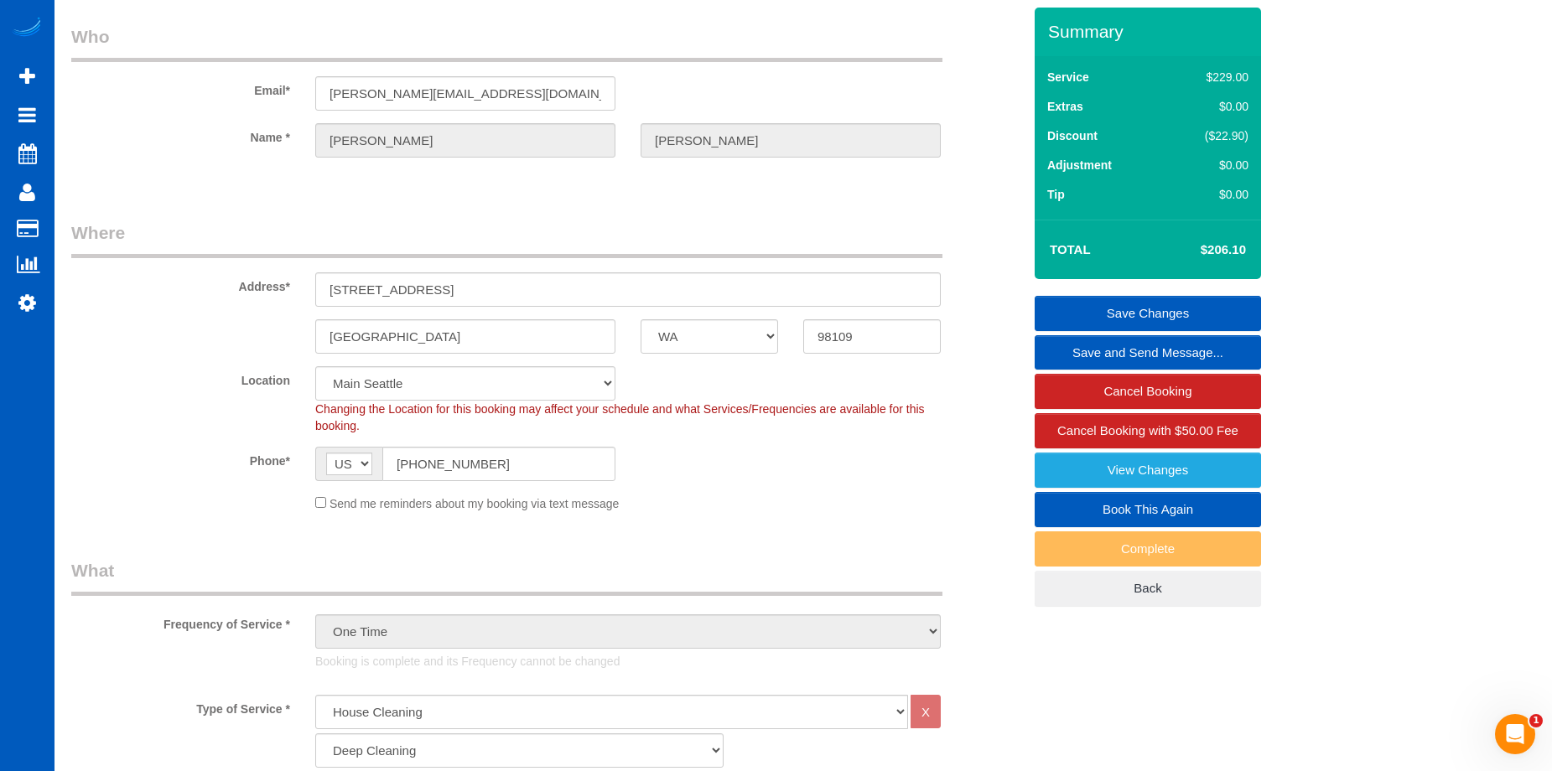
click at [1077, 303] on link "Save Changes" at bounding box center [1147, 313] width 226 height 35
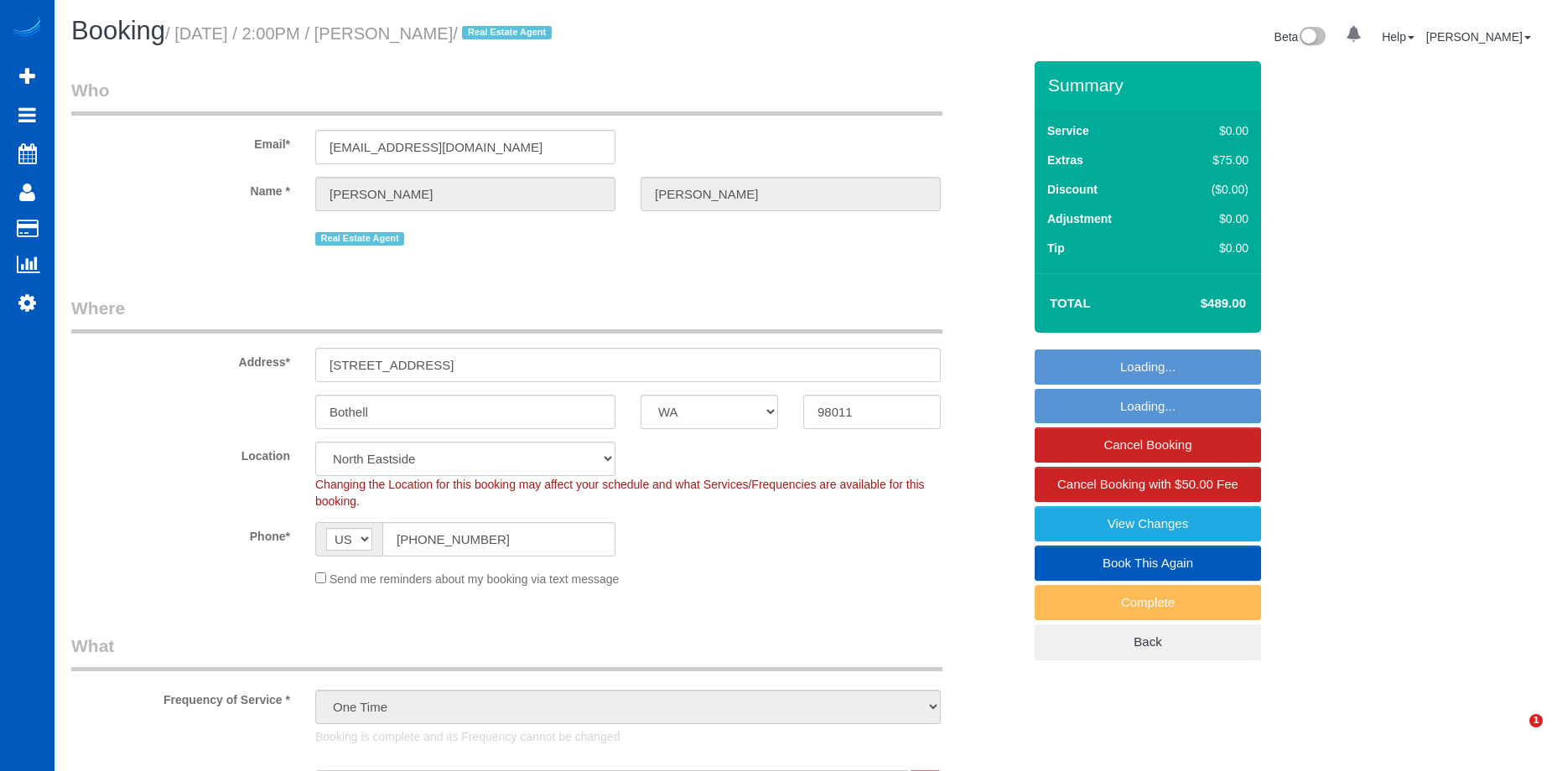
select select "WA"
select select "199"
select select "string:fspay-050c7915-2568-494f-bb35-d1f5b0712017"
select select "object:1180"
select select "1001"
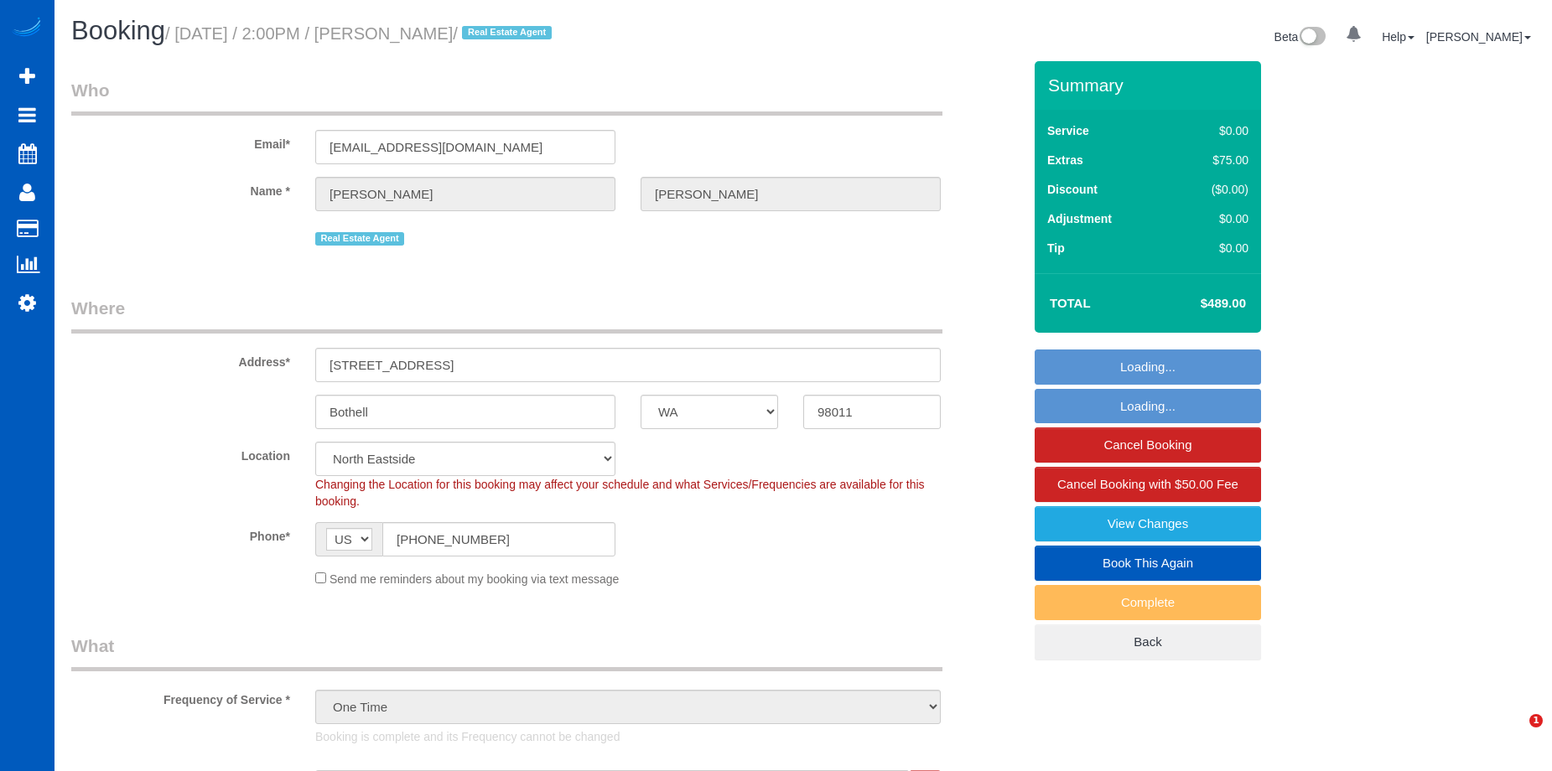
select select "spot1"
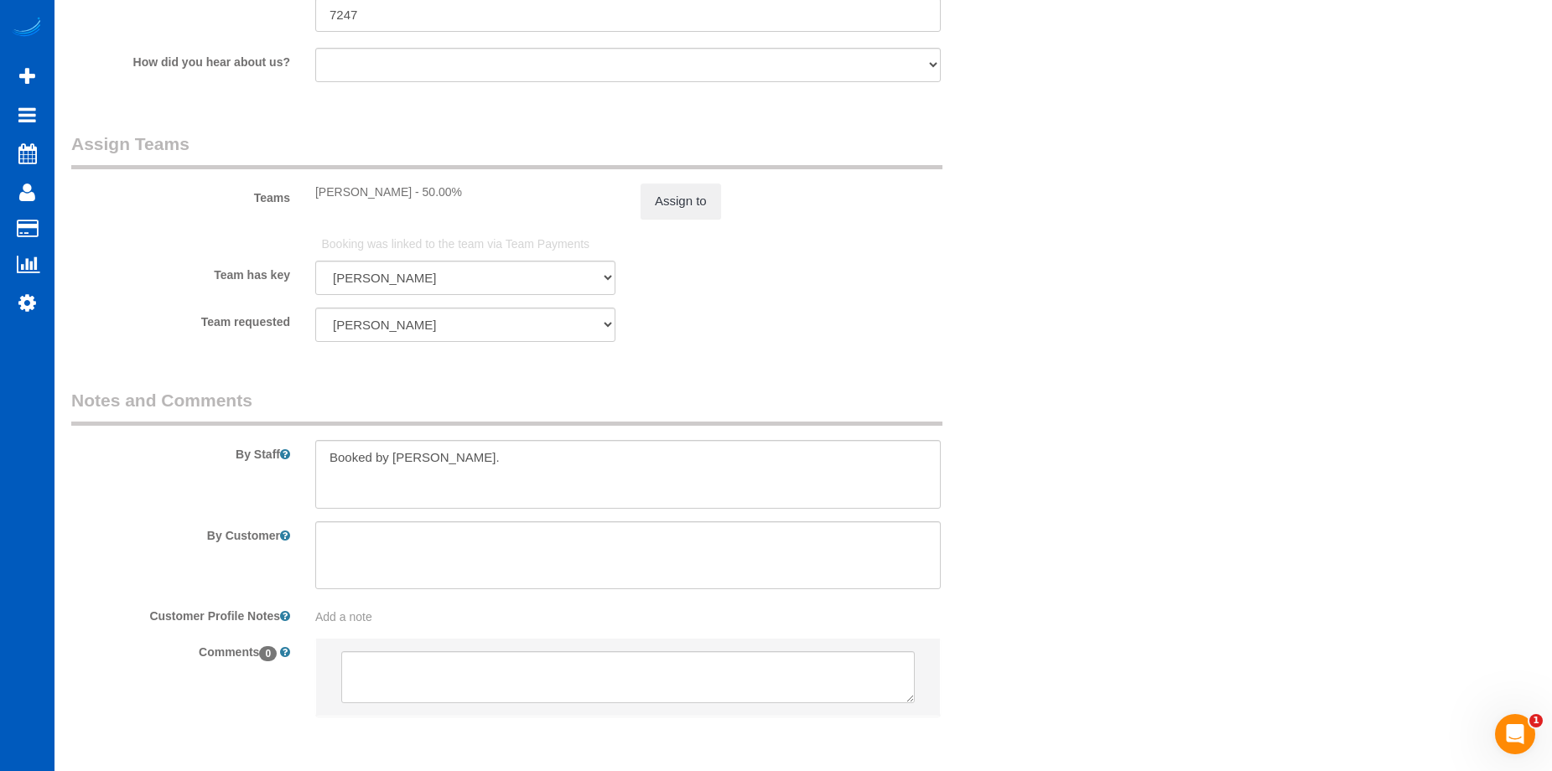
scroll to position [2237, 0]
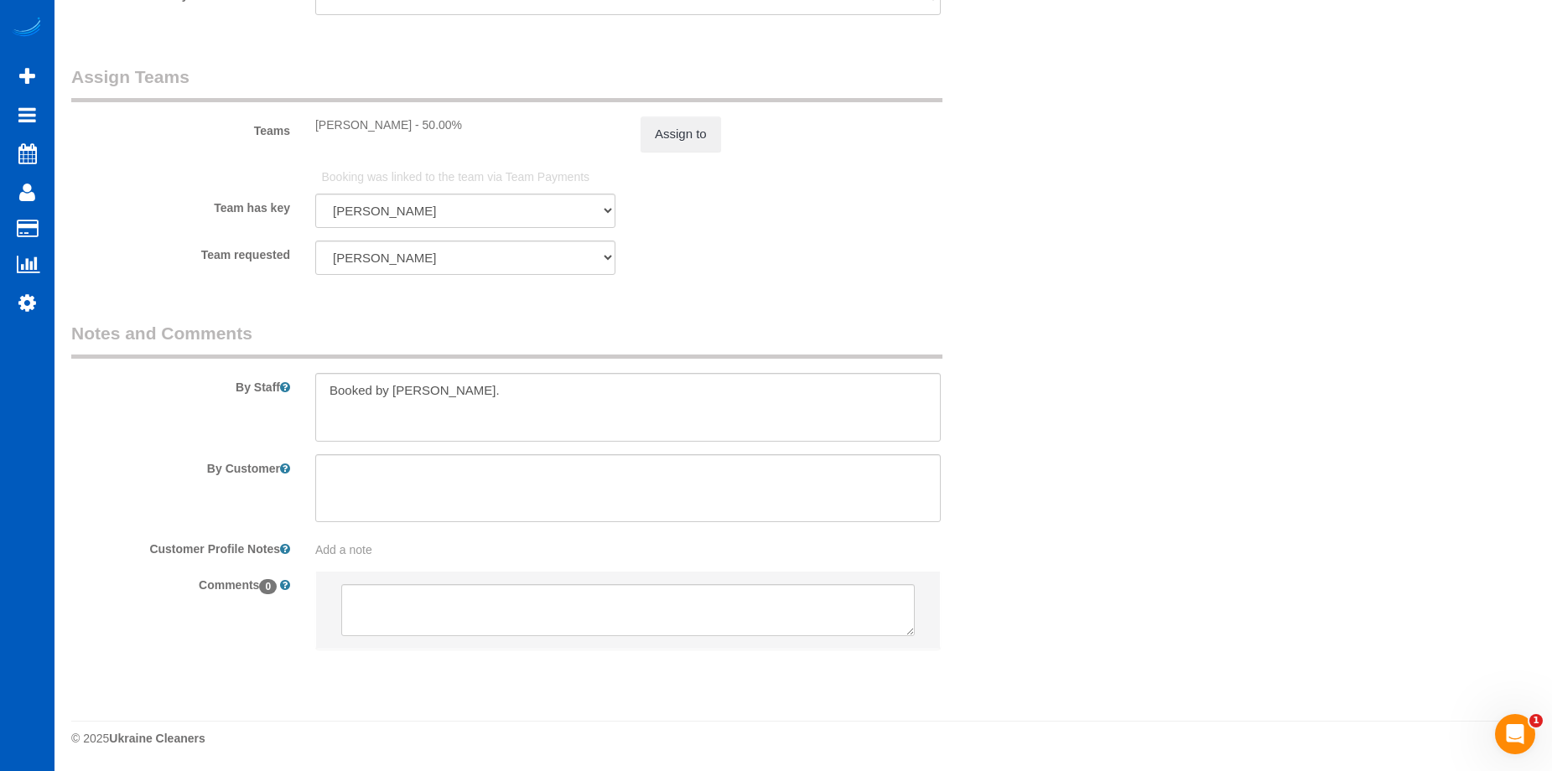
click at [442, 585] on li at bounding box center [628, 610] width 624 height 77
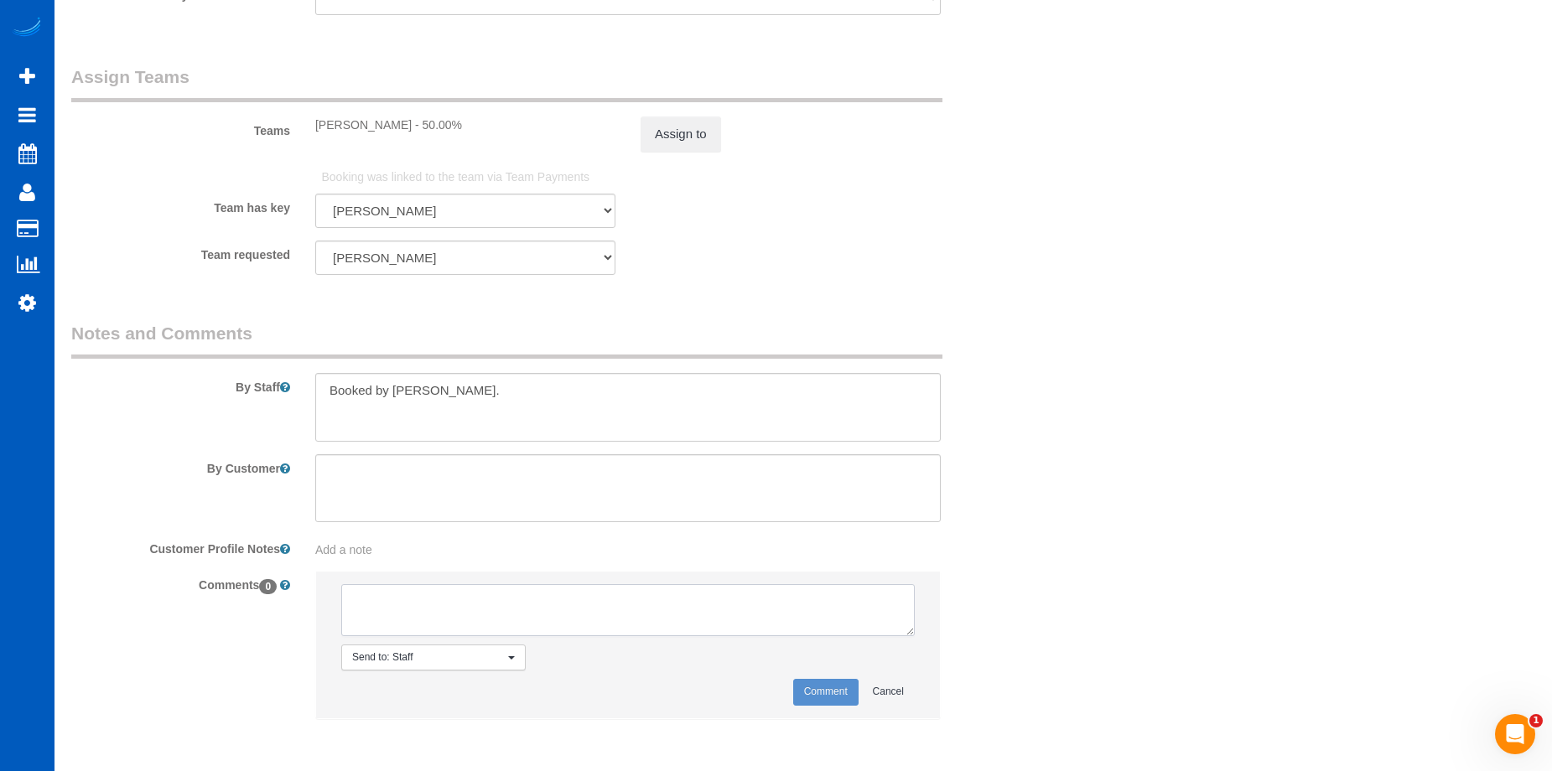
click at [400, 609] on textarea at bounding box center [627, 610] width 573 height 52
type textarea "No photos uploaded as of 10/8"
click at [809, 689] on button "Comment" at bounding box center [825, 692] width 65 height 26
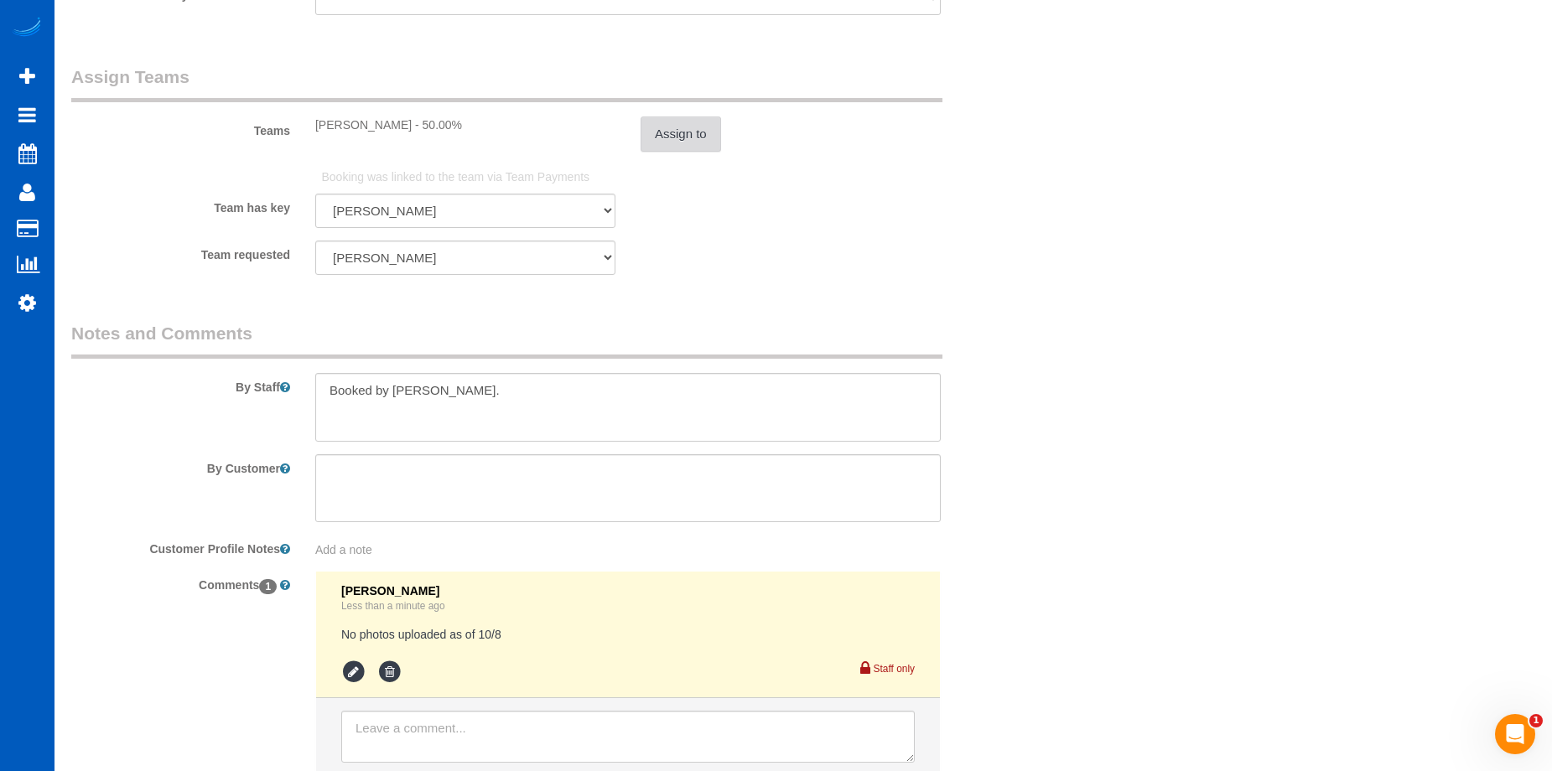
click at [687, 145] on button "Assign to" at bounding box center [680, 134] width 80 height 35
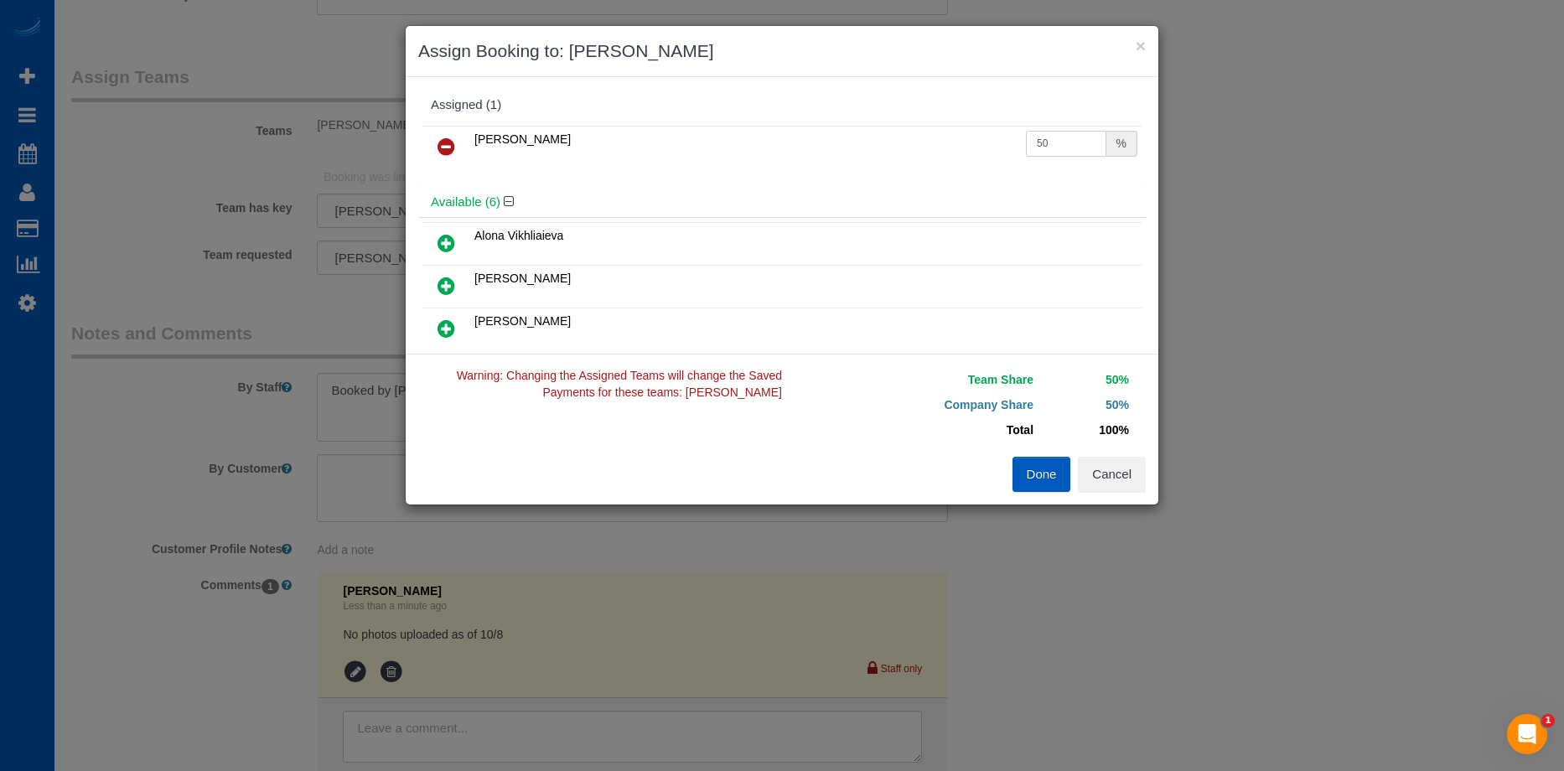
drag, startPoint x: 1075, startPoint y: 145, endPoint x: 1063, endPoint y: 146, distance: 11.8
click at [1076, 145] on input "50" at bounding box center [1066, 144] width 80 height 26
drag, startPoint x: 1048, startPoint y: 148, endPoint x: 905, endPoint y: 140, distance: 142.8
click at [905, 140] on tr "Alona Tarasiuk 50 %" at bounding box center [782, 147] width 719 height 43
type input "46.93"
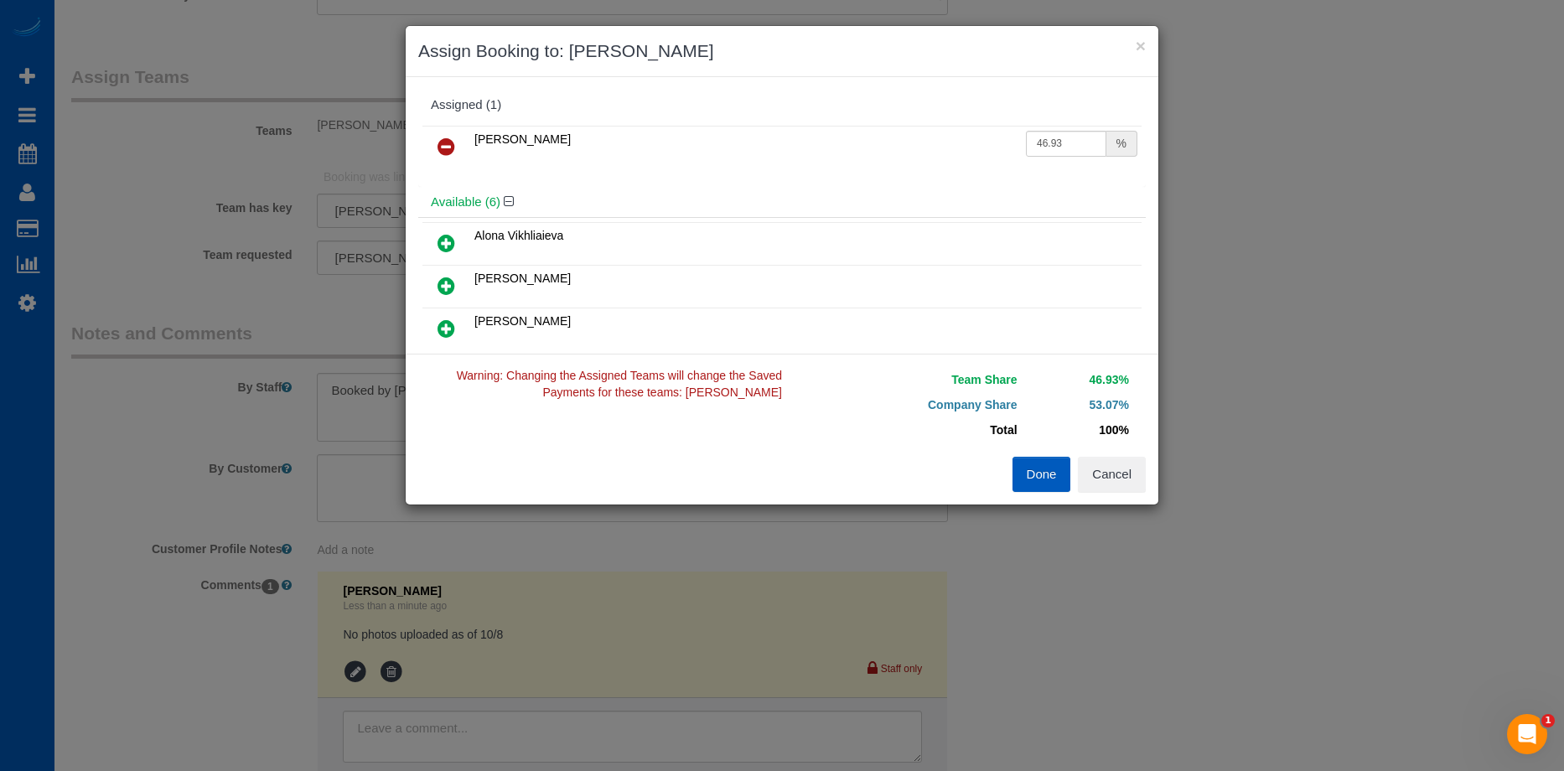
click at [1043, 478] on button "Done" at bounding box center [1042, 474] width 59 height 35
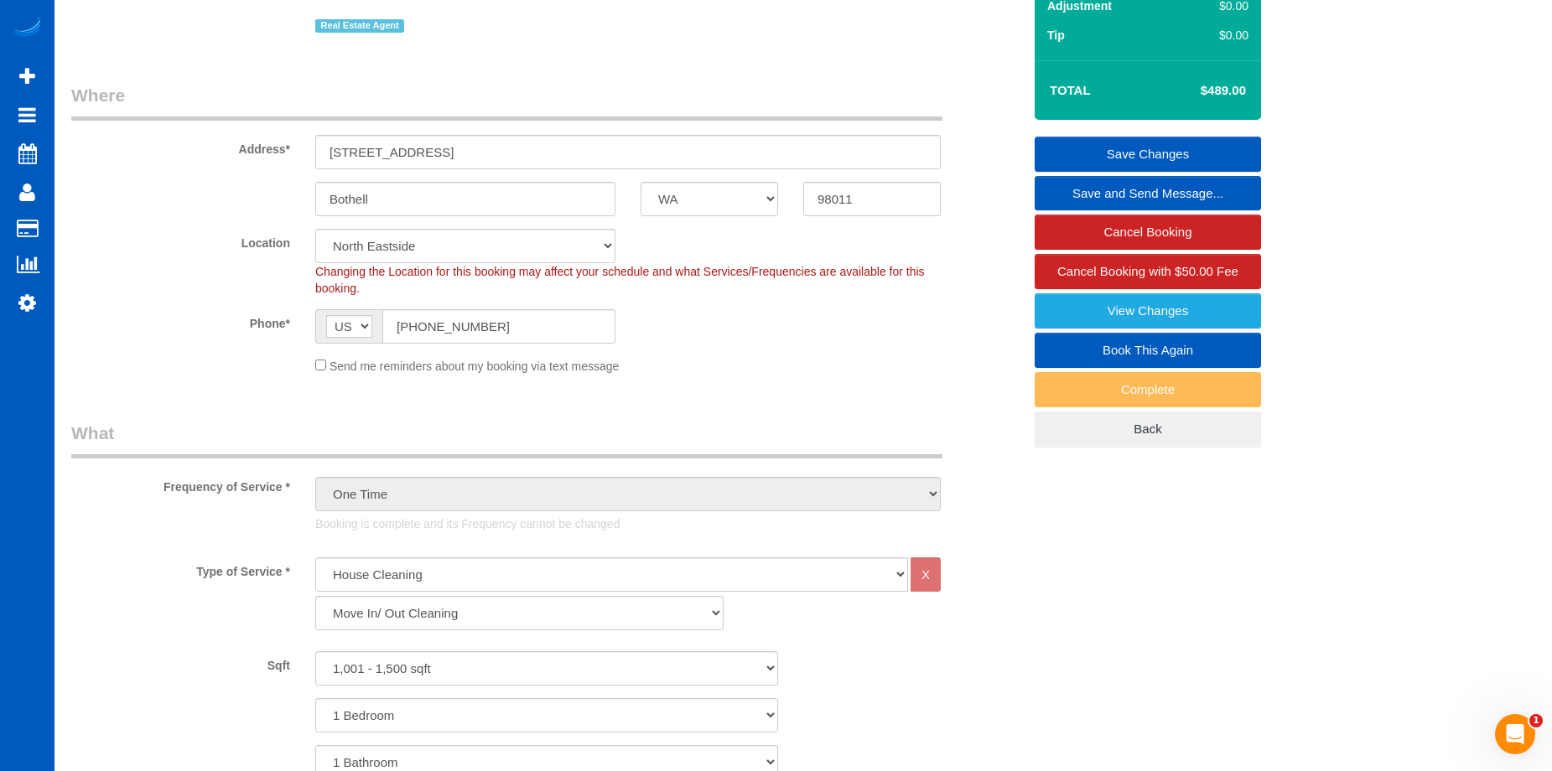
scroll to position [0, 0]
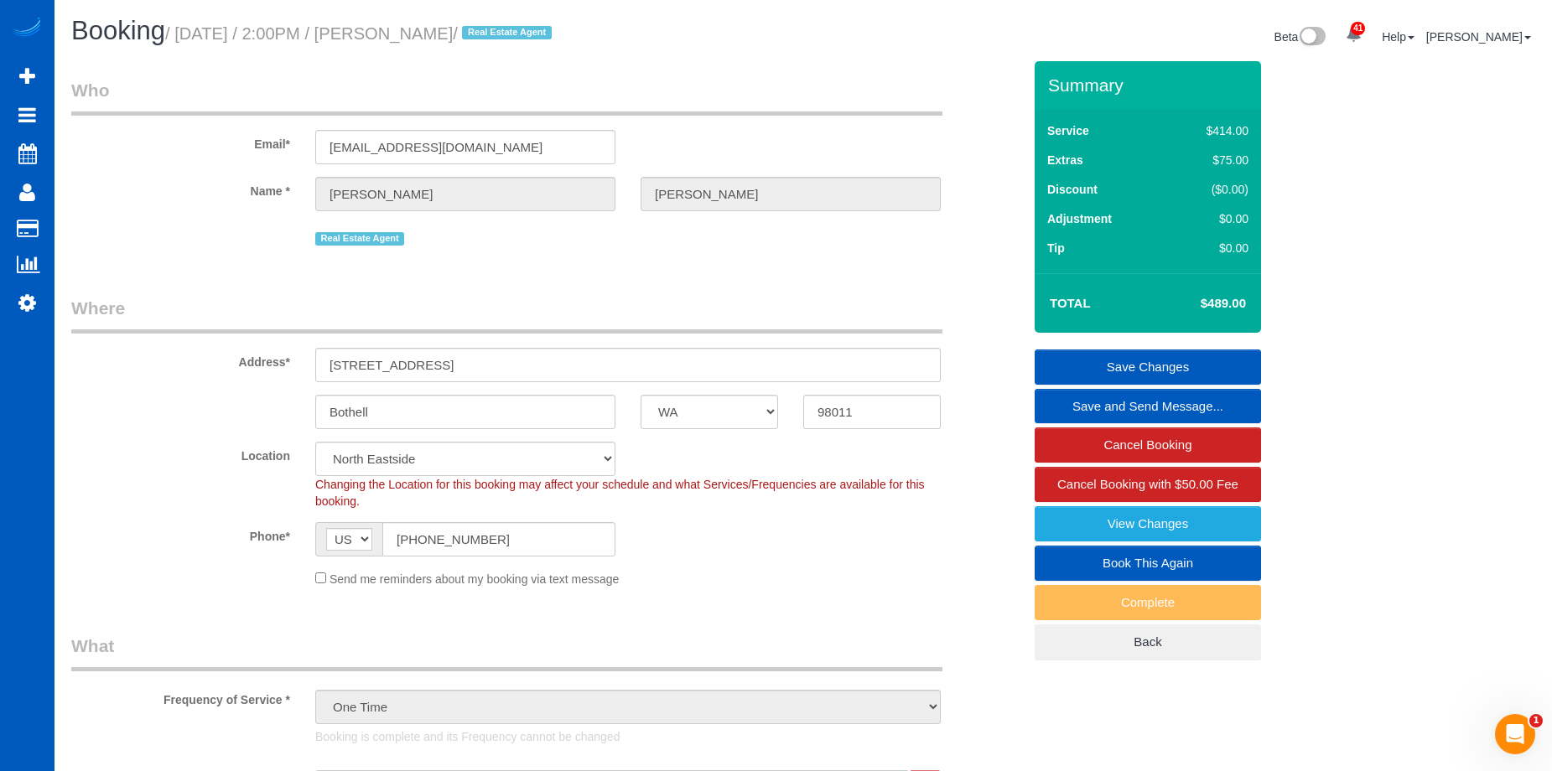
click at [1136, 362] on link "Save Changes" at bounding box center [1147, 367] width 226 height 35
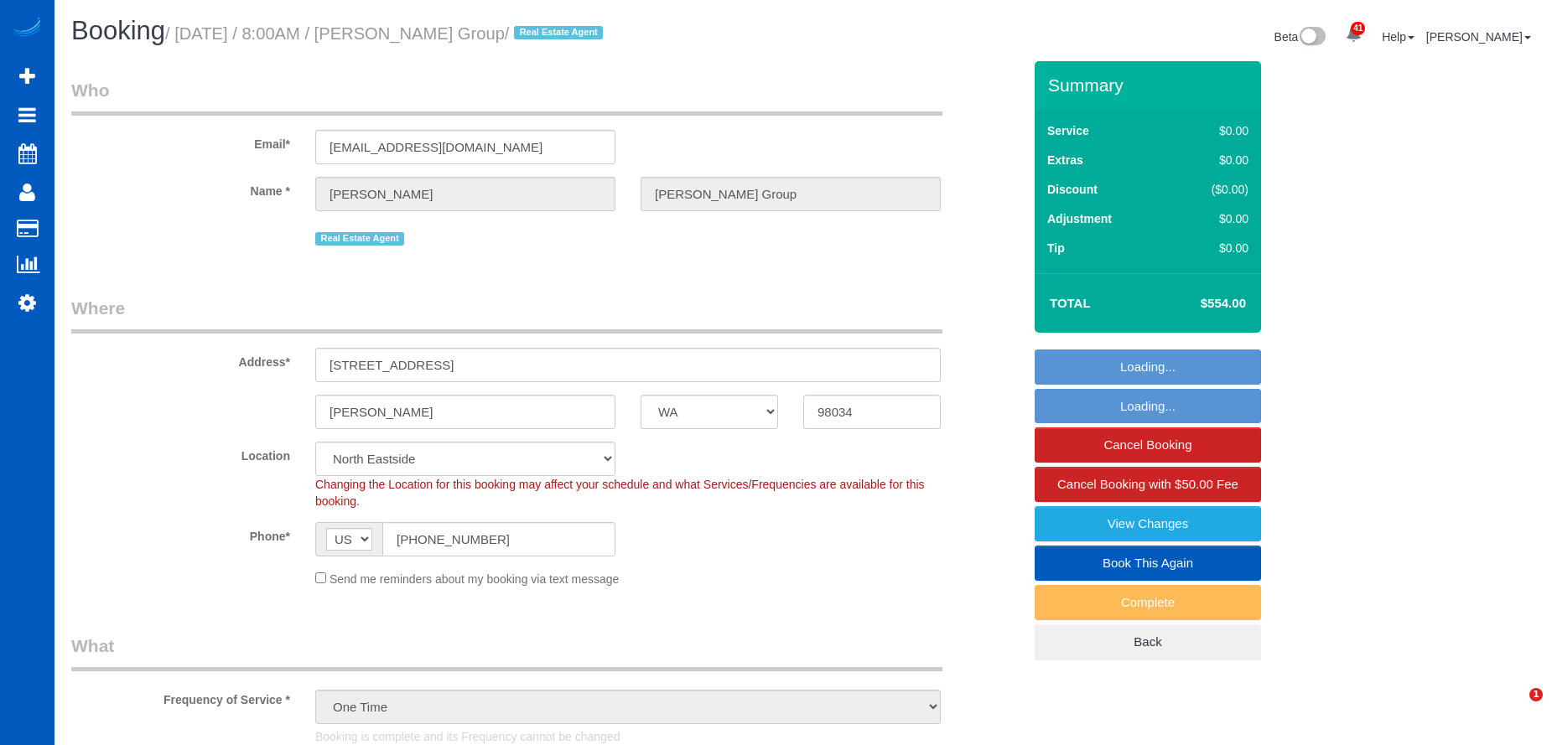
select select "WA"
select select "199"
select select "2501"
select select "4"
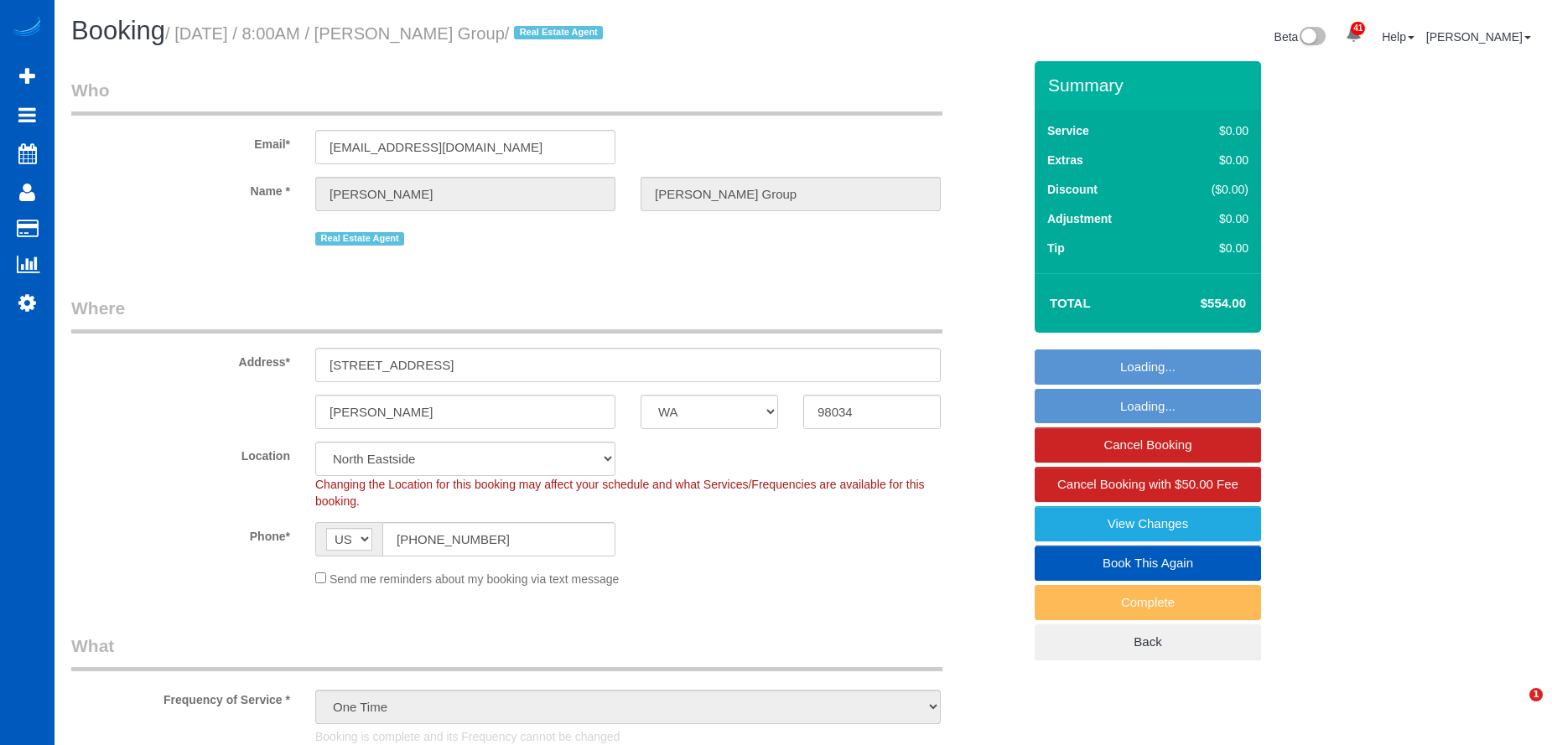
select select "string:cash"
select select "number:10"
select select "spot1"
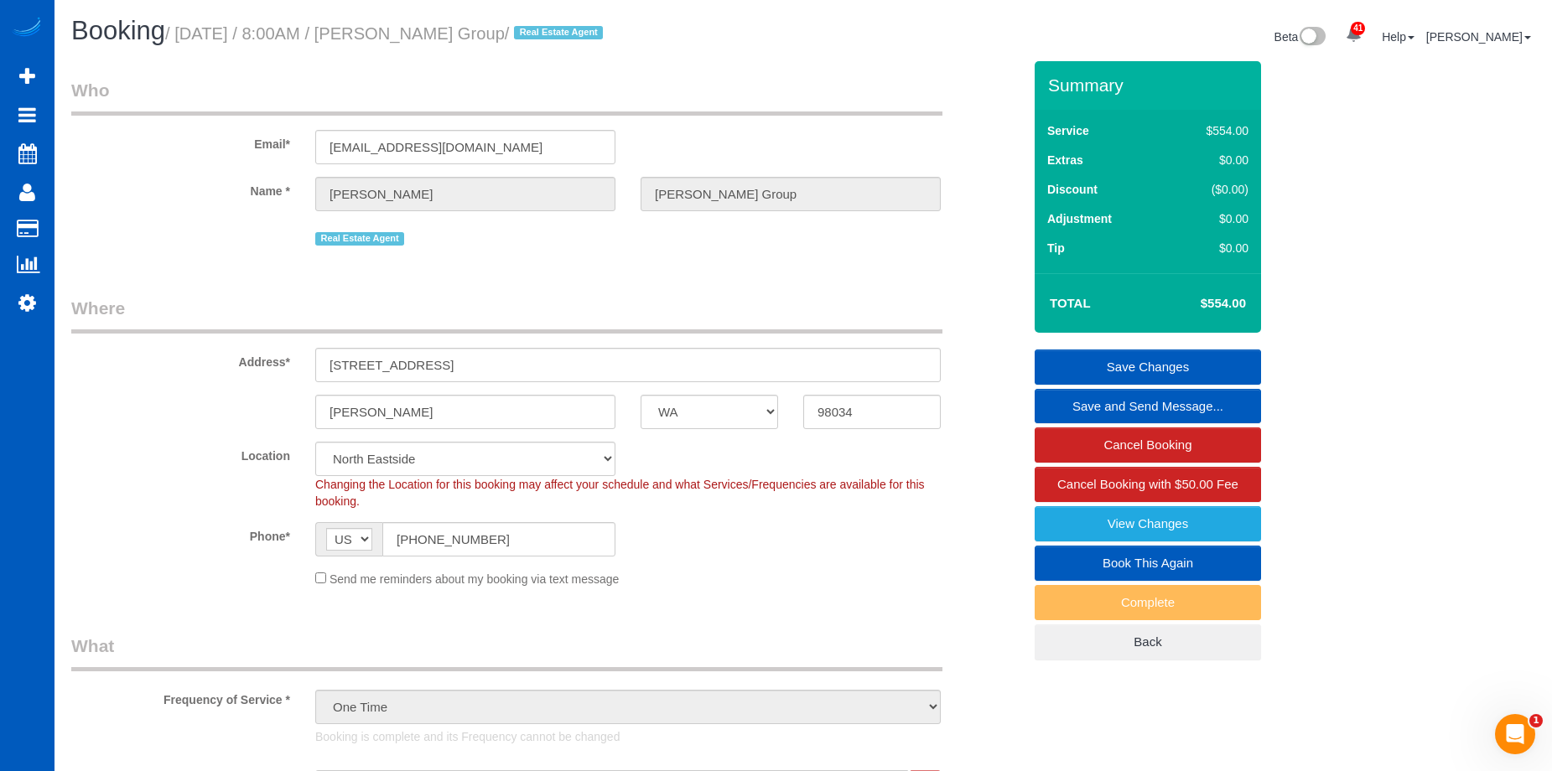
drag, startPoint x: 401, startPoint y: 36, endPoint x: 542, endPoint y: 40, distance: 140.9
click at [542, 40] on small "/ October 06, 2025 / 8:00AM / Kendra Todd Group / Real Estate Agent" at bounding box center [386, 33] width 443 height 18
copy small "Kendra Todd Group"
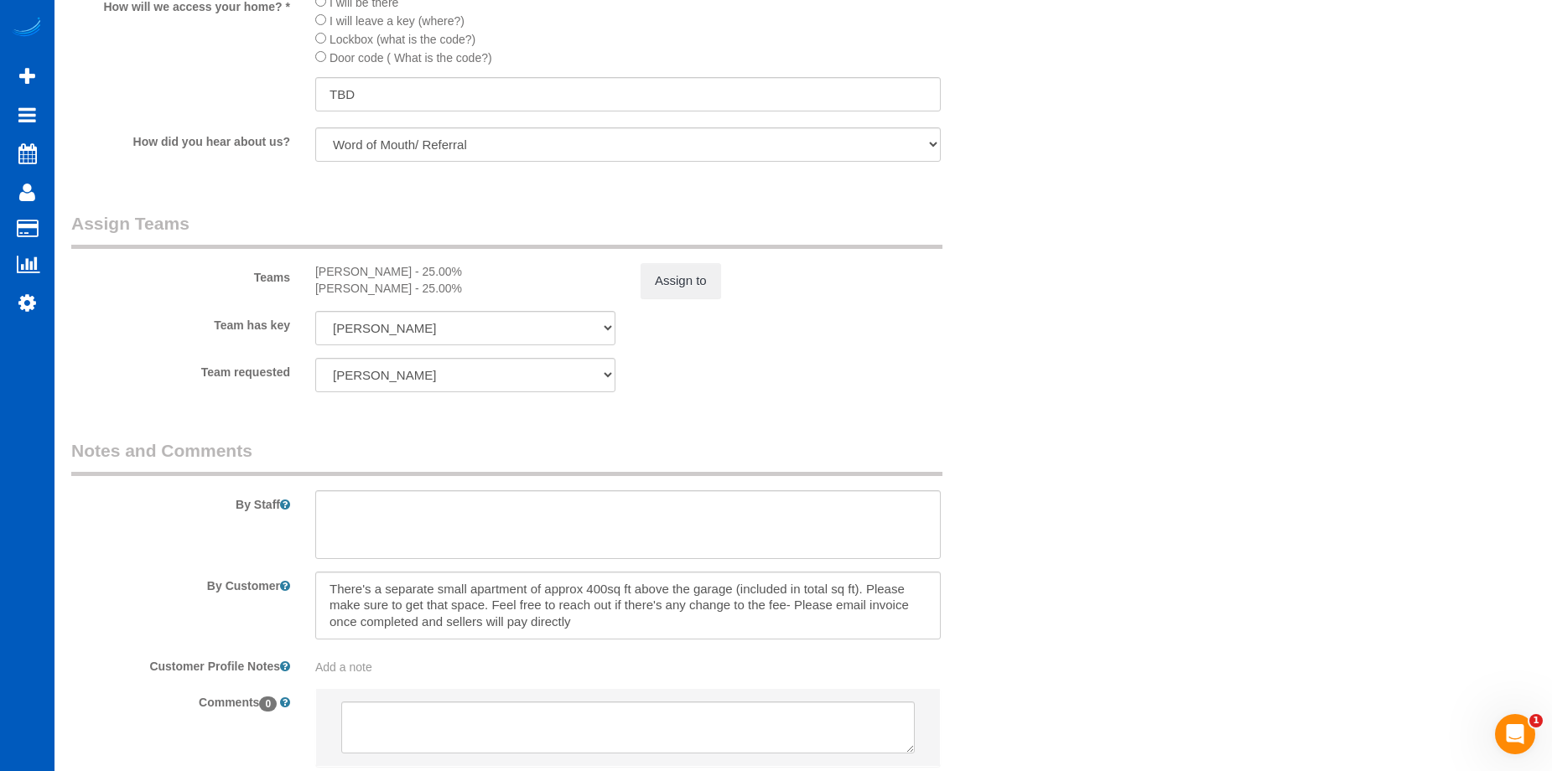
scroll to position [2096, 0]
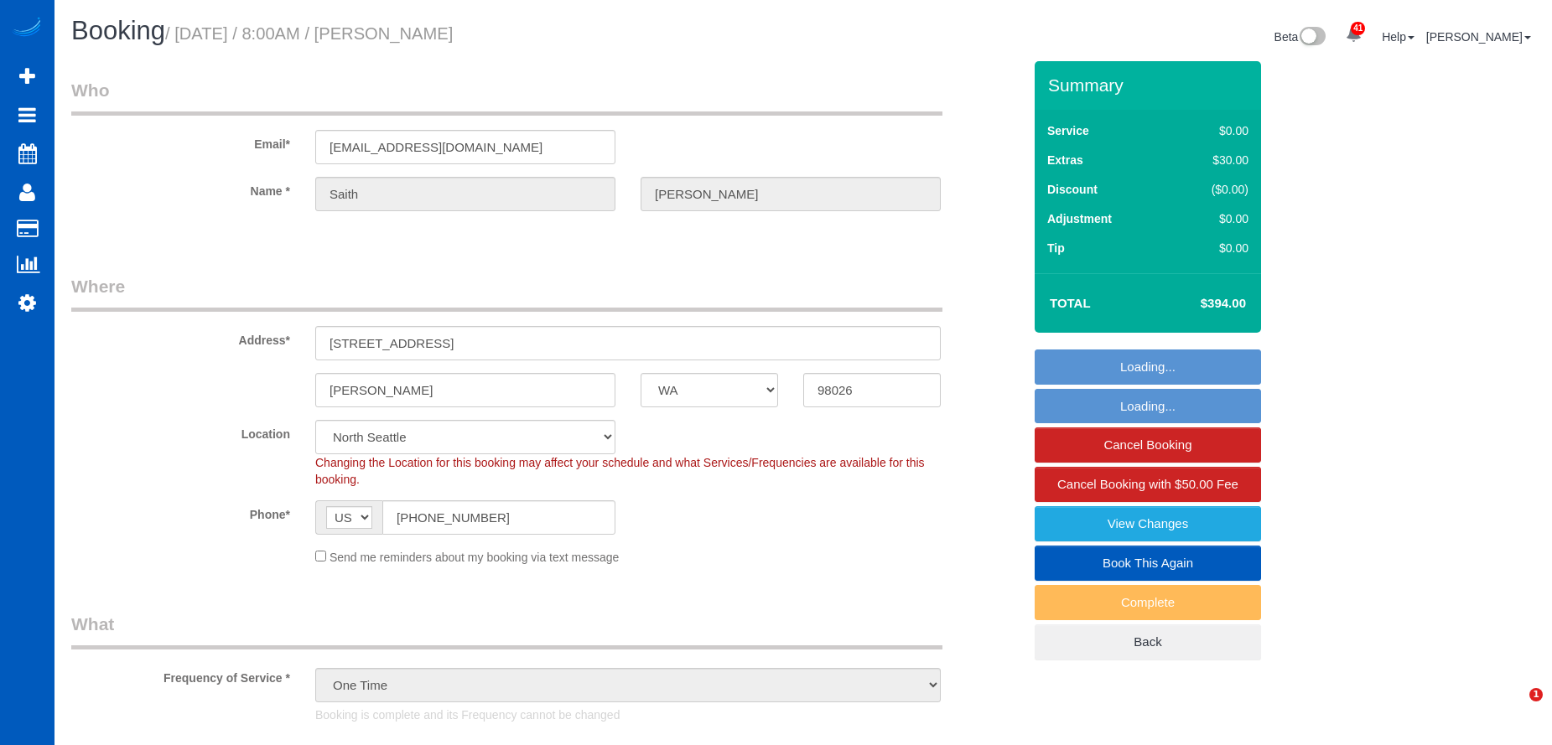
select select "WA"
select select "199"
select select "2"
select select "spot10"
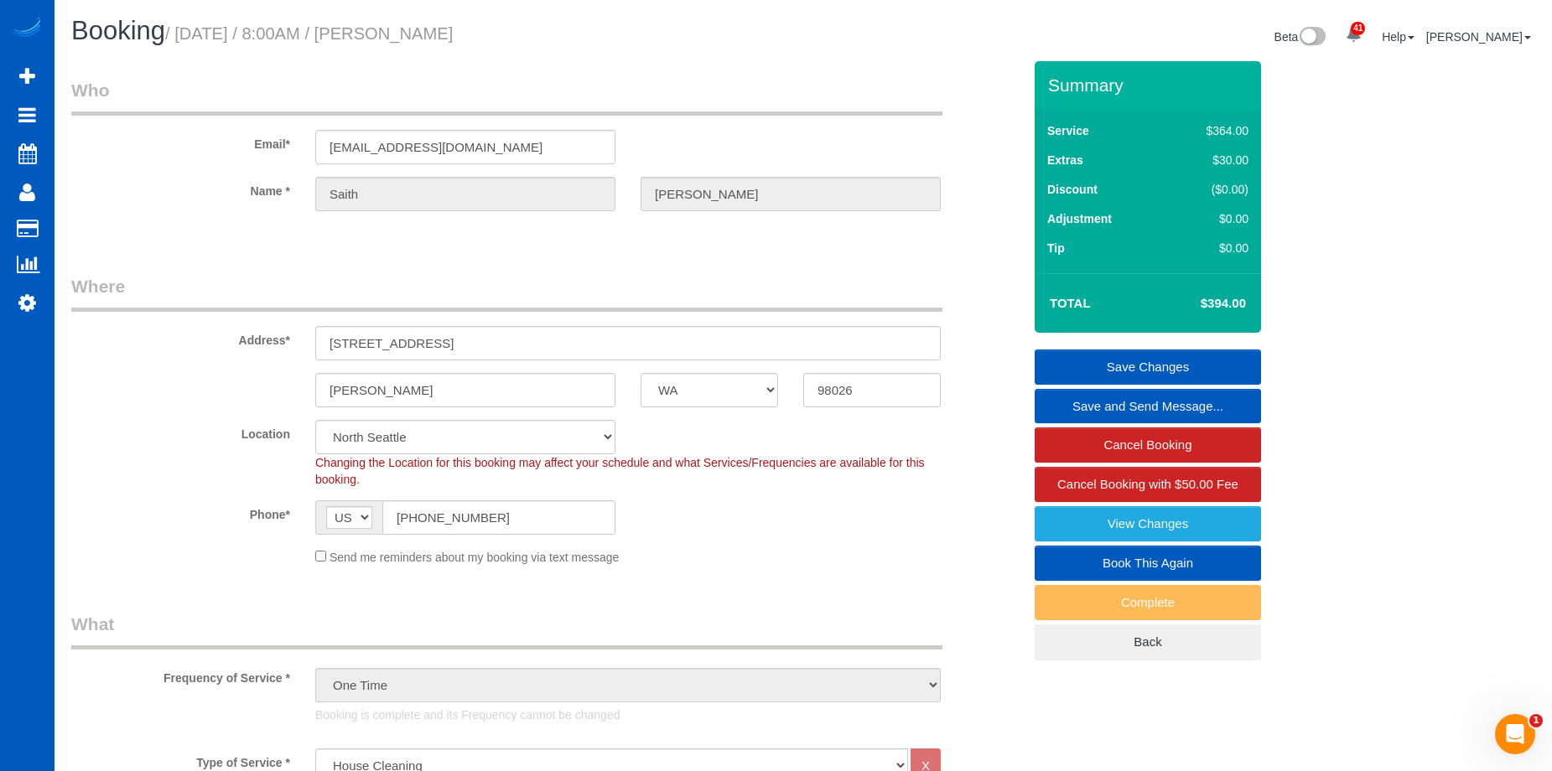
drag, startPoint x: 401, startPoint y: 30, endPoint x: 604, endPoint y: 31, distance: 203.7
click at [604, 31] on h1 "Booking / [DATE] / 8:00AM / [PERSON_NAME]" at bounding box center [430, 31] width 719 height 29
copy small "[PERSON_NAME]"
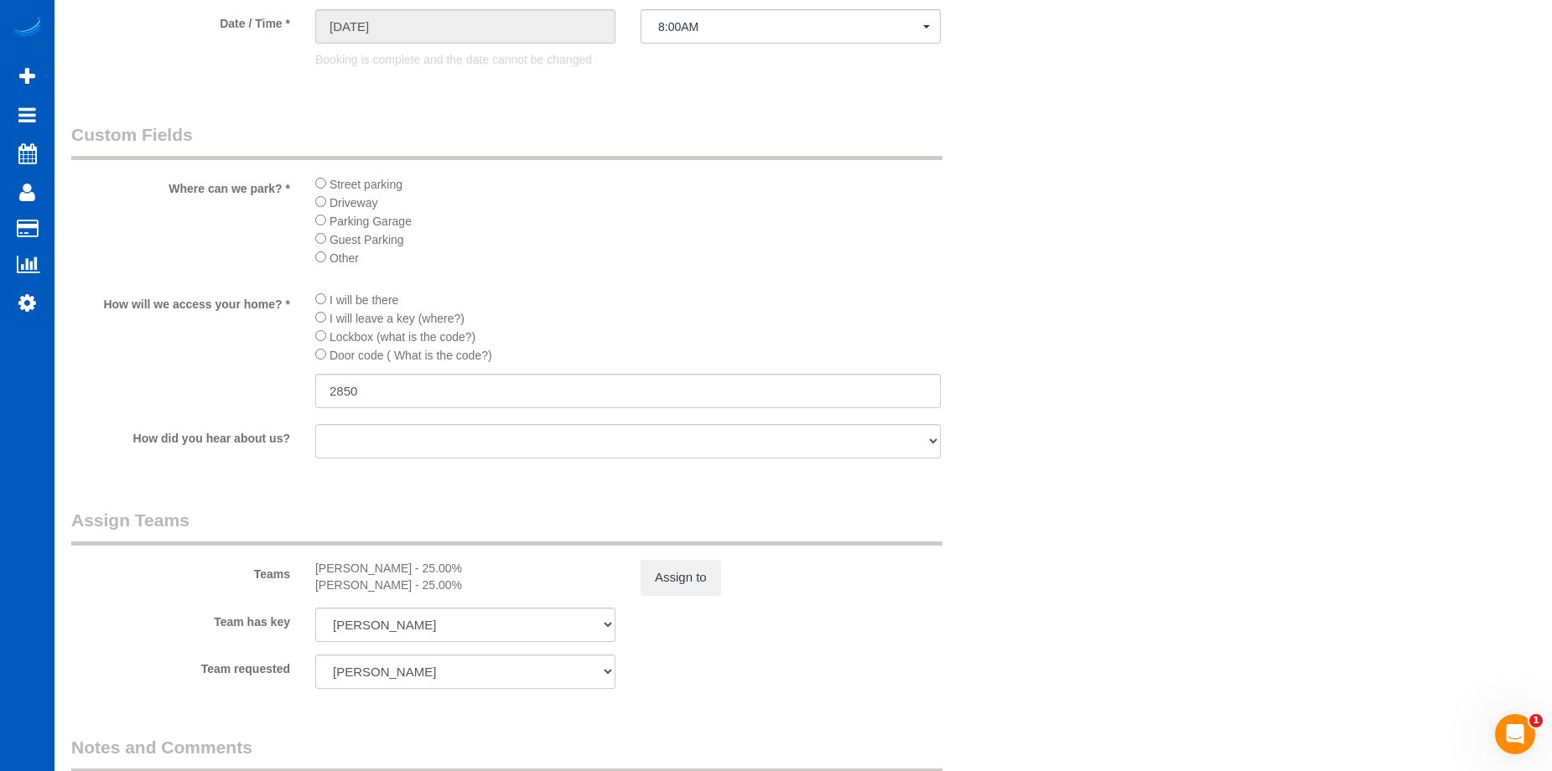
scroll to position [1928, 0]
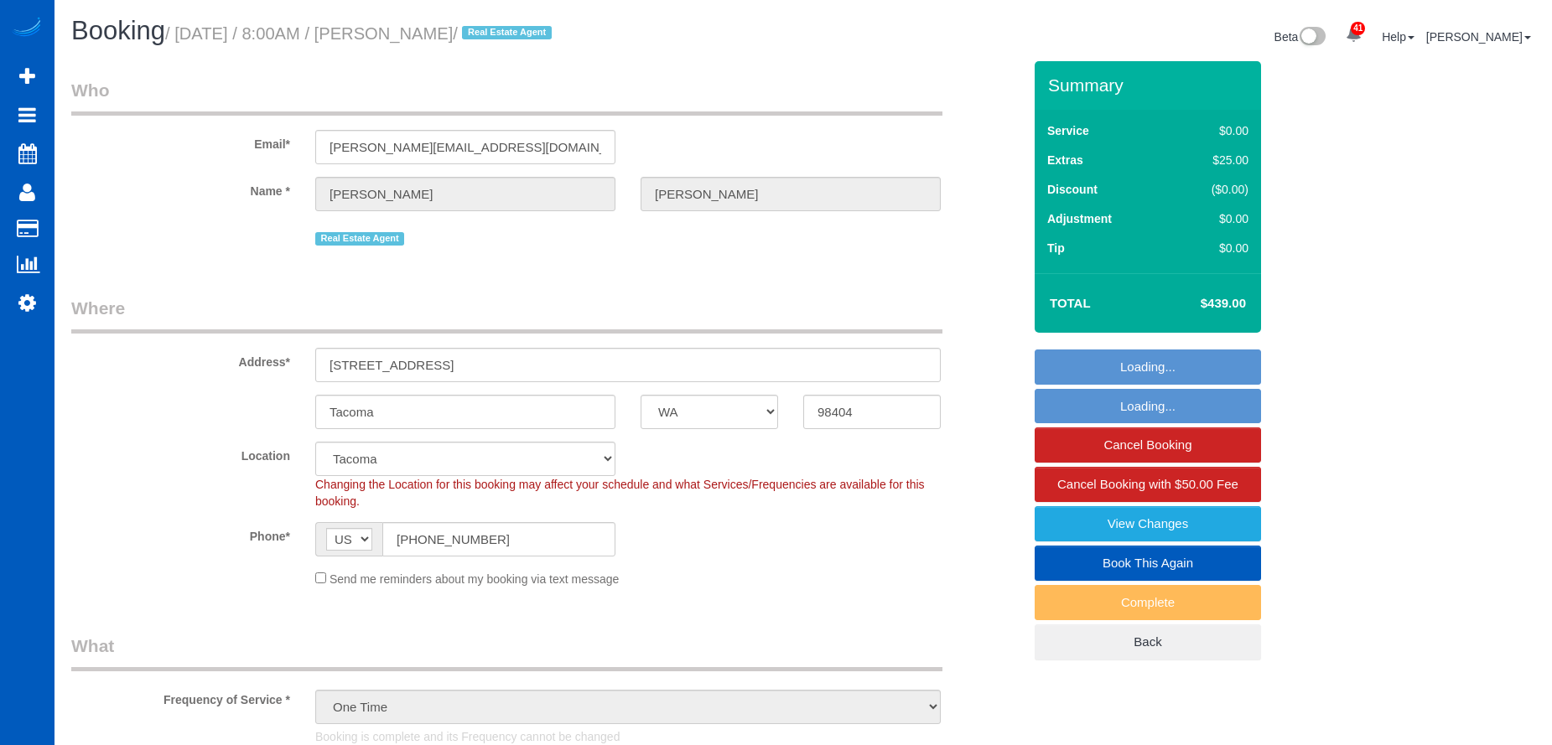
select select "WA"
select select "199"
select select "spot7"
select select "1001"
select select "3"
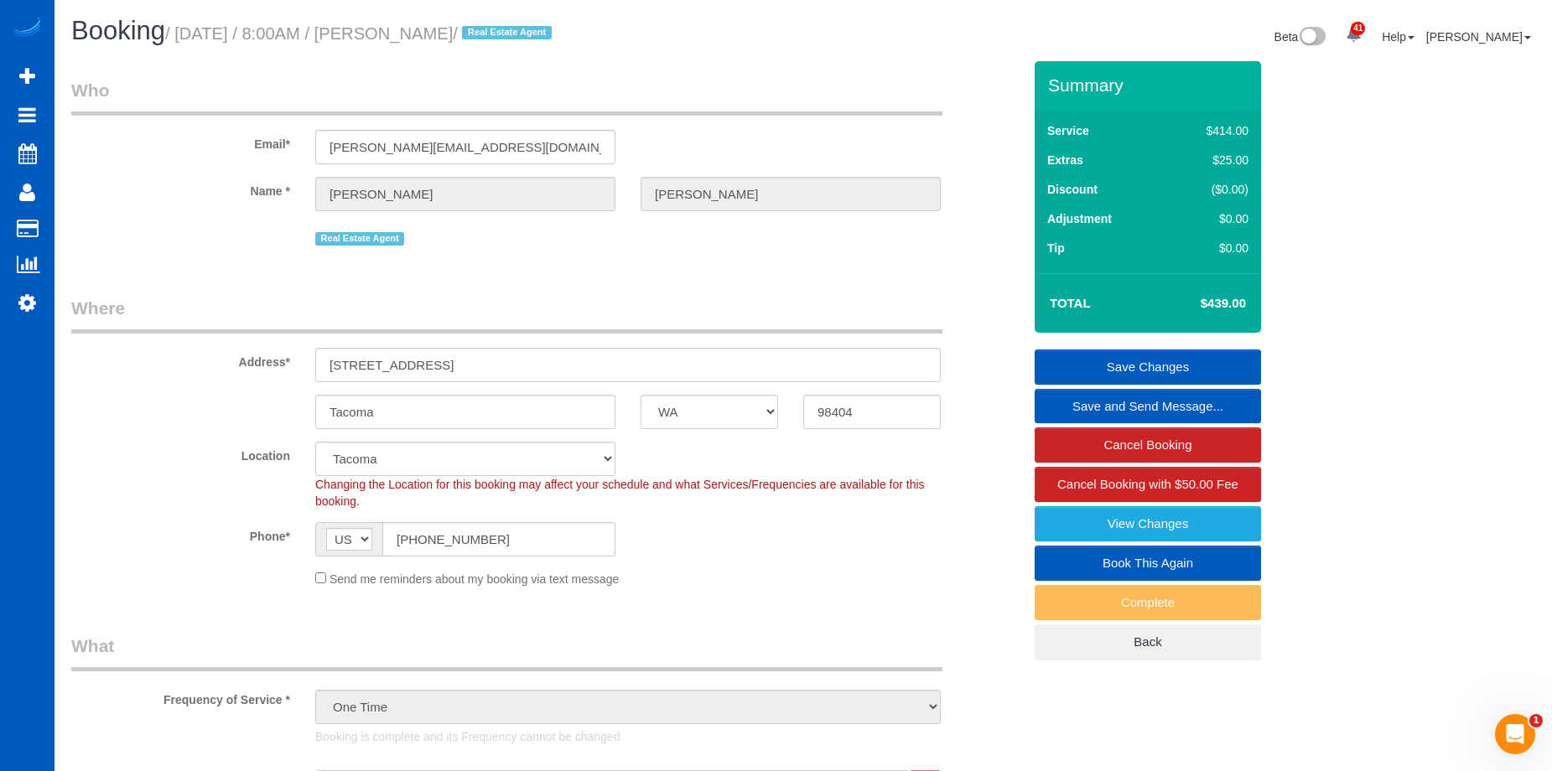
drag, startPoint x: 400, startPoint y: 25, endPoint x: 543, endPoint y: 34, distance: 143.6
click at [543, 34] on small "/ [DATE] / 8:00AM / [PERSON_NAME] / Real Estate Agent" at bounding box center [360, 33] width 391 height 18
copy small "[PERSON_NAME]"
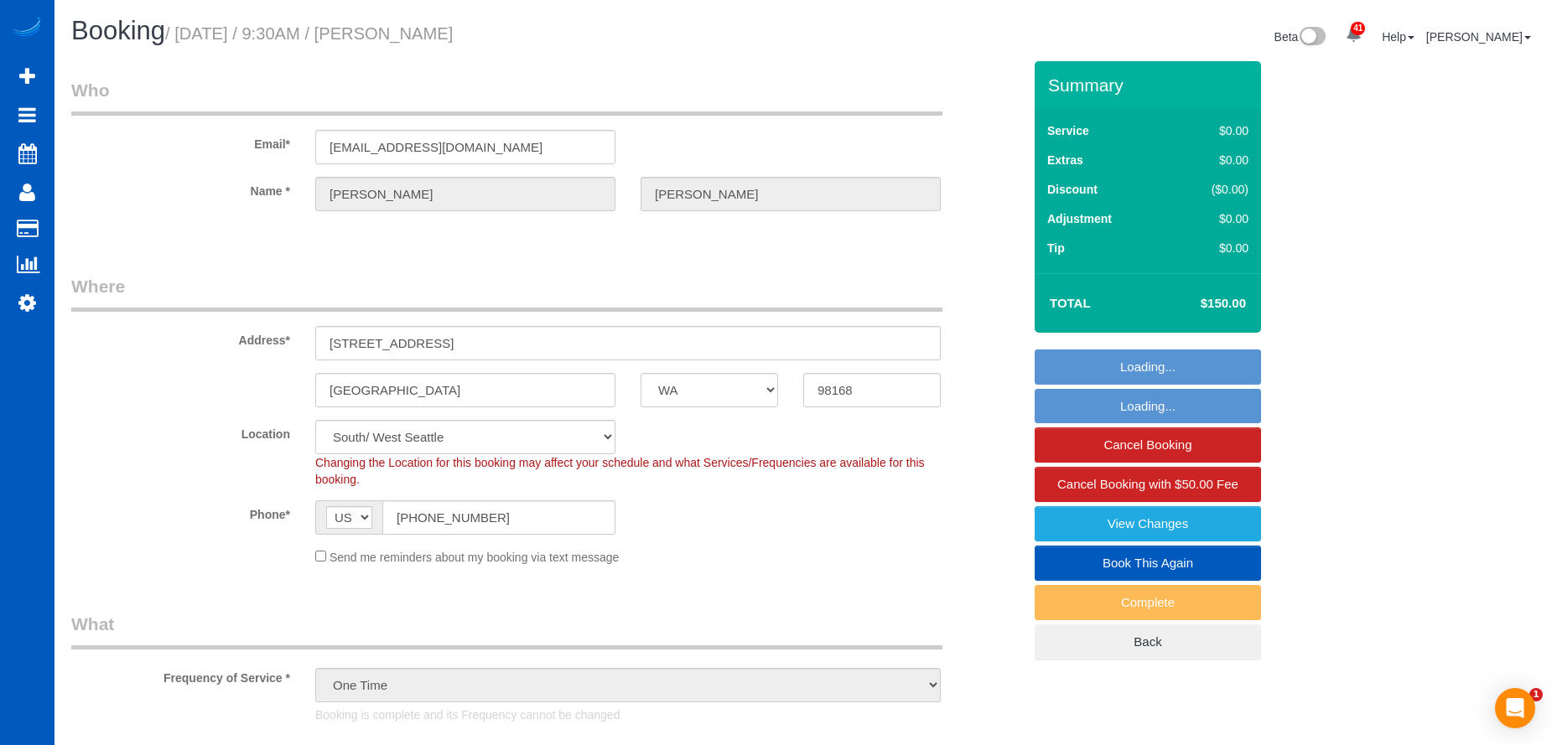
select select "WA"
select select "199"
select select "1001"
select select "2"
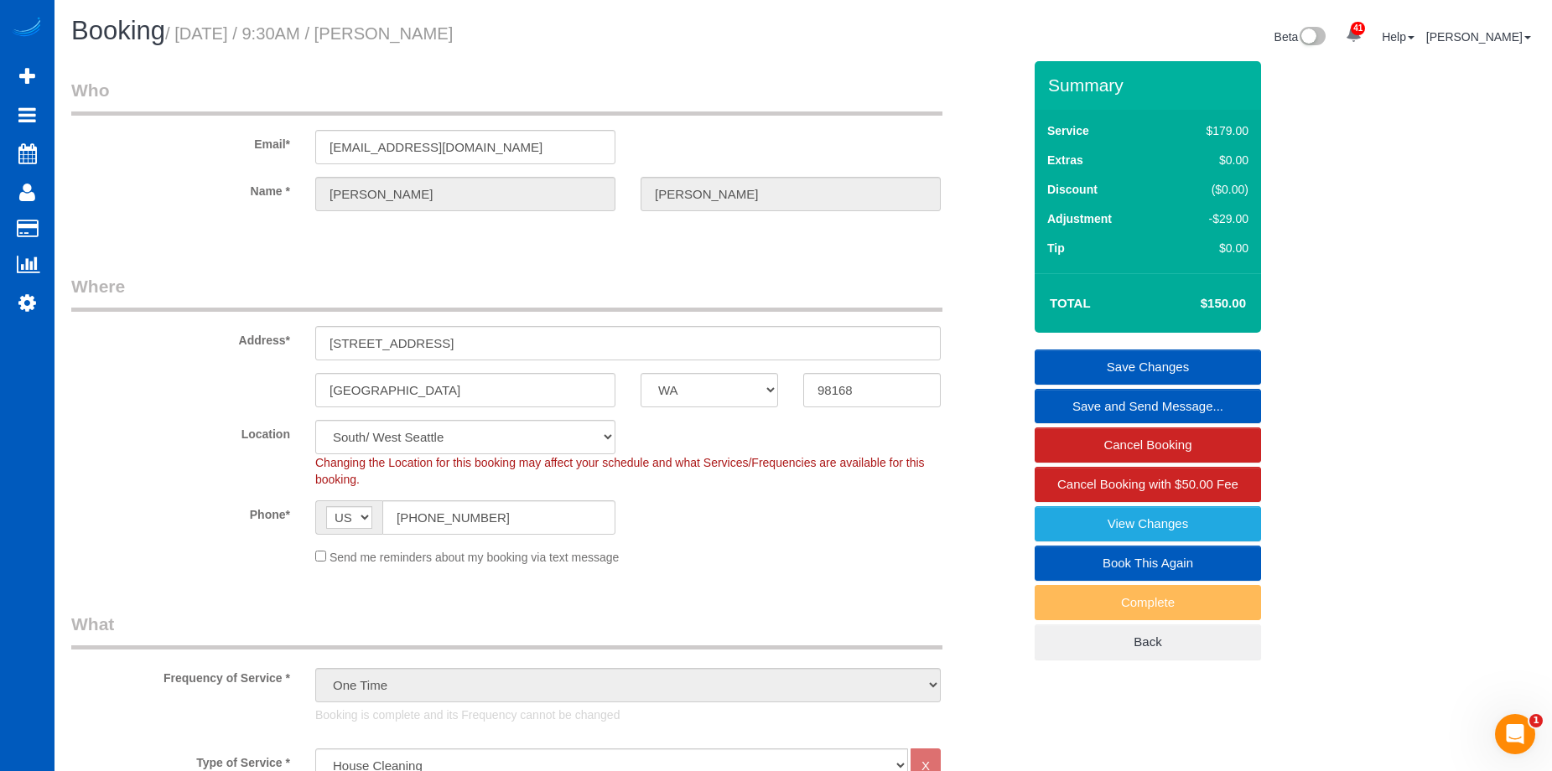
drag, startPoint x: 397, startPoint y: 27, endPoint x: 511, endPoint y: 28, distance: 113.2
click at [453, 28] on small "/ October 06, 2025 / 9:30AM / Susan Johnson" at bounding box center [309, 33] width 288 height 18
copy small "Susan Johnson"
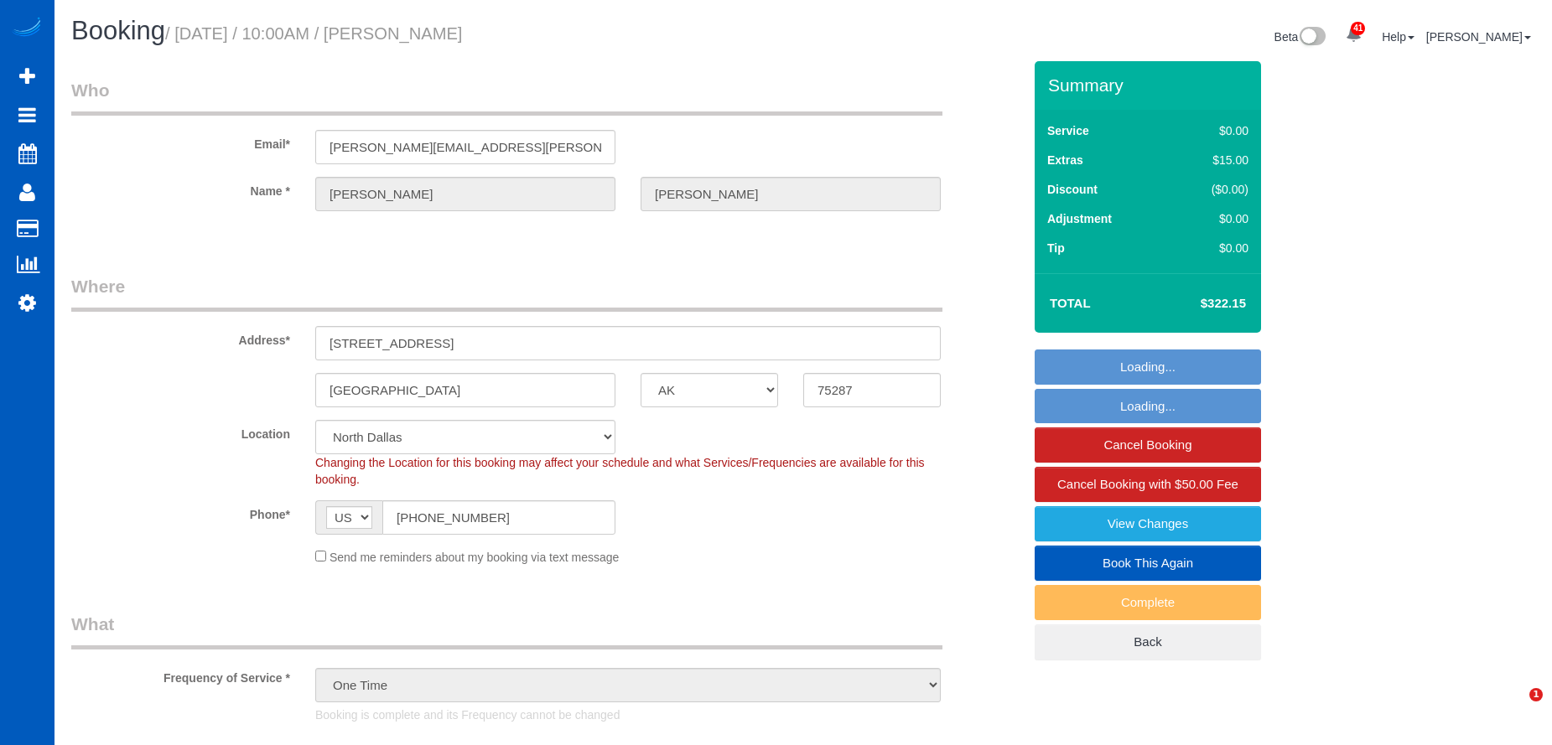
select select "[GEOGRAPHIC_DATA]"
select select "199"
select select "spot1"
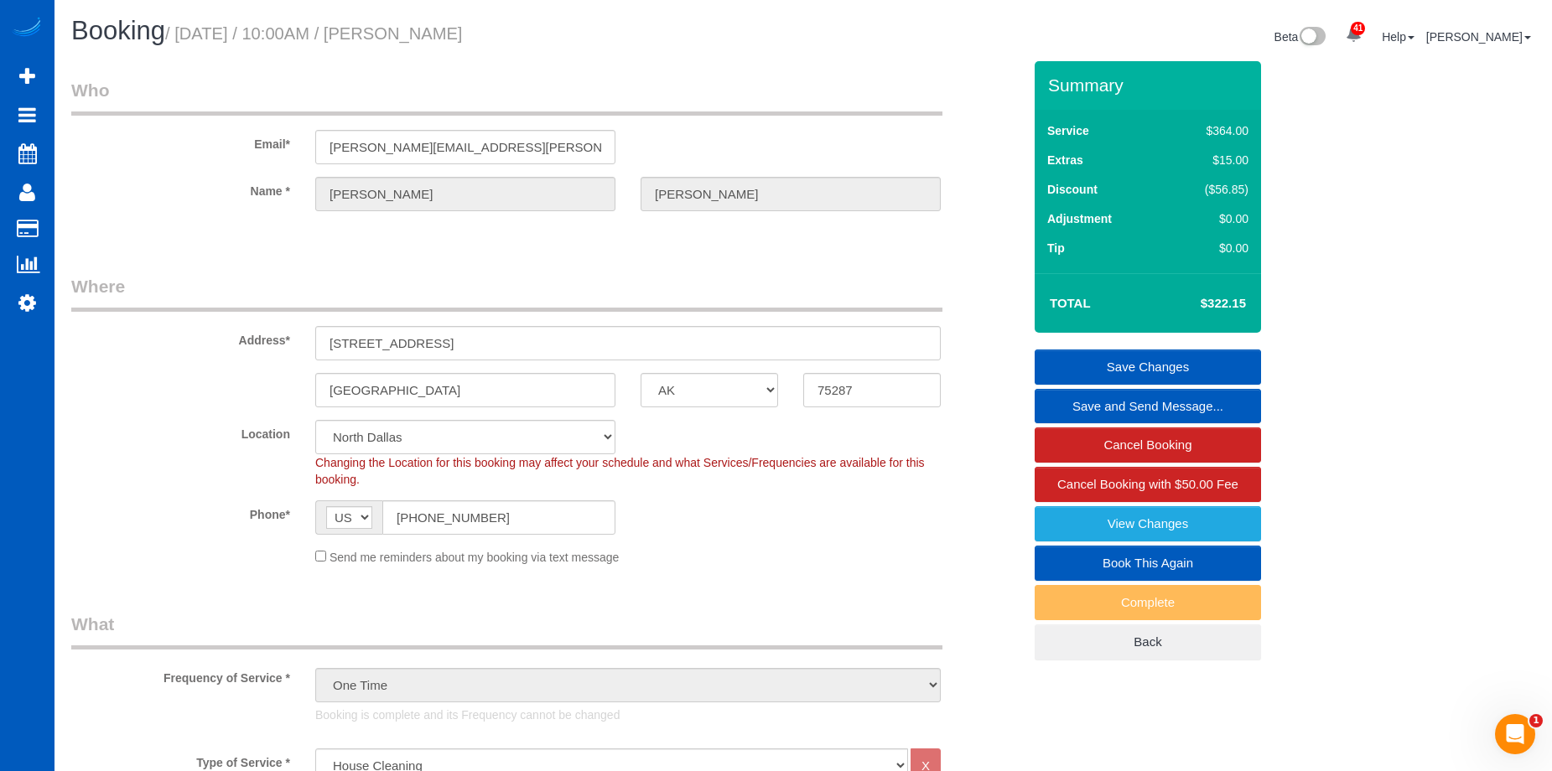
drag, startPoint x: 411, startPoint y: 27, endPoint x: 566, endPoint y: 32, distance: 155.2
click at [566, 32] on h1 "Booking / October 06, 2025 / 10:00AM / Dominic Bisesi" at bounding box center [430, 31] width 719 height 29
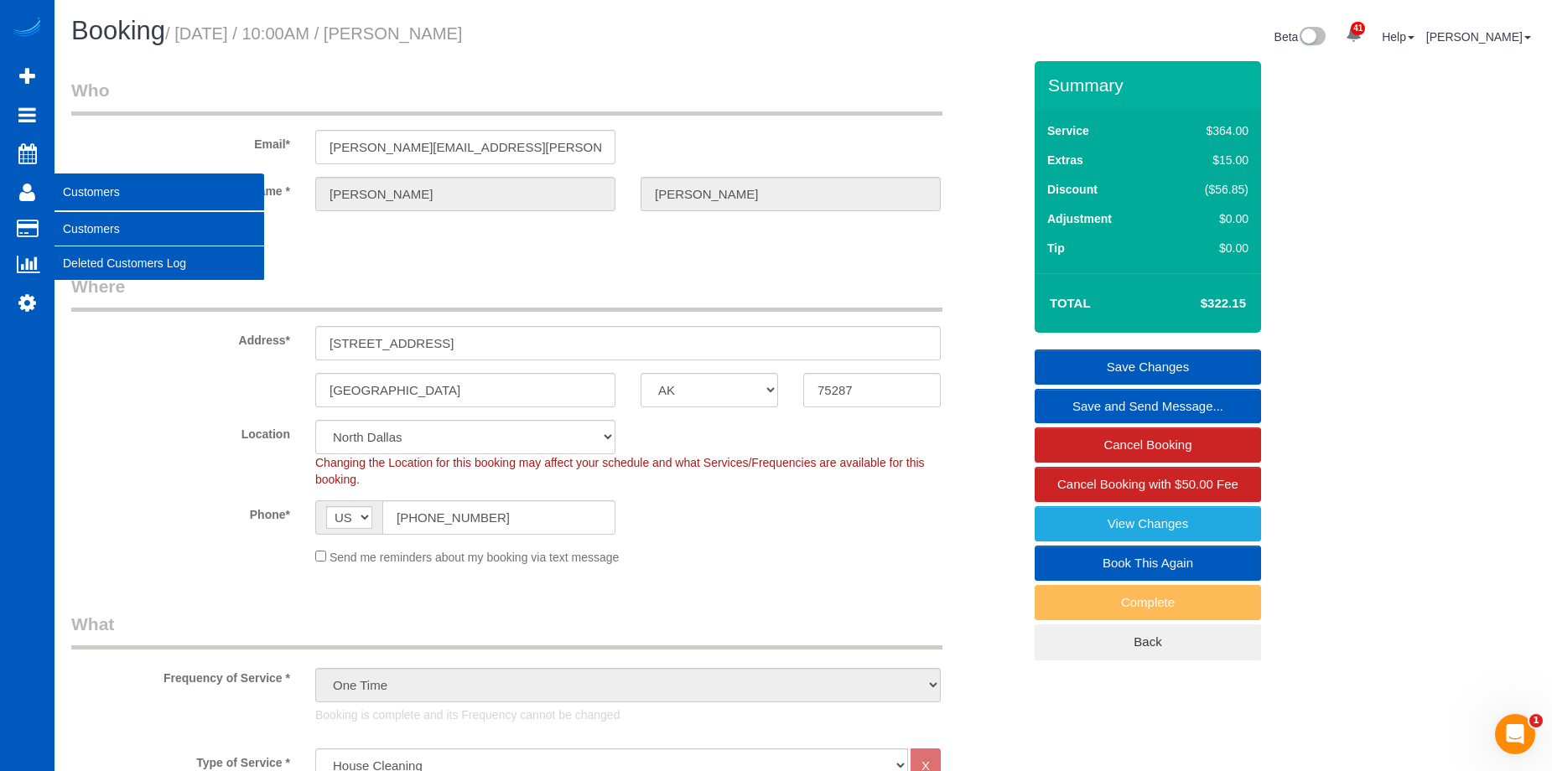
copy small "Dominic Bisesi"
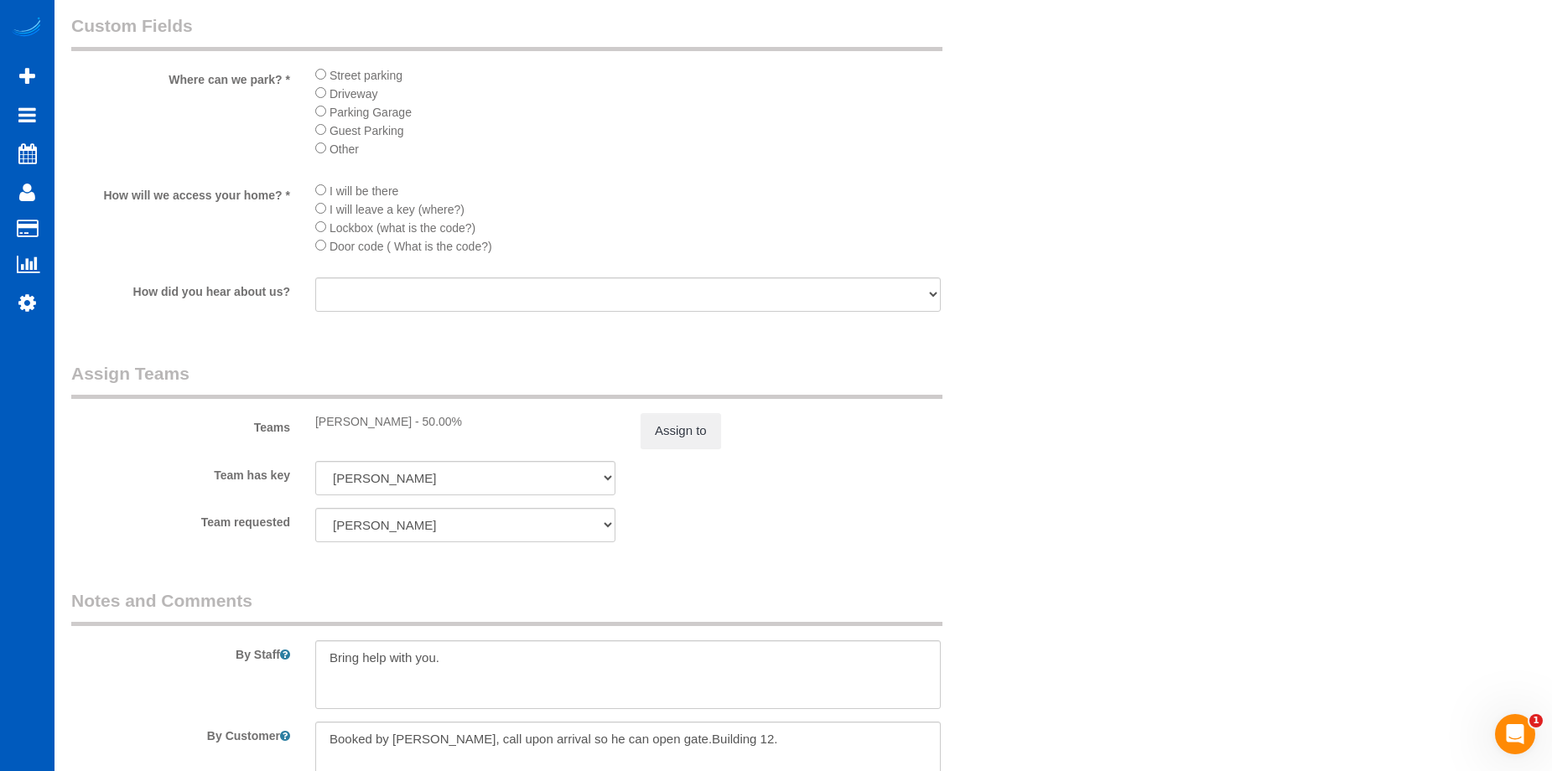
scroll to position [1928, 0]
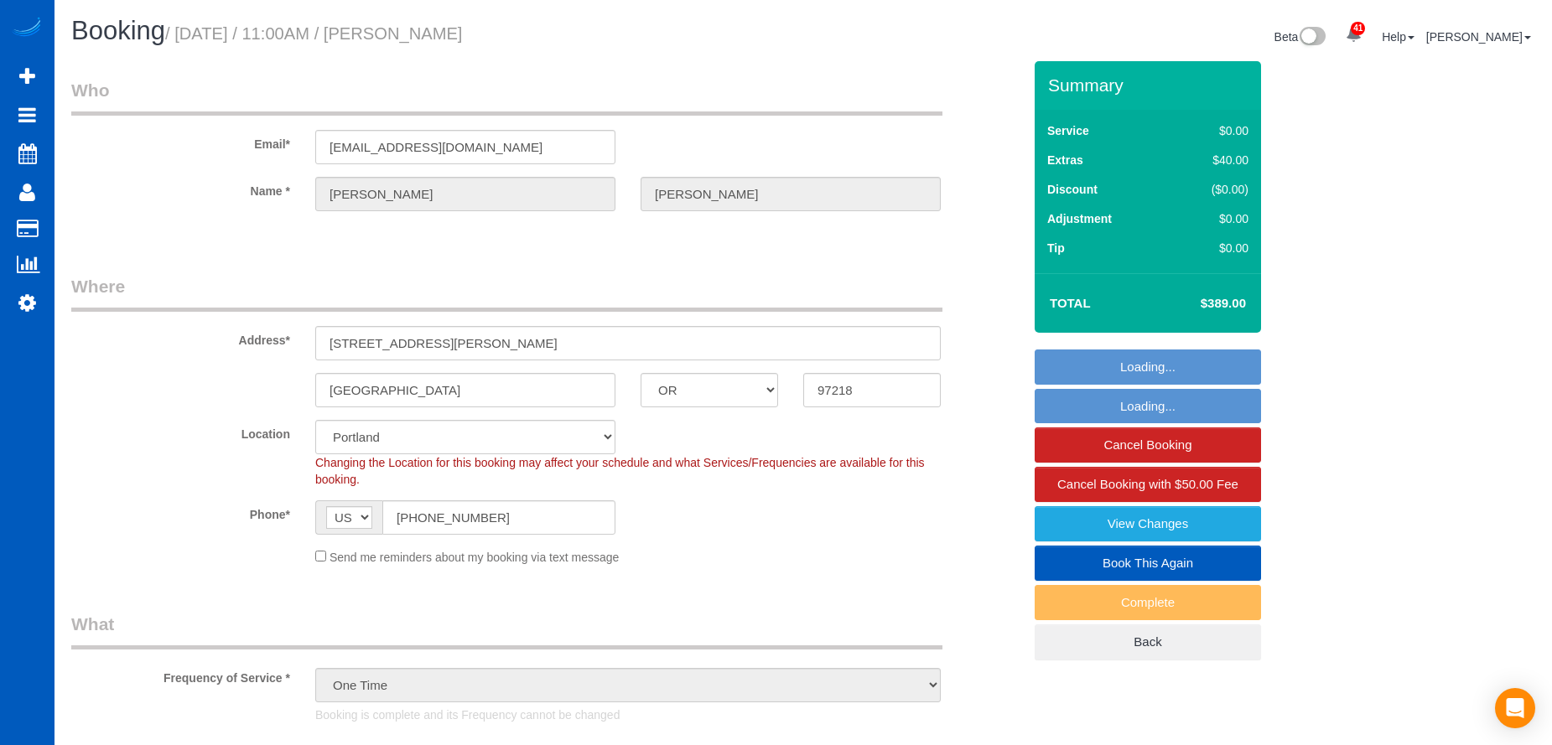
select select "OR"
select select "199"
select select "3001"
select select "4"
select select "3"
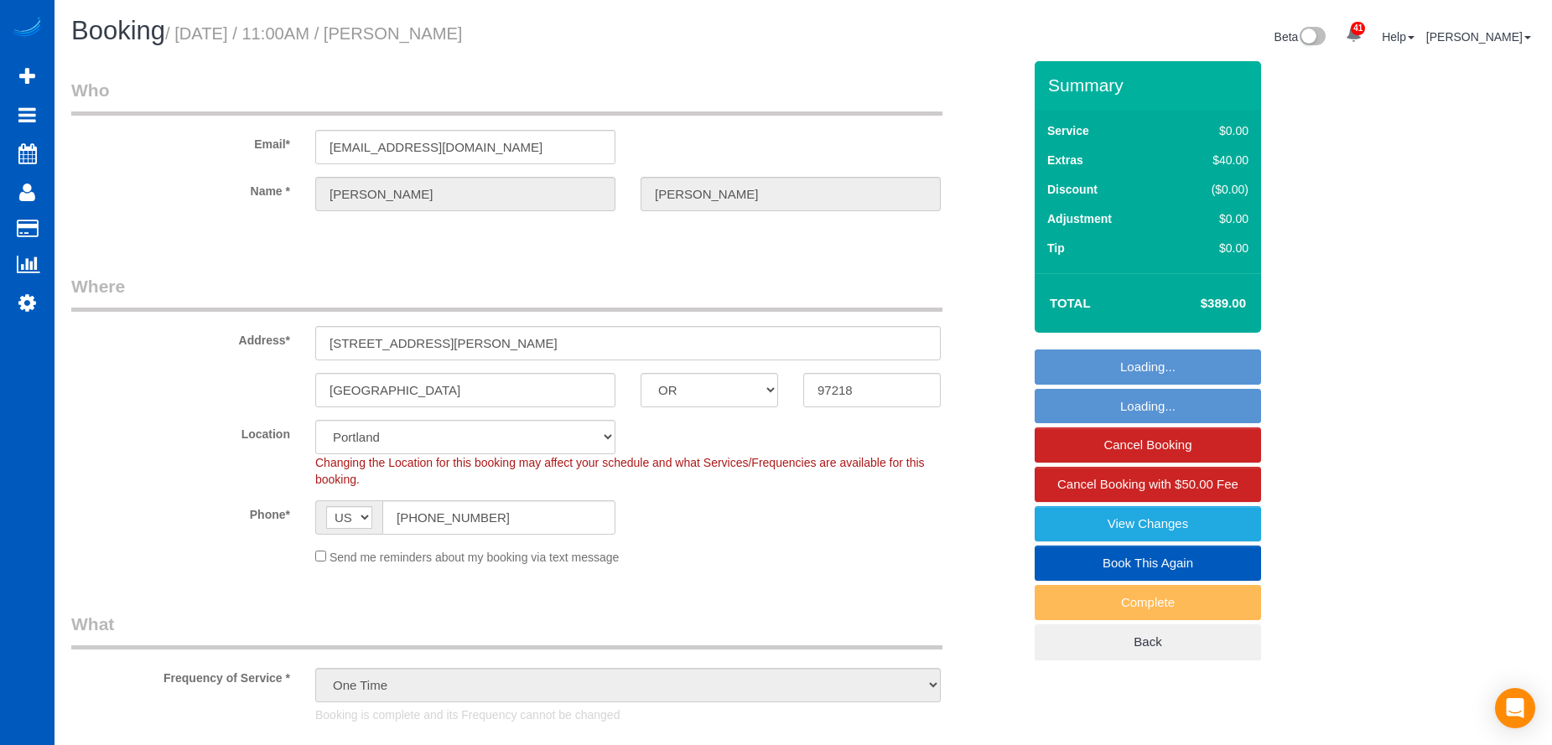
select select "string:fspay-32b0b335-4933-41c9-936f-2065a1c87d2a"
select select "spot1"
select select "number:8"
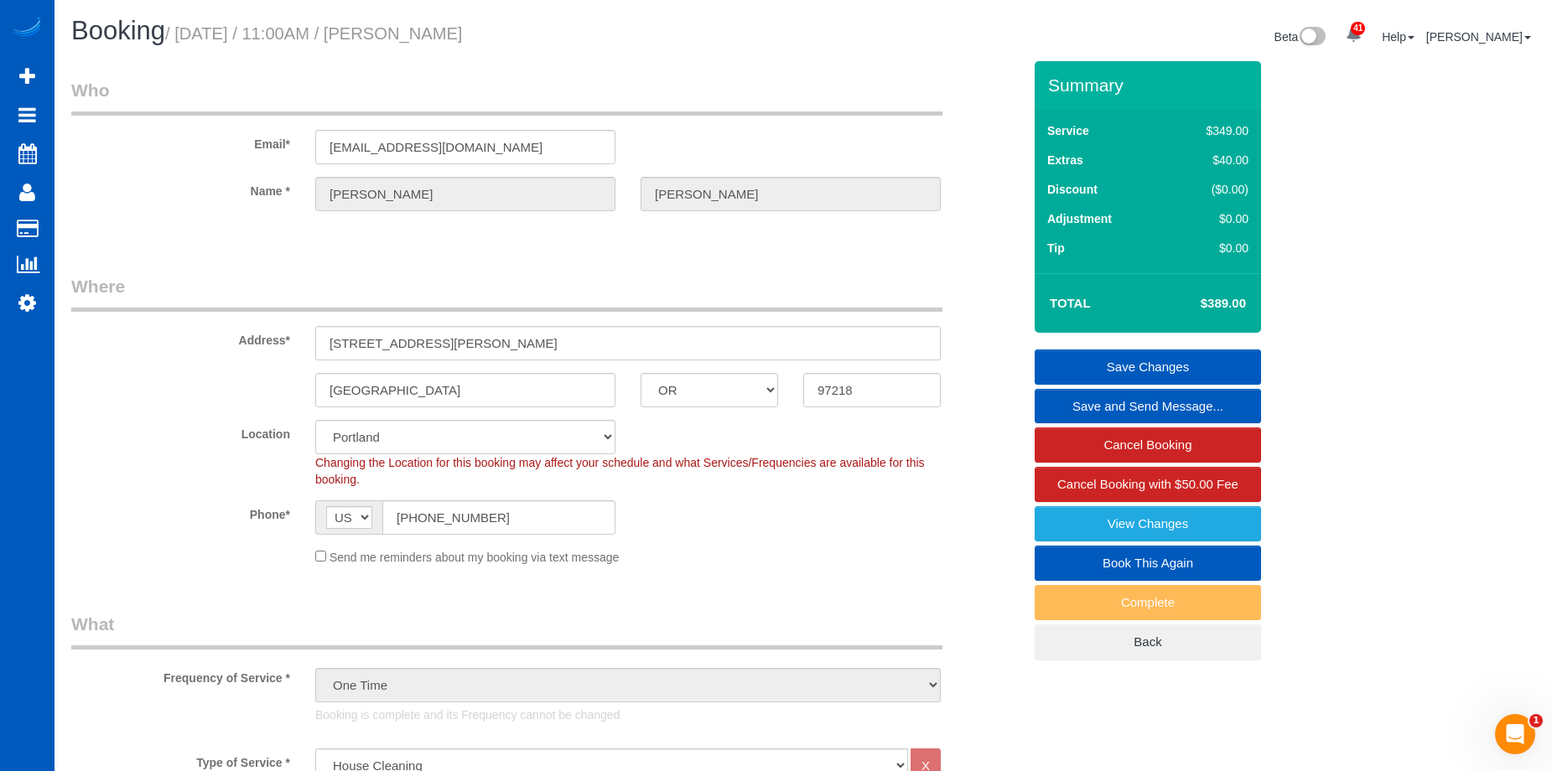
drag, startPoint x: 411, startPoint y: 35, endPoint x: 524, endPoint y: 37, distance: 113.2
click at [462, 37] on small "/ October 06, 2025 / 11:00AM / Leslie Whitmore" at bounding box center [313, 33] width 297 height 18
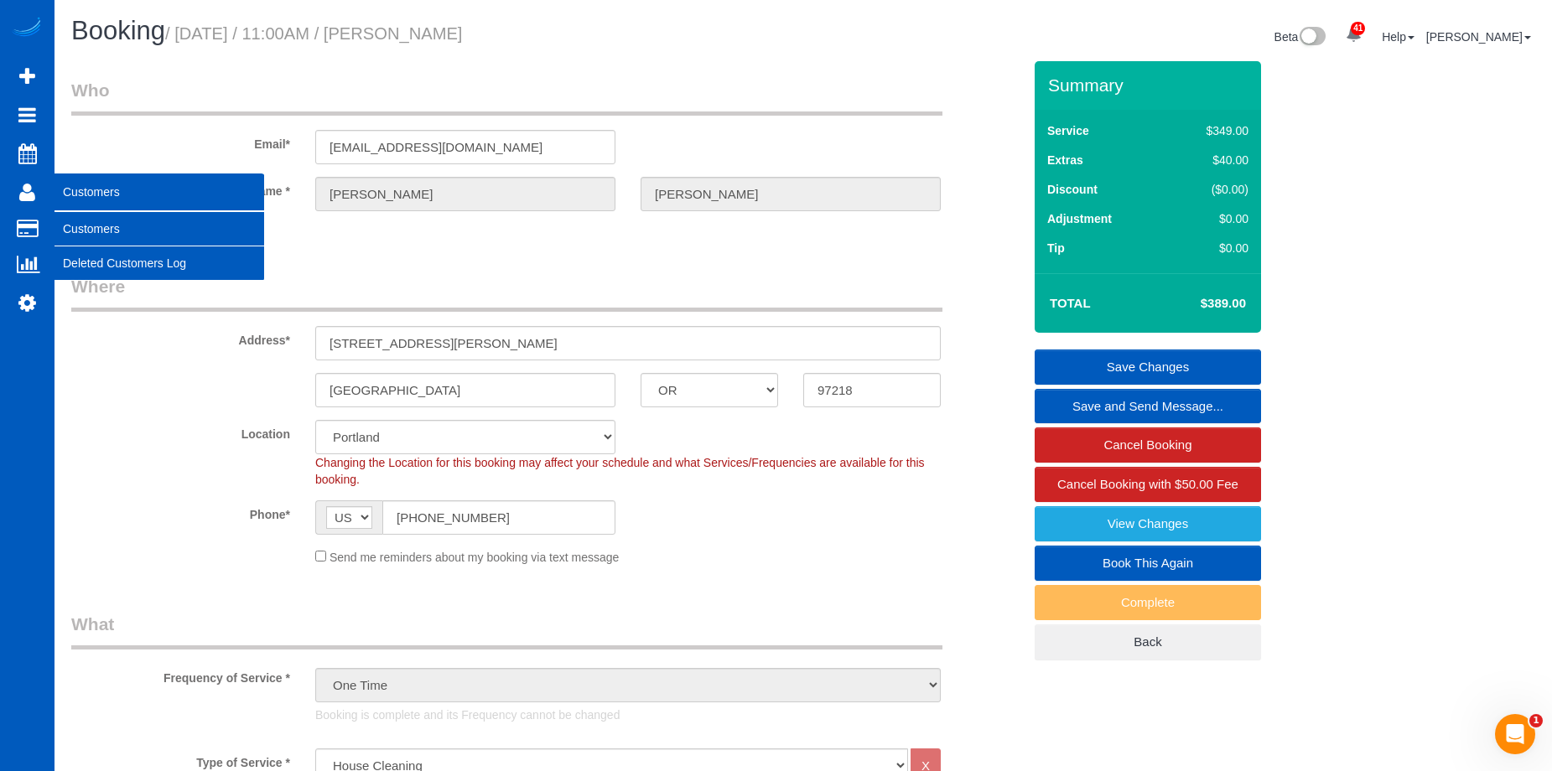
copy small "Leslie Whitmore"
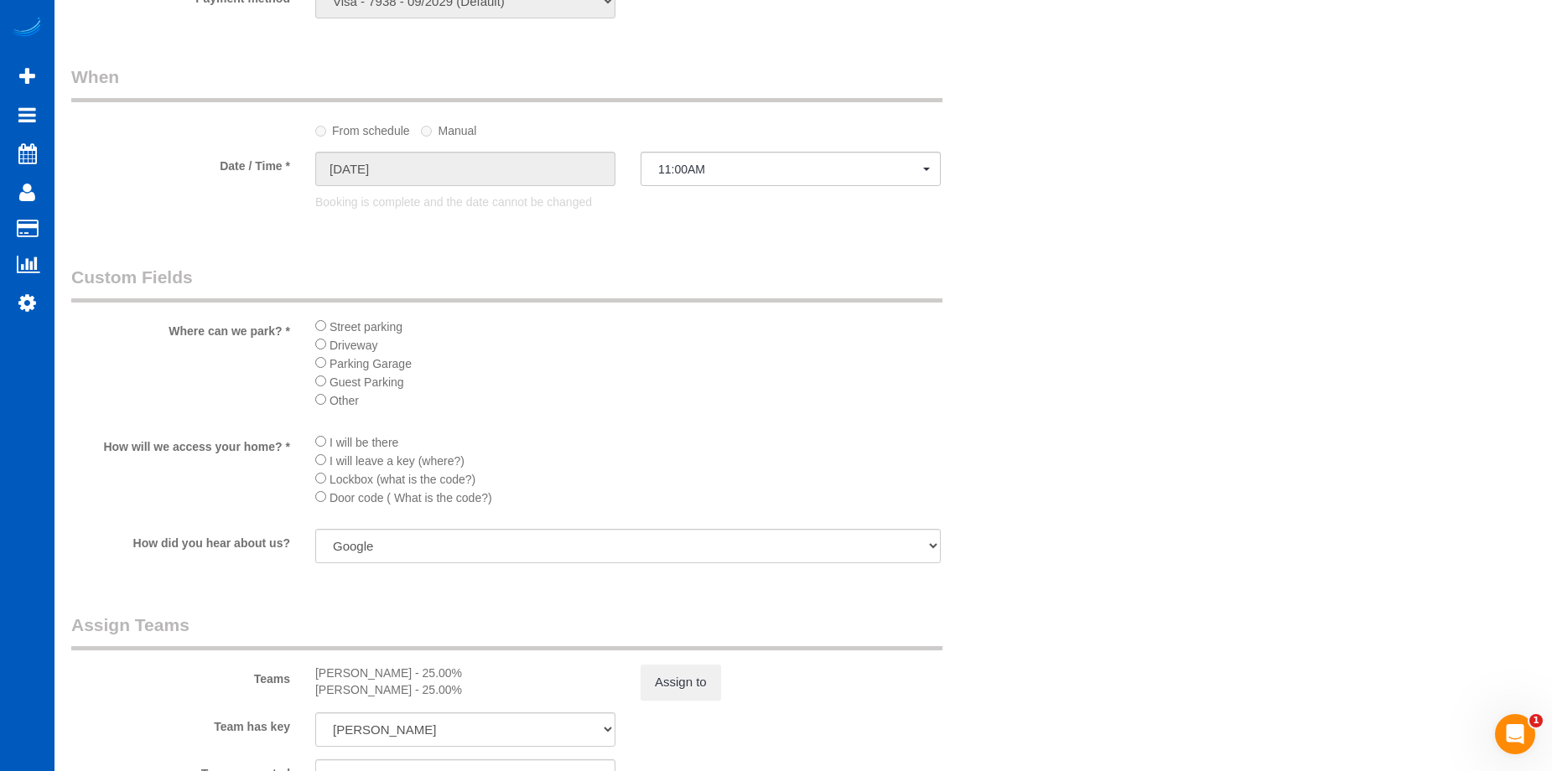
scroll to position [1928, 0]
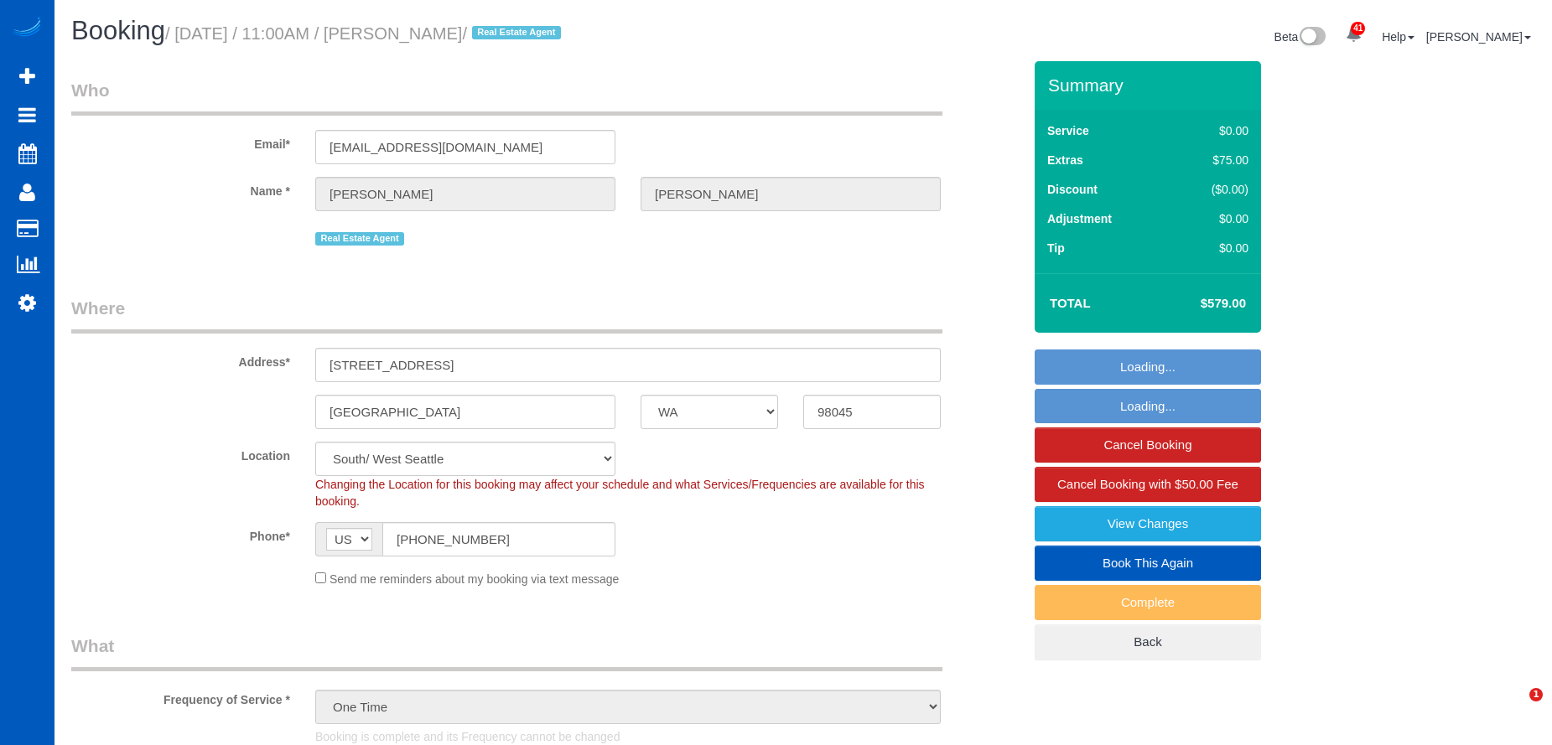
select select "WA"
select select "199"
select select "2001"
select select "4"
select select "2"
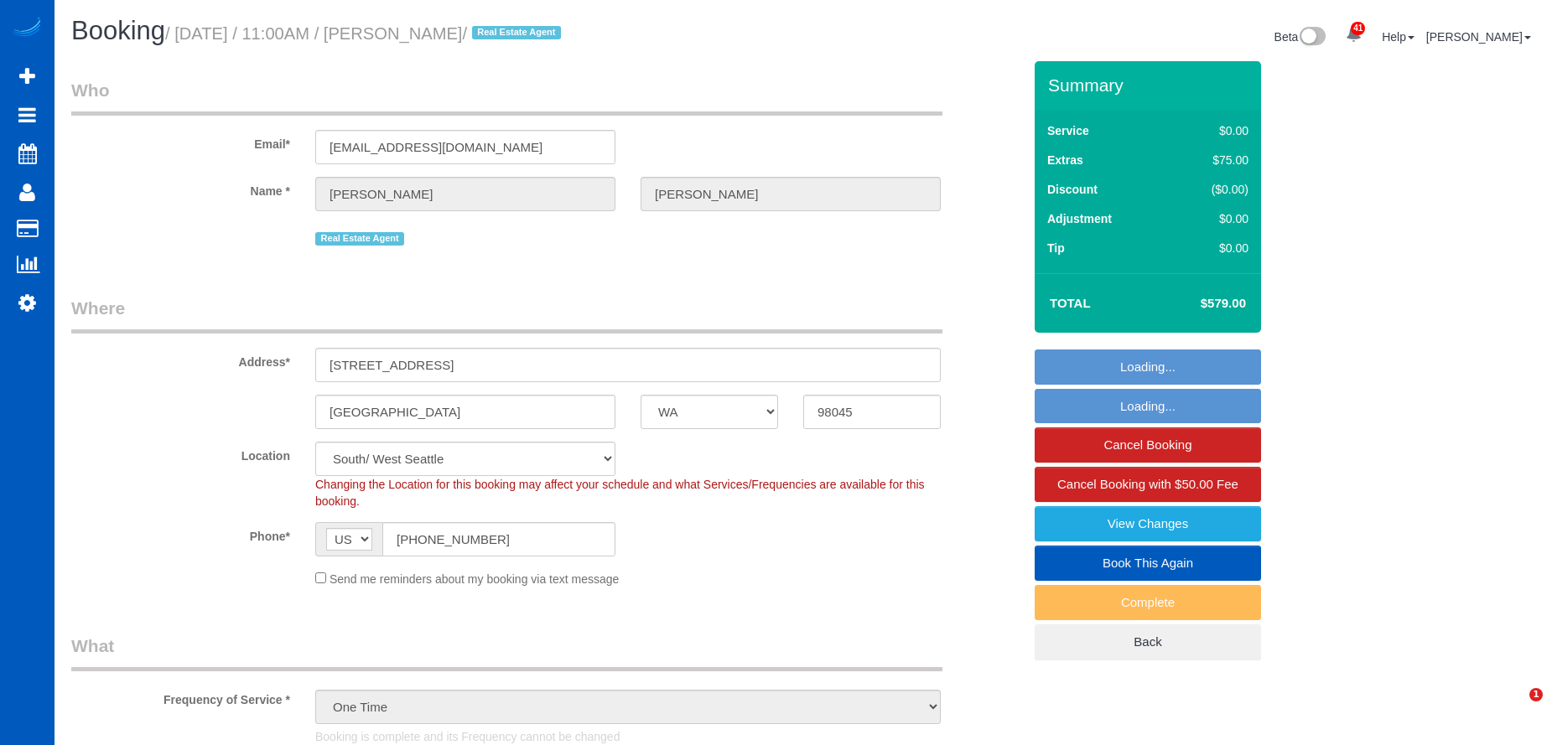
select select "spot8"
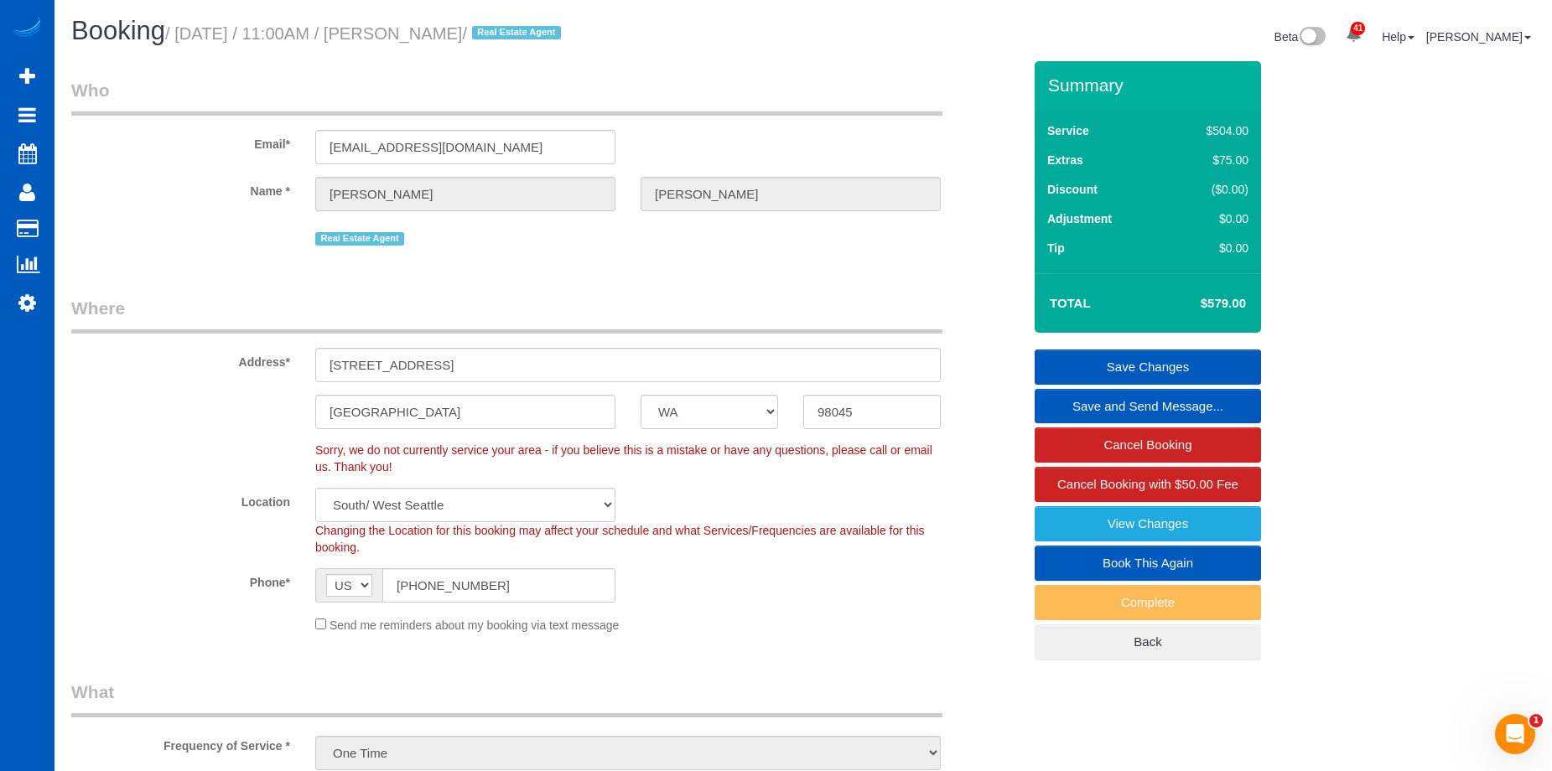
drag, startPoint x: 407, startPoint y: 34, endPoint x: 459, endPoint y: 34, distance: 52.0
click at [459, 34] on small "/ [DATE] / 11:00AM / [PERSON_NAME] / Real Estate Agent" at bounding box center [365, 33] width 401 height 18
copy small "[PERSON_NAME]"
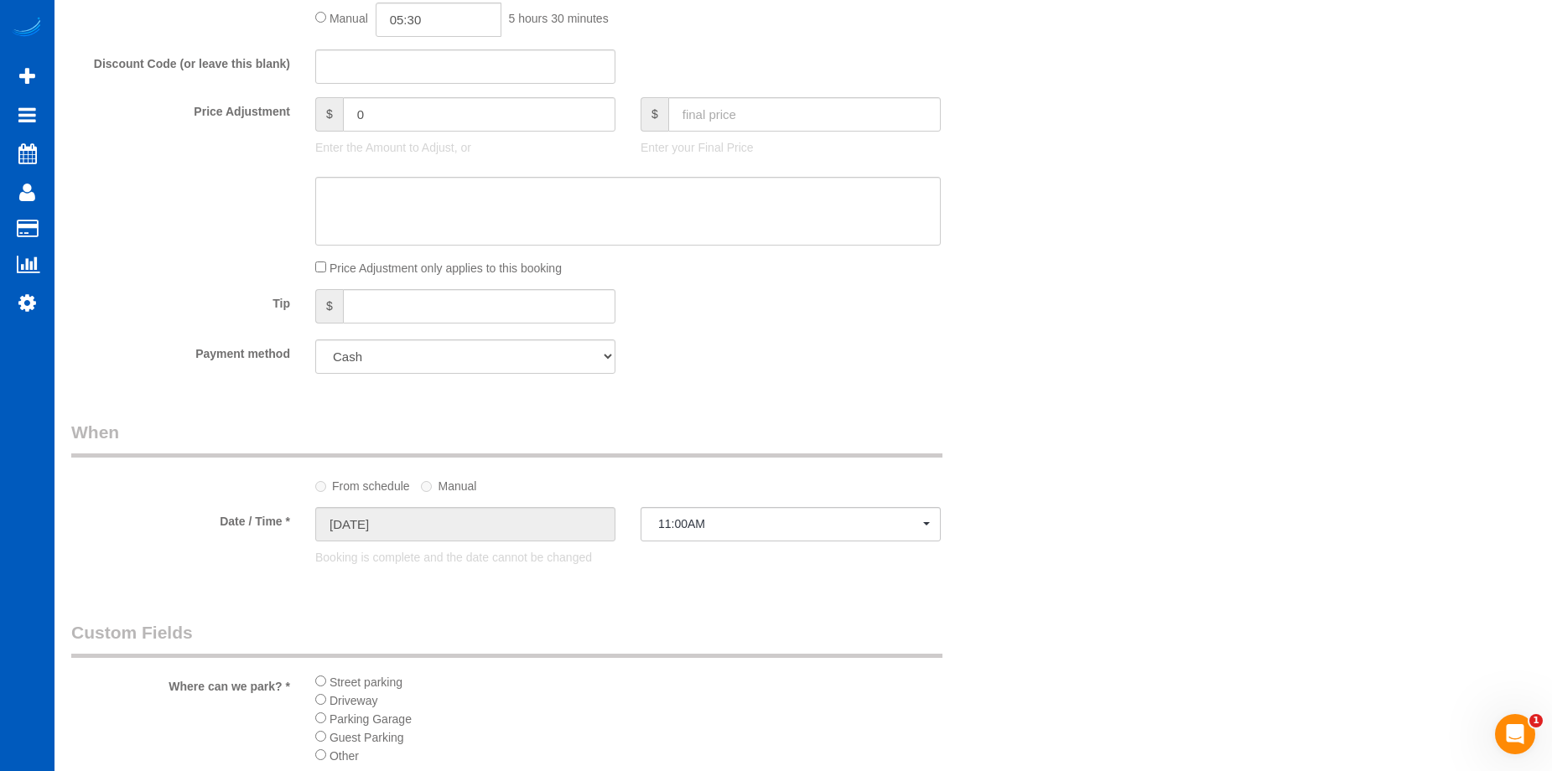
scroll to position [1760, 0]
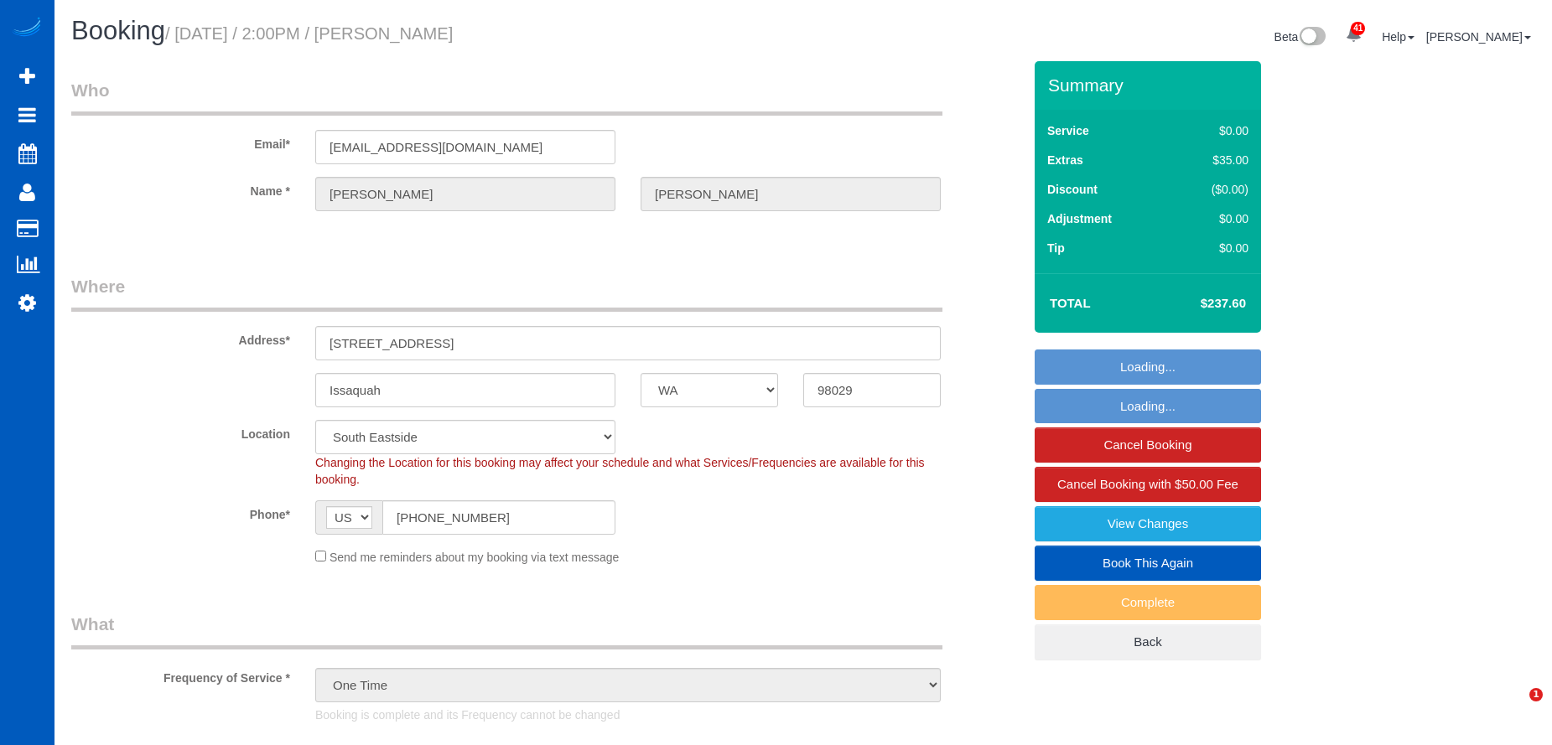
select select "WA"
select select "199"
select select "spot1"
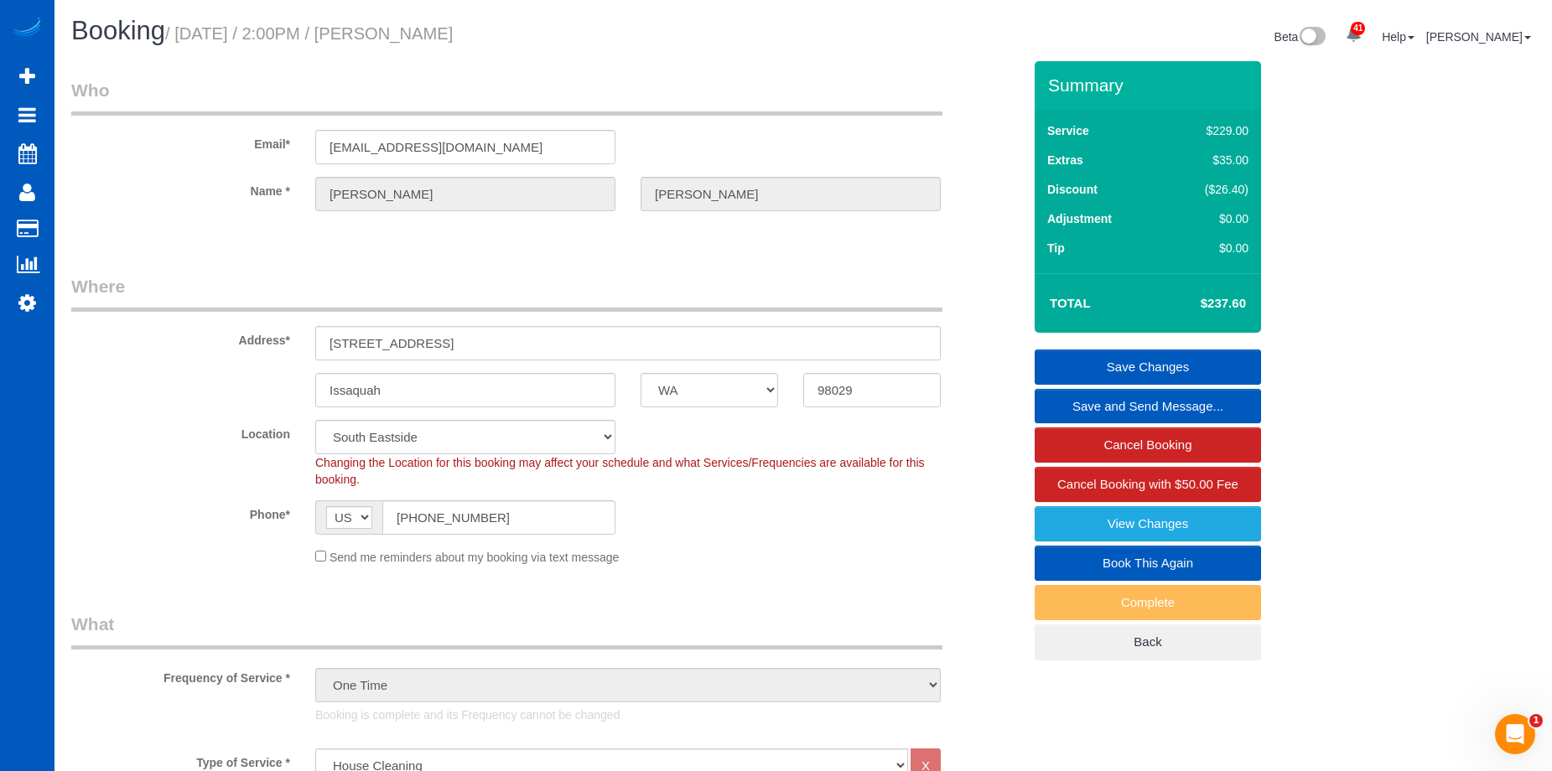
drag, startPoint x: 399, startPoint y: 31, endPoint x: 500, endPoint y: 29, distance: 101.4
click at [453, 29] on small "/ October 06, 2025 / 2:00PM / Craig Huckins" at bounding box center [309, 33] width 288 height 18
copy small "Craig Huckins"
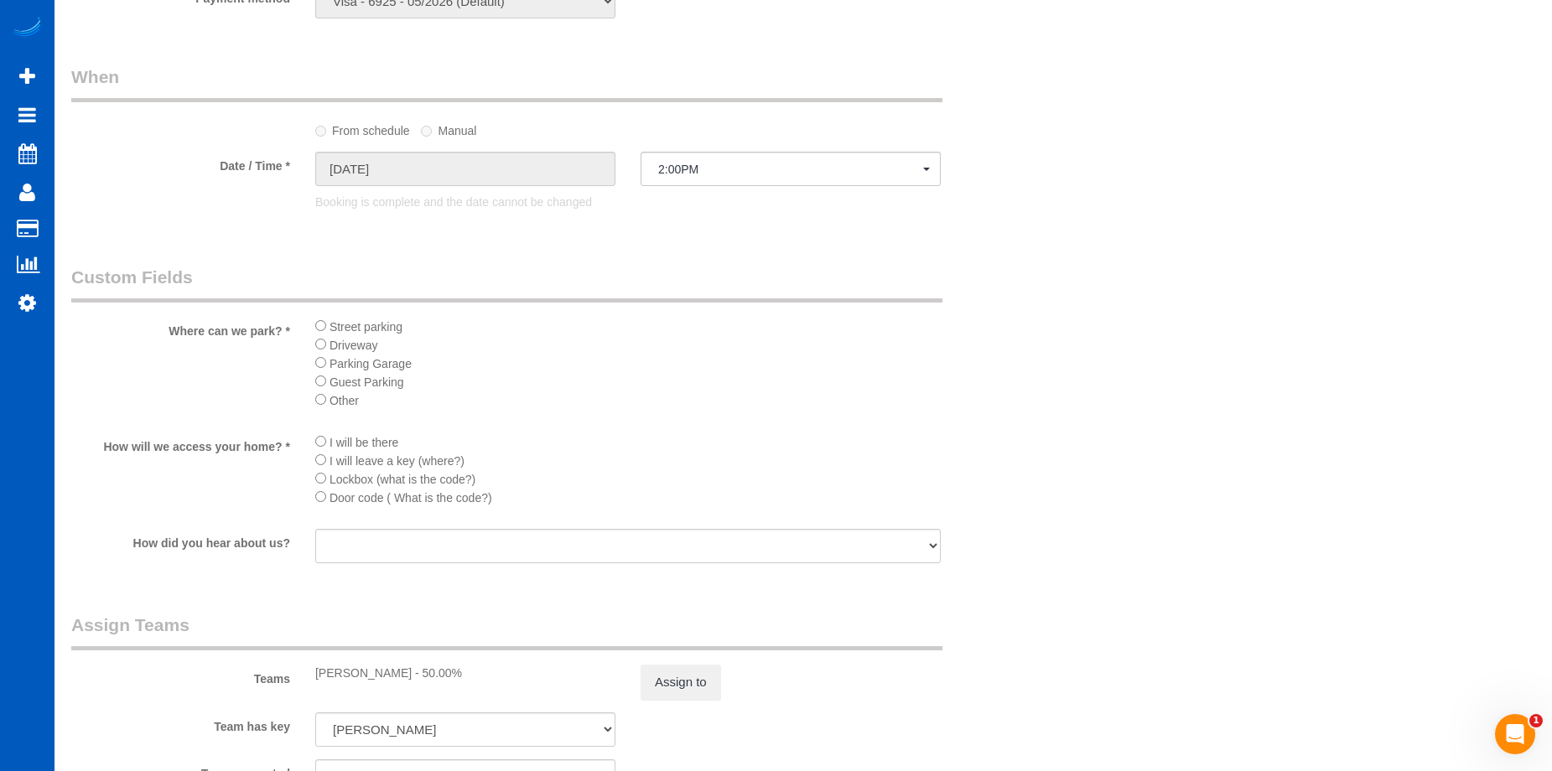
scroll to position [1844, 0]
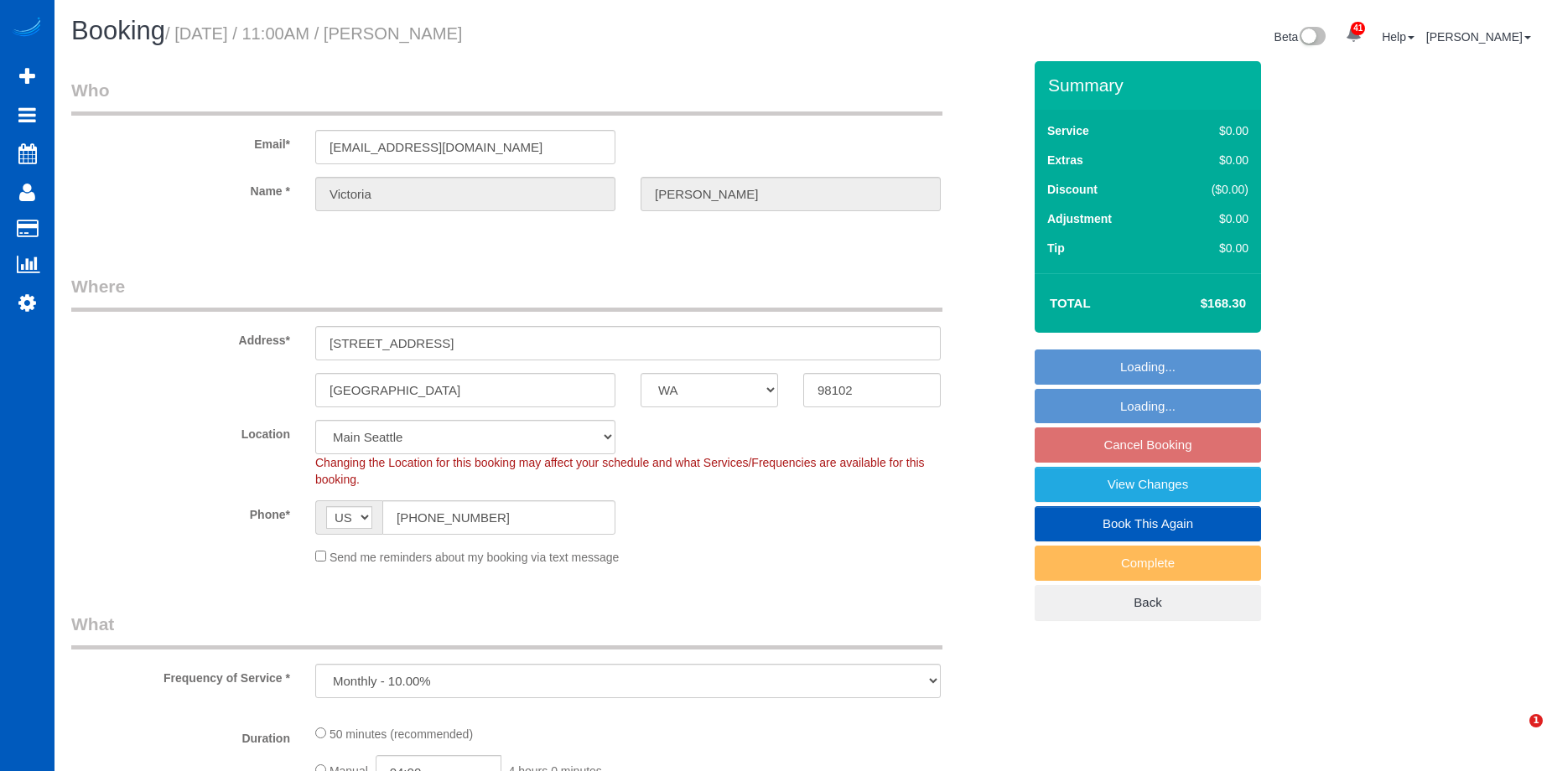
select select "WA"
select select "object:813"
select select "spot2"
select select "2"
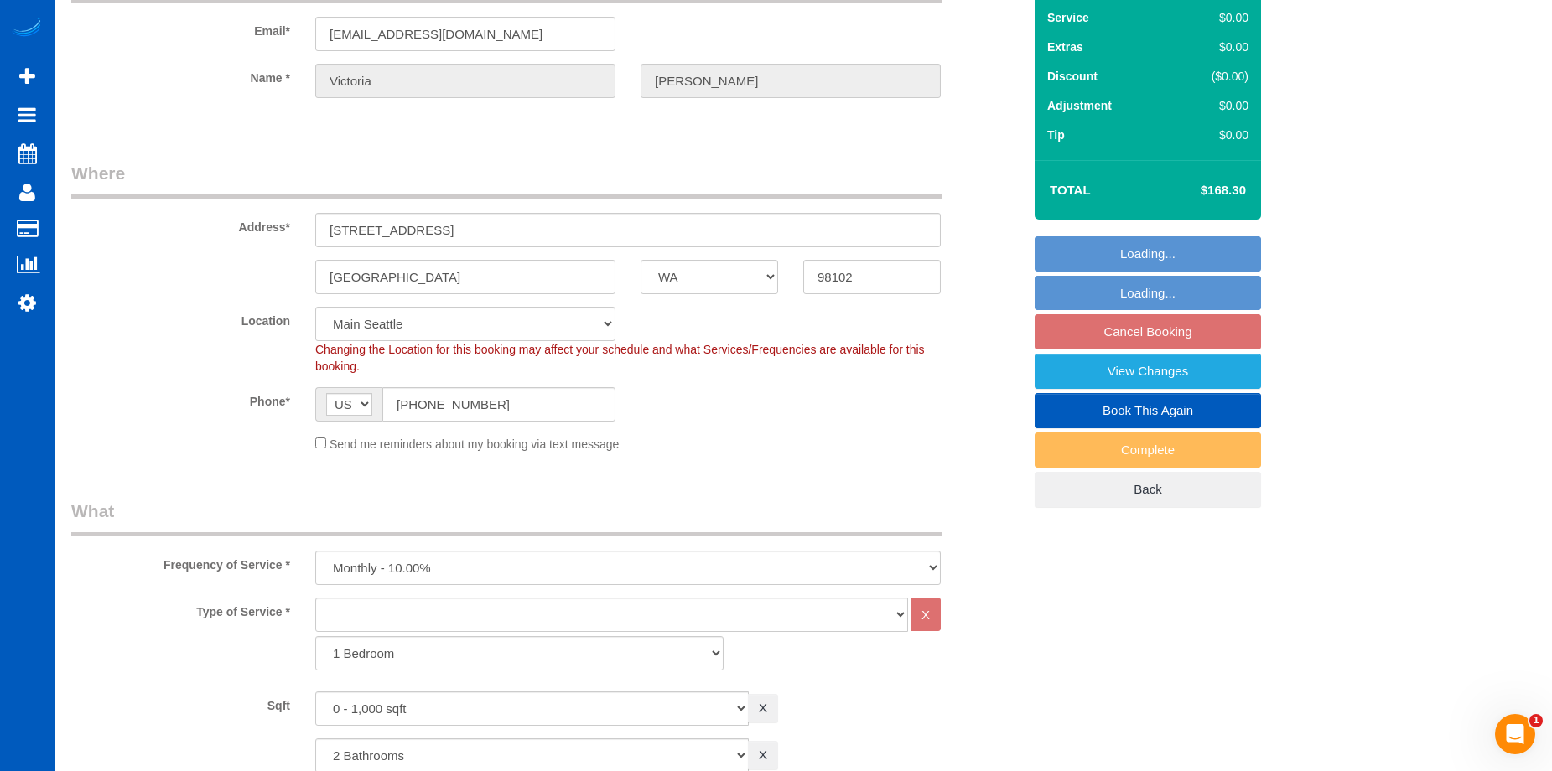
select select "2"
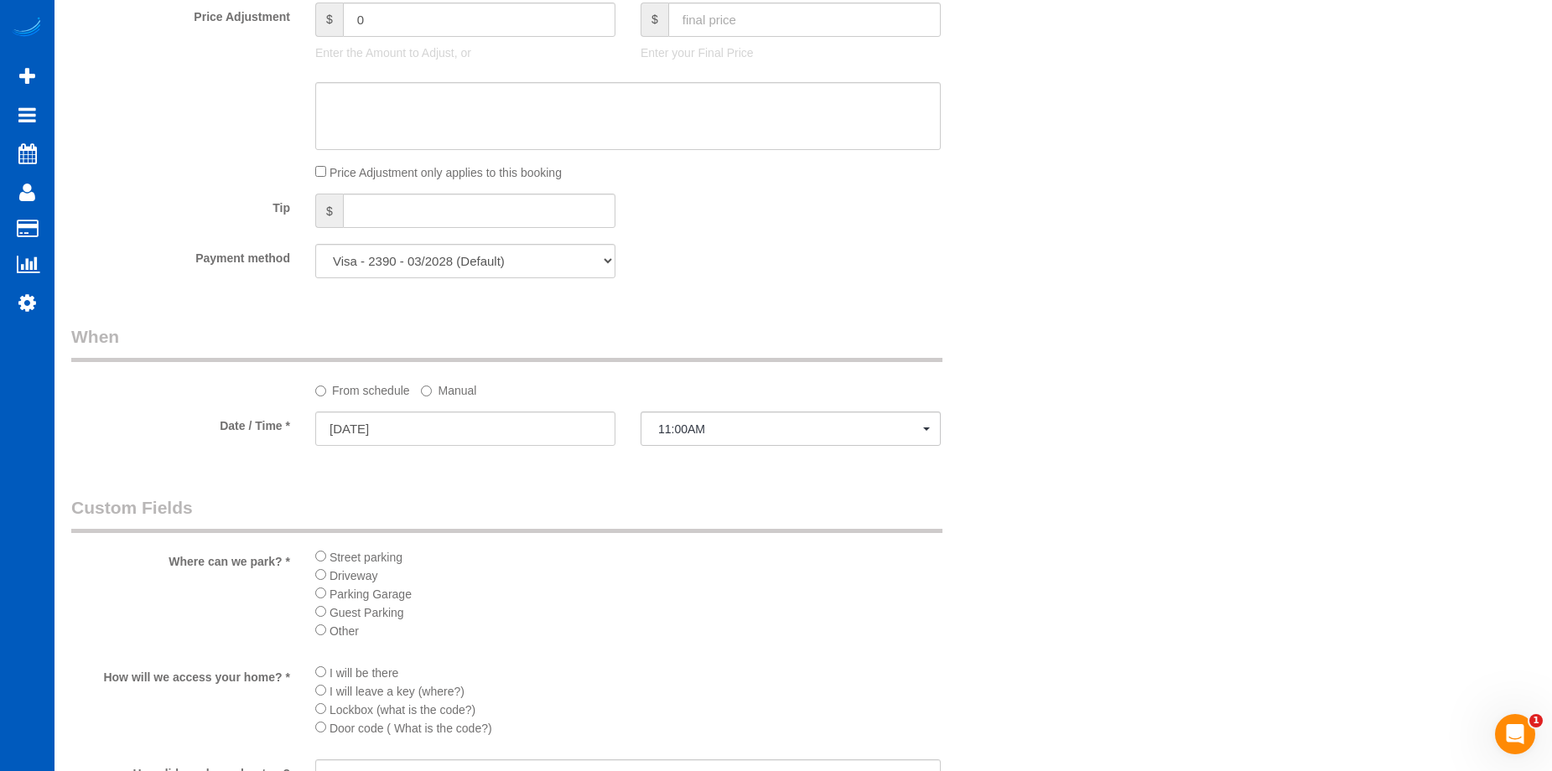
scroll to position [1257, 0]
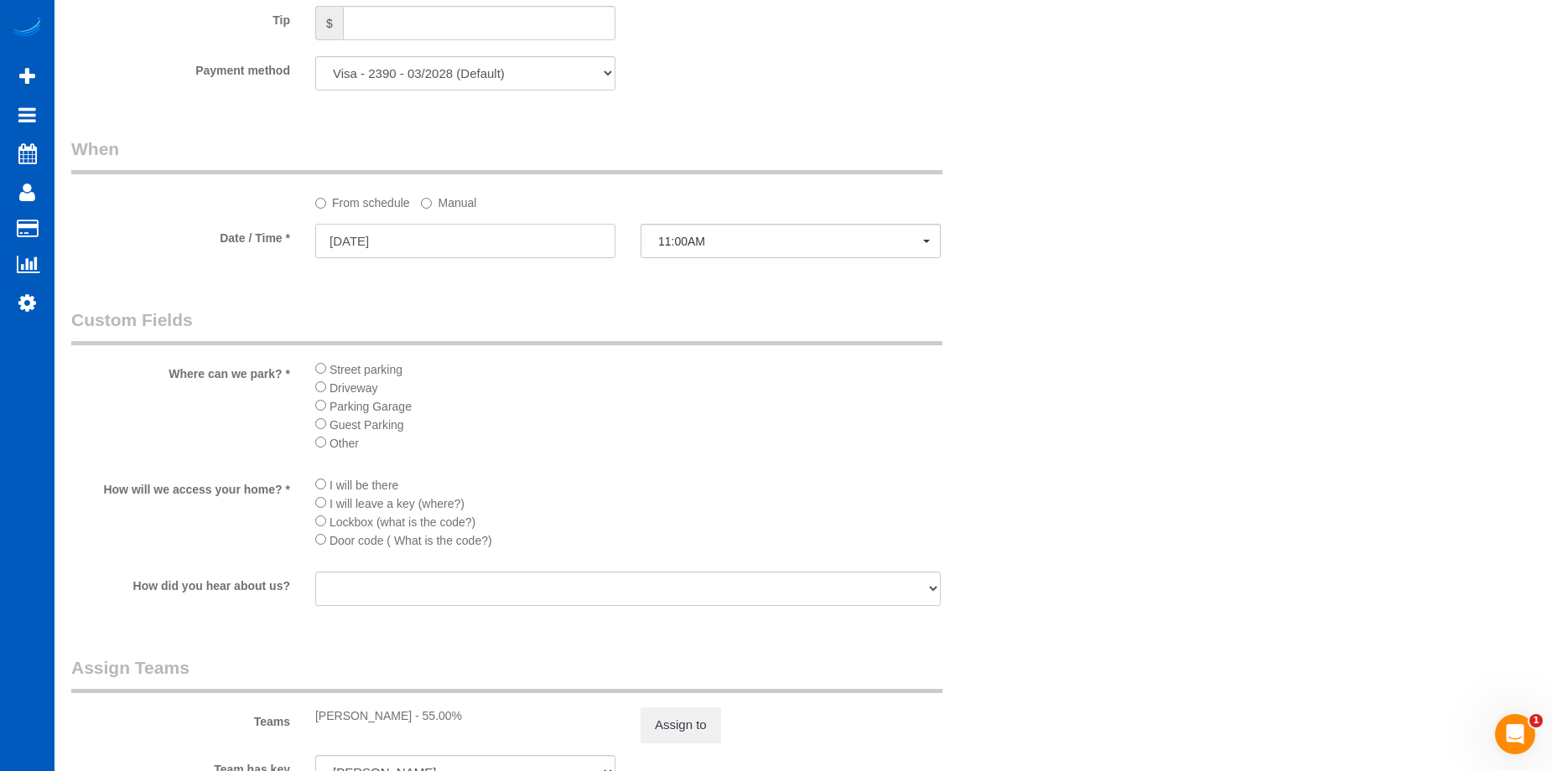
click at [563, 241] on input "[DATE]" at bounding box center [465, 241] width 300 height 34
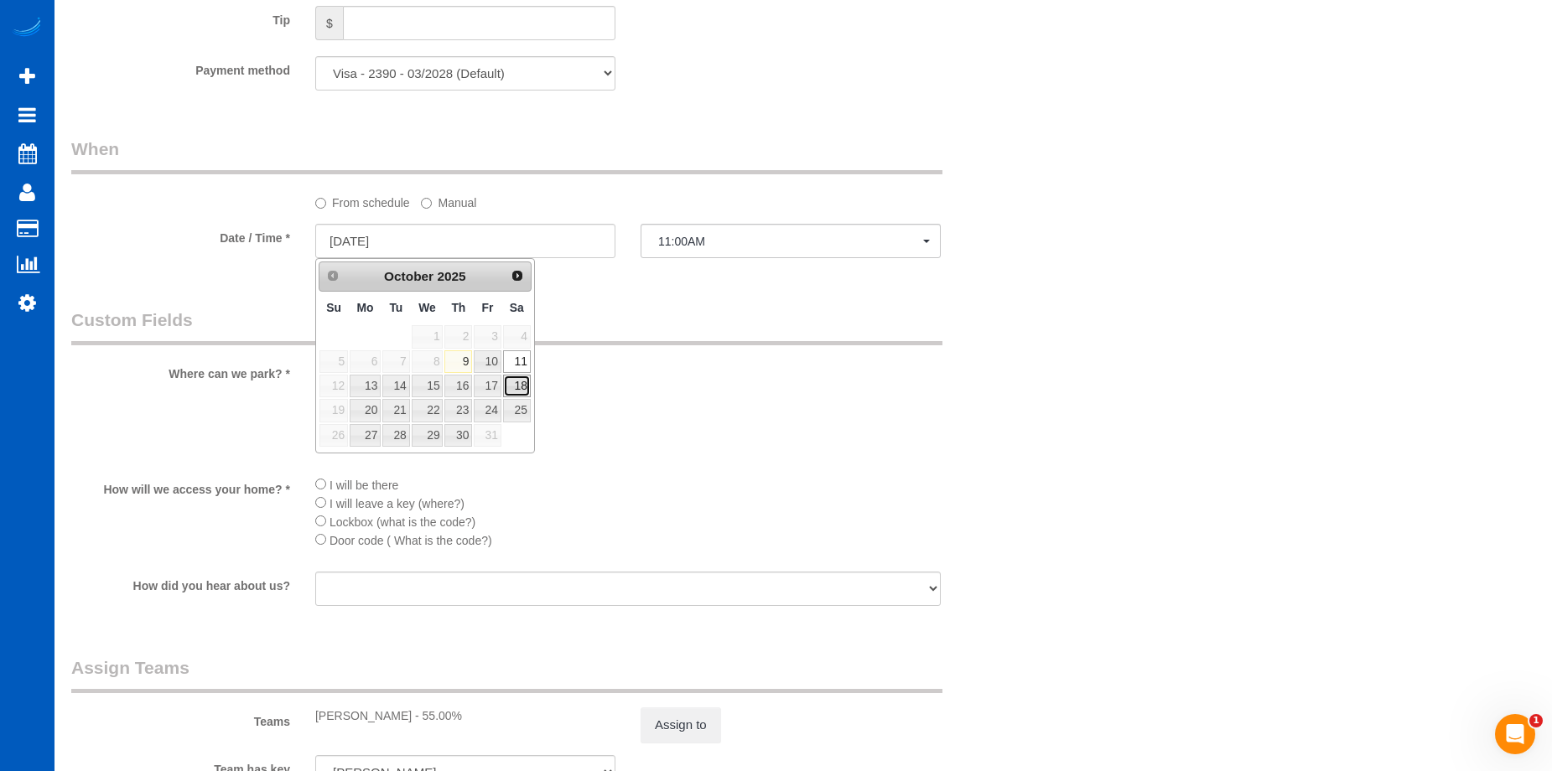
click at [517, 376] on link "18" at bounding box center [517, 386] width 28 height 23
type input "[DATE]"
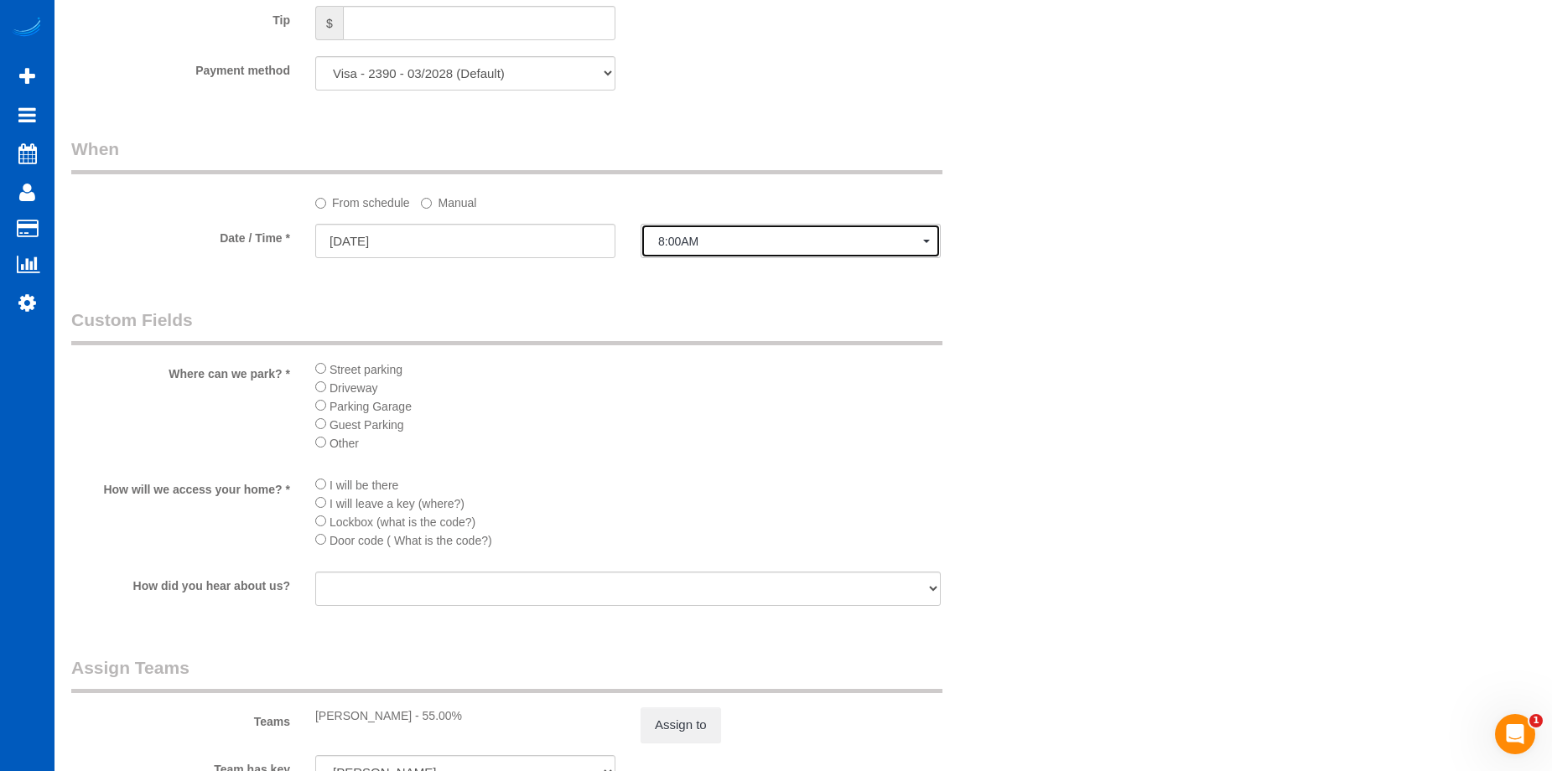
click at [725, 231] on button "8:00AM" at bounding box center [790, 241] width 300 height 34
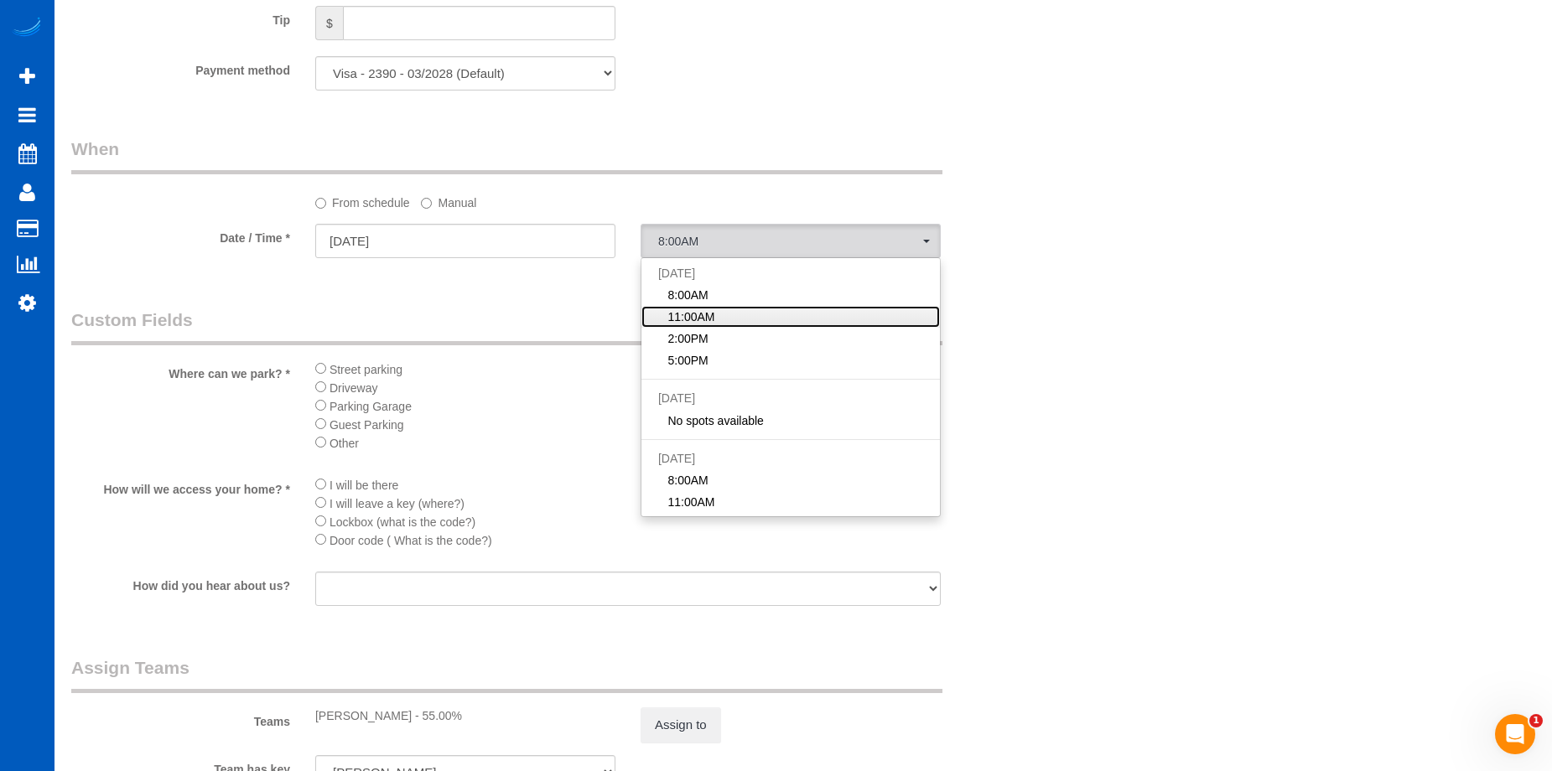
click at [703, 313] on span "11:00AM" at bounding box center [690, 316] width 47 height 17
select select "spot18"
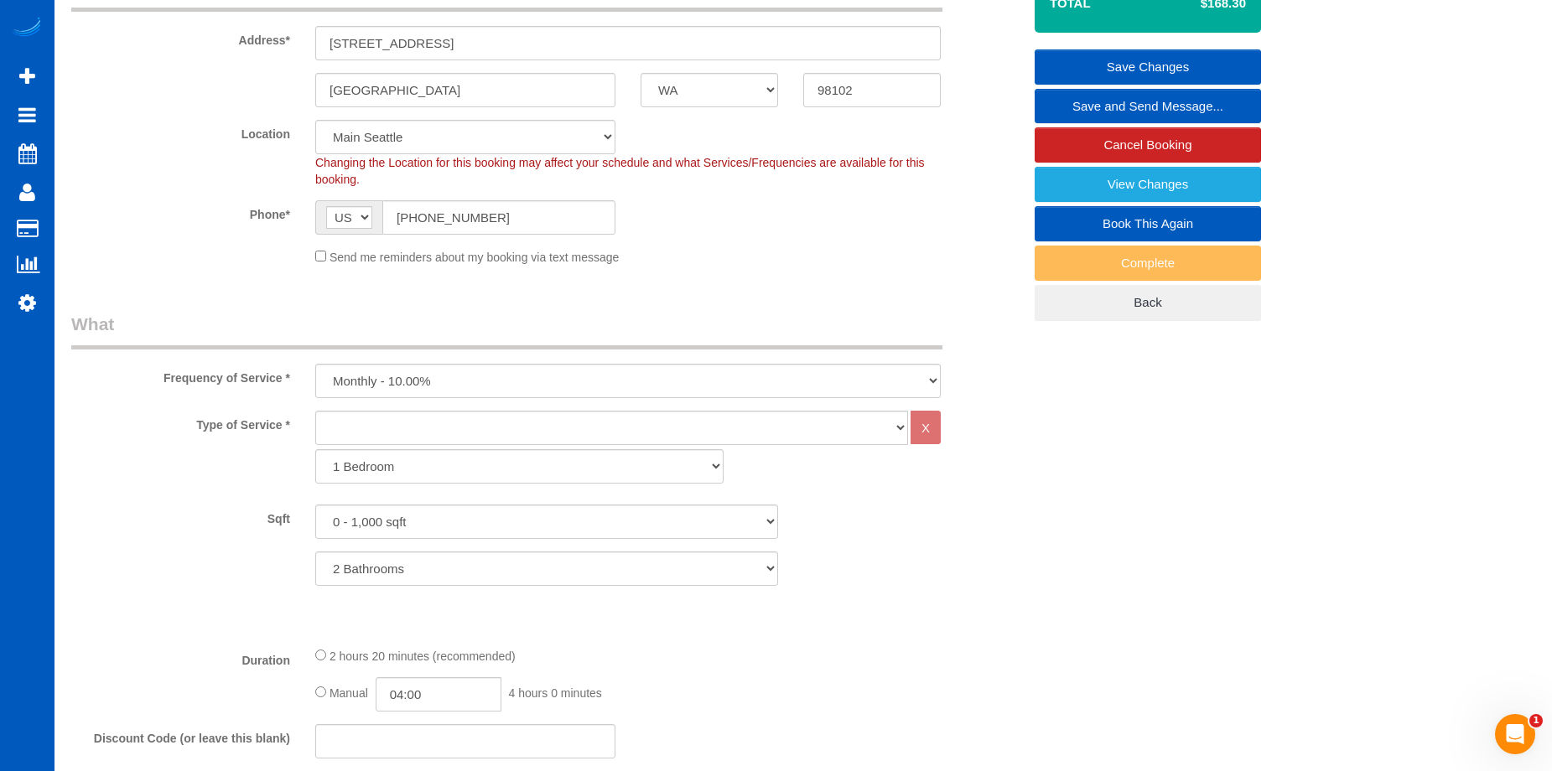
scroll to position [168, 0]
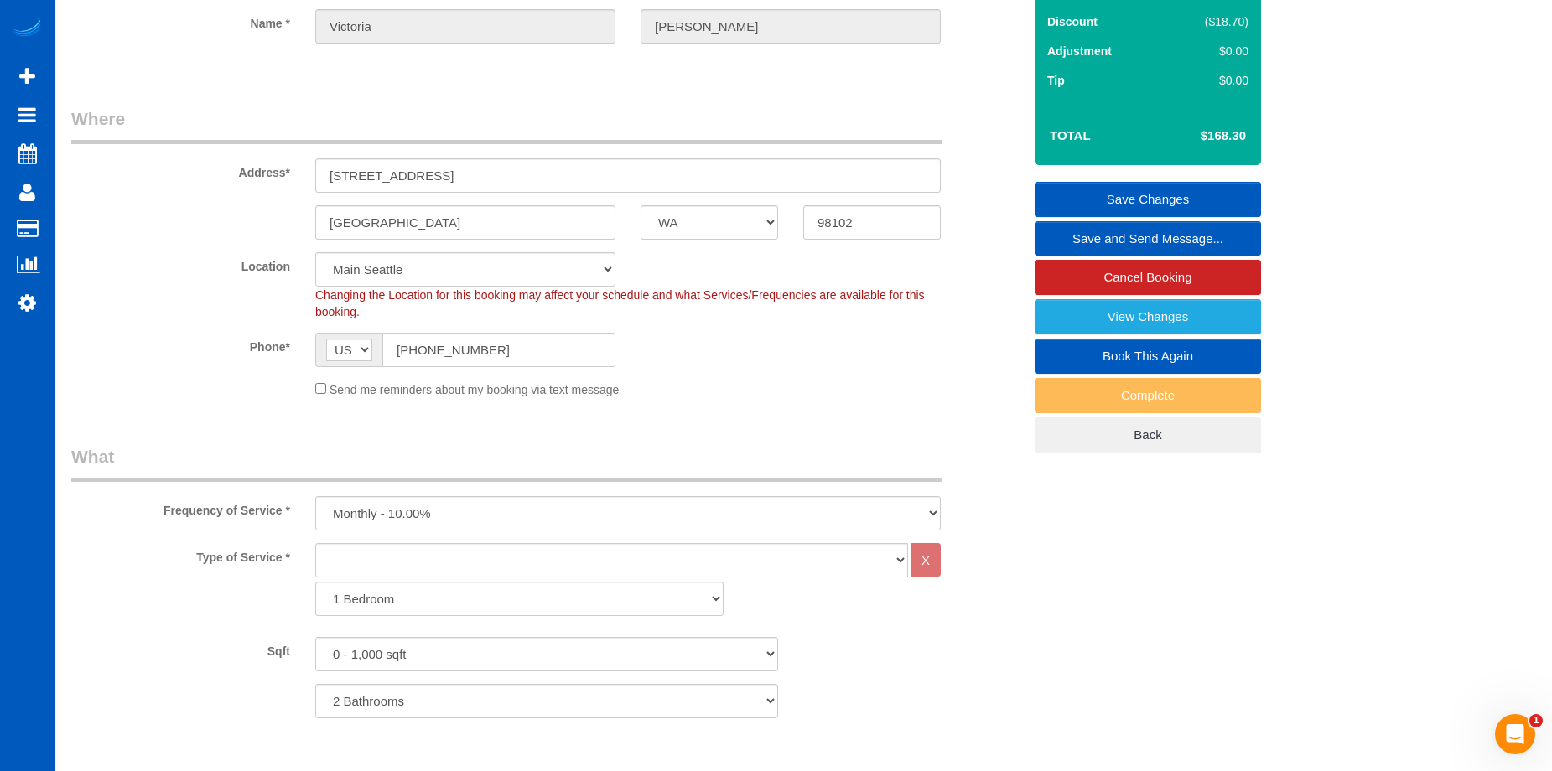
click at [1077, 186] on link "Save Changes" at bounding box center [1147, 199] width 226 height 35
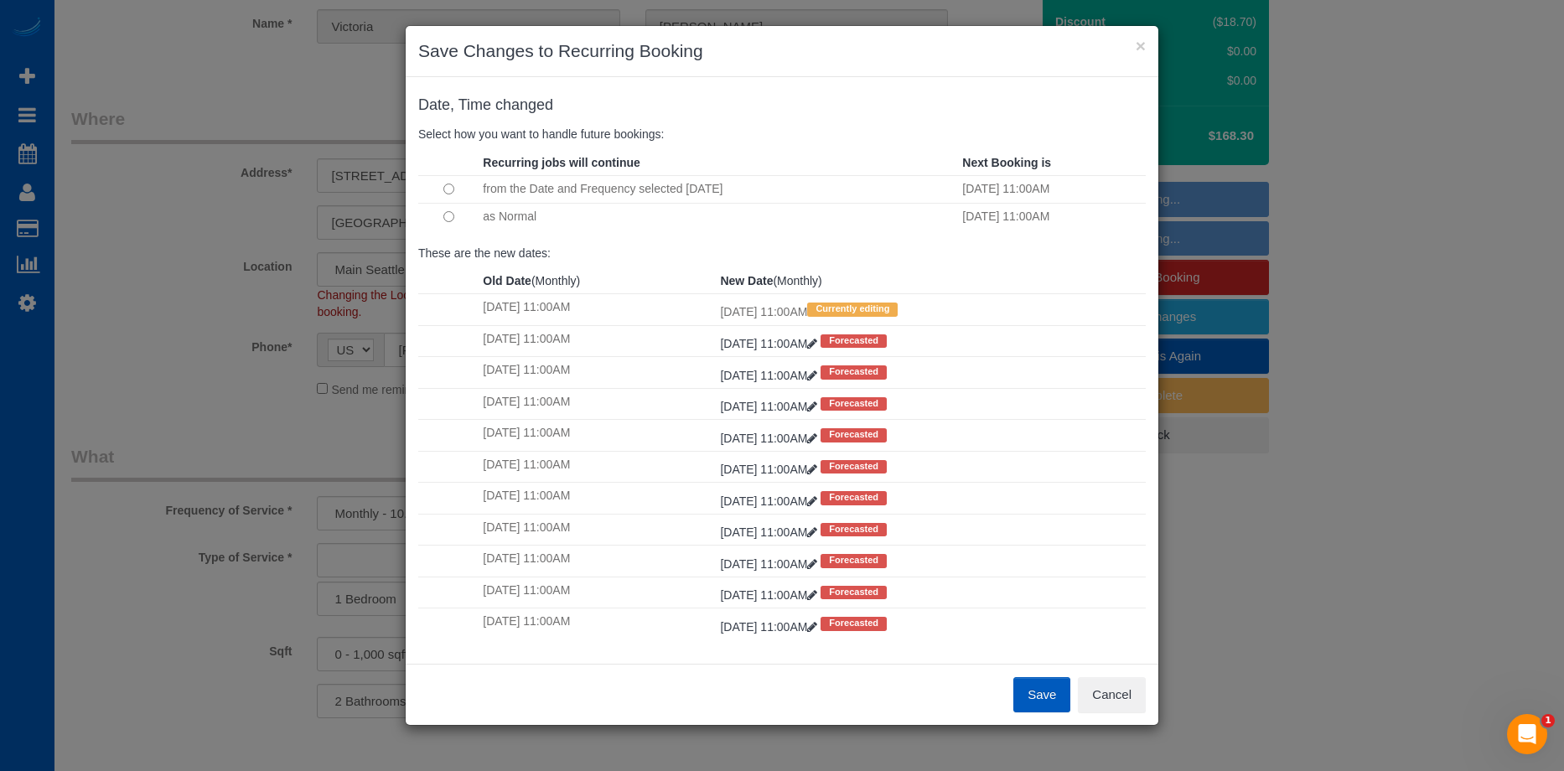
click at [1045, 688] on button "Save" at bounding box center [1042, 694] width 57 height 35
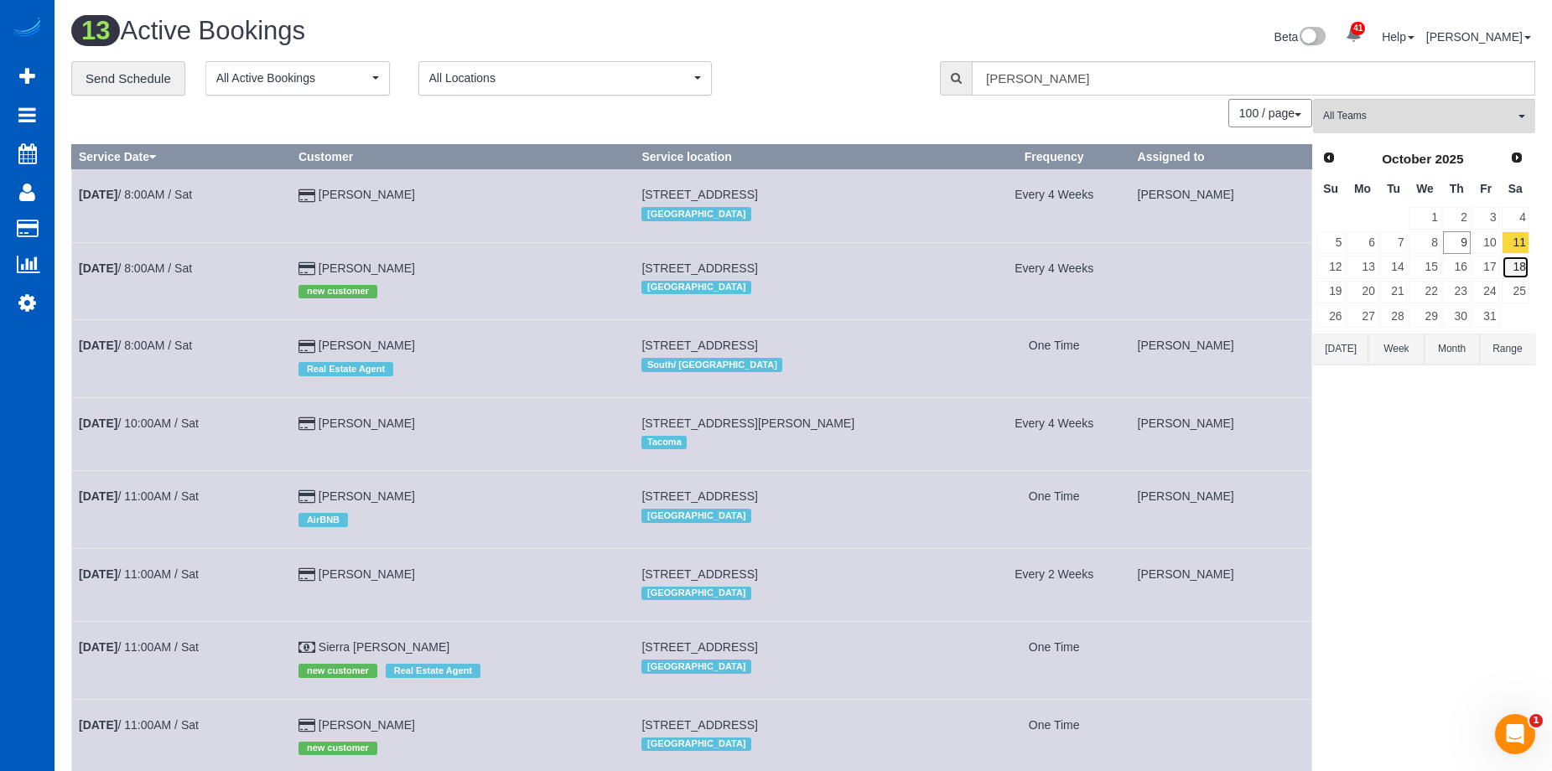
click at [1517, 263] on link "18" at bounding box center [1515, 267] width 28 height 23
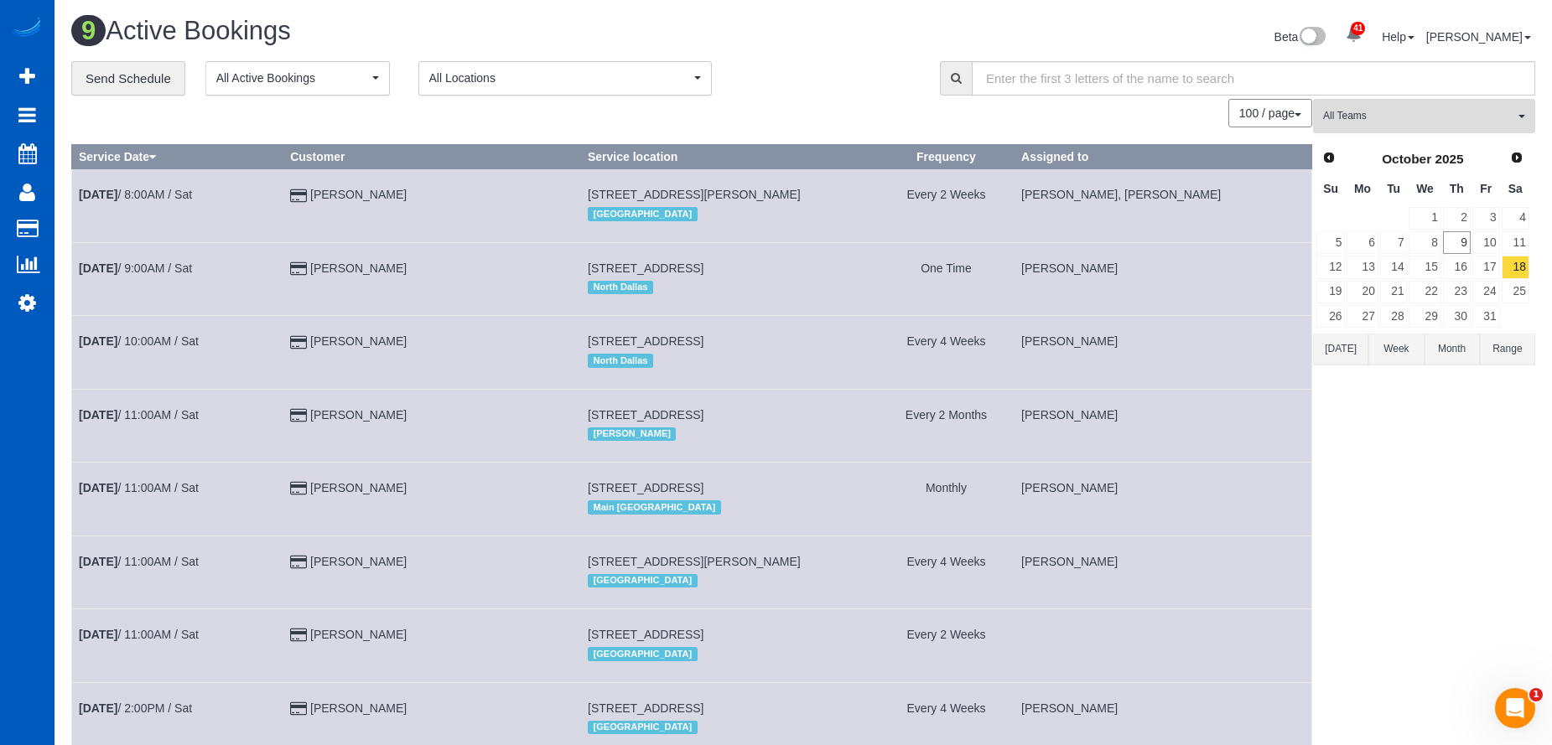
click at [1453, 122] on span "All Teams" at bounding box center [1418, 116] width 191 height 14
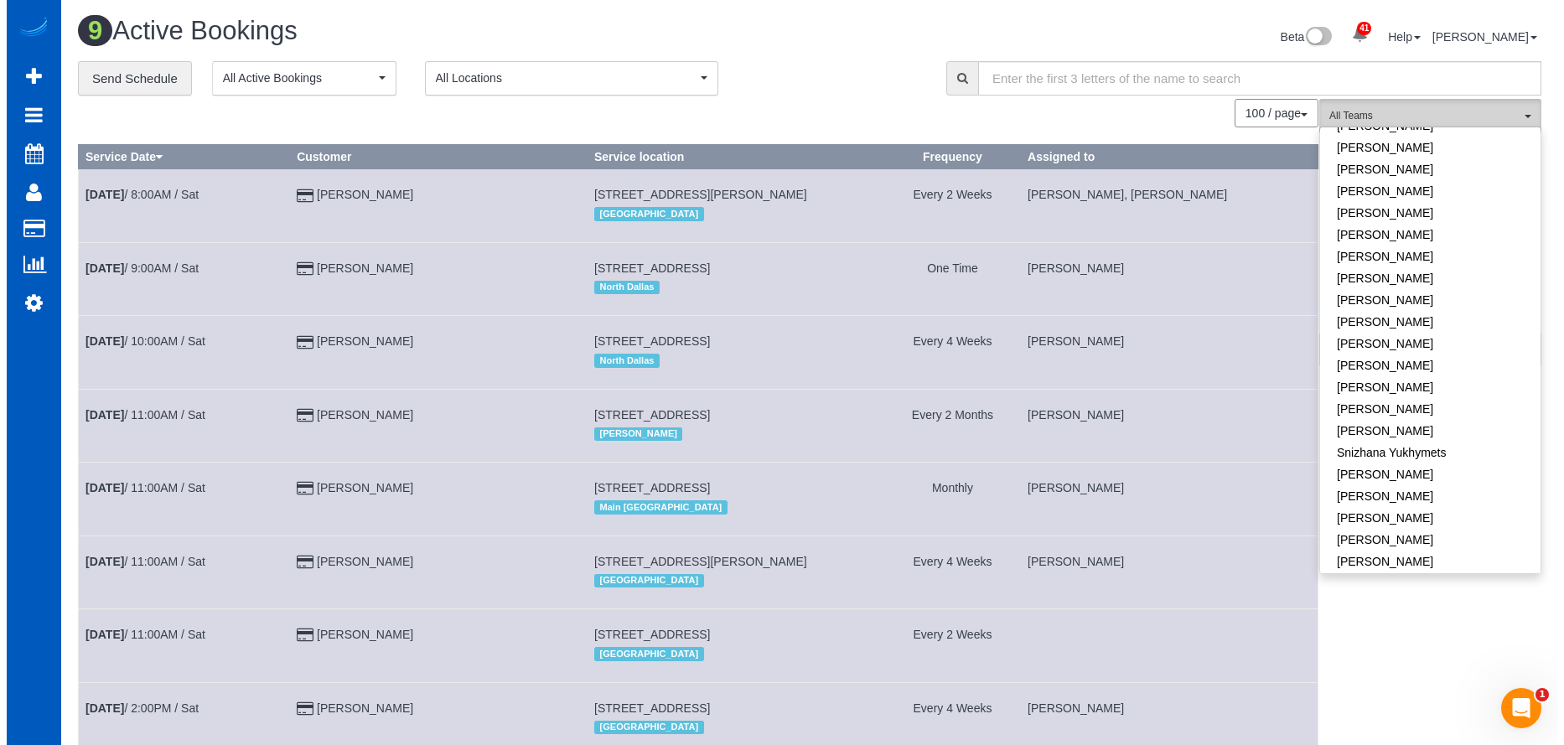
scroll to position [1006, 0]
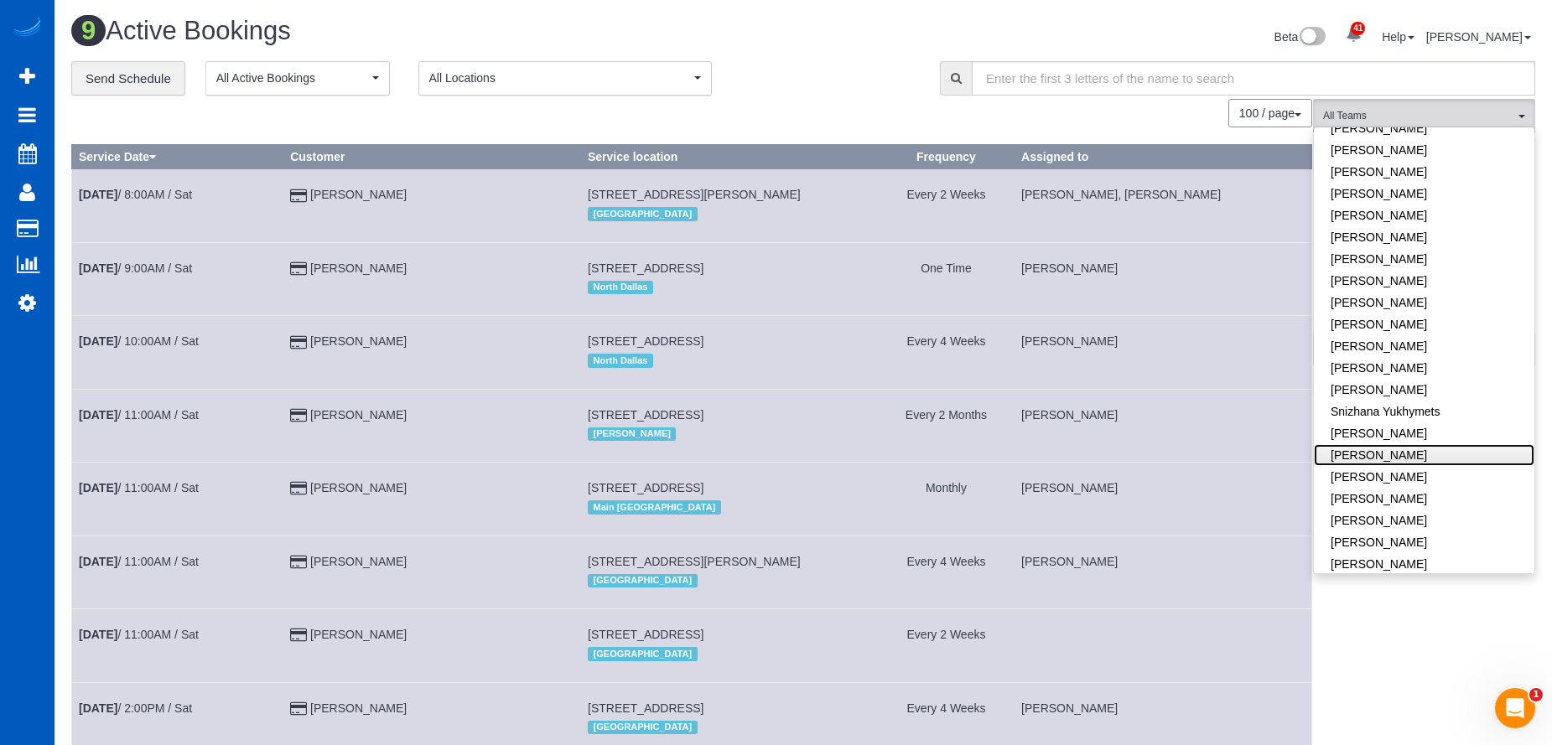
click at [1405, 444] on link "[PERSON_NAME]" at bounding box center [1424, 455] width 220 height 22
click at [827, 68] on div "**********" at bounding box center [492, 78] width 843 height 35
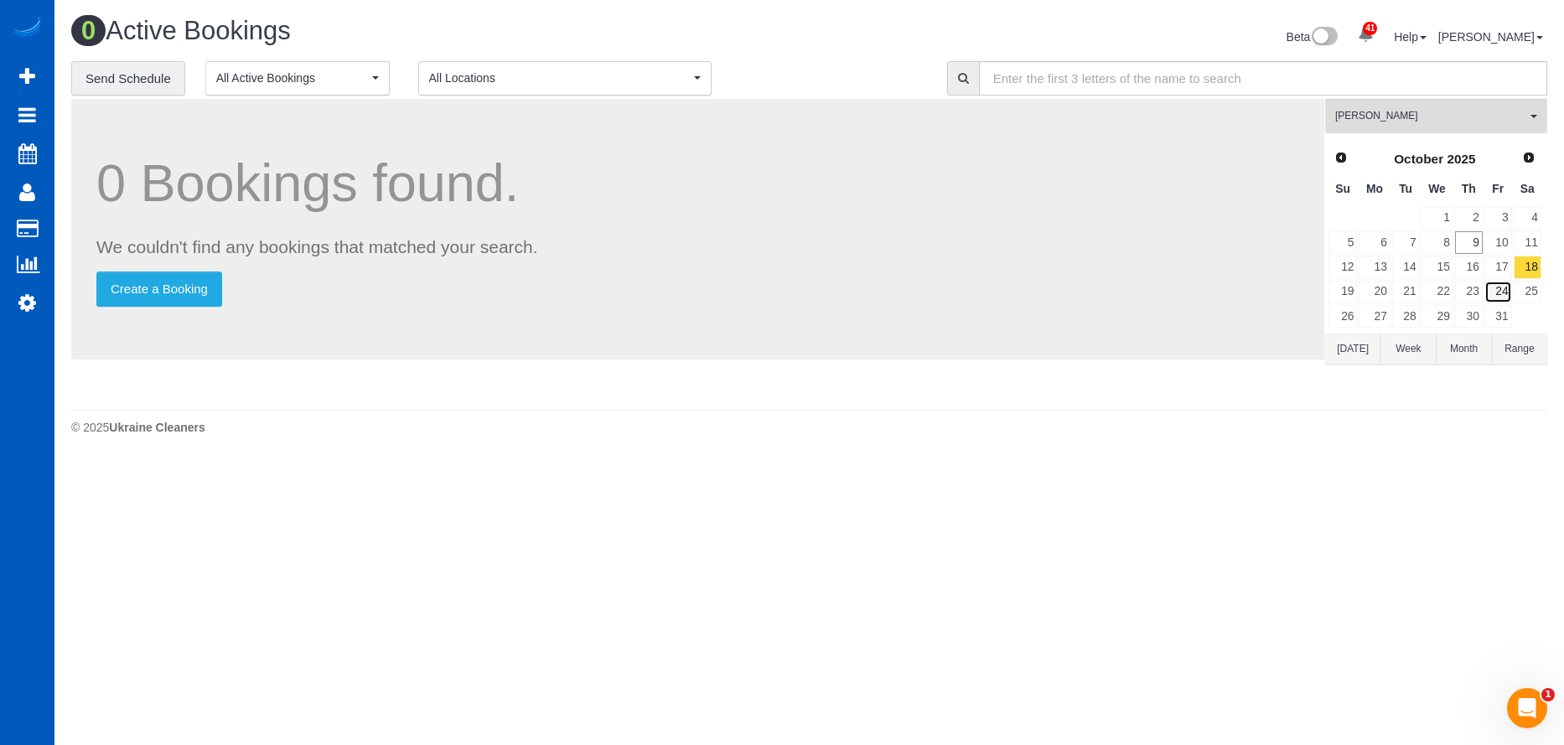
click at [1500, 283] on link "24" at bounding box center [1499, 292] width 28 height 23
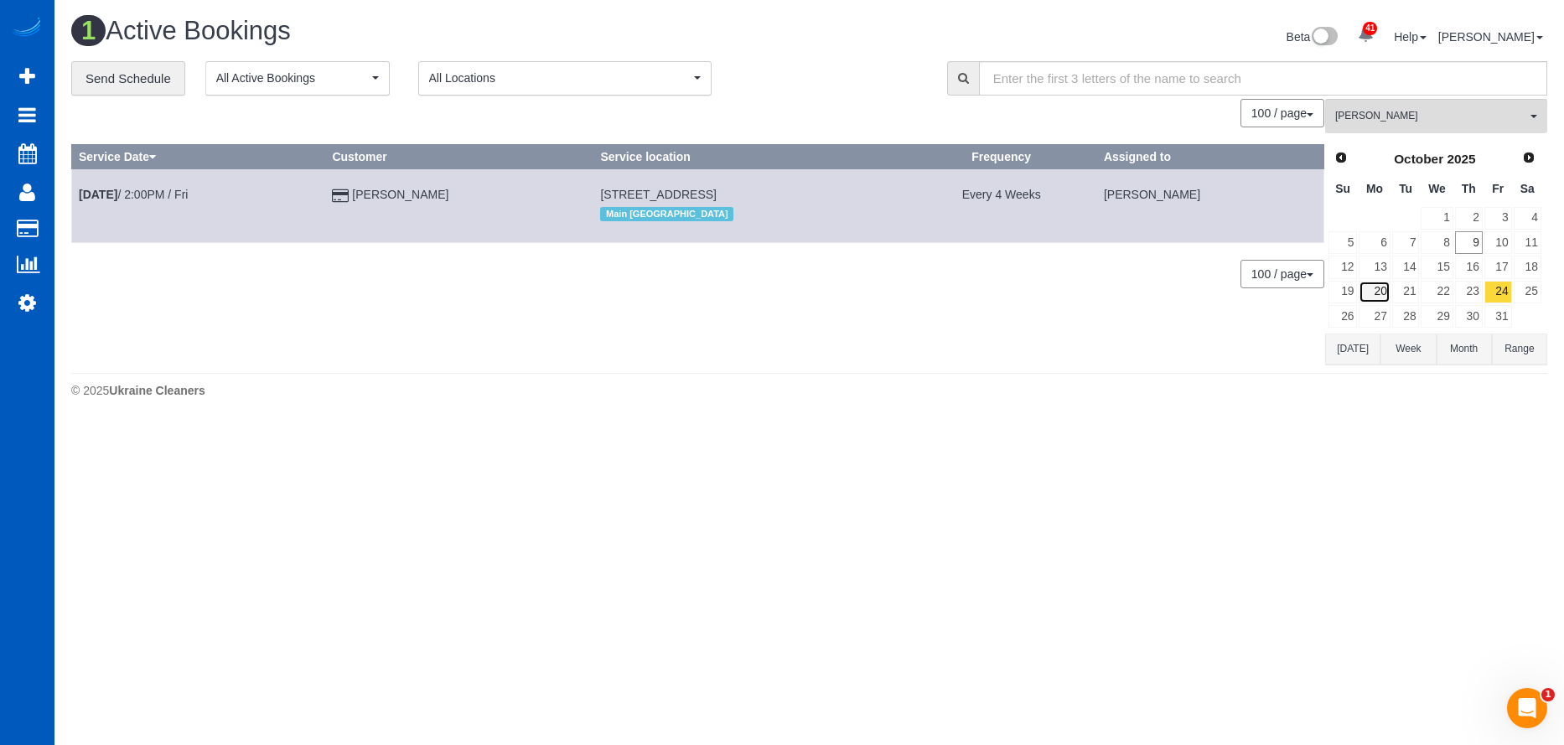
click at [1382, 290] on link "20" at bounding box center [1374, 292] width 31 height 23
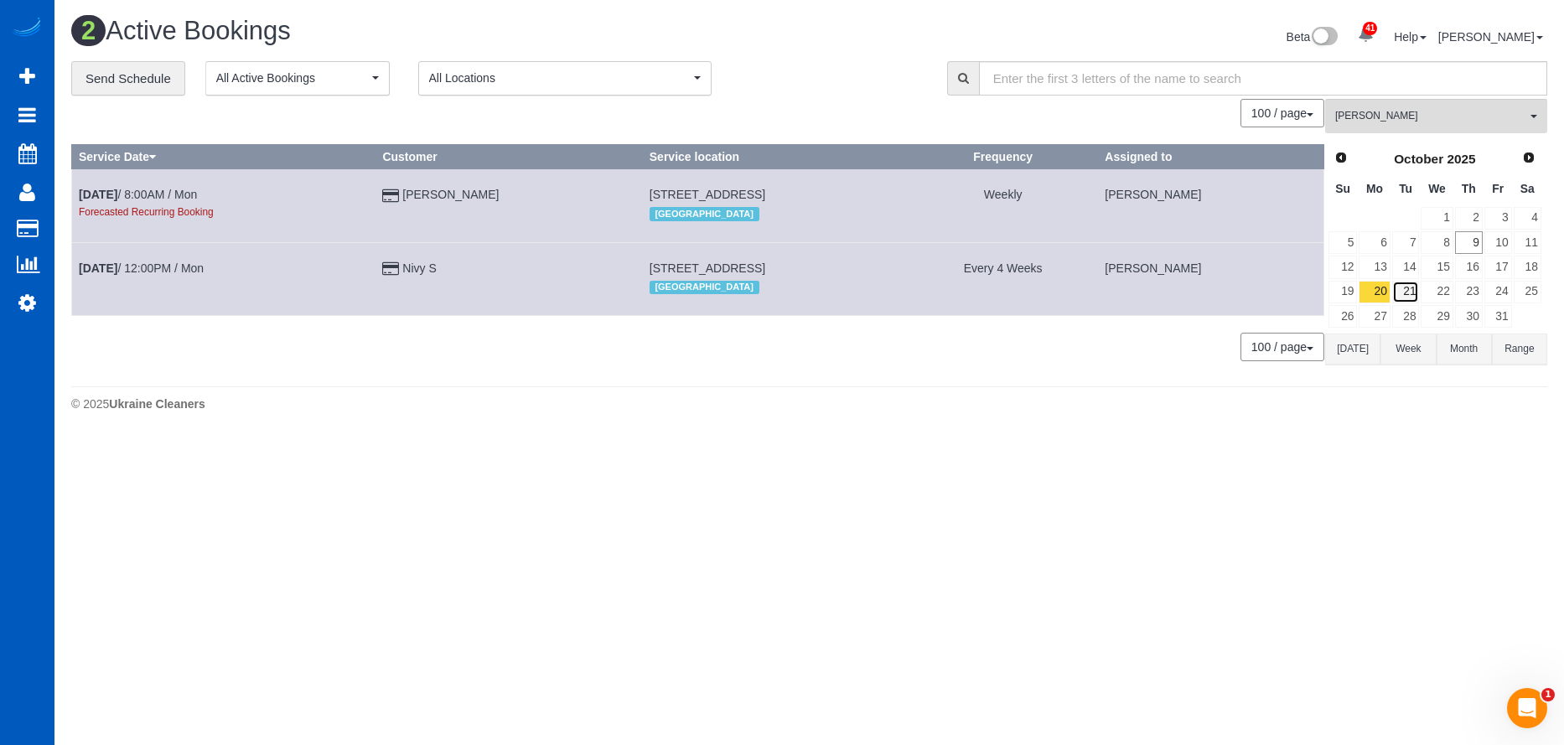
click at [1403, 289] on link "21" at bounding box center [1406, 292] width 28 height 23
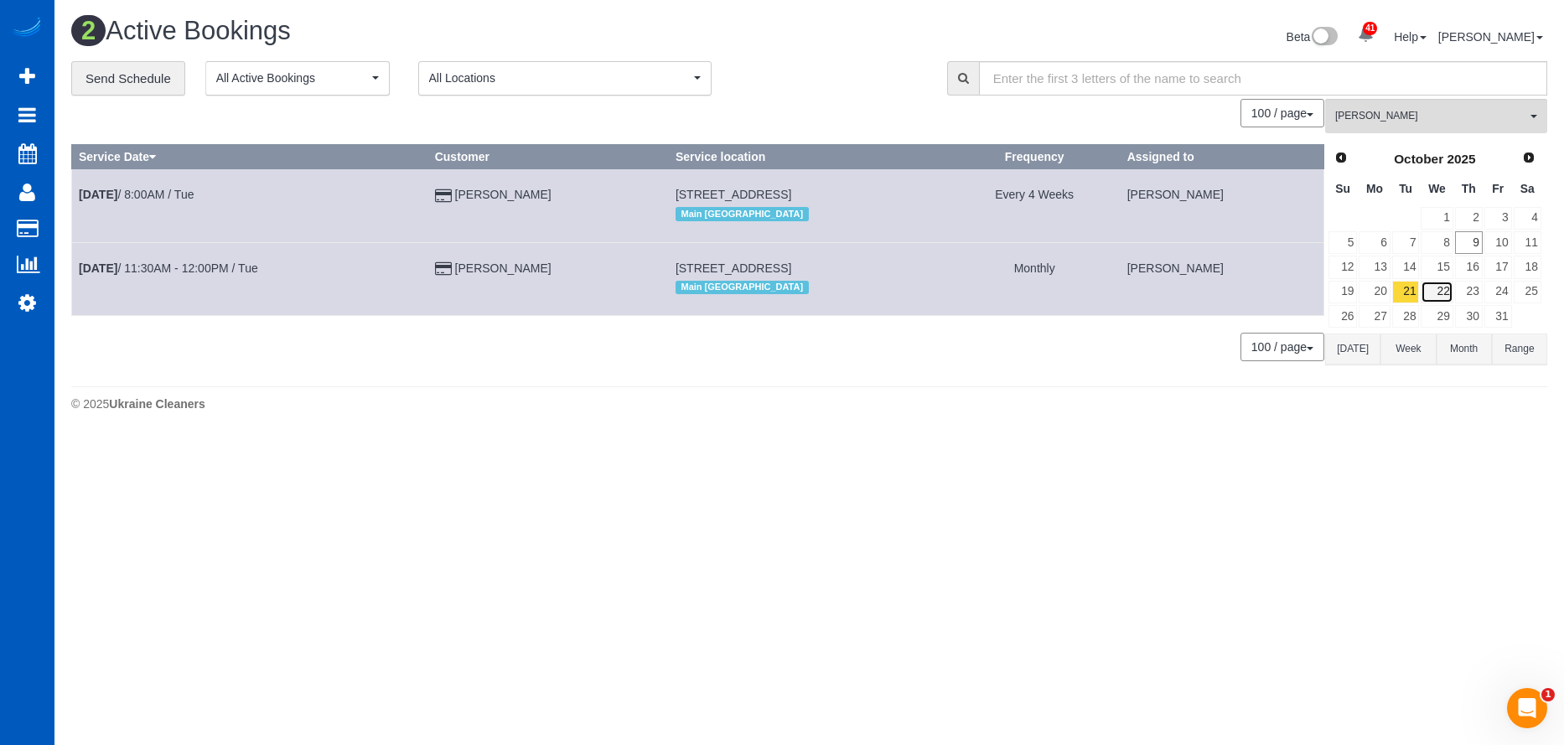
click at [1443, 290] on link "22" at bounding box center [1437, 292] width 32 height 23
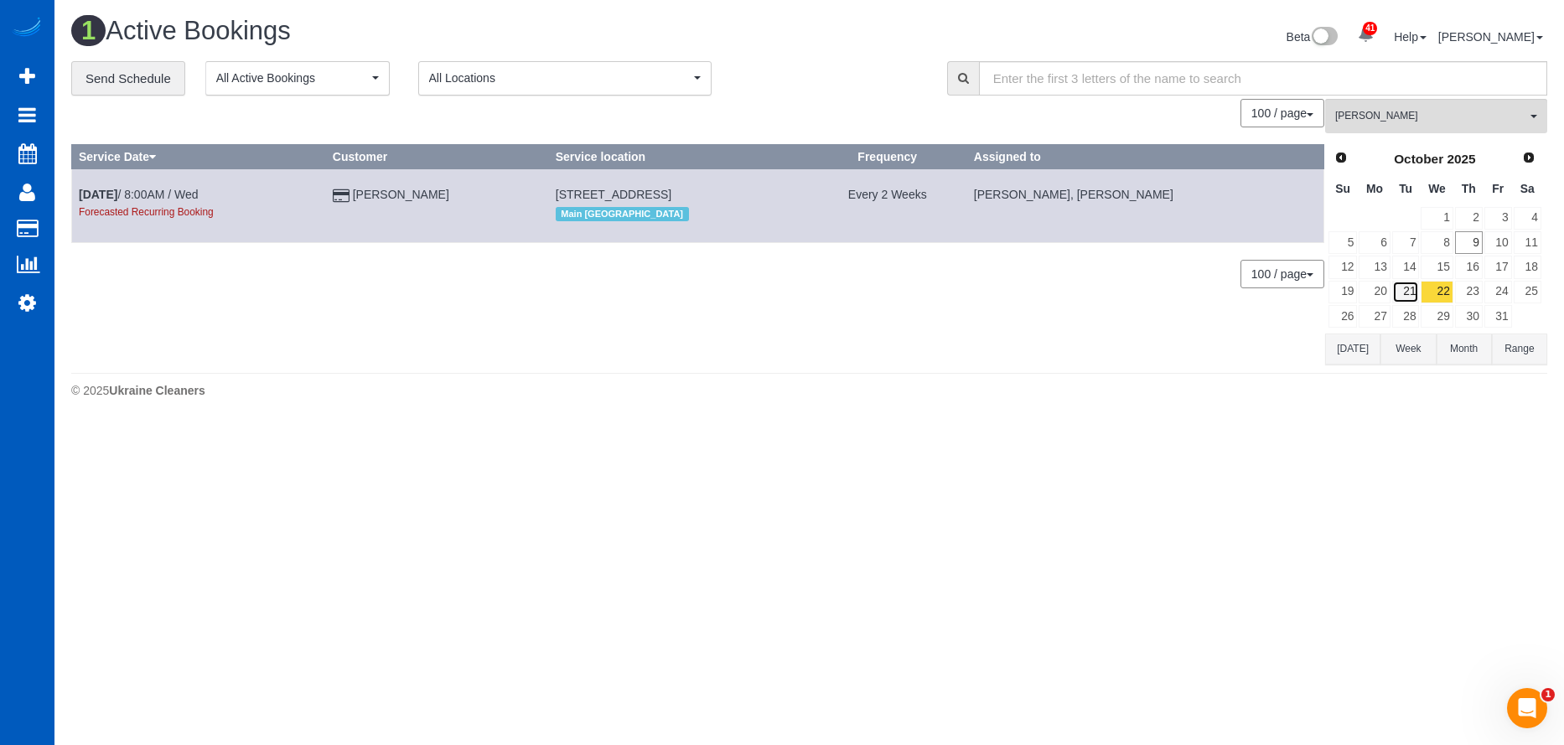
click at [1404, 291] on link "21" at bounding box center [1406, 292] width 28 height 23
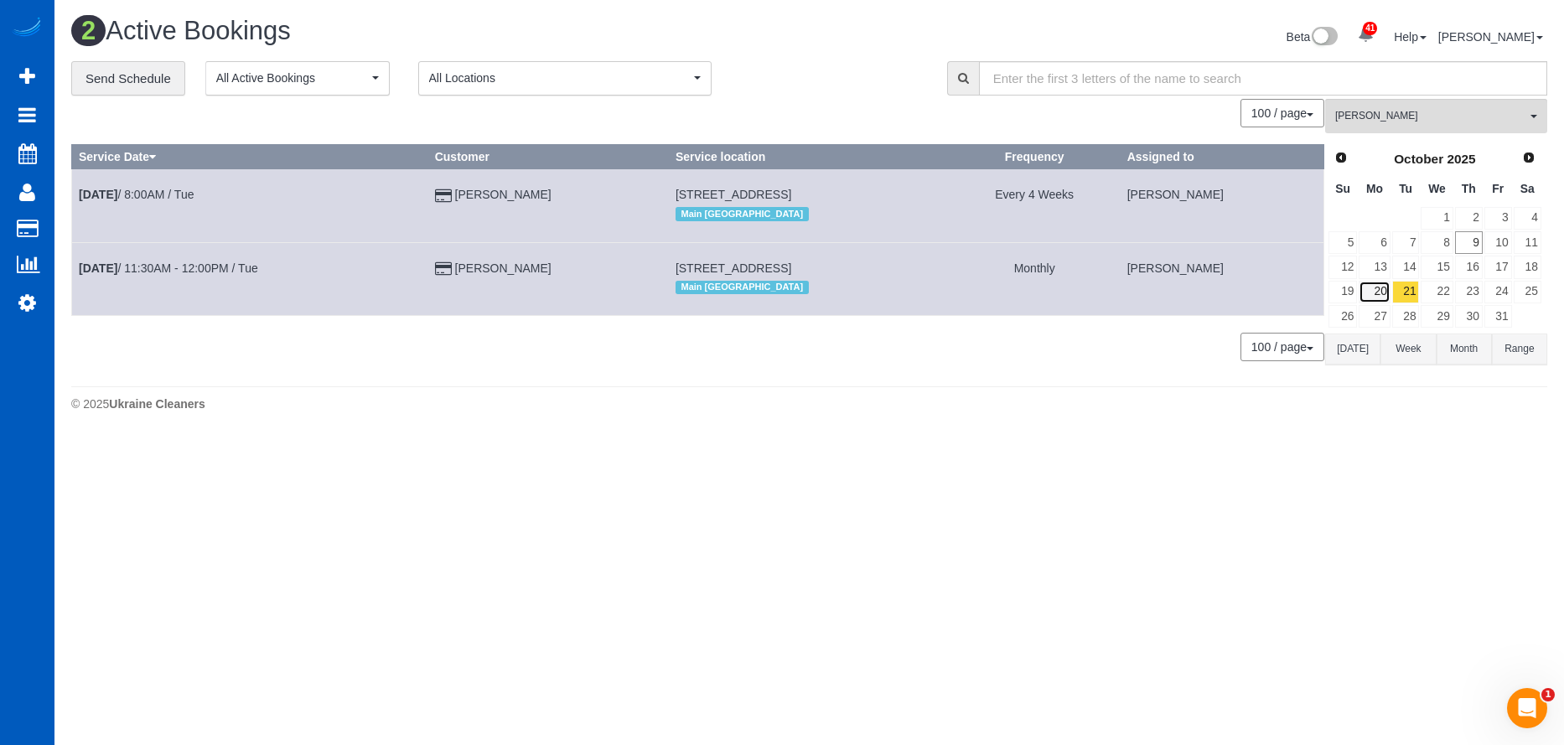
click at [1382, 294] on link "20" at bounding box center [1374, 292] width 31 height 23
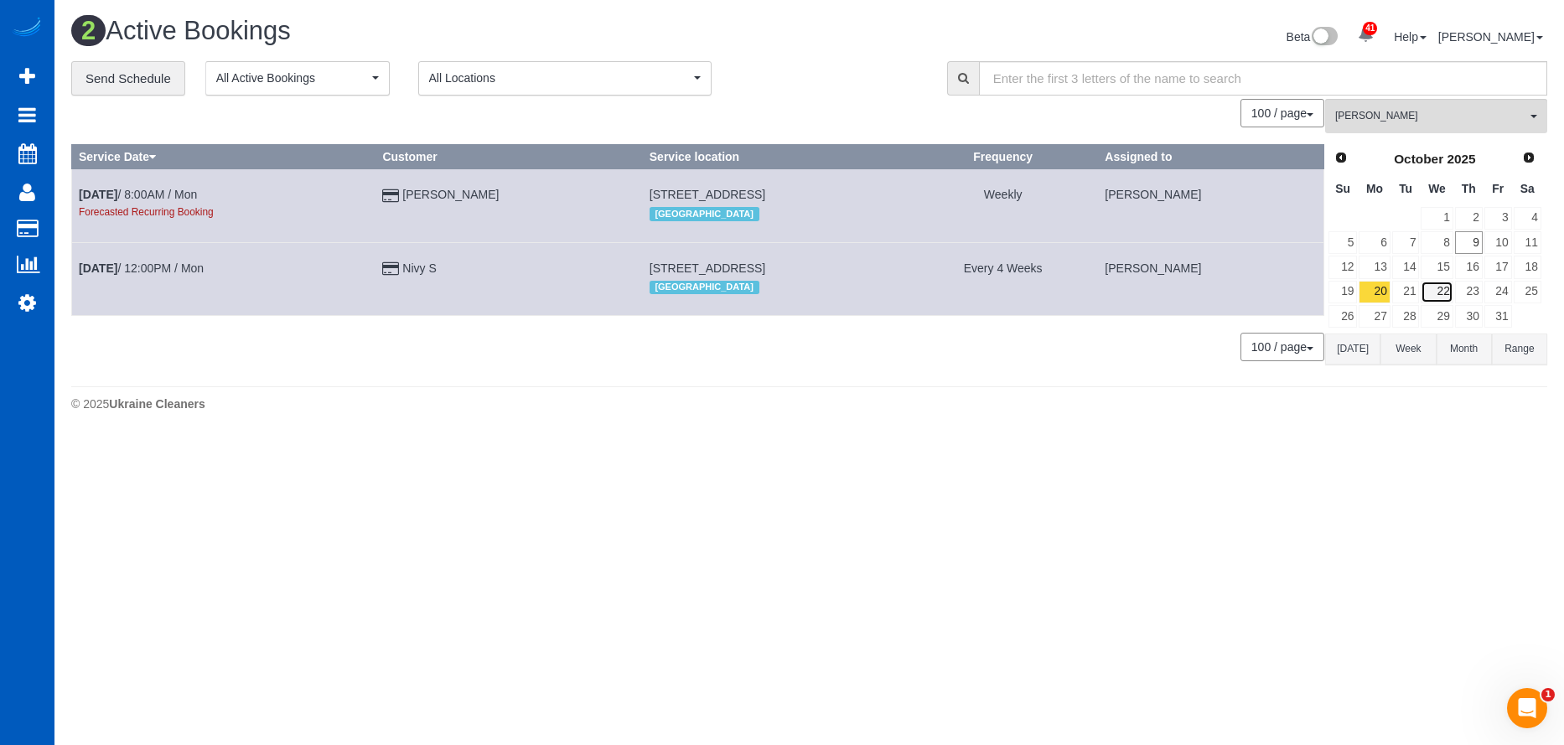
click at [1444, 289] on link "22" at bounding box center [1437, 292] width 32 height 23
click at [1443, 292] on link "22" at bounding box center [1437, 292] width 32 height 23
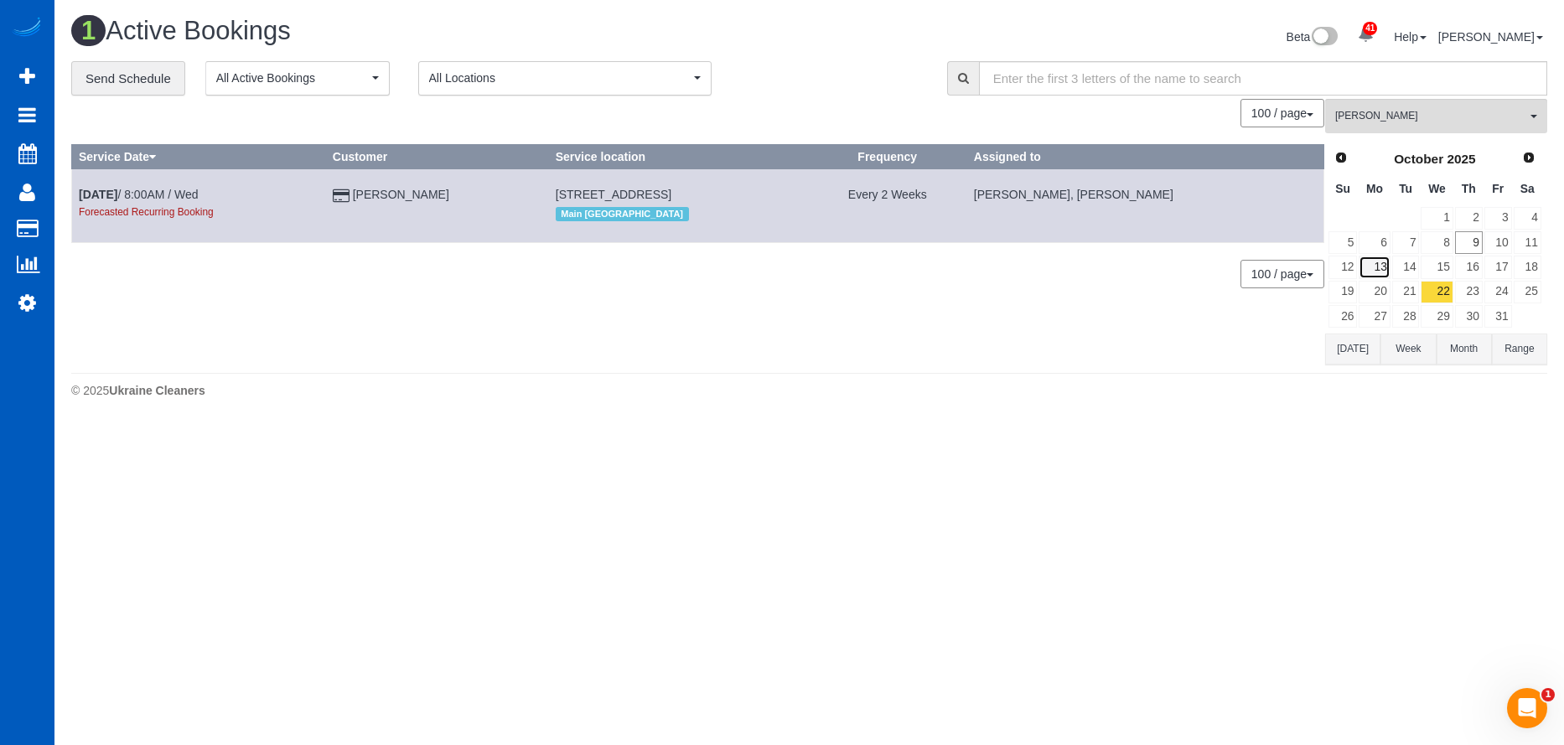
click at [1371, 270] on link "13" at bounding box center [1374, 267] width 31 height 23
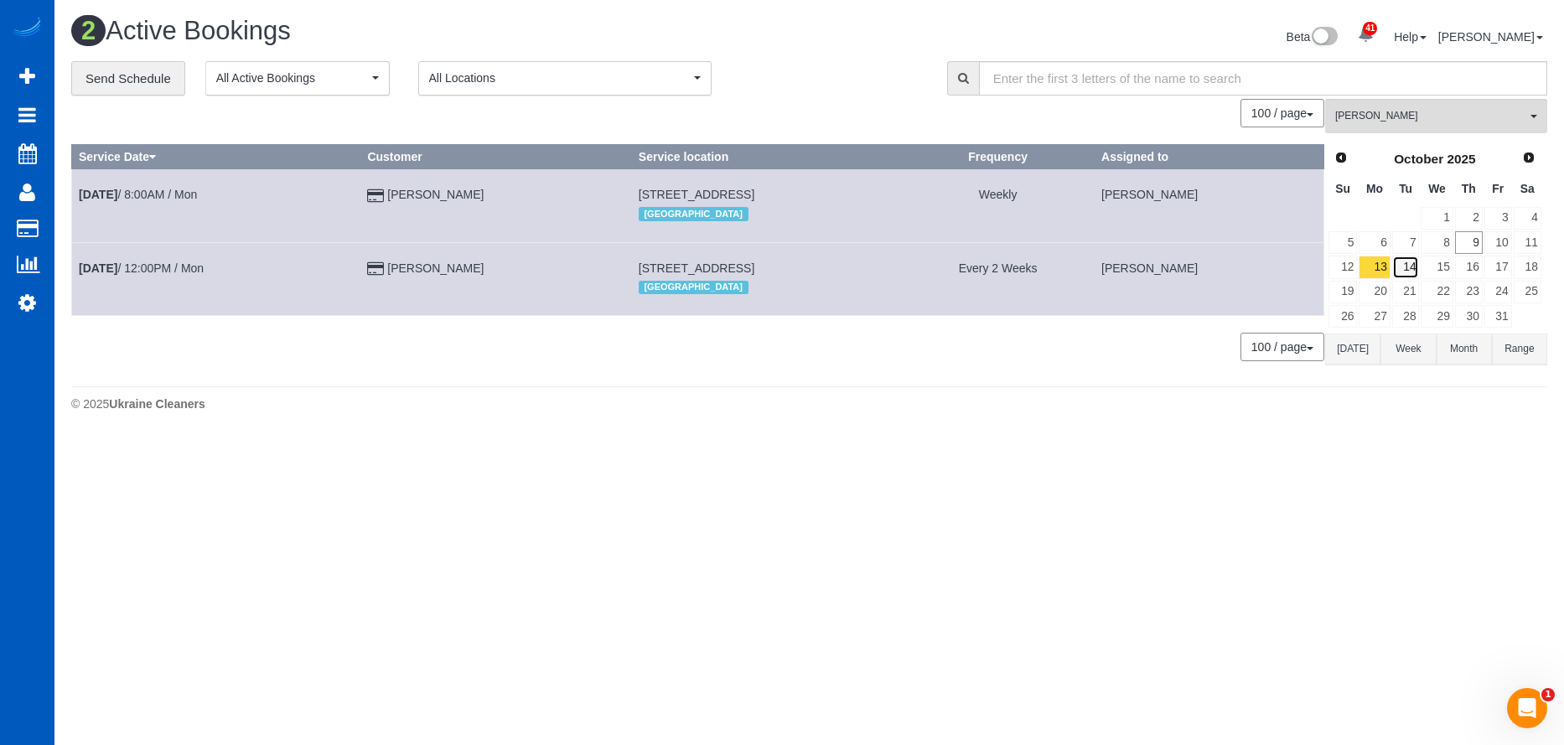
click at [1413, 272] on link "14" at bounding box center [1406, 267] width 28 height 23
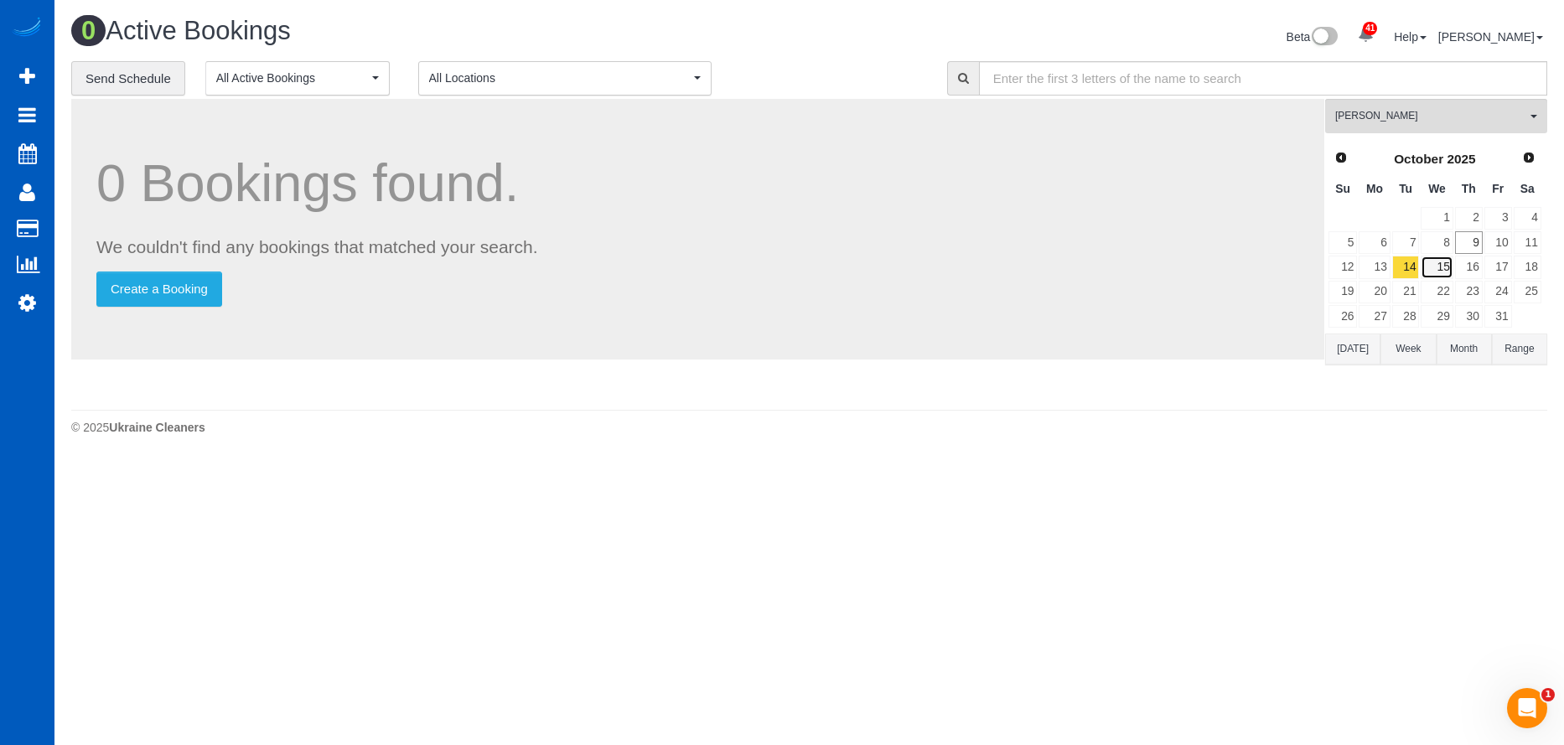
click at [1437, 268] on link "15" at bounding box center [1437, 267] width 32 height 23
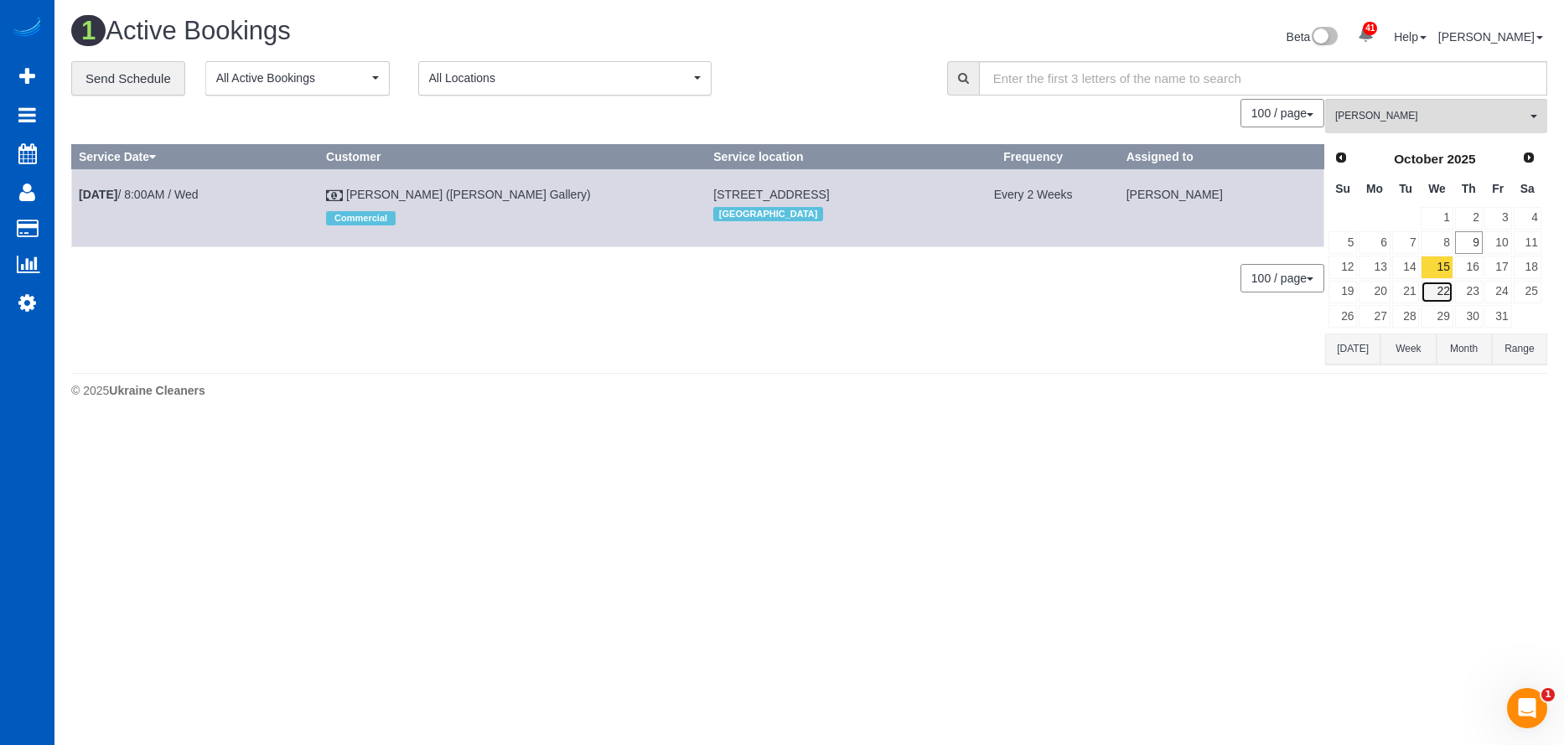
click at [1437, 285] on link "22" at bounding box center [1437, 292] width 32 height 23
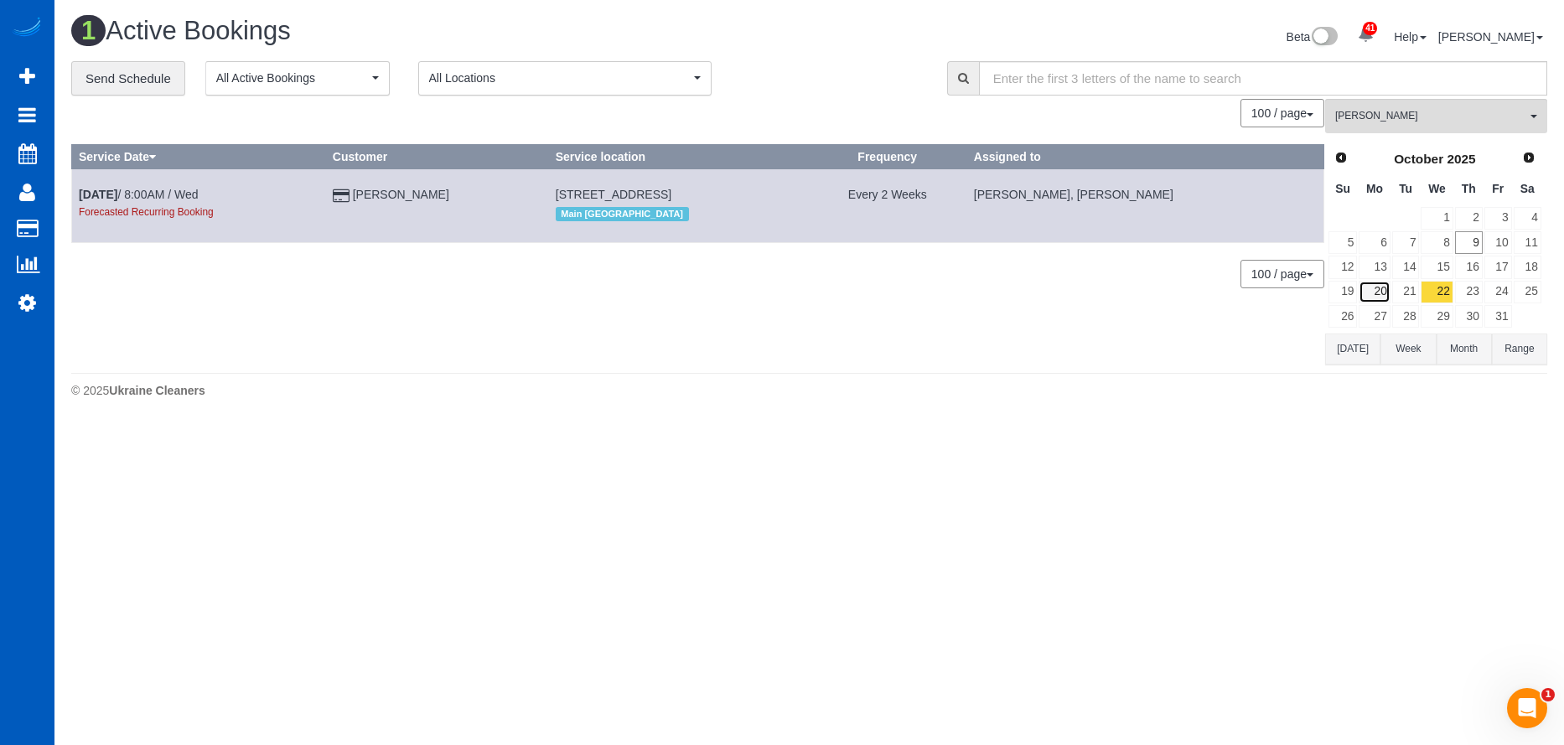
click at [1383, 291] on link "20" at bounding box center [1374, 292] width 31 height 23
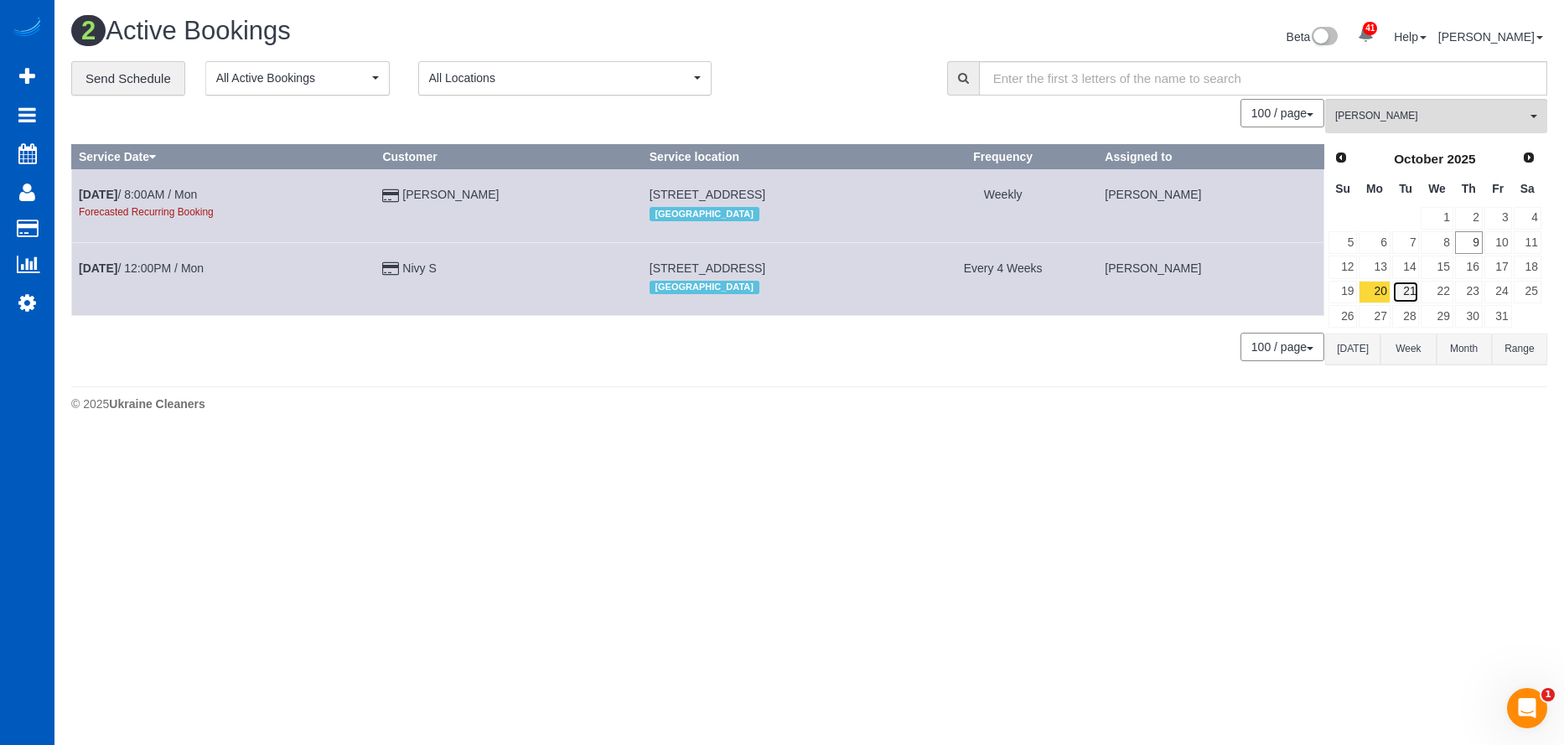
click at [1408, 290] on link "21" at bounding box center [1406, 292] width 28 height 23
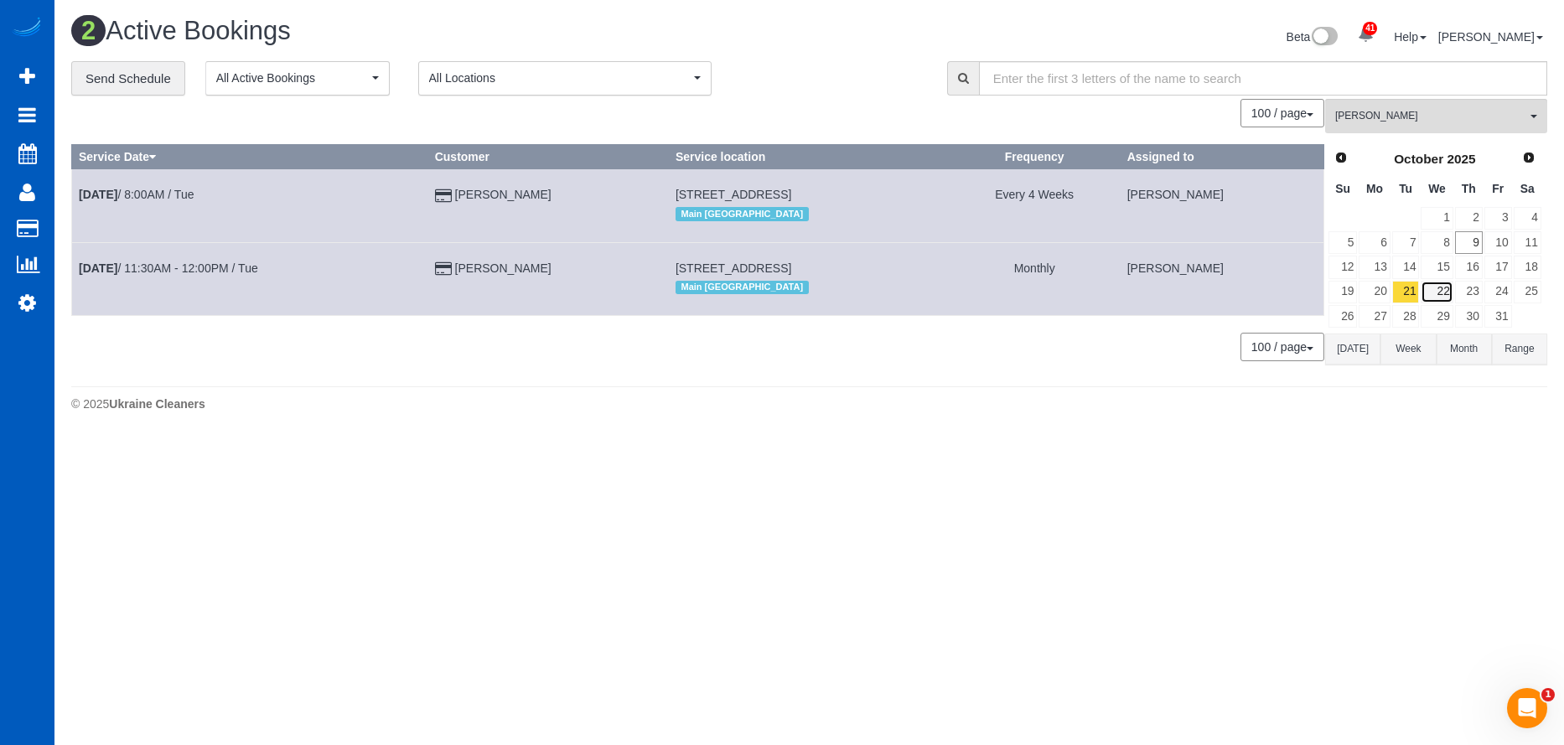
click at [1442, 289] on link "22" at bounding box center [1437, 292] width 32 height 23
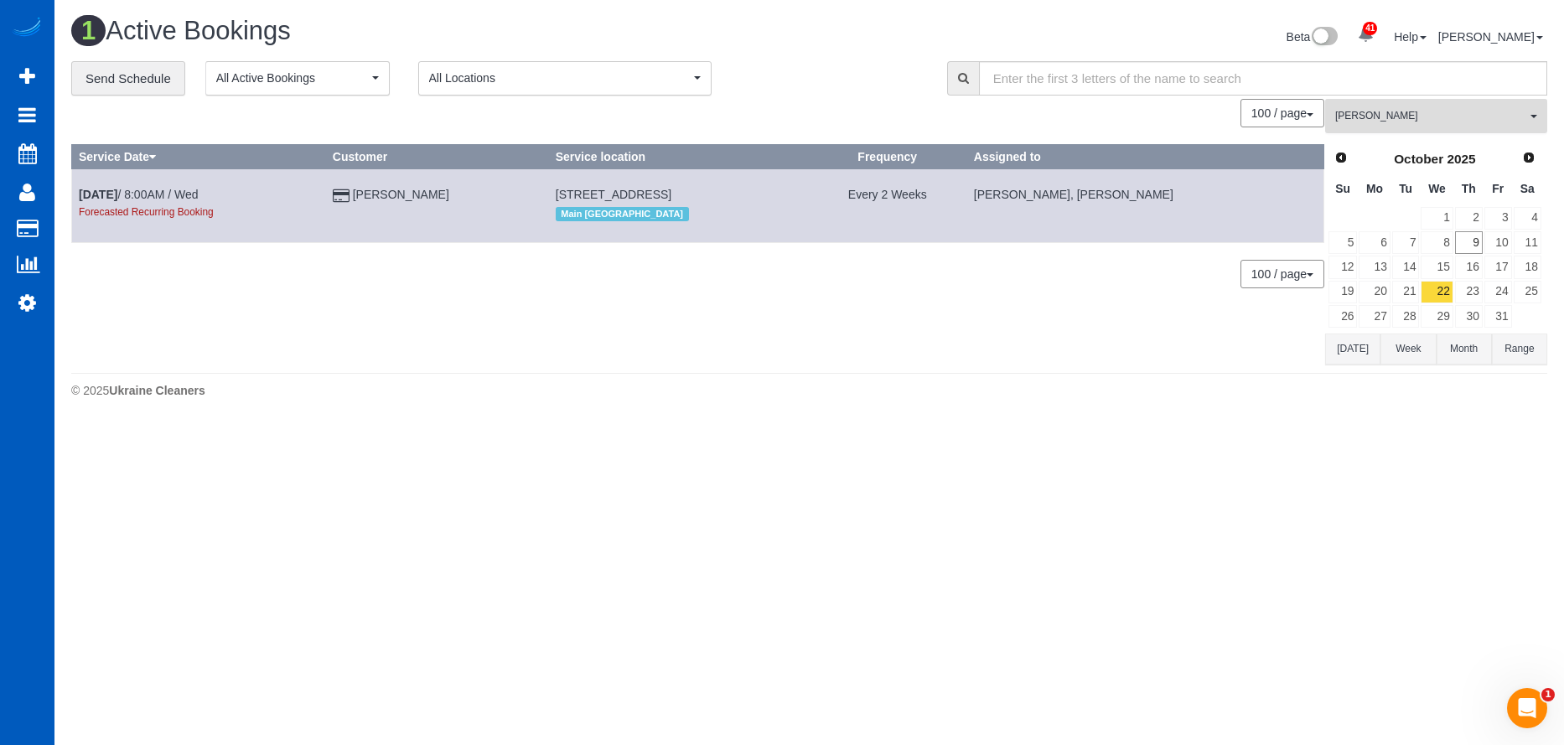
click at [1485, 117] on span "[PERSON_NAME]" at bounding box center [1430, 116] width 191 height 14
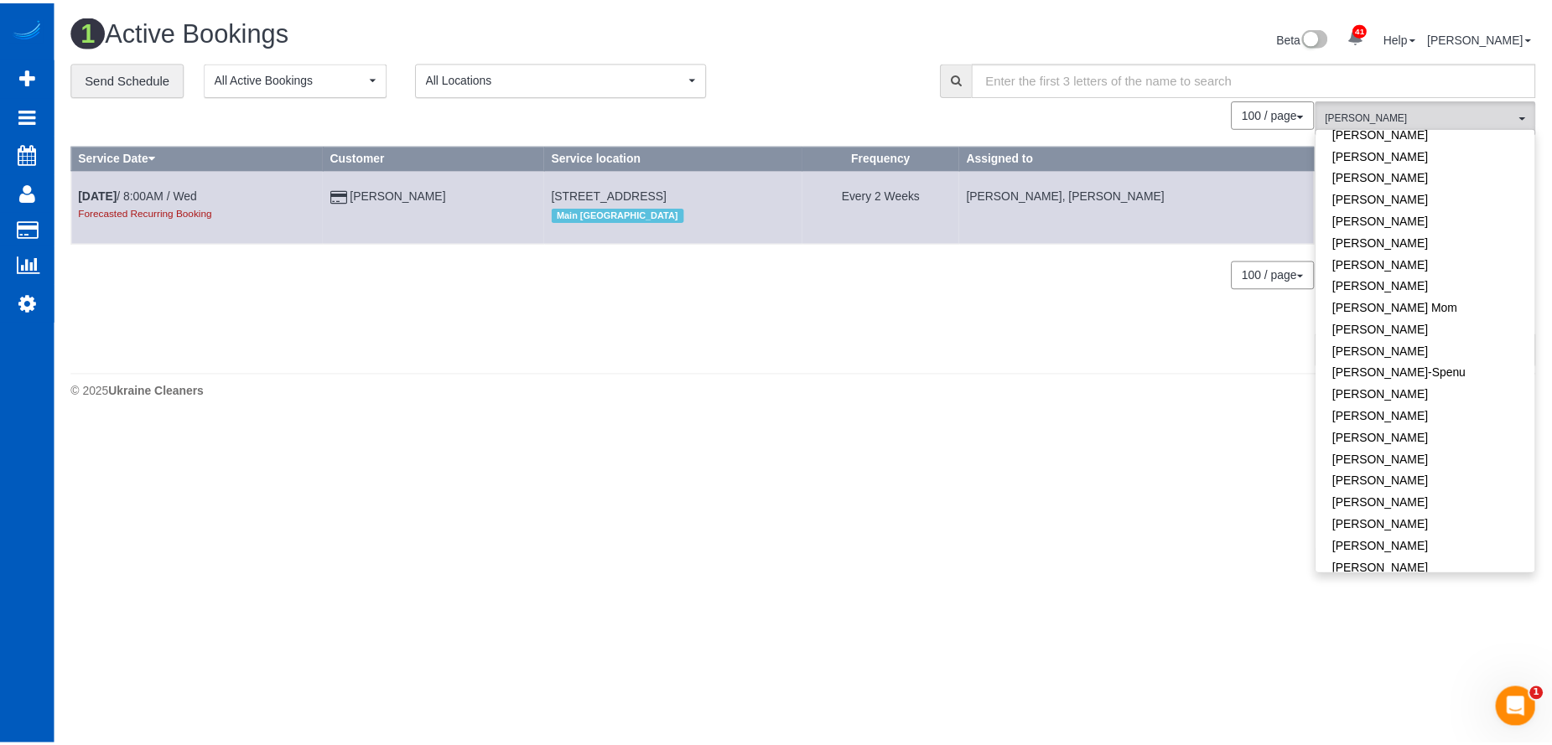
scroll to position [0, 0]
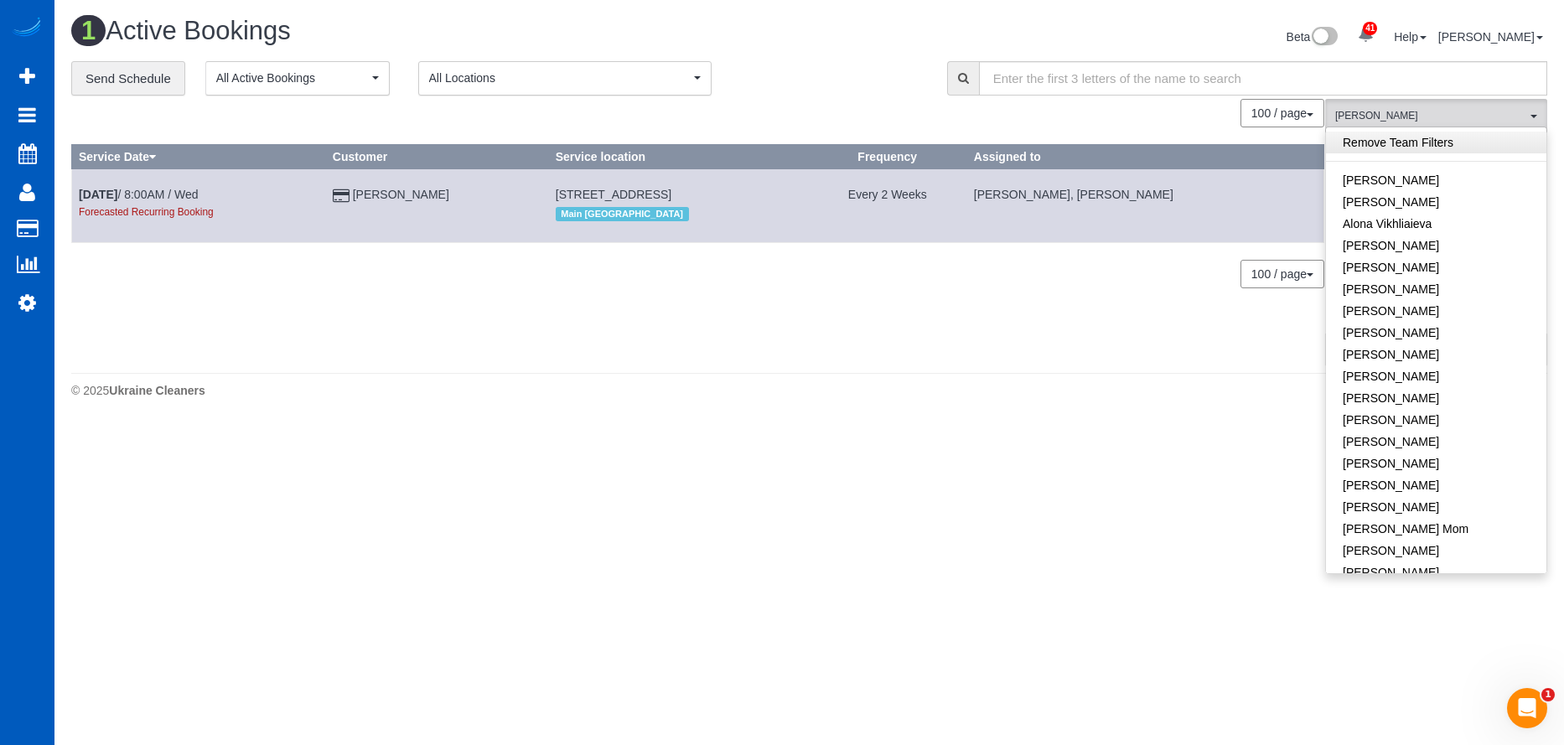
click at [1417, 144] on link "Remove Team Filters" at bounding box center [1436, 143] width 220 height 22
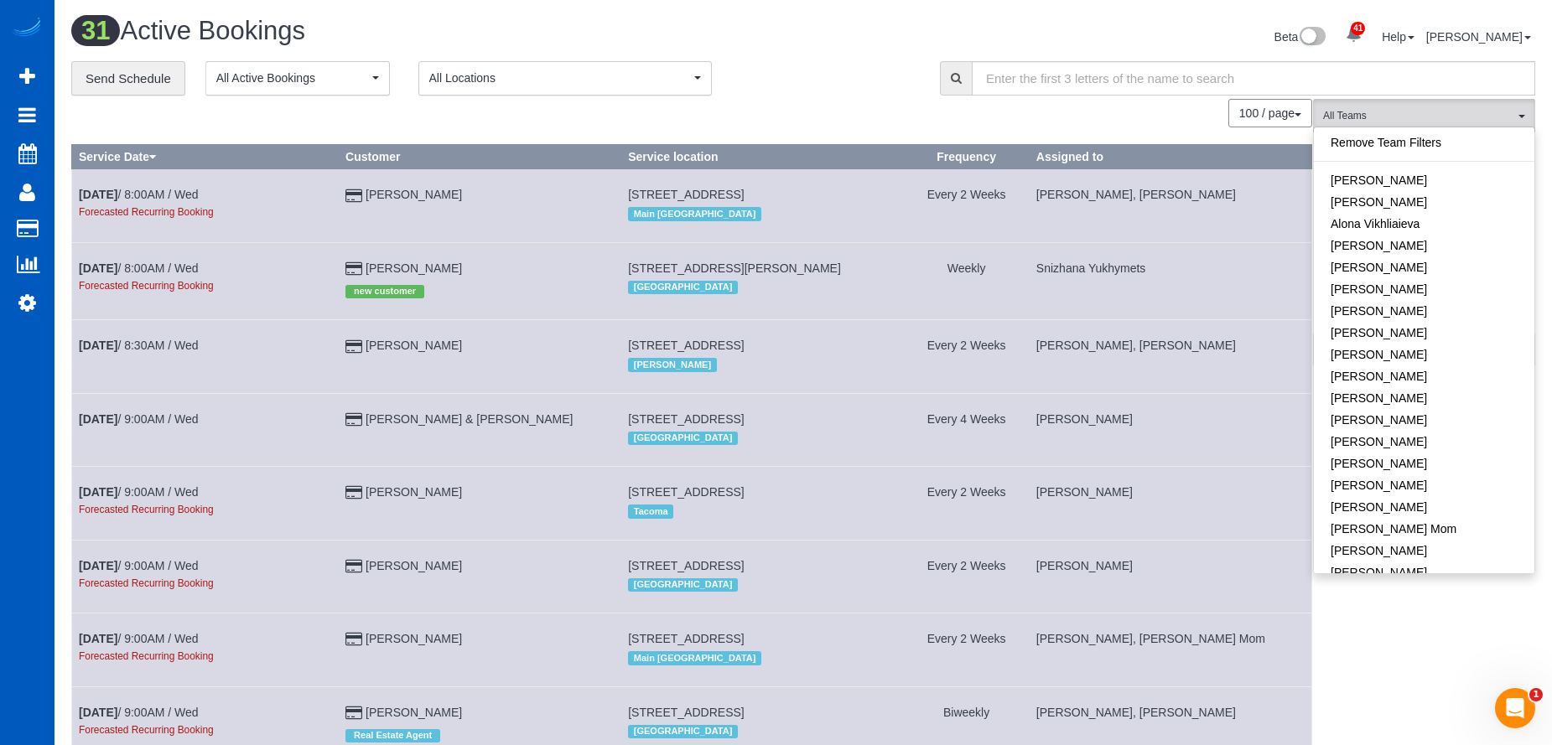
click at [1045, 99] on div "100 / page 10 / page 20 / page 30 / page 40 / page 50 / page 100 / page" at bounding box center [691, 113] width 1241 height 29
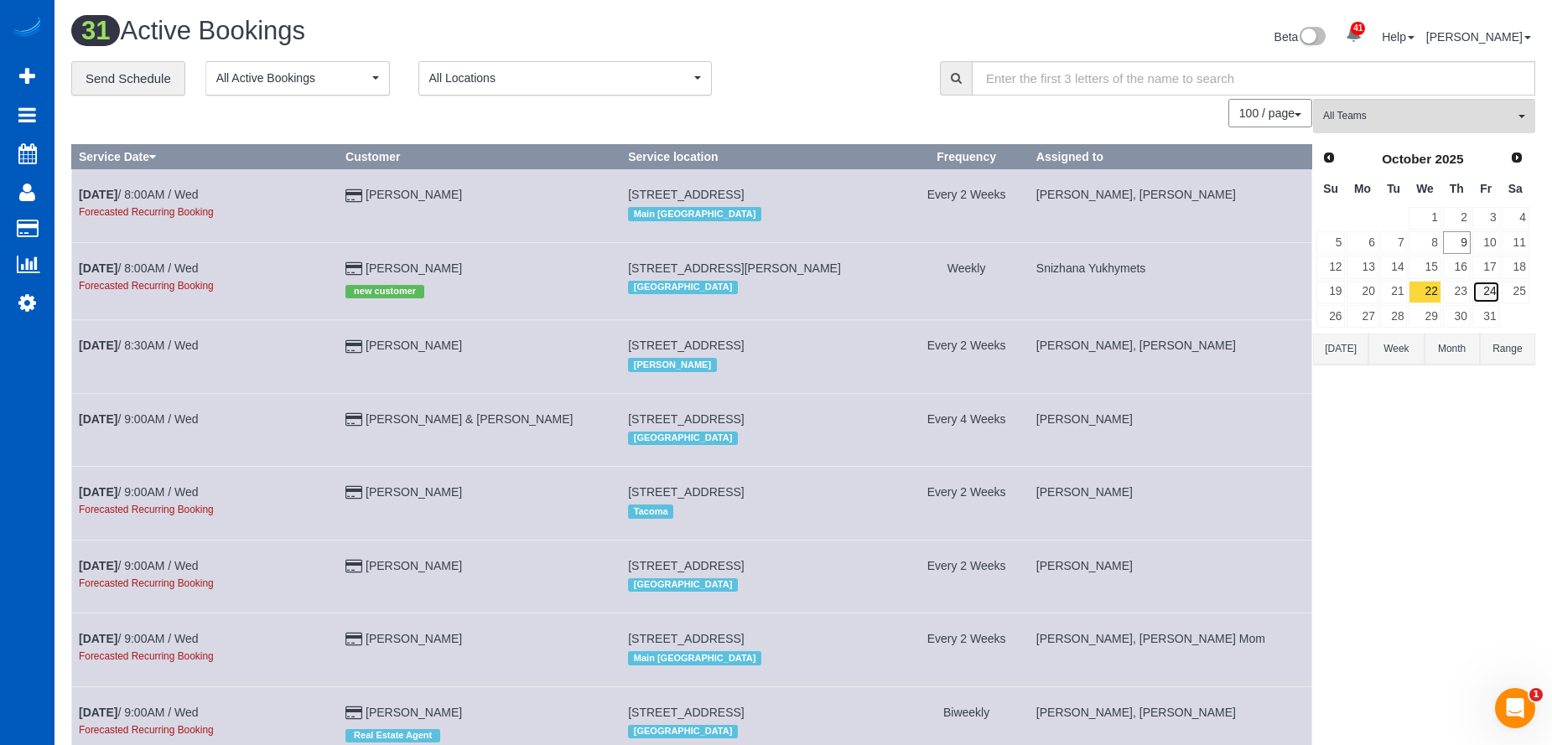
click at [1496, 292] on link "24" at bounding box center [1486, 292] width 28 height 23
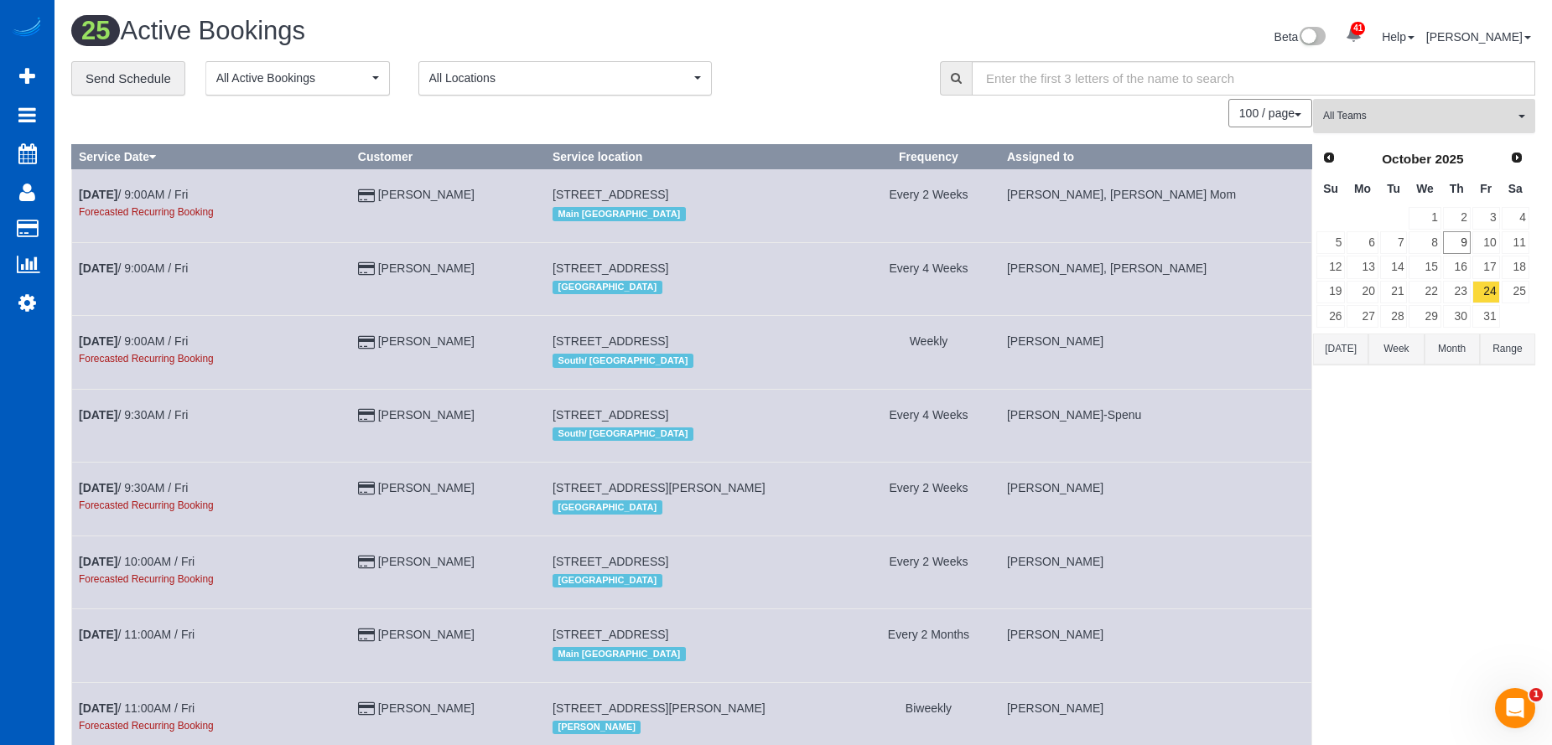
click at [1461, 113] on span "All Teams" at bounding box center [1418, 116] width 191 height 14
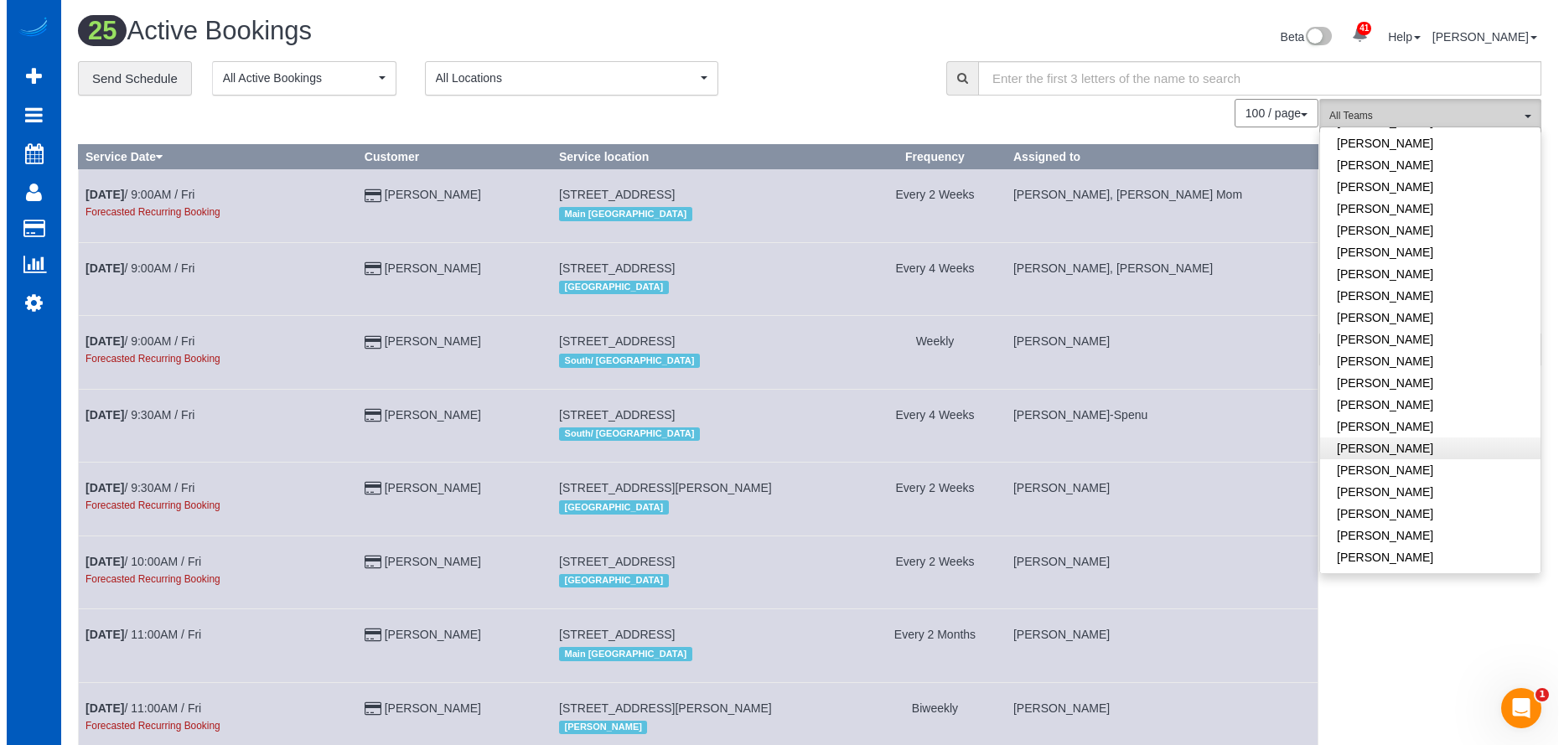
scroll to position [922, 0]
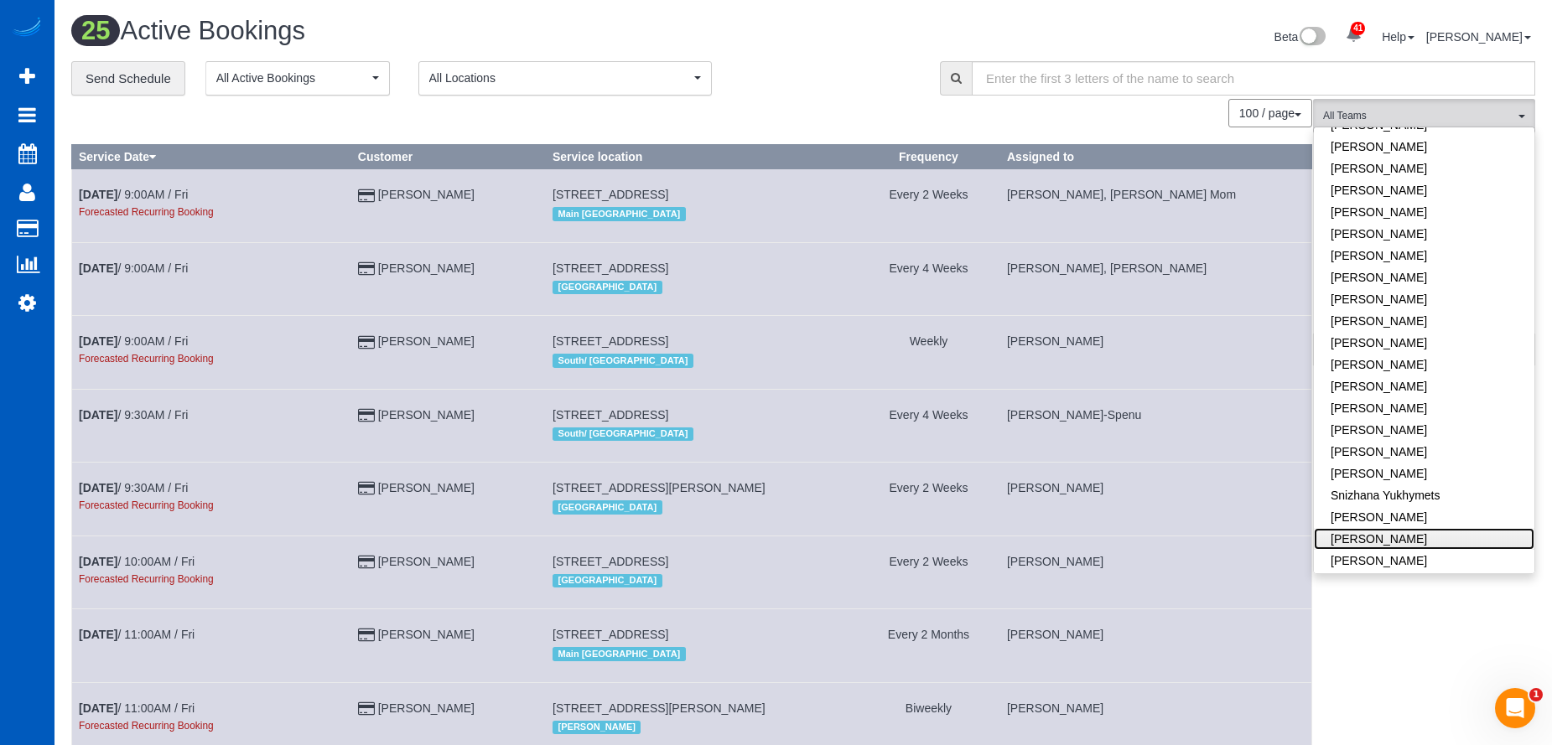
click at [1397, 528] on link "[PERSON_NAME]" at bounding box center [1424, 539] width 220 height 22
click at [797, 80] on div "**********" at bounding box center [492, 78] width 843 height 35
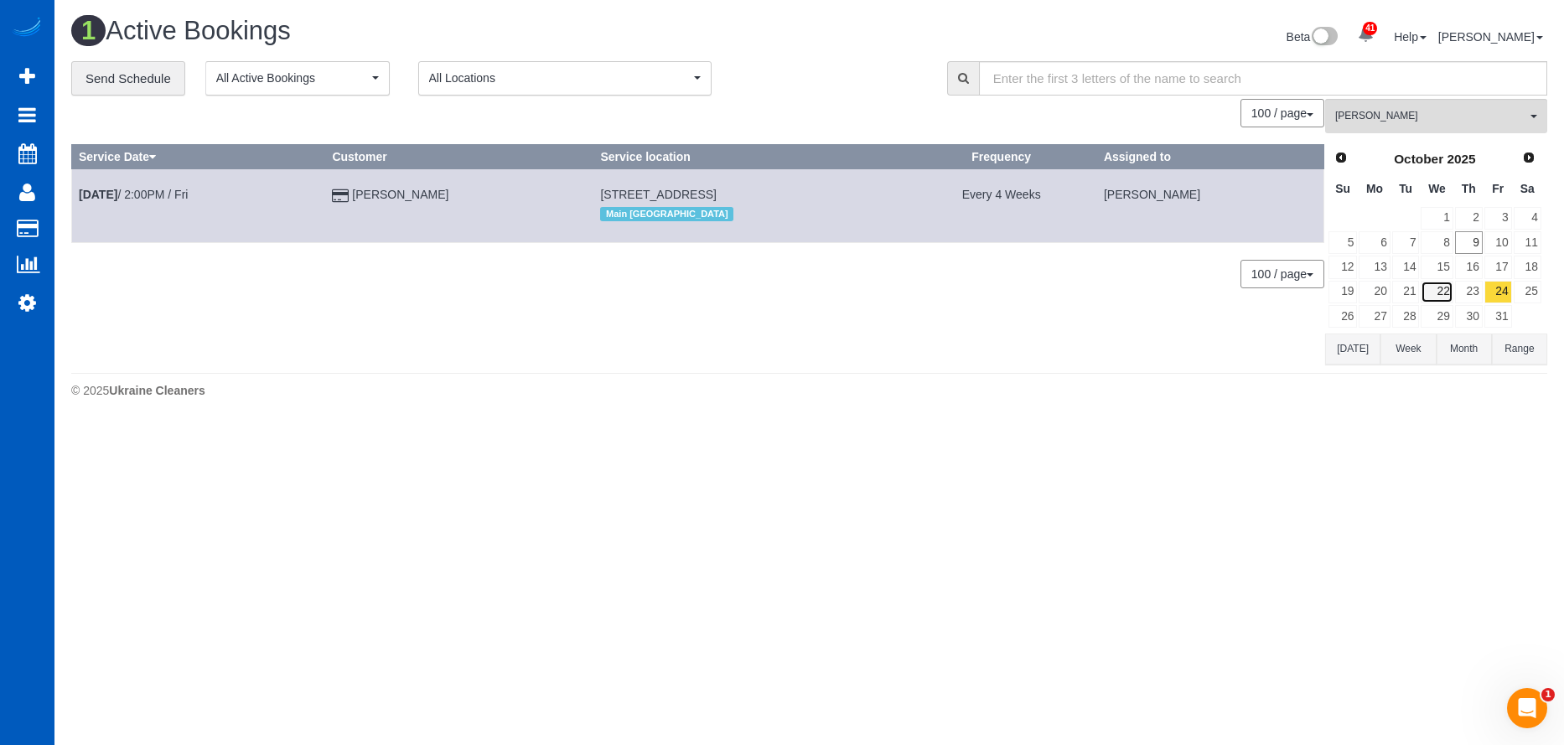
click at [1434, 288] on link "22" at bounding box center [1437, 292] width 32 height 23
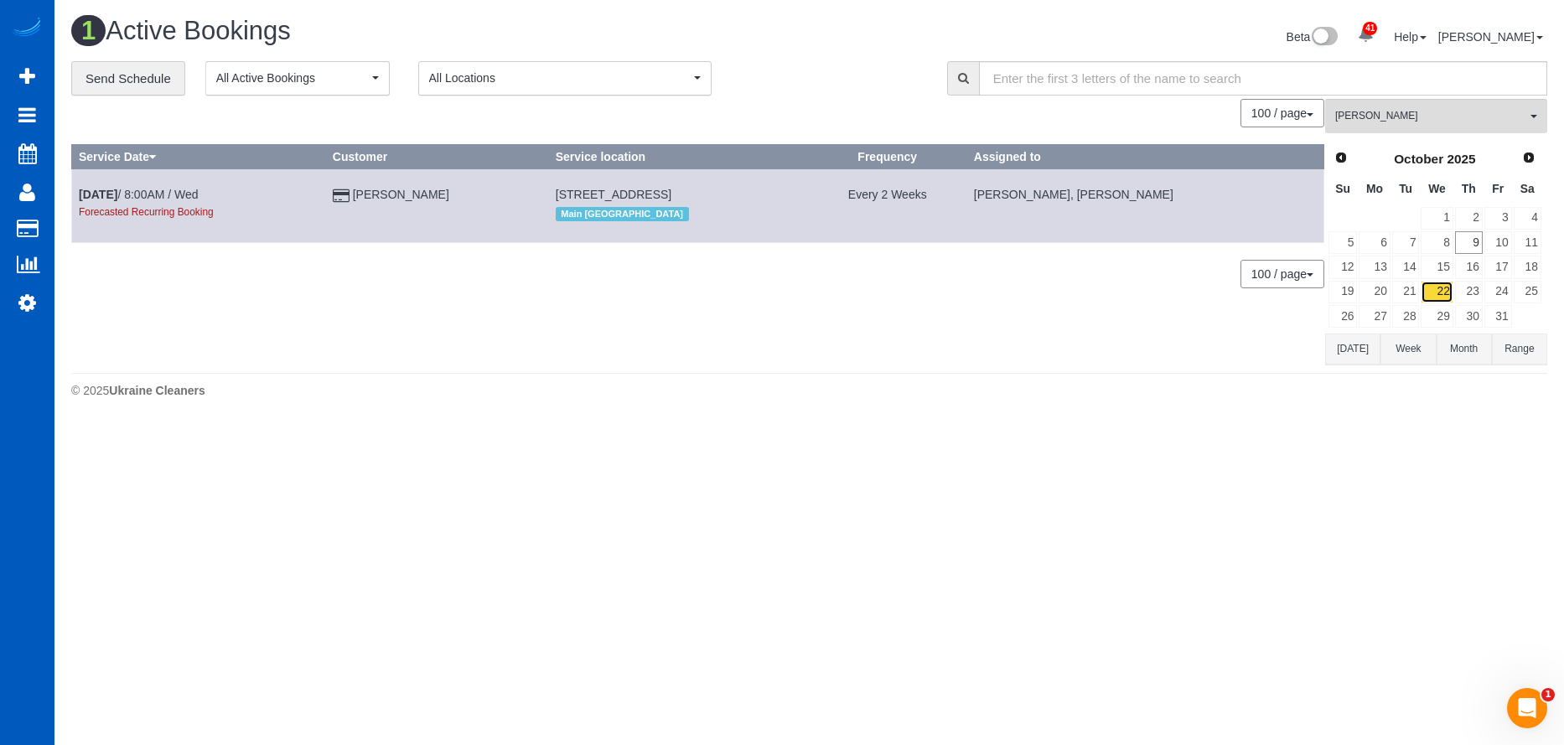
click at [1435, 288] on link "22" at bounding box center [1437, 292] width 32 height 23
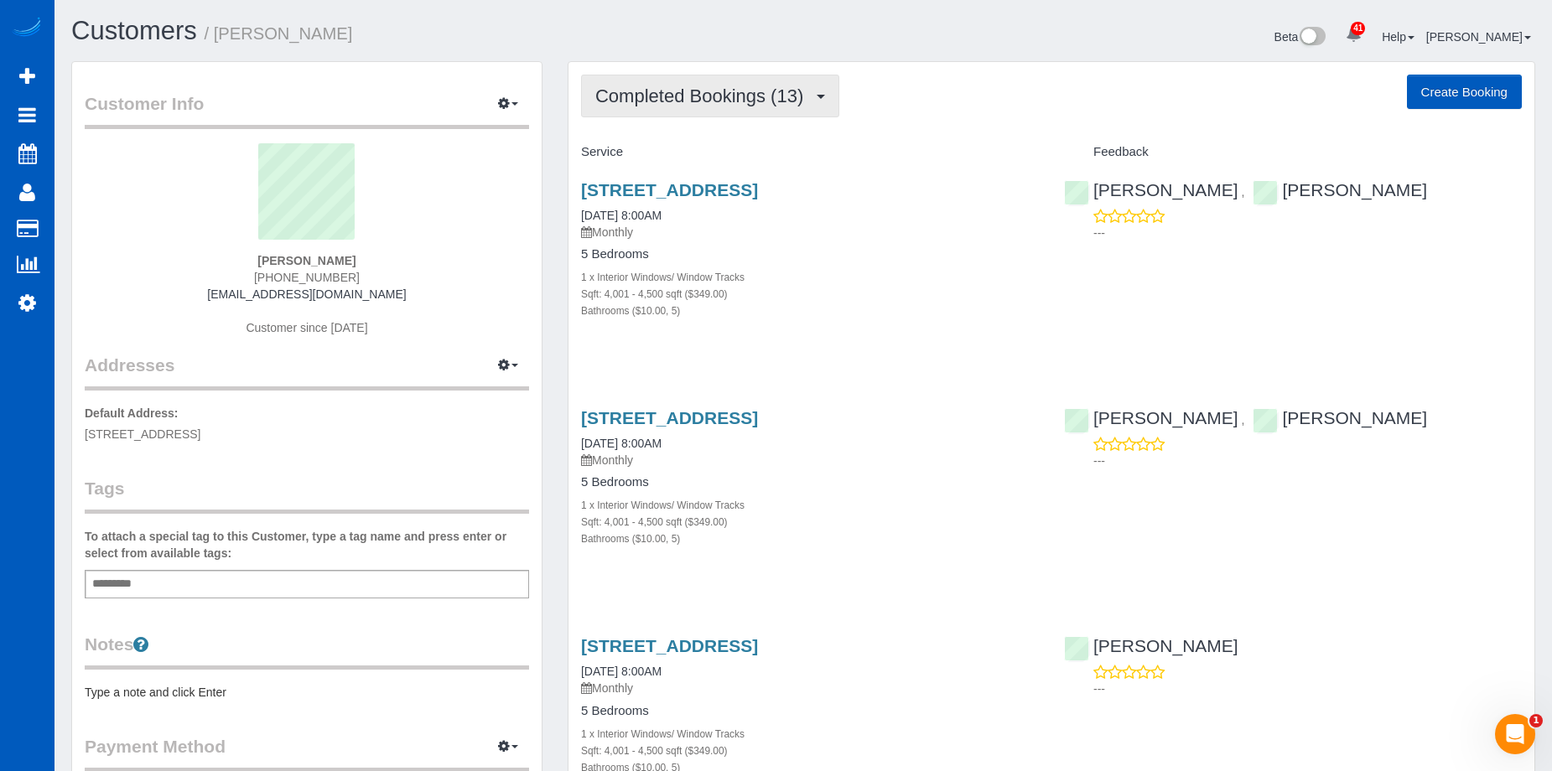
click at [713, 80] on button "Completed Bookings (13)" at bounding box center [710, 96] width 258 height 43
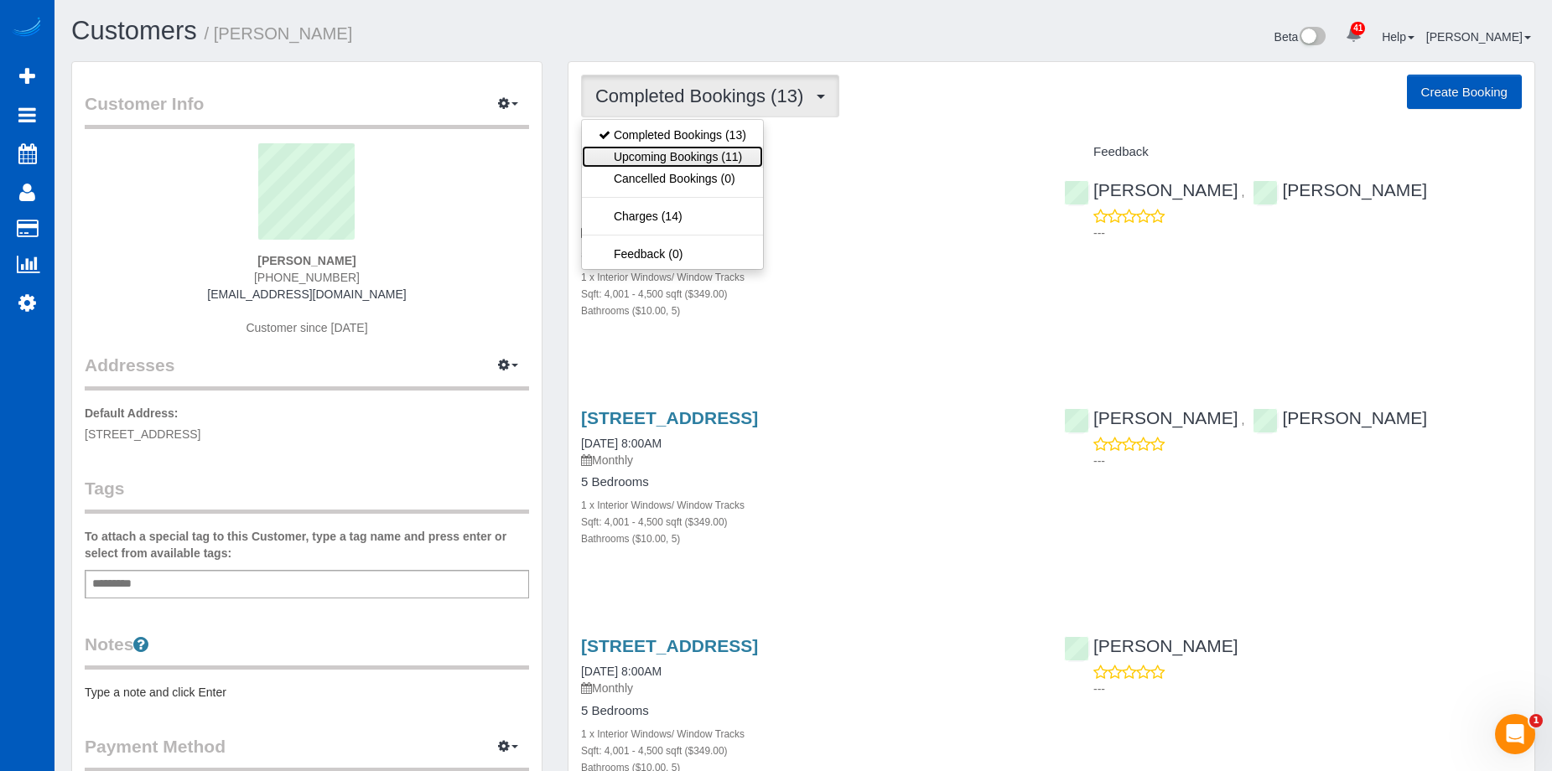
click at [694, 158] on link "Upcoming Bookings (11)" at bounding box center [672, 157] width 181 height 22
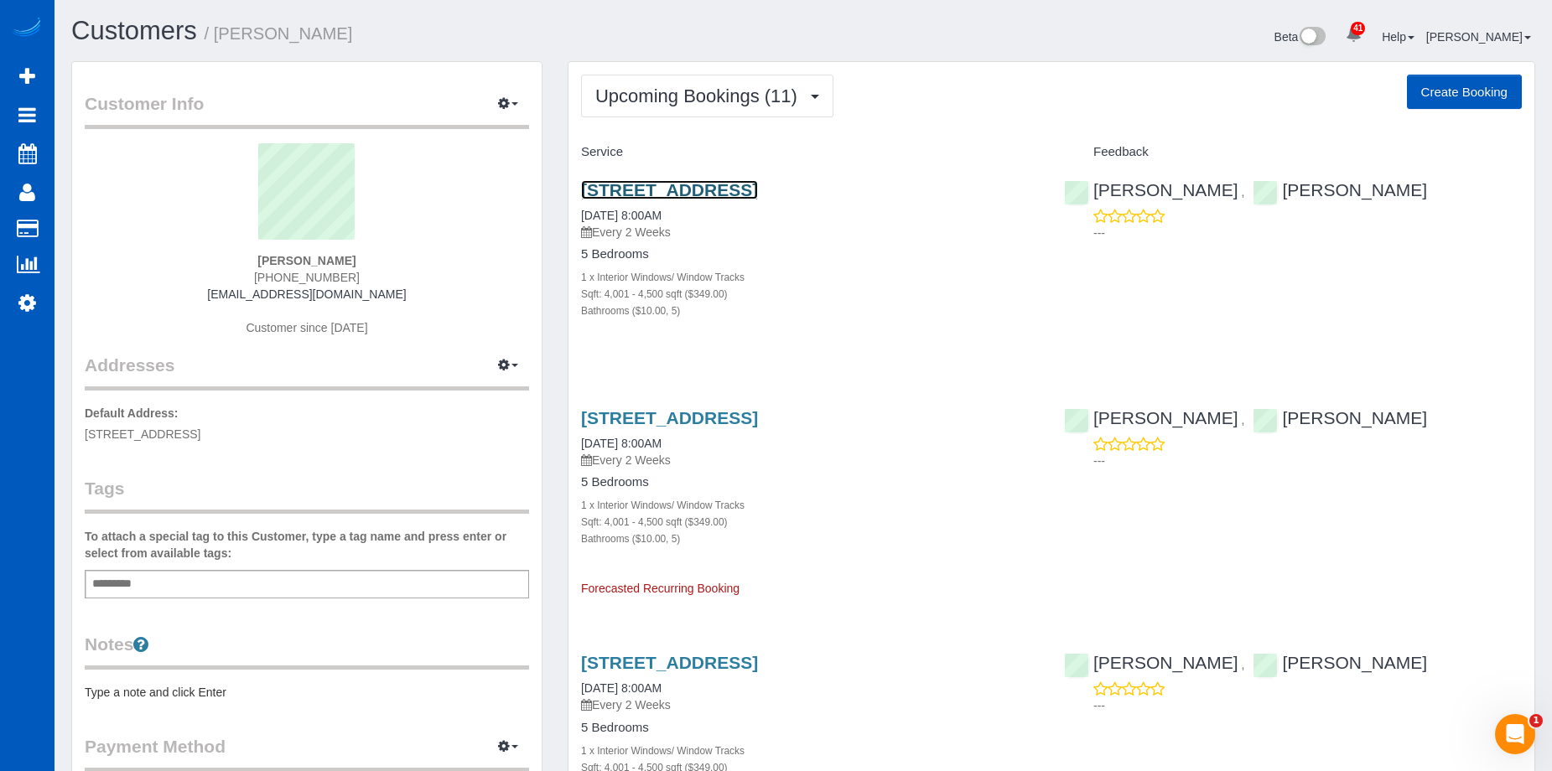
click at [745, 190] on link "[STREET_ADDRESS]" at bounding box center [669, 189] width 177 height 19
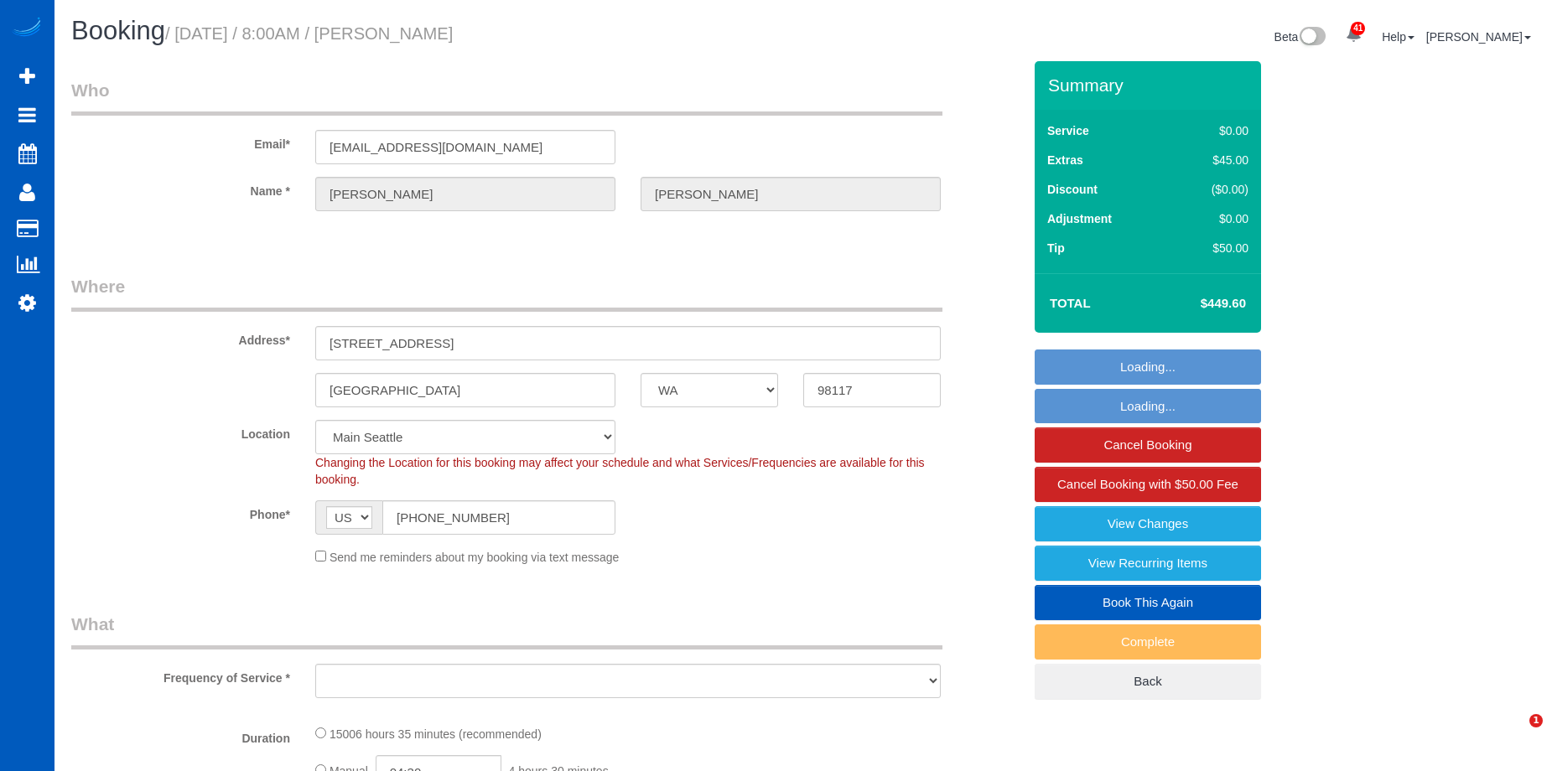
select select "WA"
select select "object:902"
select select "4001"
select select "5"
select select "spot1"
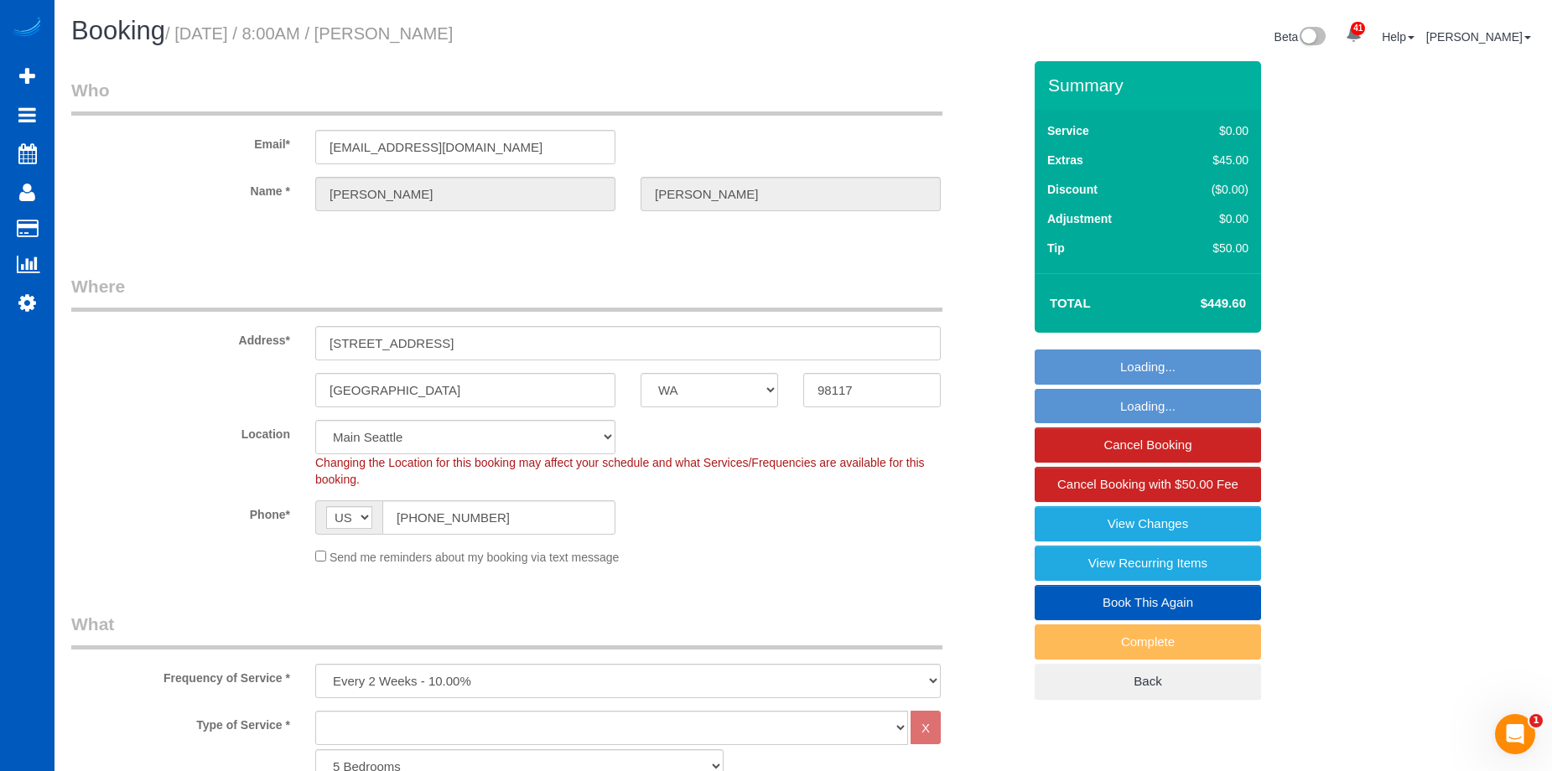
select select "object:1072"
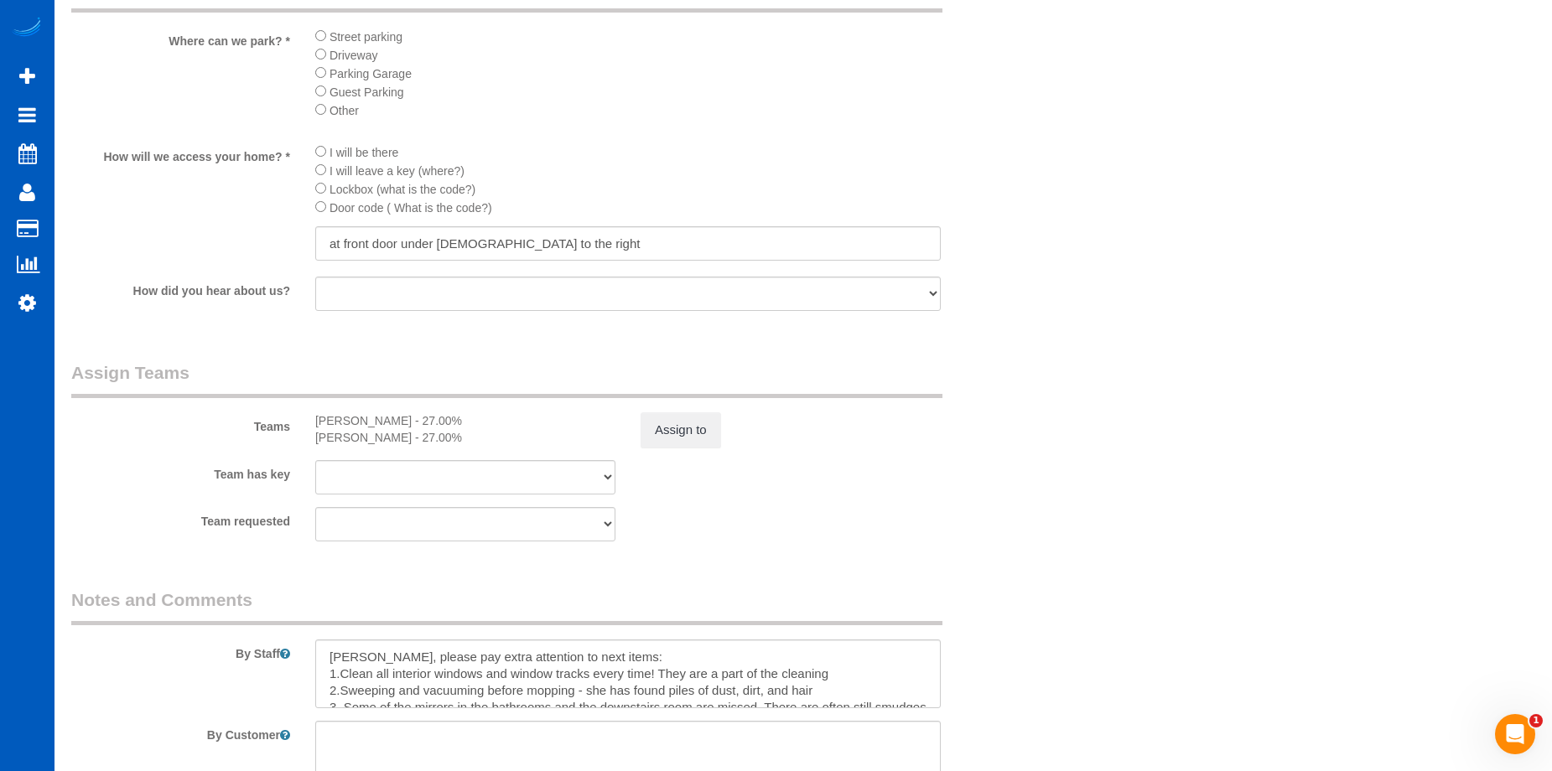
scroll to position [1844, 0]
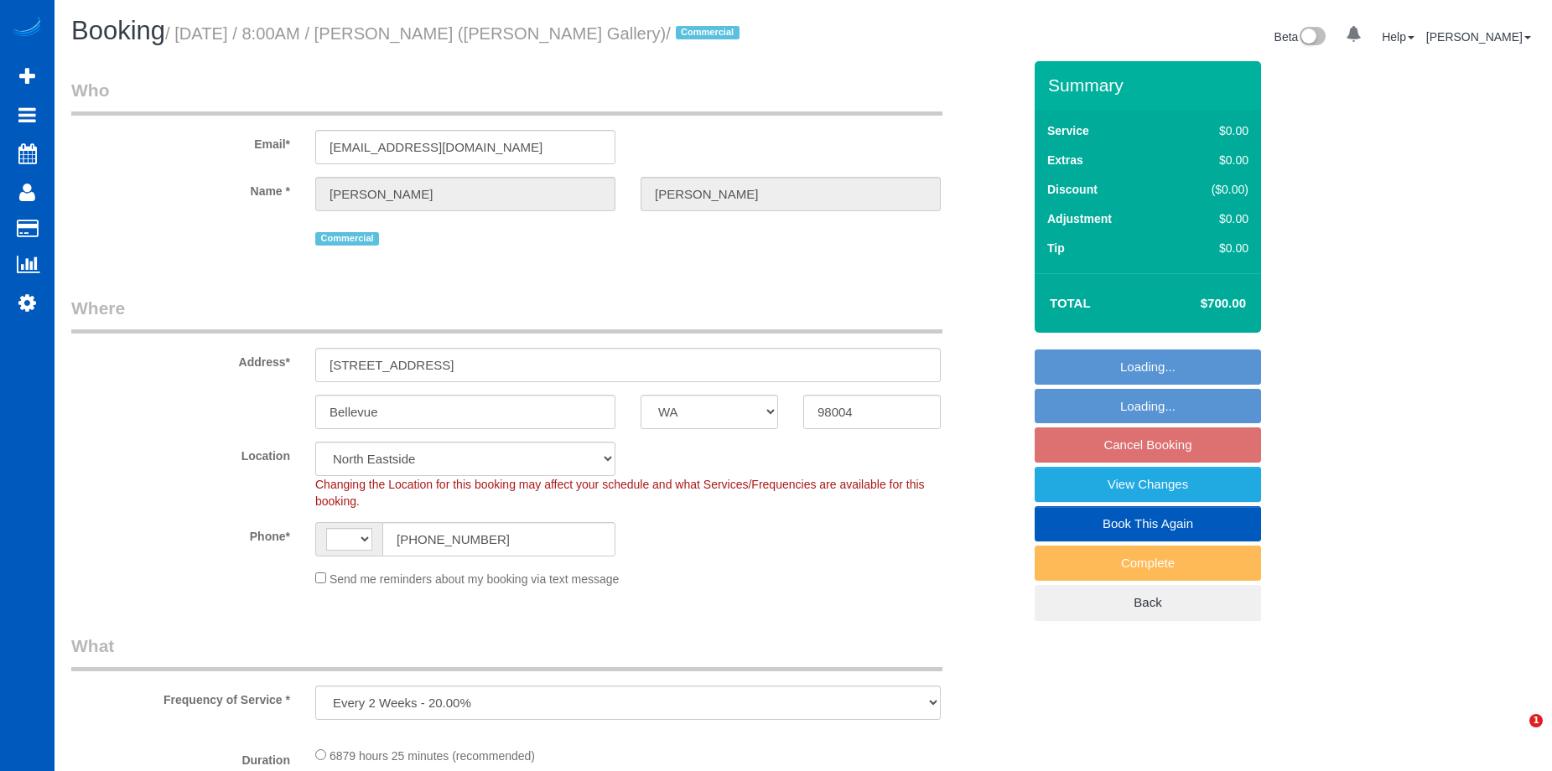
select select "WA"
select select "string:[GEOGRAPHIC_DATA]"
select select "2501"
select select "4"
select select "spot1"
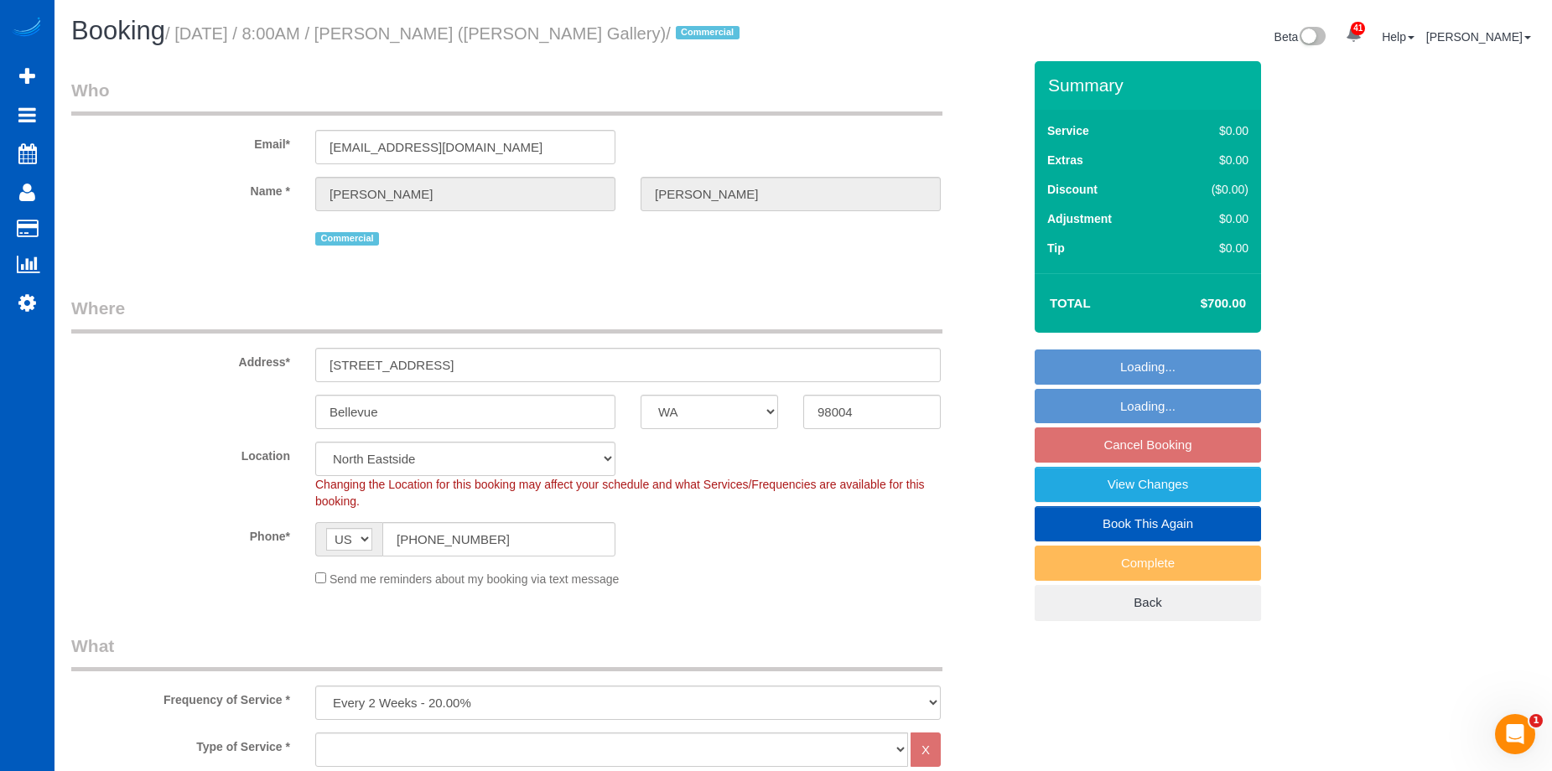
select select "object:1106"
select select "2501"
select select "4"
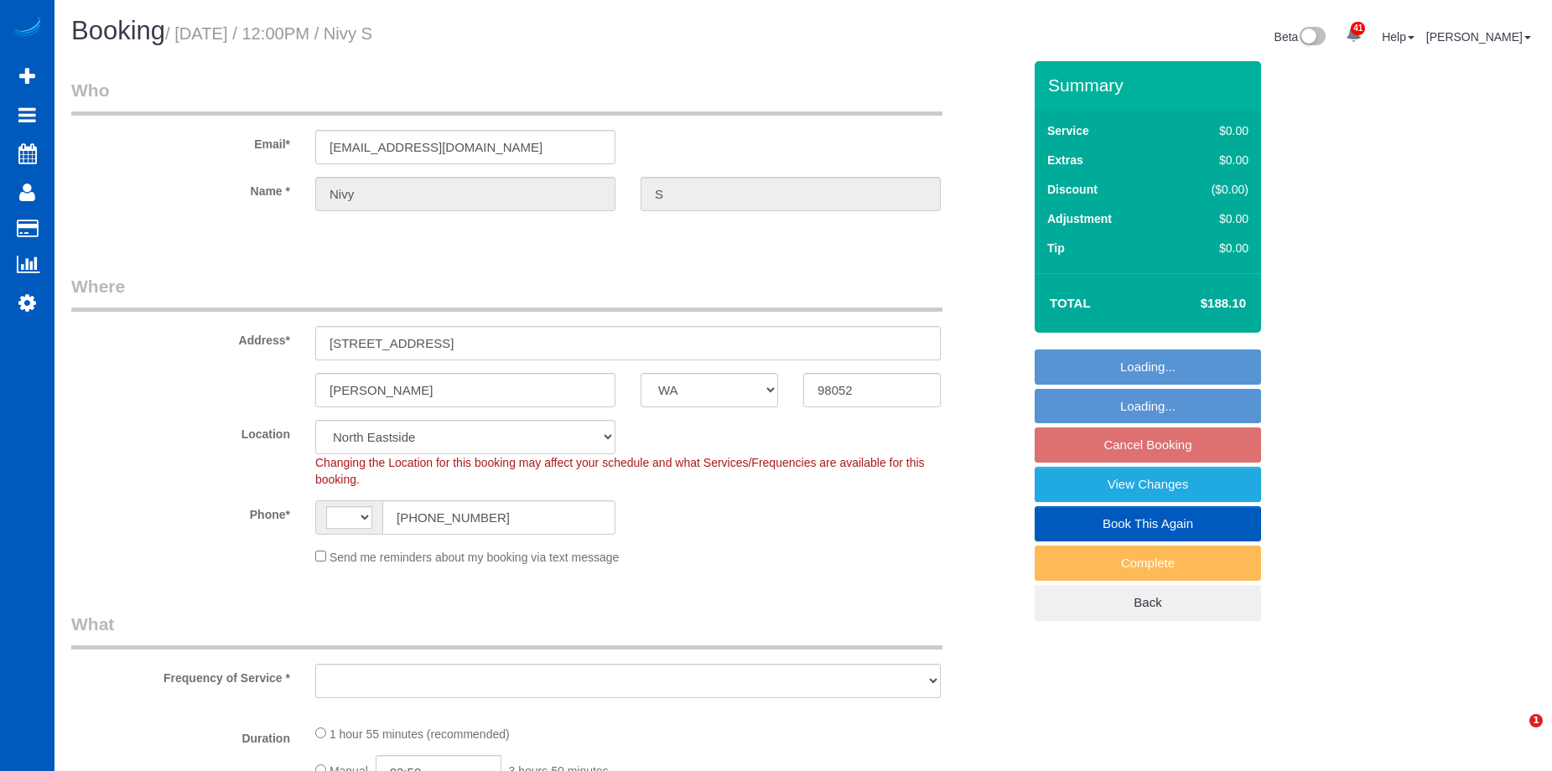
select select "WA"
select select "string:fspay-e98d17e0-01ca-4df5-aed3-bacd00963ff1"
select select "string:[GEOGRAPHIC_DATA]"
select select "object:909"
select select "199"
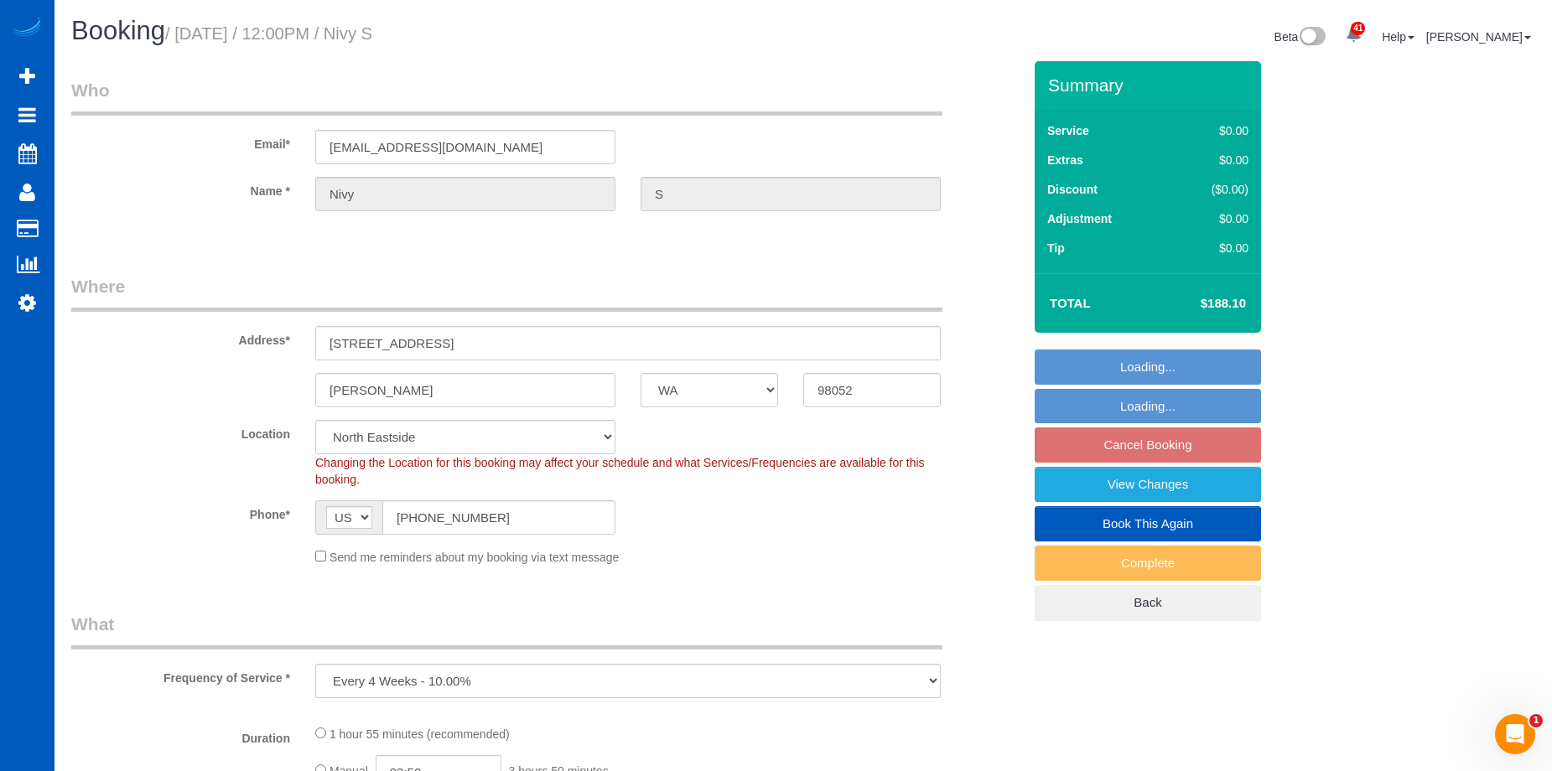
select select "1501"
select select "2"
select select "3"
select select "object:1179"
select select "1501"
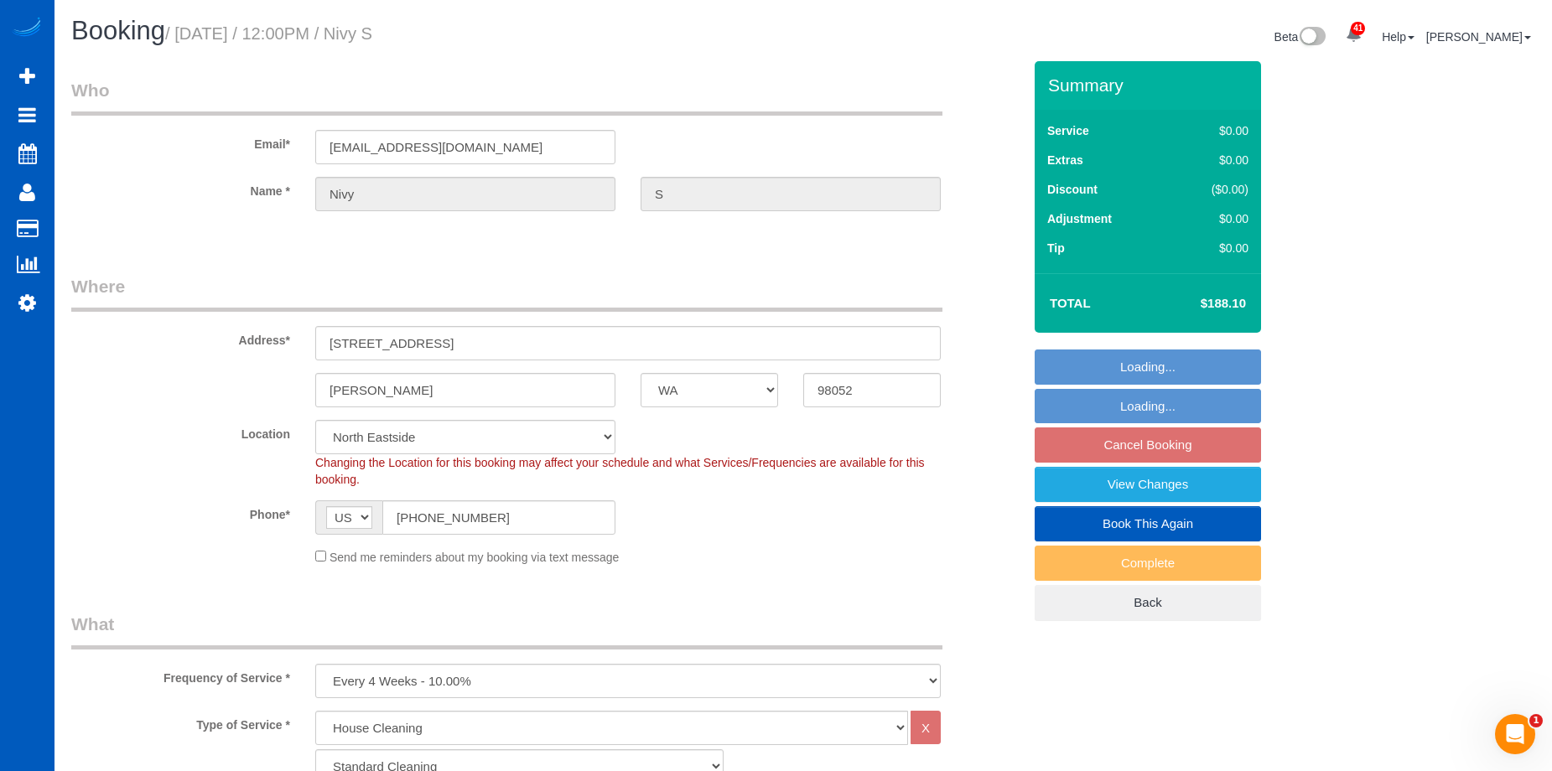
select select "2"
select select "3"
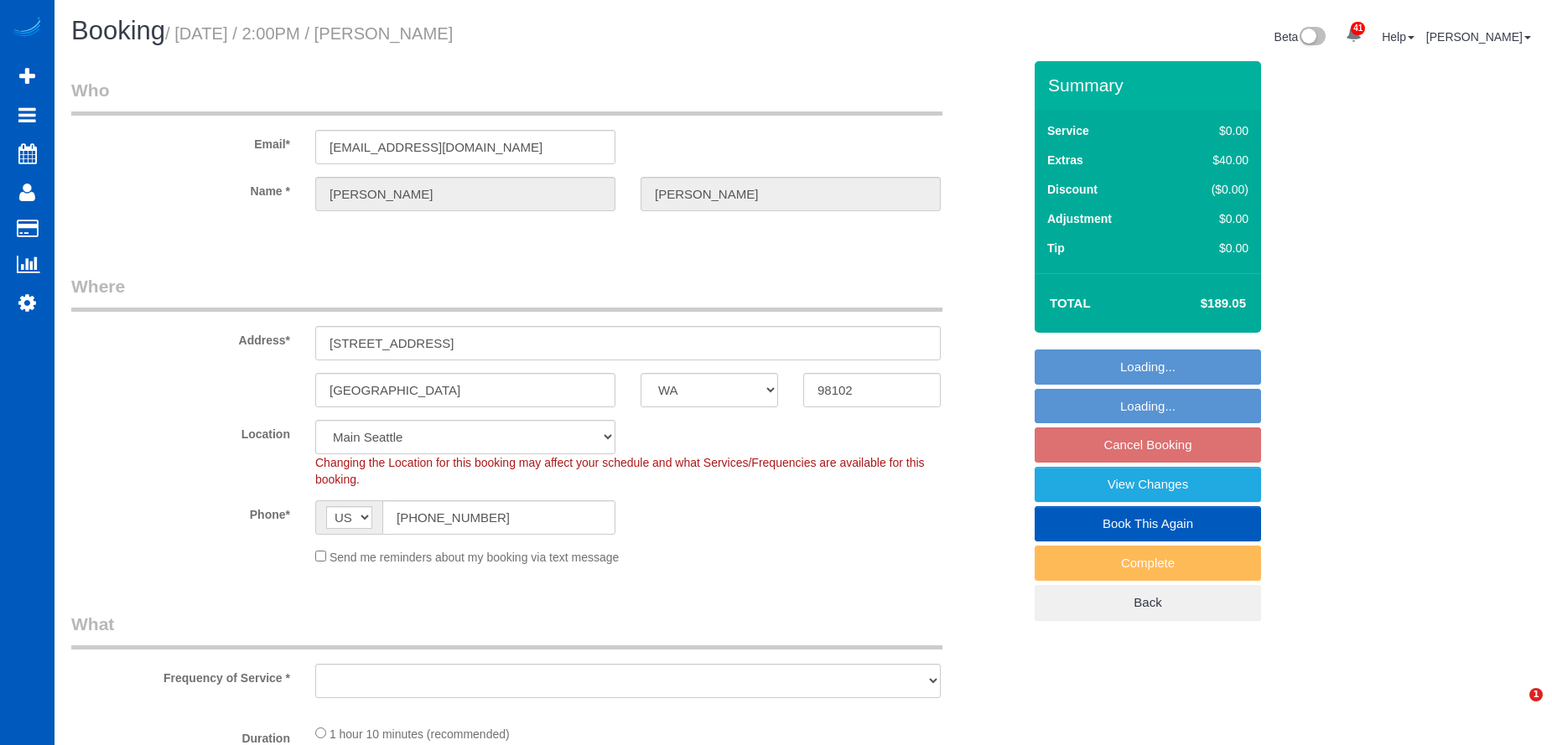
select select "WA"
select select "object:1058"
select select "199"
select select "spot3"
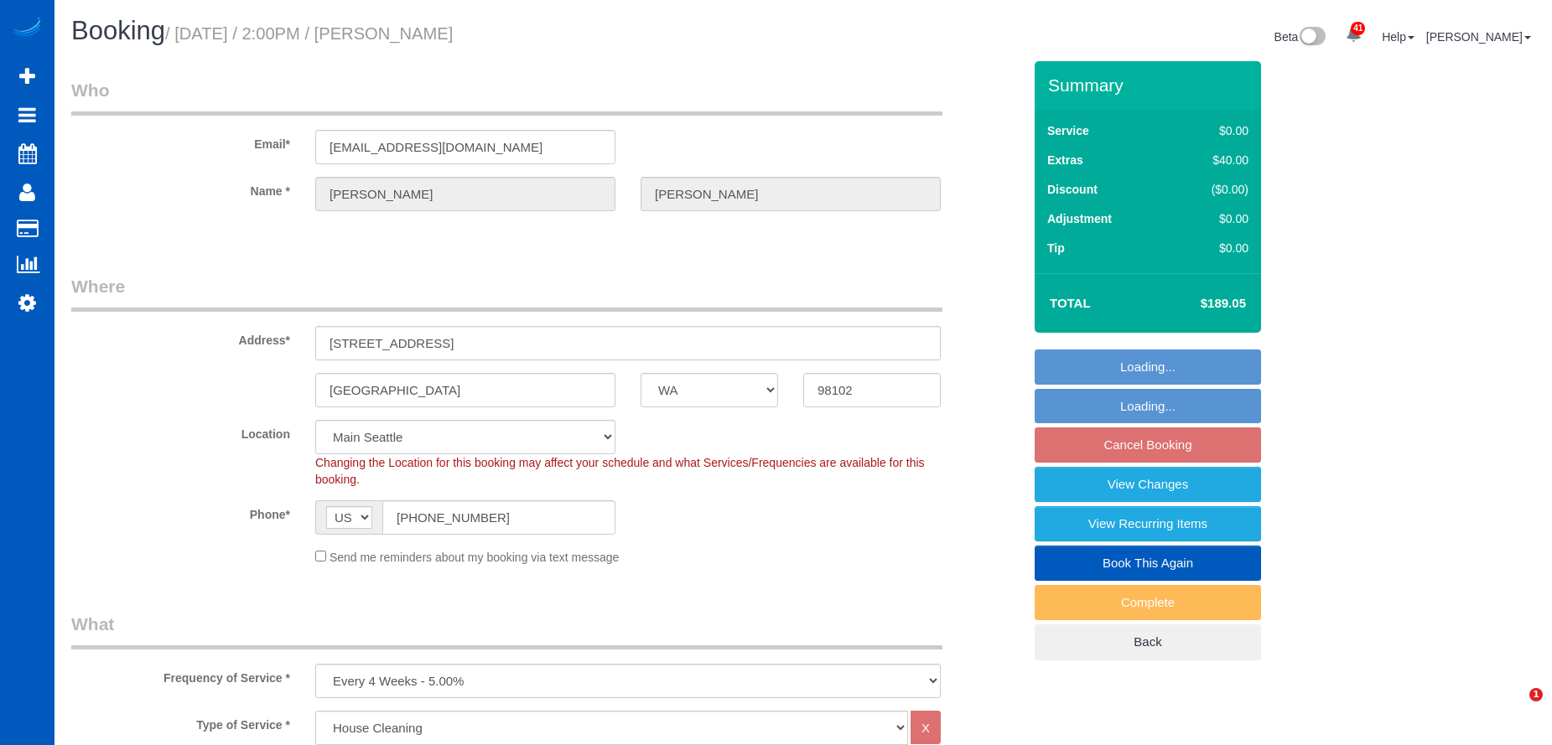
select select "object:1238"
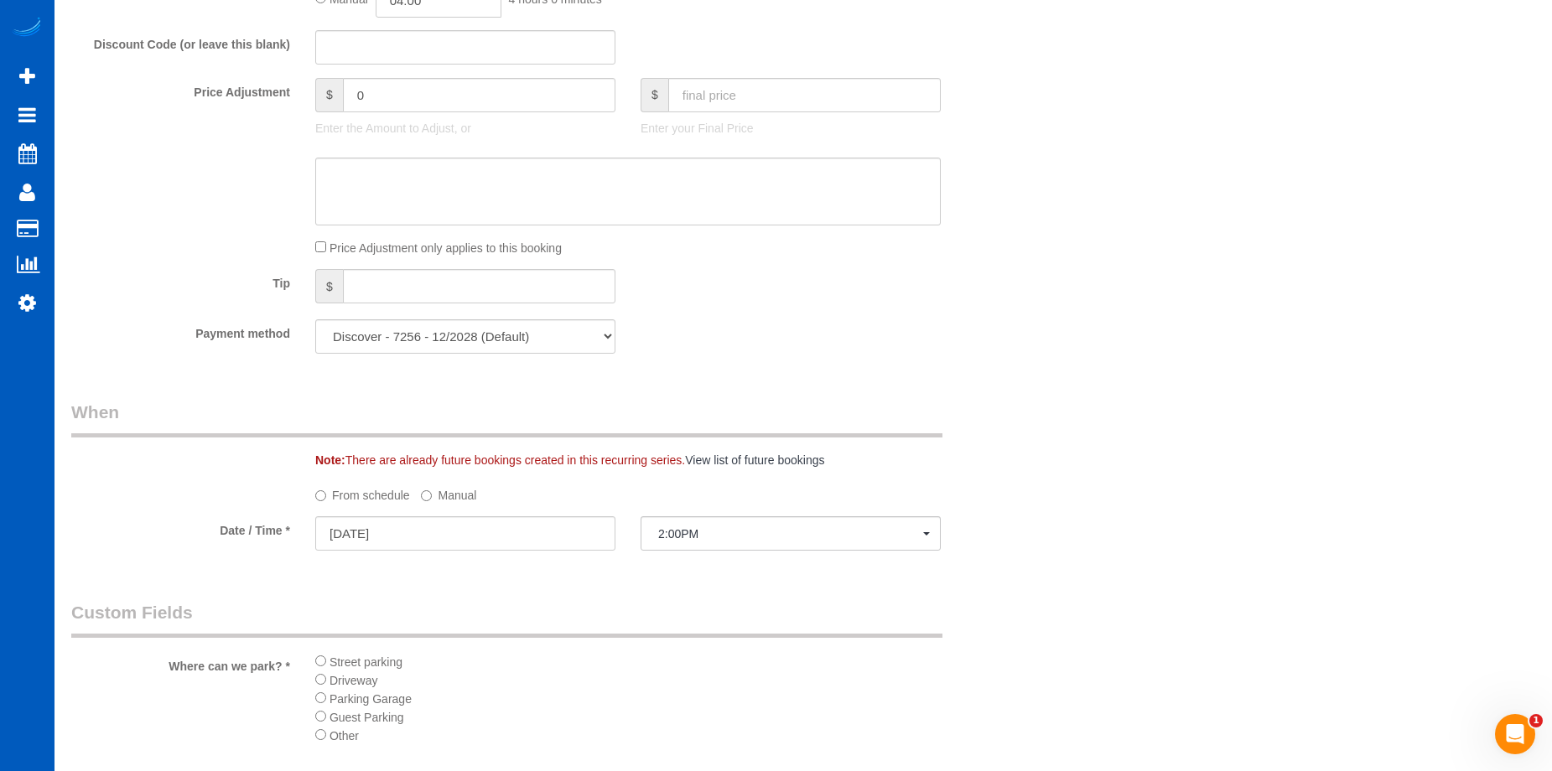
scroll to position [1341, 0]
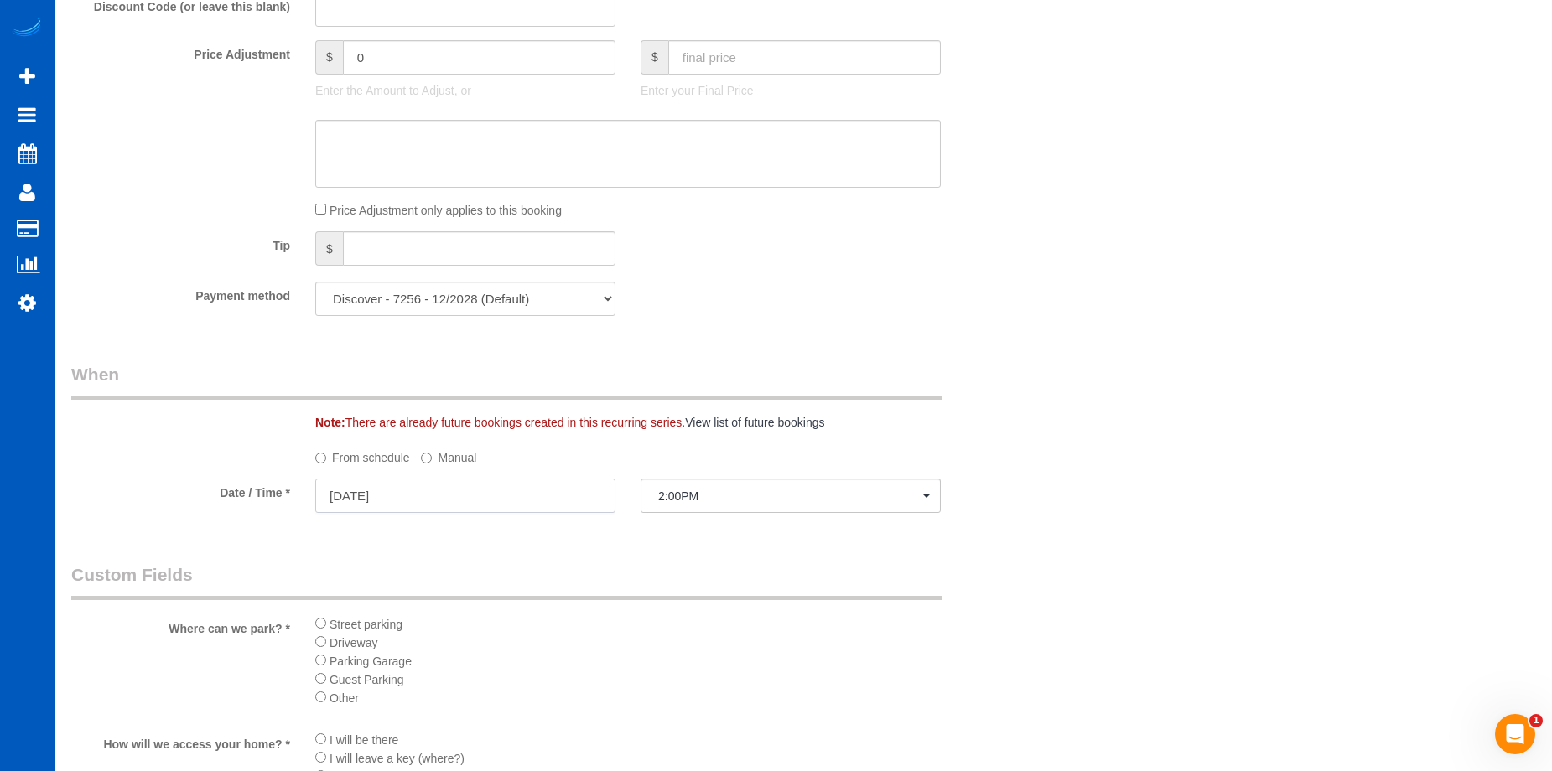
click at [527, 505] on input "[DATE]" at bounding box center [465, 496] width 300 height 34
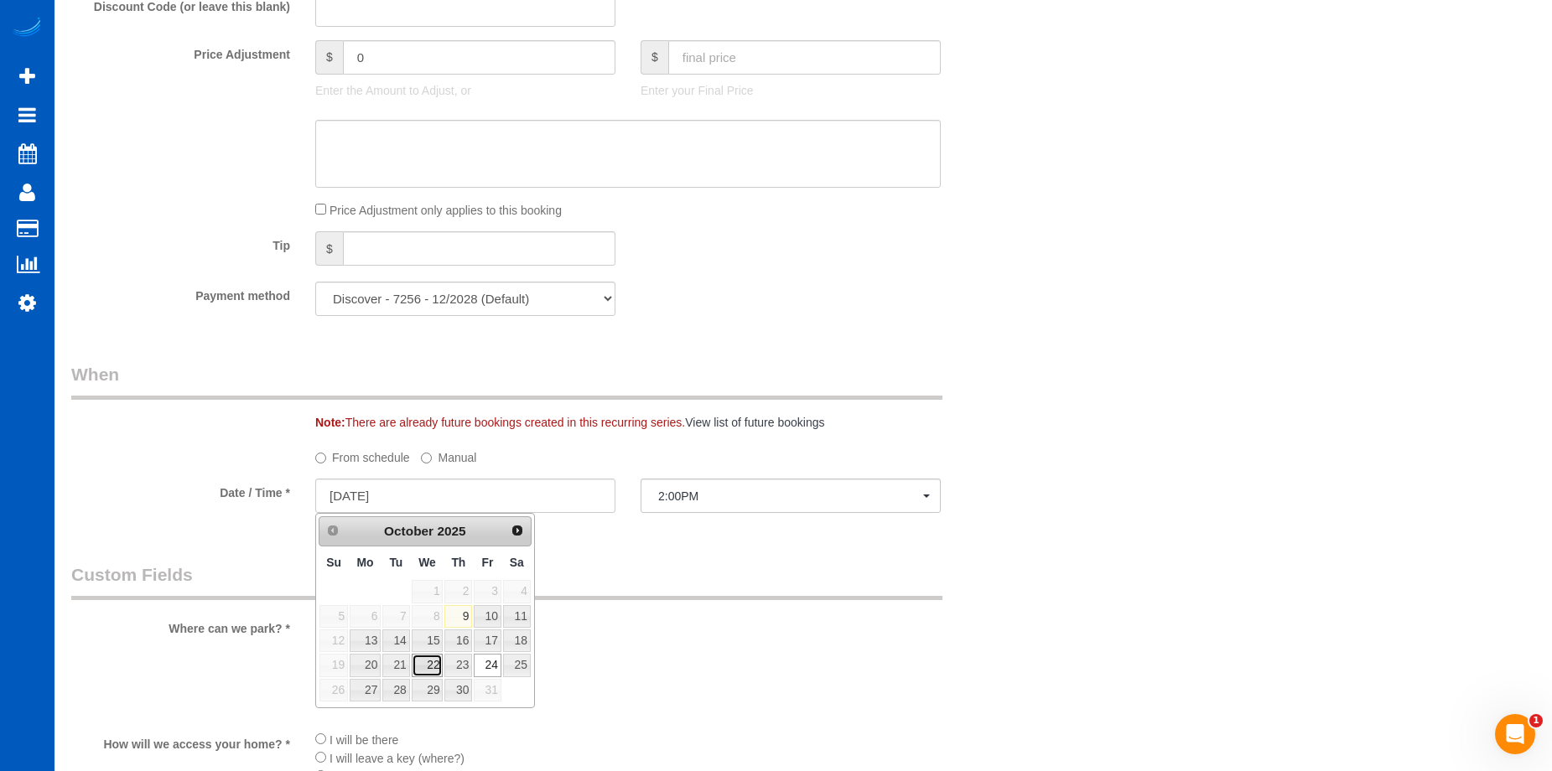
click at [436, 669] on link "22" at bounding box center [428, 665] width 32 height 23
type input "[DATE]"
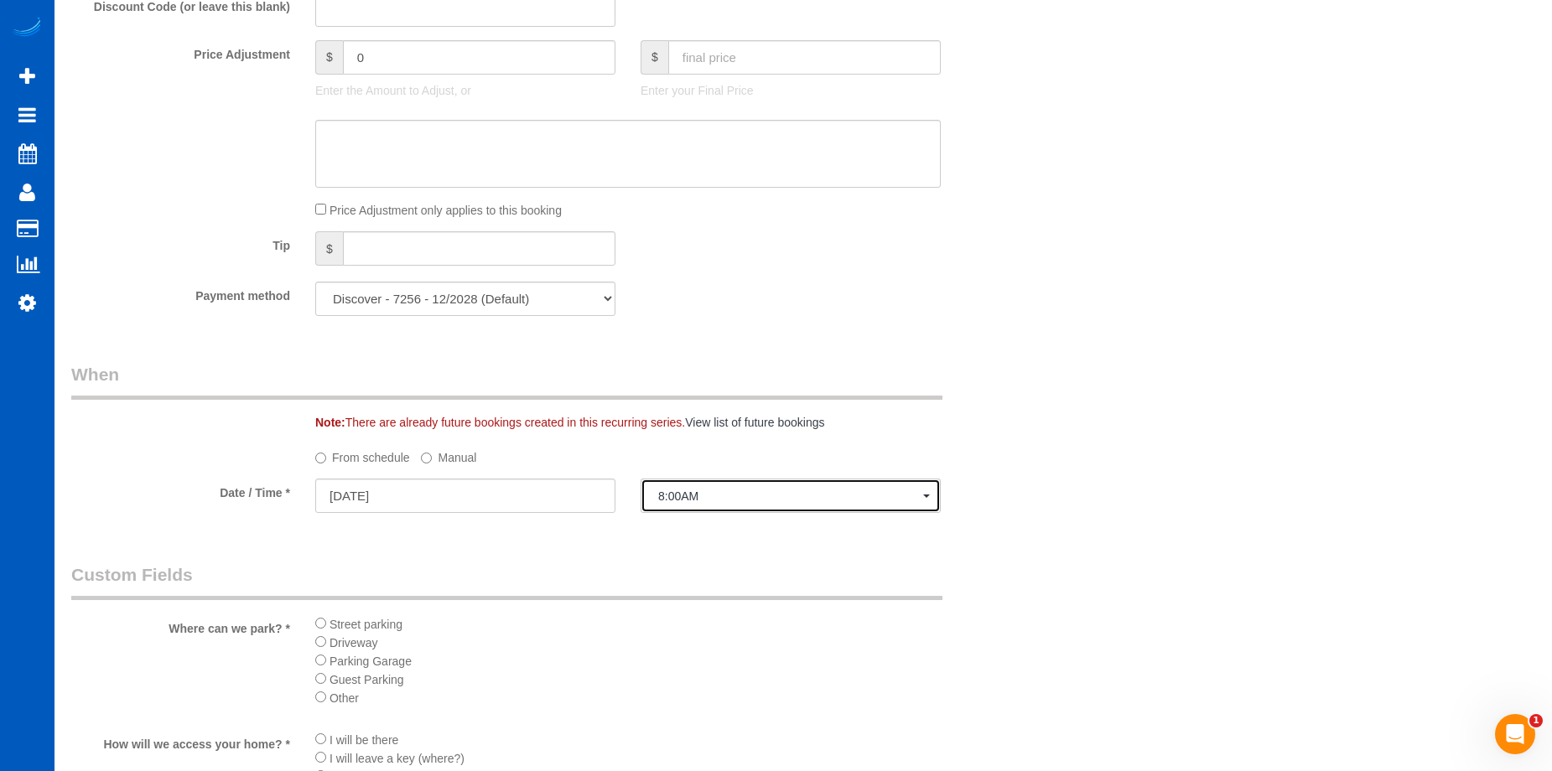
click at [690, 496] on span "8:00AM" at bounding box center [790, 496] width 265 height 13
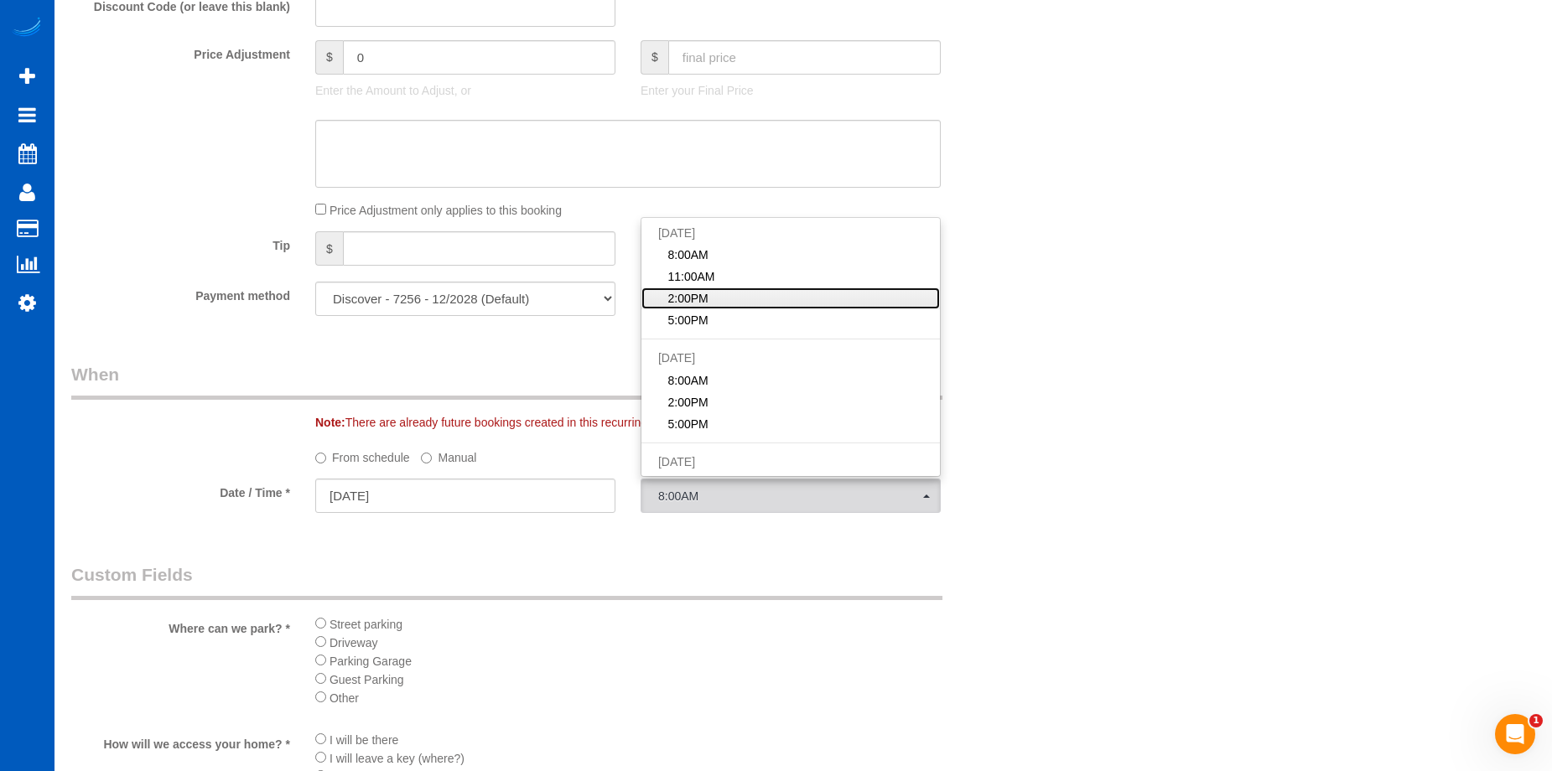
click at [740, 293] on link "2:00PM" at bounding box center [790, 299] width 298 height 22
select select "spot20"
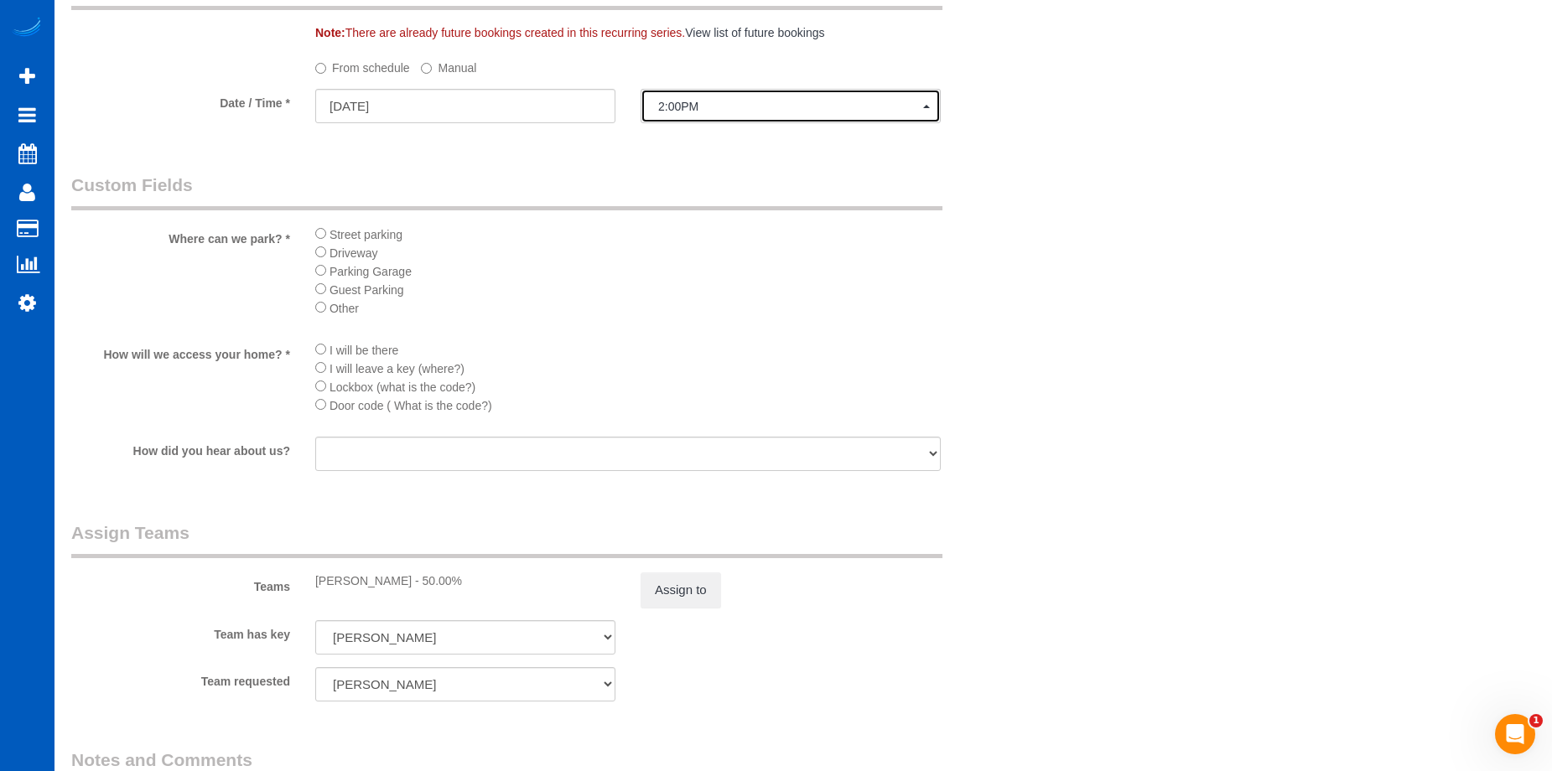
scroll to position [1760, 0]
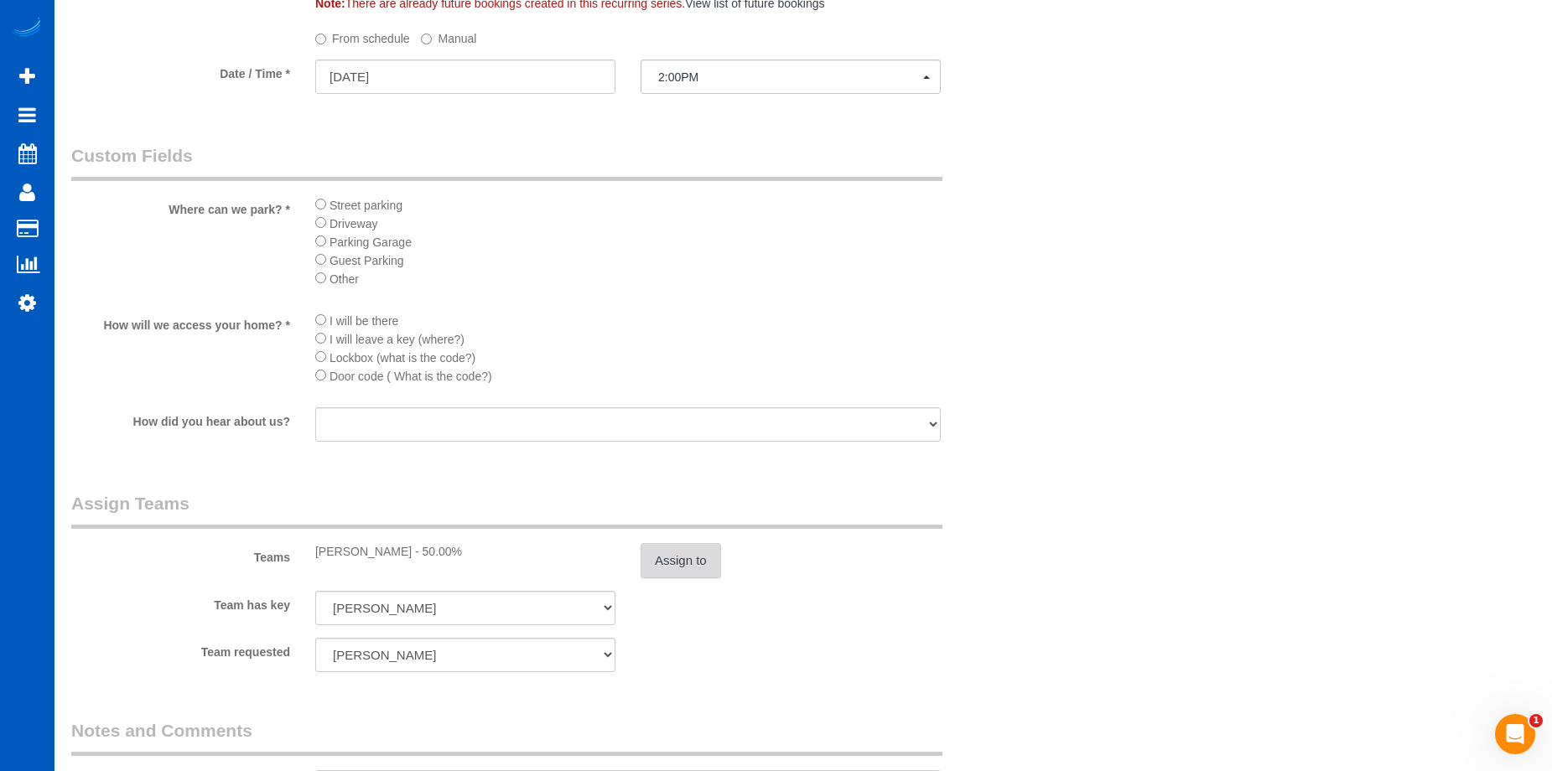
click at [674, 570] on button "Assign to" at bounding box center [680, 560] width 80 height 35
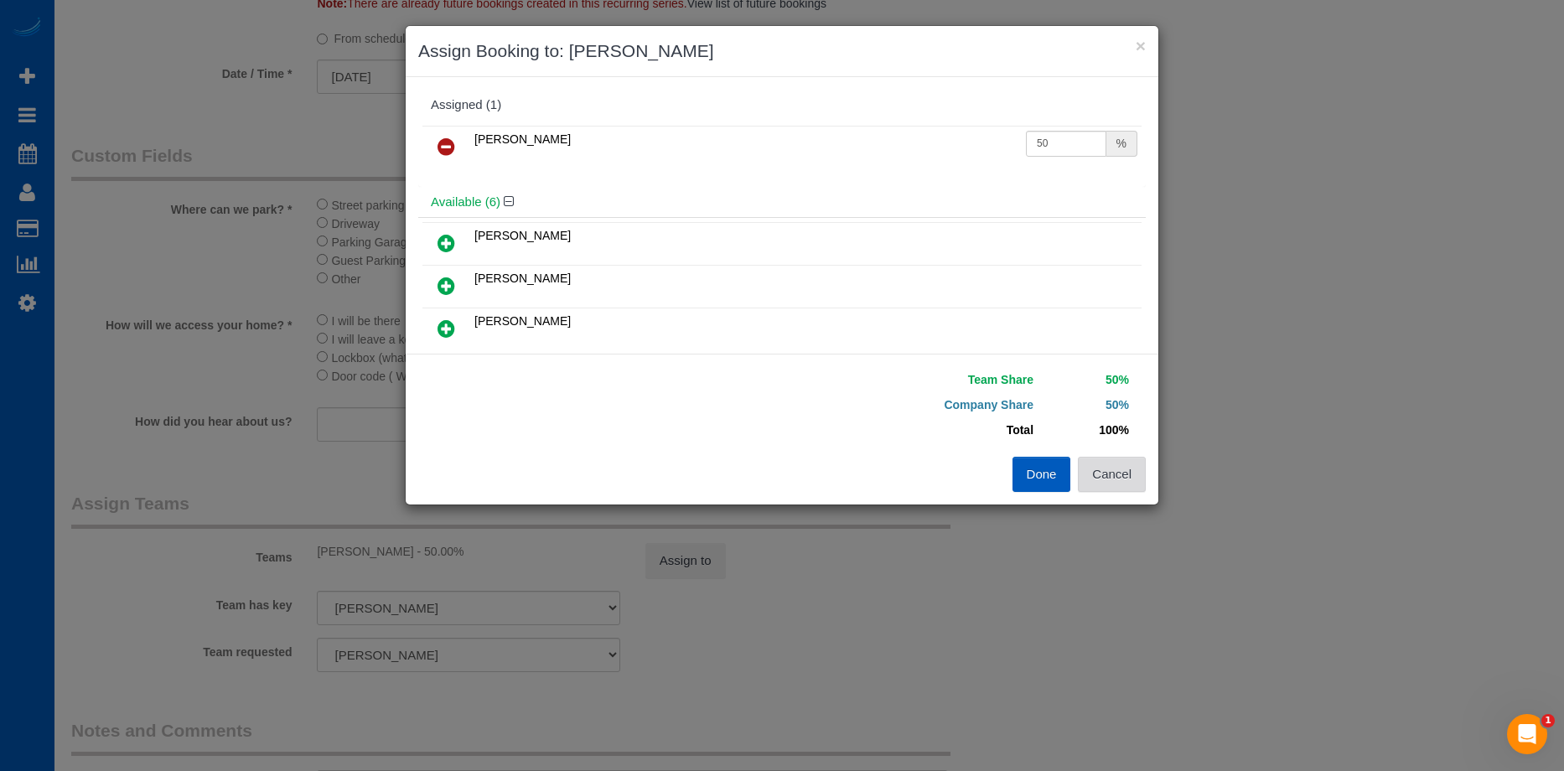
click at [1106, 478] on button "Cancel" at bounding box center [1112, 474] width 68 height 35
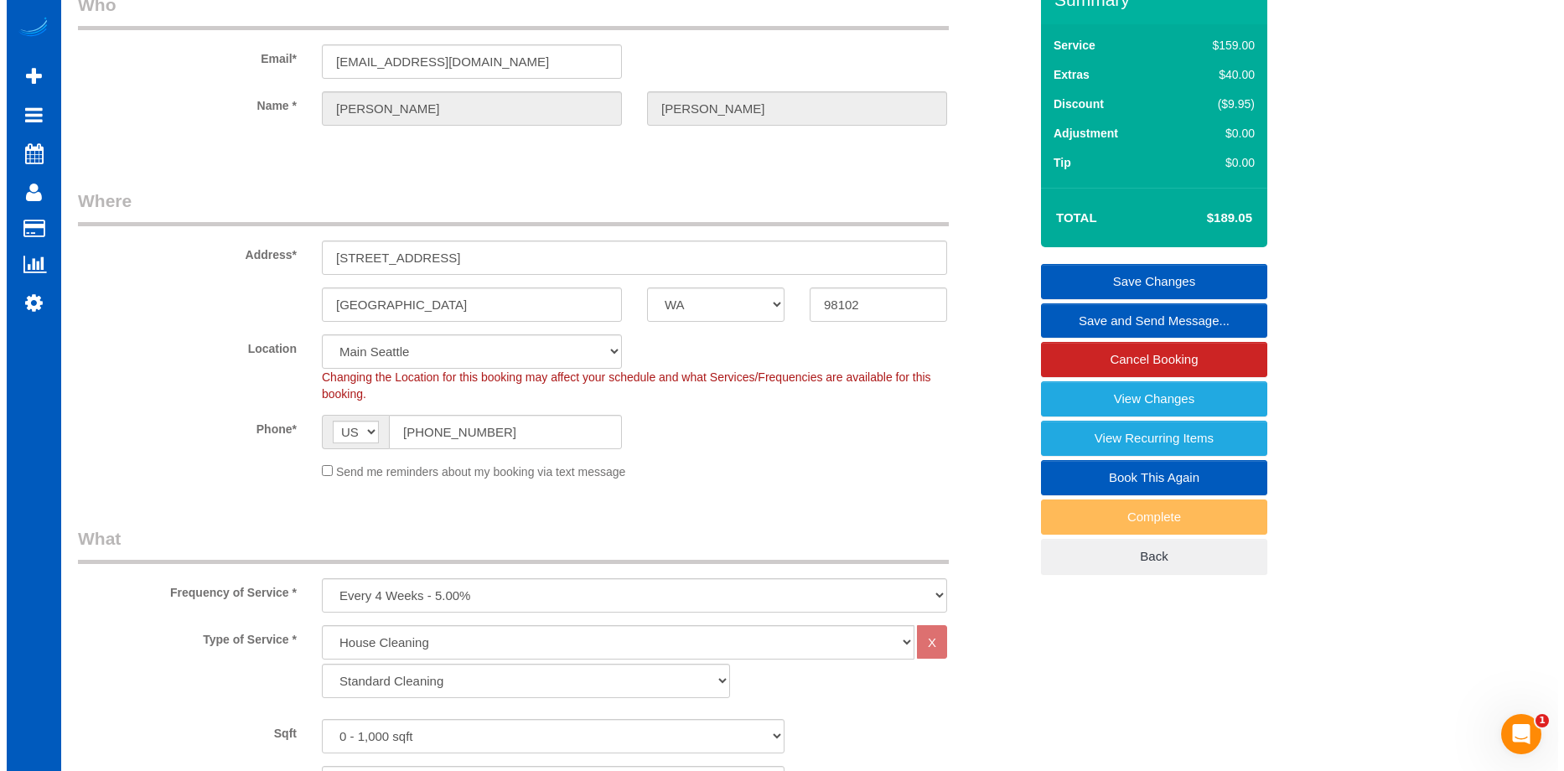
scroll to position [0, 0]
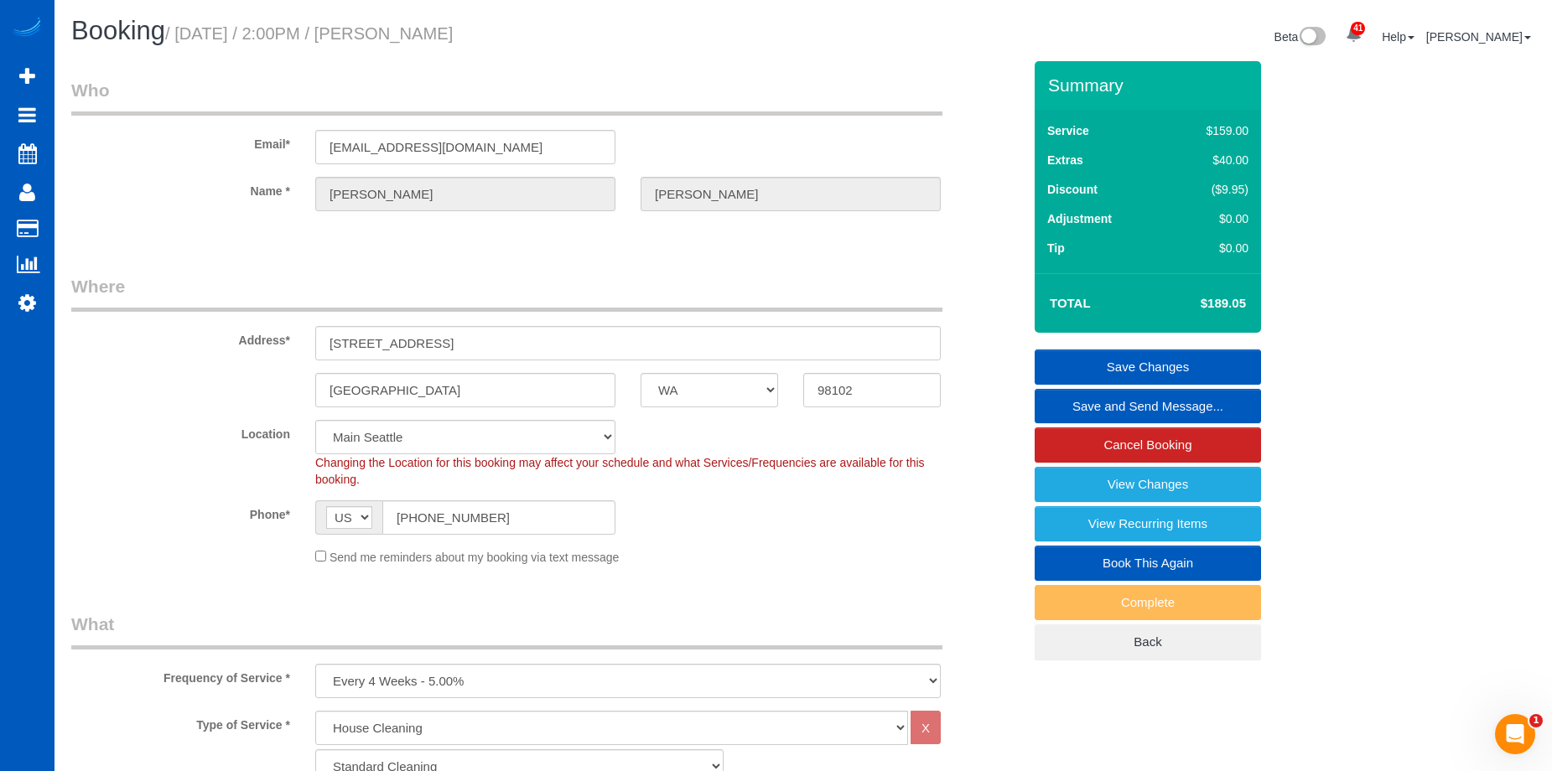
click at [1104, 361] on link "Save Changes" at bounding box center [1147, 367] width 226 height 35
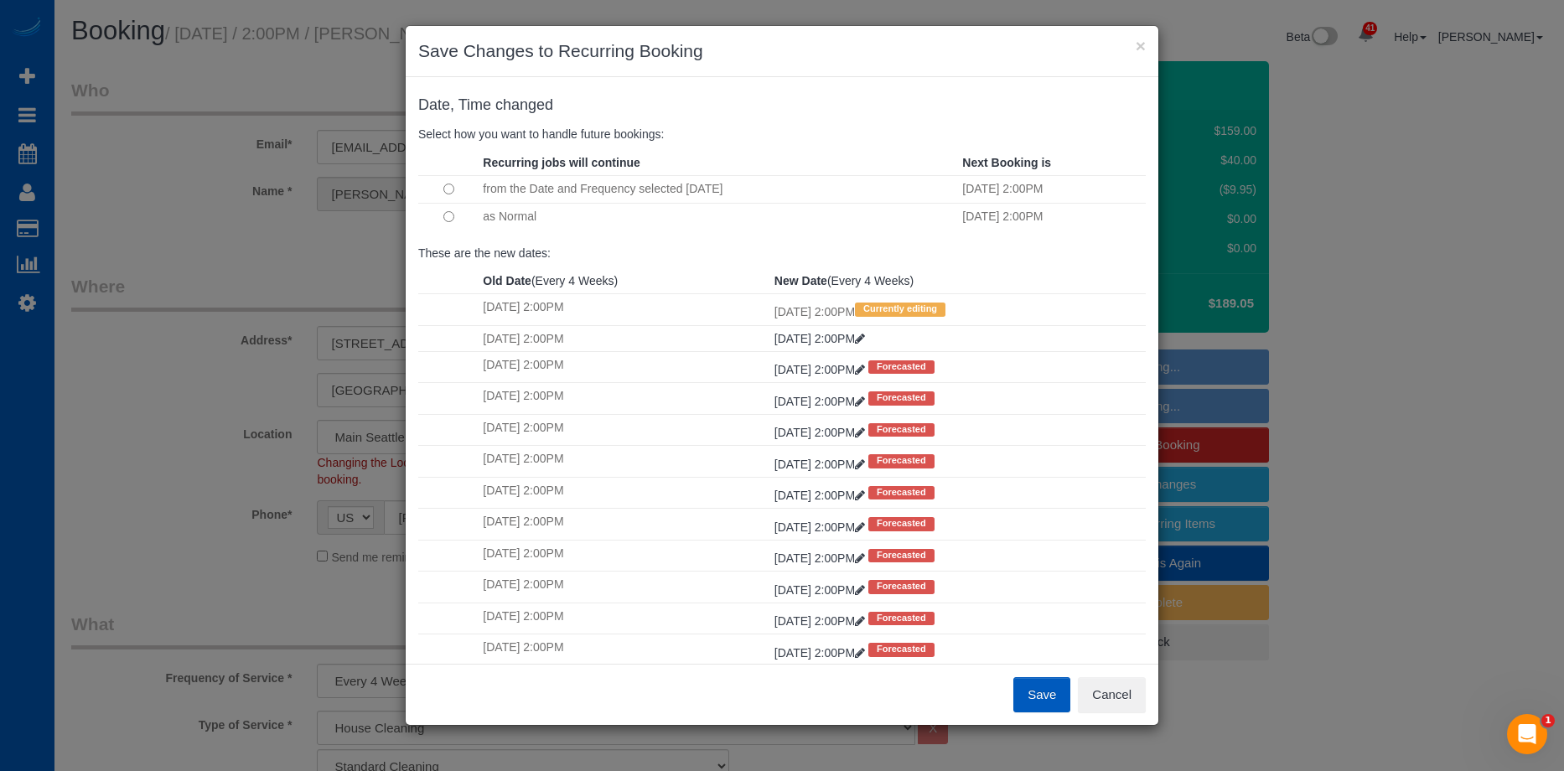
click at [1030, 693] on button "Save" at bounding box center [1042, 694] width 57 height 35
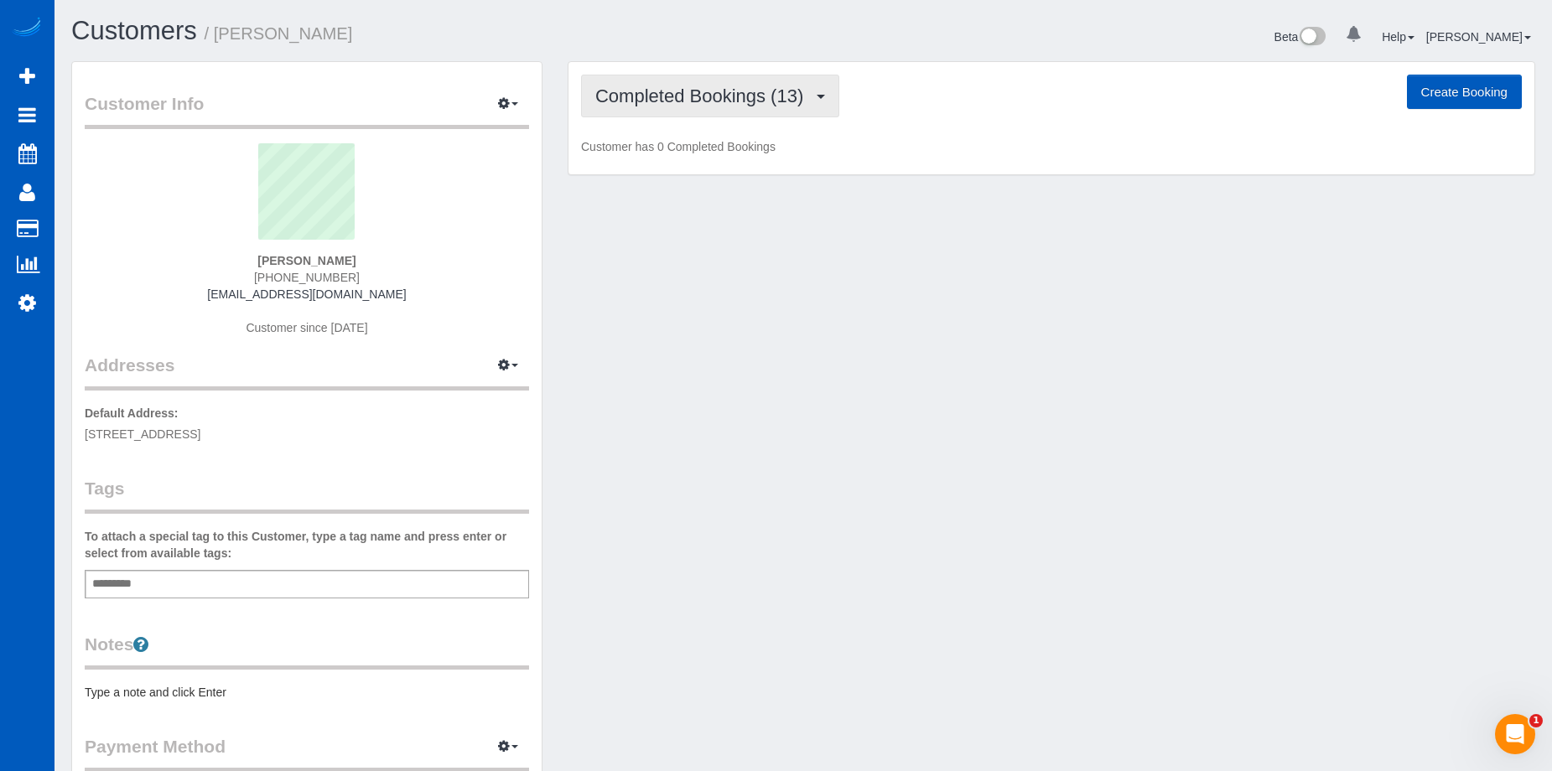
click at [731, 101] on span "Completed Bookings (13)" at bounding box center [703, 96] width 216 height 21
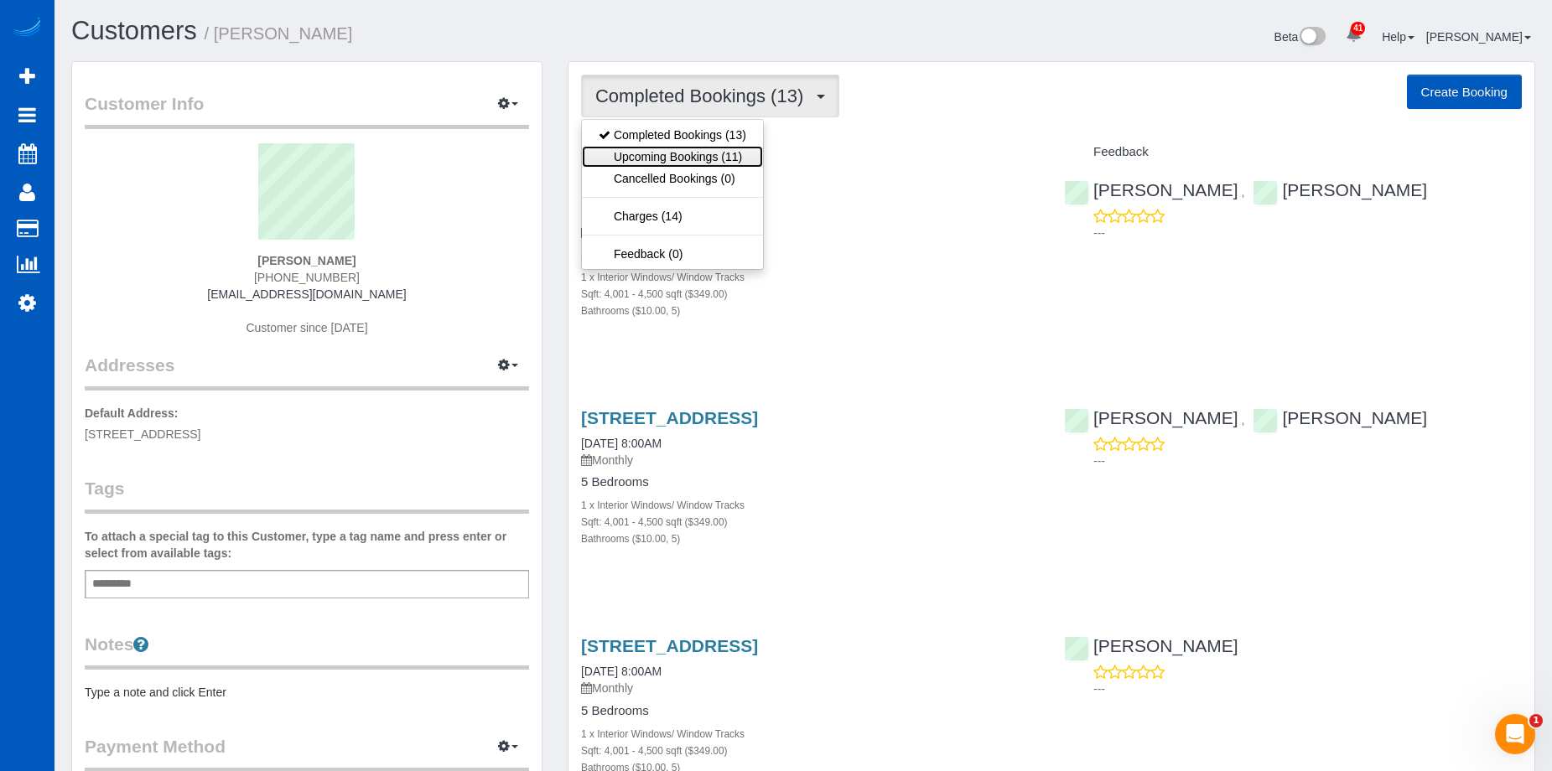
drag, startPoint x: 731, startPoint y: 102, endPoint x: 703, endPoint y: 152, distance: 57.1
click at [703, 152] on link "Upcoming Bookings (11)" at bounding box center [672, 157] width 181 height 22
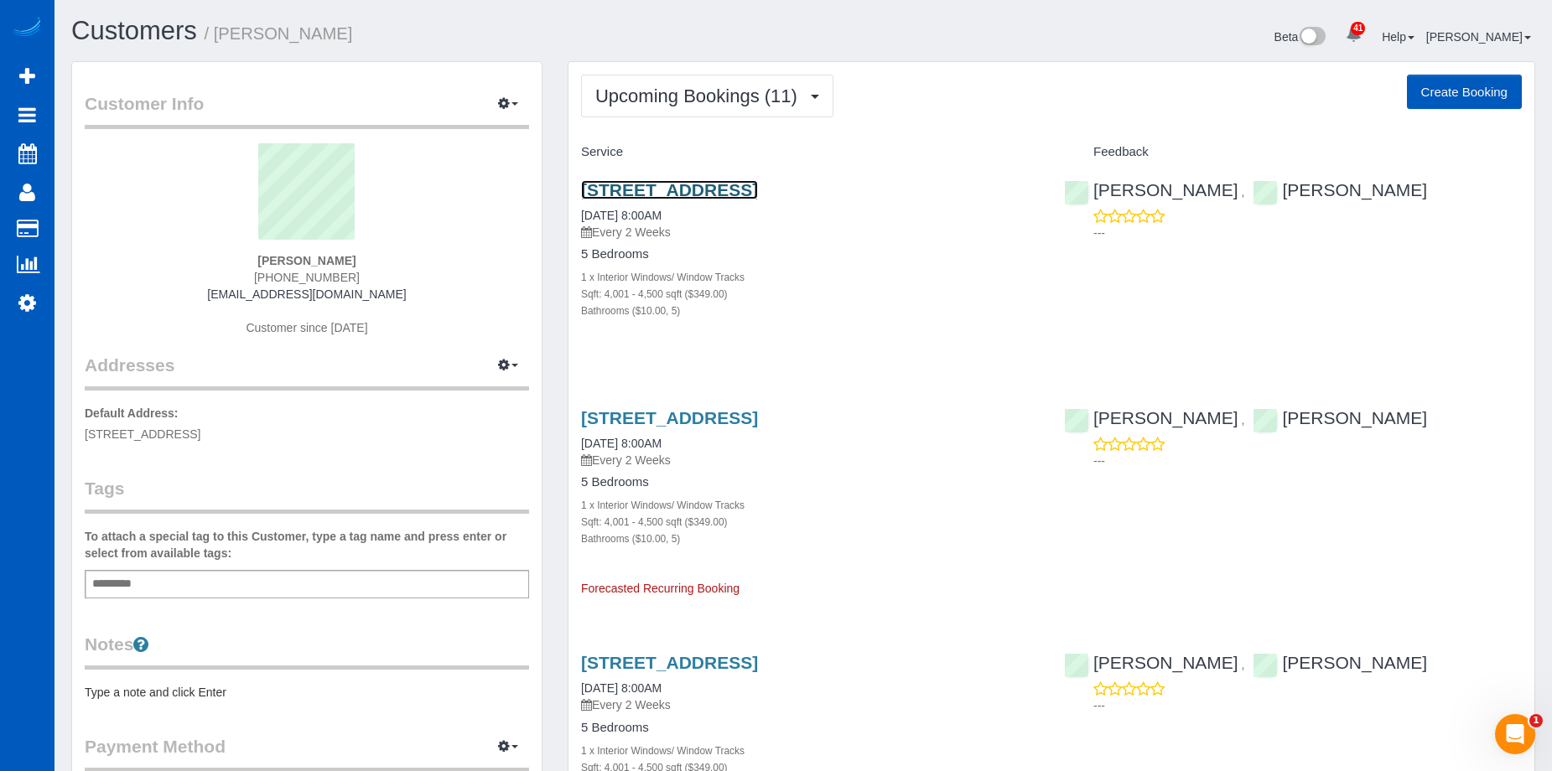
click at [694, 189] on link "[STREET_ADDRESS]" at bounding box center [669, 189] width 177 height 19
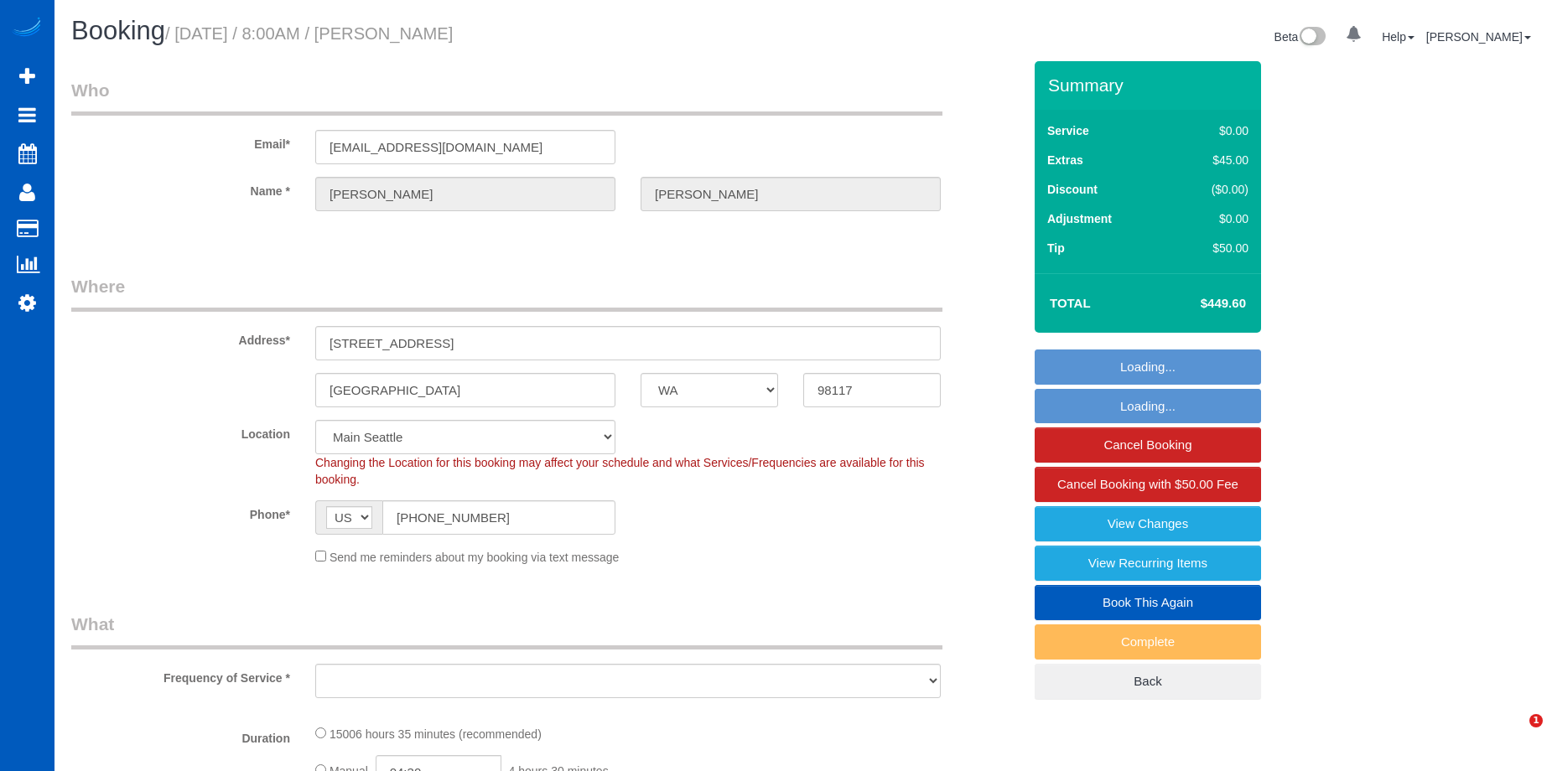
select select "WA"
select select "object:919"
select select "4001"
select select "5"
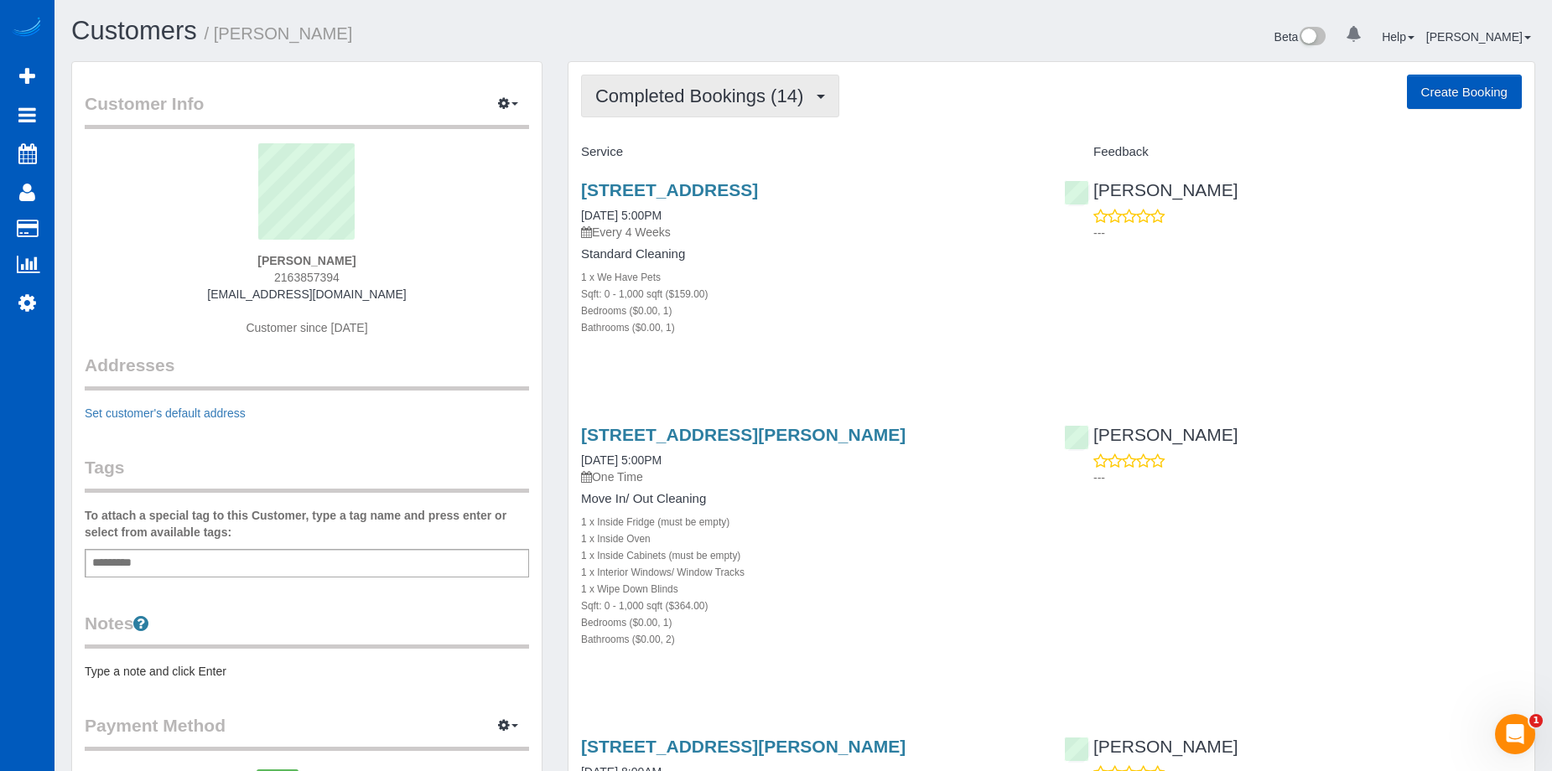
click at [725, 88] on span "Completed Bookings (14)" at bounding box center [703, 96] width 216 height 21
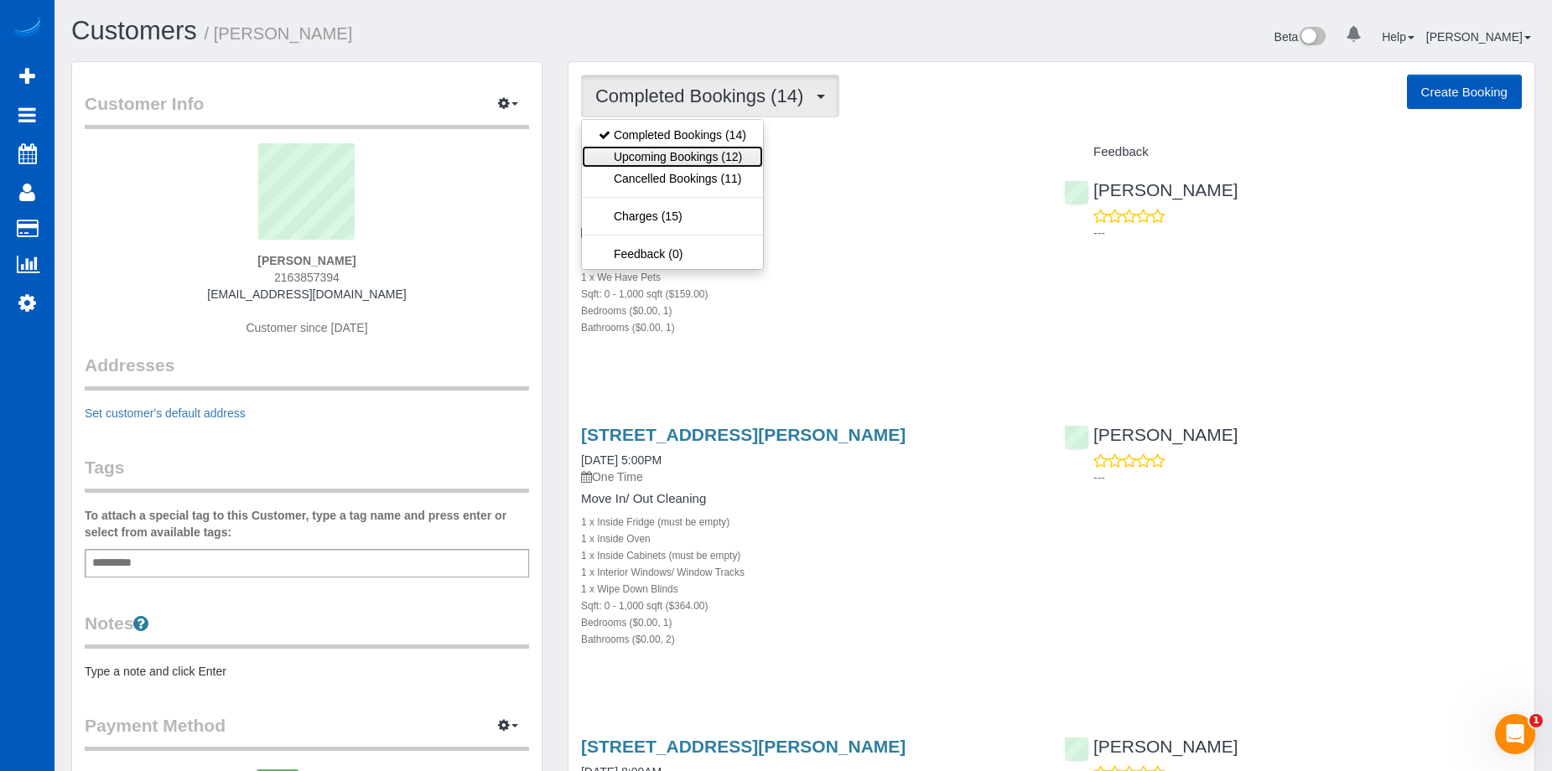
click at [706, 163] on link "Upcoming Bookings (12)" at bounding box center [672, 157] width 181 height 22
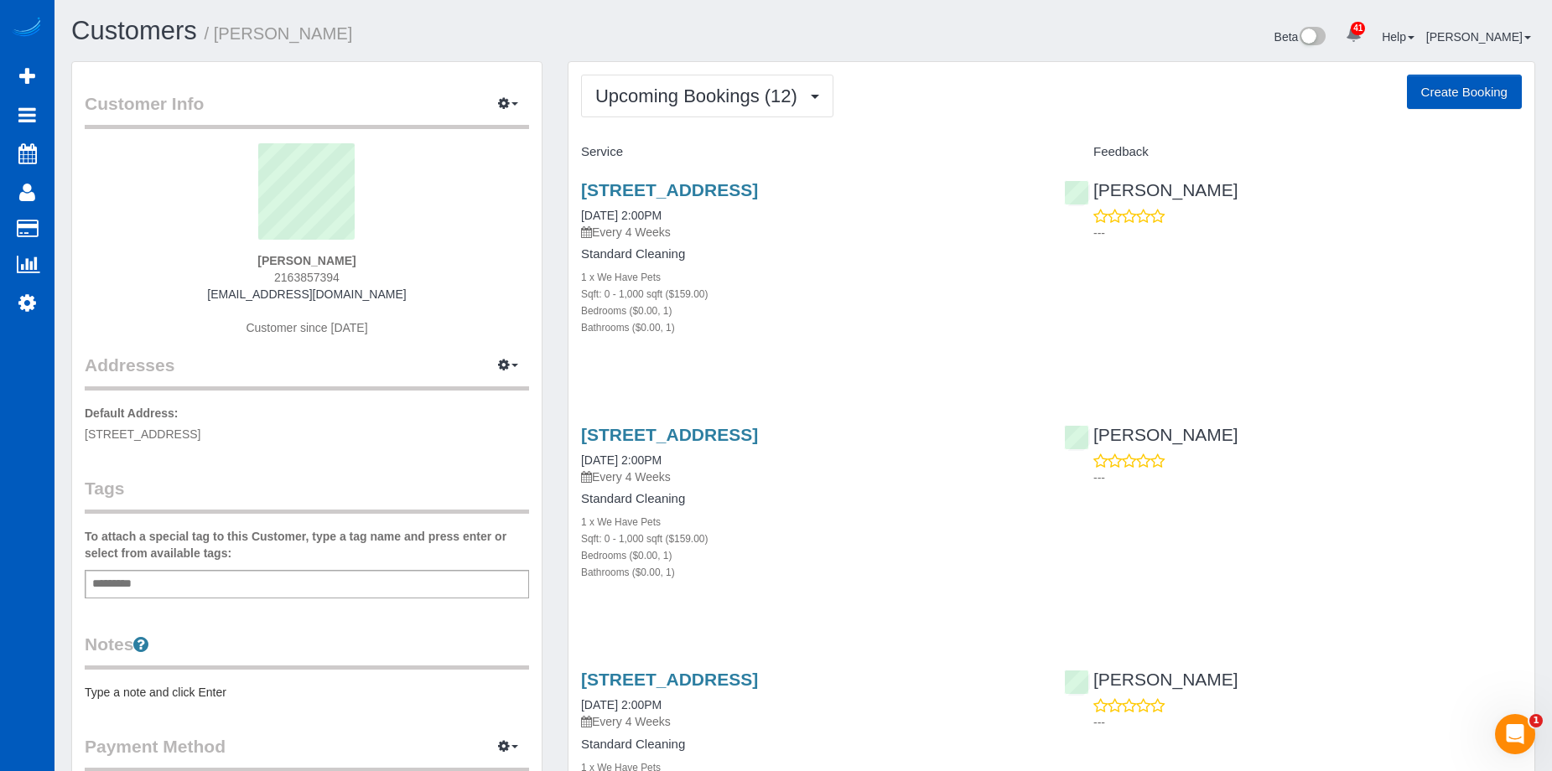
click at [1296, 226] on p "---" at bounding box center [1307, 233] width 428 height 17
